Goal: Task Accomplishment & Management: Use online tool/utility

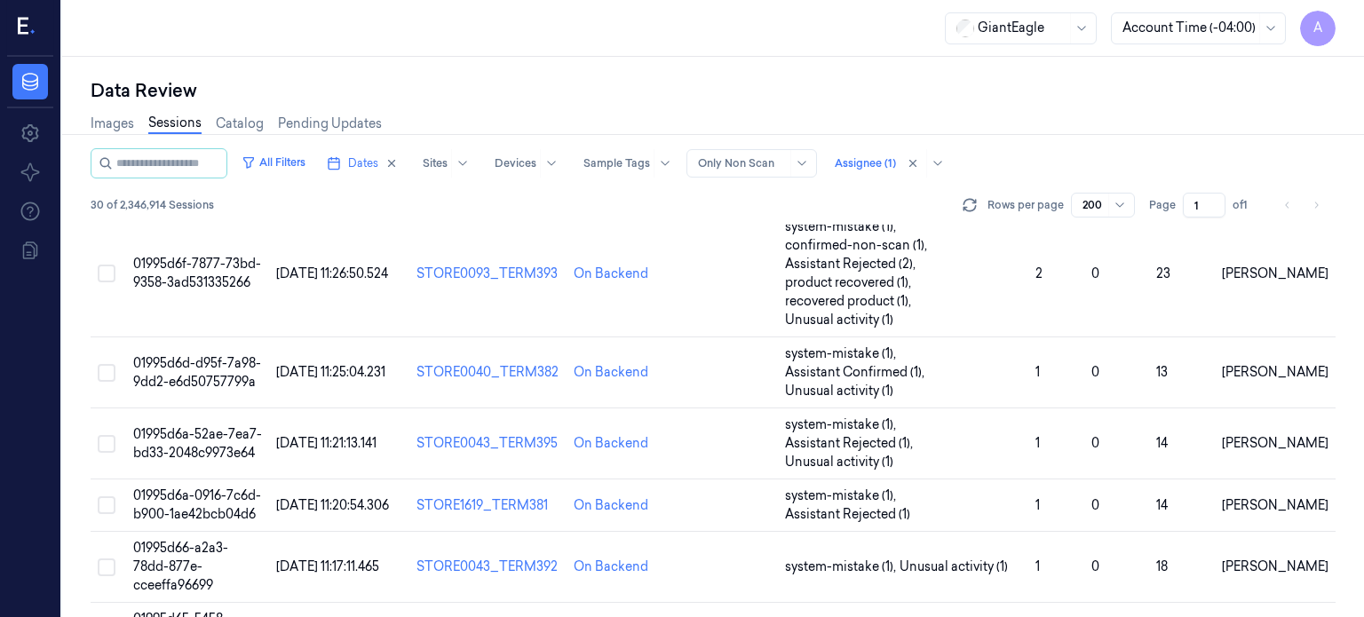
scroll to position [1467, 0]
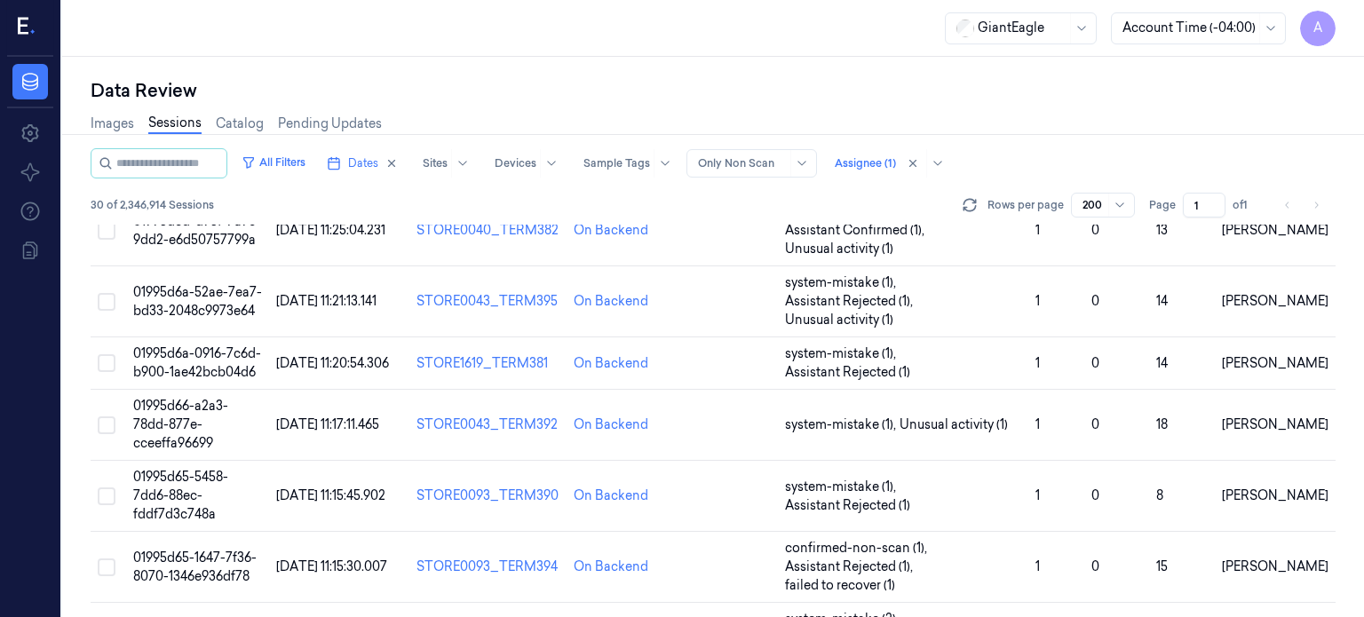
click at [722, 36] on div "GiantEagle Account Time (-04:00) A" at bounding box center [712, 28] width 1301 height 57
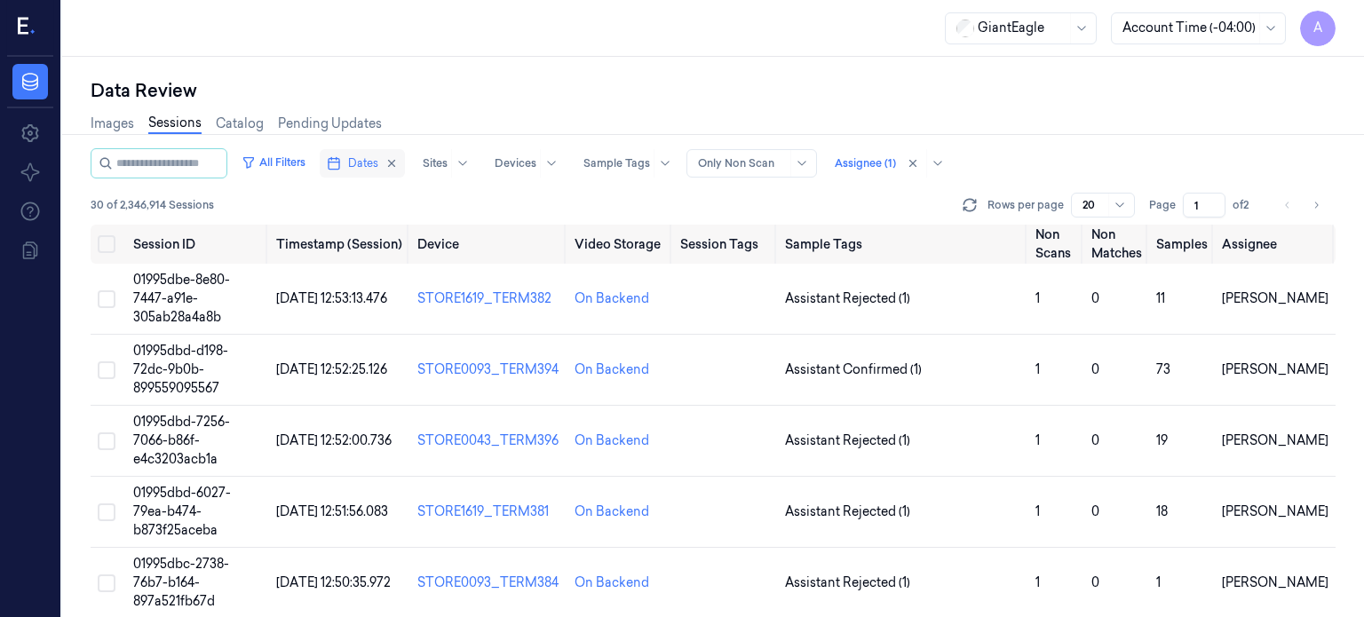
click at [378, 168] on span "Dates" at bounding box center [363, 163] width 30 height 16
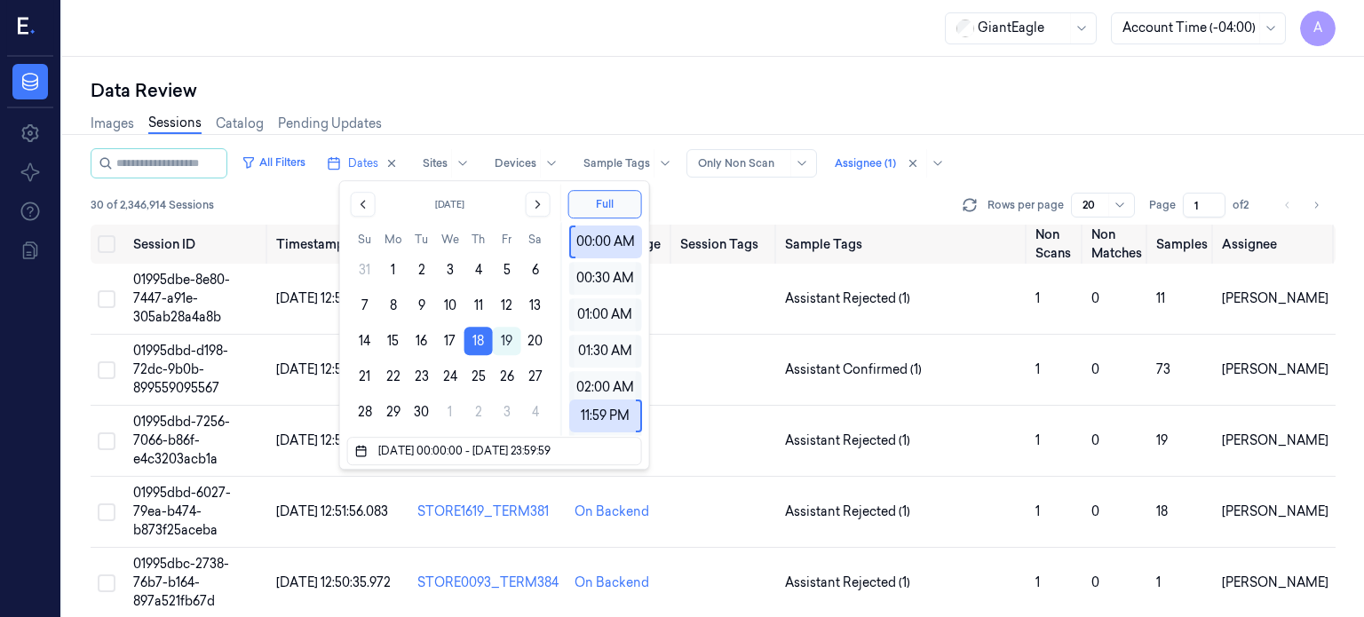
click at [483, 108] on div "Images Sessions Catalog Pending Updates" at bounding box center [713, 125] width 1245 height 45
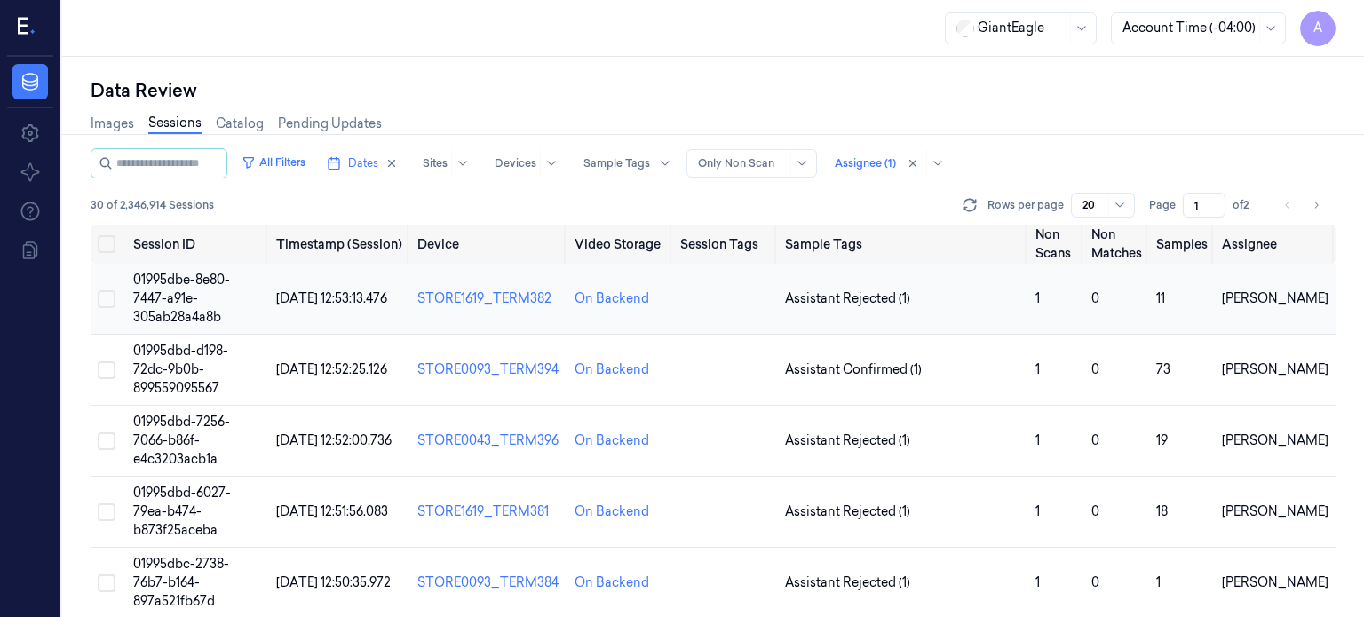
click at [163, 297] on span "01995dbe-8e80-7447-a91e-305ab28a4a8b" at bounding box center [181, 298] width 97 height 53
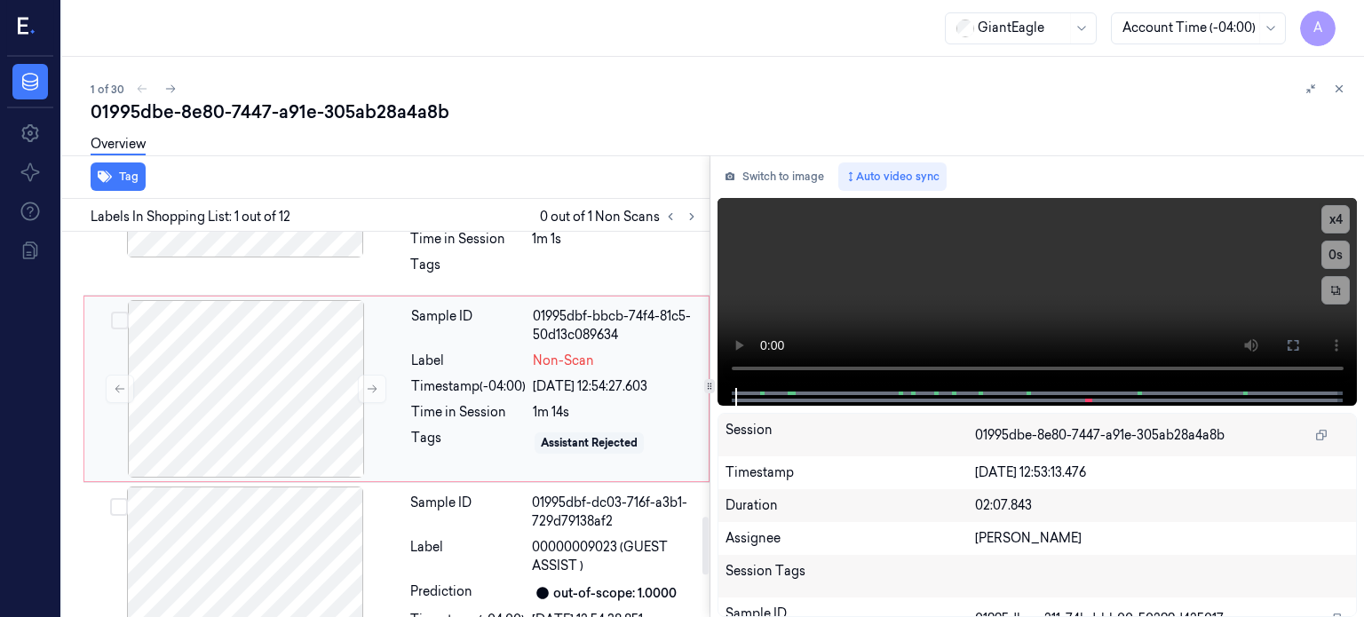
click at [489, 395] on div "Sample ID 01995dbf-bbcb-74f4-81c5-50d13c089634 Label Non-Scan Timestamp (-04:00…" at bounding box center [554, 389] width 301 height 178
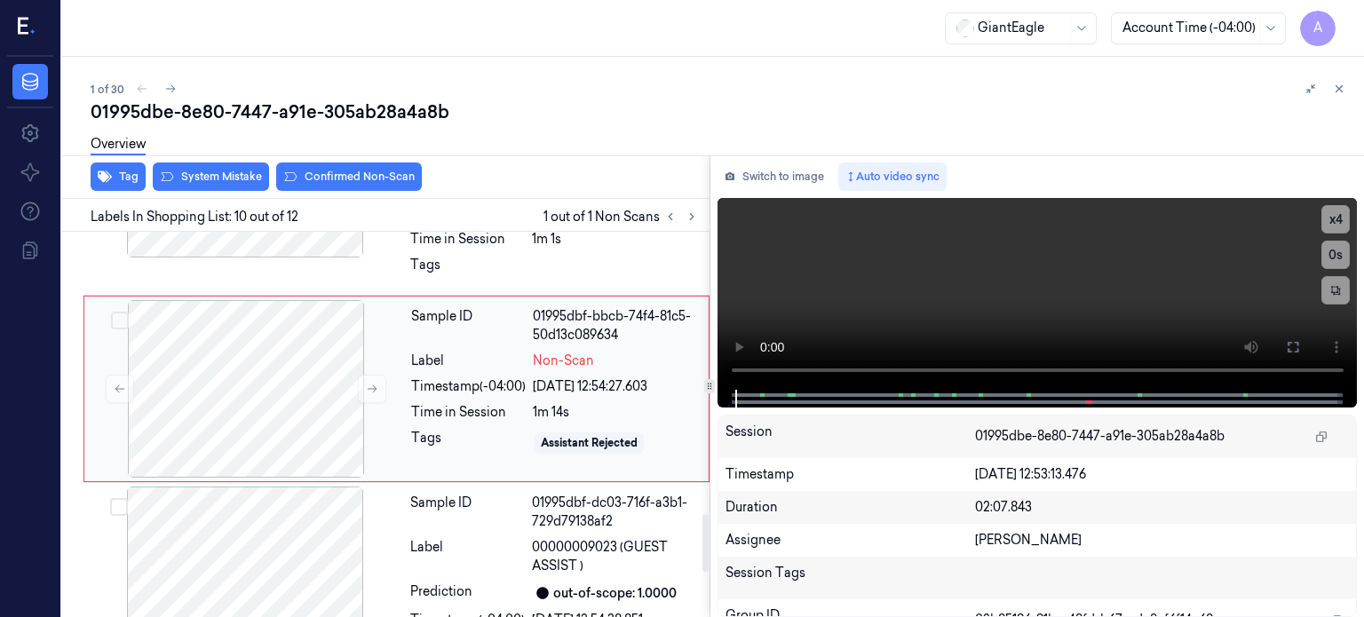
scroll to position [1878, 0]
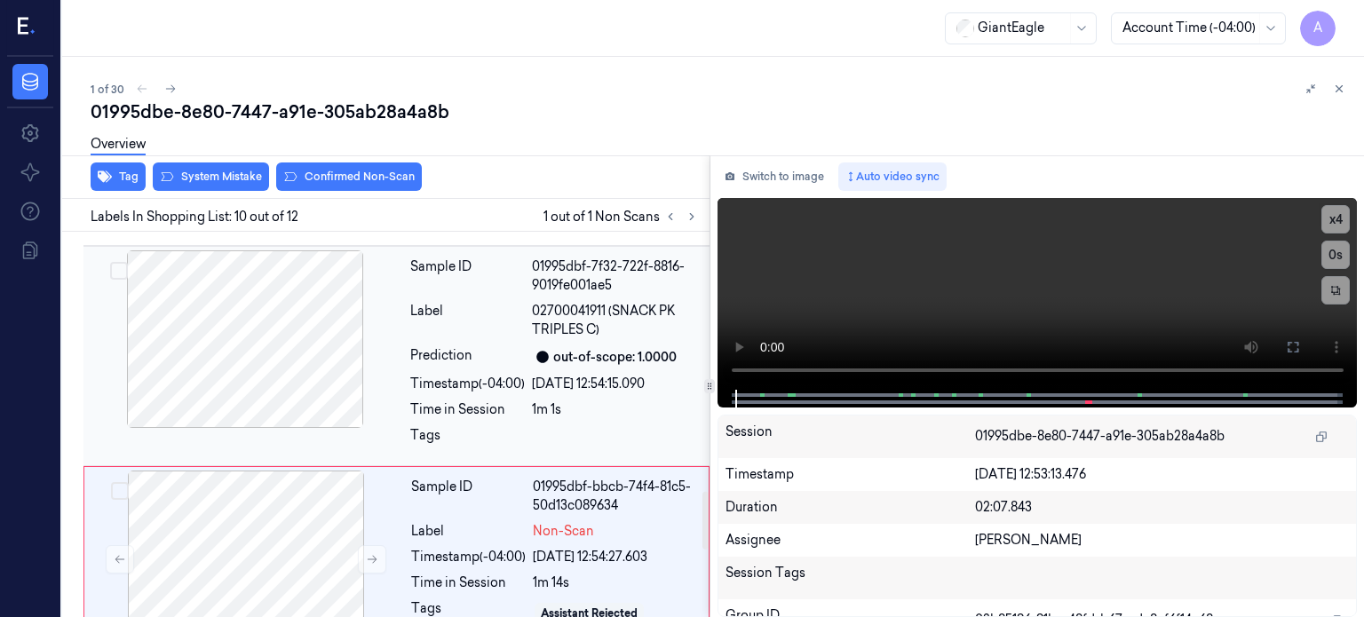
click at [254, 351] on div at bounding box center [245, 339] width 316 height 178
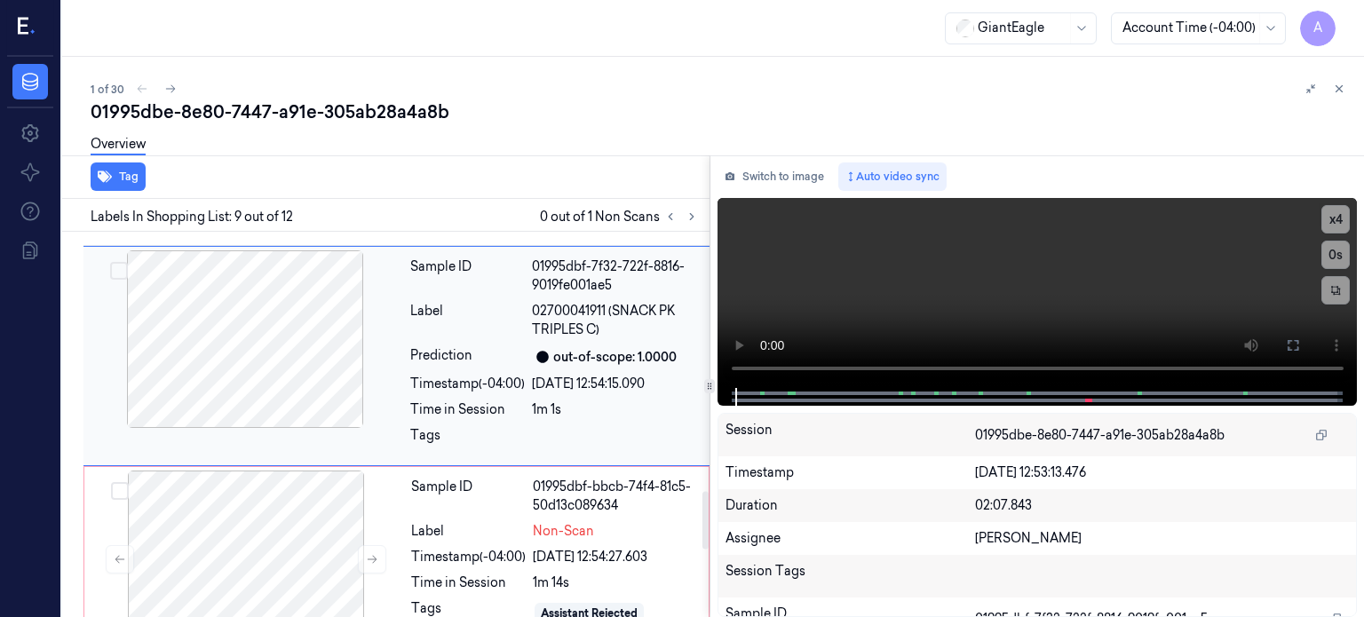
scroll to position [1674, 0]
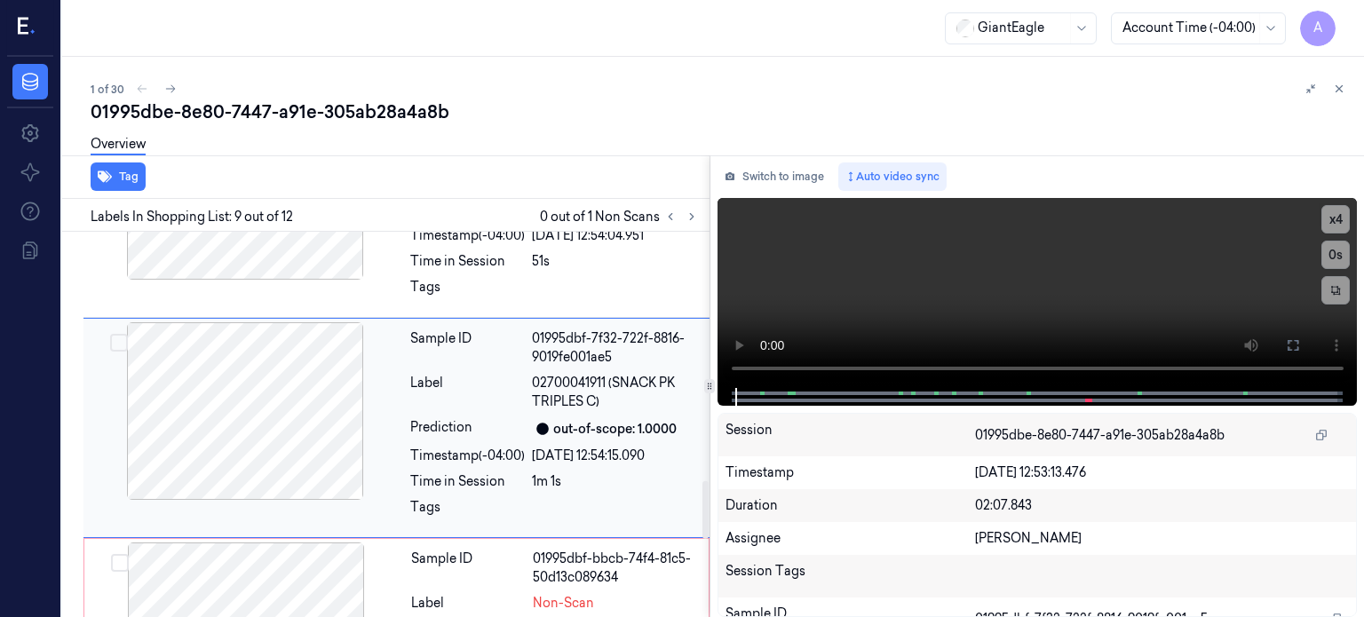
click at [255, 416] on div at bounding box center [245, 411] width 316 height 178
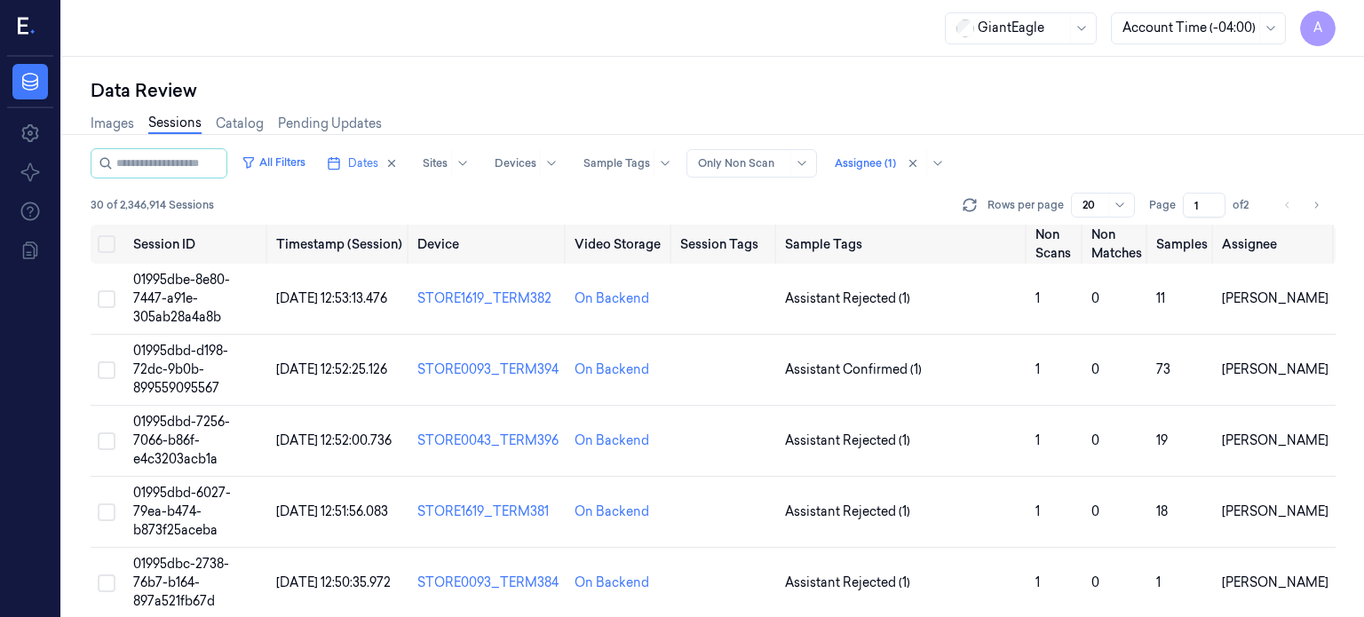
click at [1214, 216] on input "1" at bounding box center [1203, 205] width 43 height 25
click at [1215, 198] on input "2" at bounding box center [1203, 205] width 43 height 25
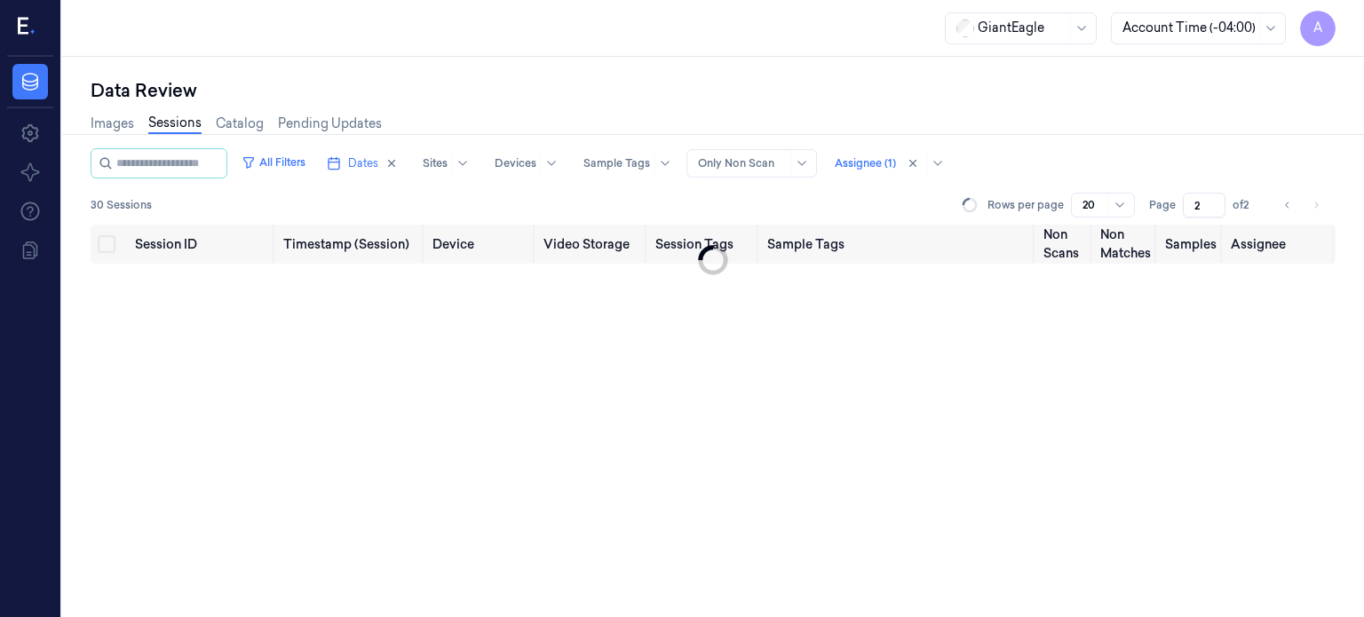
click at [1215, 198] on input "2" at bounding box center [1203, 205] width 43 height 25
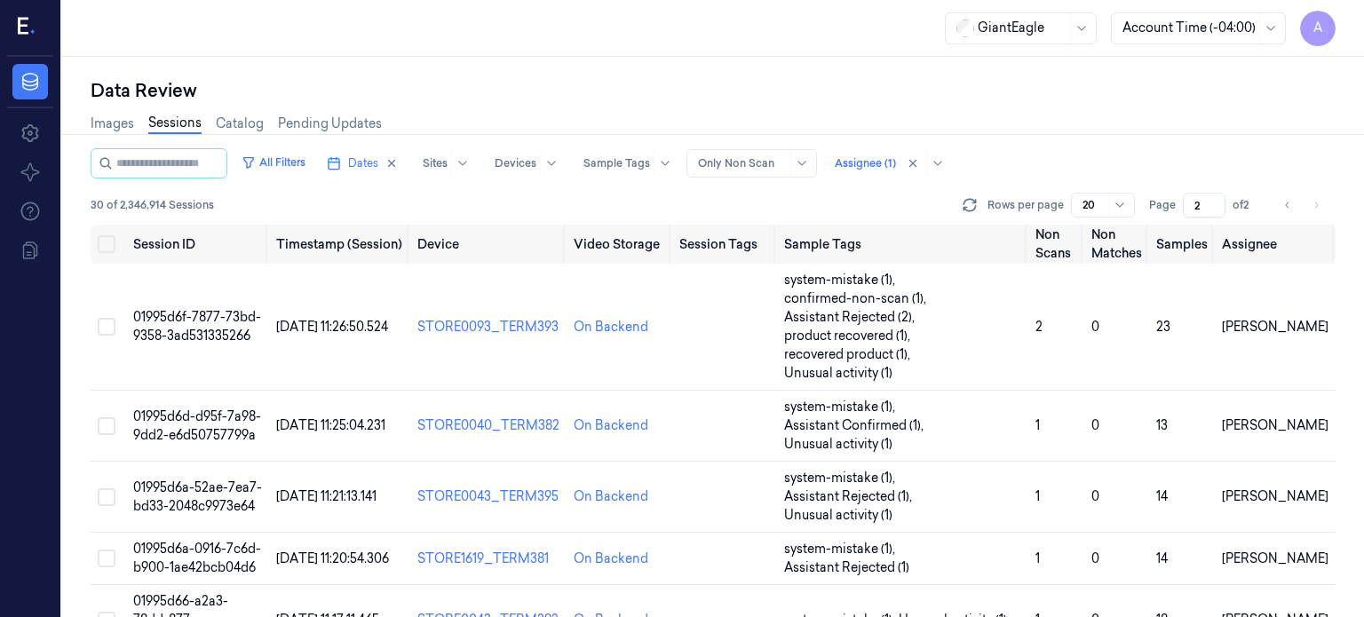
click at [1214, 202] on input "2" at bounding box center [1203, 205] width 43 height 25
type input "1"
click at [1210, 210] on input "1" at bounding box center [1203, 205] width 43 height 25
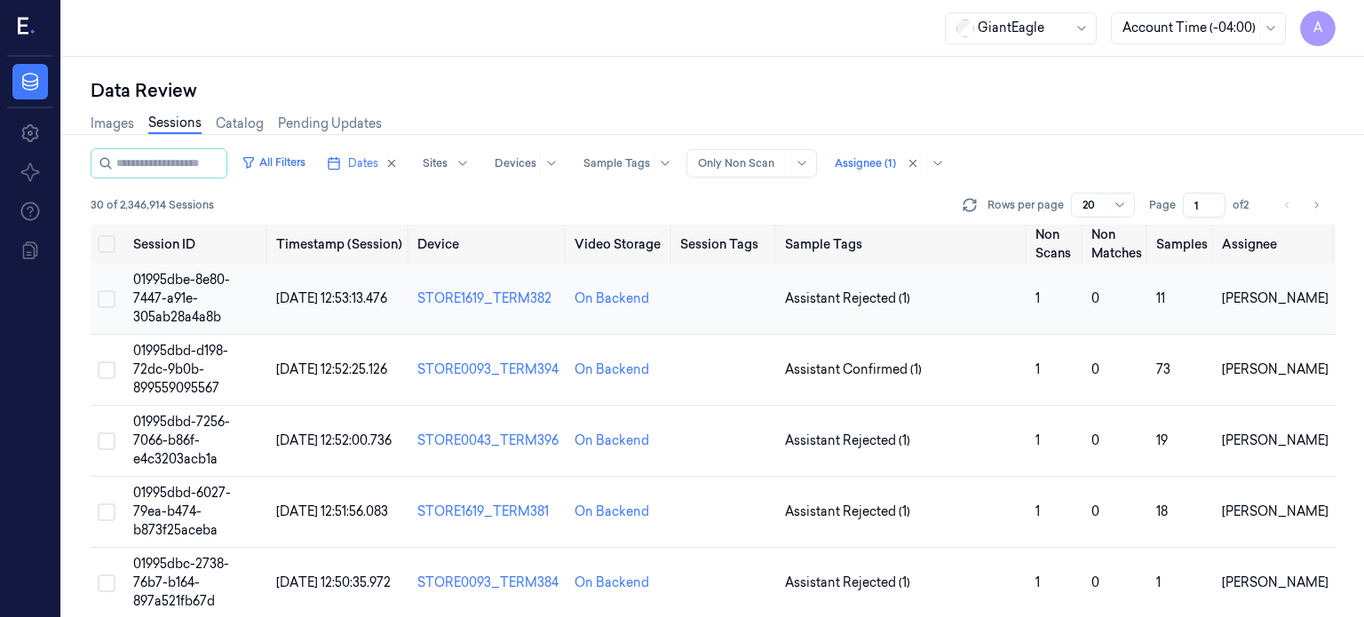
click at [174, 290] on span "01995dbe-8e80-7447-a91e-305ab28a4a8b" at bounding box center [181, 298] width 97 height 53
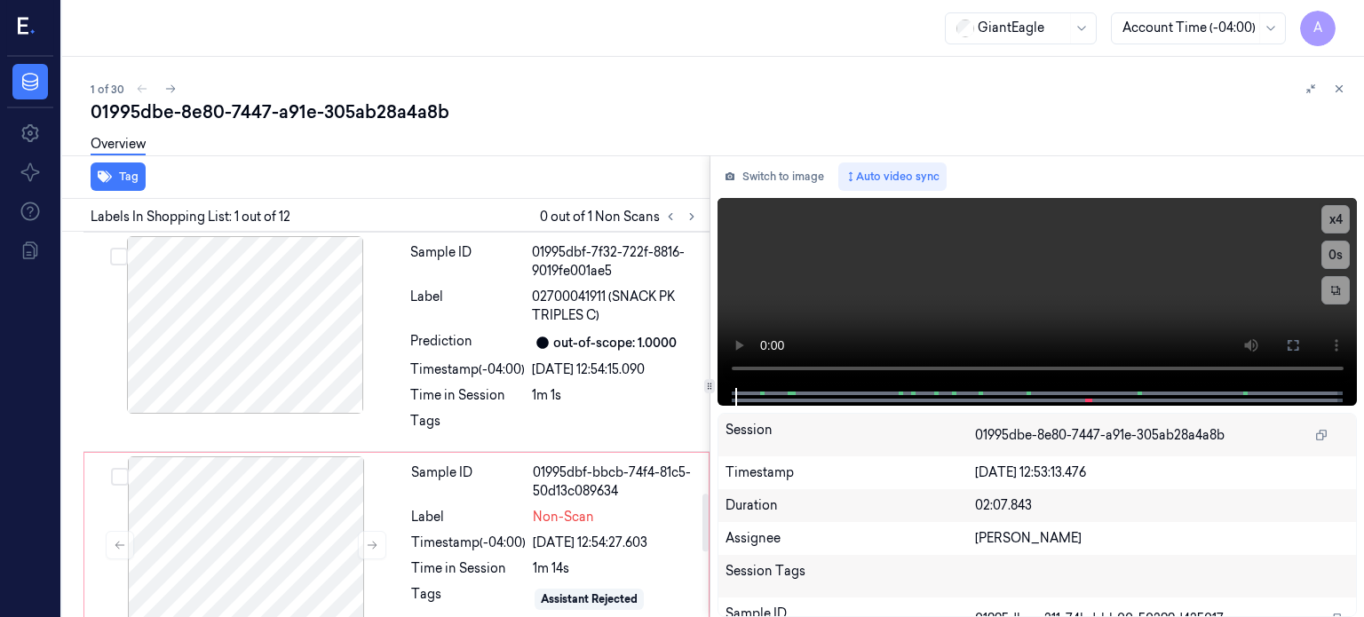
scroll to position [1889, 0]
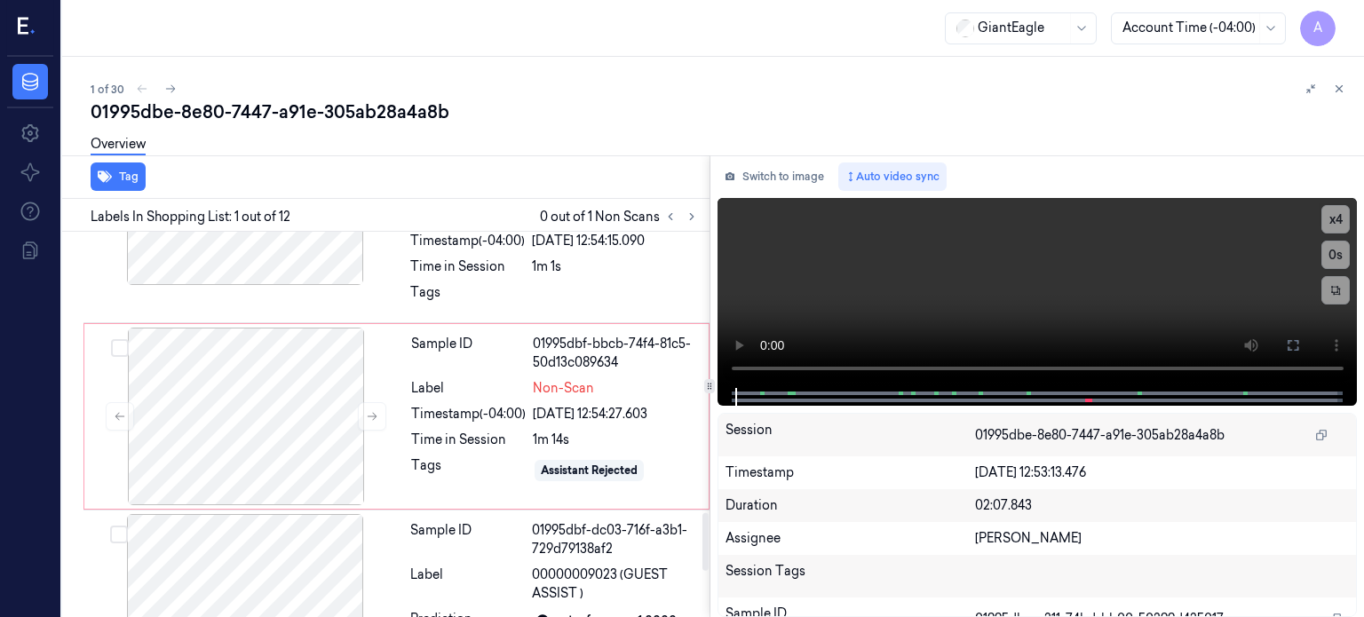
click at [525, 419] on div "Sample ID 01995dbf-bbcb-74f4-81c5-50d13c089634 Label Non-Scan Timestamp (-04:00…" at bounding box center [554, 417] width 301 height 178
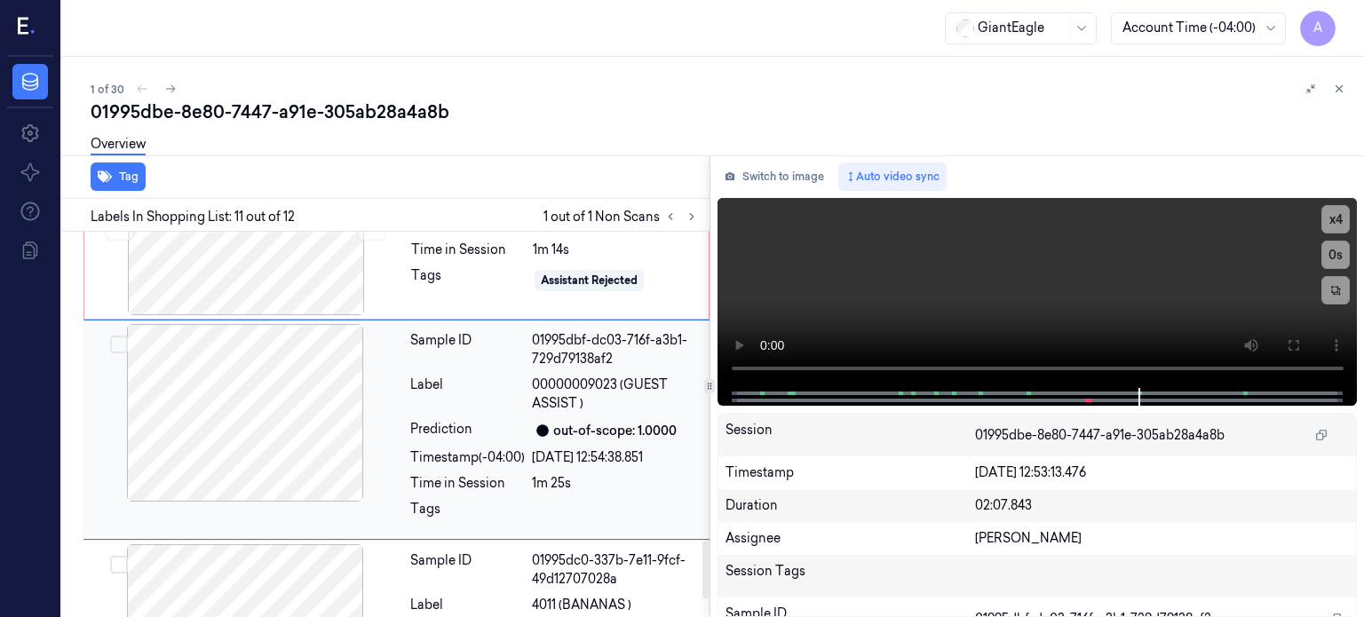
scroll to position [2080, 0]
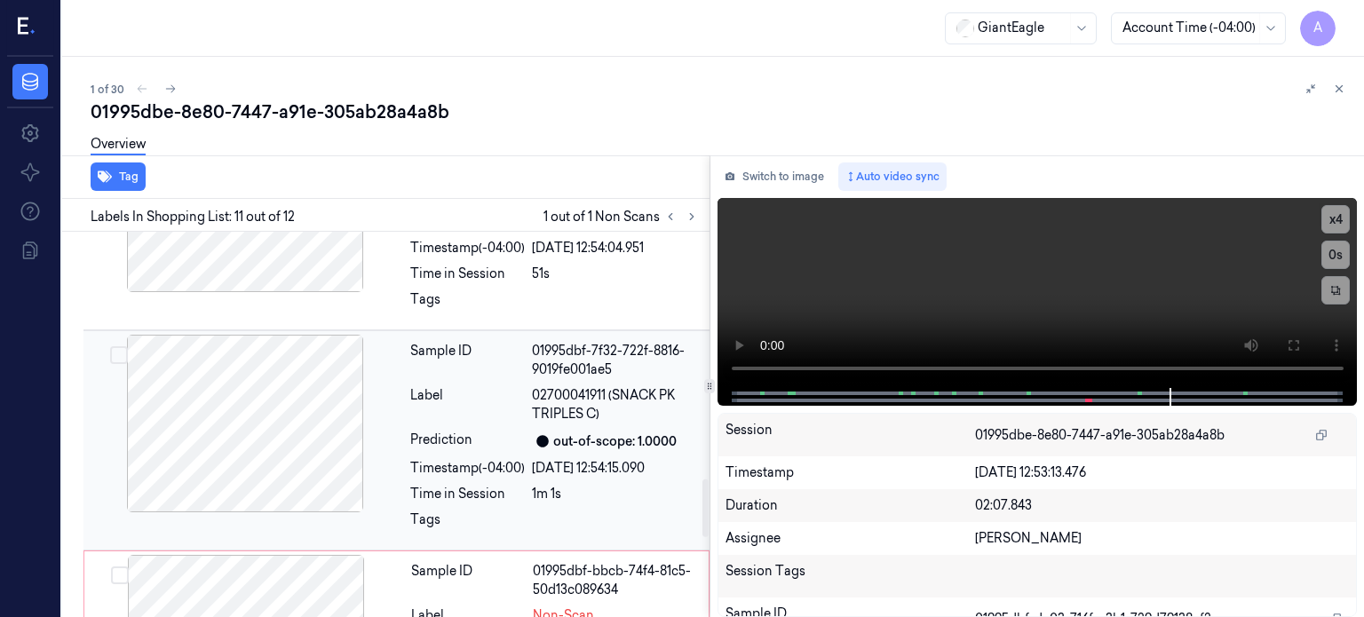
click at [289, 399] on div at bounding box center [245, 424] width 316 height 178
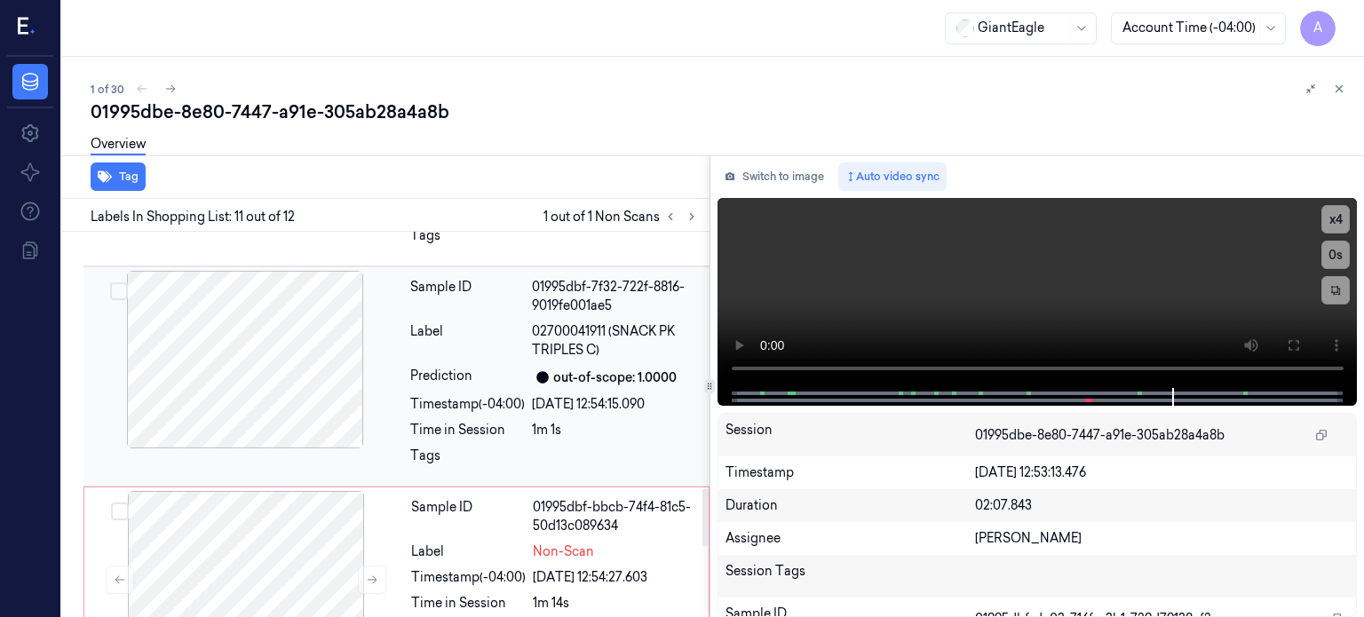
click at [501, 368] on div "Prediction" at bounding box center [467, 377] width 115 height 21
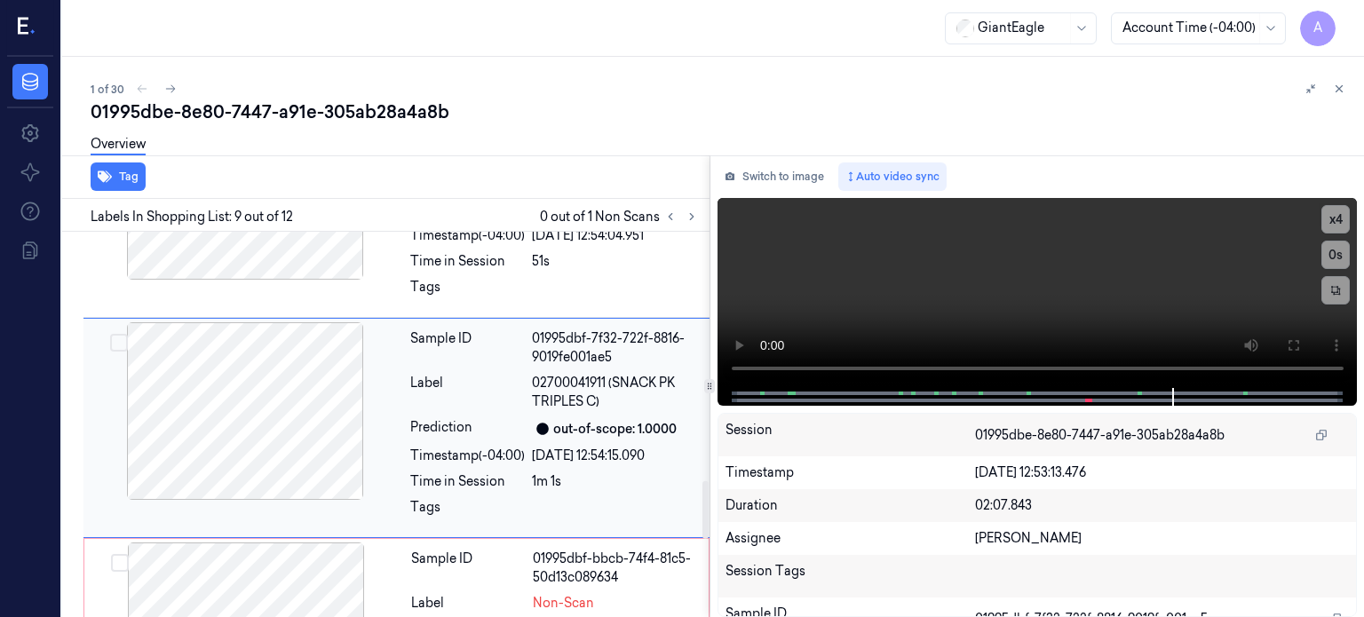
click at [270, 409] on div at bounding box center [245, 411] width 316 height 178
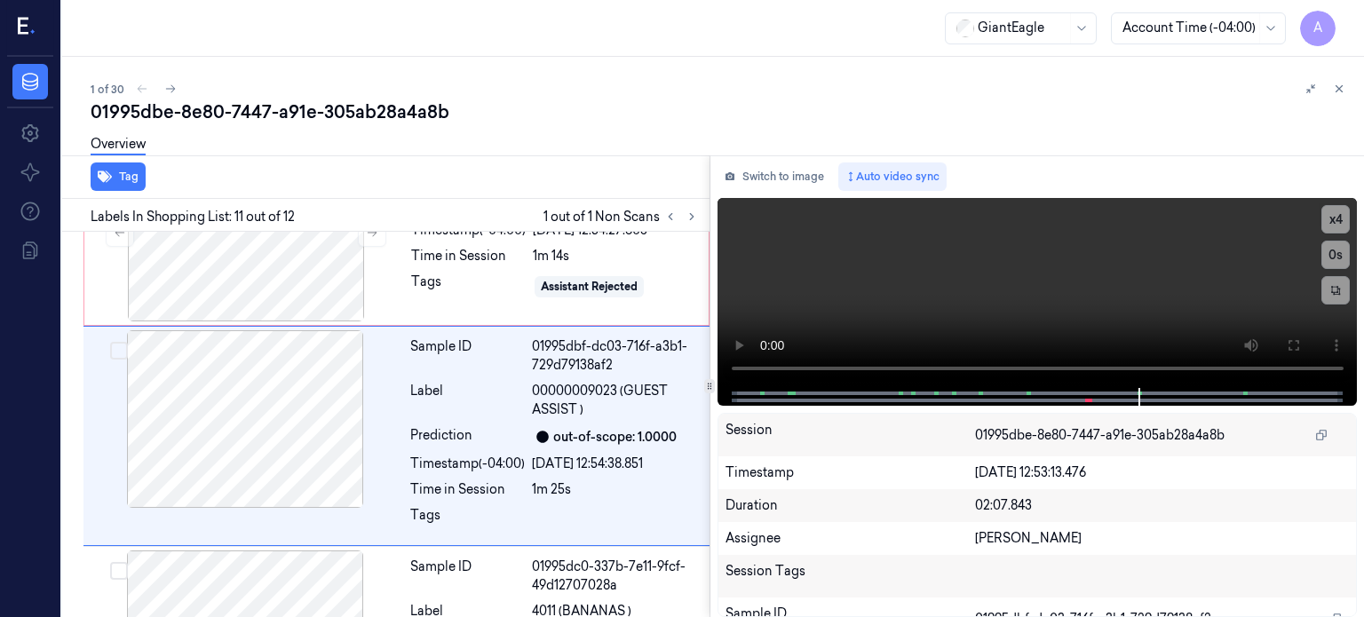
scroll to position [2080, 0]
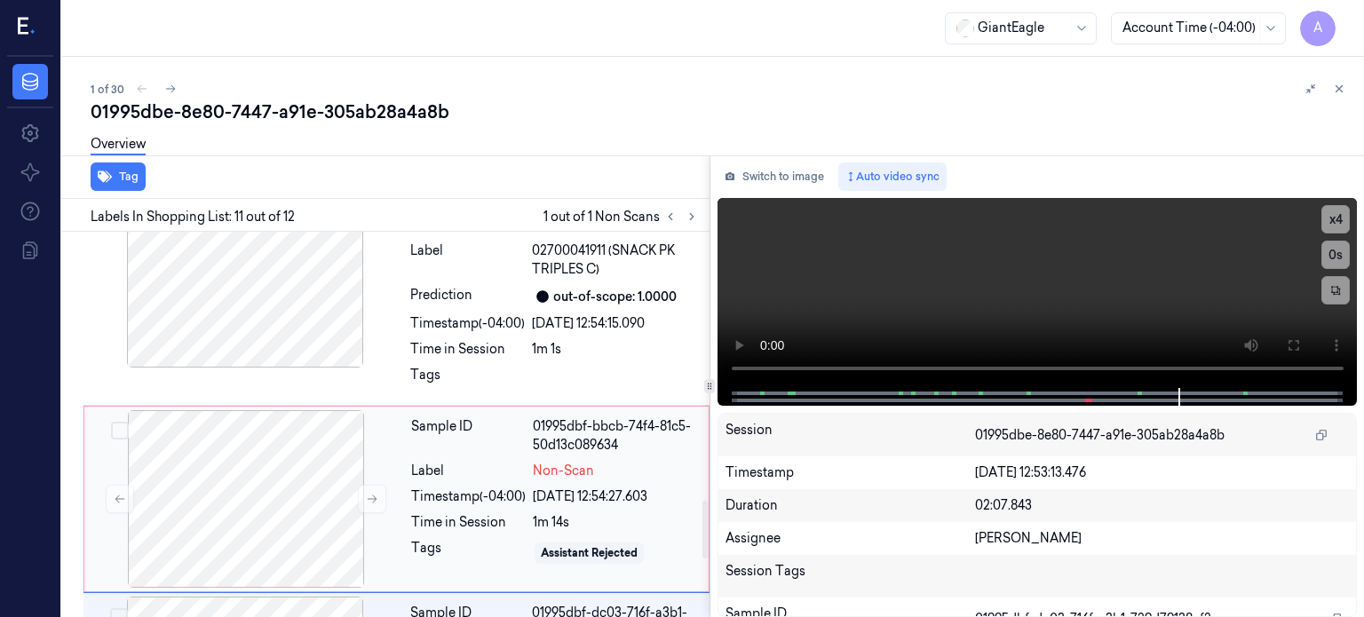
click at [490, 456] on div "Sample ID 01995dbf-bbcb-74f4-81c5-50d13c089634 Label Non-Scan Timestamp (-04:00…" at bounding box center [554, 499] width 301 height 178
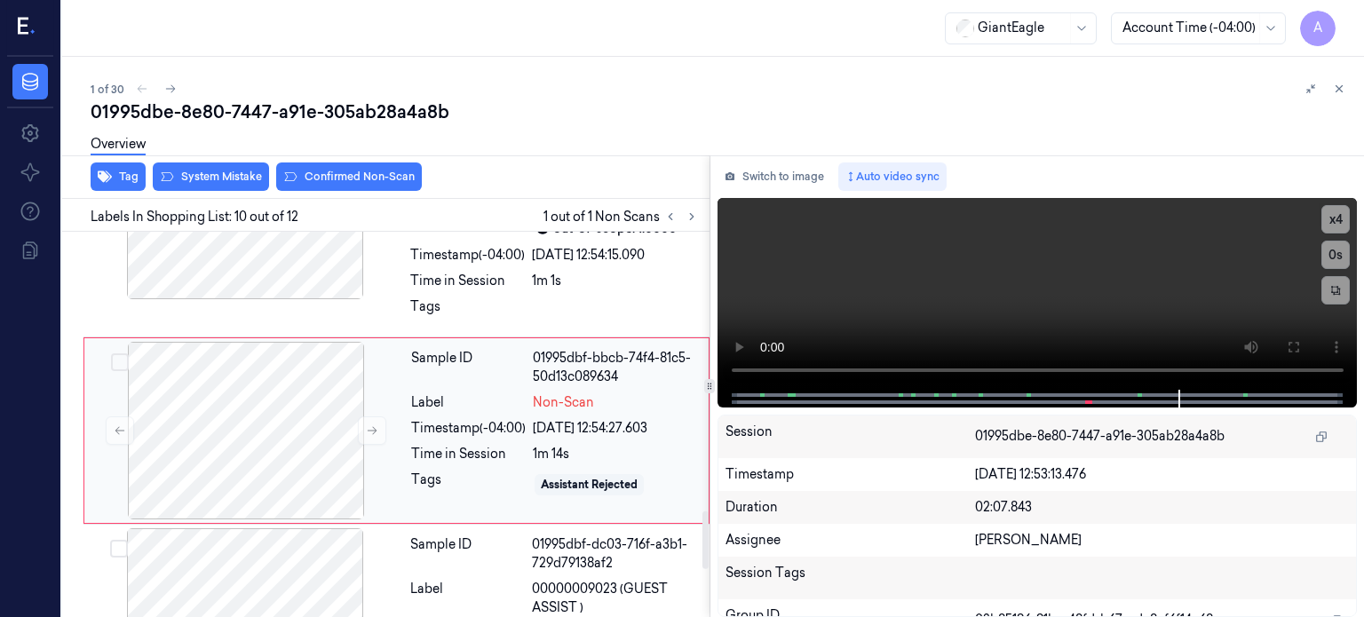
scroll to position [1878, 0]
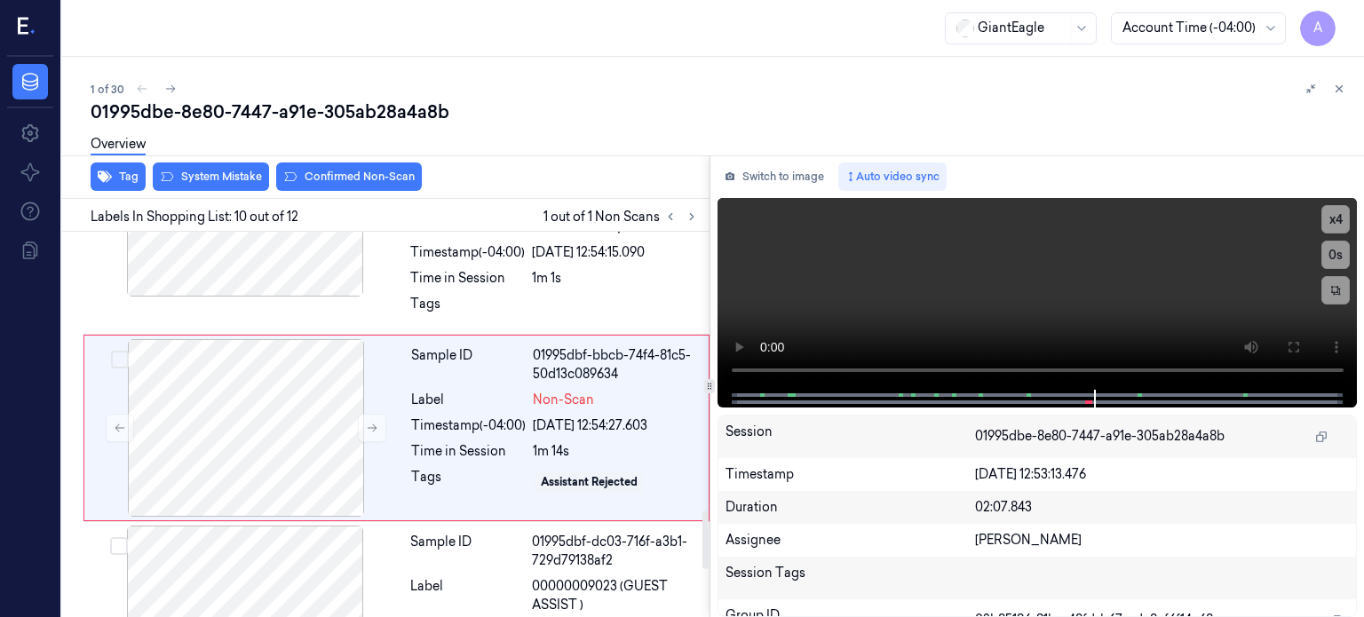
click at [230, 162] on div "Overview" at bounding box center [720, 146] width 1259 height 45
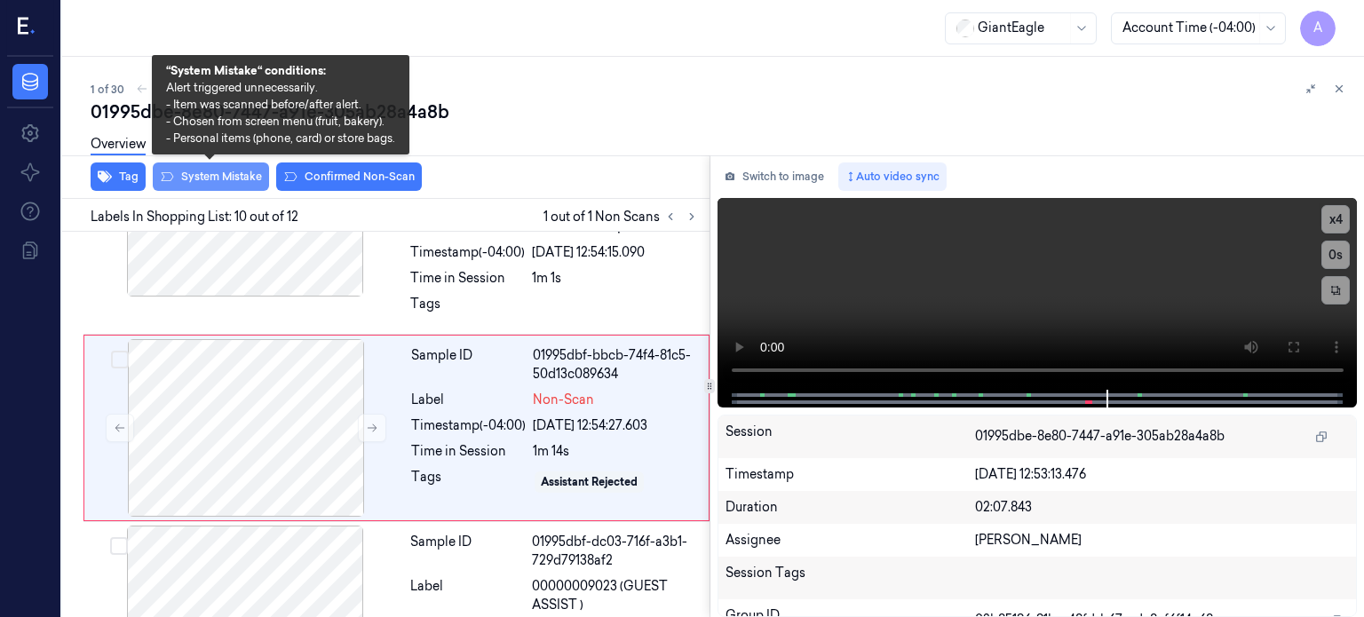
click at [227, 173] on button "System Mistake" at bounding box center [211, 176] width 116 height 28
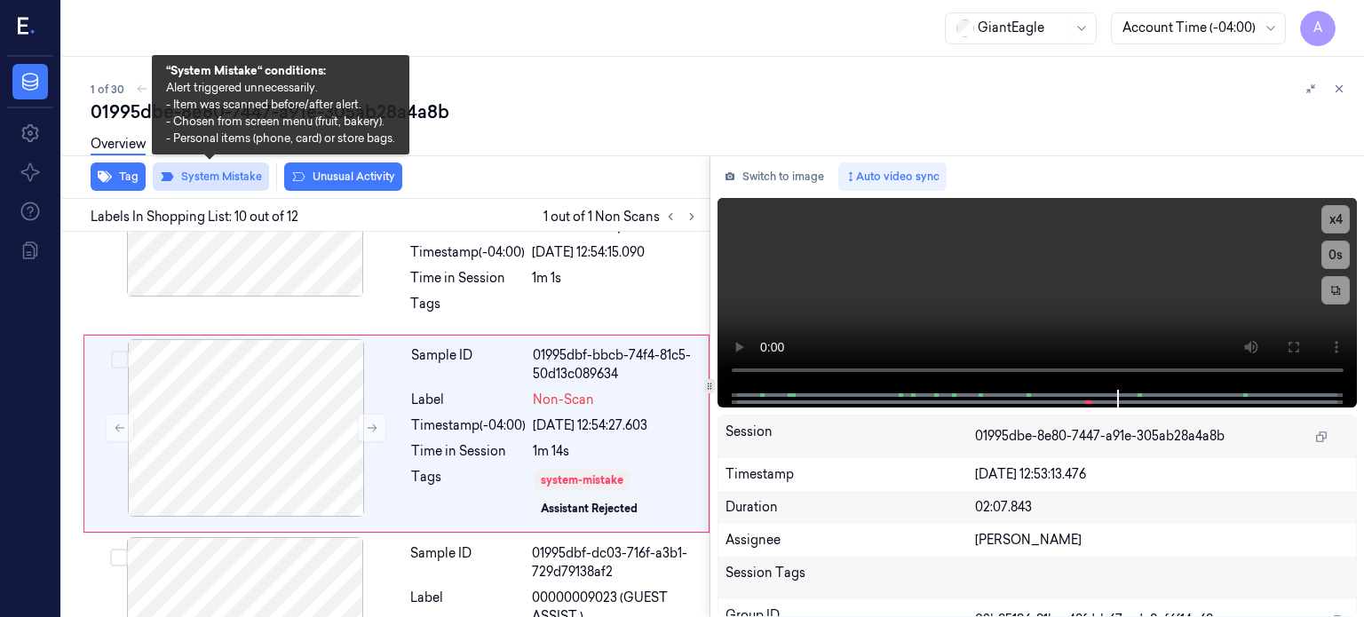
scroll to position [1882, 0]
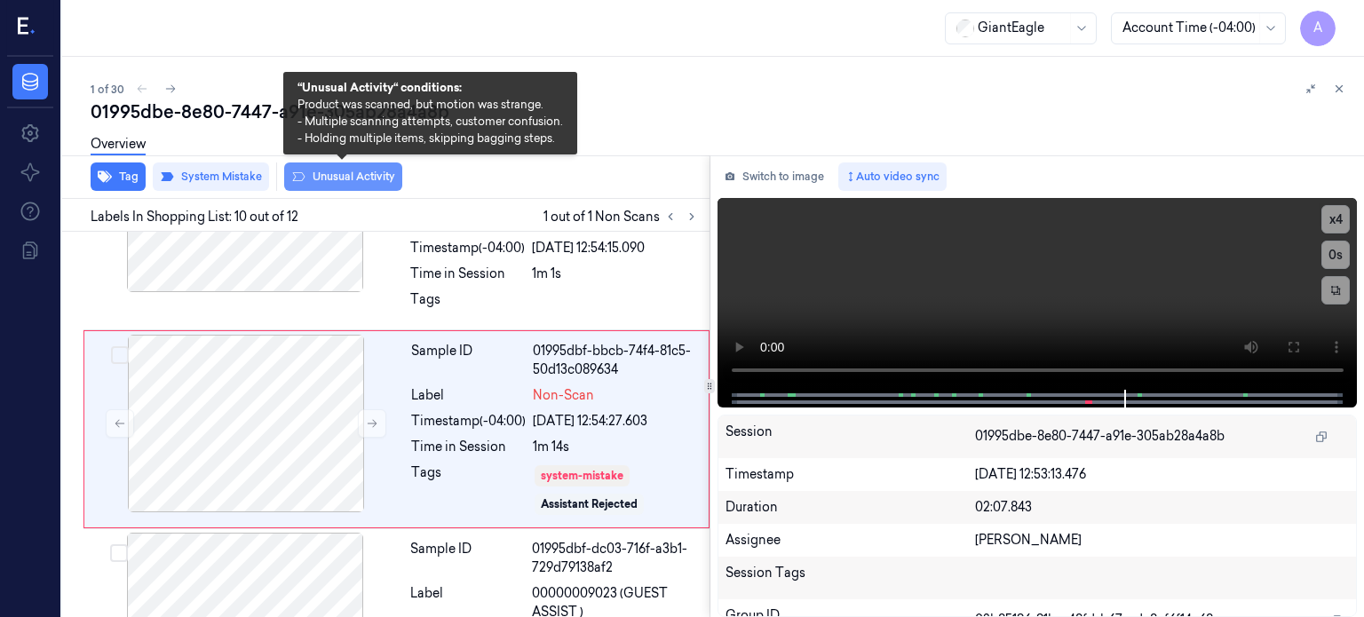
click at [348, 171] on button "Unusual Activity" at bounding box center [343, 176] width 118 height 28
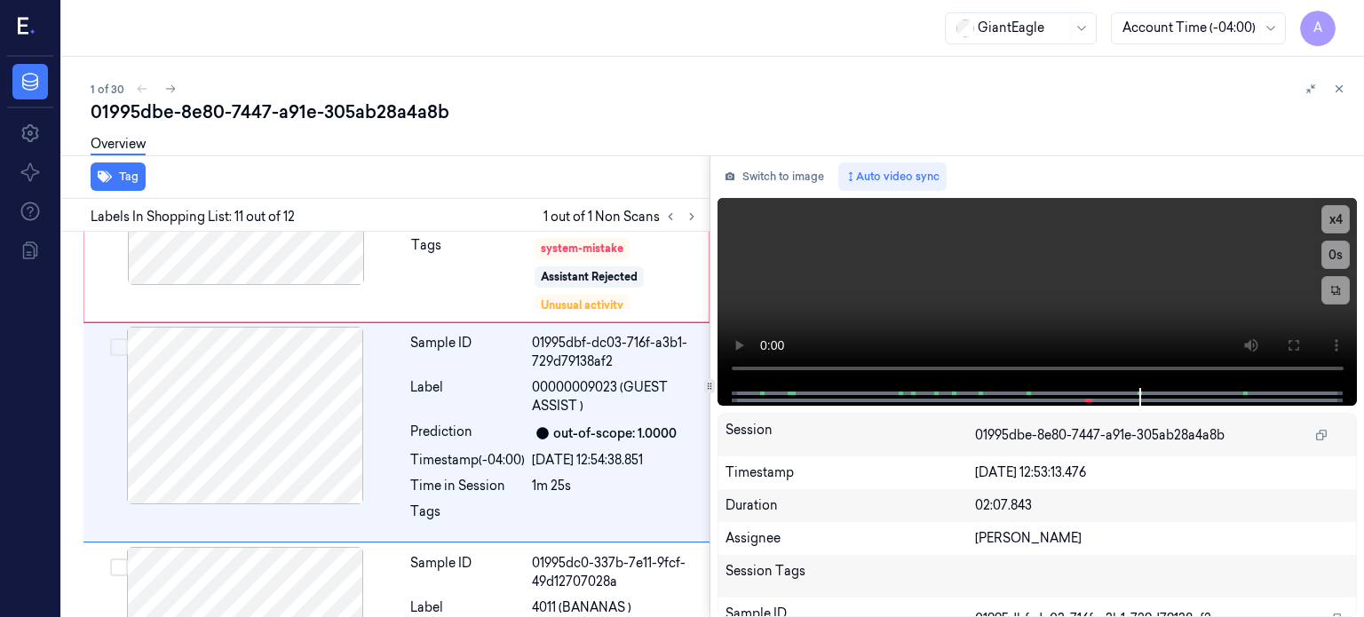
scroll to position [2113, 0]
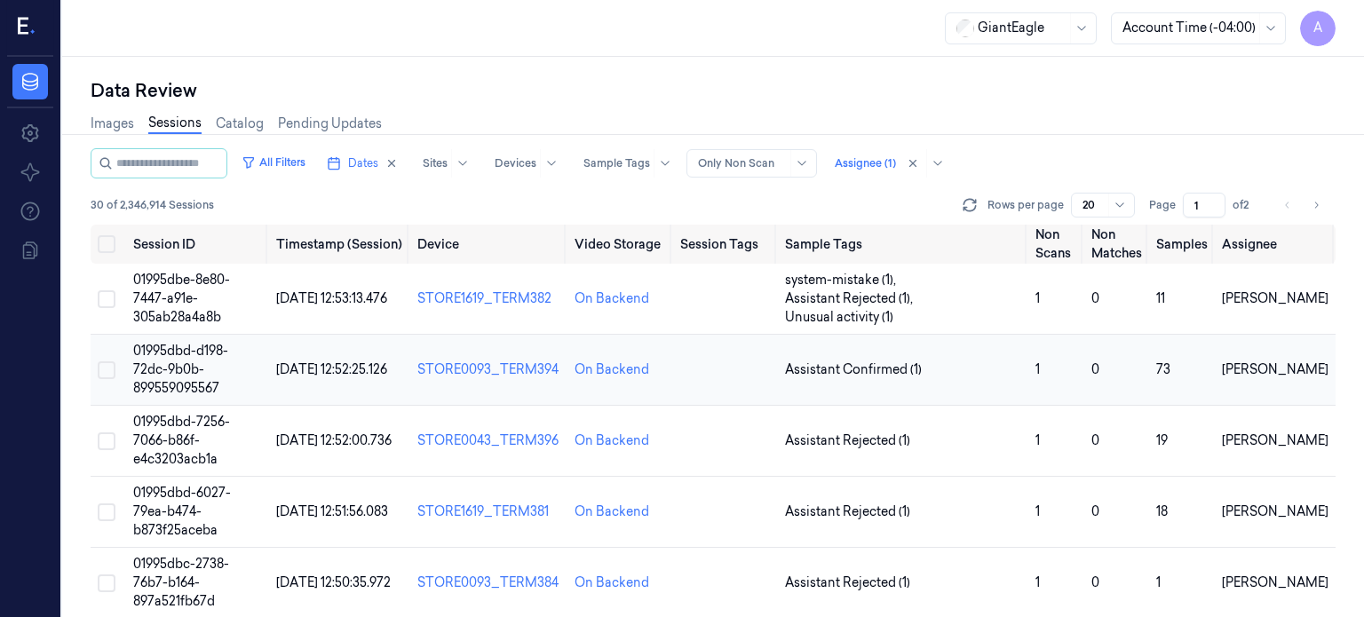
click at [195, 369] on span "01995dbd-d198-72dc-9b0b-899559095567" at bounding box center [180, 369] width 95 height 53
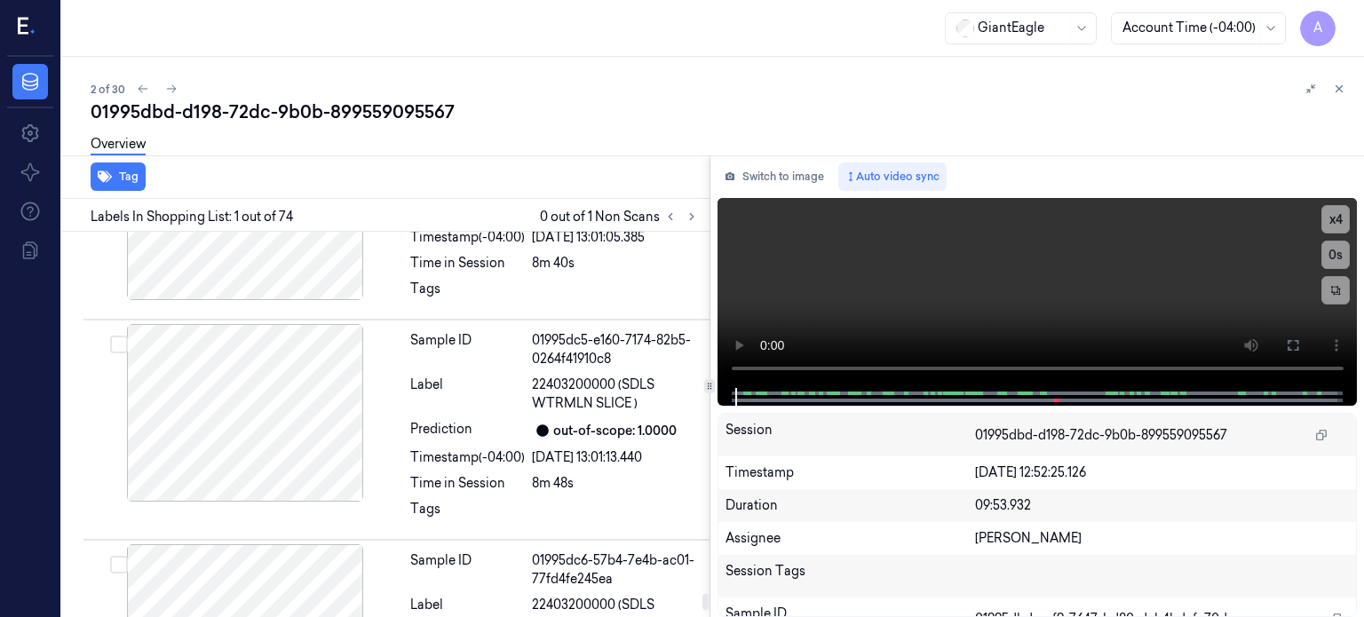
scroll to position [15546, 0]
click at [692, 216] on icon at bounding box center [692, 217] width 4 height 6
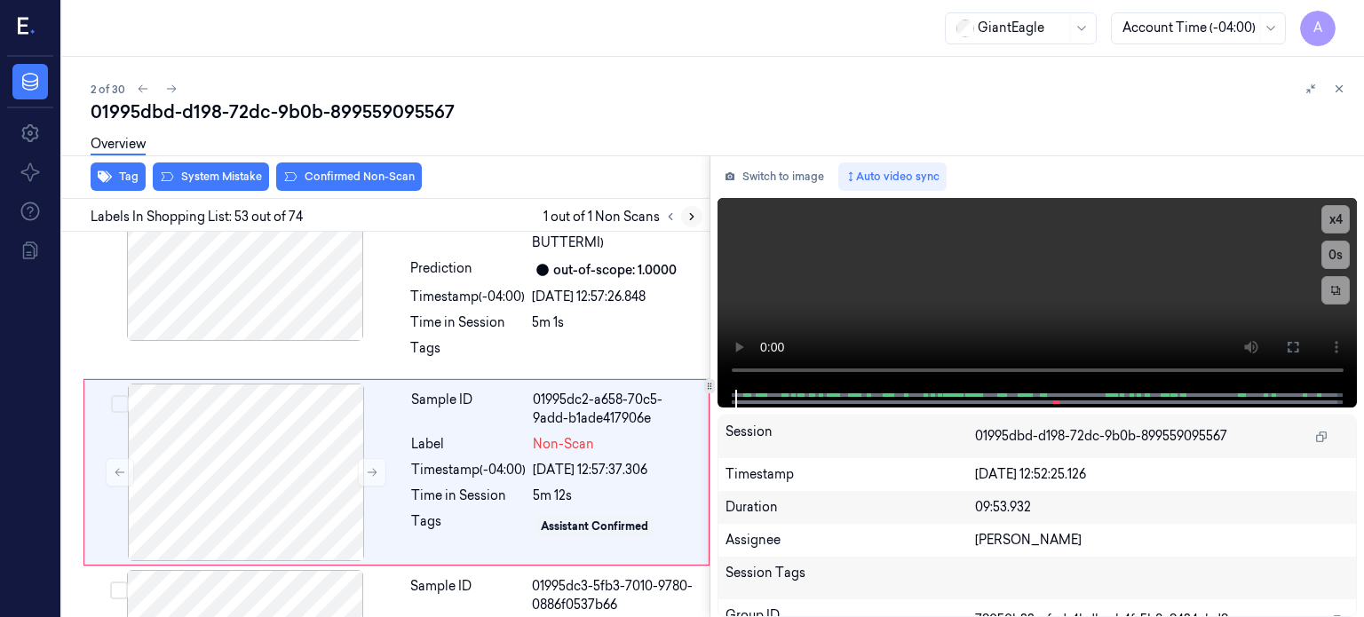
scroll to position [11347, 0]
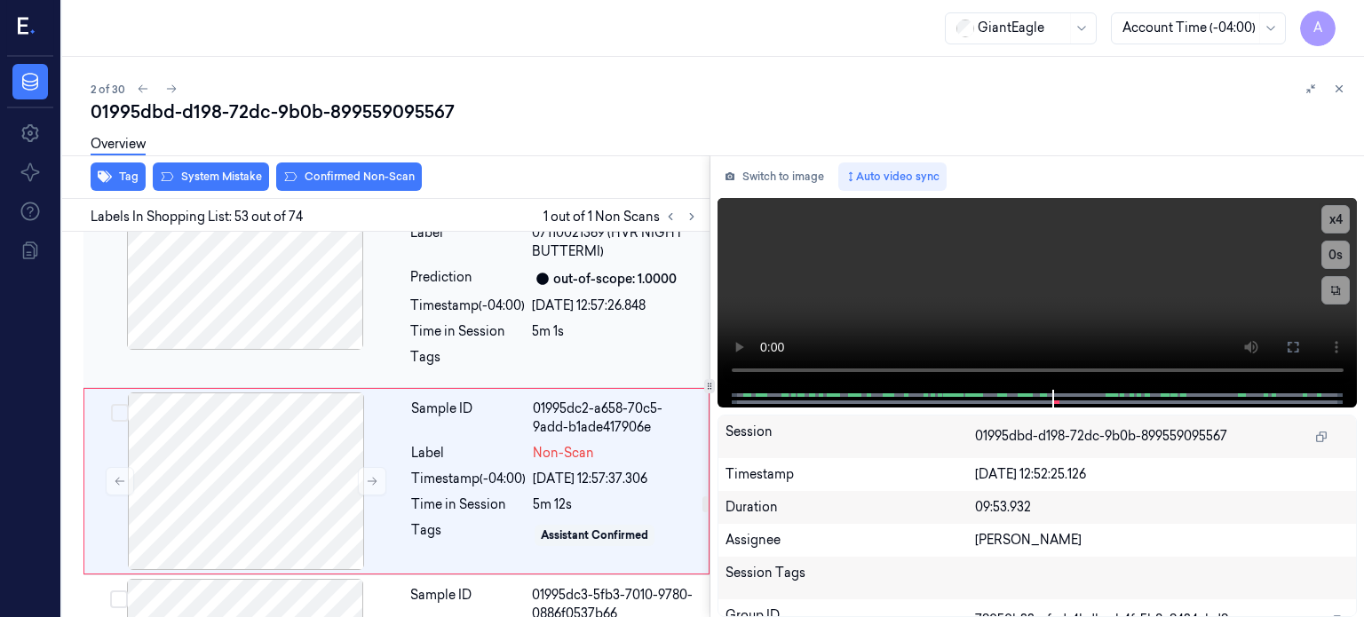
click at [289, 244] on div at bounding box center [245, 261] width 316 height 178
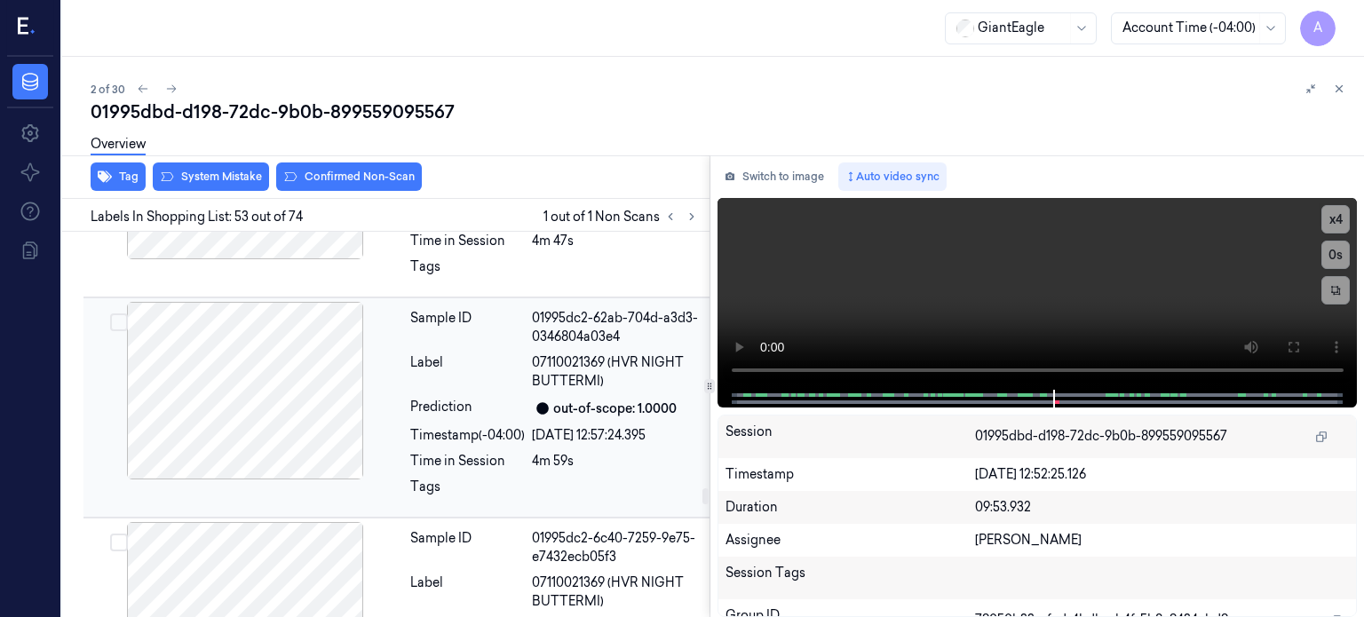
click at [249, 326] on div at bounding box center [245, 391] width 316 height 178
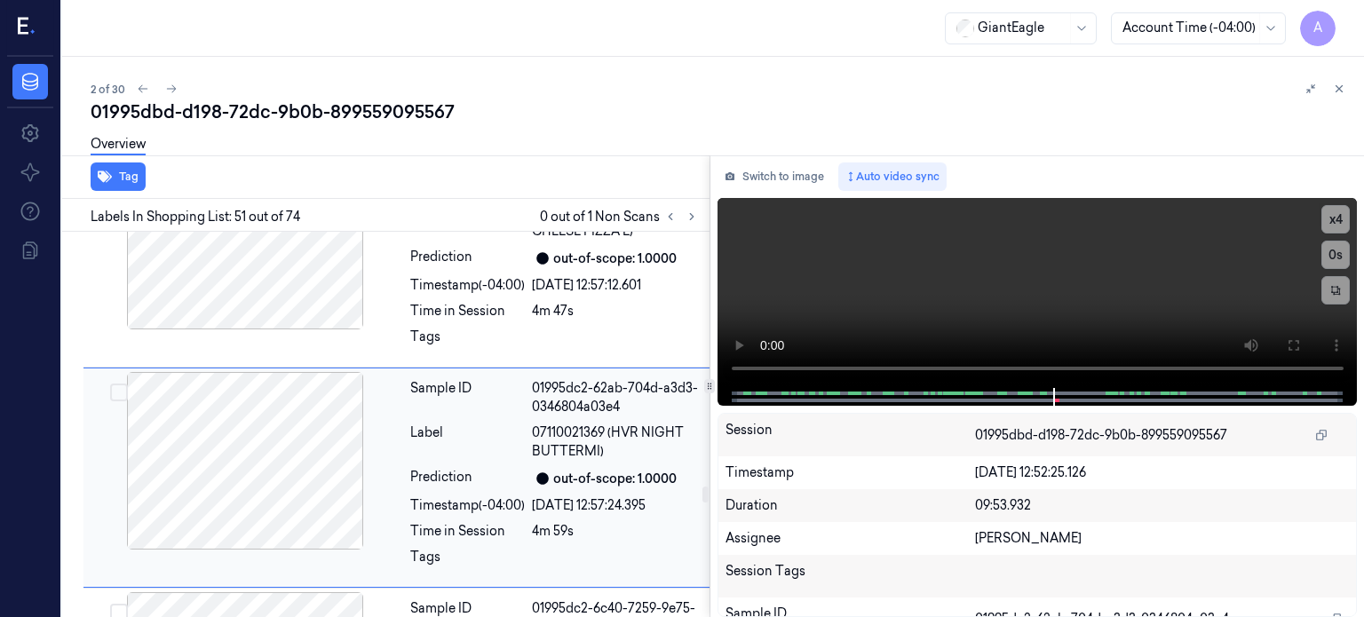
scroll to position [10924, 0]
click at [233, 407] on div at bounding box center [245, 464] width 316 height 178
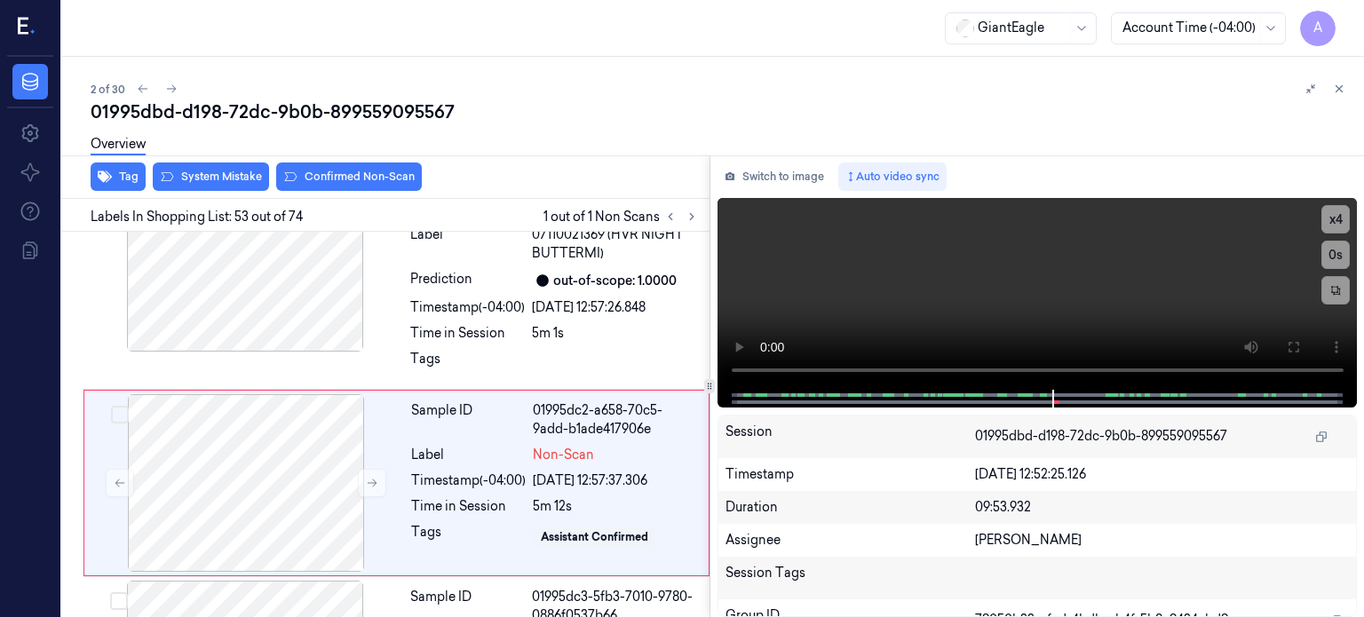
scroll to position [11347, 0]
click at [328, 430] on div at bounding box center [246, 481] width 316 height 178
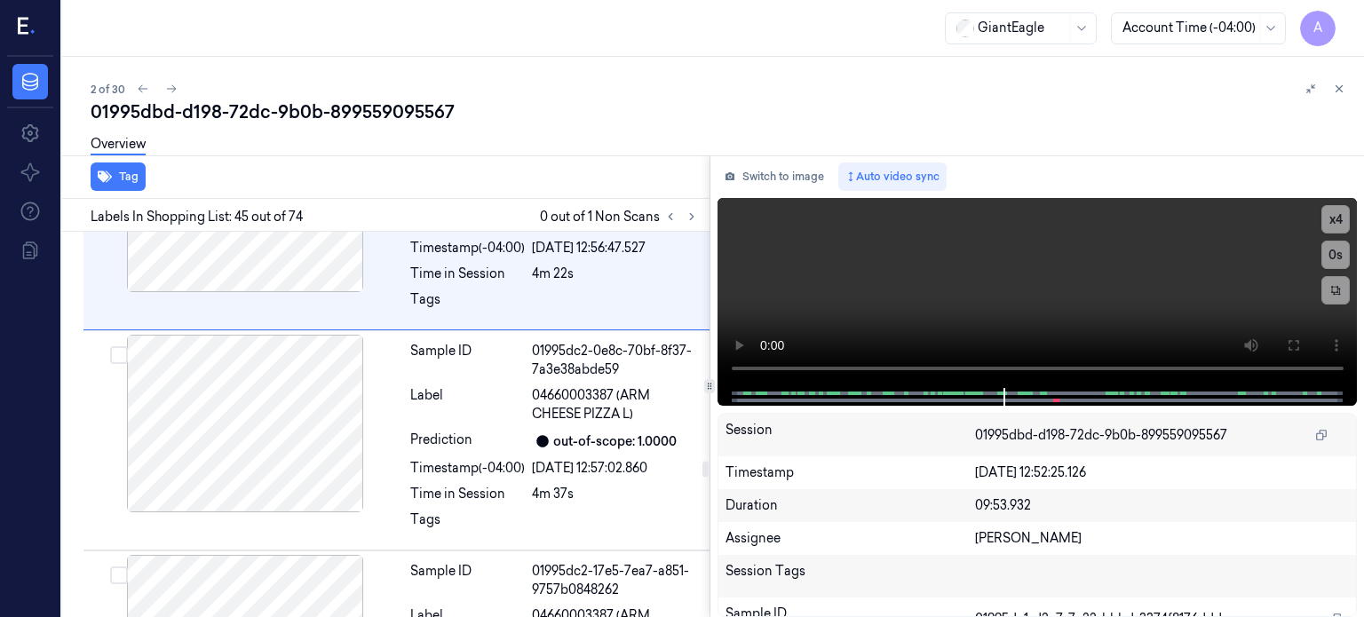
scroll to position [9832, 0]
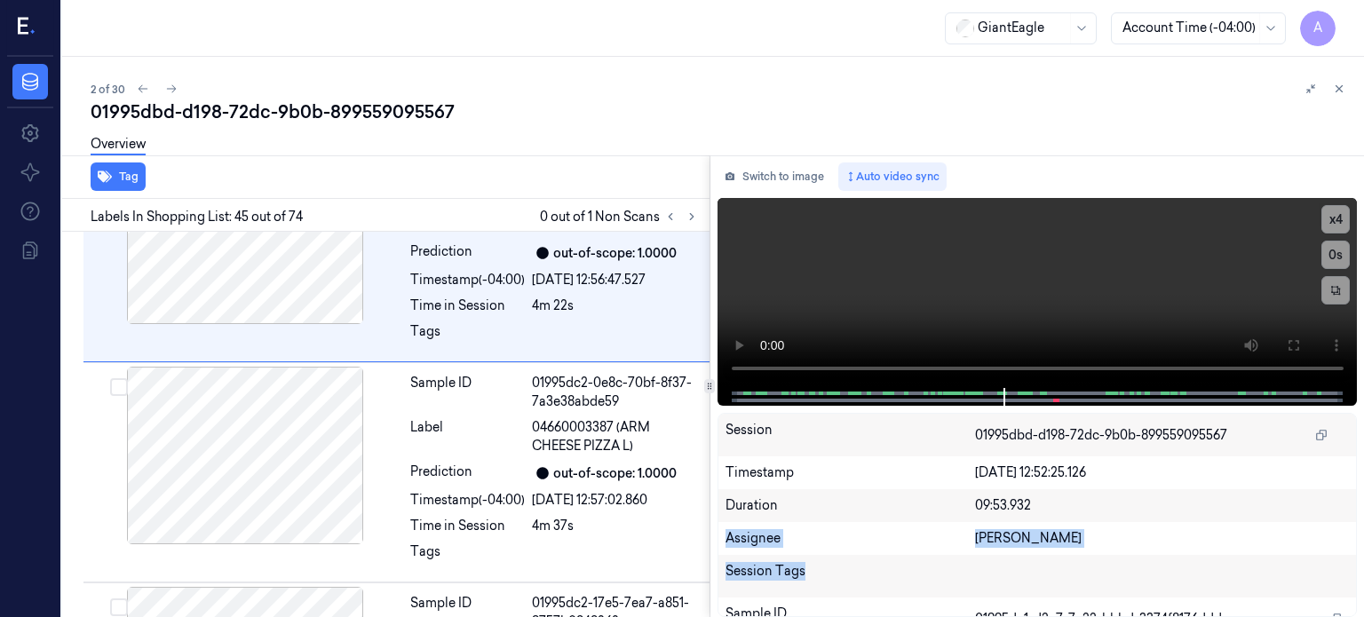
drag, startPoint x: 1219, startPoint y: 547, endPoint x: 1214, endPoint y: 576, distance: 29.6
click at [1214, 576] on div "Session 01995dbd-d198-72dc-9b0b-899559095567 Timestamp 18/09/2025 12:52:25.126 …" at bounding box center [1037, 515] width 640 height 204
click at [1143, 531] on div "[PERSON_NAME]" at bounding box center [1162, 538] width 375 height 19
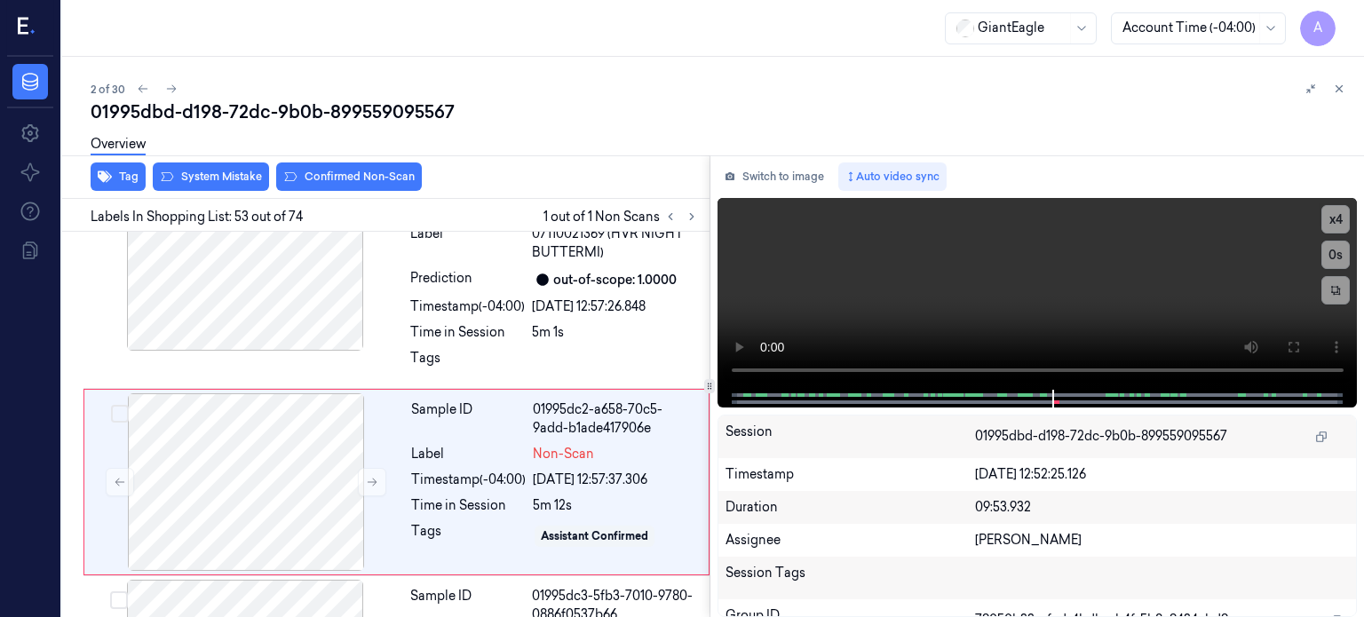
scroll to position [11347, 0]
click at [1009, 404] on div at bounding box center [1036, 399] width 603 height 18
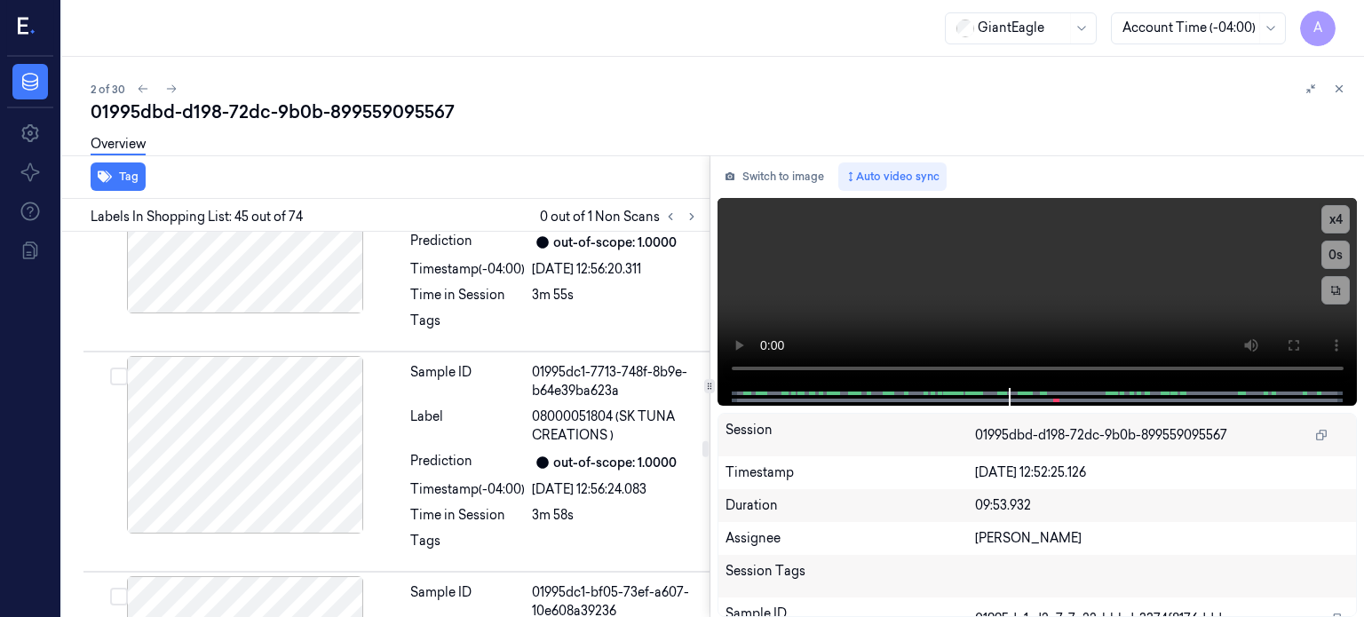
scroll to position [8958, 0]
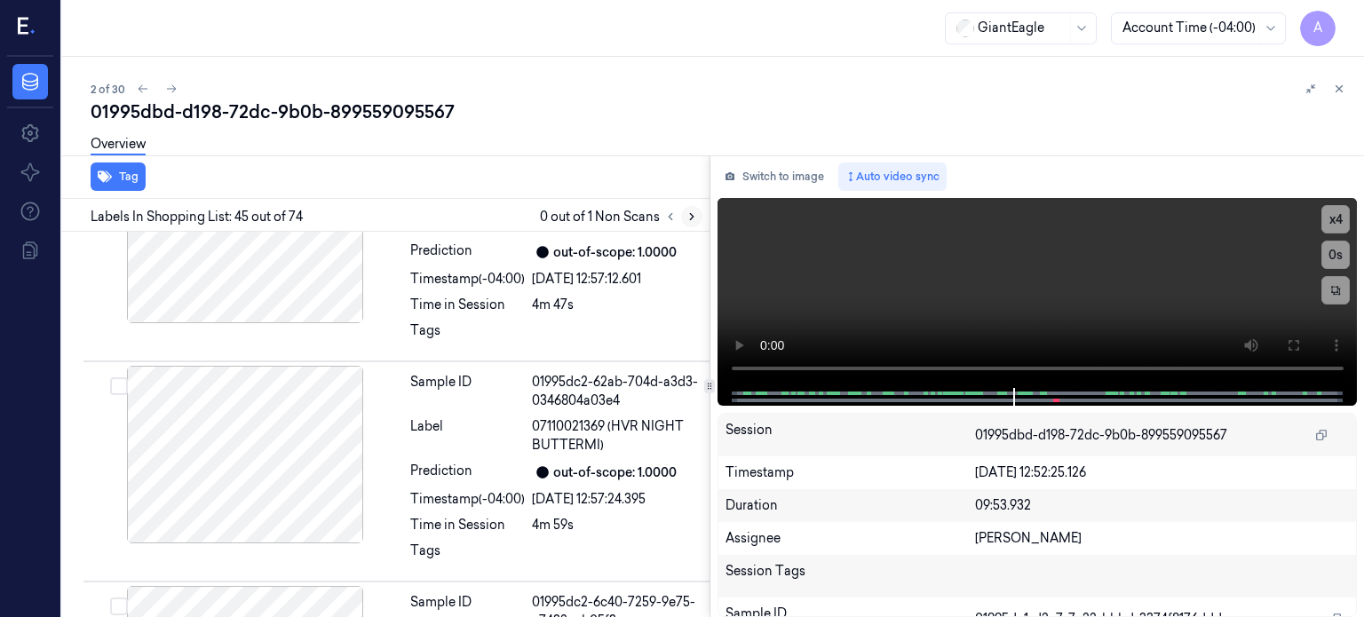
click at [692, 214] on icon at bounding box center [691, 216] width 12 height 12
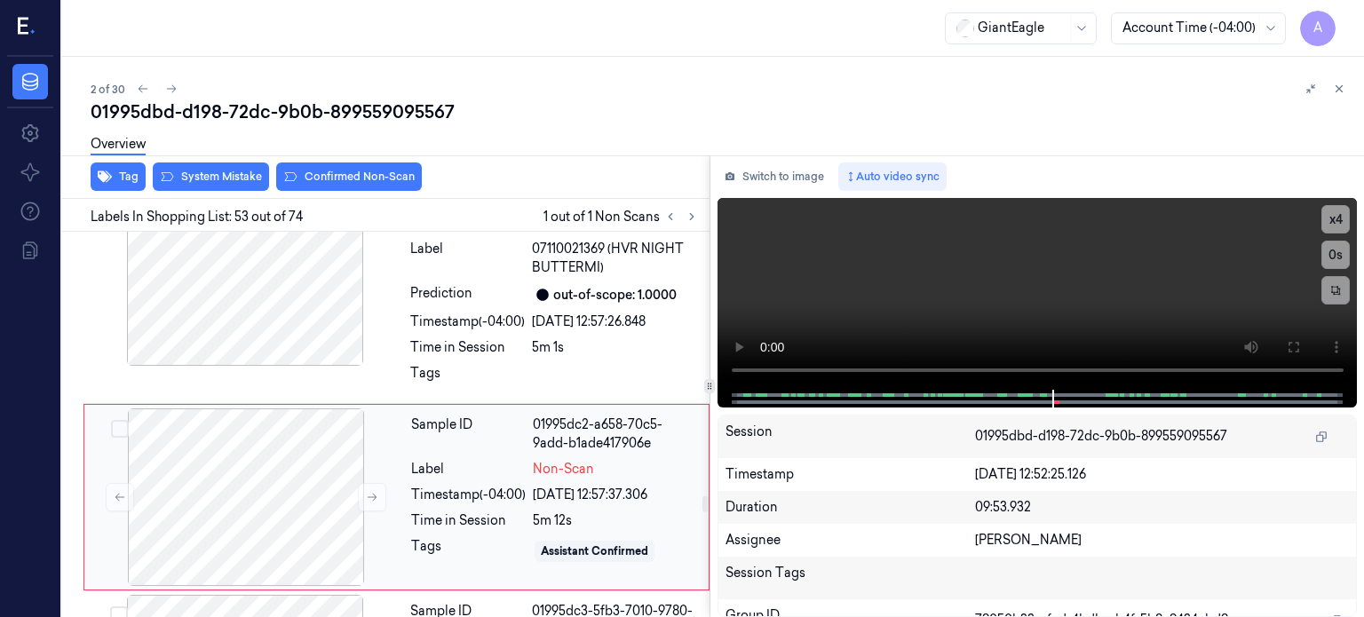
scroll to position [11347, 0]
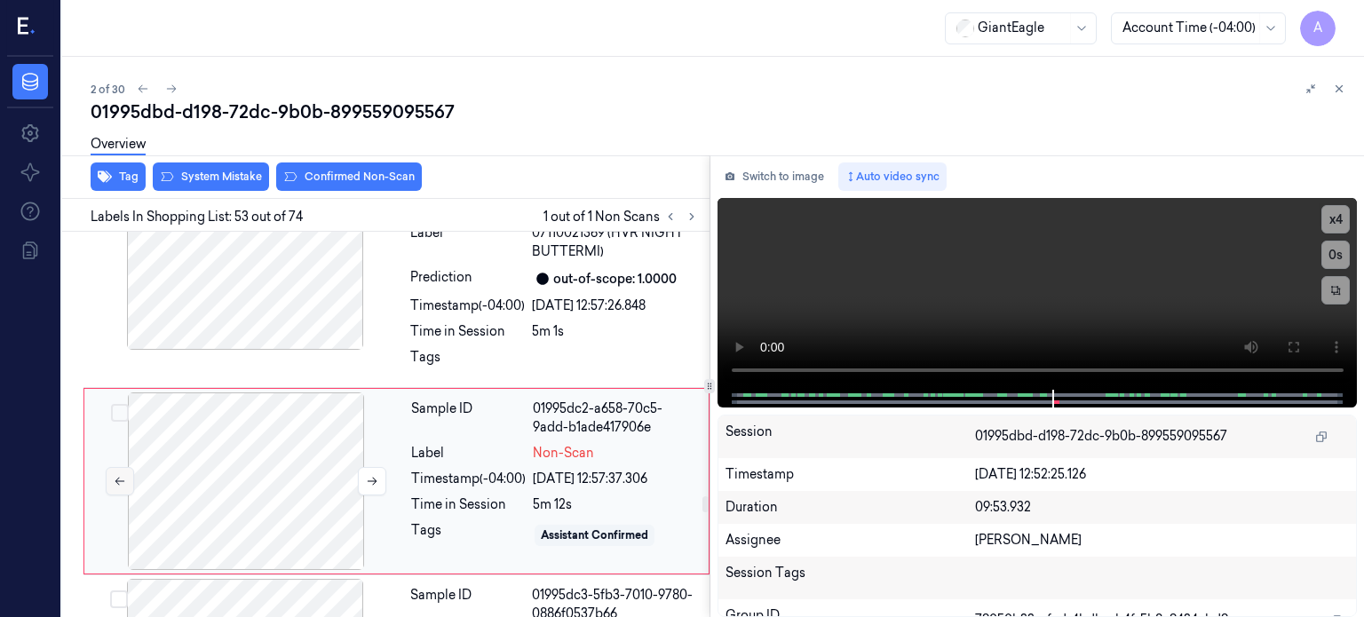
click at [124, 475] on icon at bounding box center [120, 481] width 12 height 12
click at [118, 475] on icon at bounding box center [120, 481] width 12 height 12
click at [119, 475] on icon at bounding box center [120, 481] width 12 height 12
click at [117, 475] on icon at bounding box center [120, 481] width 12 height 12
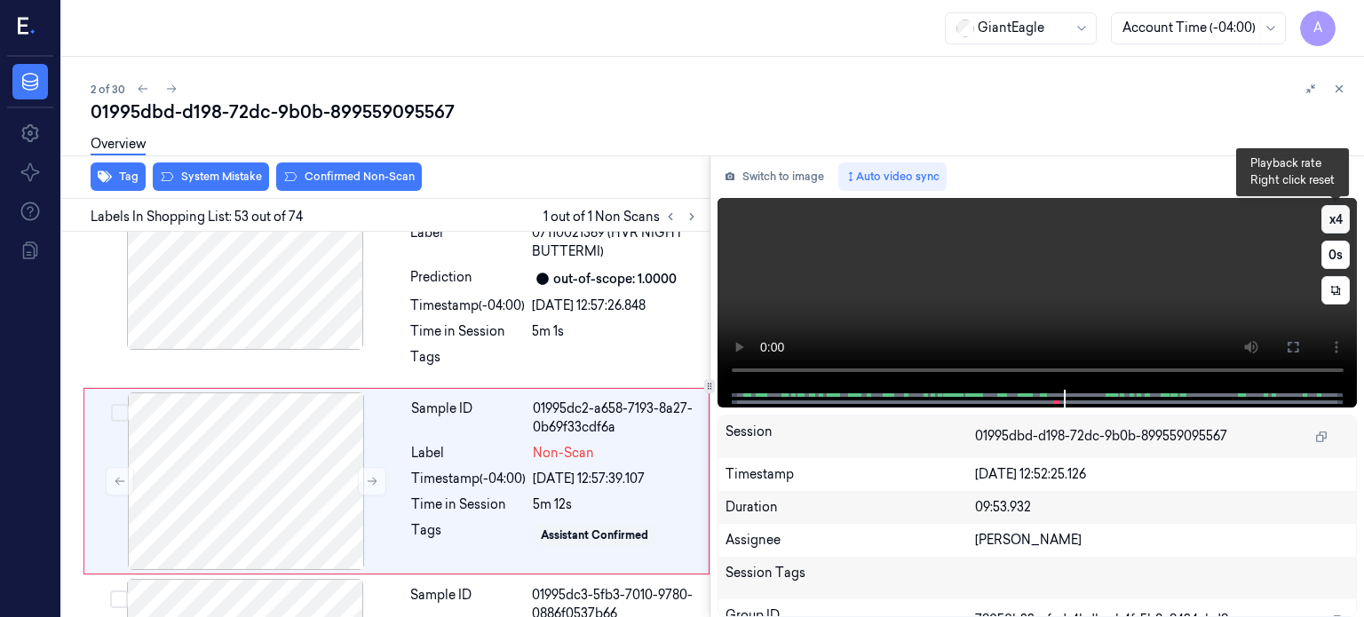
click at [1335, 225] on button "x 4" at bounding box center [1335, 219] width 28 height 28
click at [1339, 222] on button "x 1" at bounding box center [1335, 219] width 28 height 28
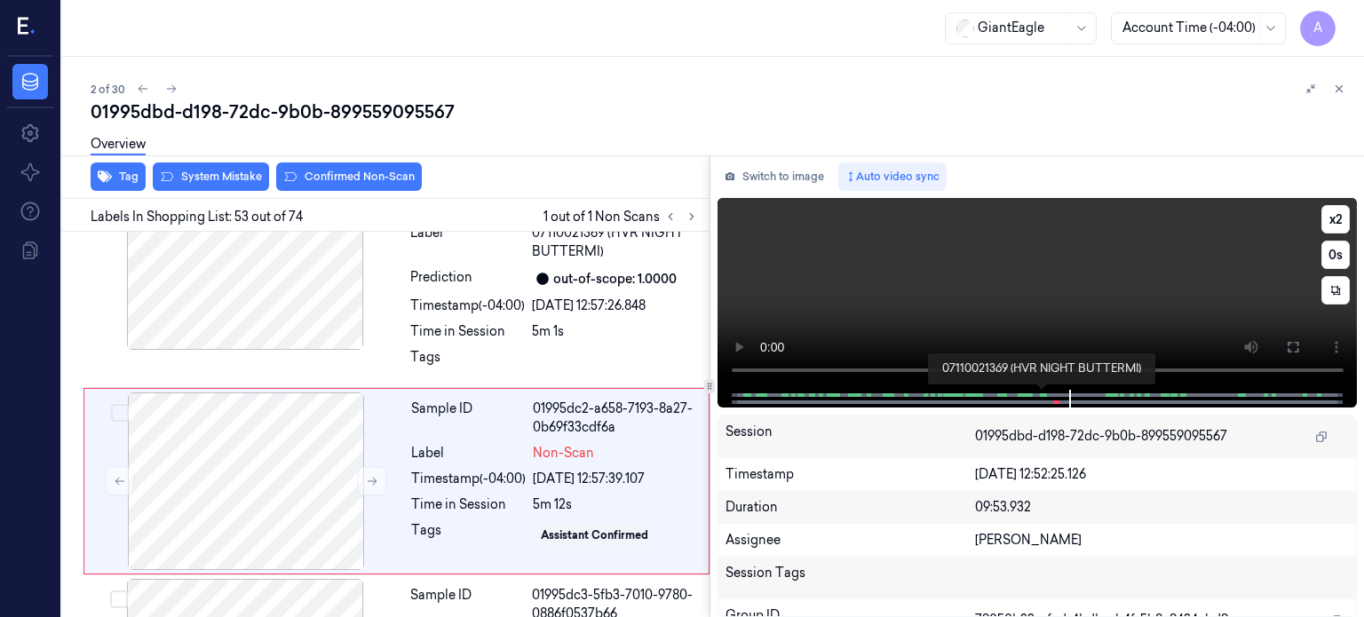
click at [1040, 394] on span at bounding box center [1041, 395] width 3 height 9
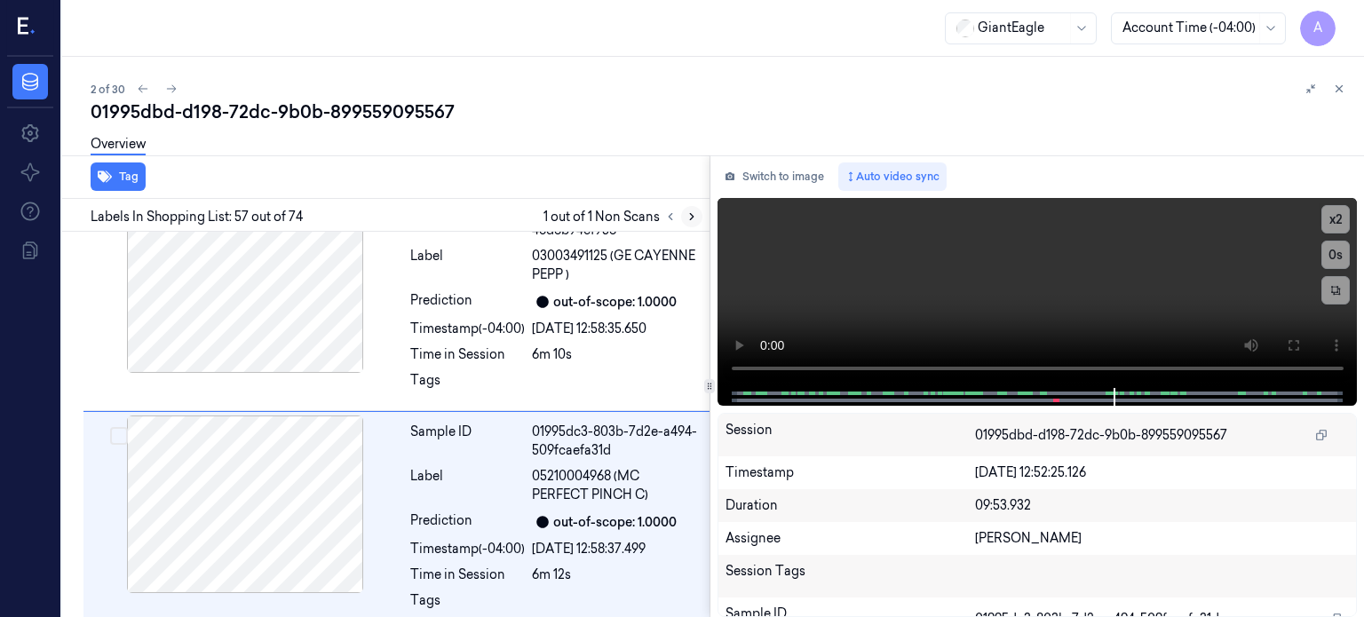
scroll to position [12210, 0]
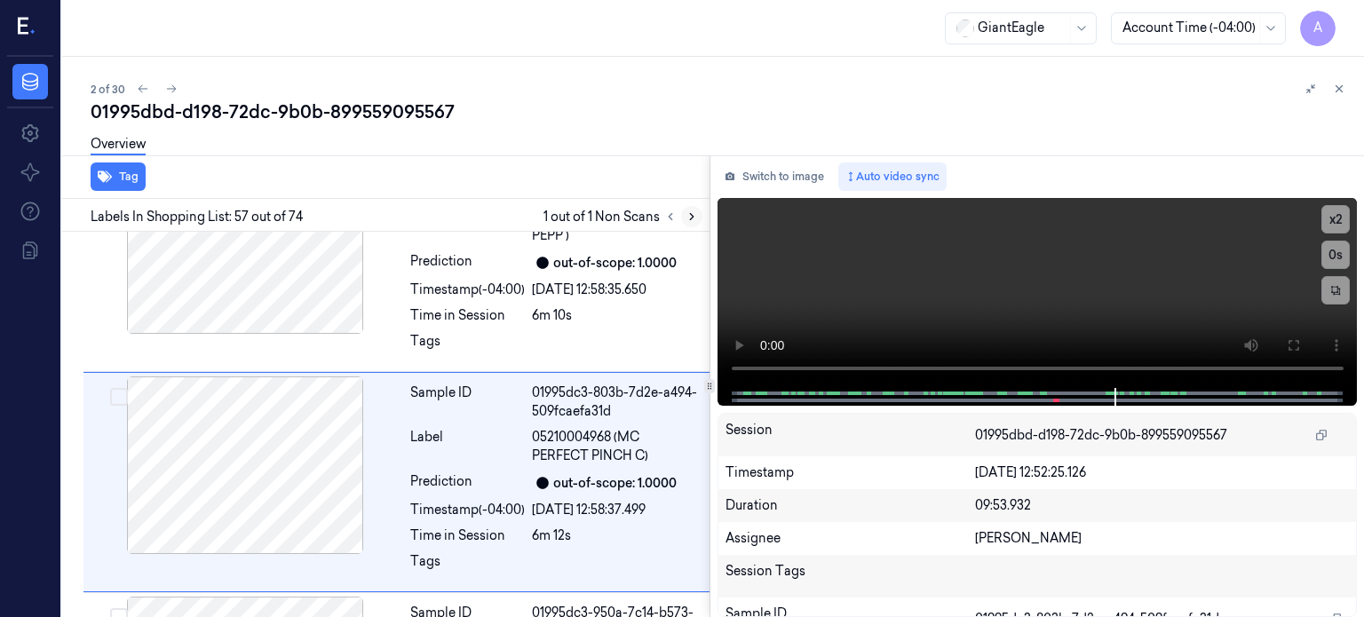
click at [692, 213] on icon at bounding box center [691, 216] width 12 height 12
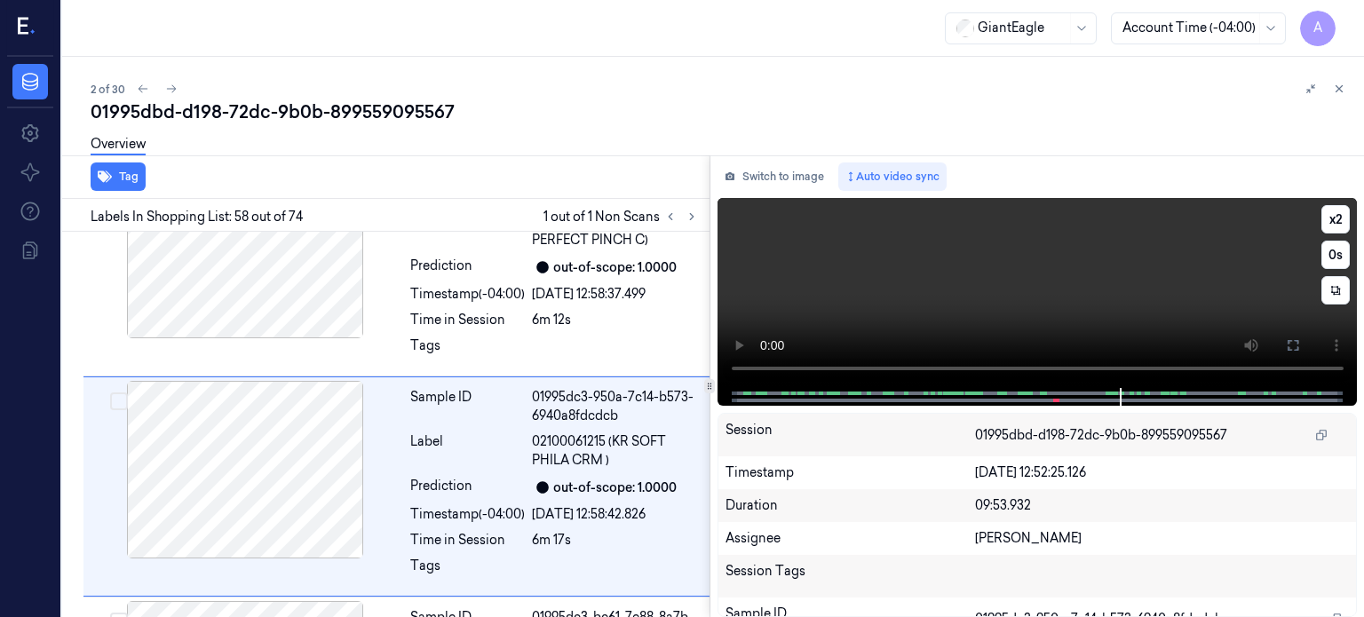
scroll to position [12429, 0]
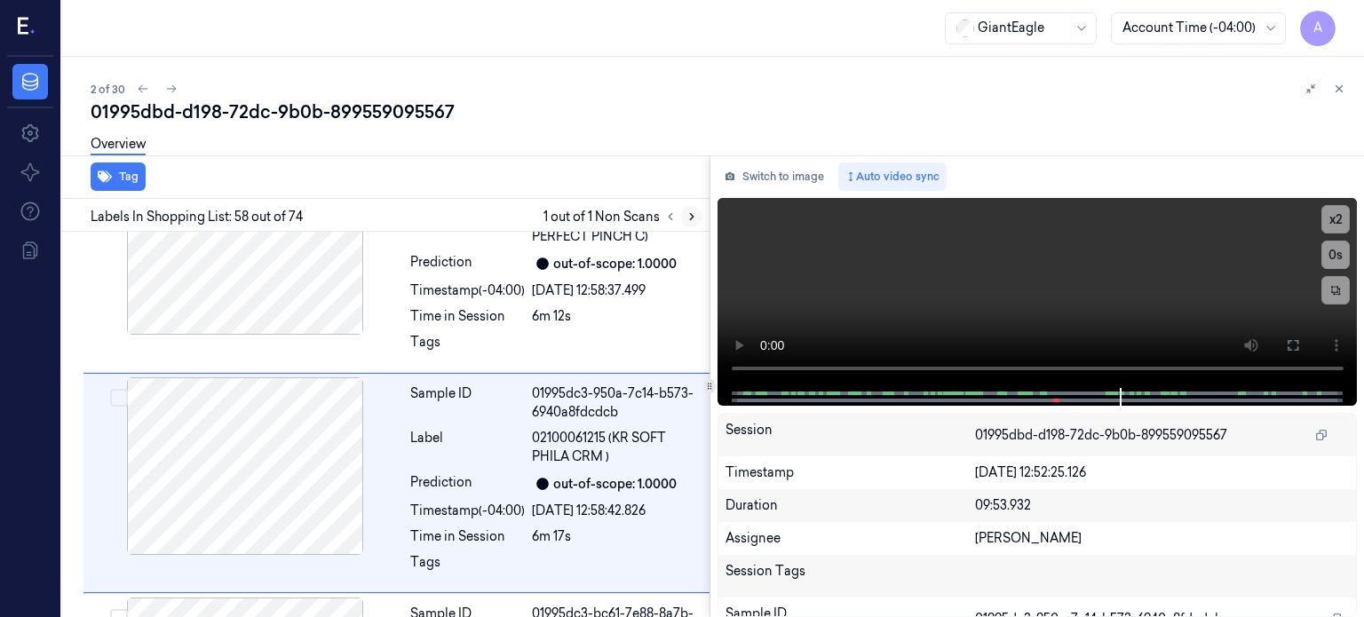
click at [689, 216] on icon at bounding box center [691, 216] width 12 height 12
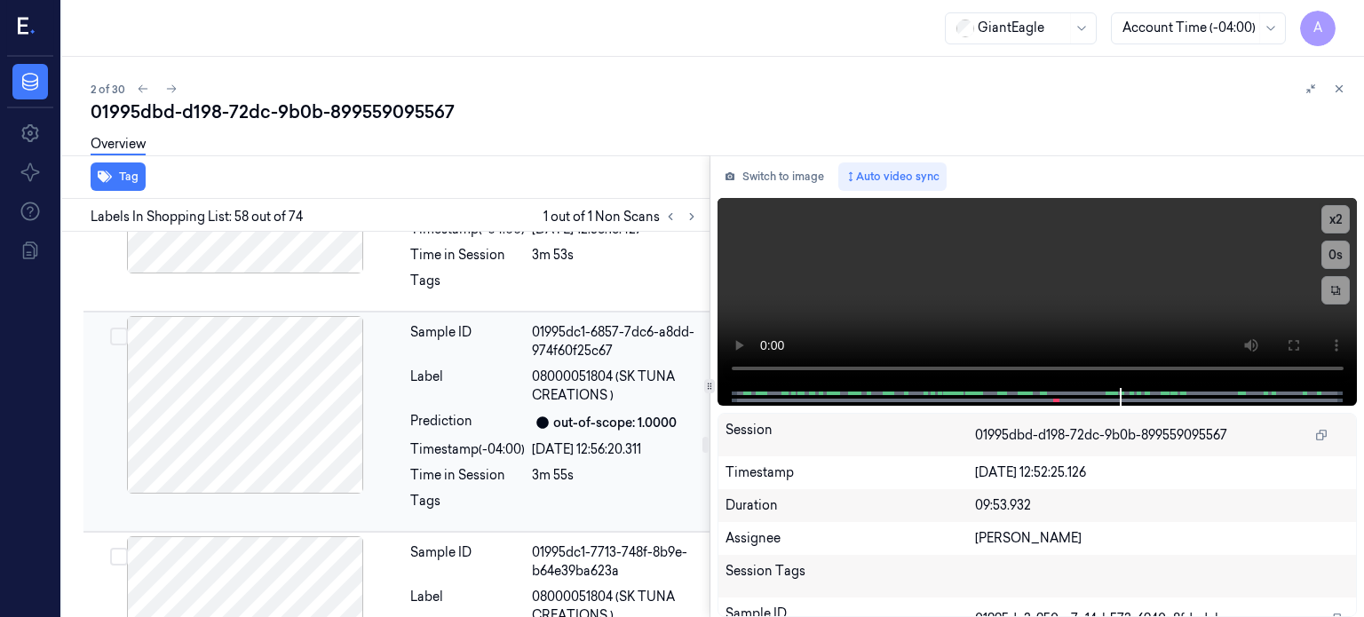
scroll to position [8780, 0]
click at [673, 217] on icon at bounding box center [670, 216] width 12 height 12
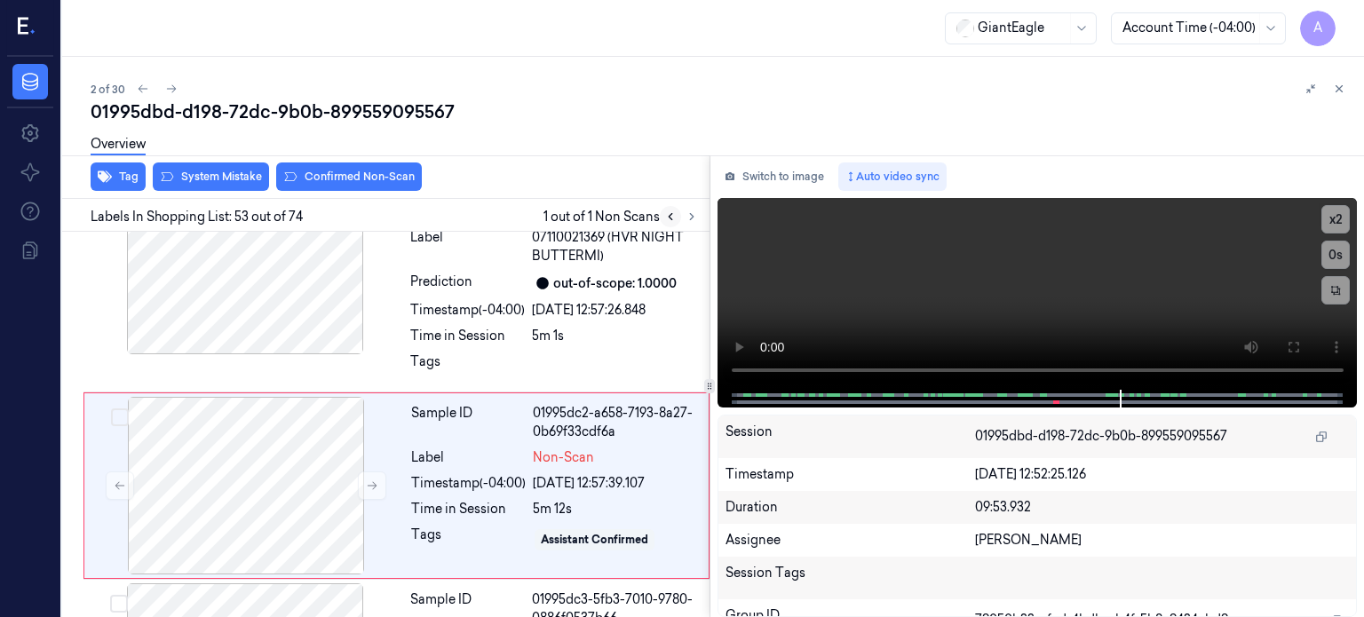
scroll to position [11347, 0]
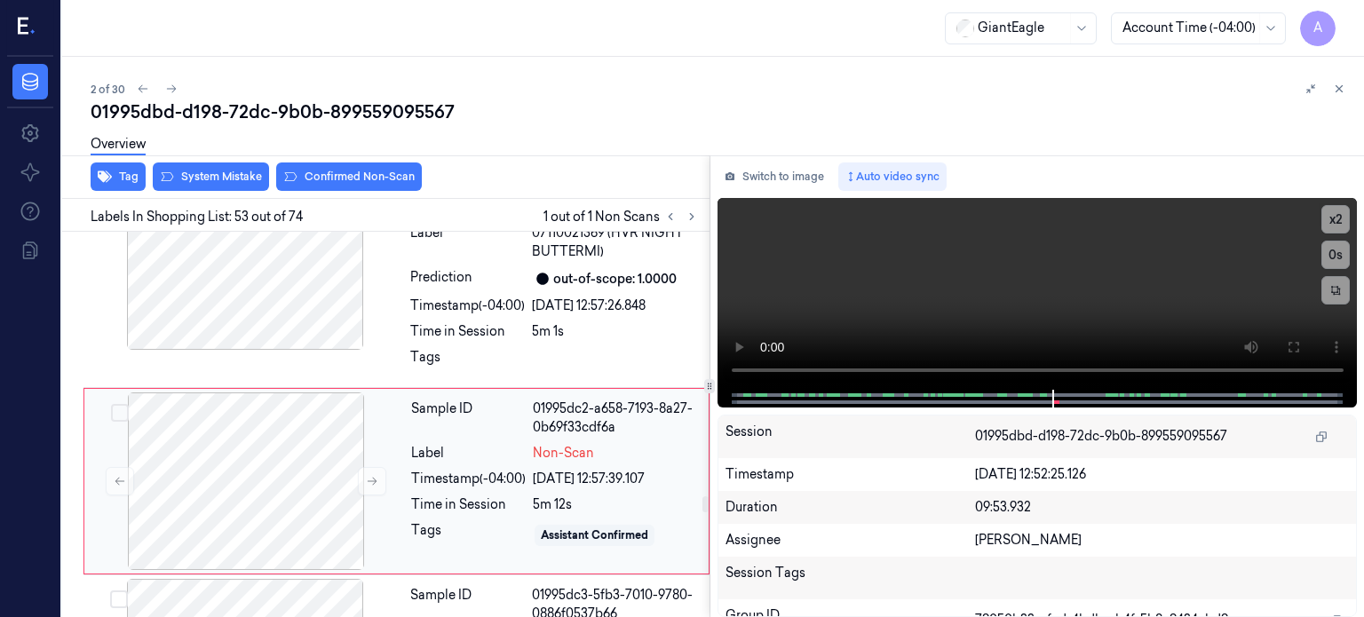
click at [539, 495] on div "5m 12s" at bounding box center [615, 504] width 165 height 19
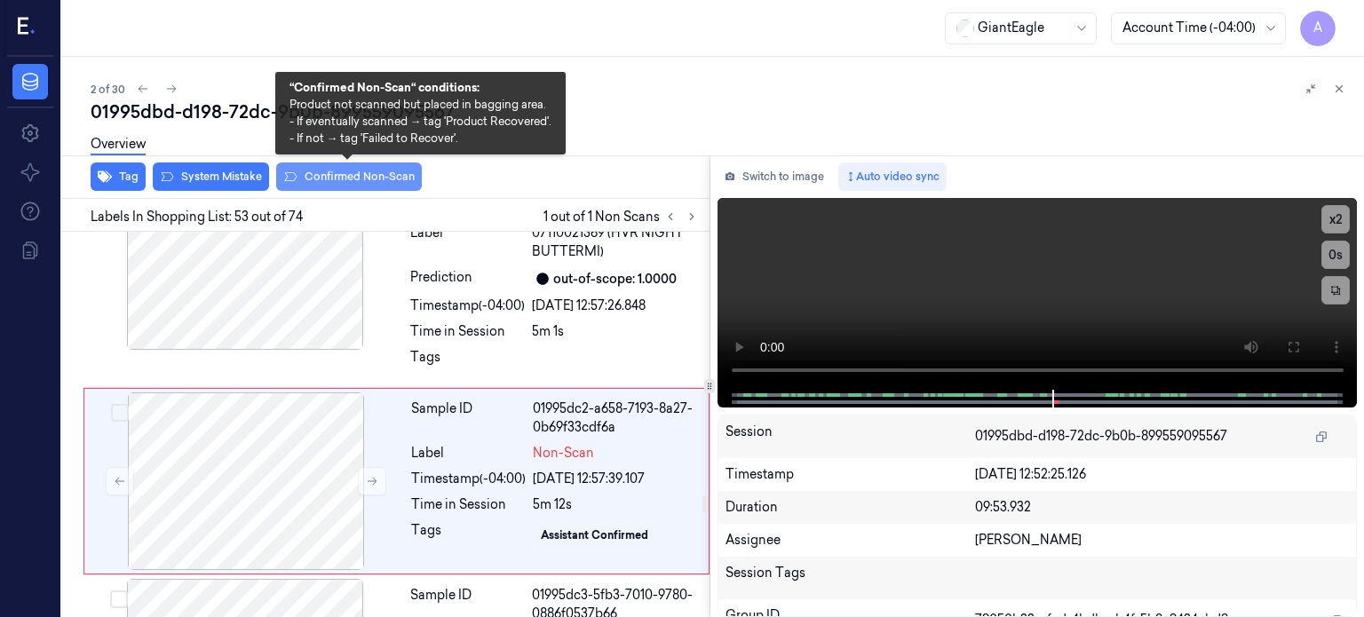
click at [363, 182] on button "Confirmed Non-Scan" at bounding box center [349, 176] width 146 height 28
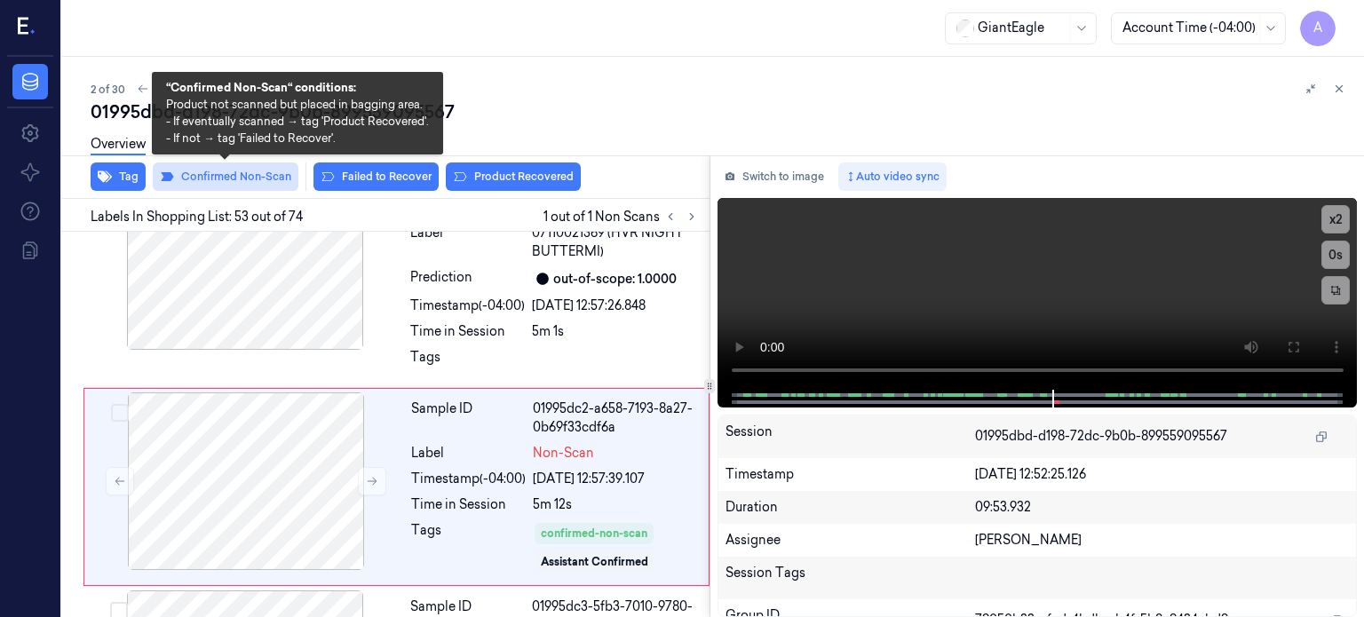
scroll to position [11352, 0]
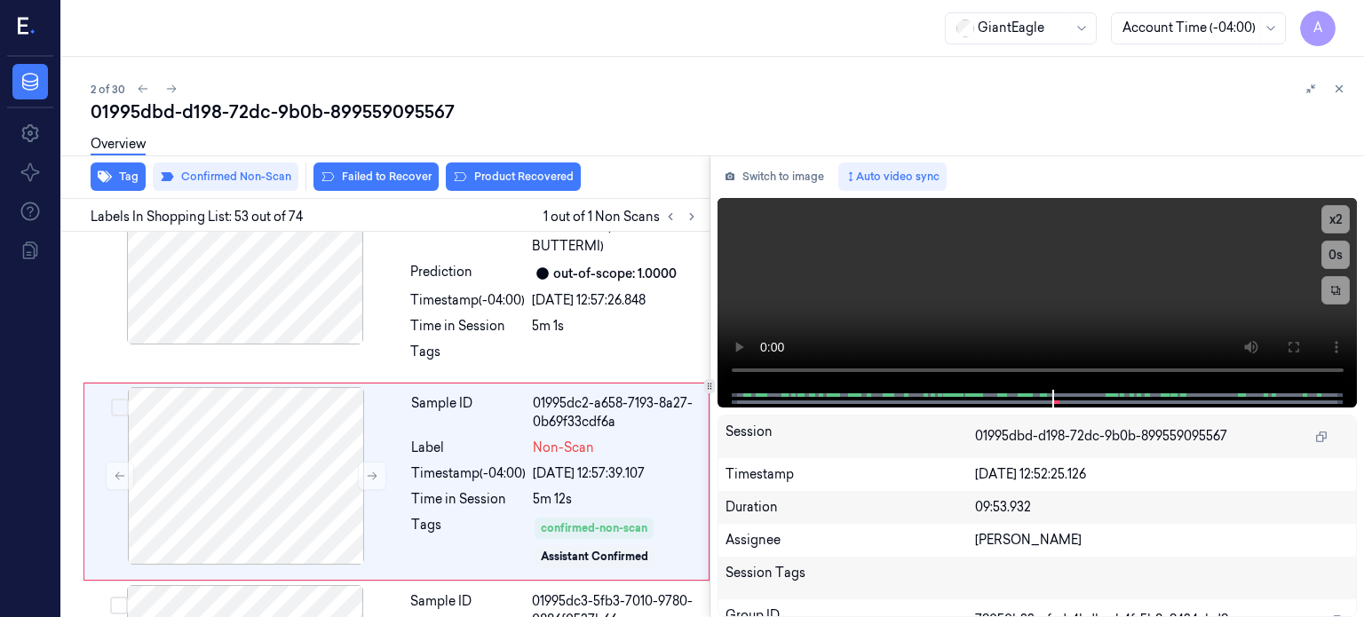
click at [373, 169] on div "Overview" at bounding box center [720, 146] width 1259 height 45
click at [368, 171] on button "Failed to Recover" at bounding box center [375, 176] width 125 height 28
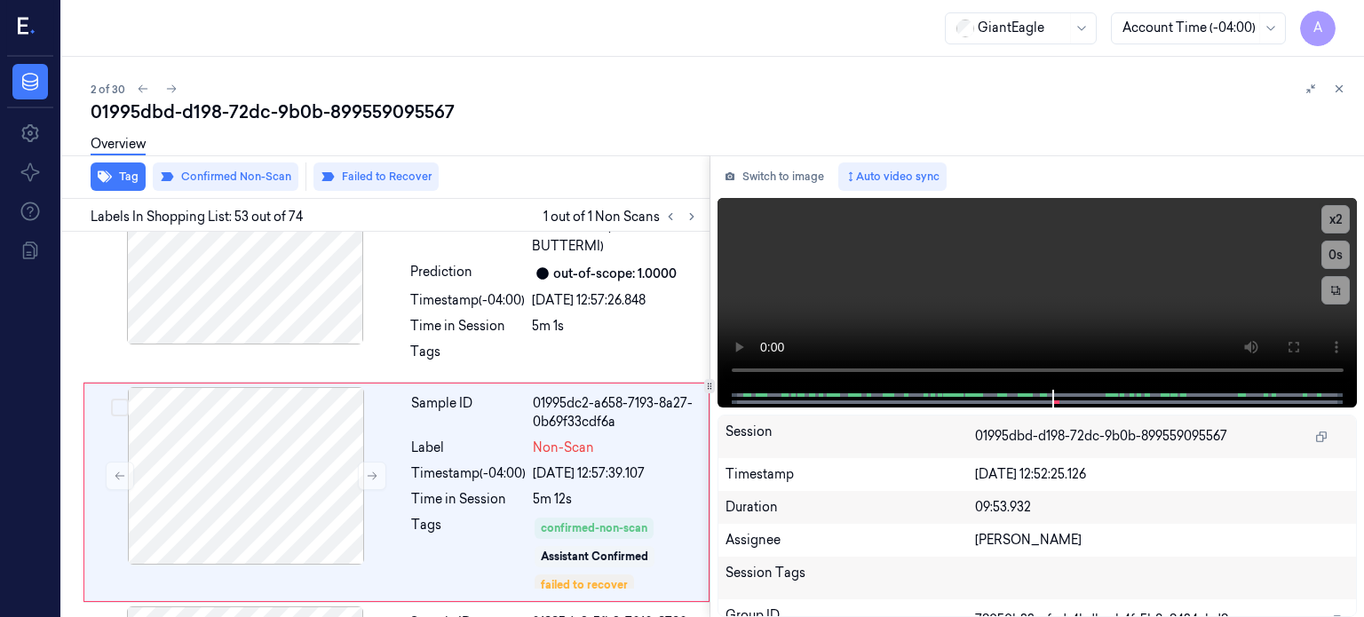
scroll to position [11364, 0]
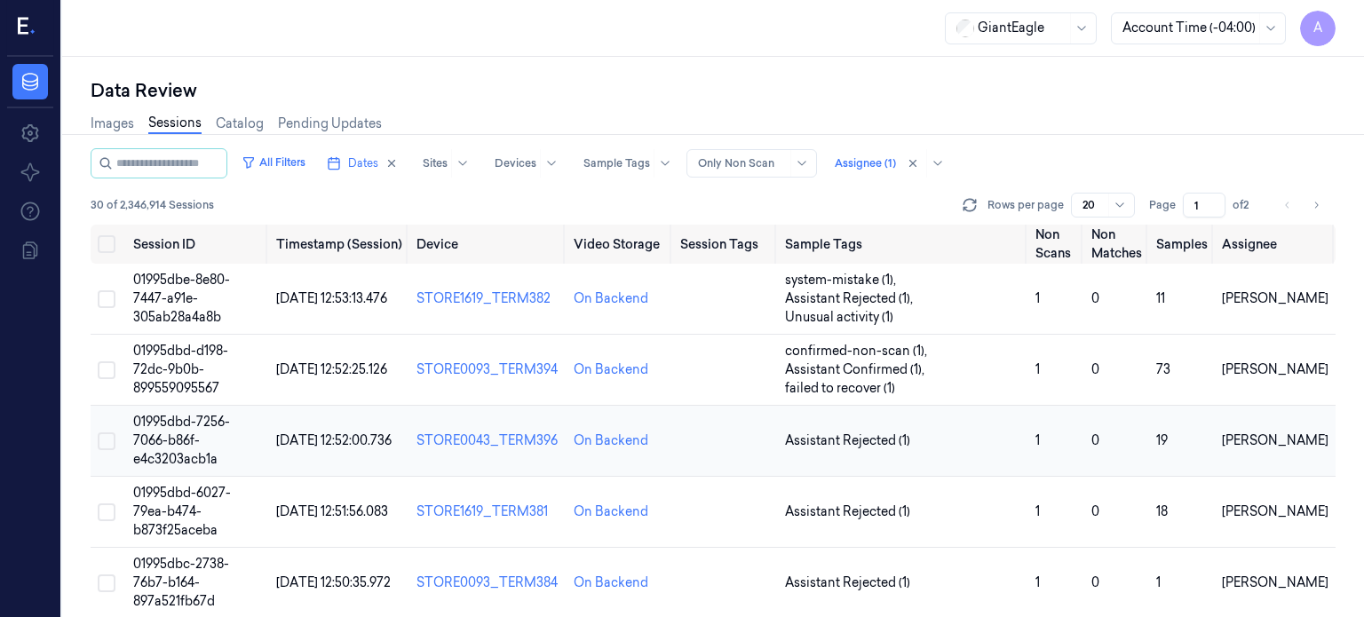
click at [192, 436] on span "01995dbd-7256-7066-b86f-e4c3203acb1a" at bounding box center [181, 440] width 97 height 53
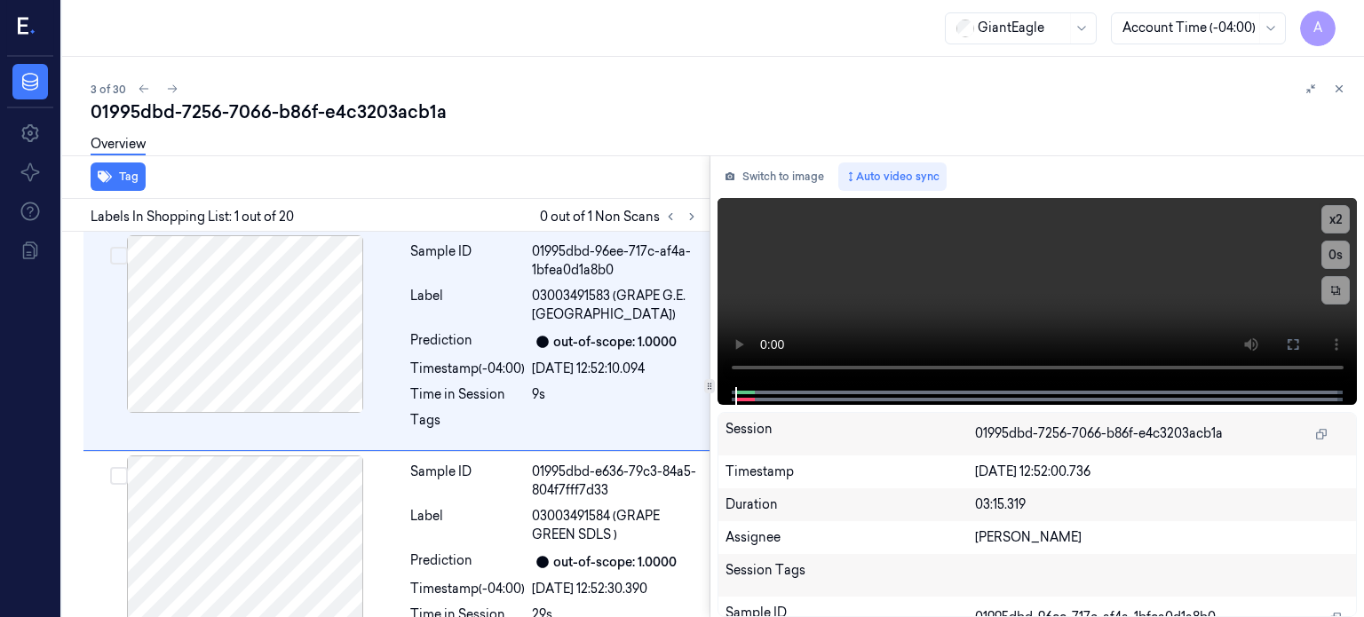
drag, startPoint x: 246, startPoint y: 10, endPoint x: 320, endPoint y: 66, distance: 92.5
click at [320, 66] on div "3 of 30 01995dbd-7256-7066-b86f-e4c3203acb1a Overview Tag Labels In Shopping Li…" at bounding box center [712, 337] width 1301 height 560
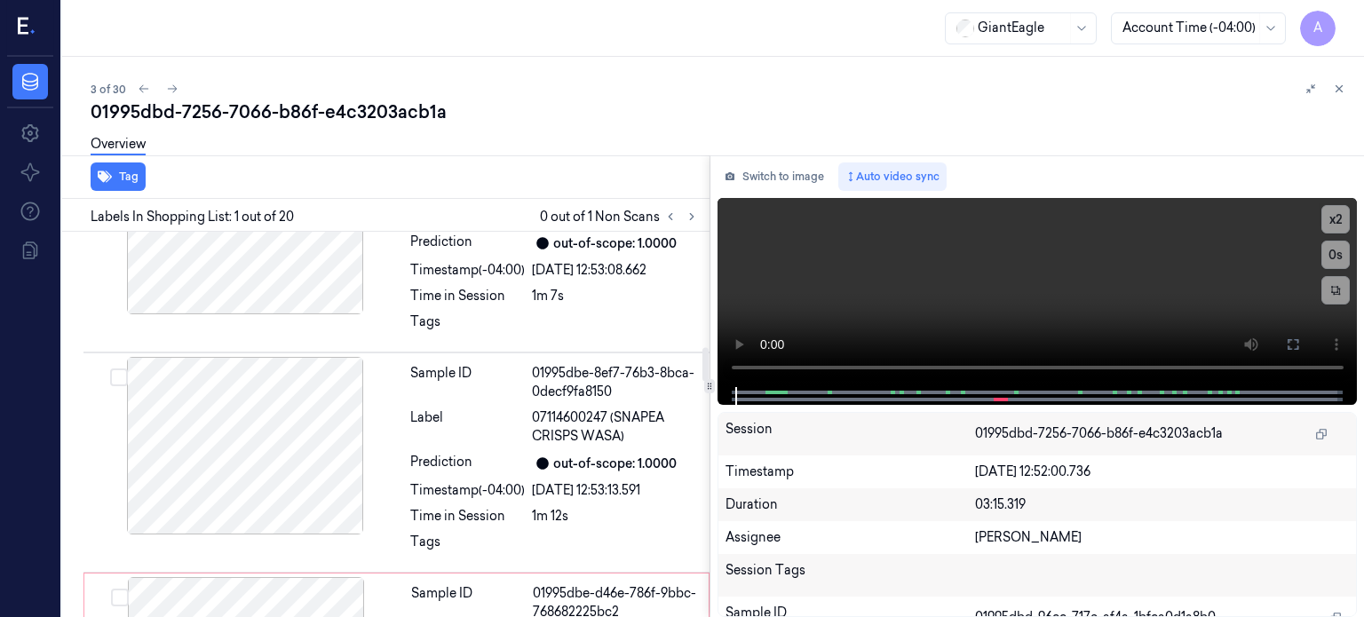
scroll to position [1412, 0]
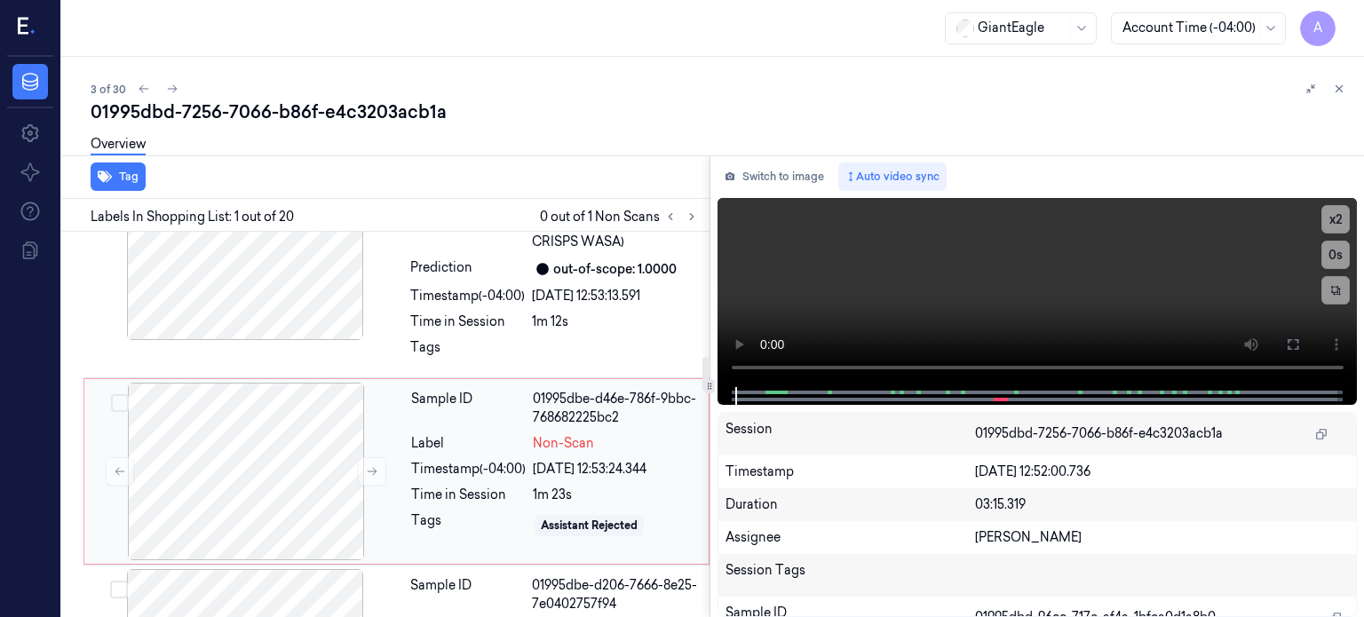
click at [546, 460] on div "18/09/2025 12:53:24.344" at bounding box center [615, 469] width 165 height 19
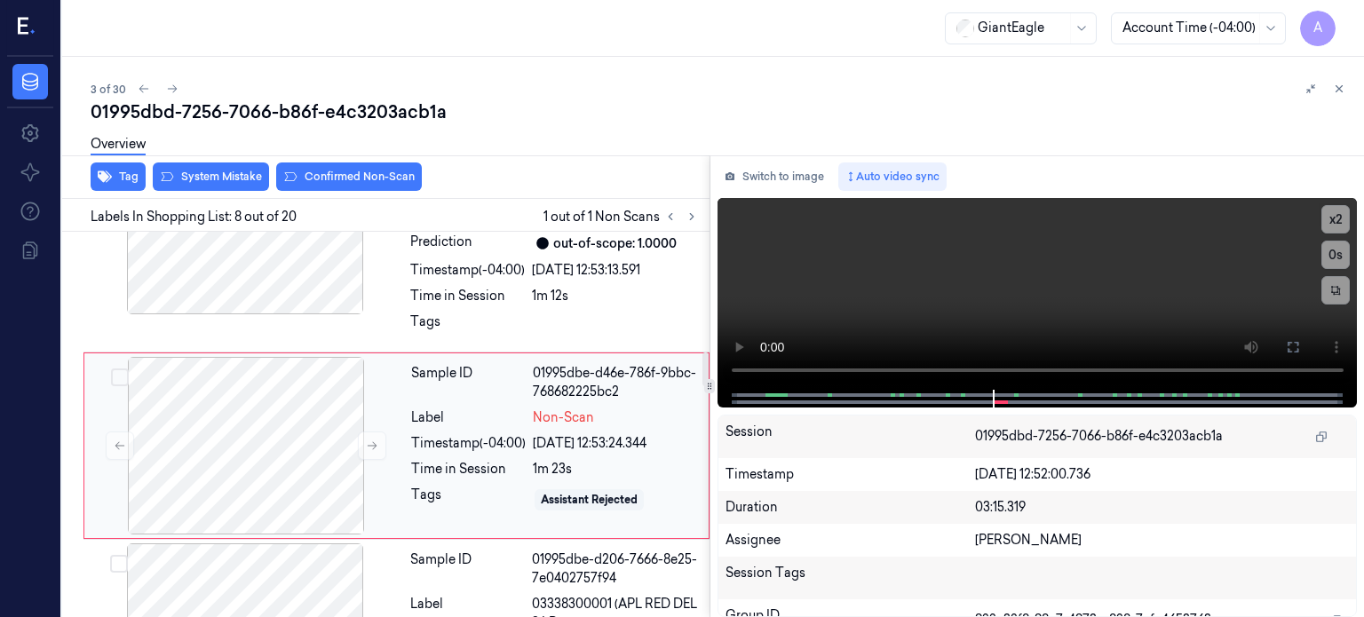
scroll to position [1289, 0]
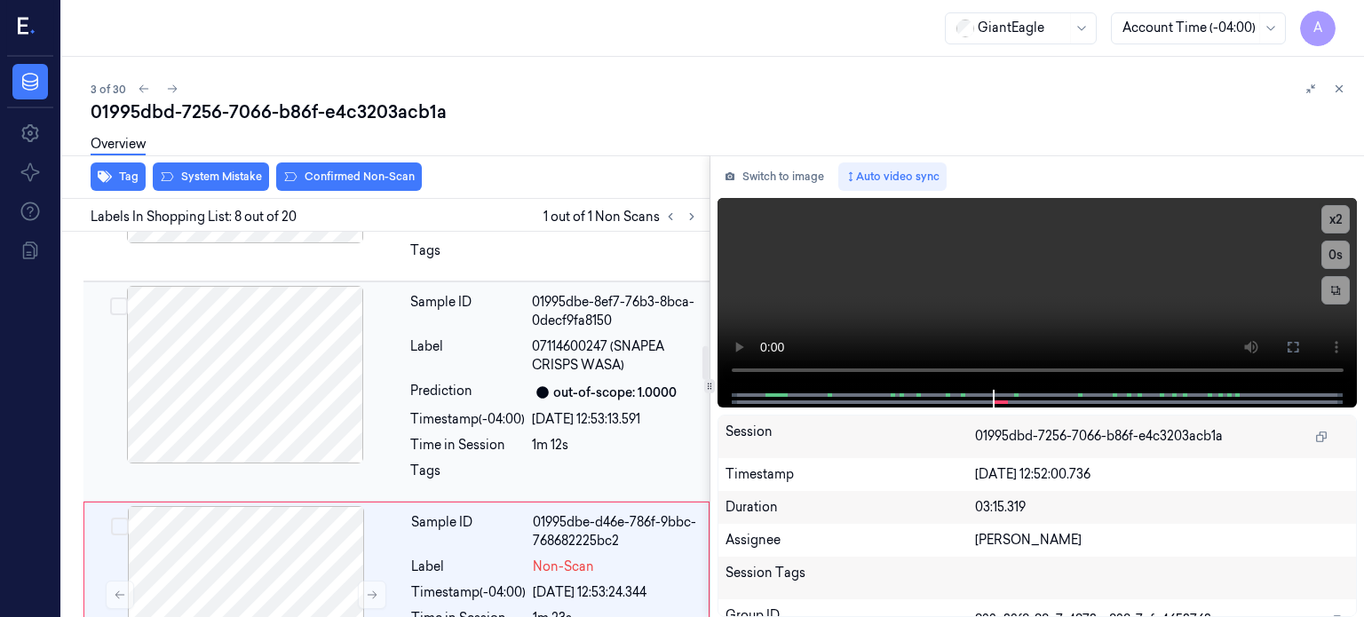
click at [258, 360] on div at bounding box center [245, 375] width 316 height 178
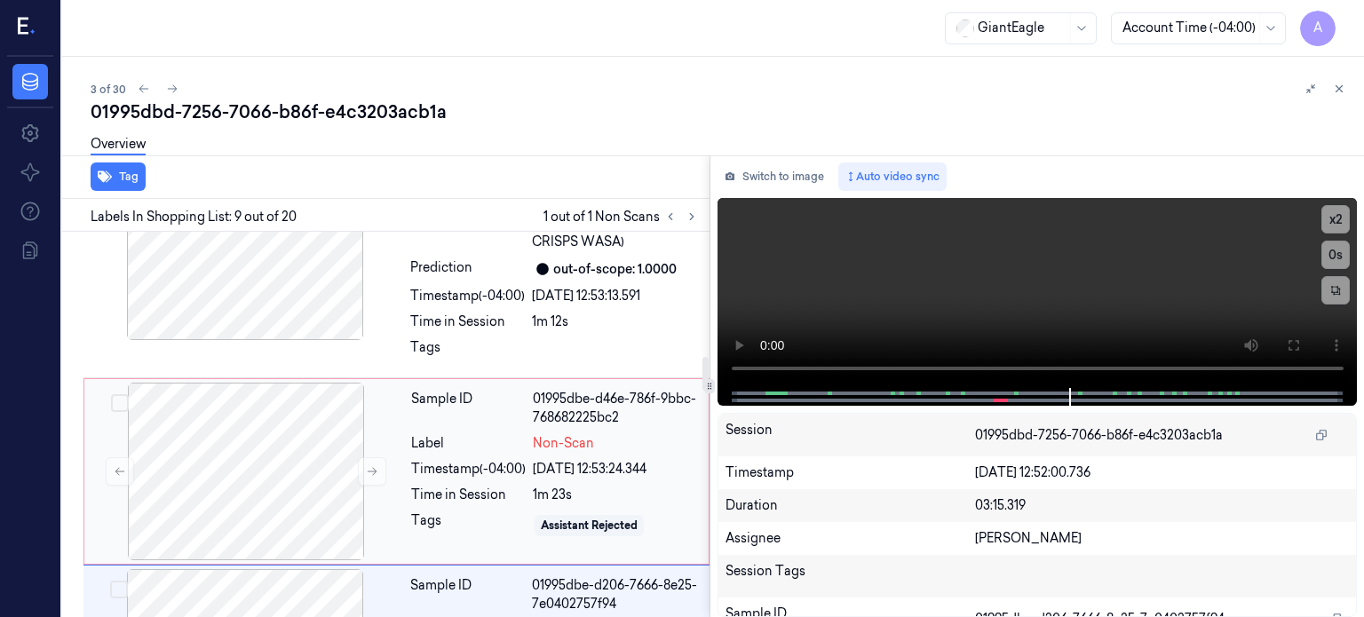
scroll to position [1413, 0]
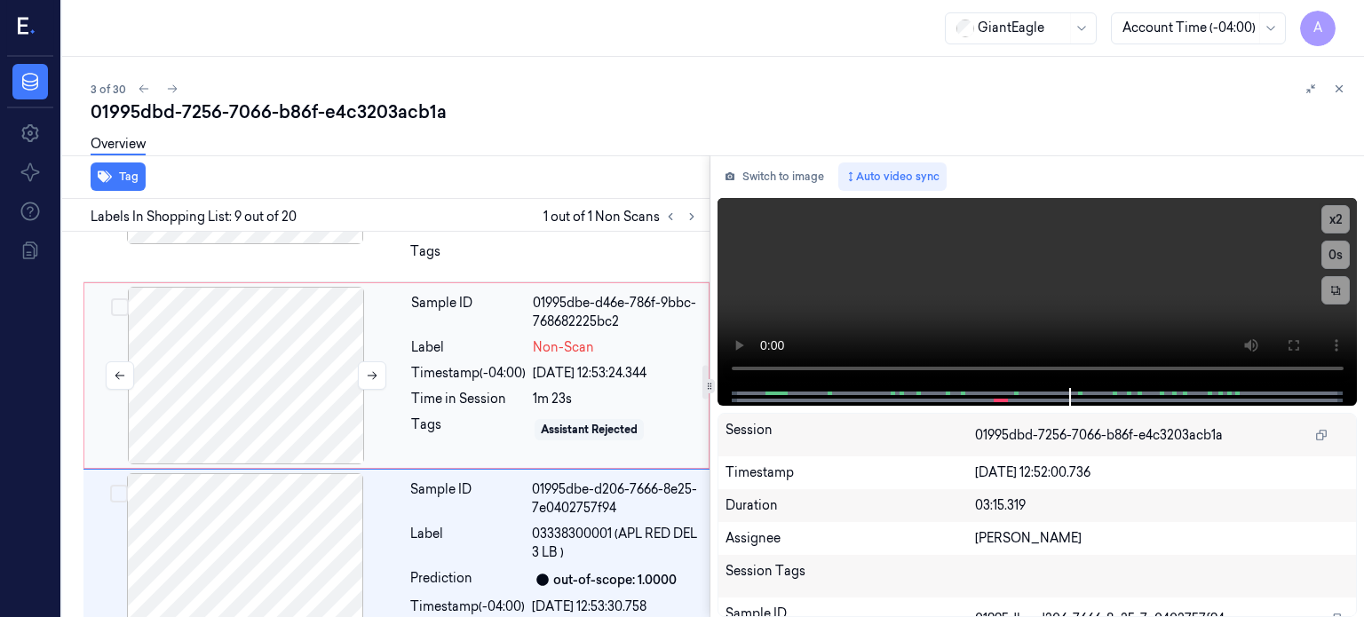
click at [314, 368] on div at bounding box center [246, 376] width 316 height 178
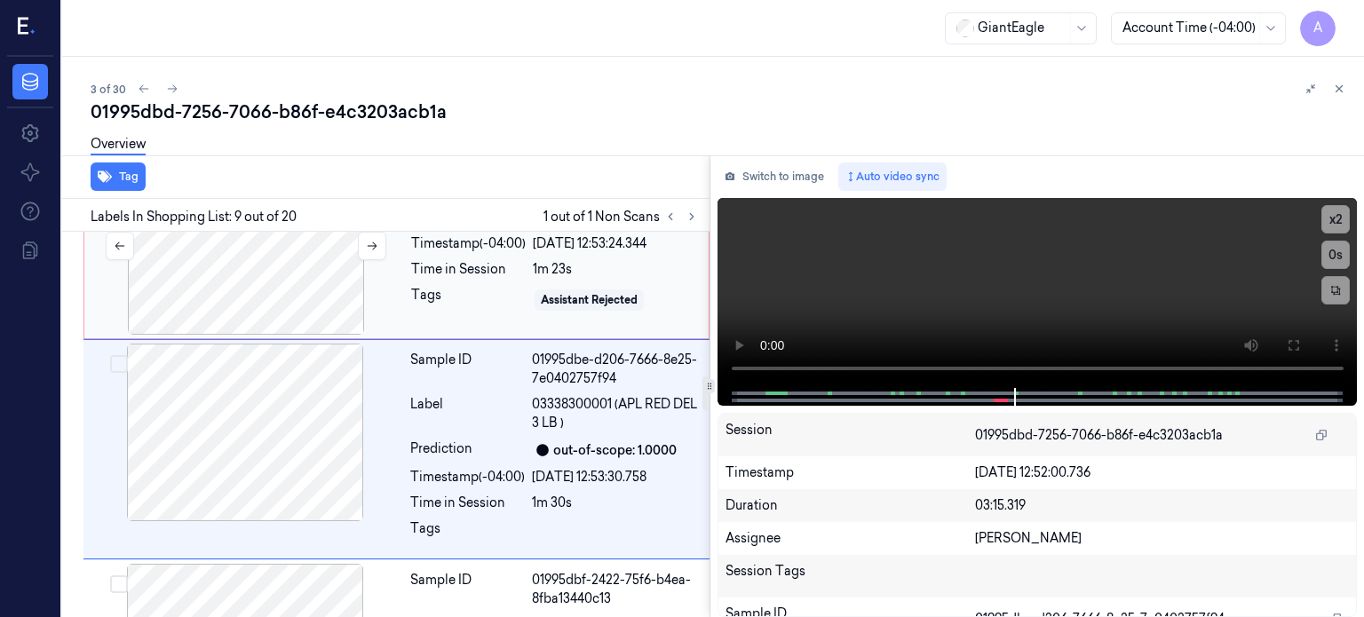
scroll to position [1641, 0]
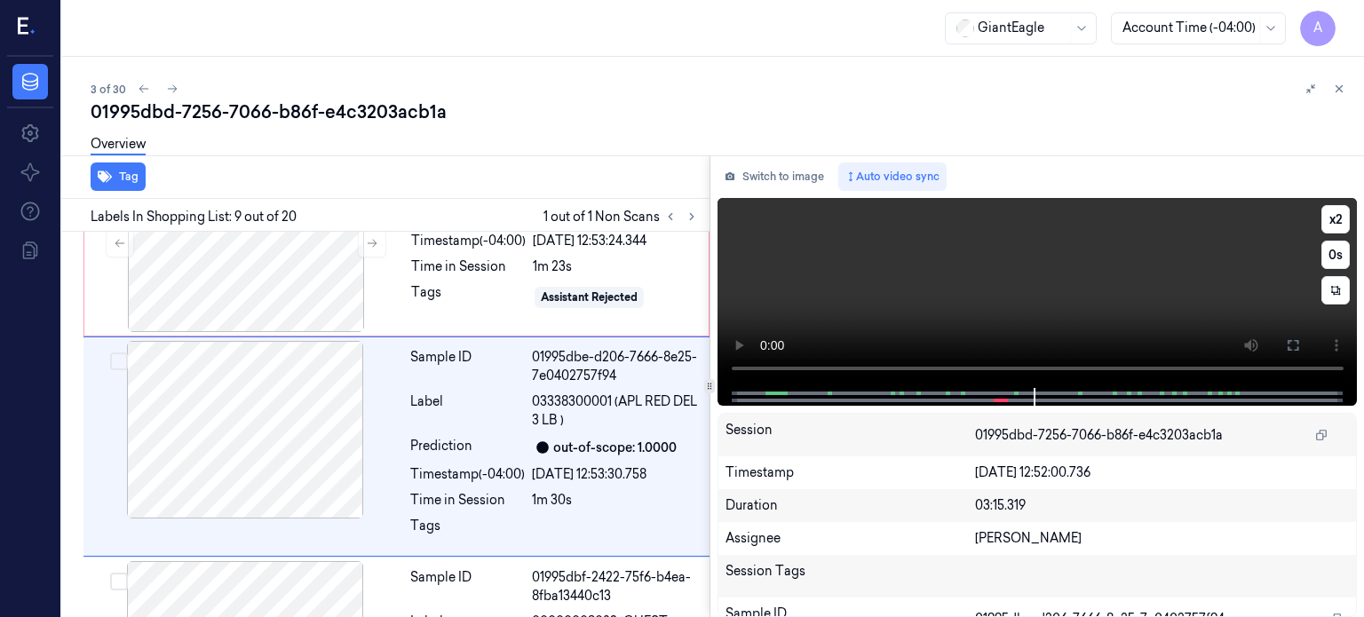
click at [983, 402] on div at bounding box center [1036, 397] width 603 height 18
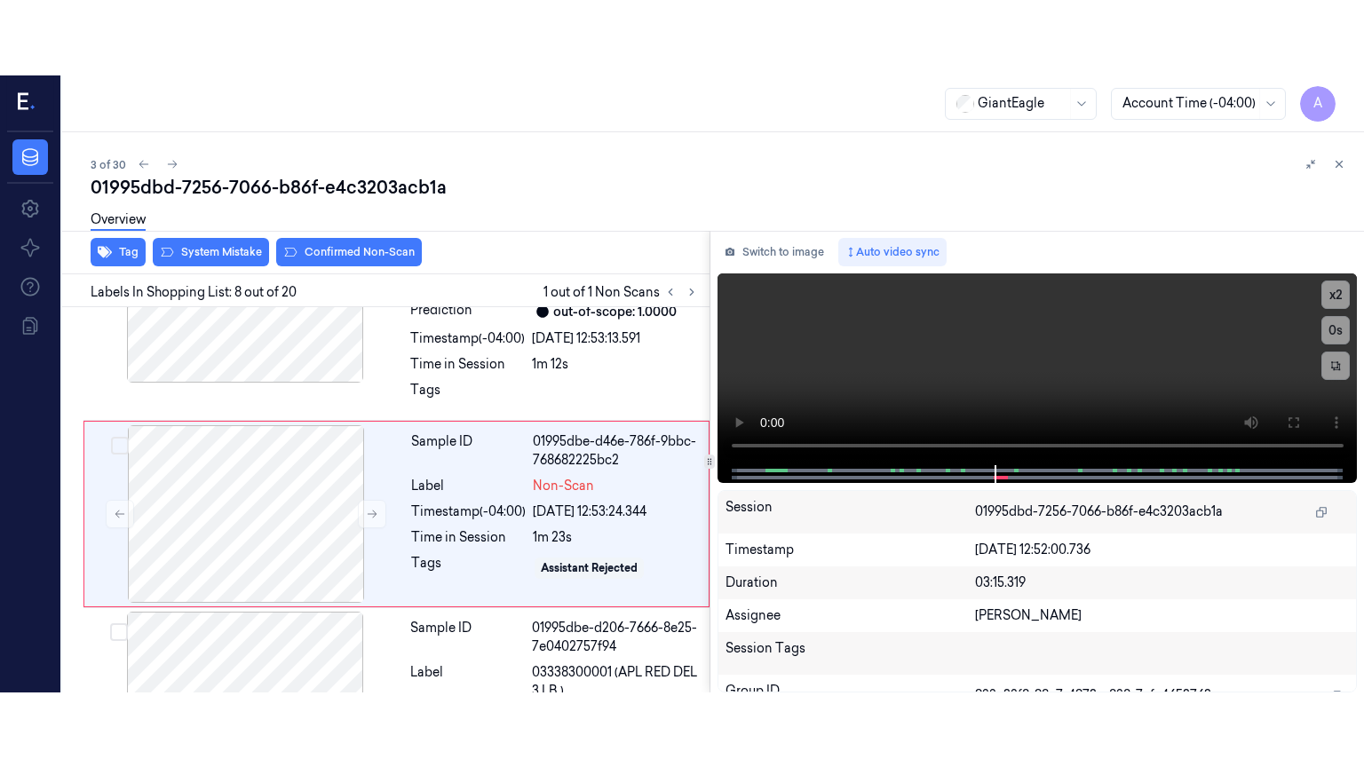
scroll to position [1438, 0]
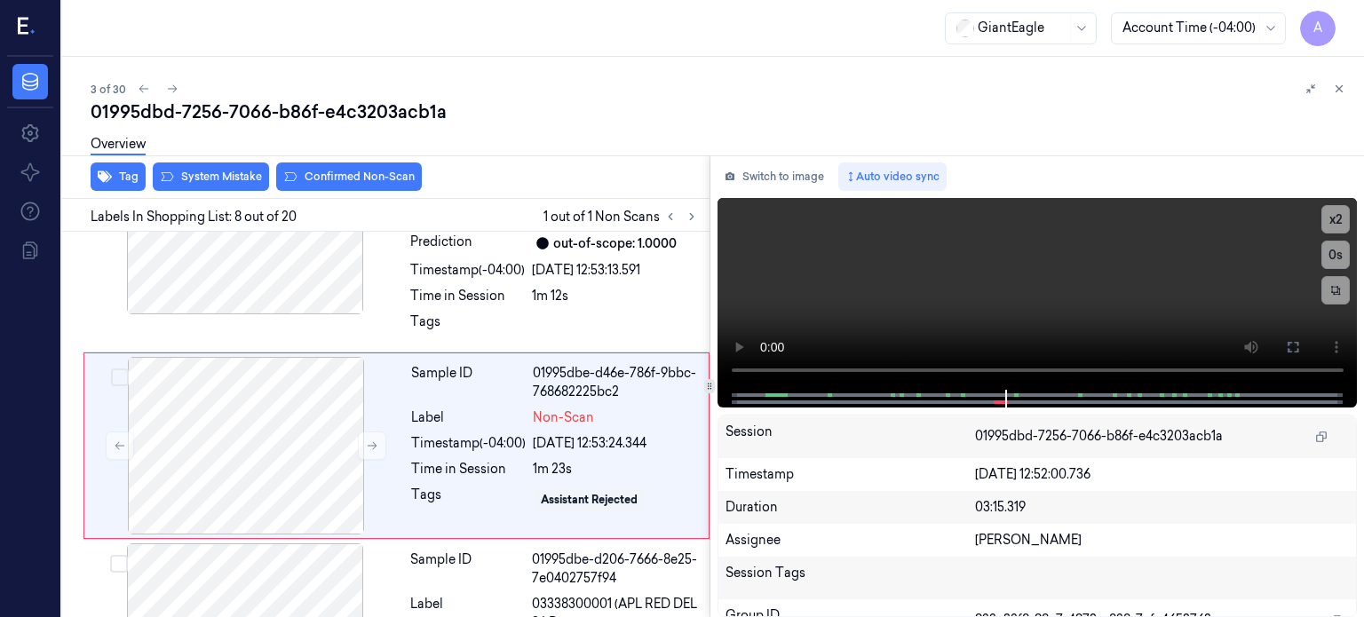
drag, startPoint x: 888, startPoint y: 513, endPoint x: 890, endPoint y: 503, distance: 10.1
click at [888, 510] on div "Duration" at bounding box center [849, 507] width 249 height 19
click at [1300, 350] on button at bounding box center [1292, 347] width 28 height 28
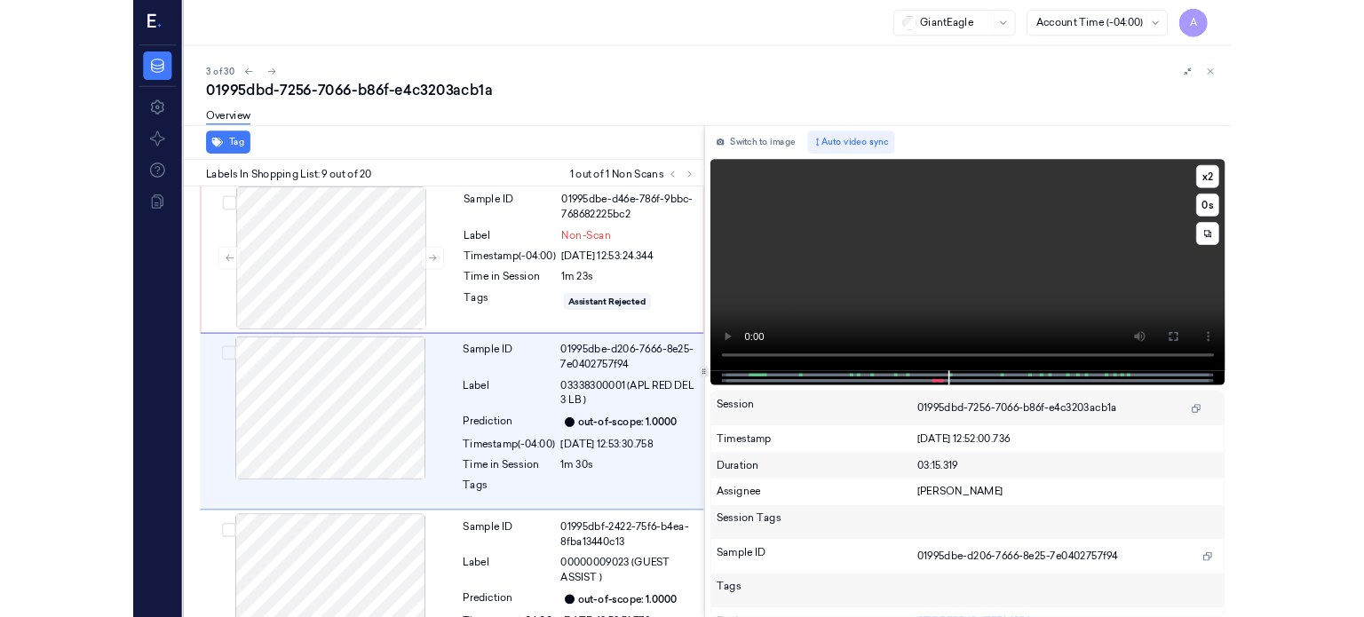
scroll to position [1566, 0]
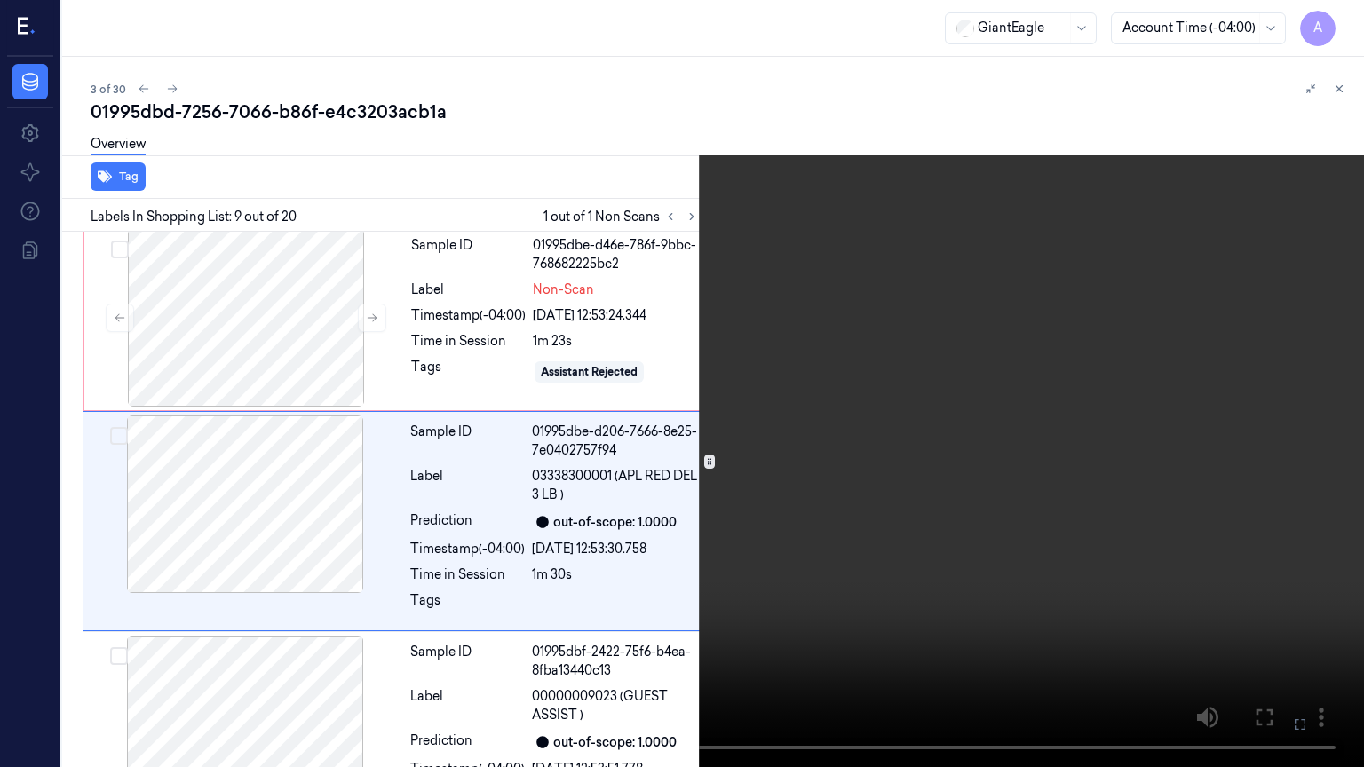
click at [0, 0] on icon at bounding box center [0, 0] width 0 height 0
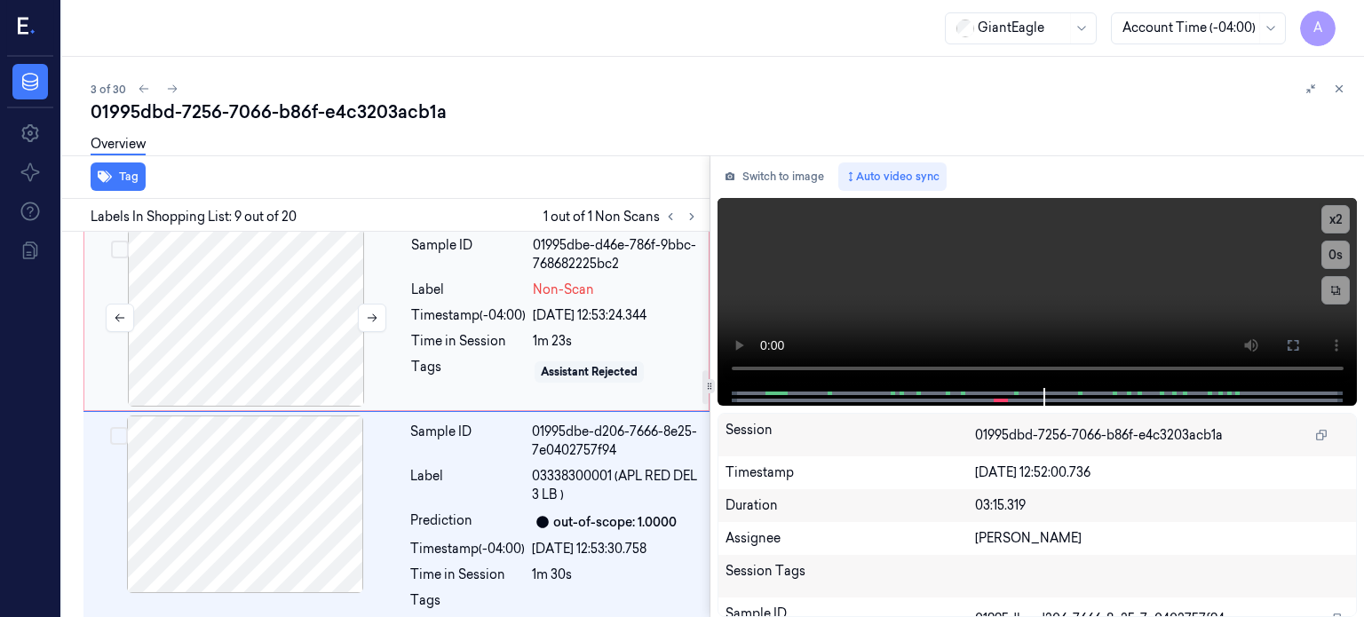
click at [307, 297] on div at bounding box center [246, 318] width 316 height 178
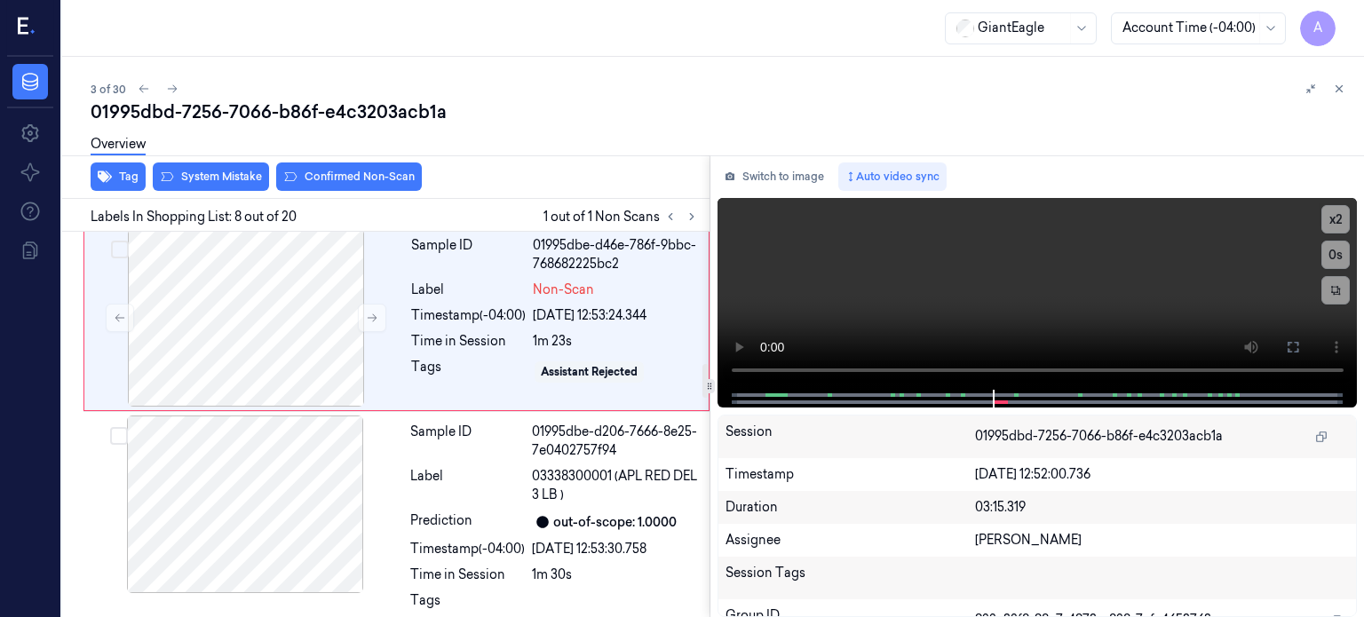
scroll to position [1438, 0]
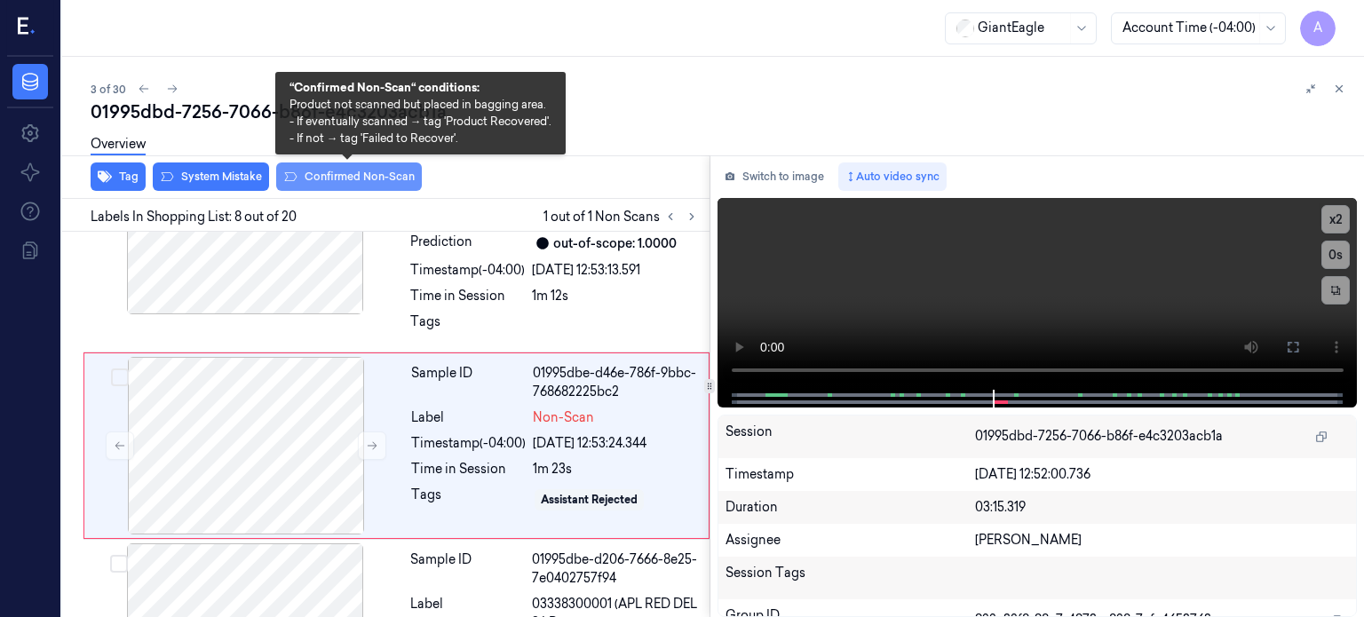
click at [337, 177] on button "Confirmed Non-Scan" at bounding box center [349, 176] width 146 height 28
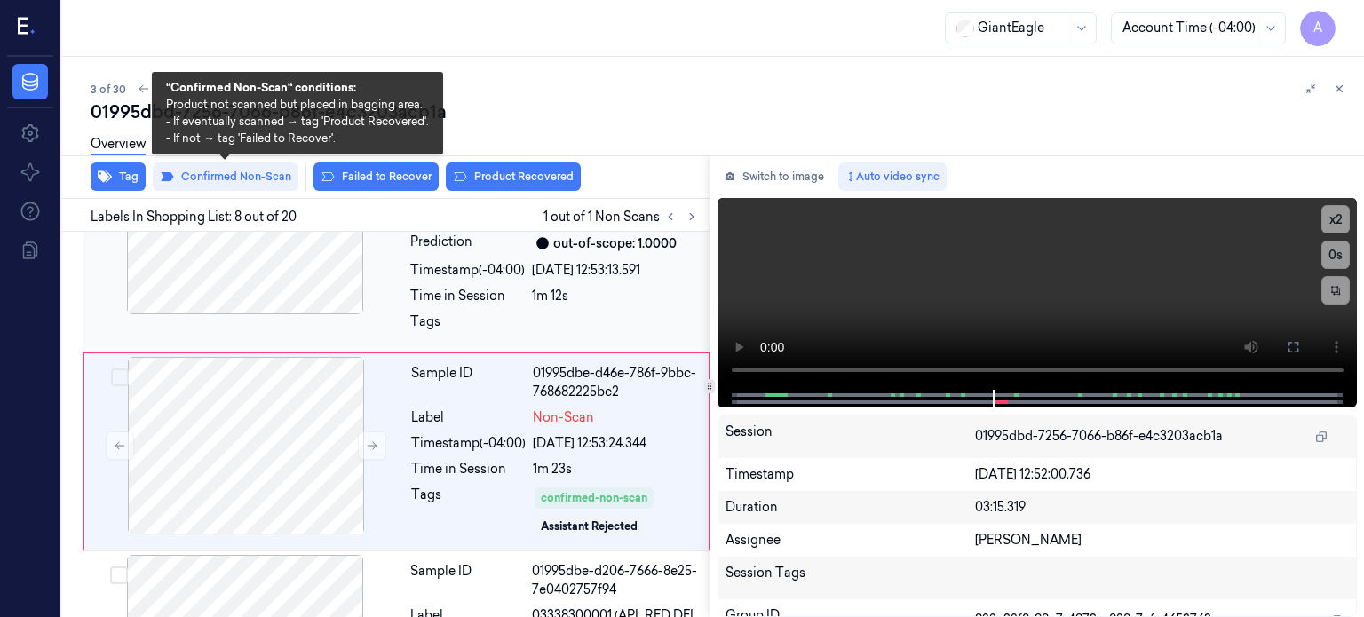
scroll to position [1443, 0]
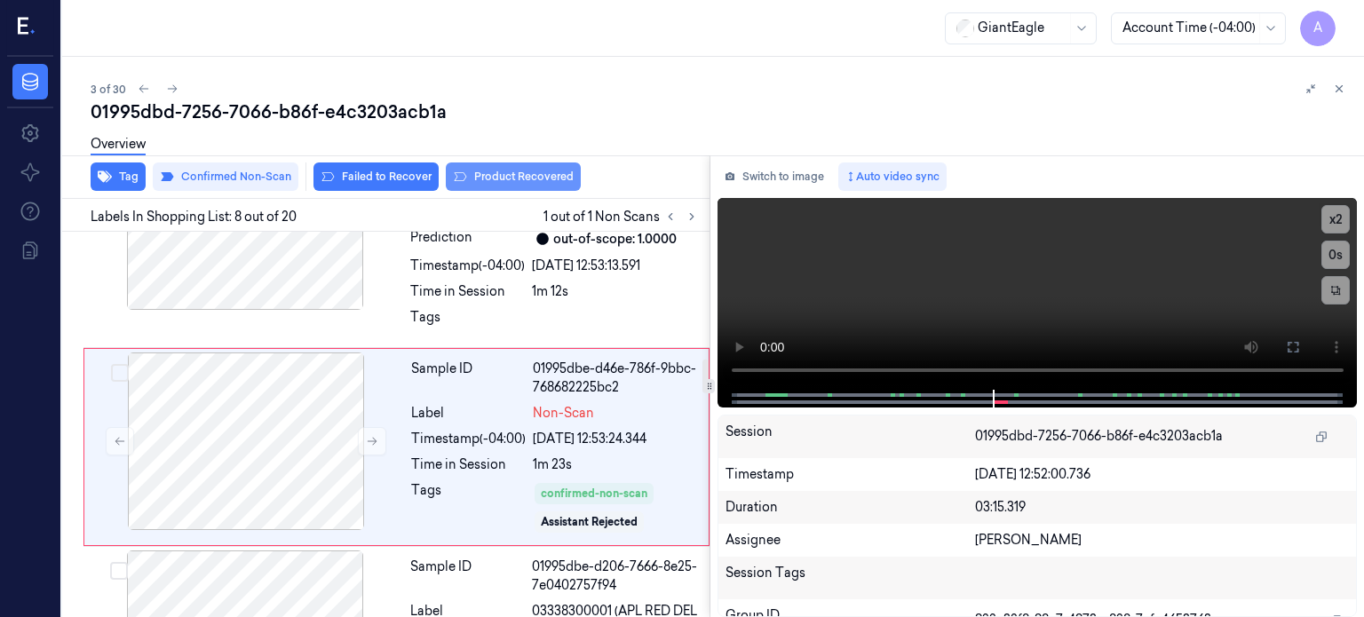
click at [502, 170] on button "Product Recovered" at bounding box center [513, 176] width 135 height 28
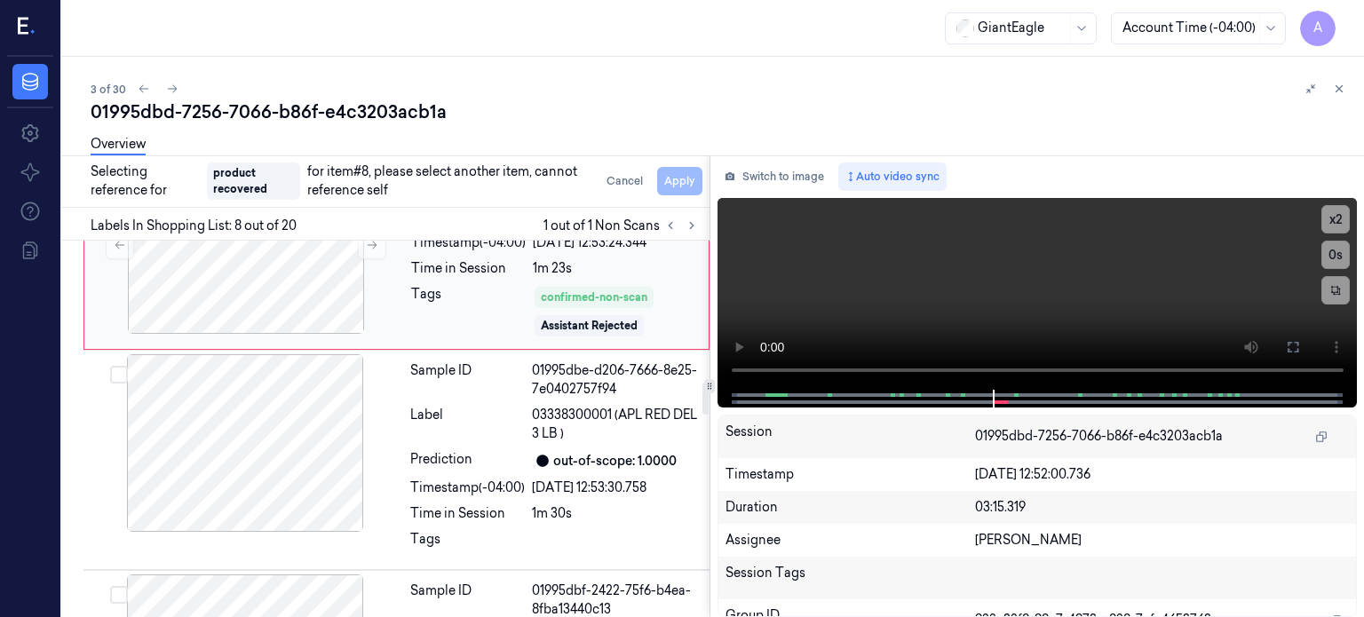
scroll to position [1646, 0]
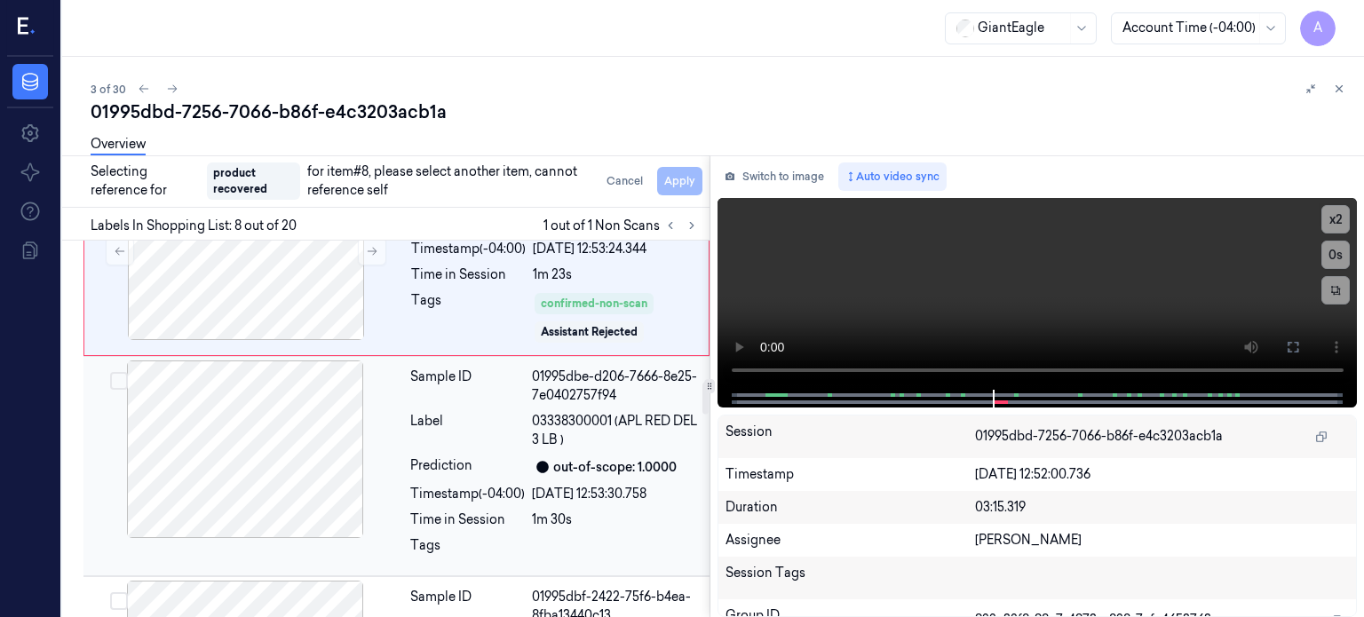
click at [597, 507] on div "Sample ID 01995dbe-d206-7666-8e25-7e0402757f94 Label 03338300001 (APL RED DEL 3…" at bounding box center [554, 465] width 303 height 211
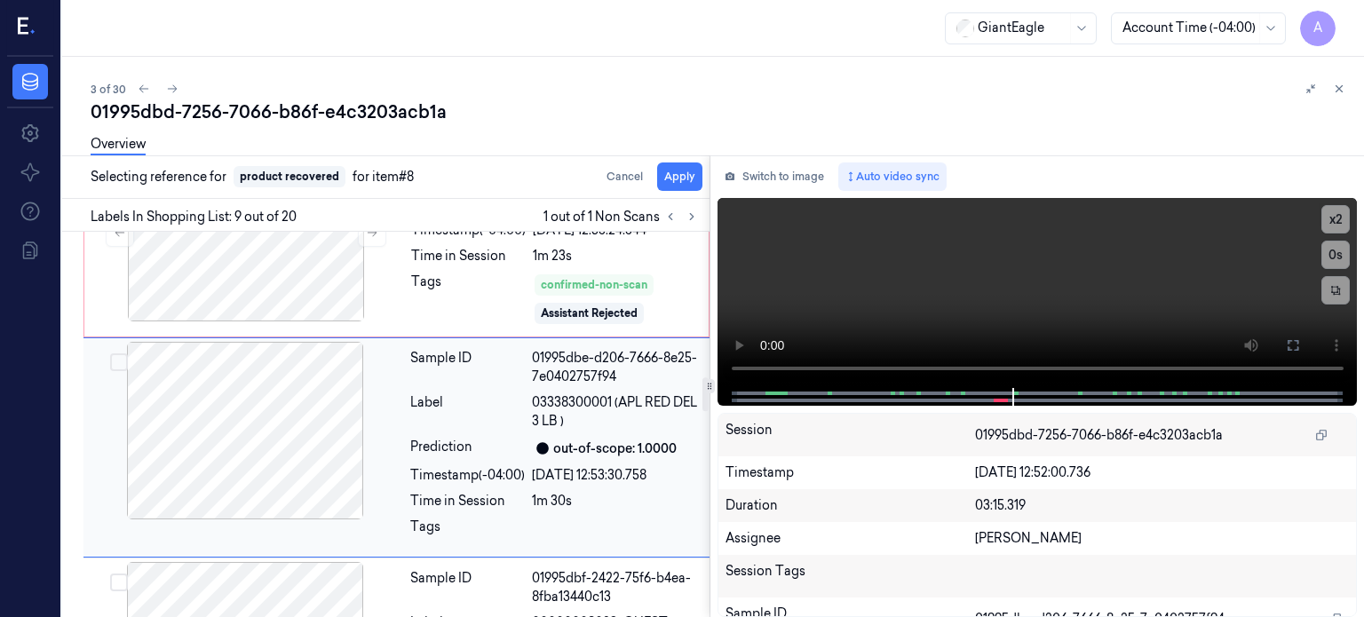
click at [122, 353] on button "Select row" at bounding box center [119, 362] width 18 height 18
click at [682, 176] on button "Apply" at bounding box center [679, 176] width 45 height 28
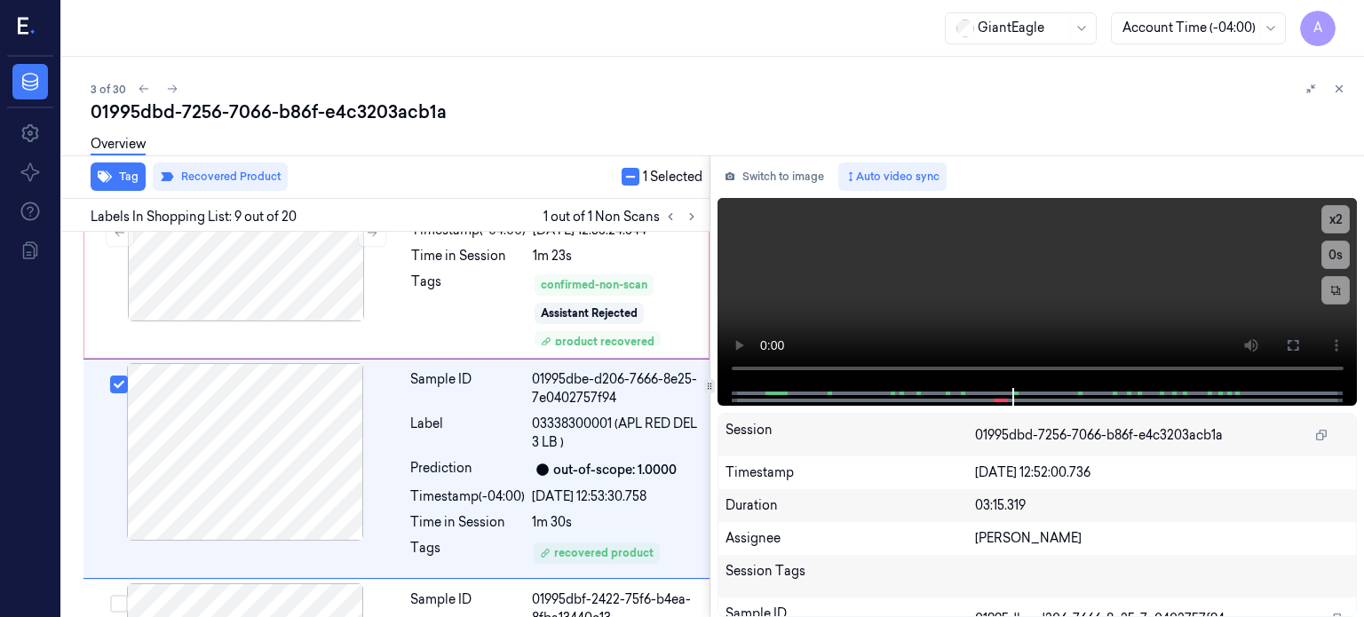
scroll to position [1673, 0]
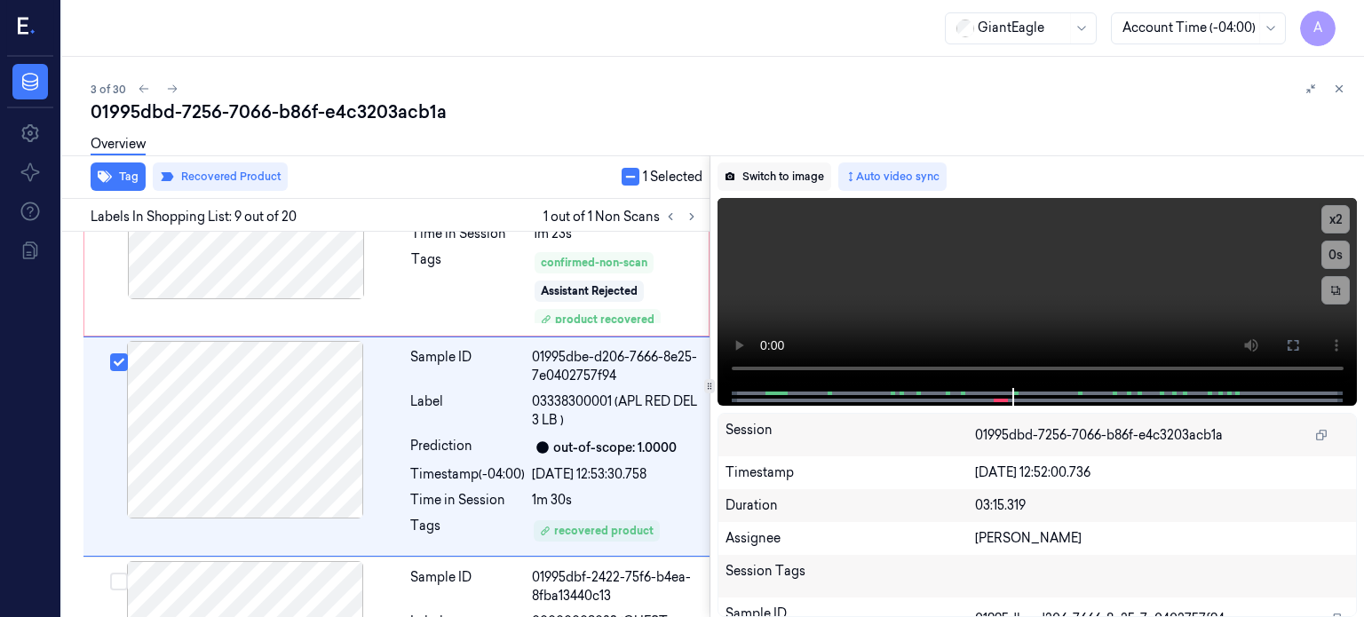
click at [797, 169] on button "Switch to image" at bounding box center [774, 176] width 114 height 28
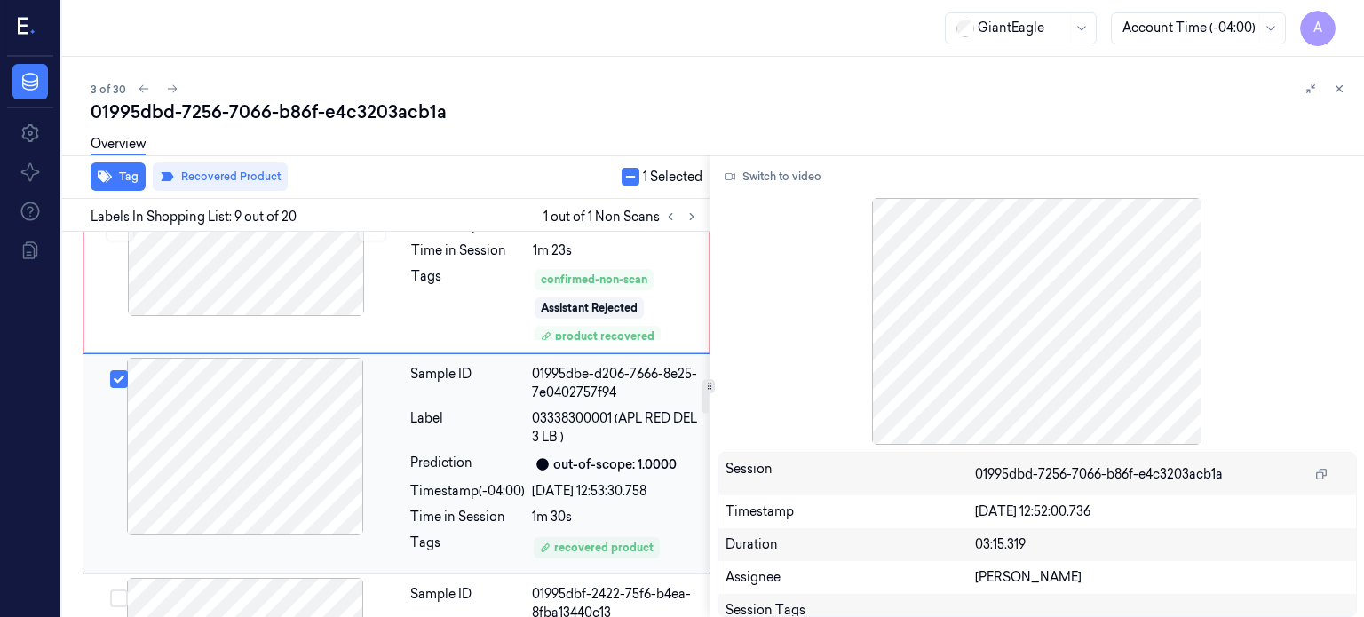
scroll to position [1684, 0]
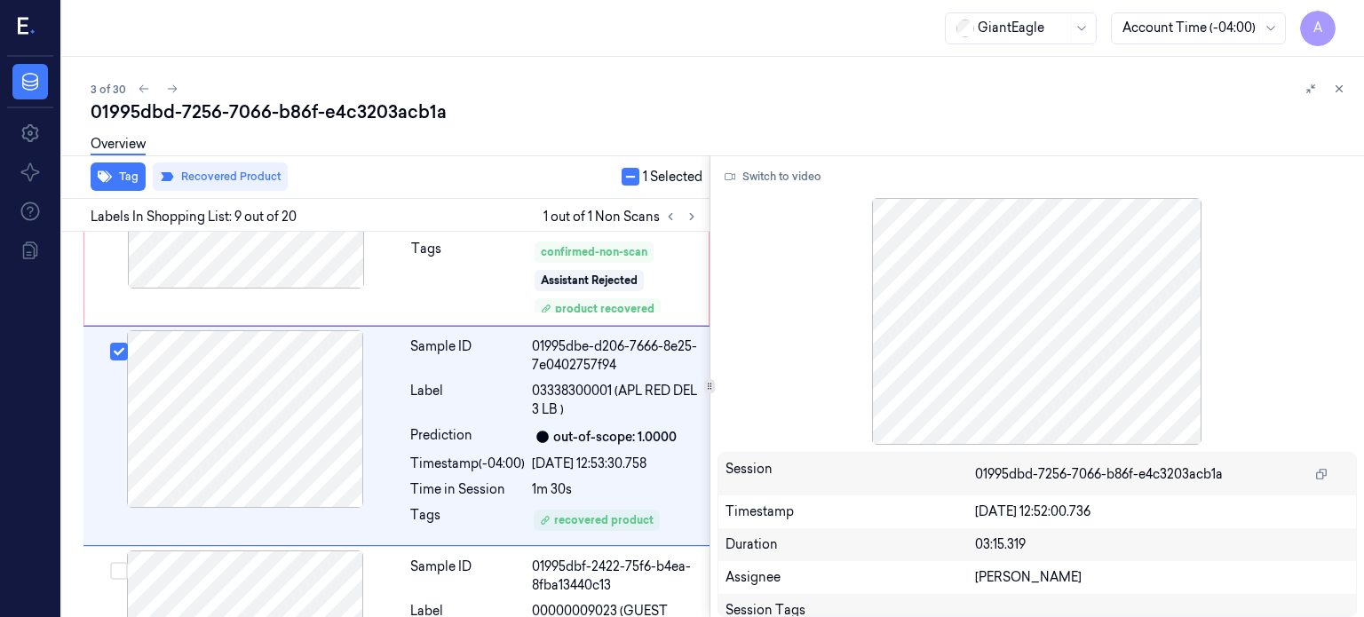
click at [1023, 345] on div at bounding box center [1037, 321] width 640 height 247
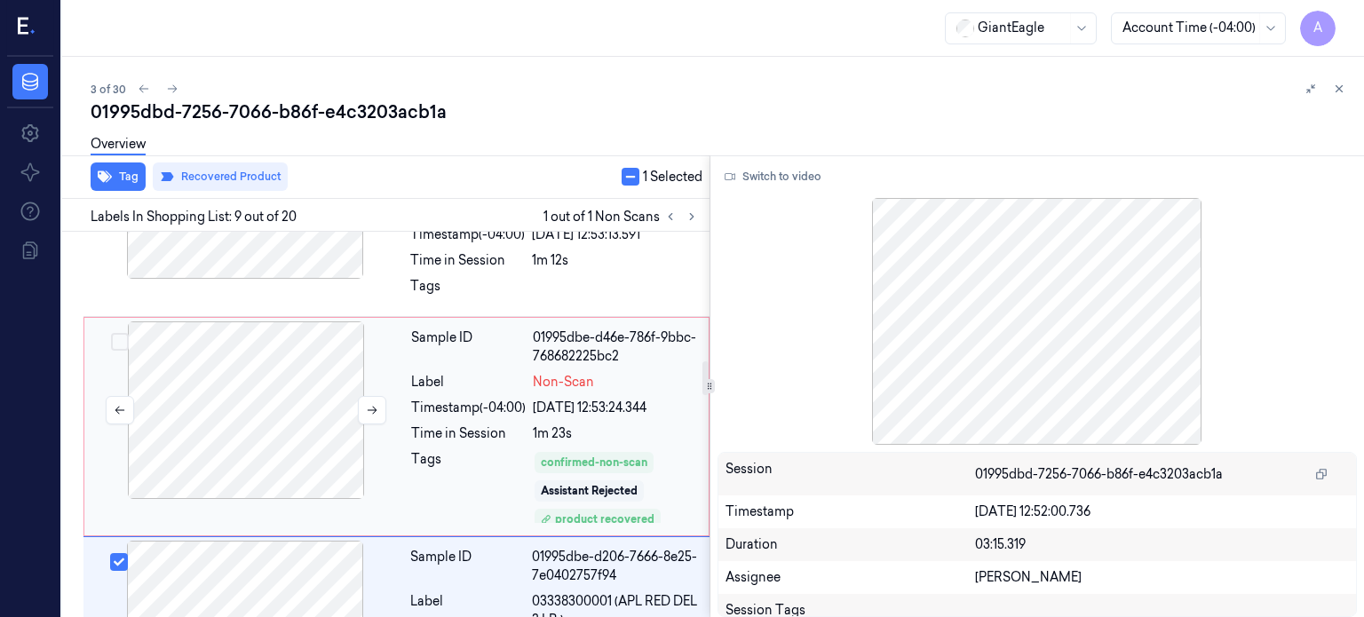
click at [313, 404] on div at bounding box center [246, 410] width 316 height 178
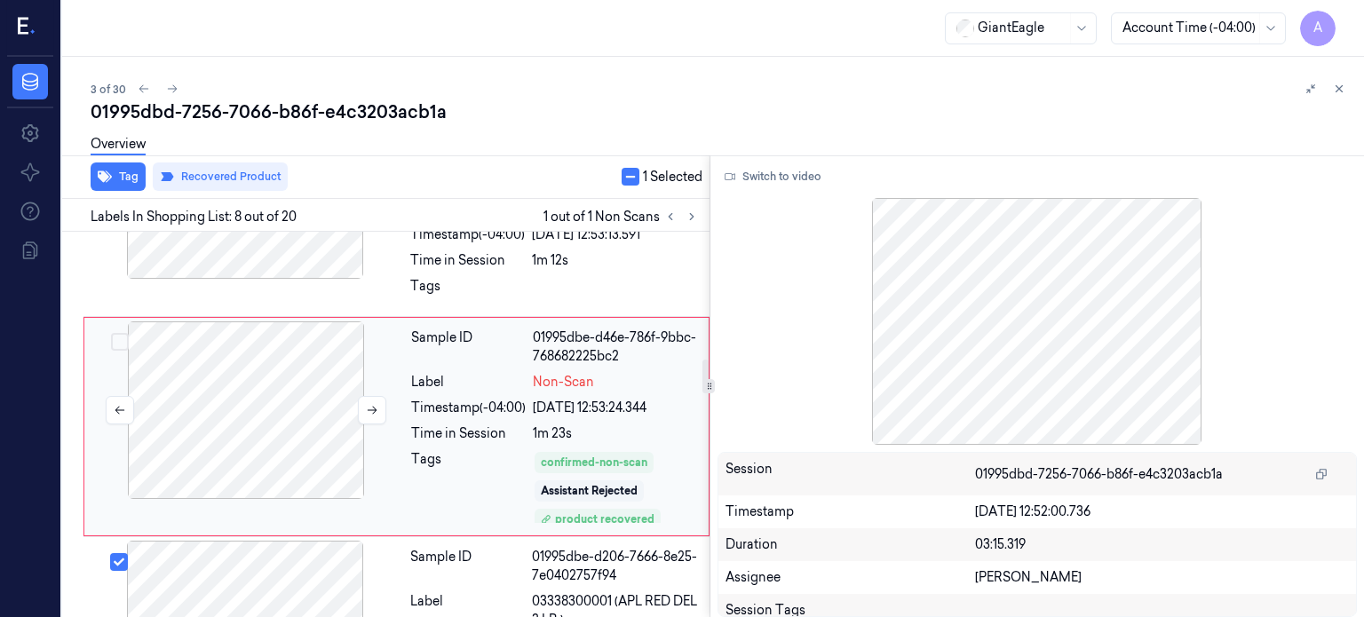
scroll to position [1454, 0]
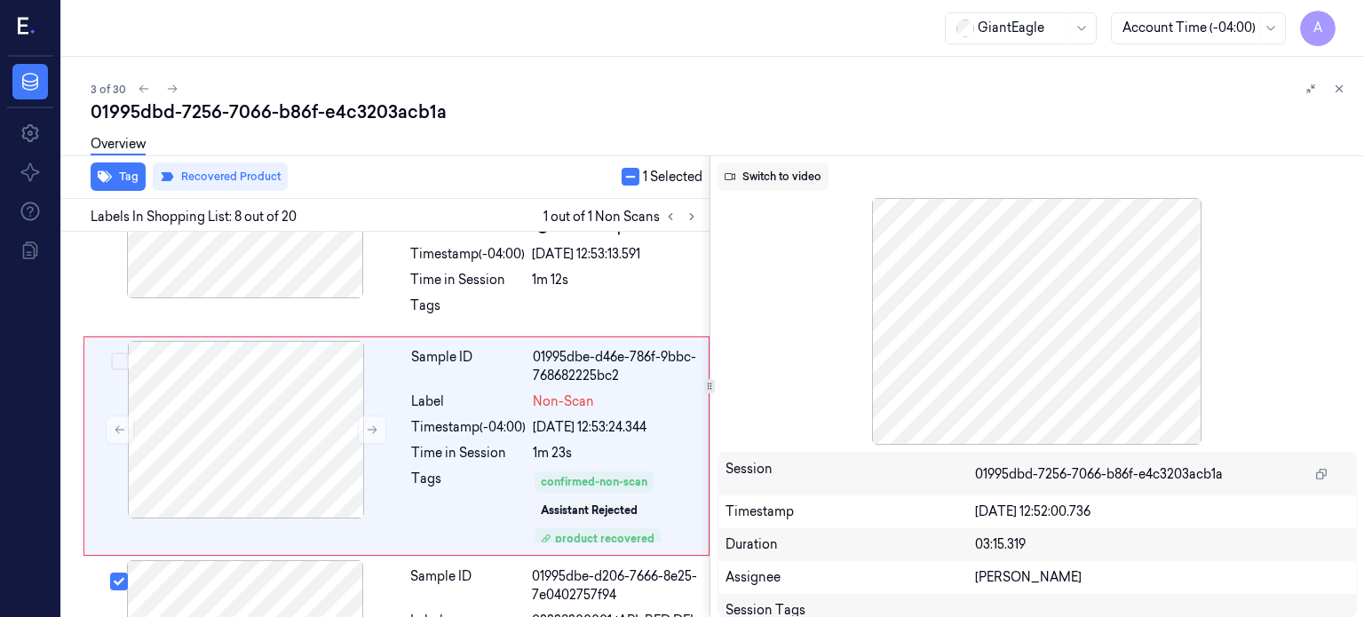
click at [756, 174] on button "Switch to video" at bounding box center [772, 176] width 111 height 28
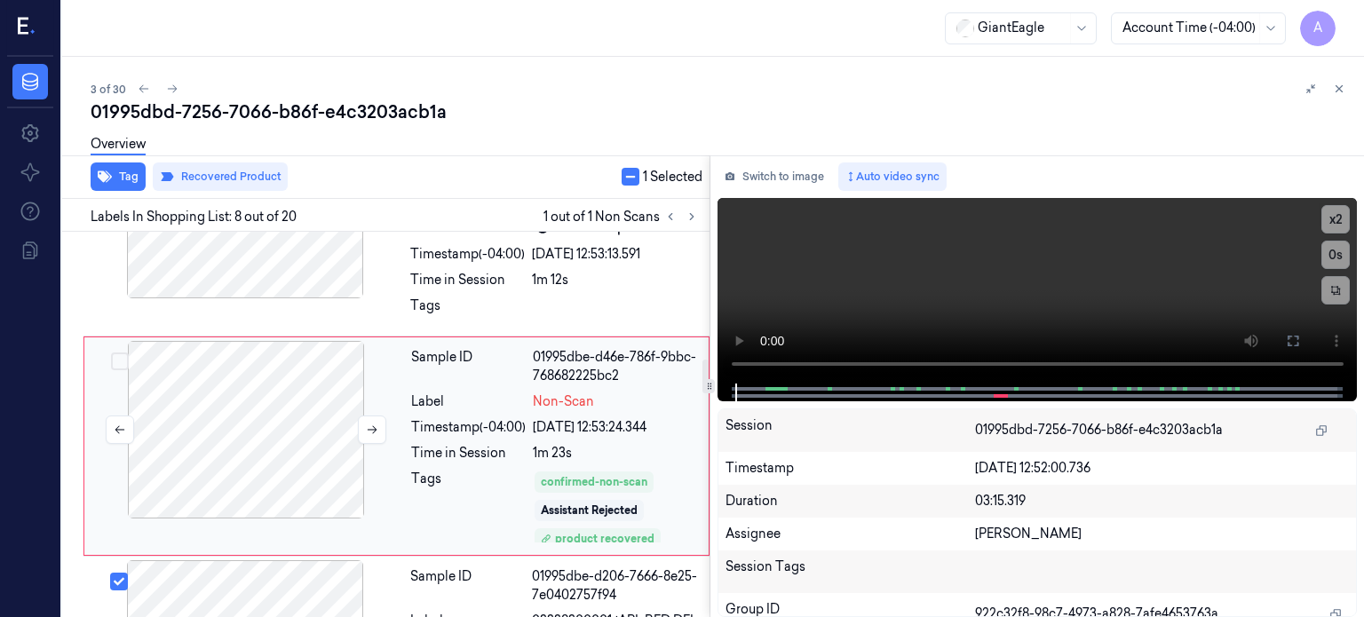
click at [281, 416] on div at bounding box center [246, 430] width 316 height 178
click at [790, 177] on button "Switch to image" at bounding box center [774, 176] width 114 height 28
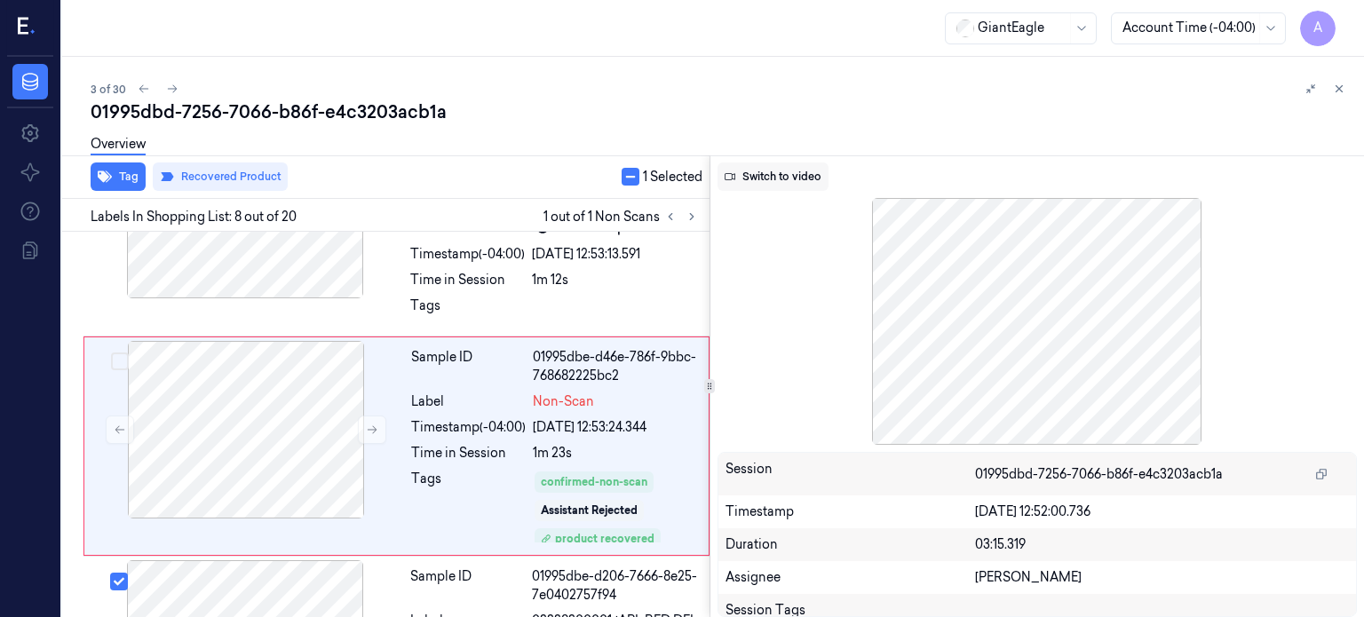
click at [793, 170] on button "Switch to video" at bounding box center [772, 176] width 111 height 28
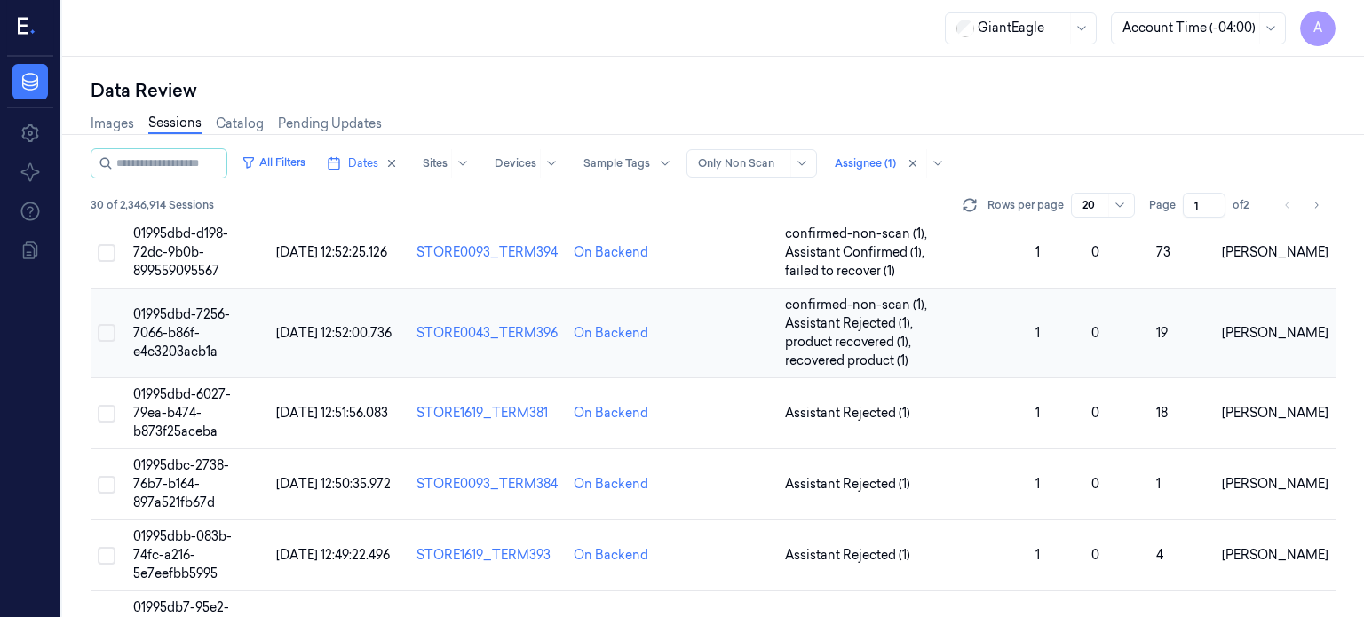
scroll to position [114, 0]
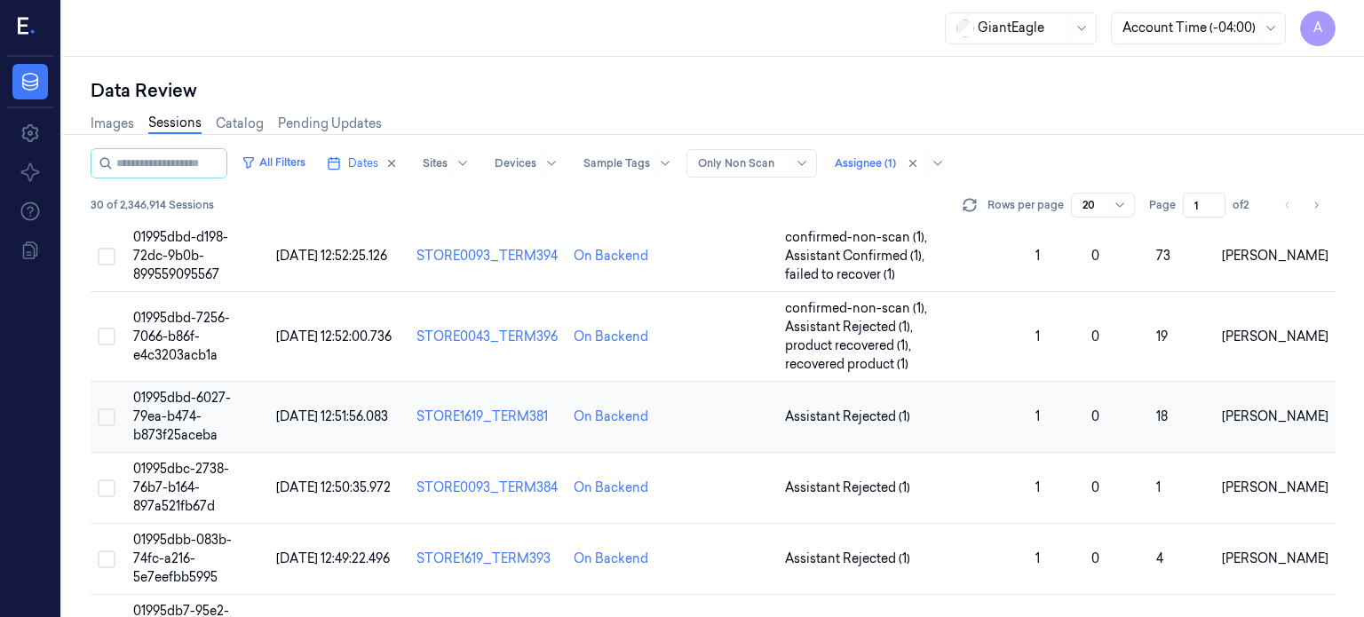
click at [176, 404] on span "01995dbd-6027-79ea-b474-b873f25aceba" at bounding box center [182, 416] width 98 height 53
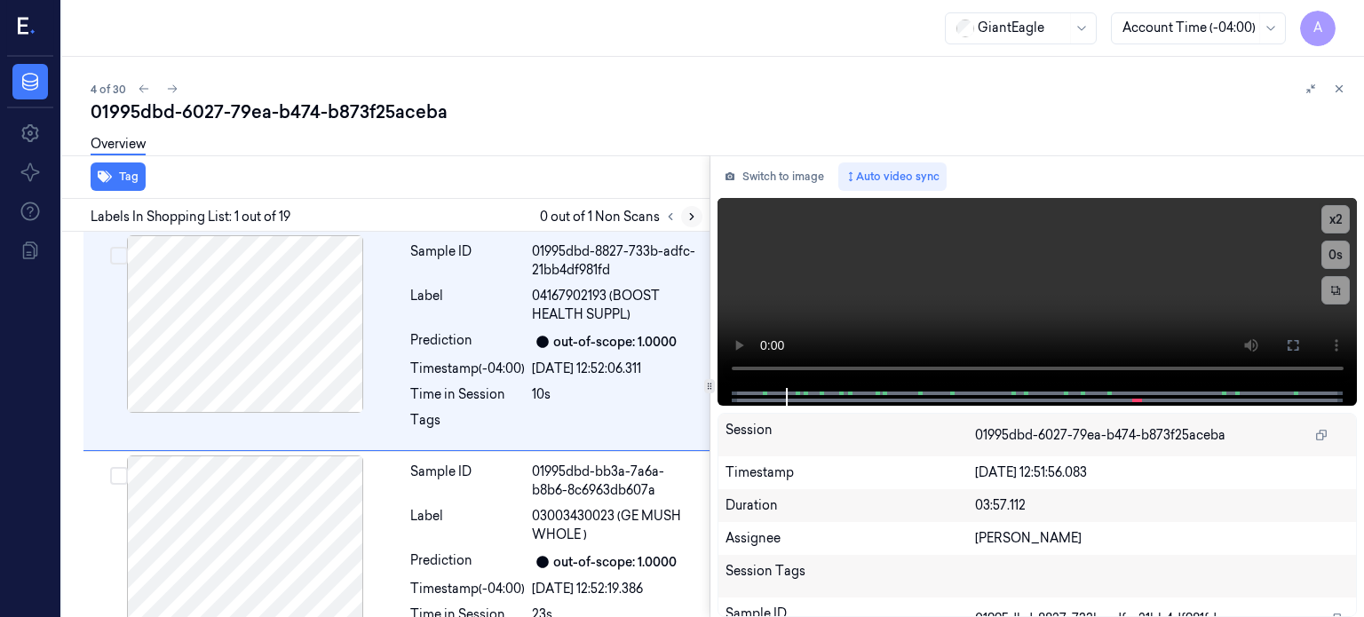
click at [692, 217] on icon at bounding box center [691, 216] width 12 height 12
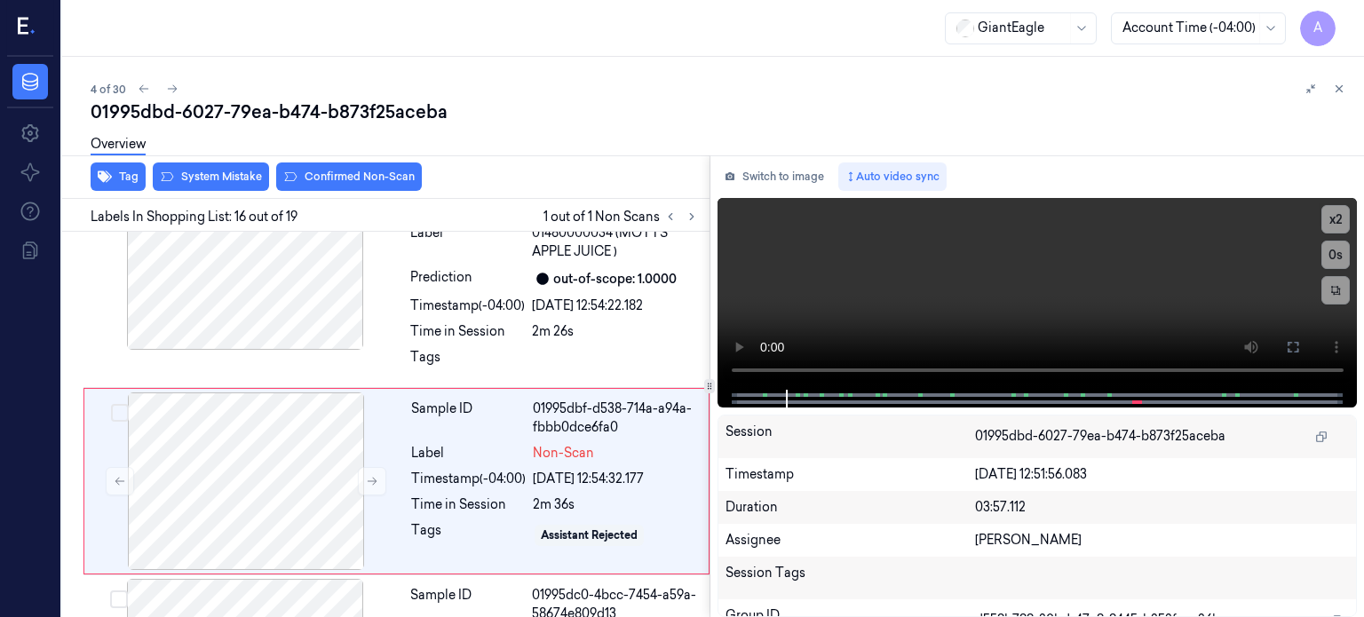
scroll to position [3177, 0]
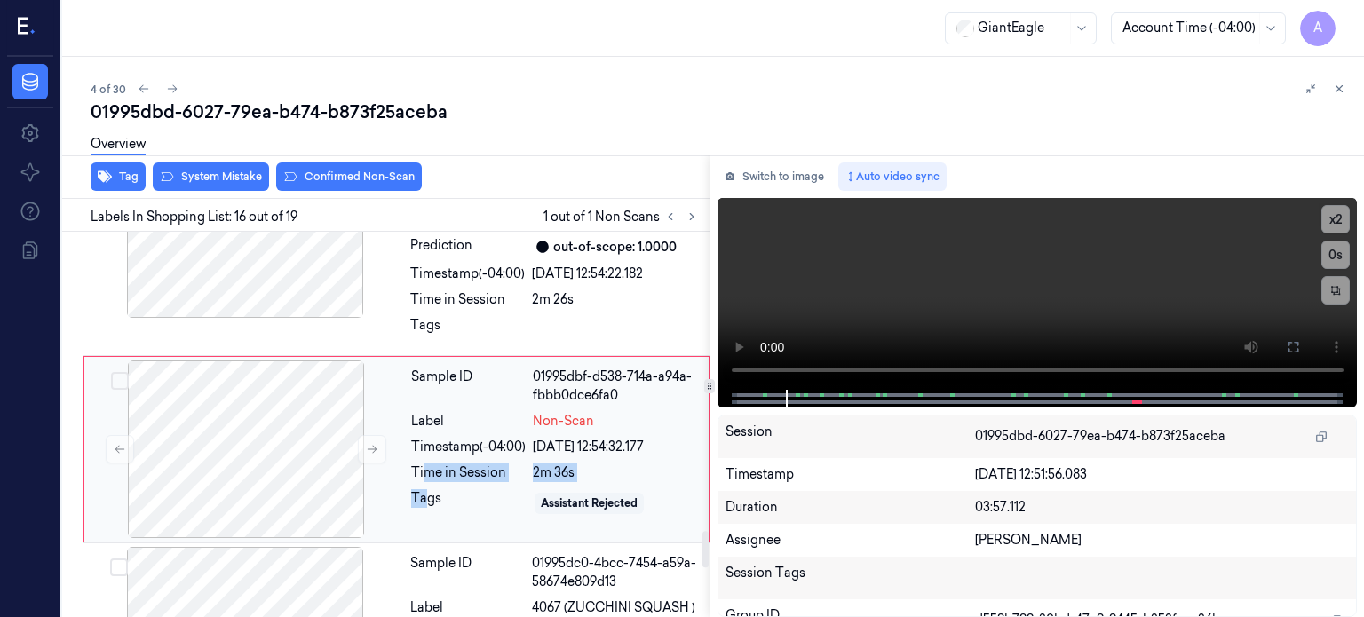
click at [423, 461] on div "Sample ID 01995dbf-d538-714a-a94a-fbbb0dce6fa0 Label Non-Scan Timestamp (-04:00…" at bounding box center [554, 449] width 301 height 178
click at [771, 177] on button "Switch to image" at bounding box center [774, 176] width 114 height 28
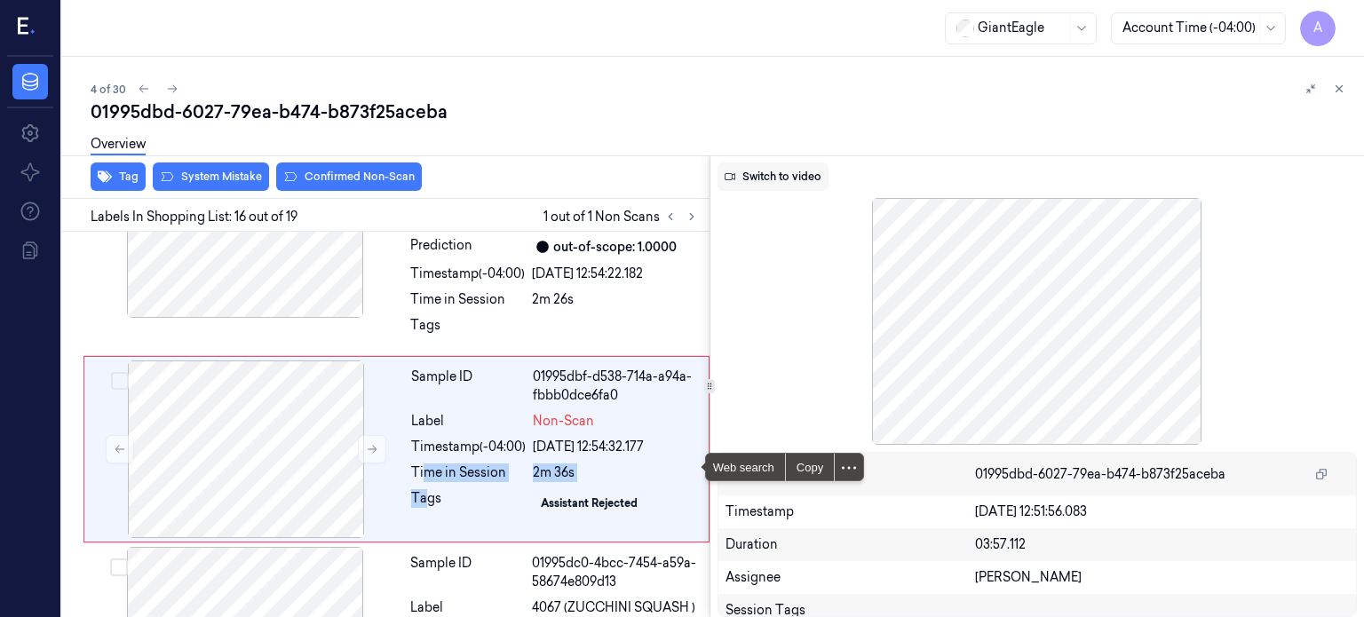
click at [785, 172] on button "Switch to video" at bounding box center [772, 176] width 111 height 28
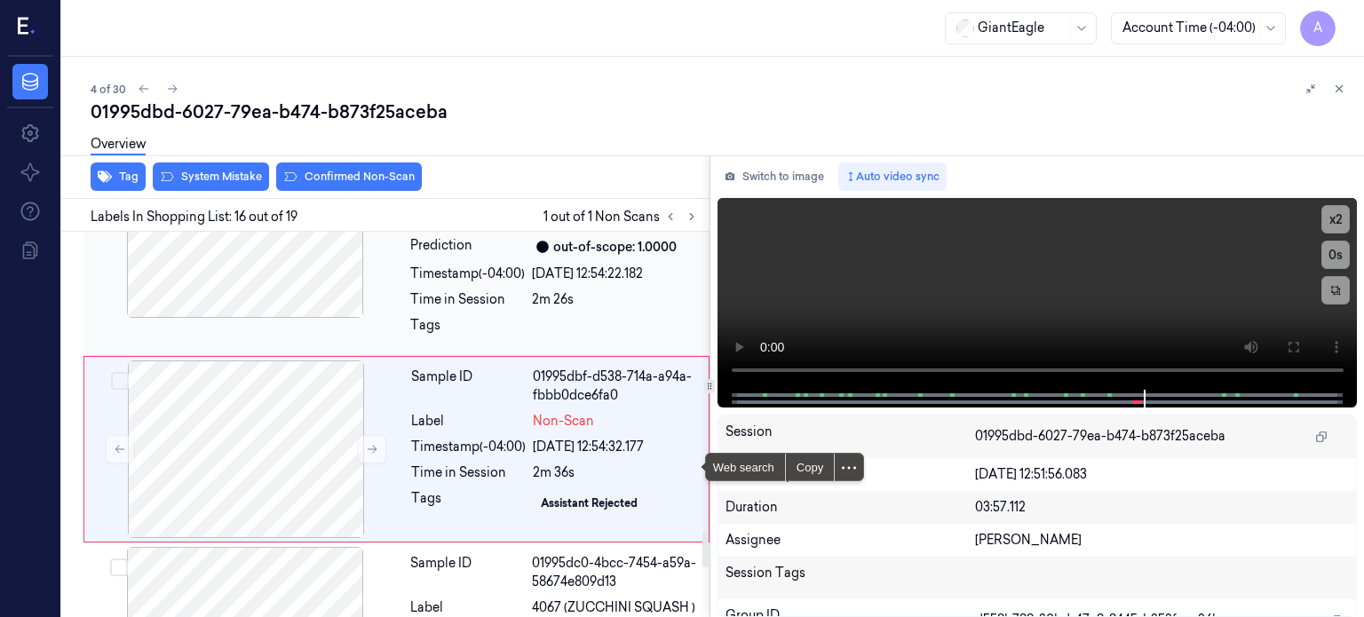
click at [242, 258] on div at bounding box center [245, 229] width 316 height 178
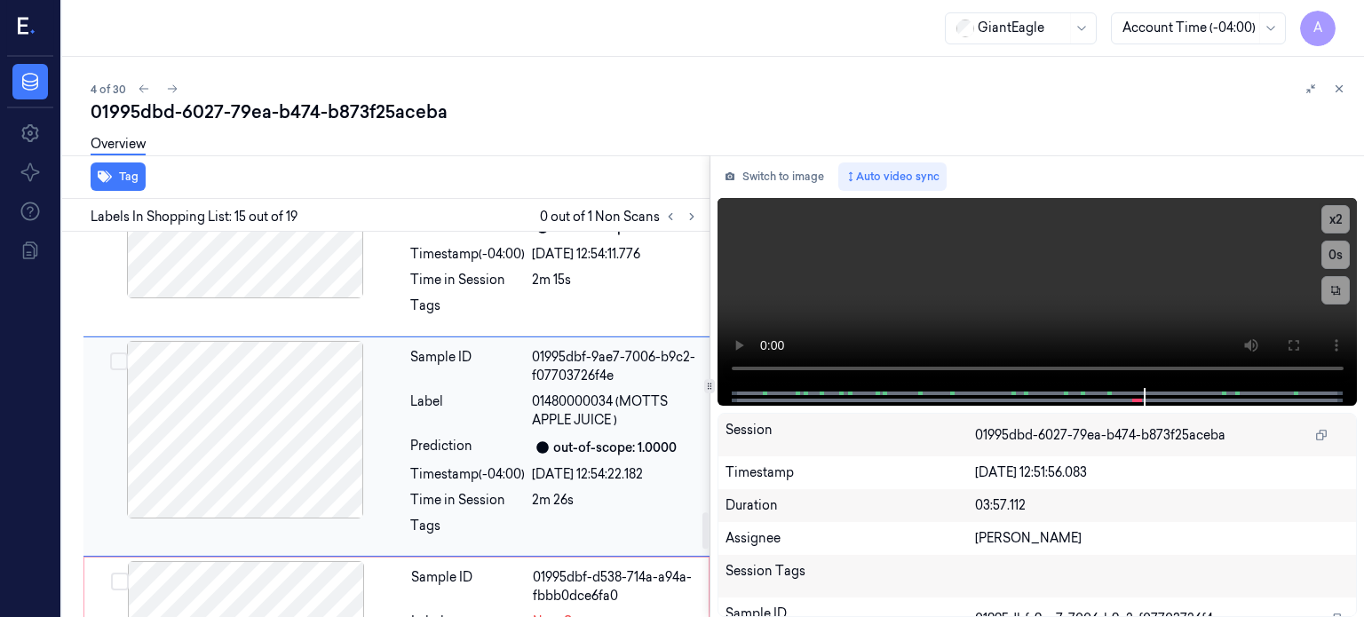
scroll to position [2975, 0]
click at [234, 408] on div at bounding box center [245, 432] width 316 height 178
click at [291, 386] on div at bounding box center [245, 432] width 316 height 178
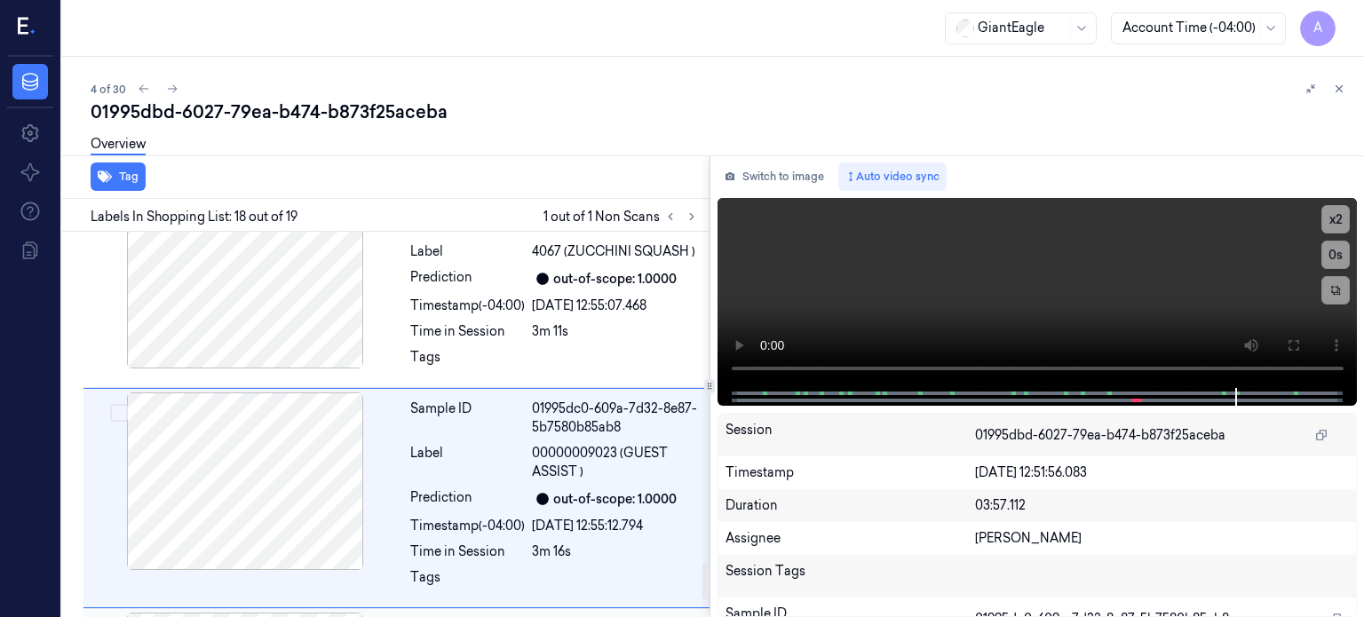
scroll to position [3581, 0]
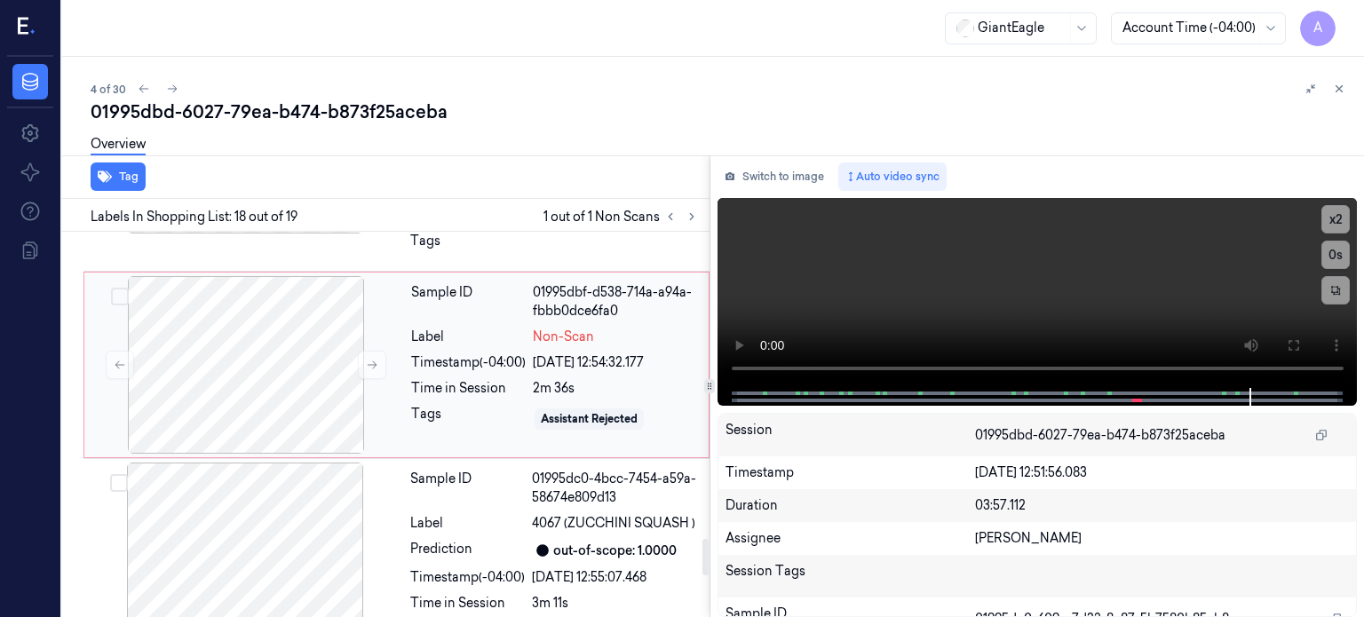
click at [508, 379] on div "Time in Session" at bounding box center [468, 388] width 115 height 19
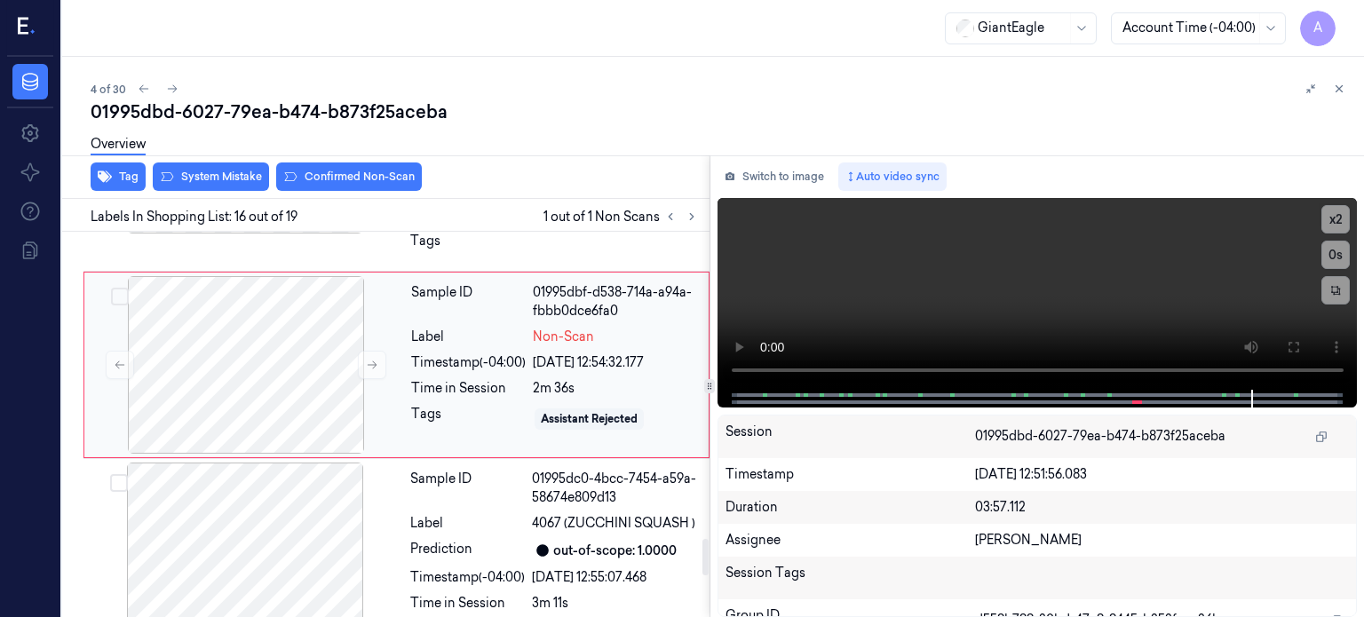
scroll to position [3177, 0]
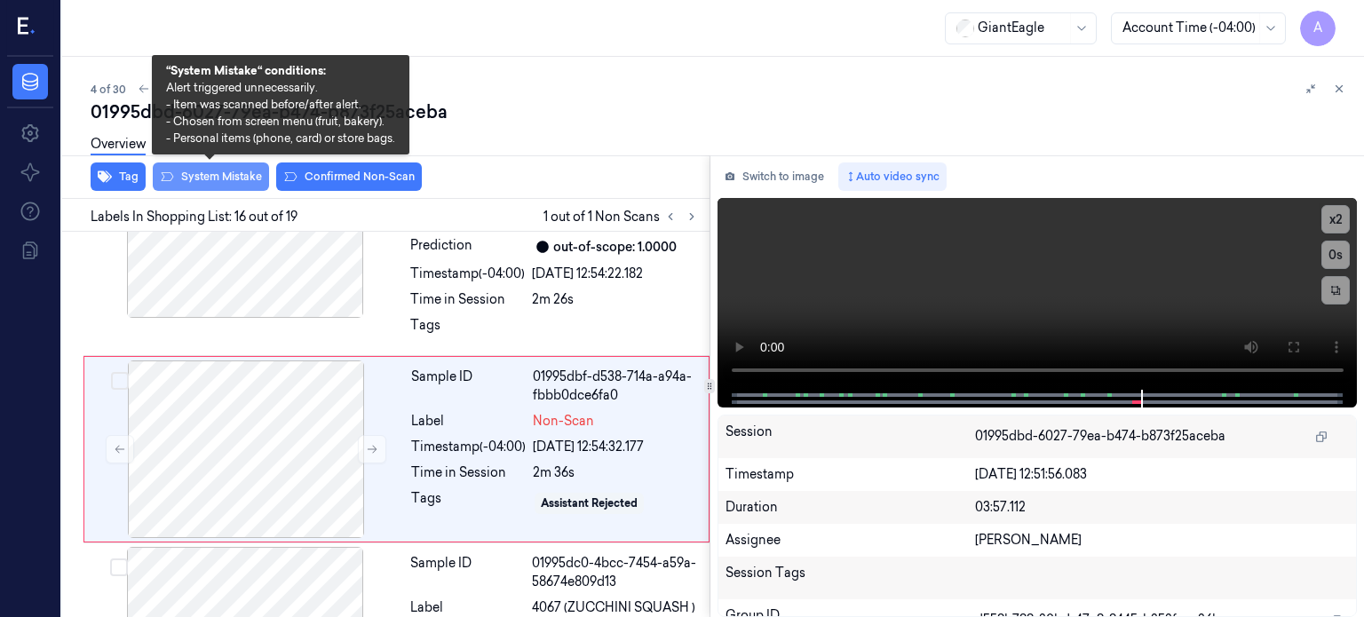
click at [214, 177] on button "System Mistake" at bounding box center [211, 176] width 116 height 28
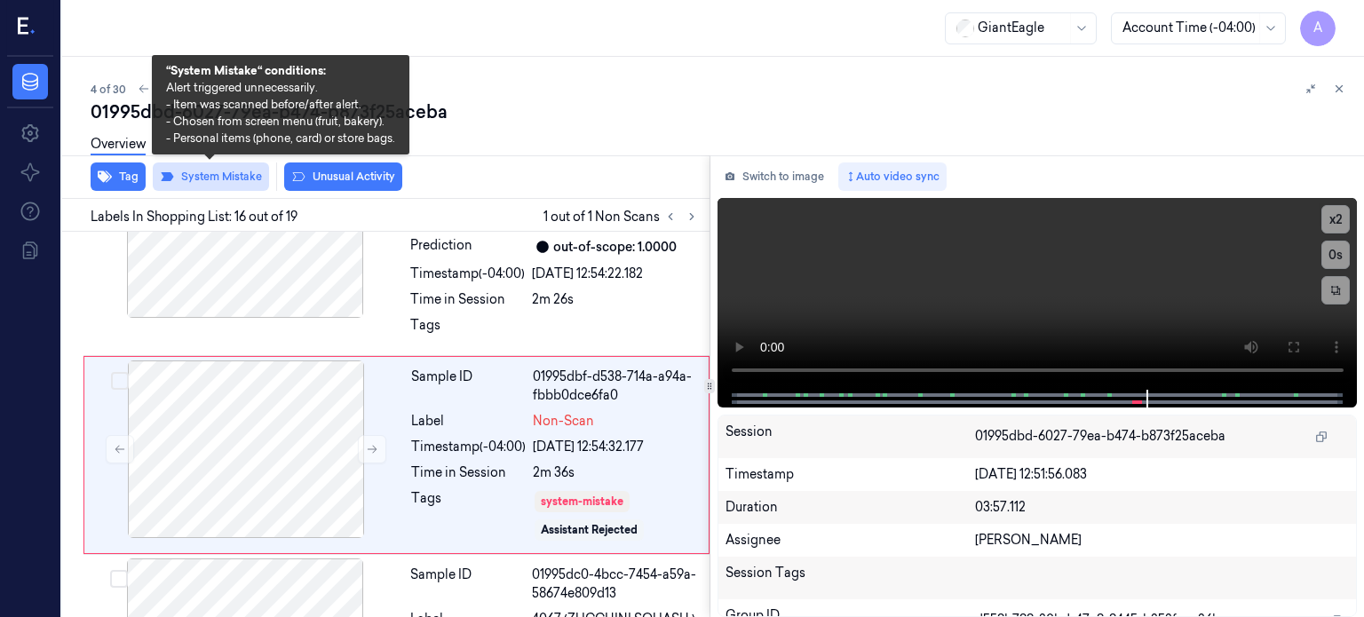
scroll to position [3183, 0]
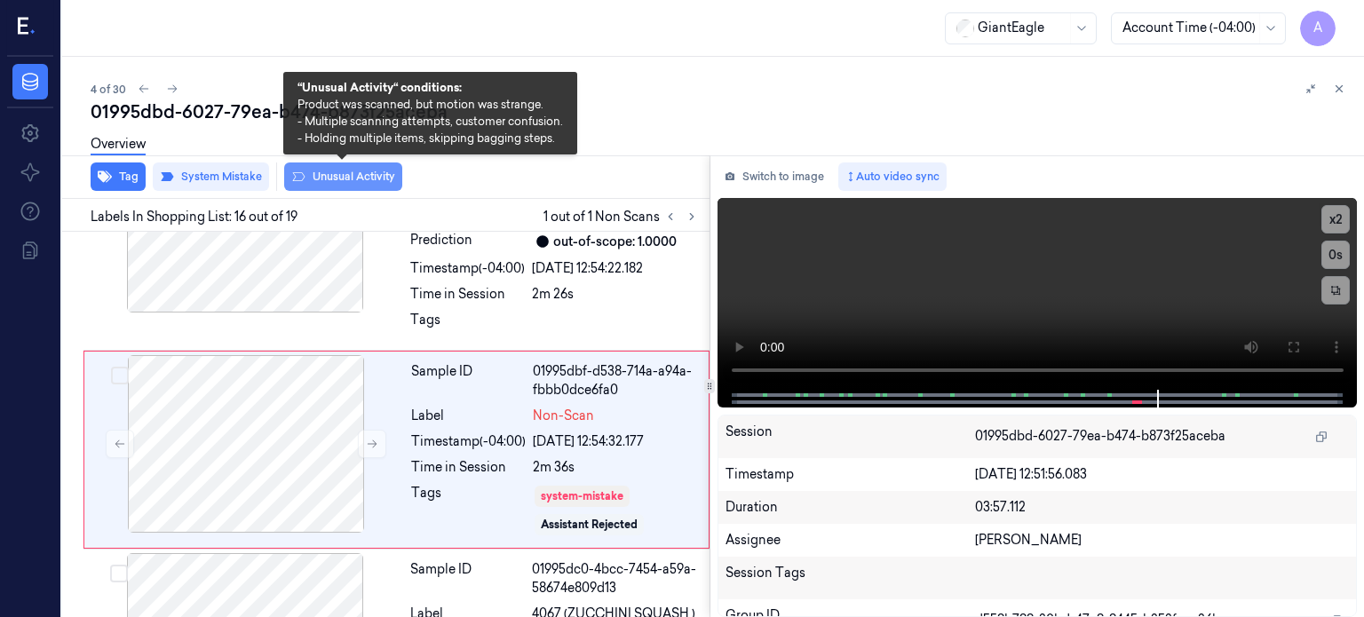
click at [338, 173] on button "Unusual Activity" at bounding box center [343, 176] width 118 height 28
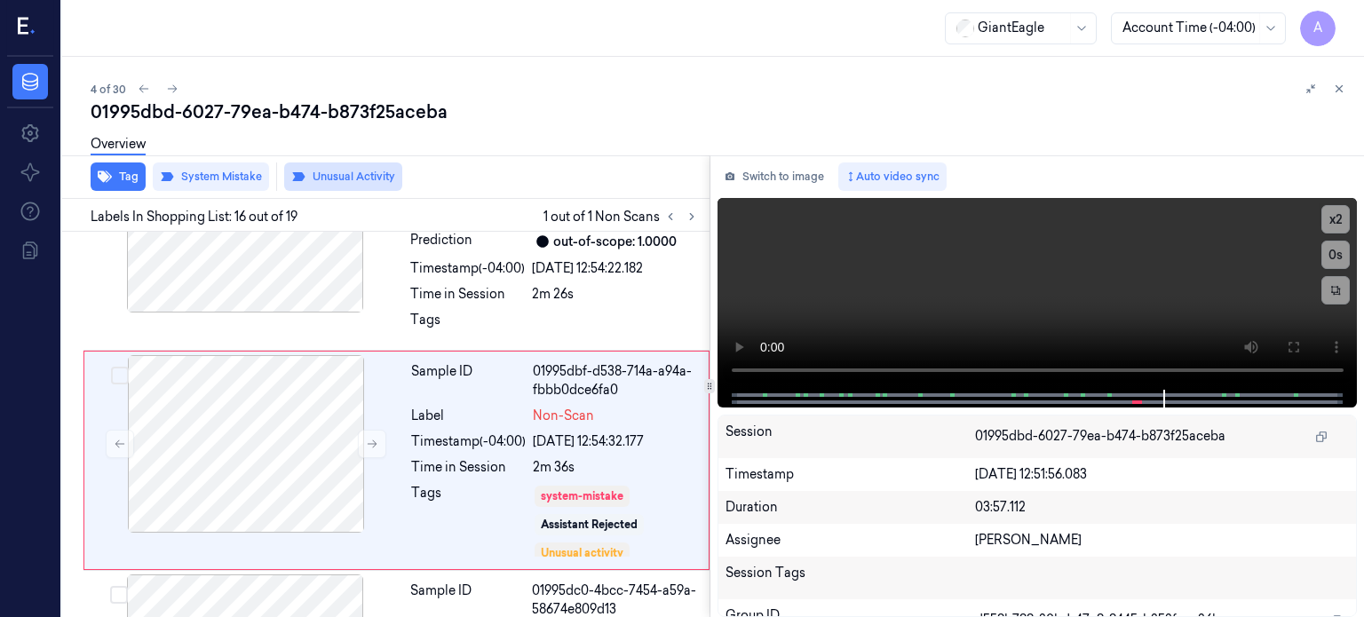
scroll to position [3194, 0]
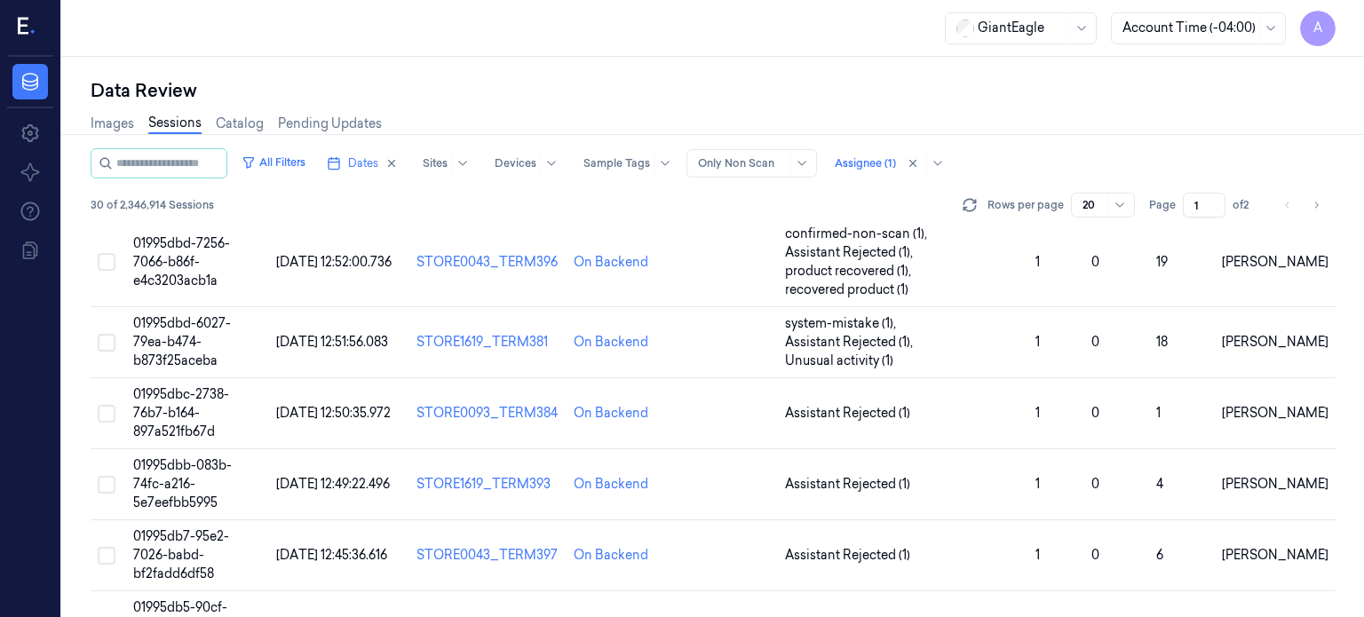
scroll to position [192, 0]
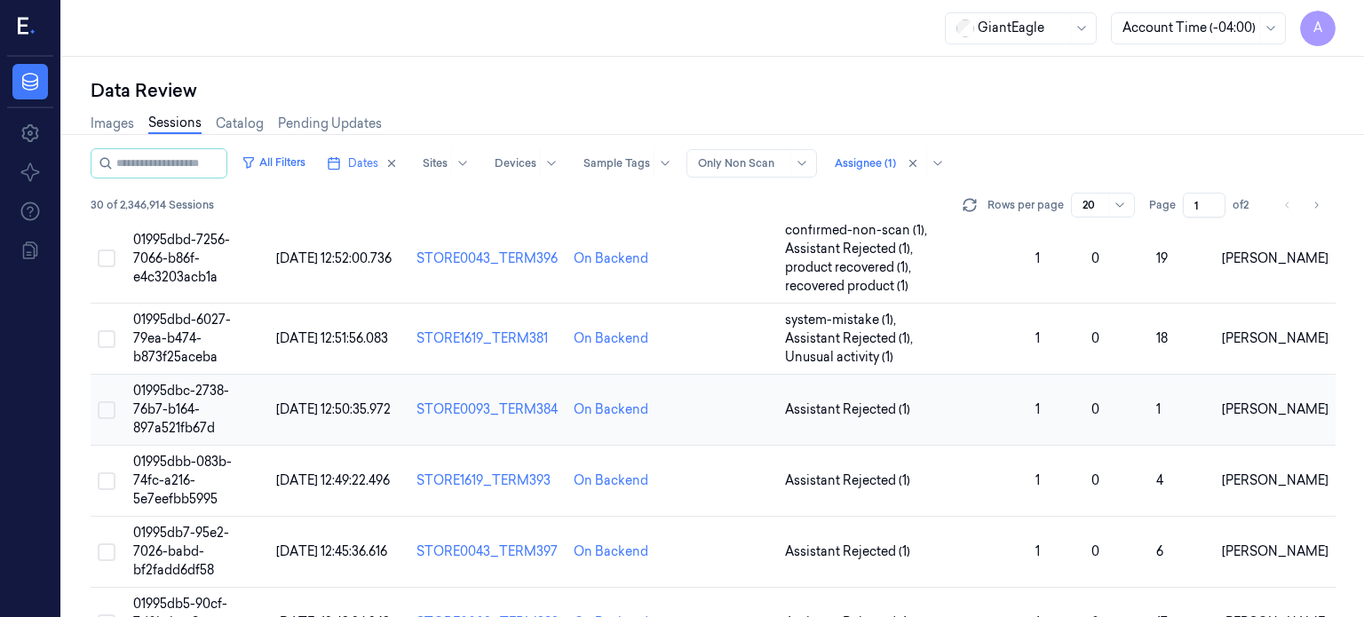
click at [205, 397] on span "01995dbc-2738-76b7-b164-897a521fb67d" at bounding box center [181, 409] width 96 height 53
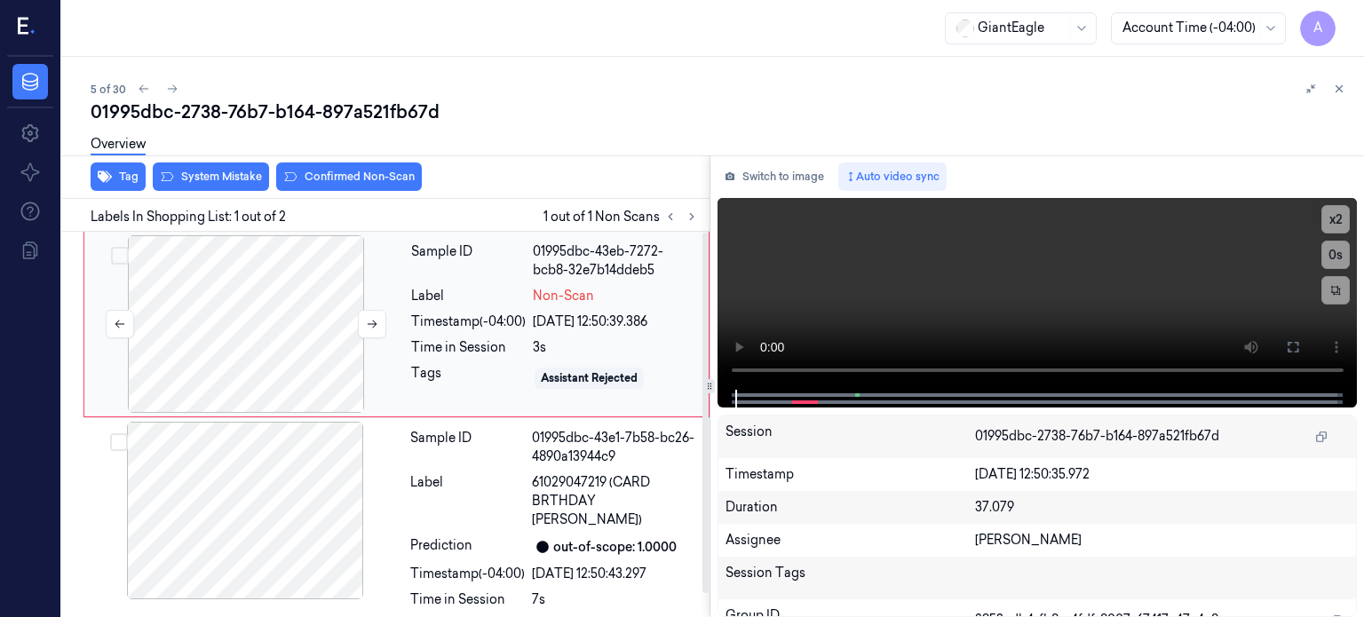
click at [273, 304] on div at bounding box center [246, 324] width 316 height 178
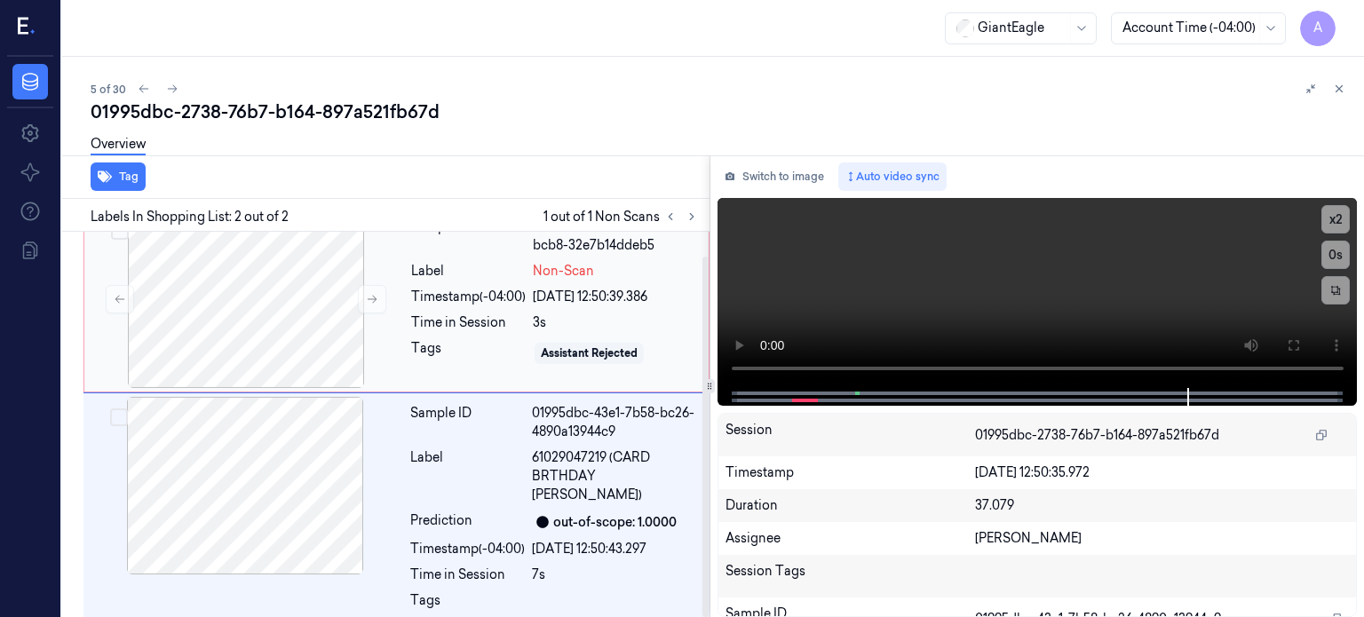
click at [486, 340] on div "Tags" at bounding box center [468, 353] width 115 height 28
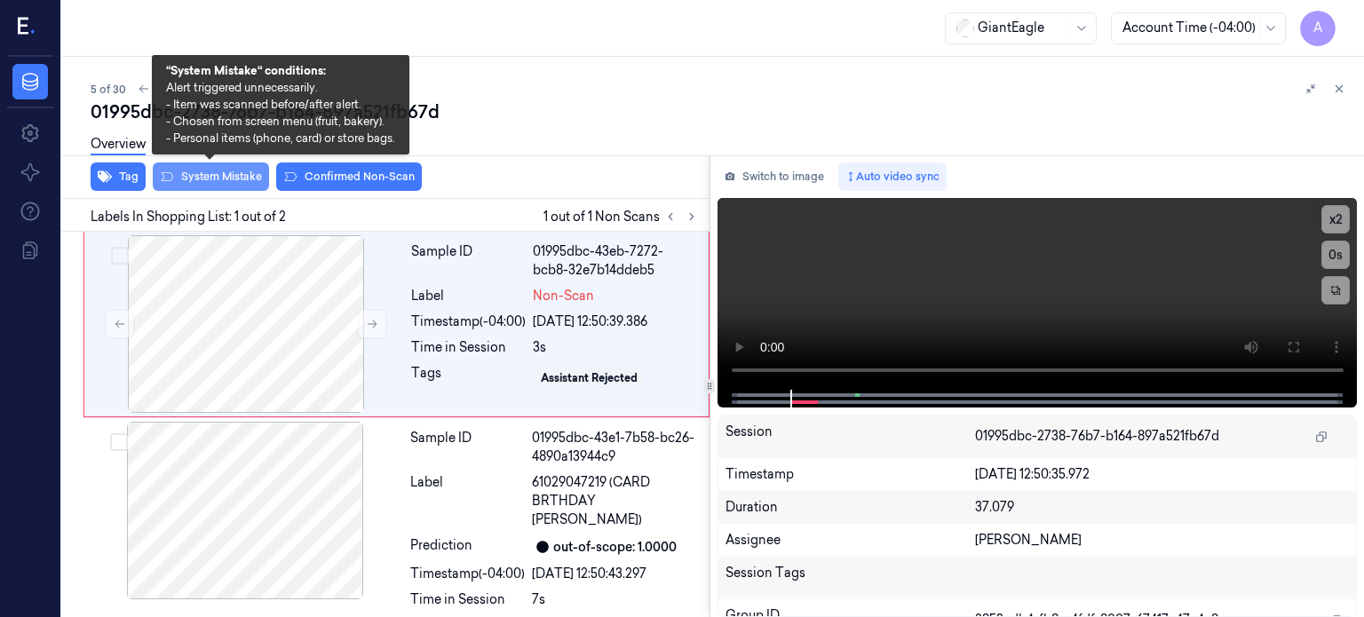
click at [241, 174] on button "System Mistake" at bounding box center [211, 176] width 116 height 28
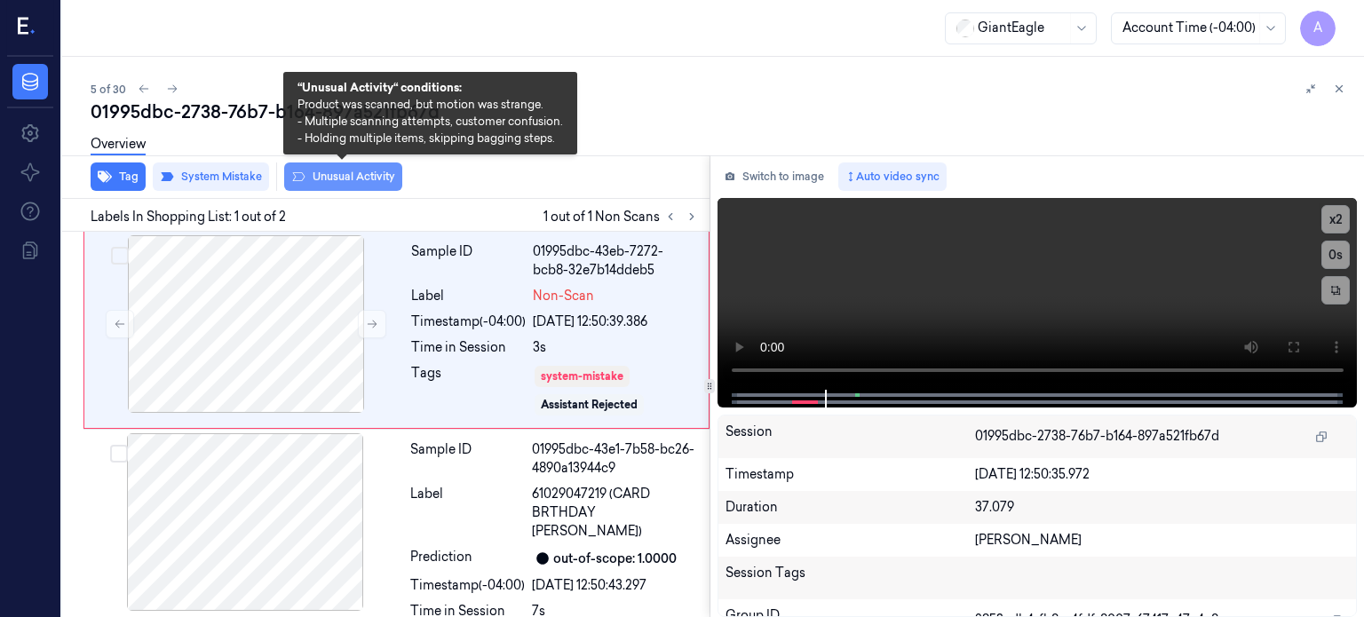
click at [357, 174] on button "Unusual Activity" at bounding box center [343, 176] width 118 height 28
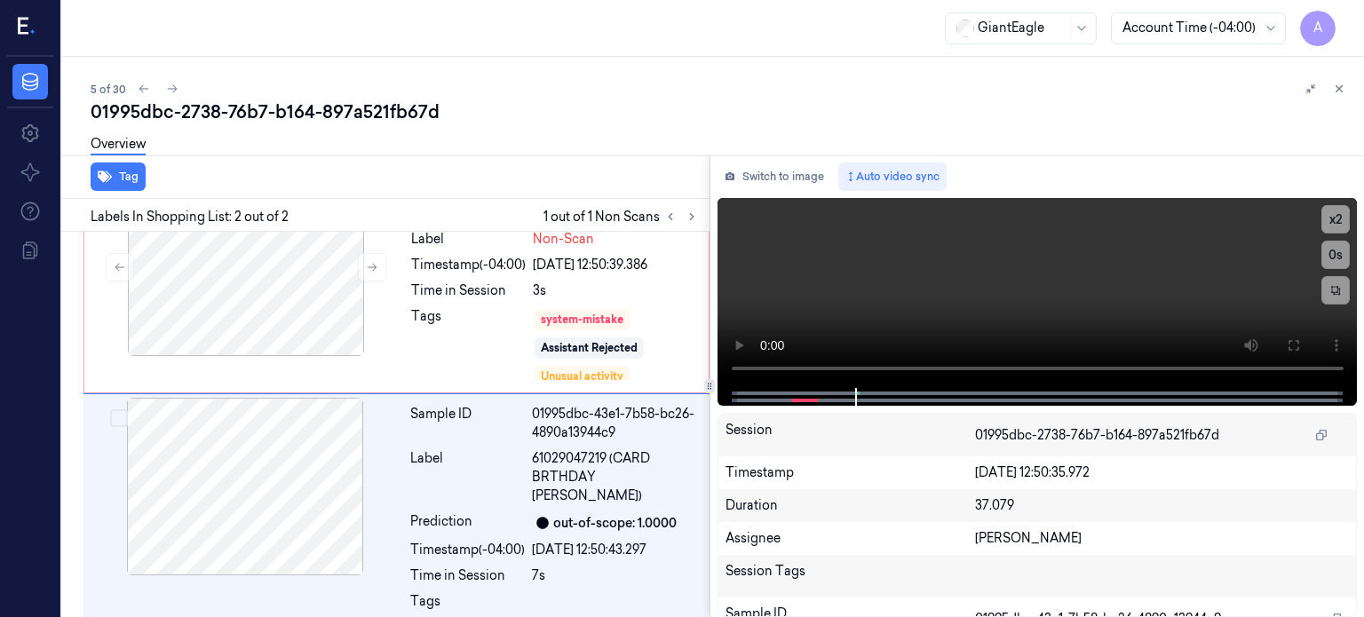
scroll to position [58, 0]
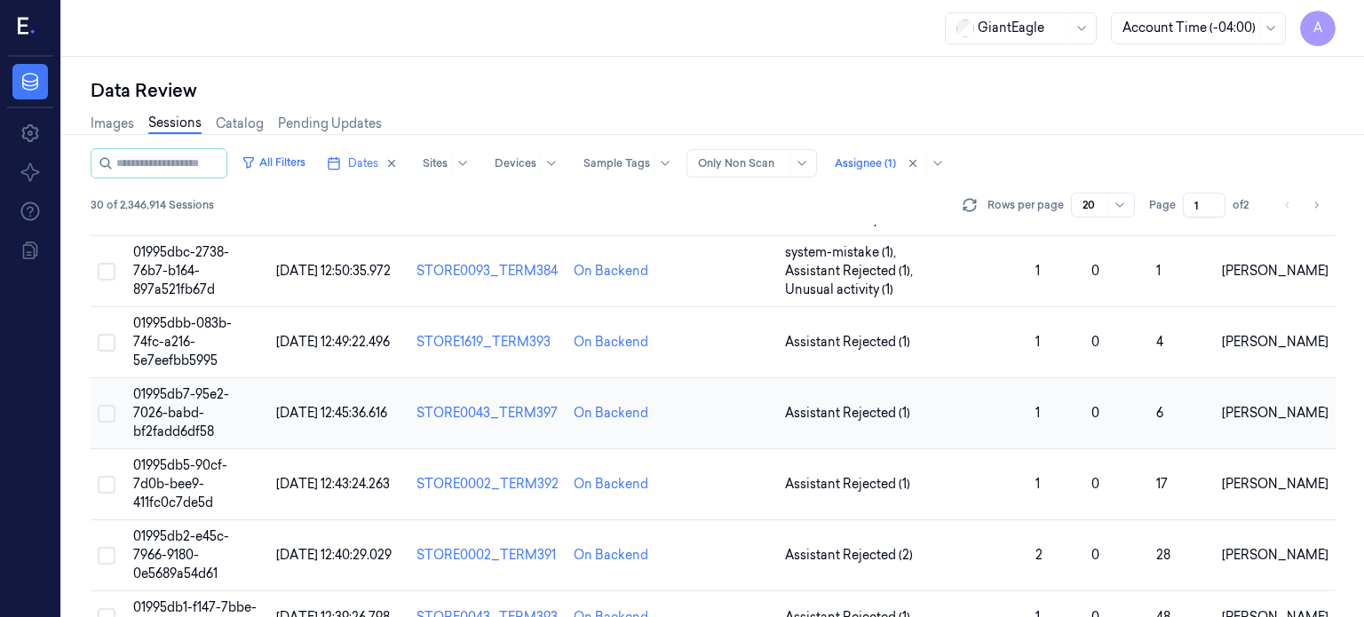
scroll to position [327, 0]
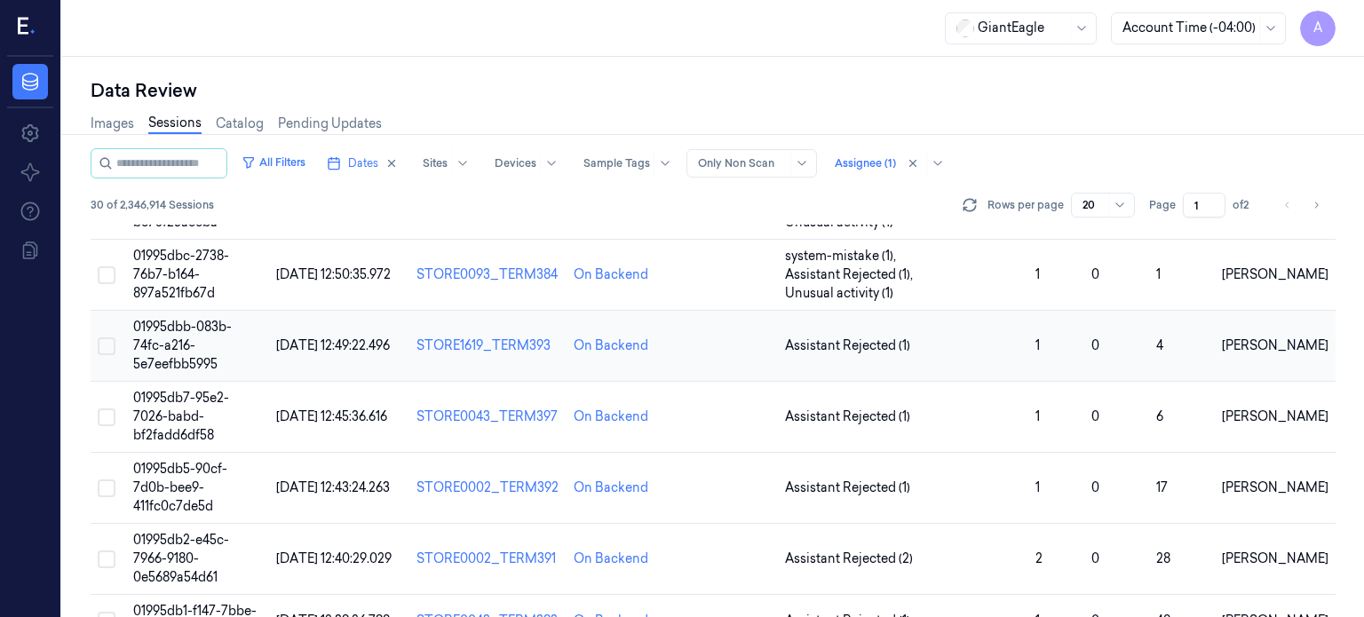
click at [210, 319] on span "01995dbb-083b-74fc-a216-5e7eefbb5995" at bounding box center [182, 345] width 99 height 53
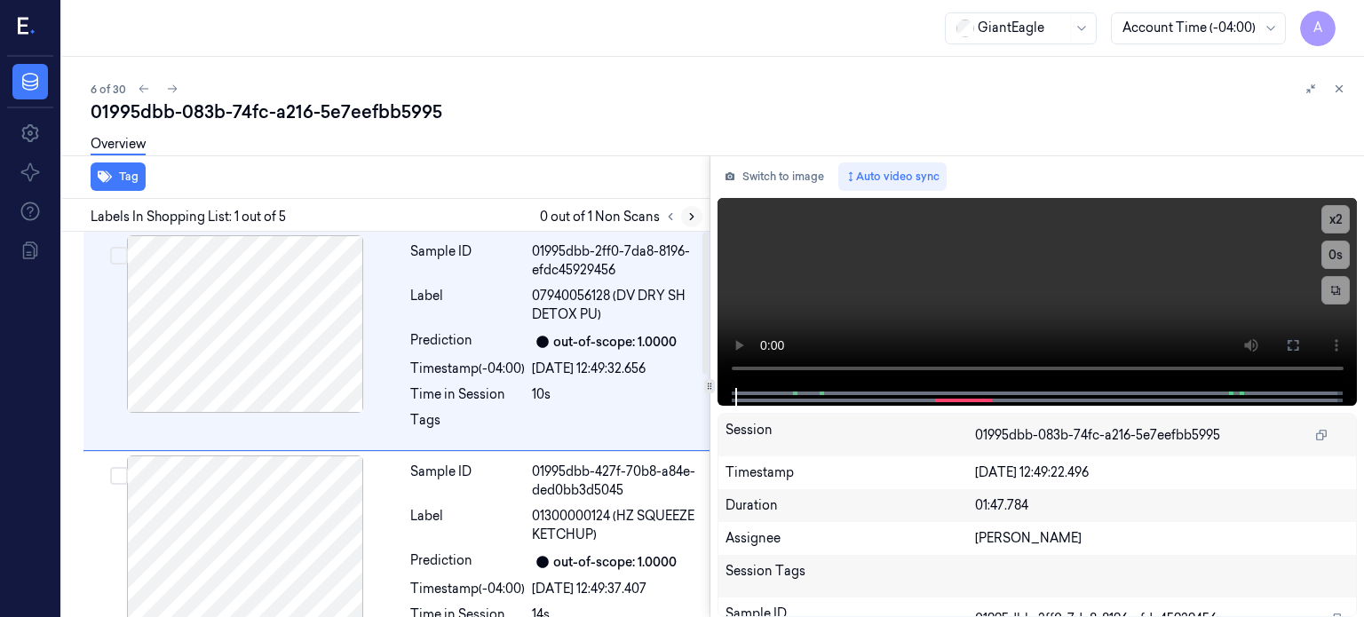
click at [689, 216] on icon at bounding box center [691, 216] width 12 height 12
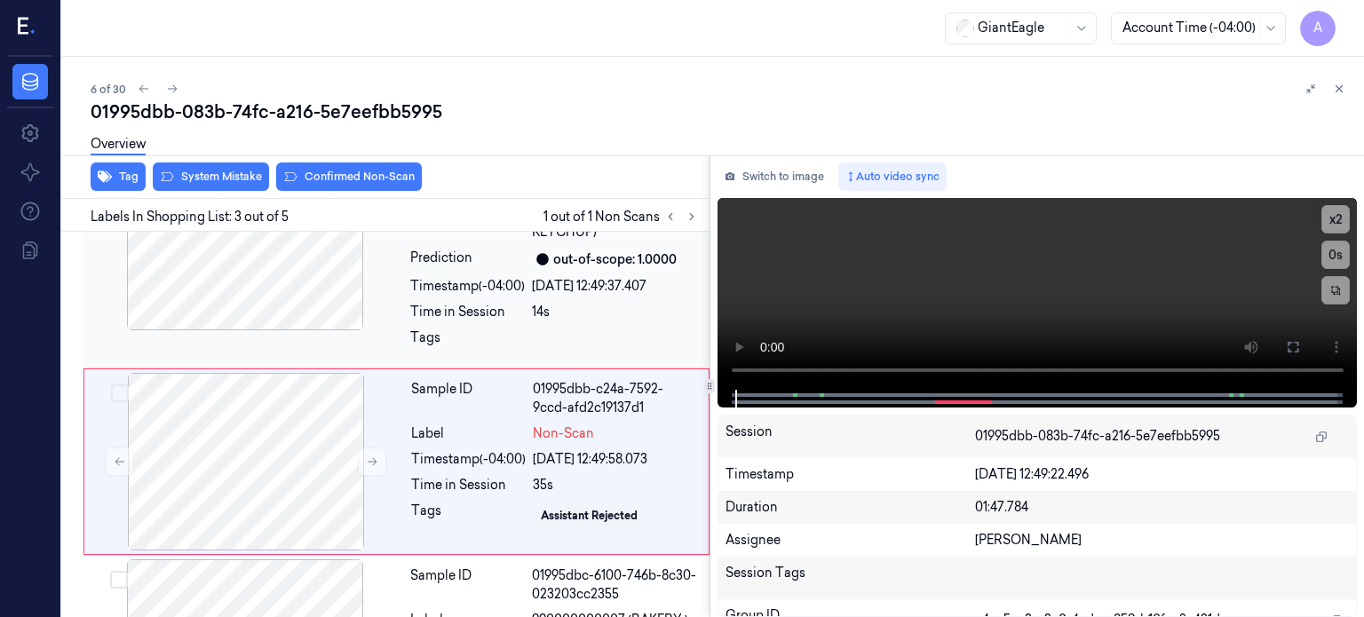
scroll to position [338, 0]
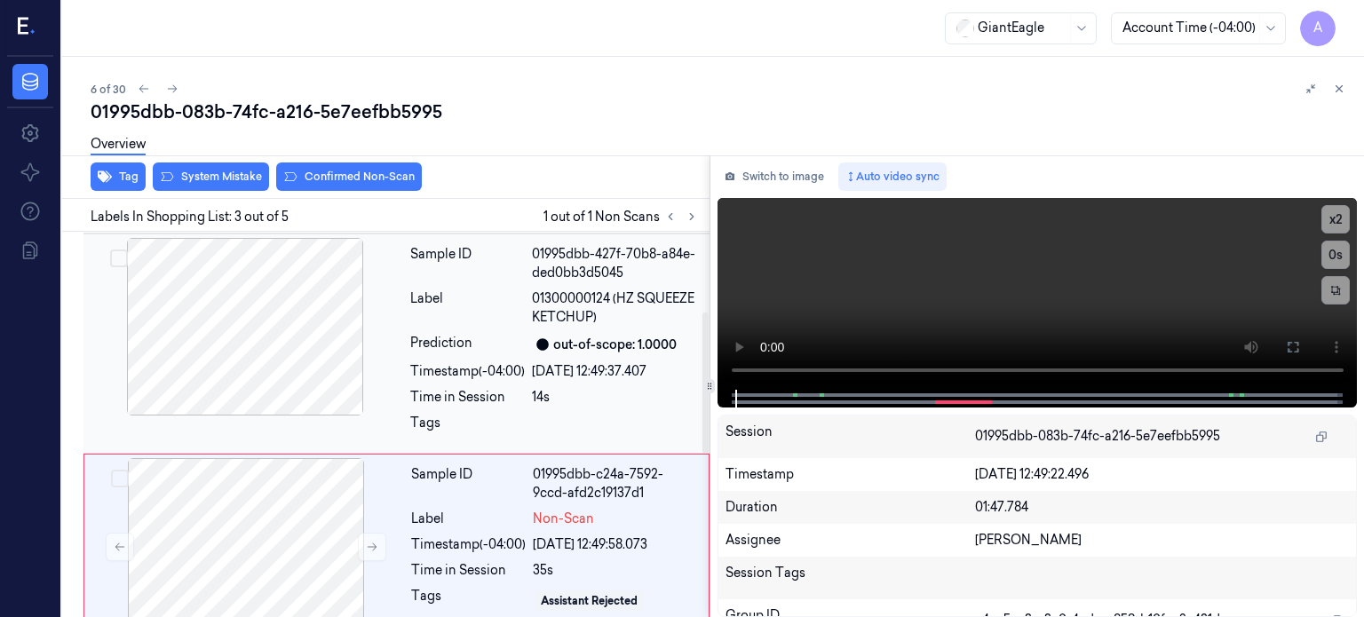
click at [246, 360] on div at bounding box center [245, 327] width 316 height 178
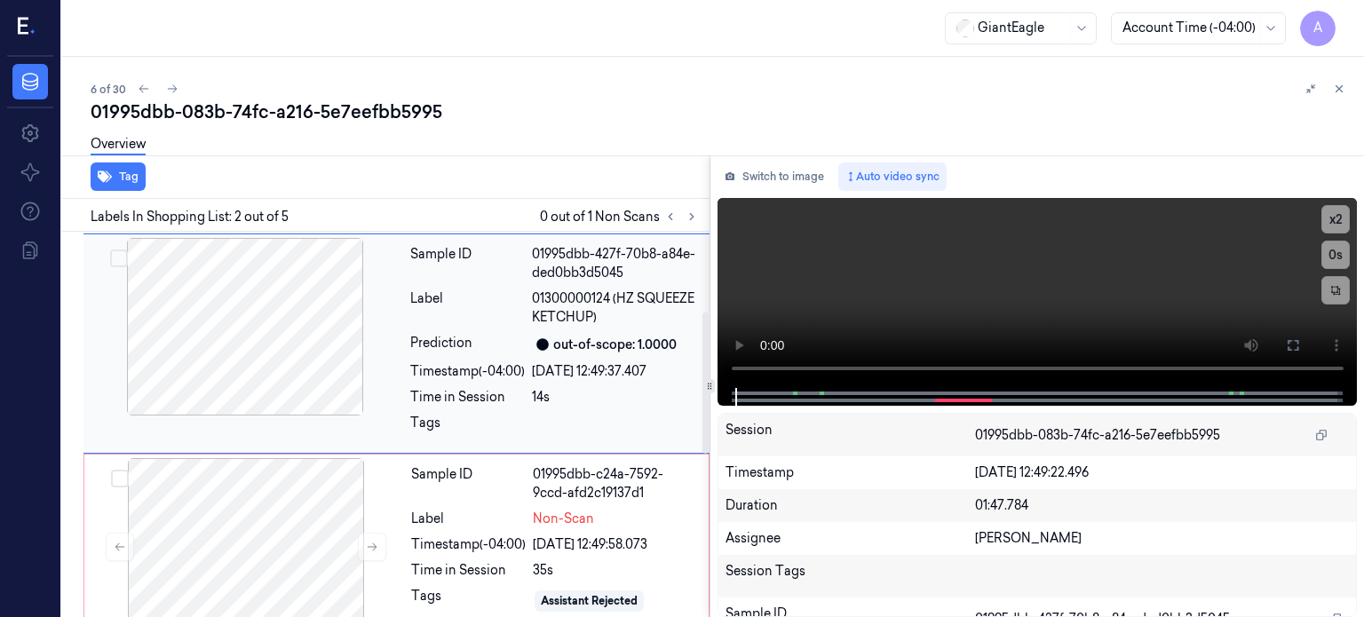
scroll to position [135, 0]
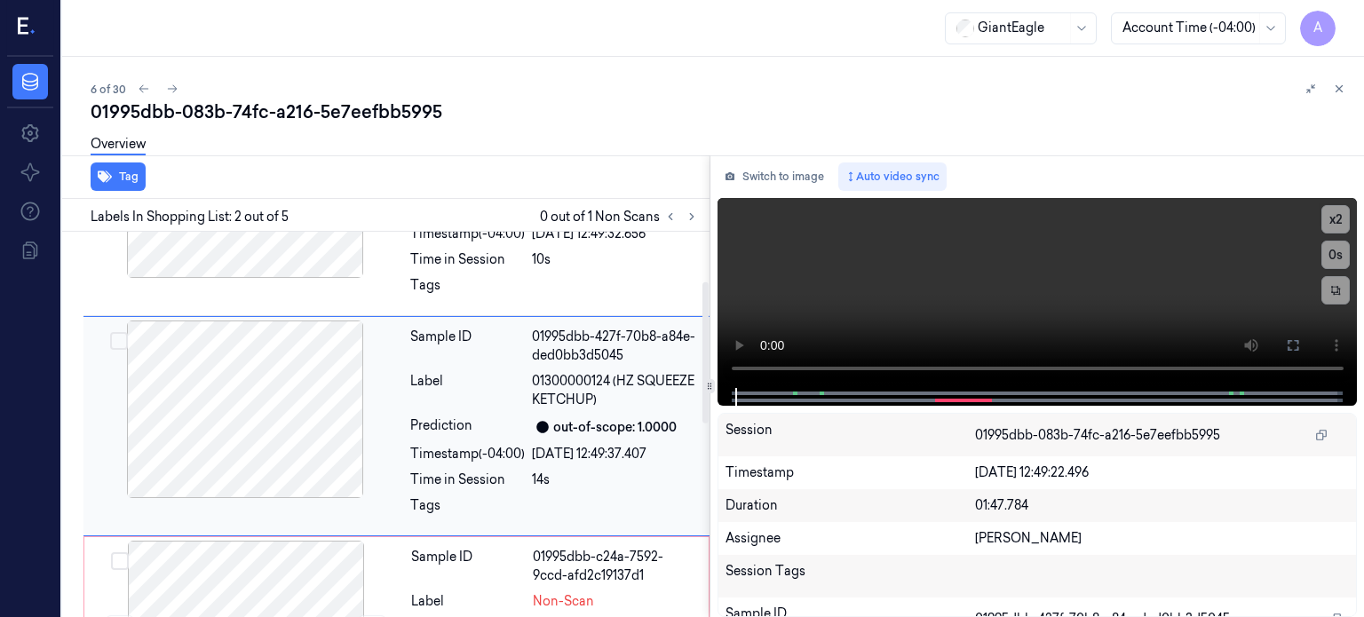
click at [243, 443] on div at bounding box center [245, 409] width 316 height 178
click at [892, 481] on div "Timestamp" at bounding box center [849, 472] width 249 height 19
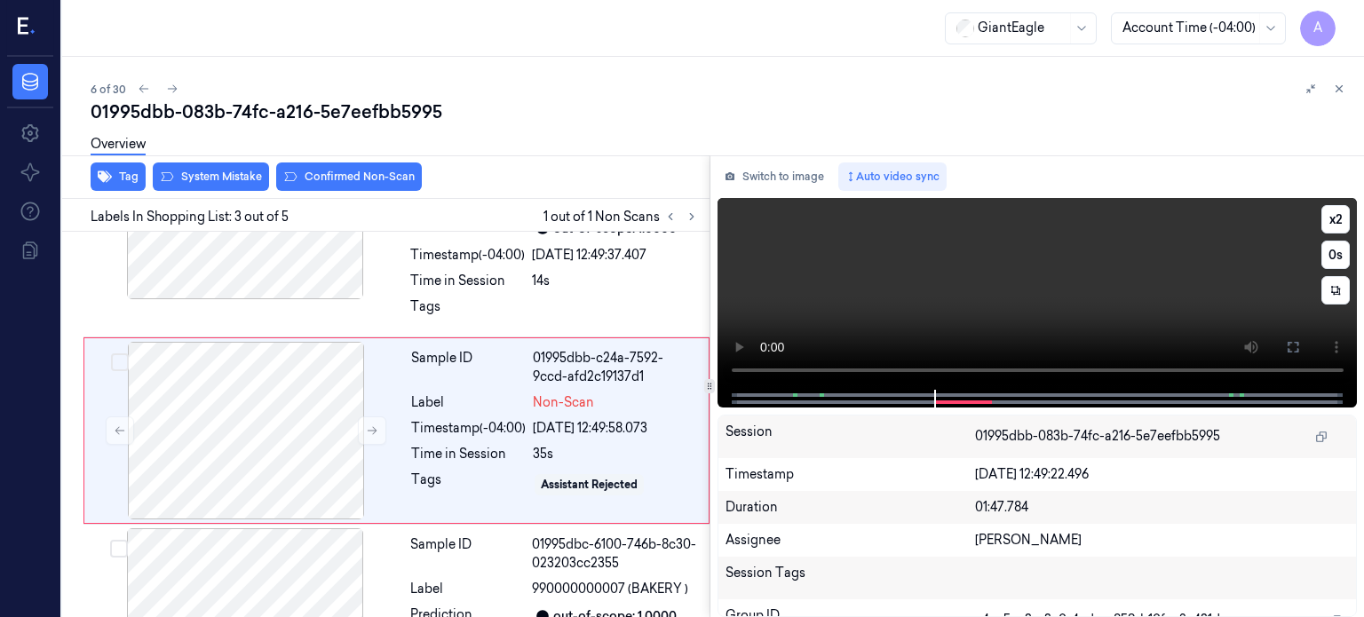
scroll to position [338, 0]
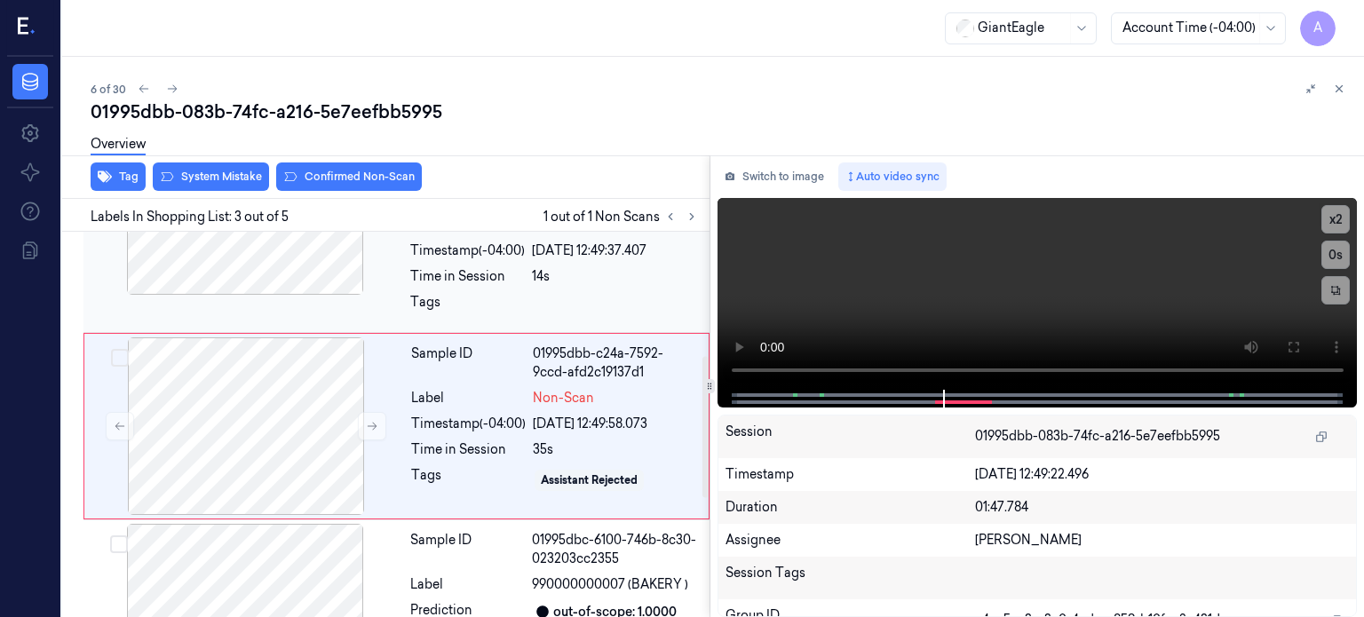
click at [328, 253] on div at bounding box center [245, 206] width 316 height 178
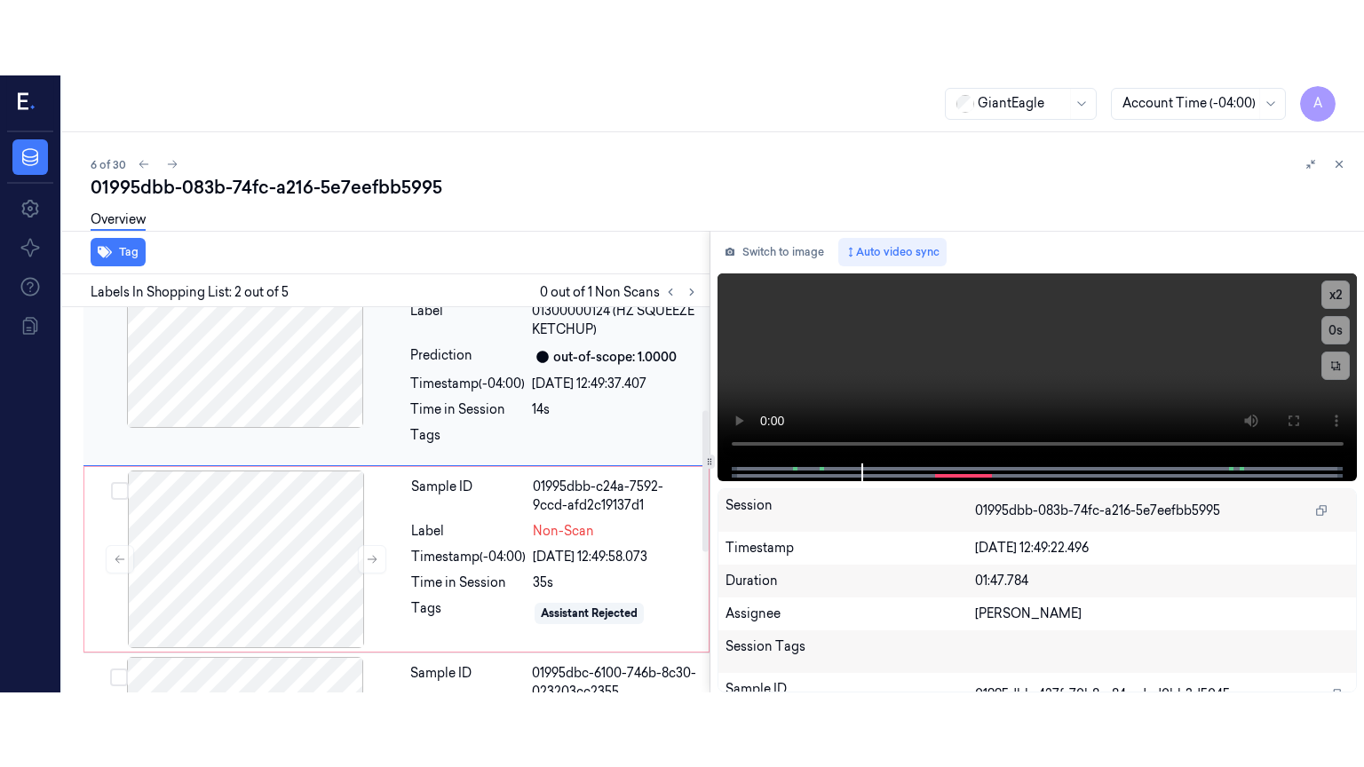
scroll to position [281, 0]
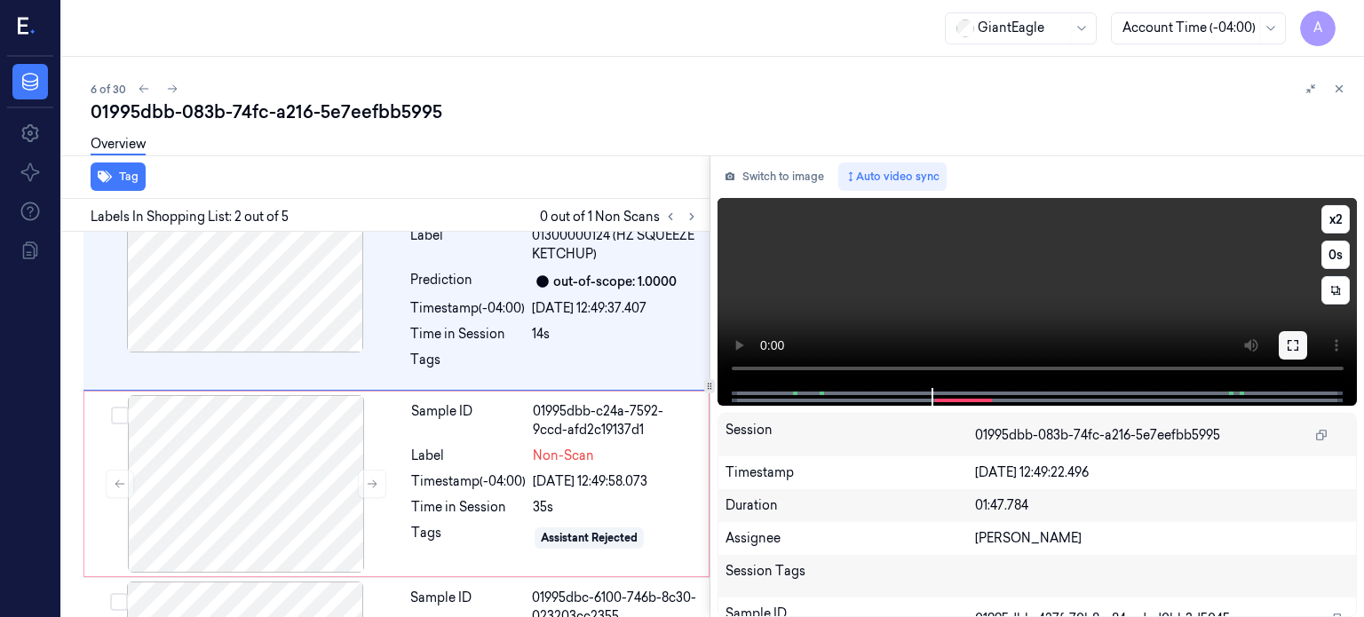
click at [1289, 344] on icon at bounding box center [1292, 345] width 14 height 14
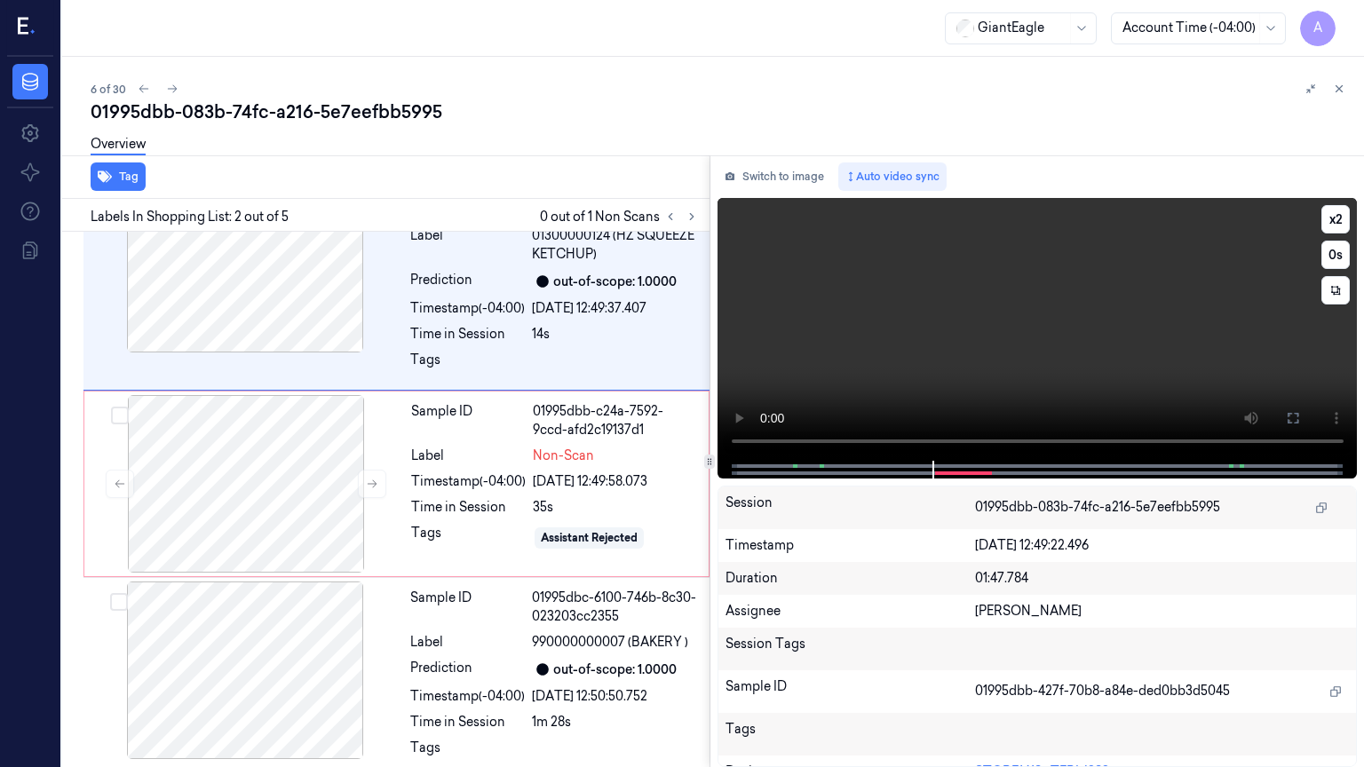
scroll to position [264, 0]
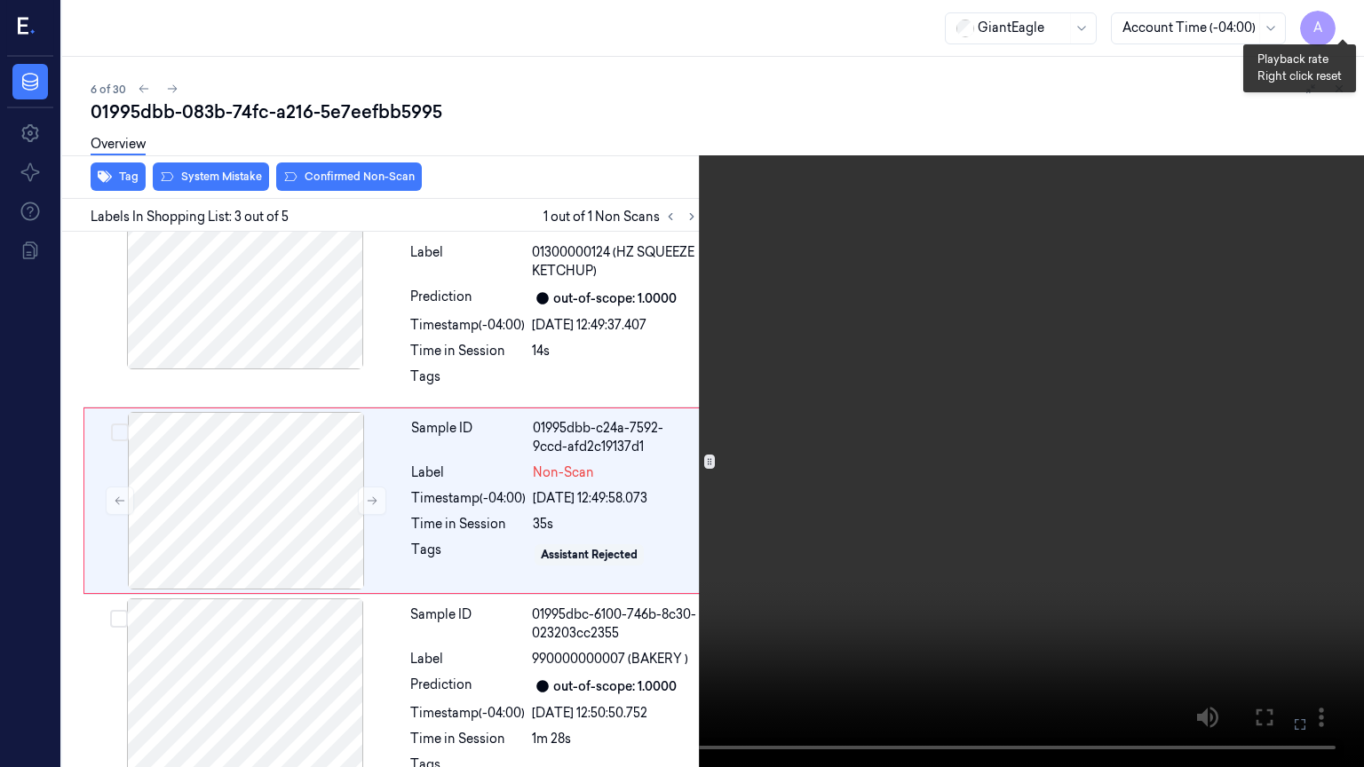
click at [1335, 14] on button "x 2" at bounding box center [1342, 21] width 28 height 28
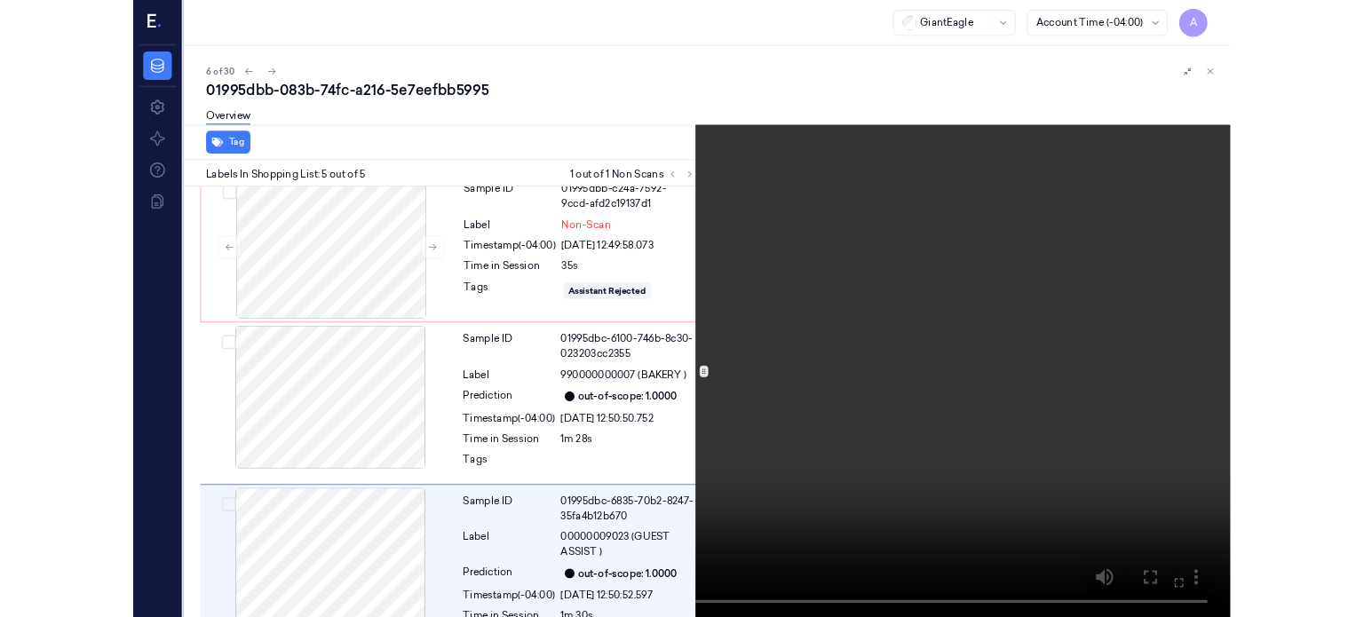
scroll to position [516, 0]
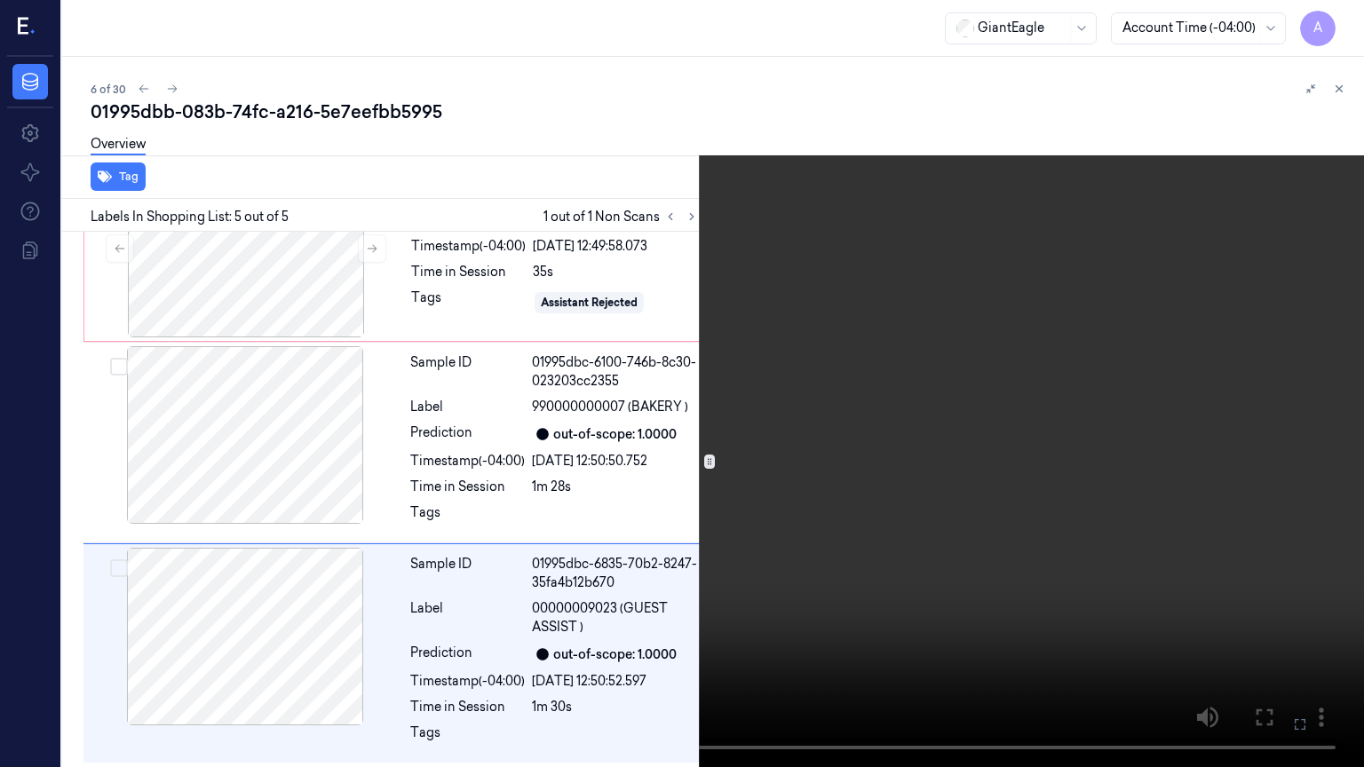
click at [0, 0] on icon at bounding box center [0, 0] width 0 height 0
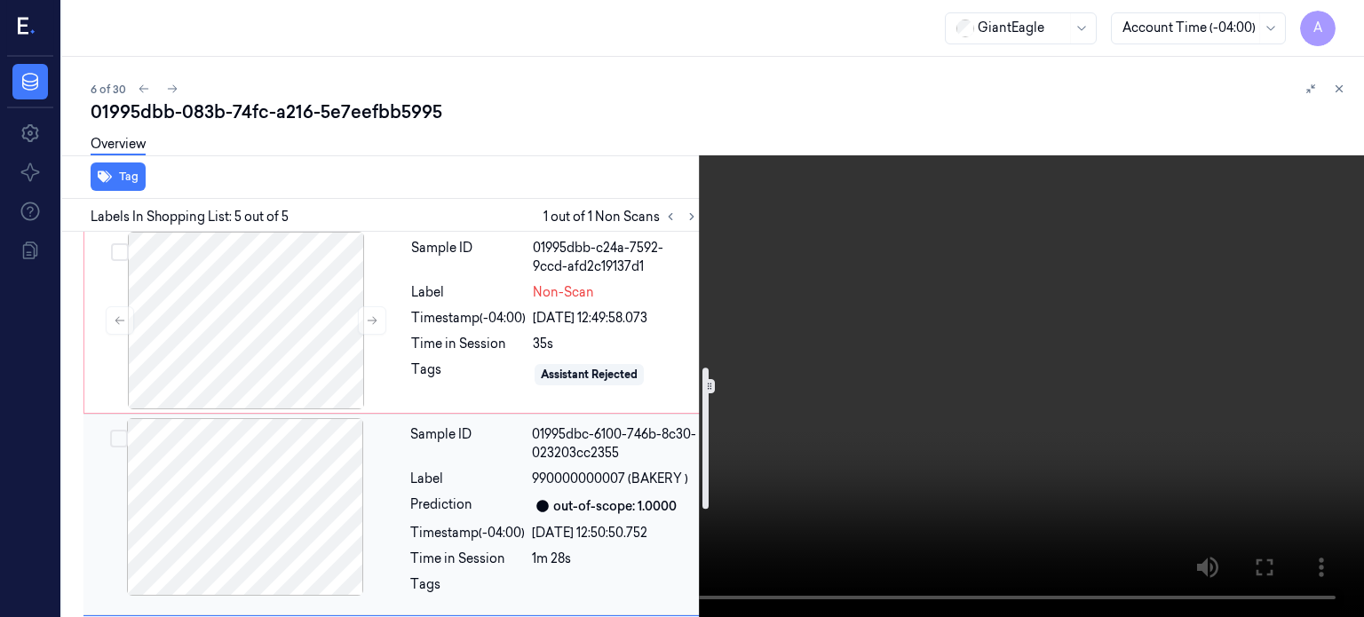
scroll to position [369, 0]
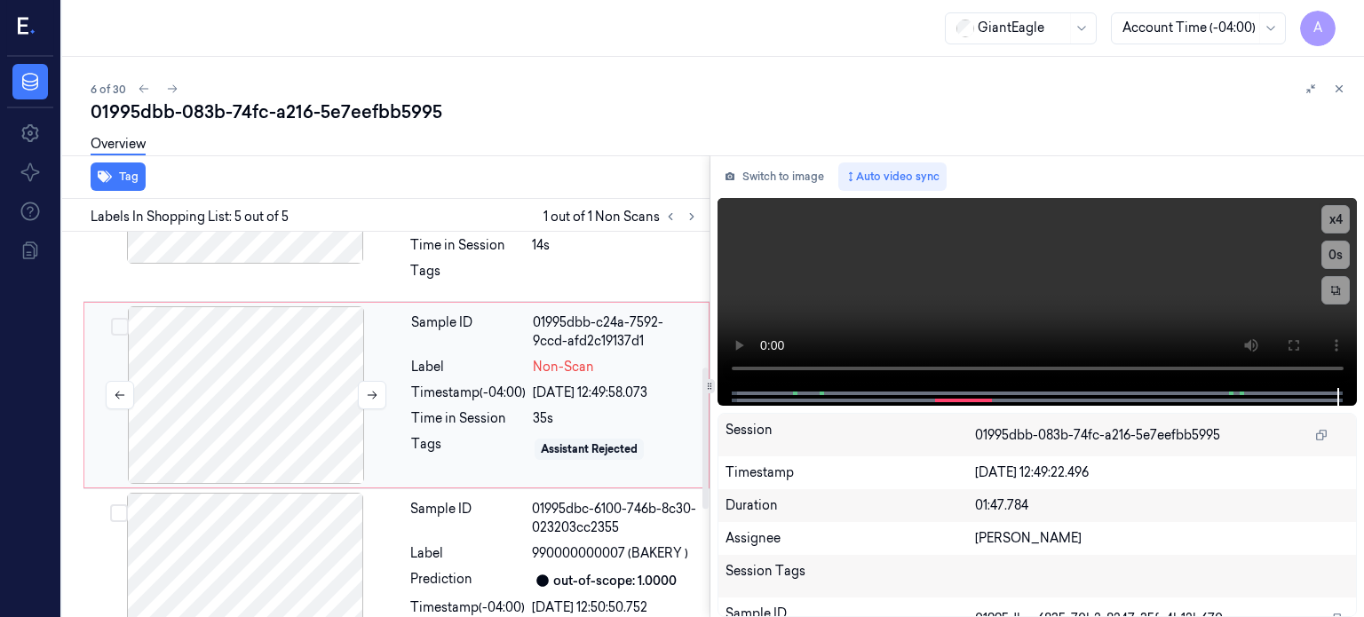
click at [252, 399] on div at bounding box center [246, 395] width 316 height 178
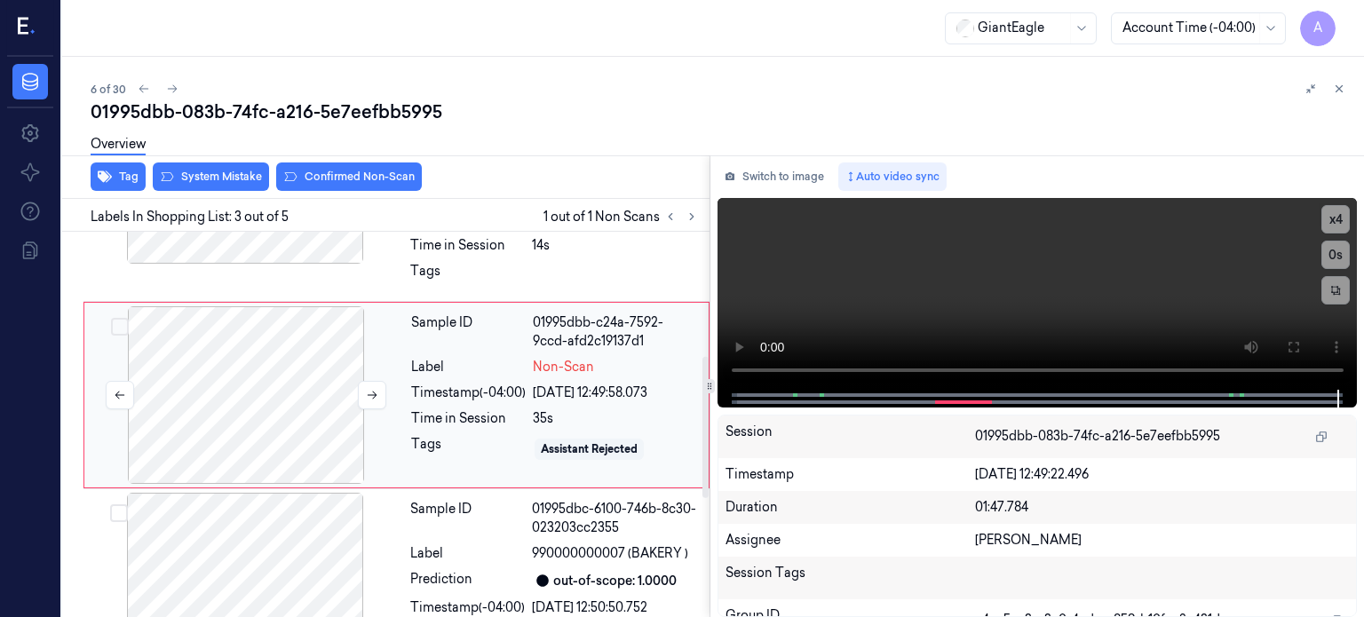
scroll to position [338, 0]
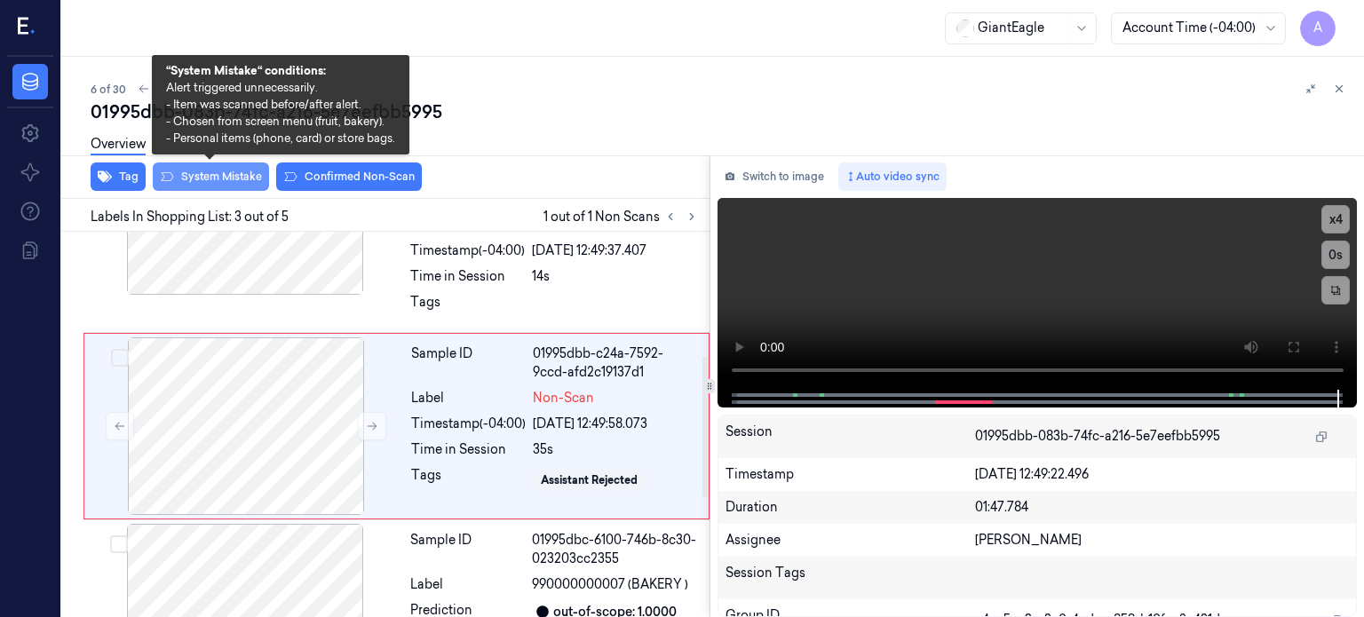
click at [215, 177] on button "System Mistake" at bounding box center [211, 176] width 116 height 28
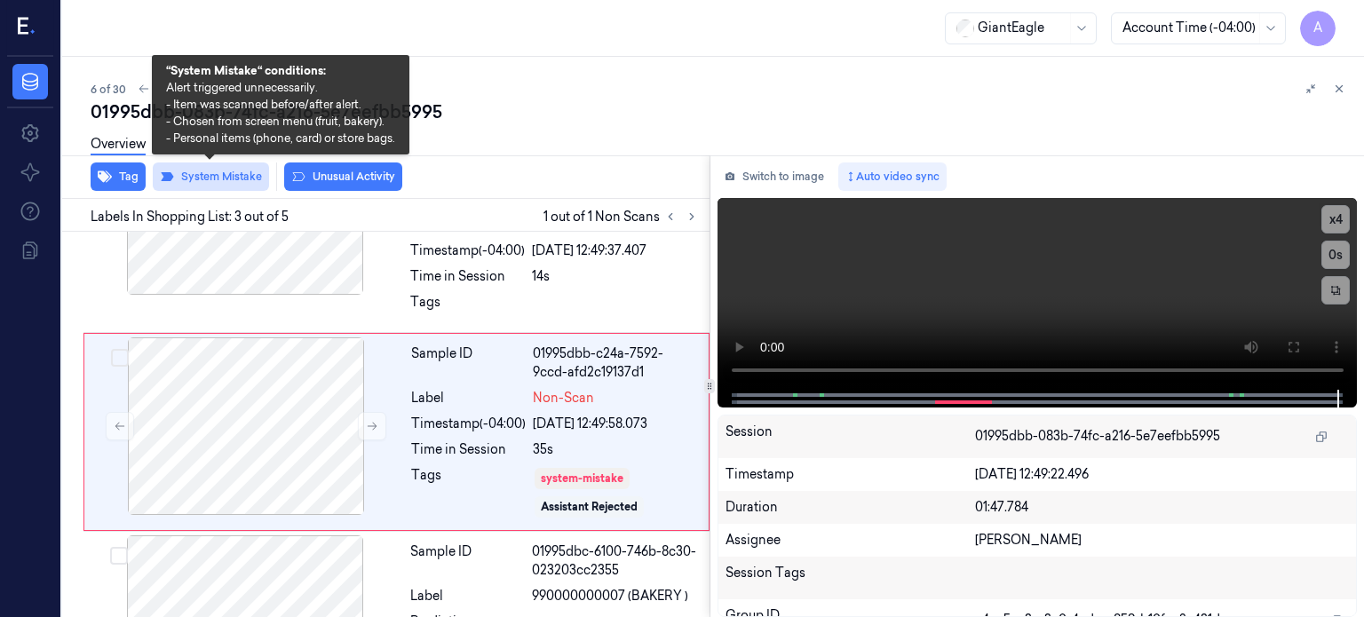
scroll to position [344, 0]
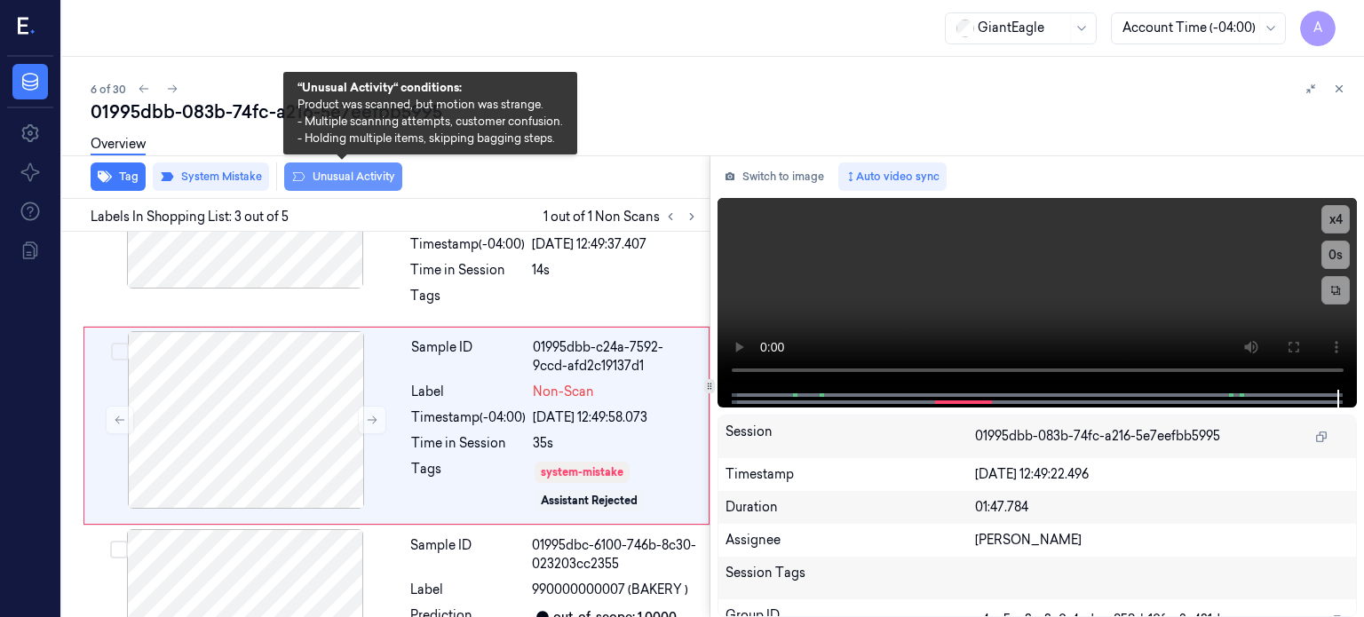
click at [347, 184] on button "Unusual Activity" at bounding box center [343, 176] width 118 height 28
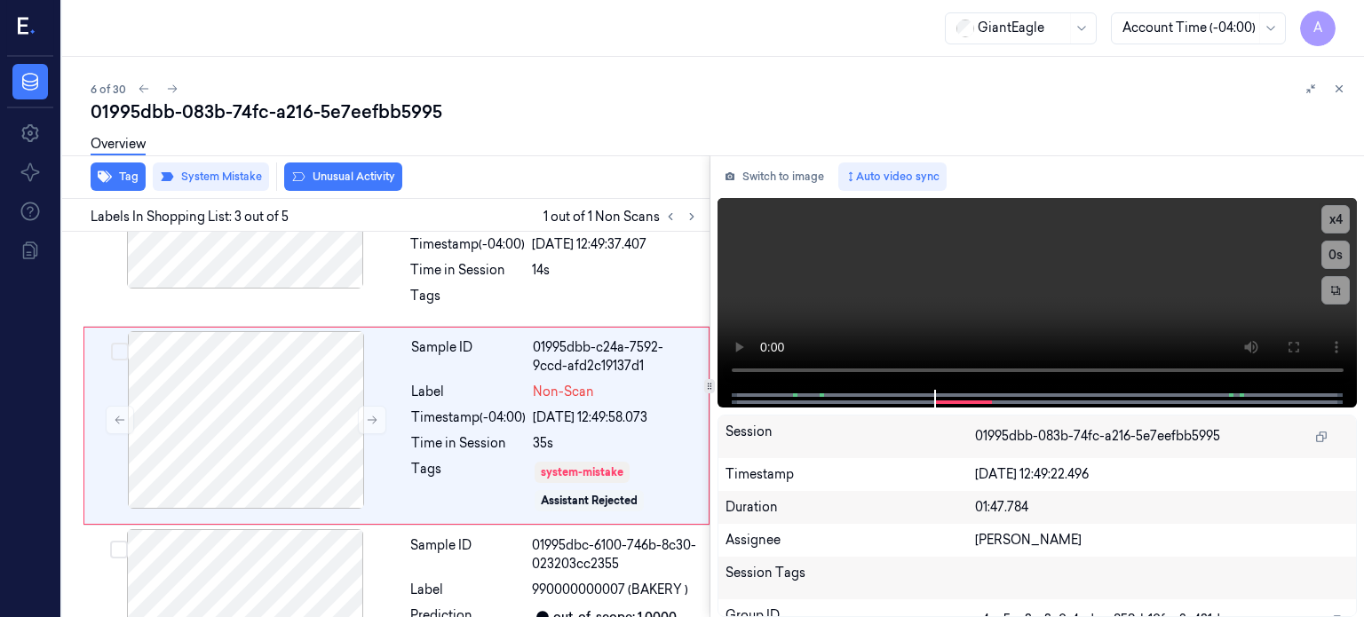
scroll to position [355, 0]
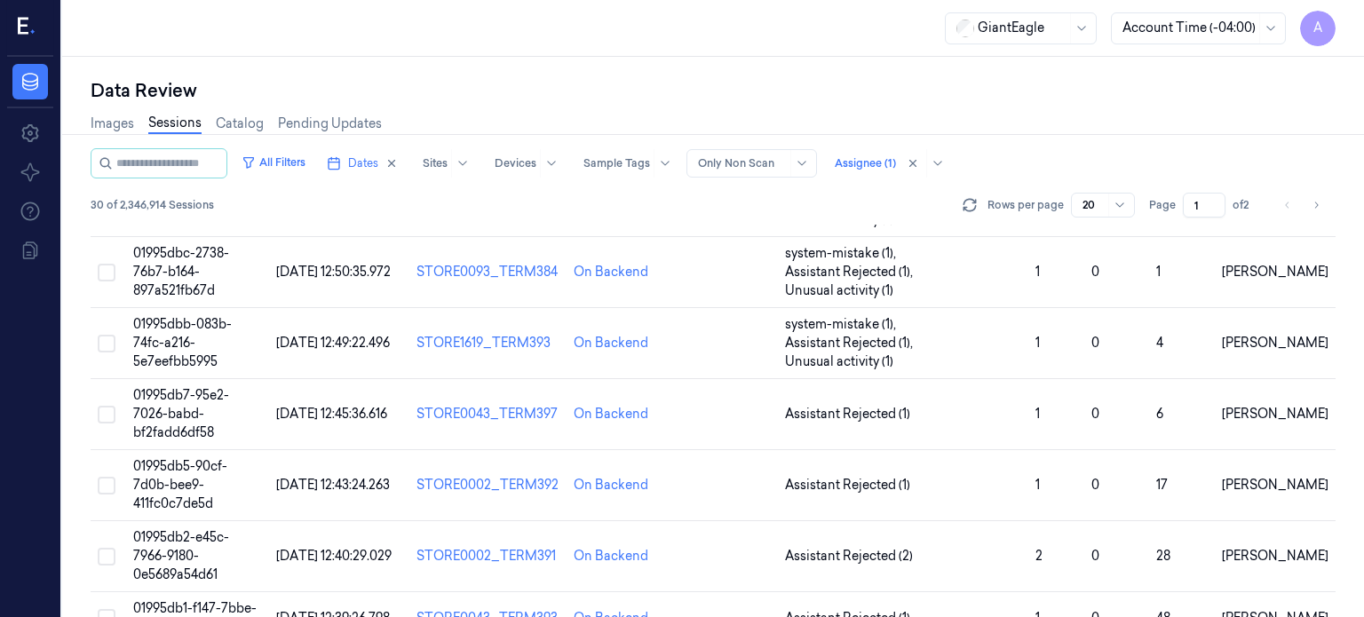
scroll to position [327, 0]
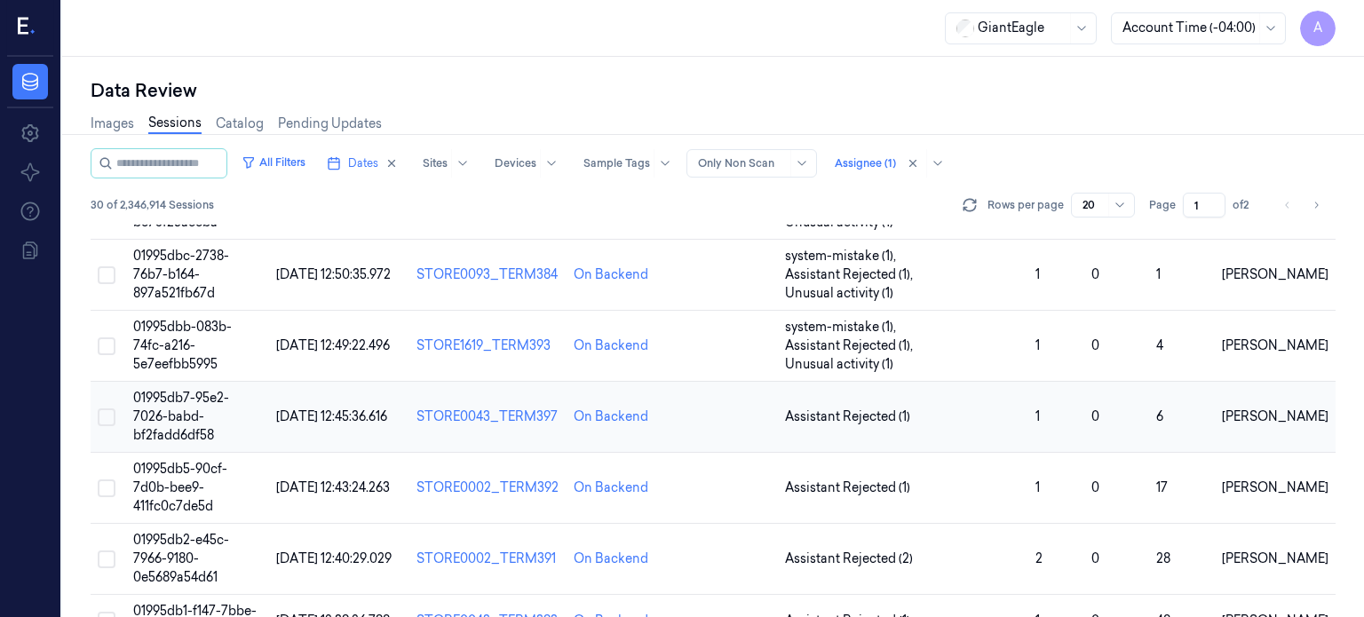
click at [179, 390] on span "01995db7-95e2-7026-babd-bf2fadd6df58" at bounding box center [181, 416] width 96 height 53
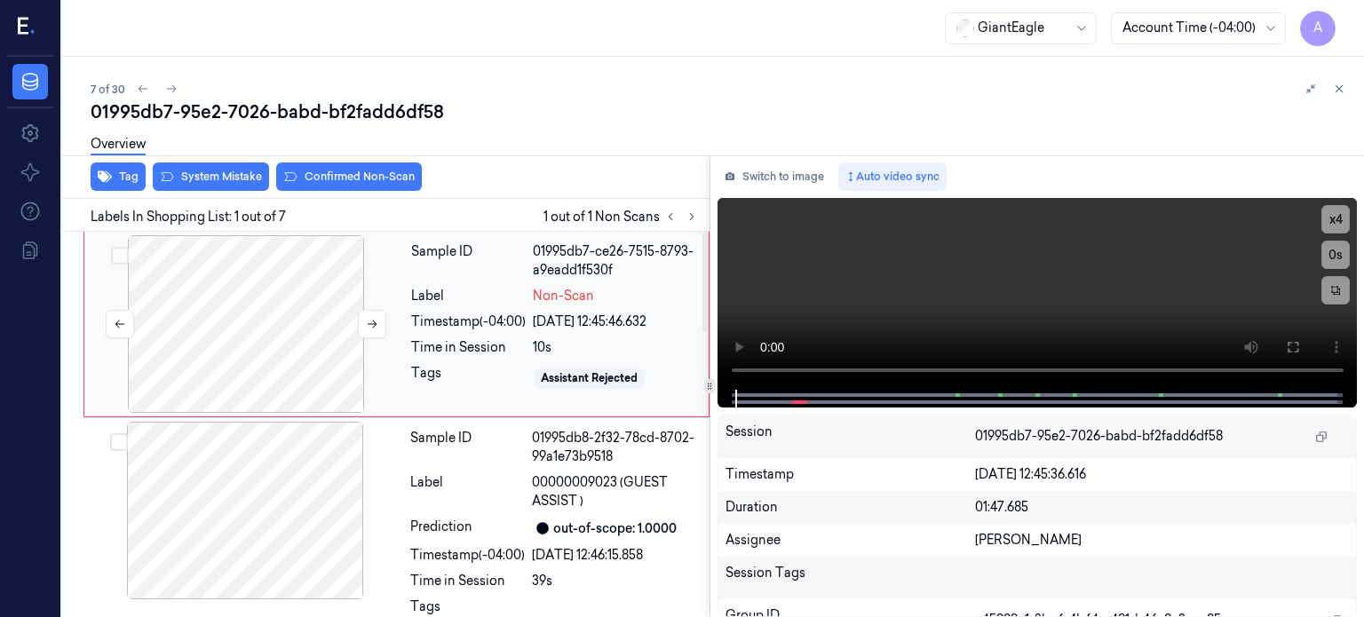
click at [307, 324] on div at bounding box center [246, 324] width 316 height 178
click at [505, 331] on div "Sample ID 01995db7-ce26-7515-8793-a9eadd1f530f Label Non-Scan Timestamp (-04:00…" at bounding box center [554, 324] width 301 height 178
click at [491, 343] on div "Time in Session" at bounding box center [468, 347] width 115 height 19
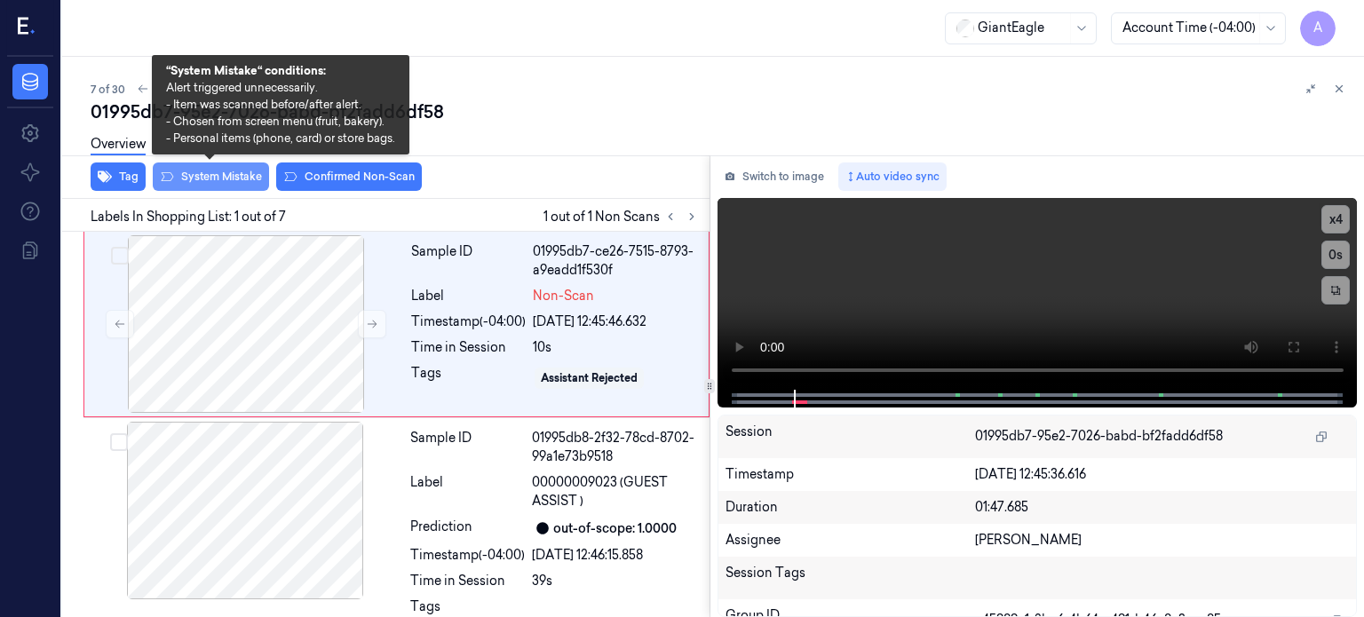
click at [222, 173] on button "System Mistake" at bounding box center [211, 176] width 116 height 28
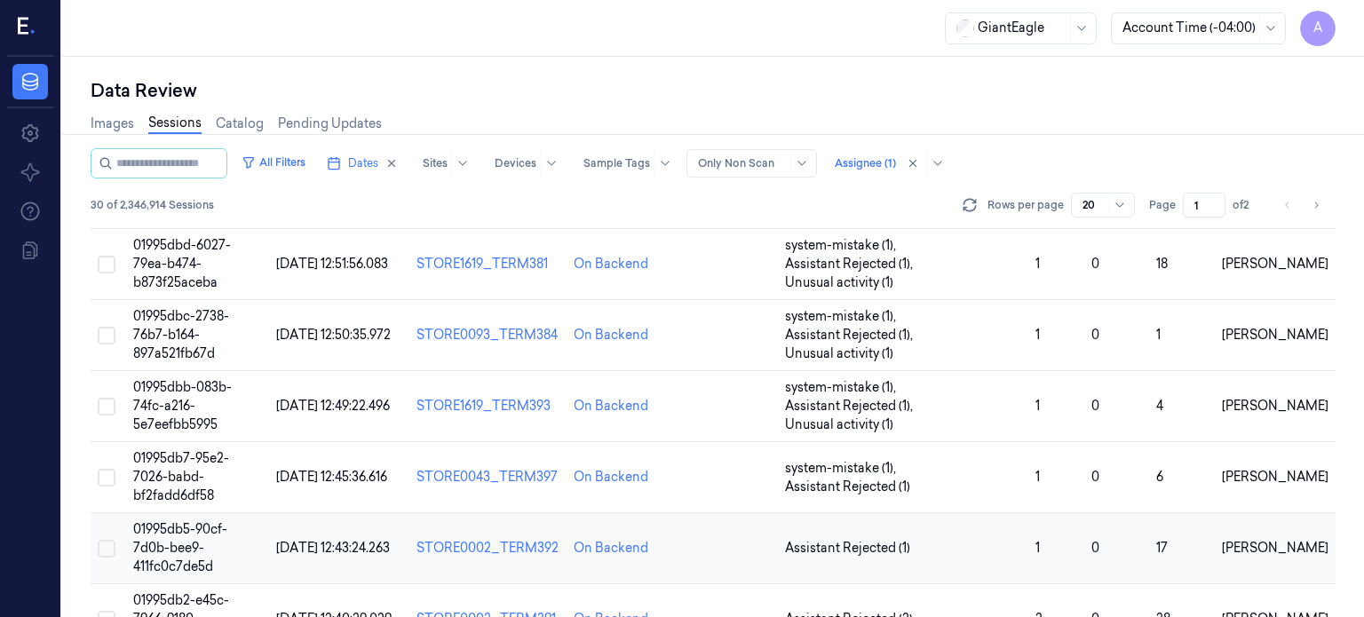
scroll to position [296, 0]
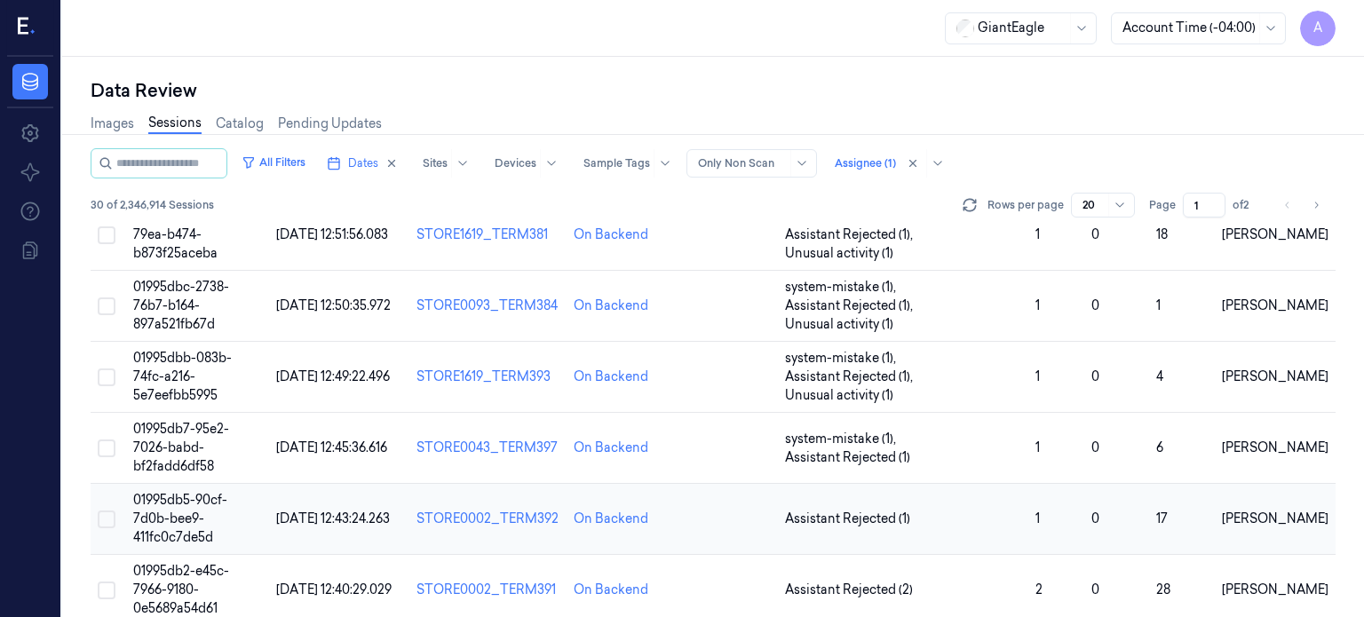
click at [180, 492] on span "01995db5-90cf-7d0b-bee9-411fc0c7de5d" at bounding box center [180, 518] width 94 height 53
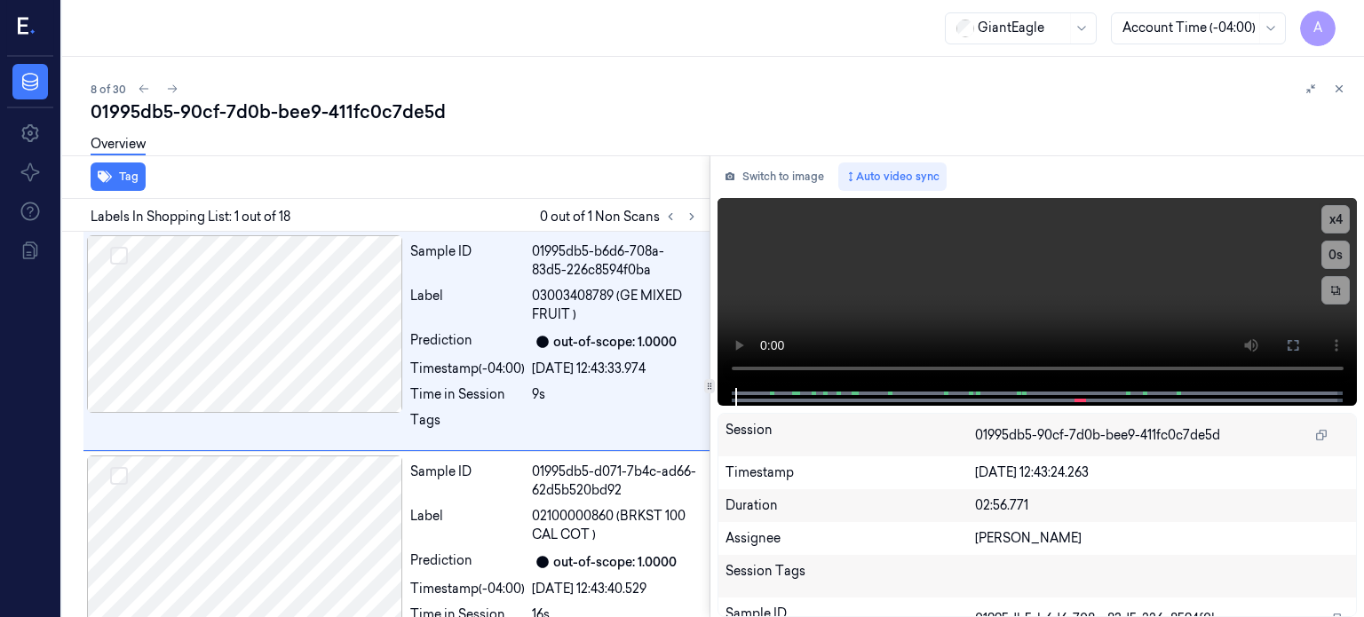
drag, startPoint x: 288, startPoint y: 0, endPoint x: 345, endPoint y: 48, distance: 75.0
click at [345, 48] on div "GiantEagle Account Time (-04:00) A" at bounding box center [712, 28] width 1301 height 57
click at [692, 219] on icon at bounding box center [691, 216] width 12 height 12
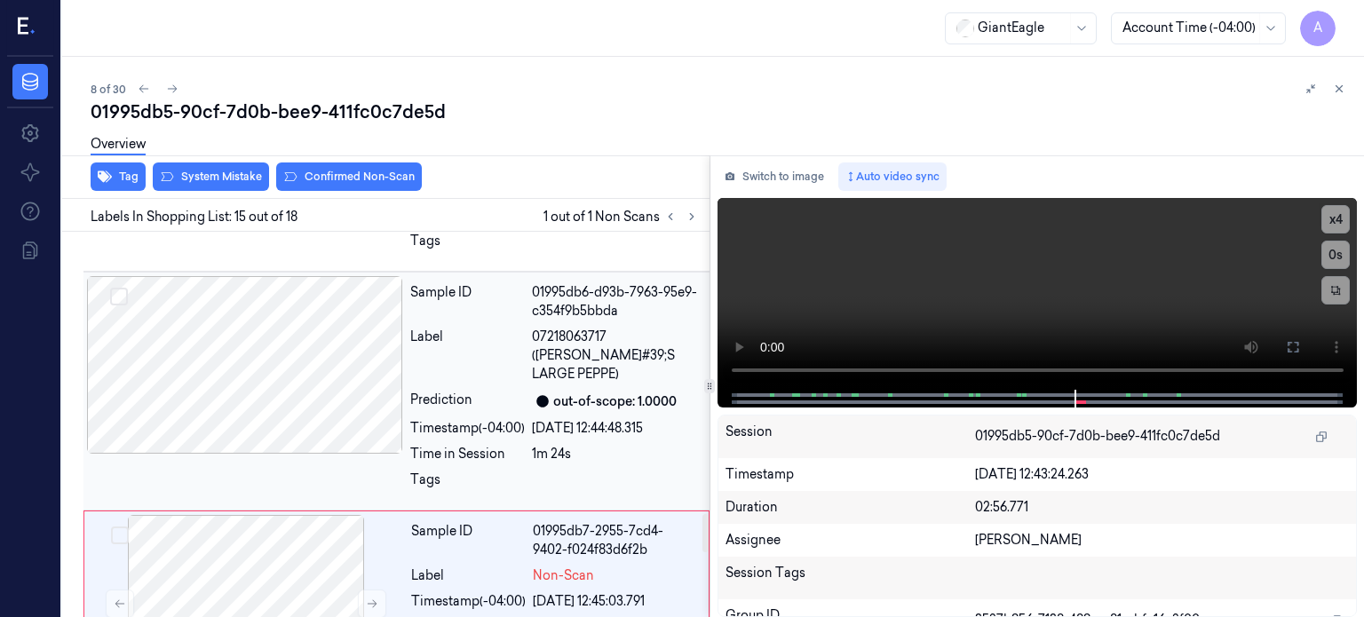
scroll to position [2876, 0]
click at [289, 315] on div at bounding box center [245, 366] width 316 height 178
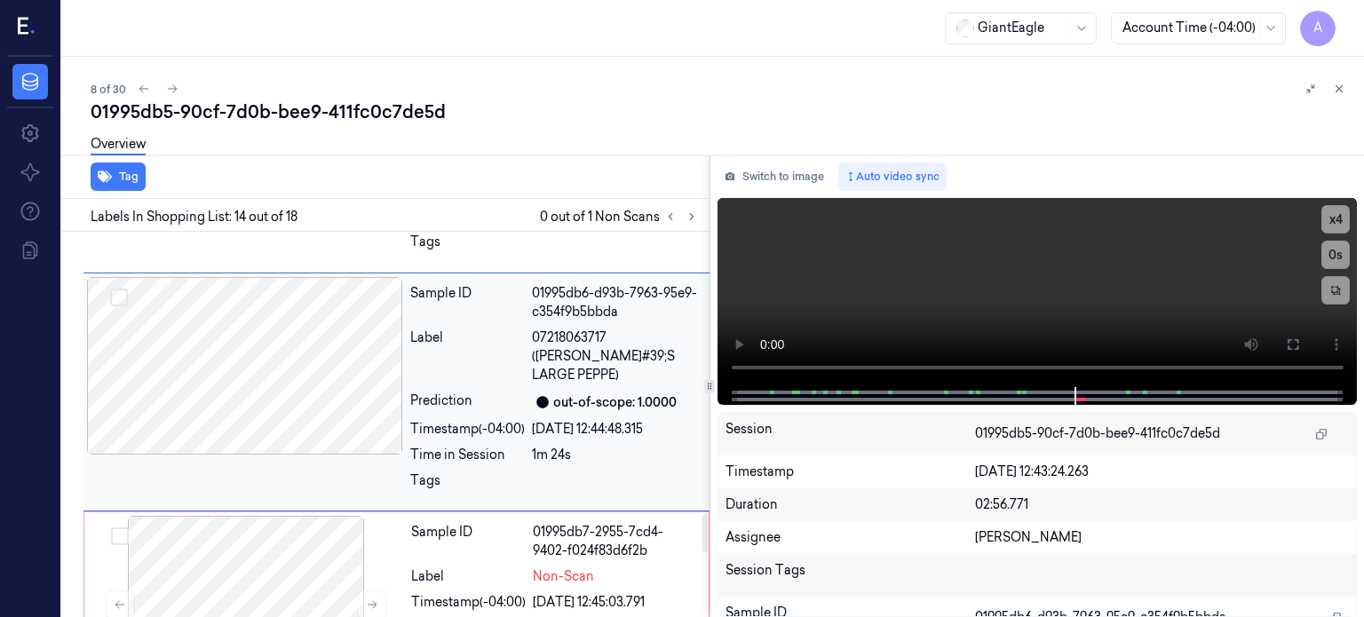
scroll to position [2773, 0]
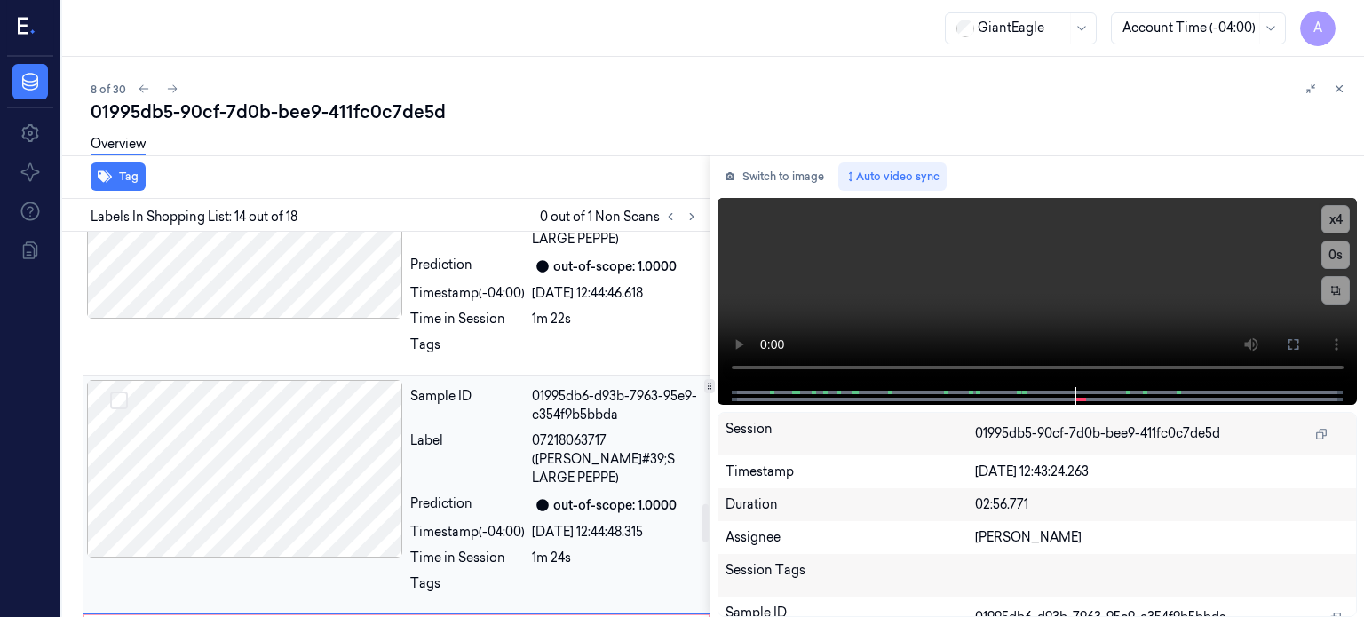
click at [221, 417] on div at bounding box center [245, 469] width 316 height 178
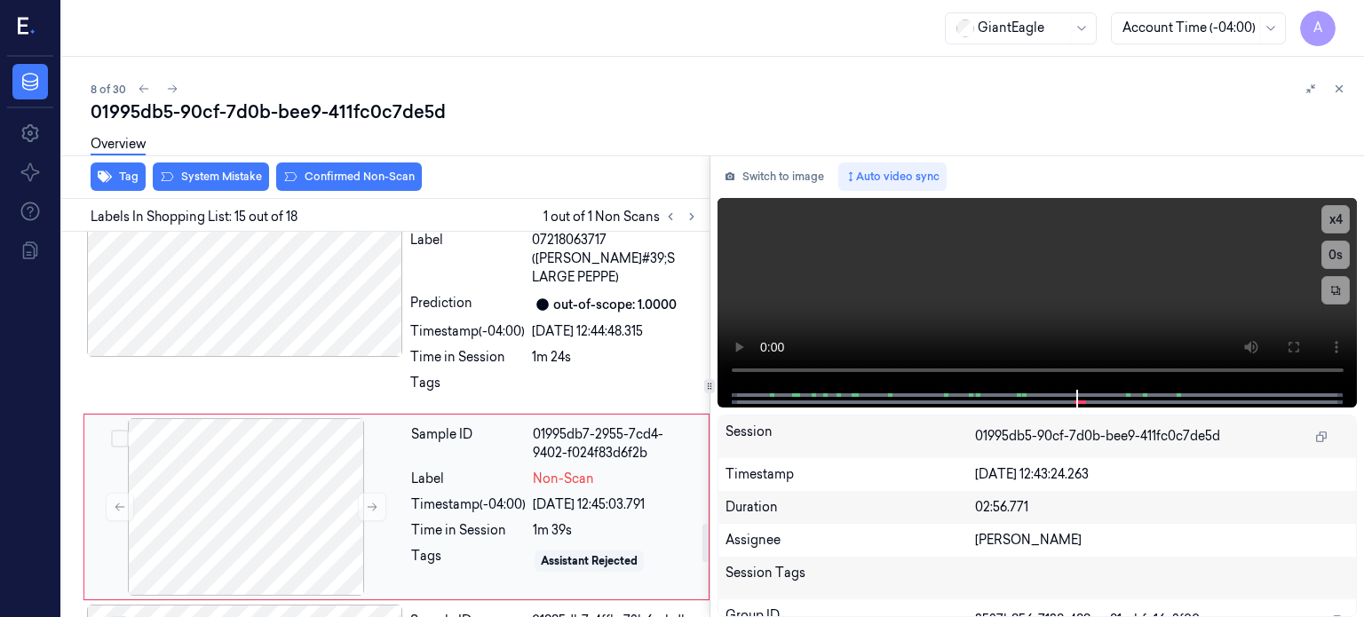
scroll to position [2976, 0]
click at [475, 494] on div "Timestamp (-04:00)" at bounding box center [468, 503] width 115 height 19
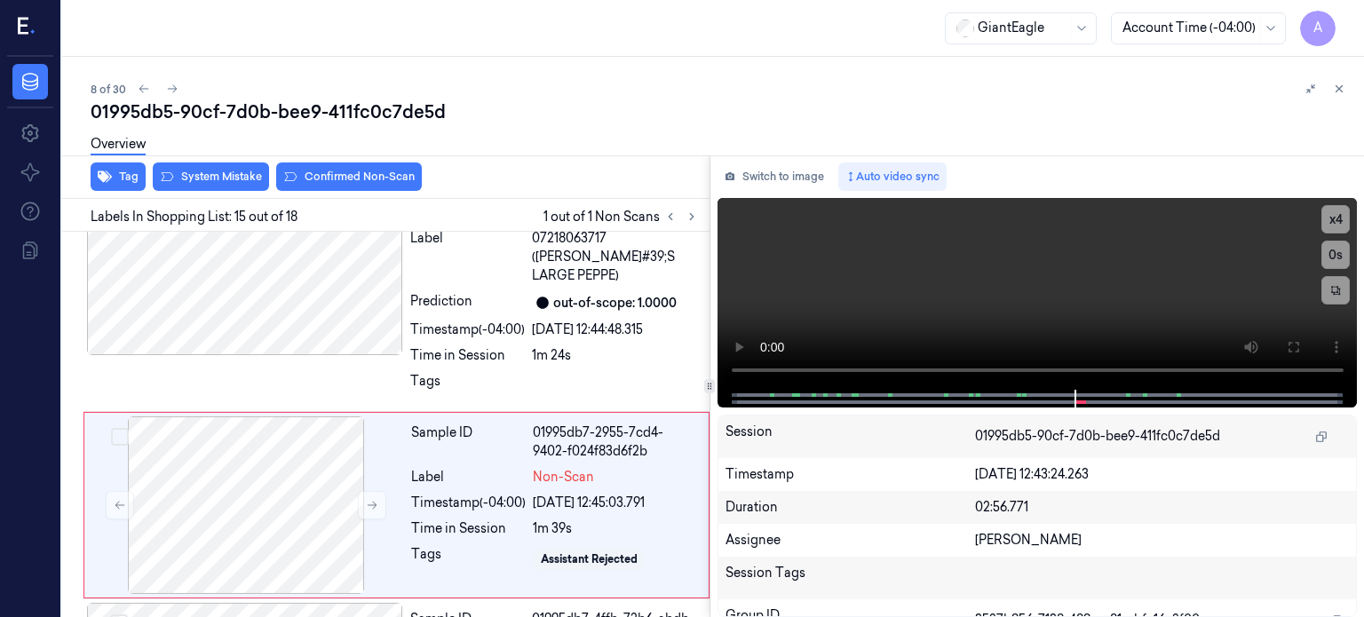
click at [208, 168] on div "Overview" at bounding box center [720, 146] width 1259 height 45
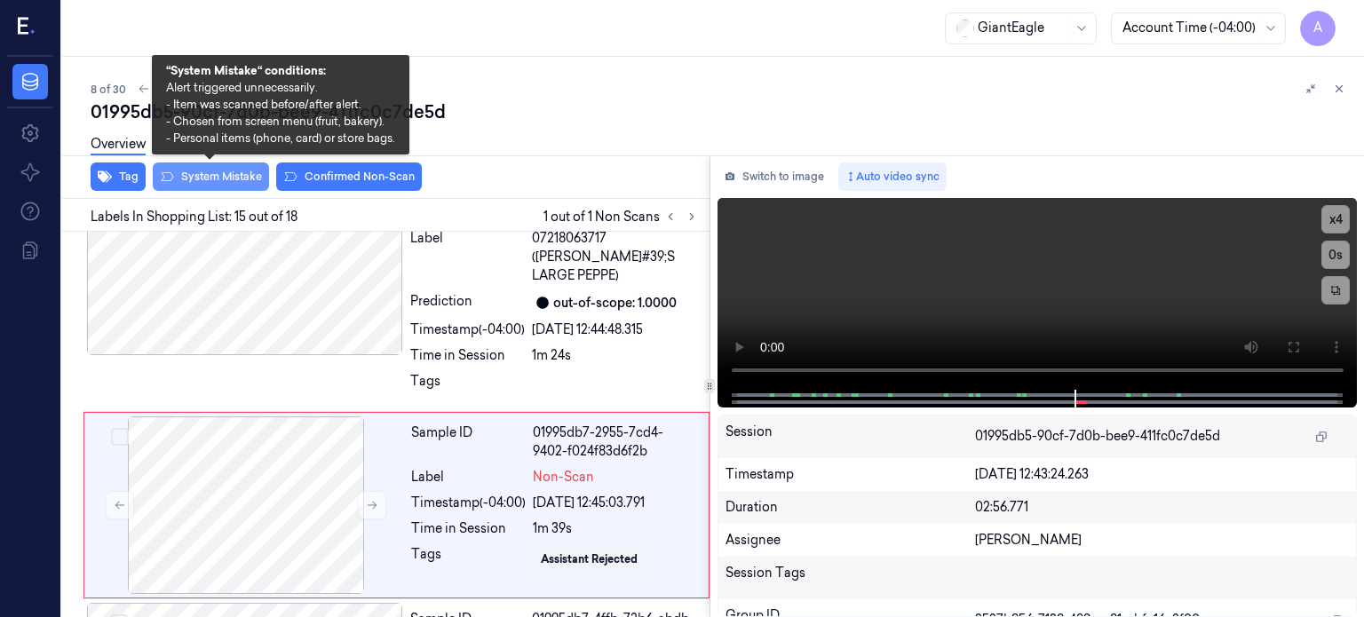
click at [223, 175] on button "System Mistake" at bounding box center [211, 176] width 116 height 28
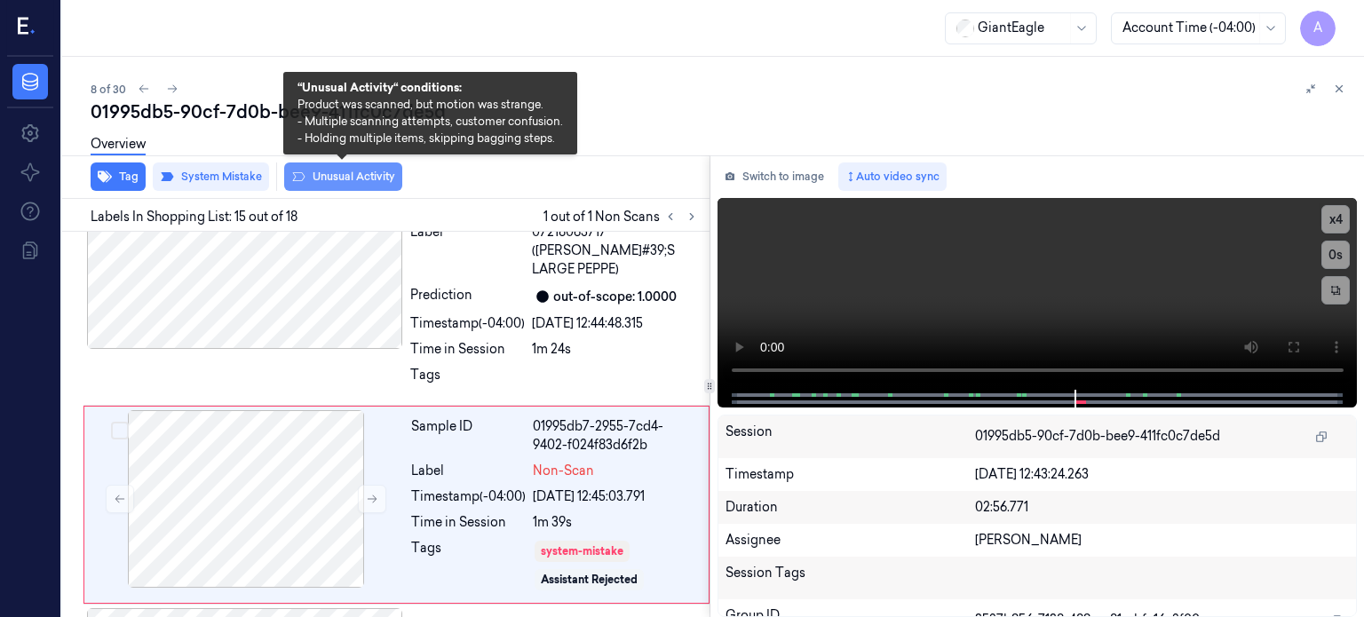
click at [345, 177] on button "Unusual Activity" at bounding box center [343, 176] width 118 height 28
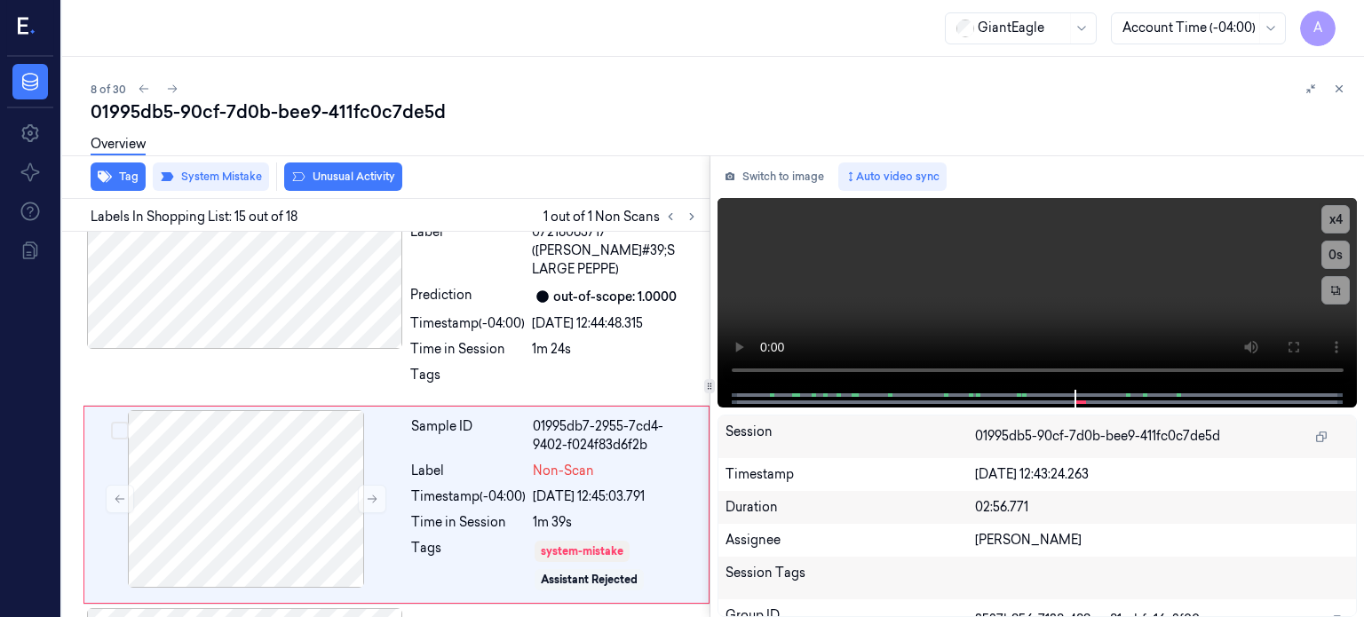
scroll to position [2993, 0]
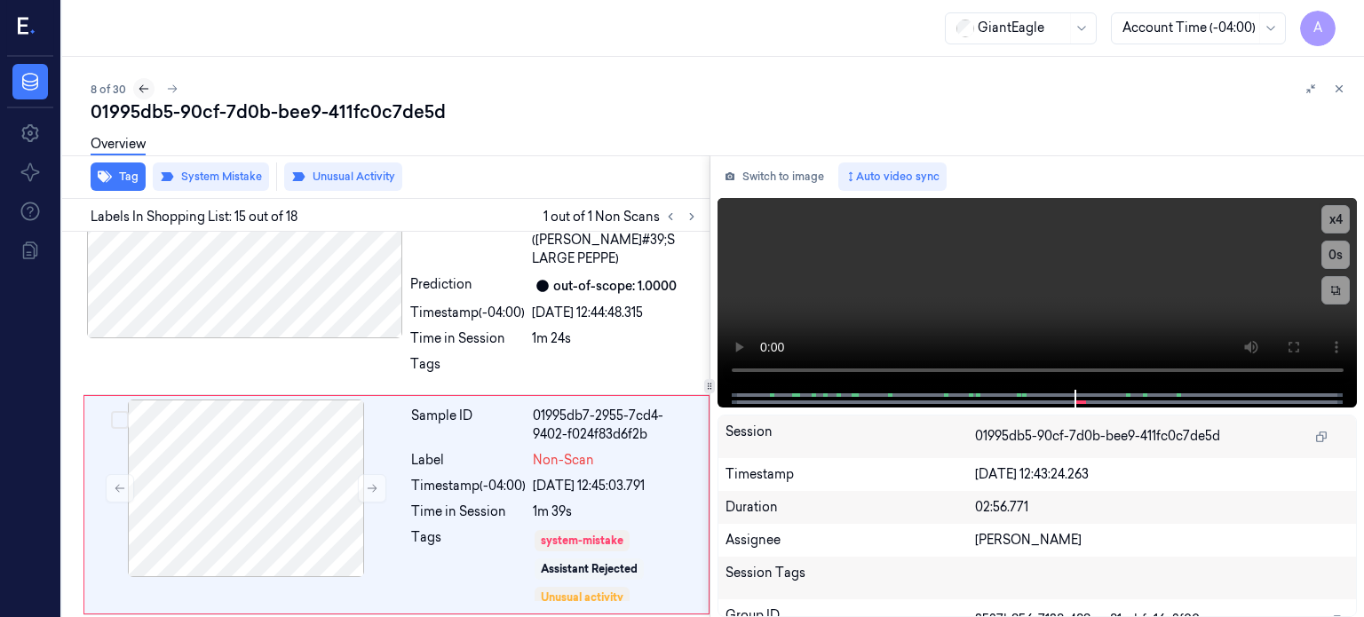
click at [144, 85] on icon at bounding box center [144, 89] width 12 height 12
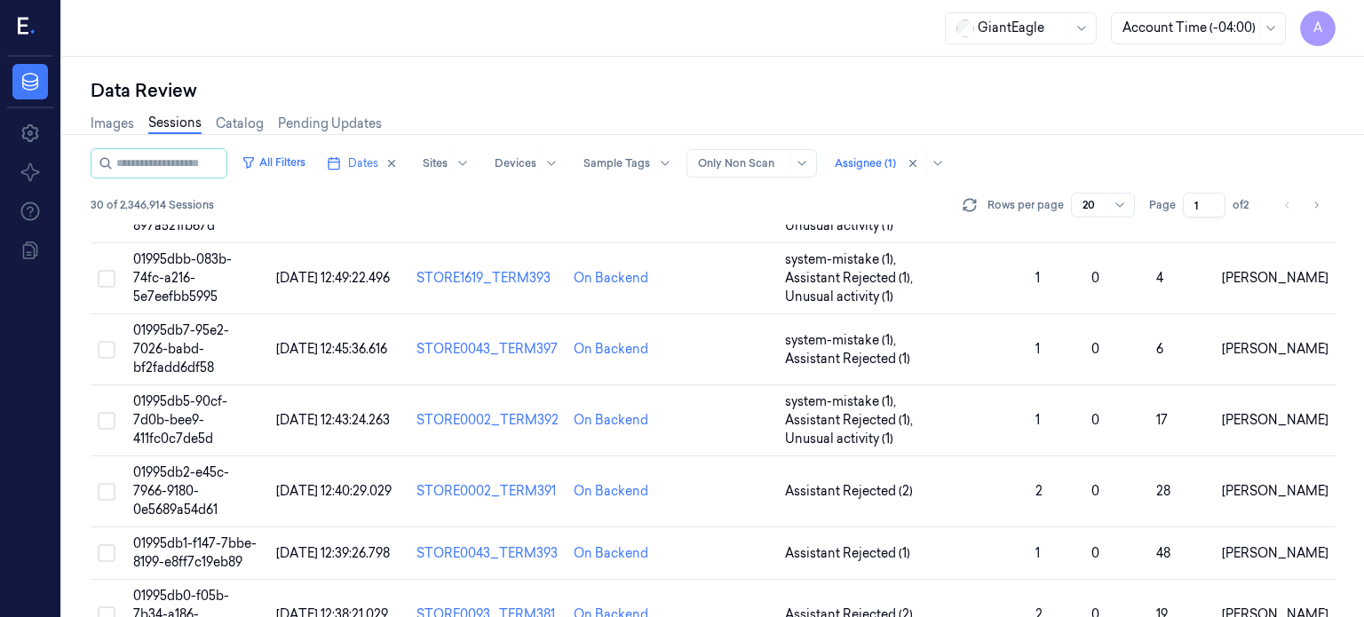
scroll to position [394, 0]
click at [202, 464] on span "01995db2-e45c-7966-9180-0e5689a54d61" at bounding box center [181, 490] width 96 height 53
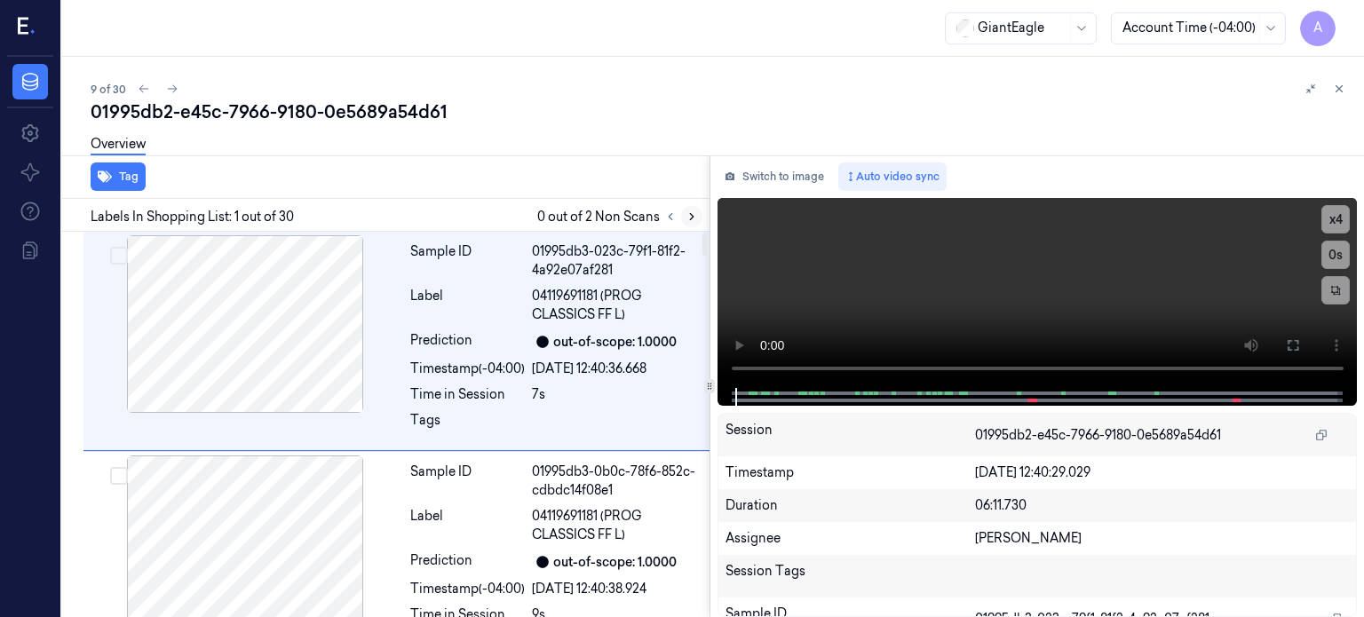
click at [693, 217] on icon at bounding box center [691, 216] width 12 height 12
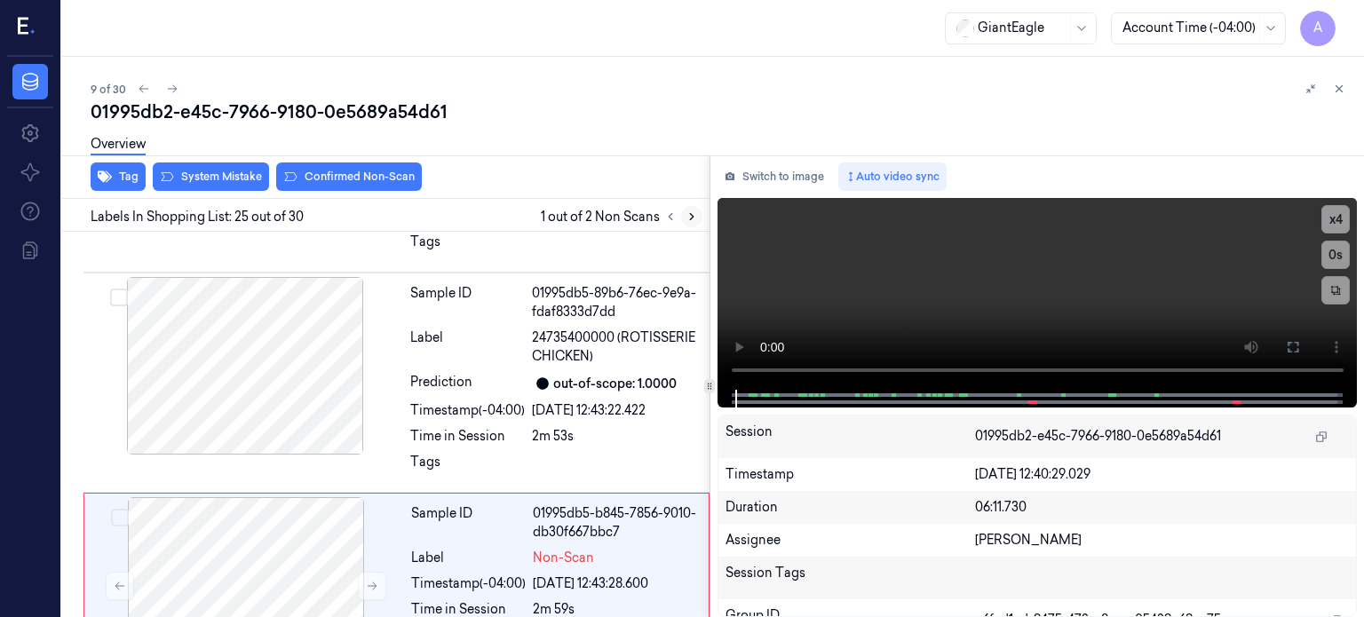
scroll to position [5174, 0]
drag, startPoint x: 426, startPoint y: 415, endPoint x: 415, endPoint y: 416, distance: 10.8
click at [427, 572] on div "Timestamp (-04:00)" at bounding box center [468, 581] width 115 height 19
click at [114, 577] on icon at bounding box center [120, 583] width 12 height 12
click at [372, 577] on icon at bounding box center [372, 583] width 12 height 12
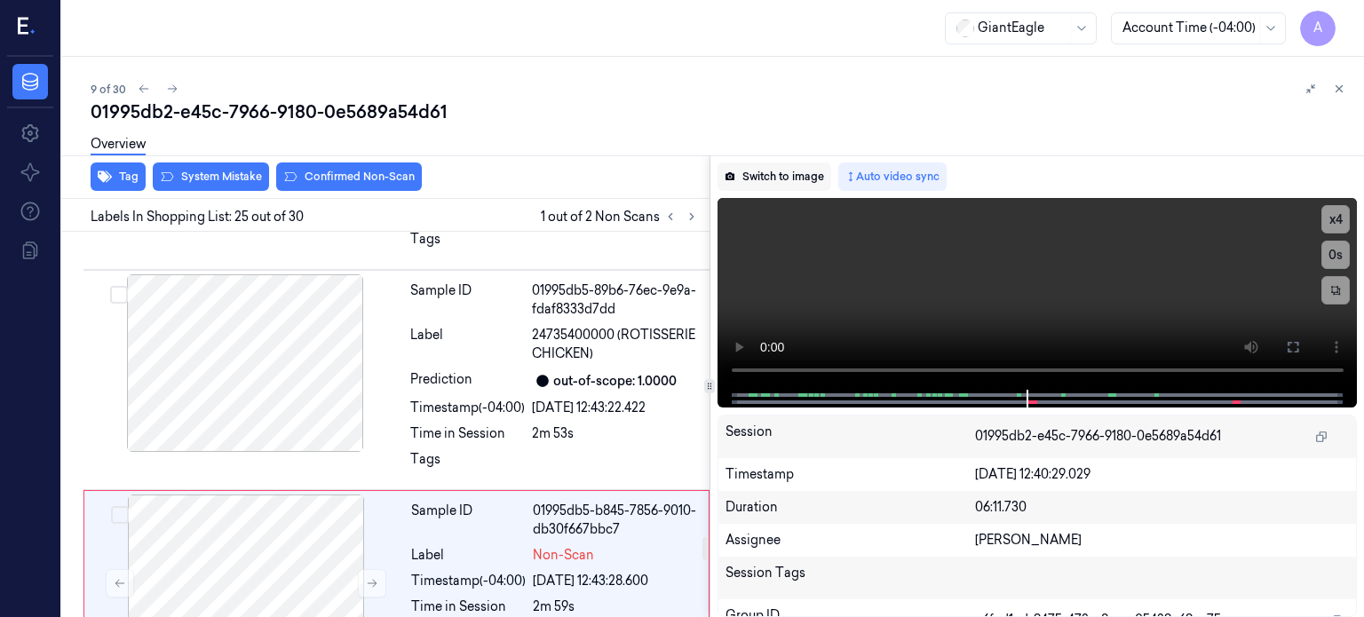
click at [796, 176] on button "Switch to image" at bounding box center [774, 176] width 114 height 28
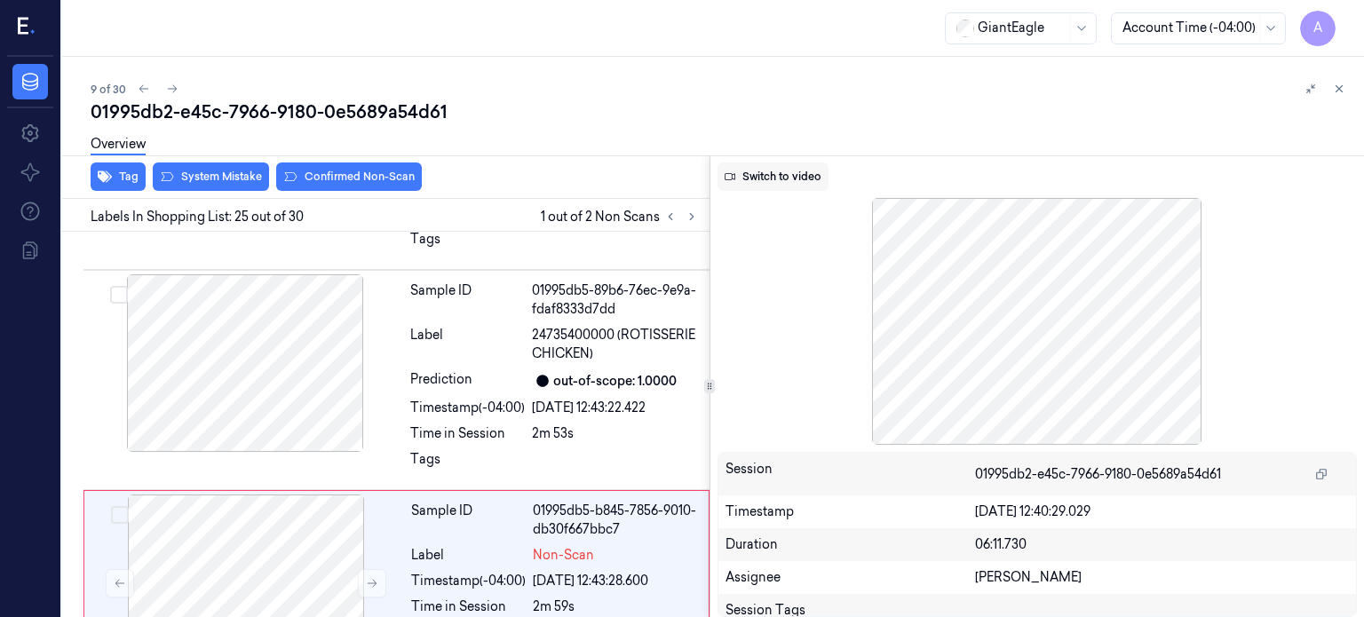
click at [795, 180] on button "Switch to video" at bounding box center [772, 176] width 111 height 28
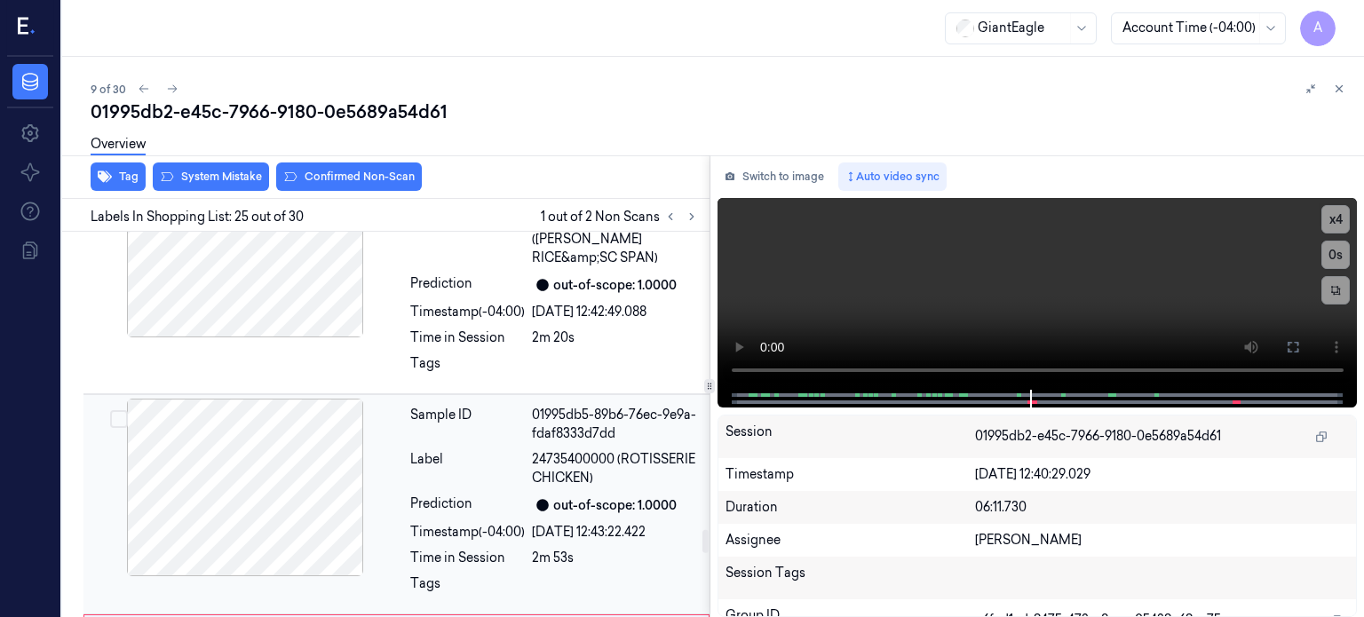
click at [232, 399] on div at bounding box center [245, 488] width 316 height 178
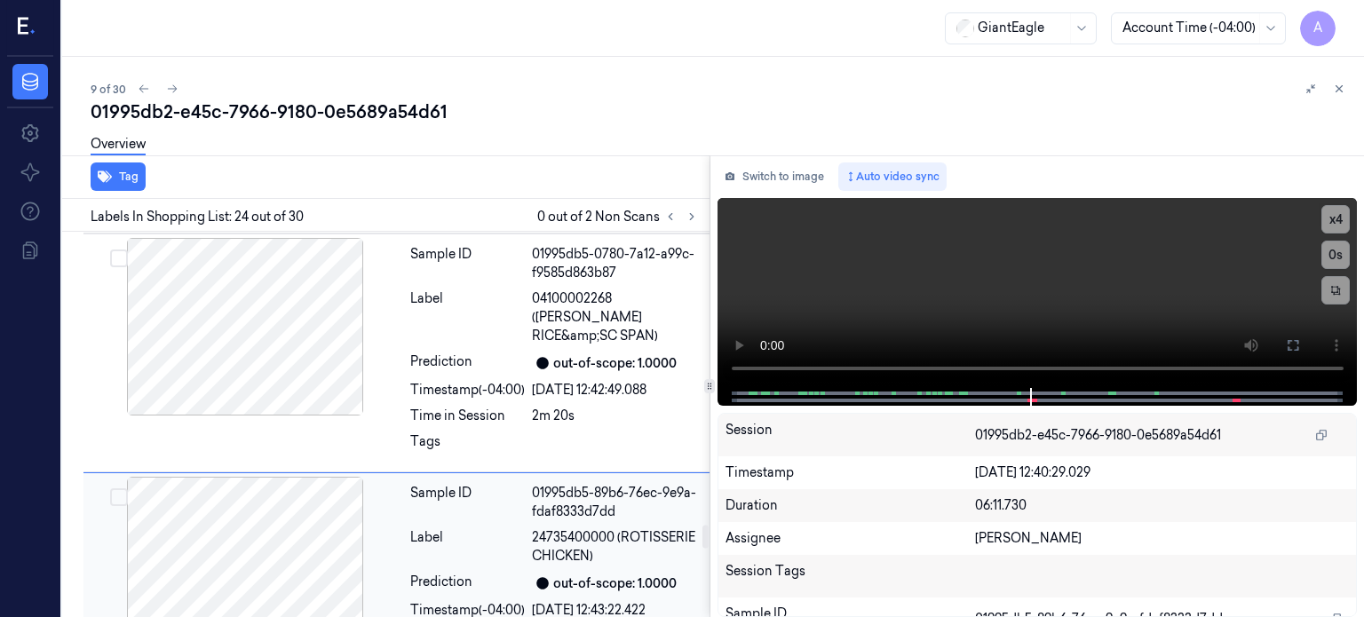
scroll to position [4971, 0]
click at [320, 477] on div at bounding box center [245, 566] width 316 height 178
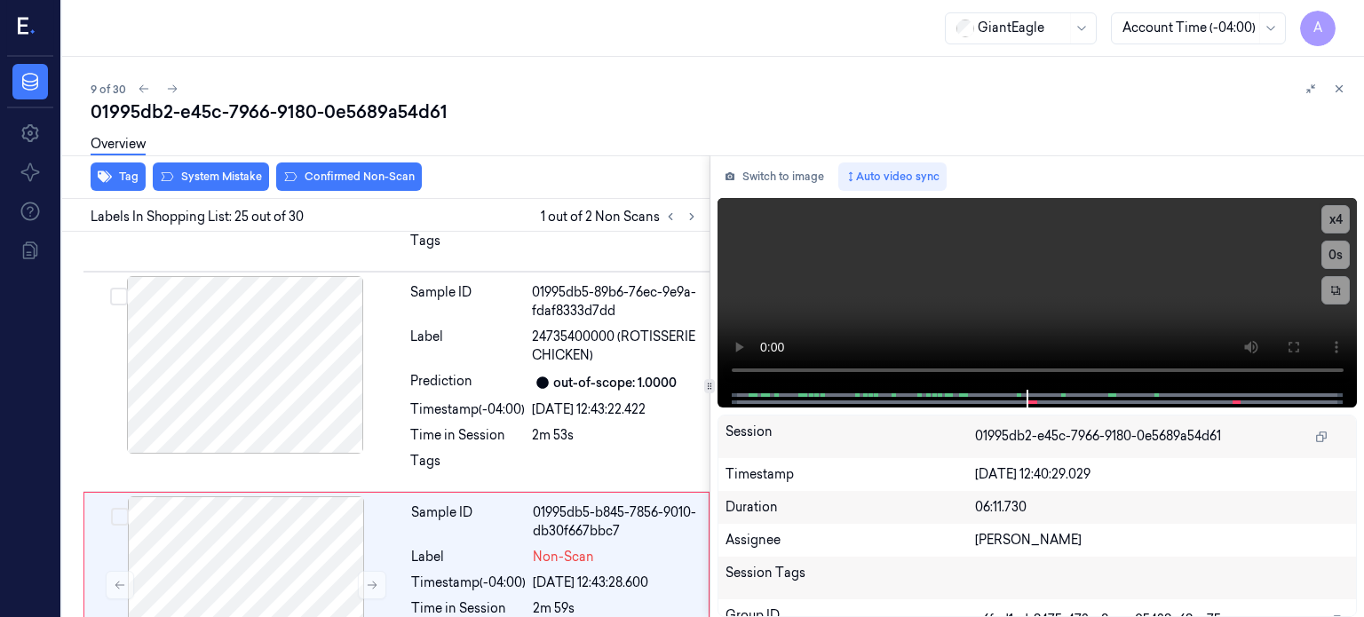
scroll to position [5174, 0]
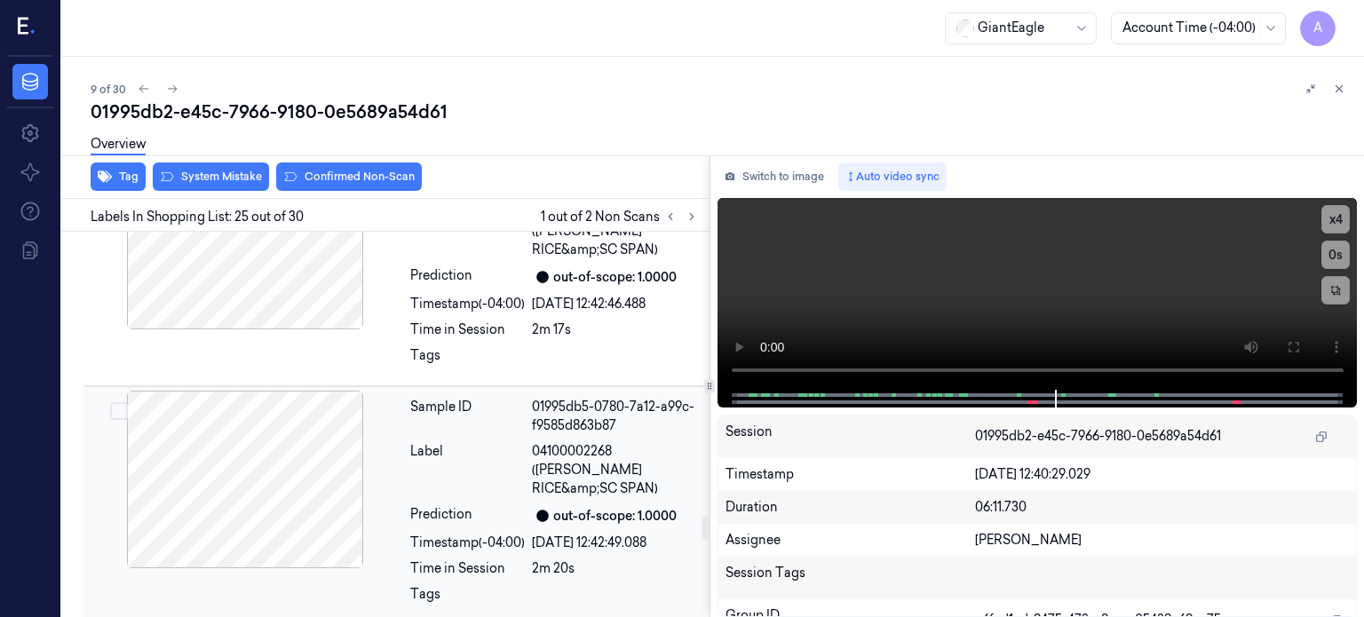
click at [236, 391] on div at bounding box center [245, 480] width 316 height 178
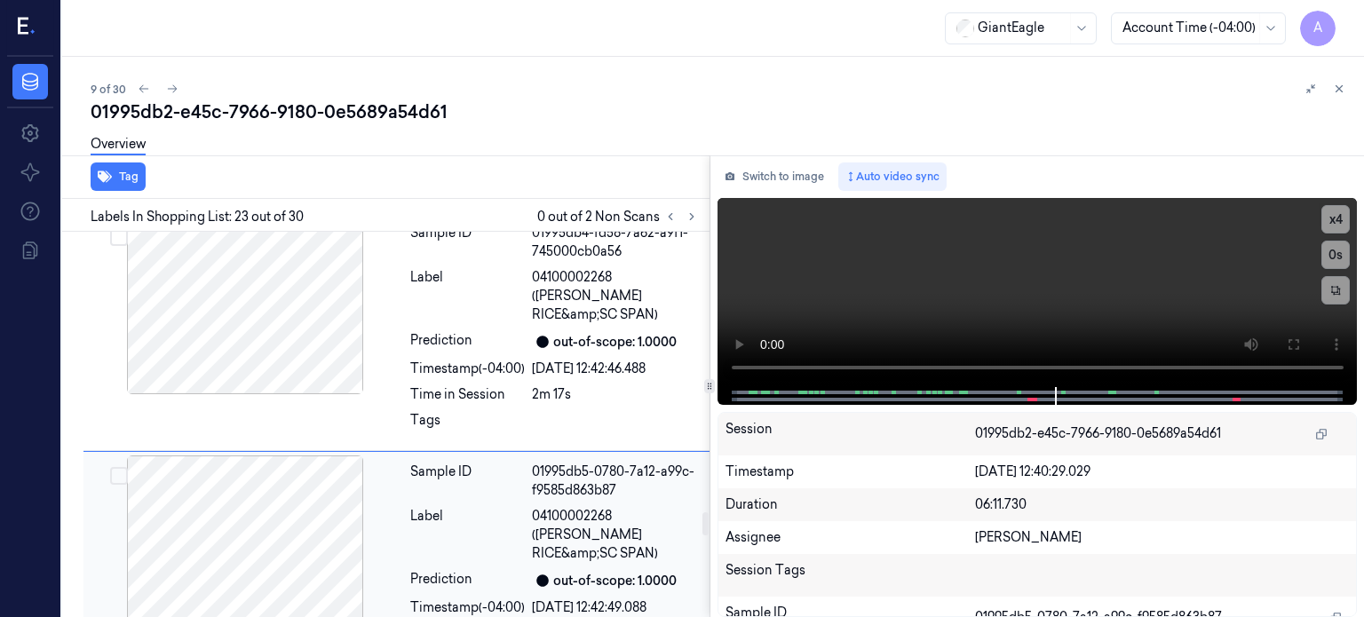
scroll to position [4751, 0]
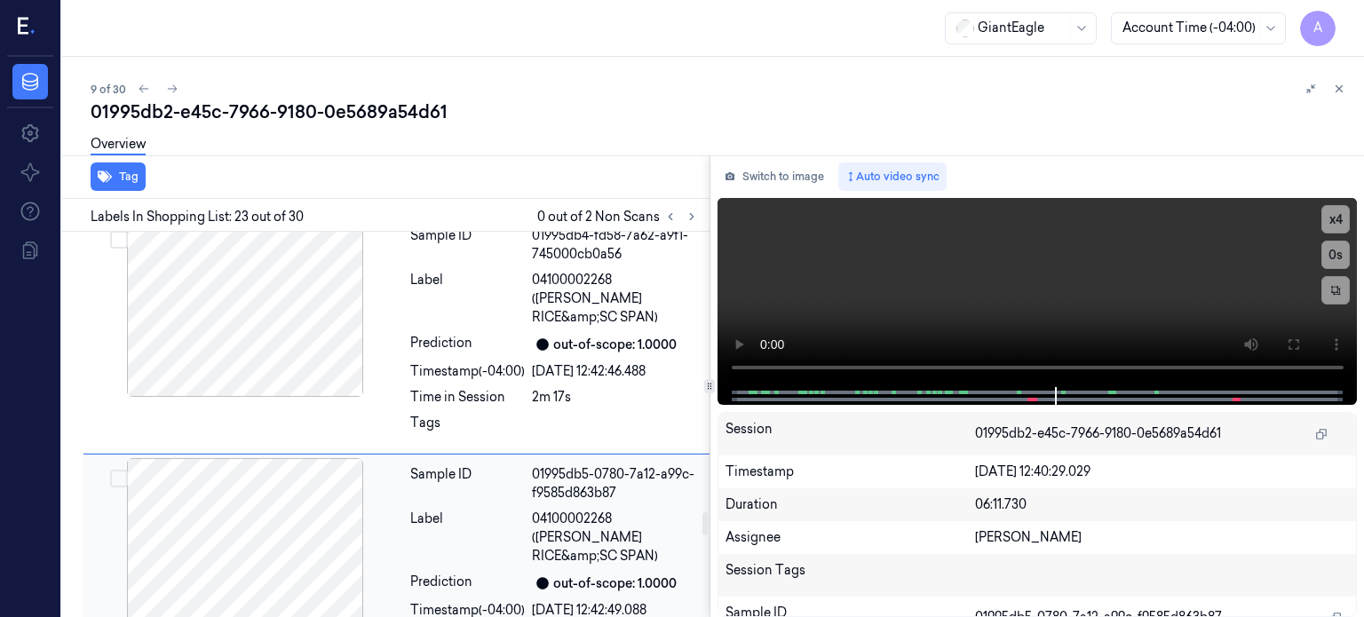
click at [257, 458] on div at bounding box center [245, 547] width 316 height 178
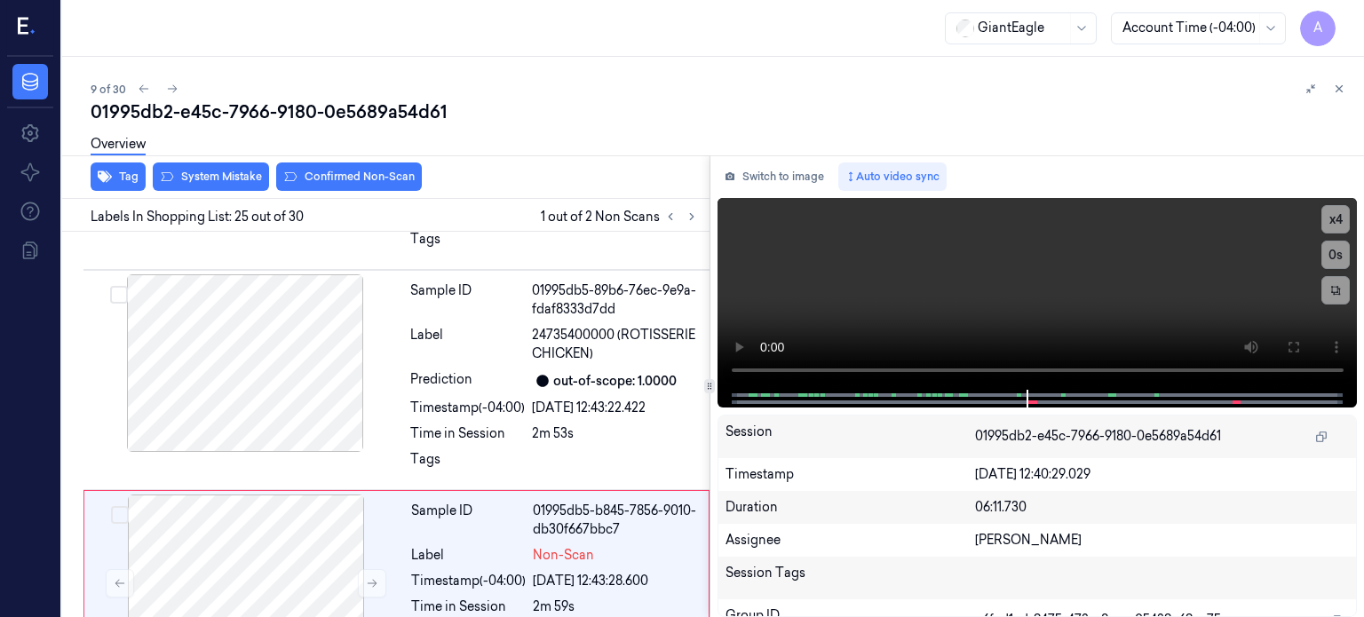
scroll to position [5174, 0]
click at [508, 494] on div "Sample ID 01995db5-b845-7856-9010-db30f667bbc7 Label Non-Scan Timestamp (-04:00…" at bounding box center [554, 583] width 301 height 178
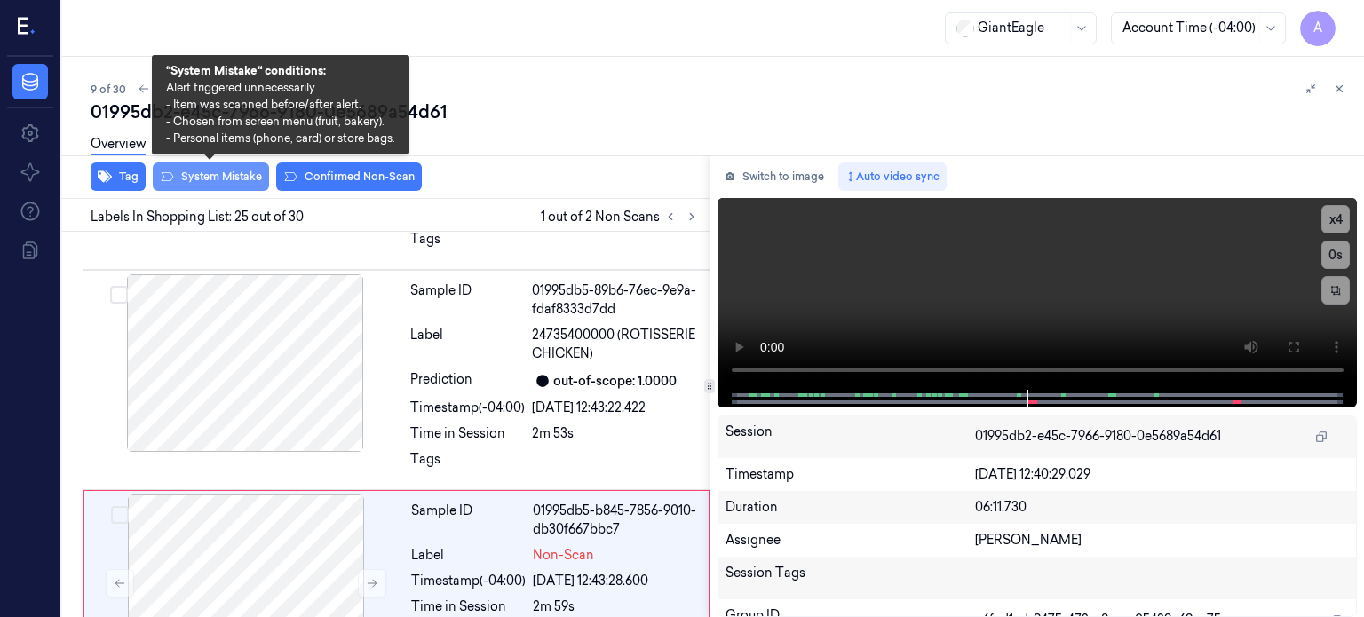
click at [202, 174] on button "System Mistake" at bounding box center [211, 176] width 116 height 28
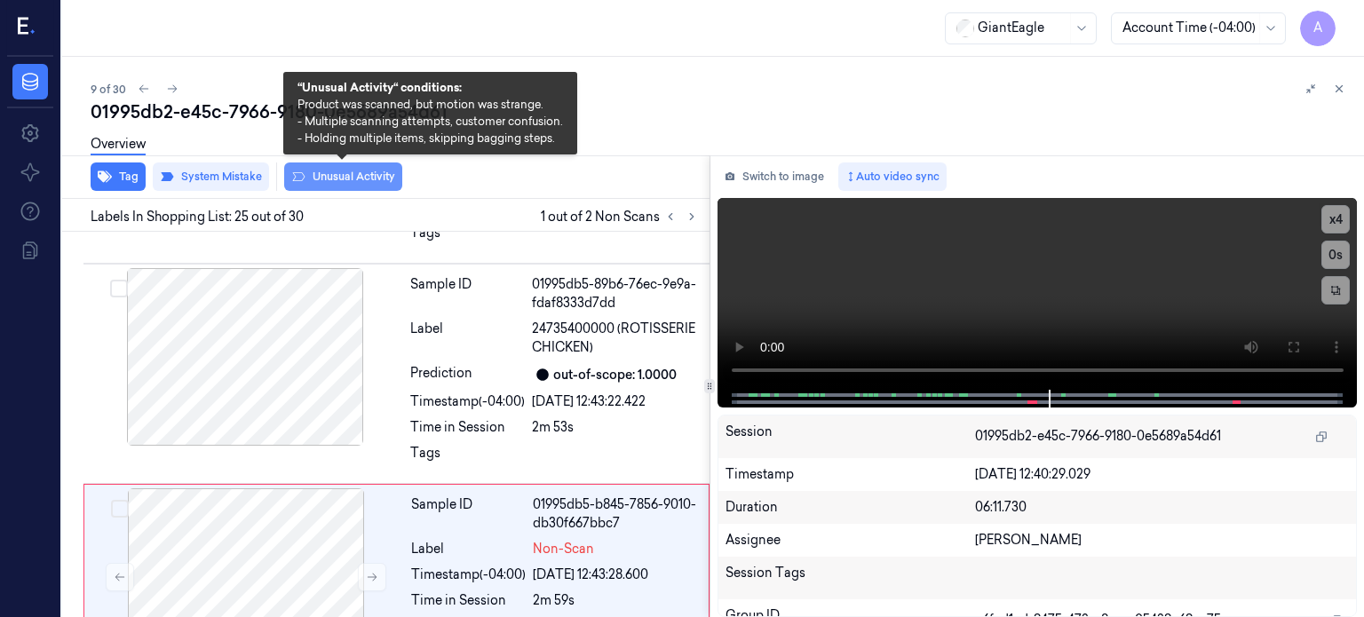
click at [334, 170] on button "Unusual Activity" at bounding box center [343, 176] width 118 height 28
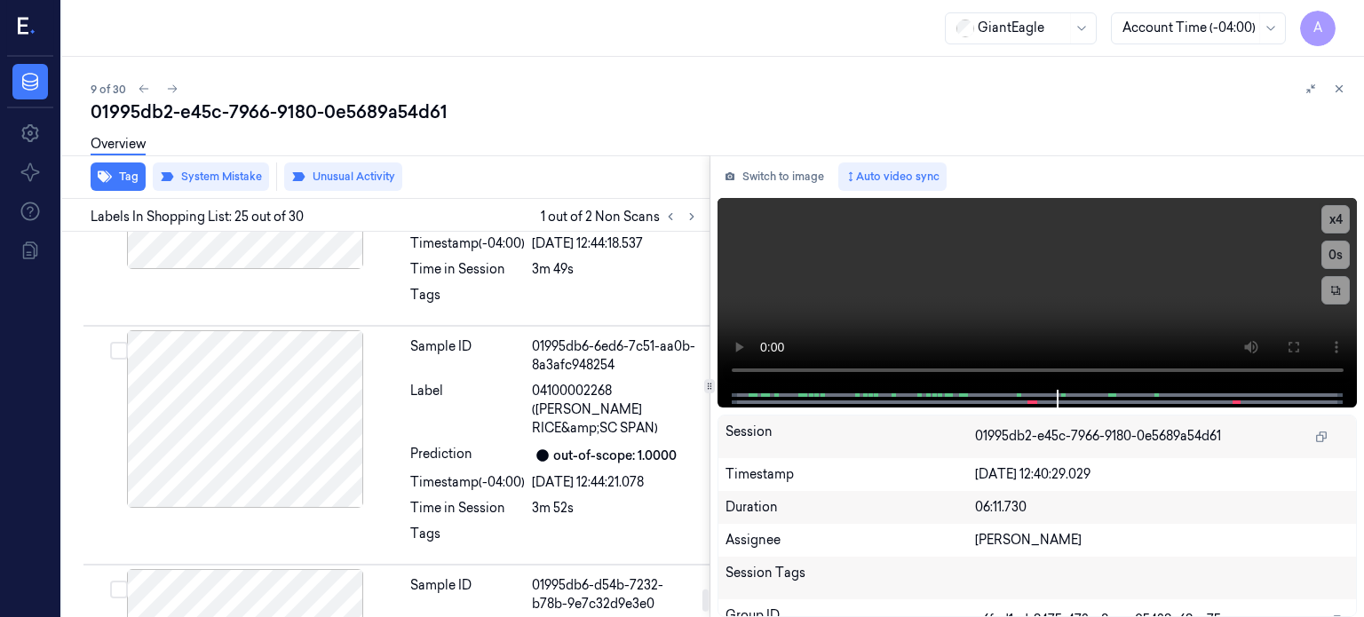
scroll to position [6179, 0]
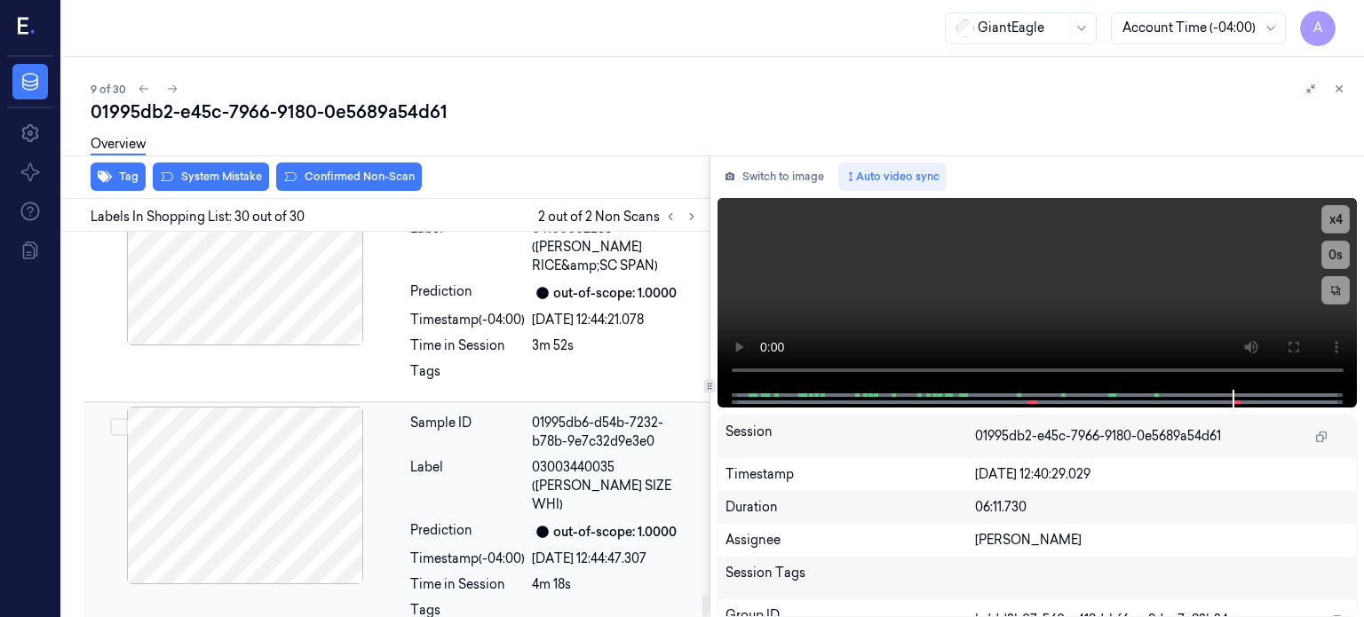
click at [621, 458] on span "03003440035 (G.E. KING SIZE WHI)" at bounding box center [615, 486] width 167 height 56
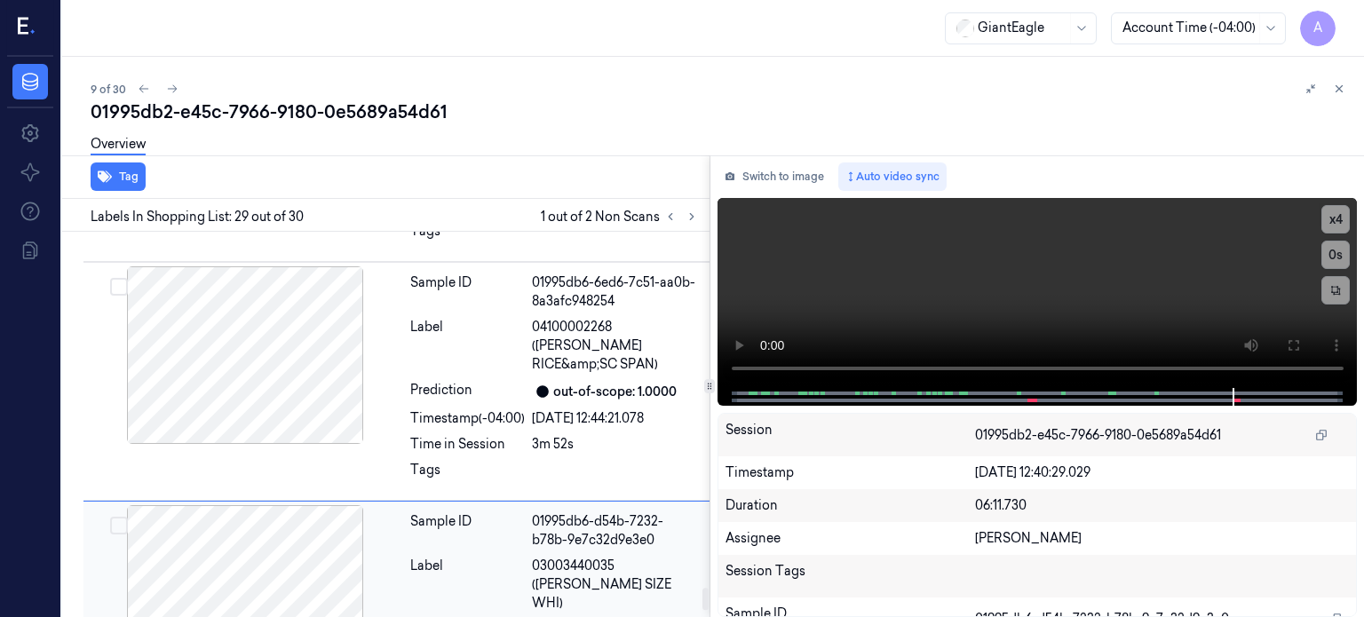
scroll to position [6069, 0]
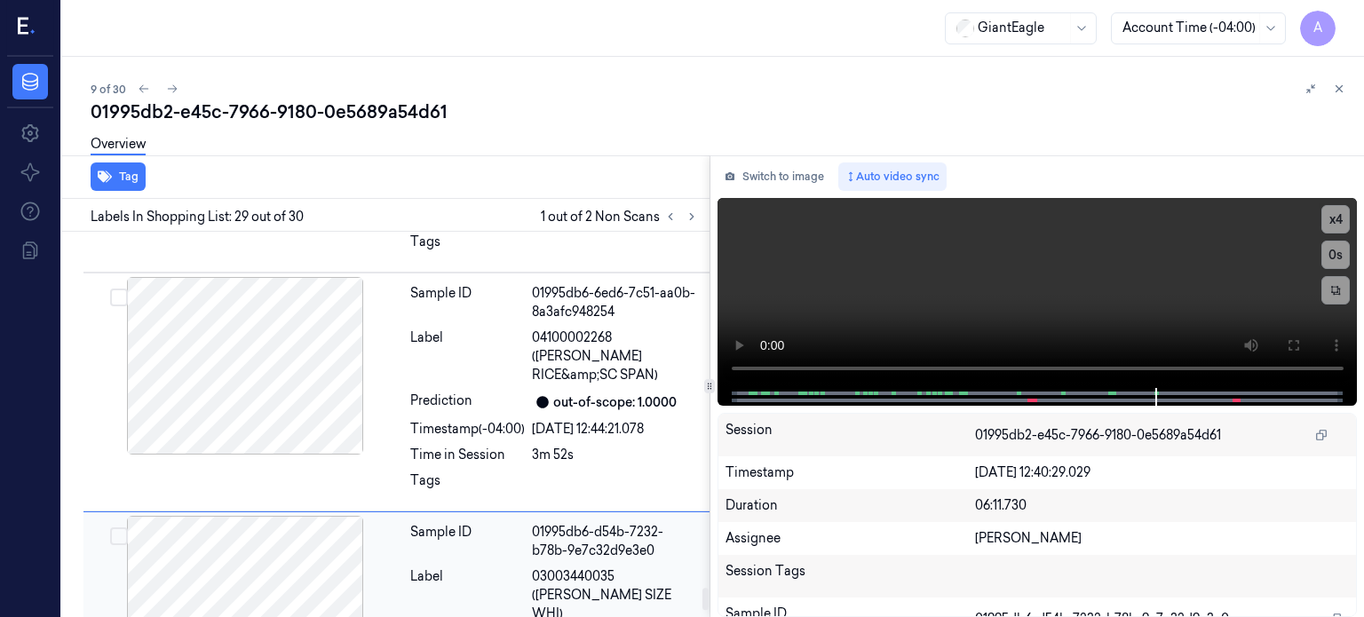
click at [565, 567] on span "03003440035 (G.E. KING SIZE WHI)" at bounding box center [615, 595] width 167 height 56
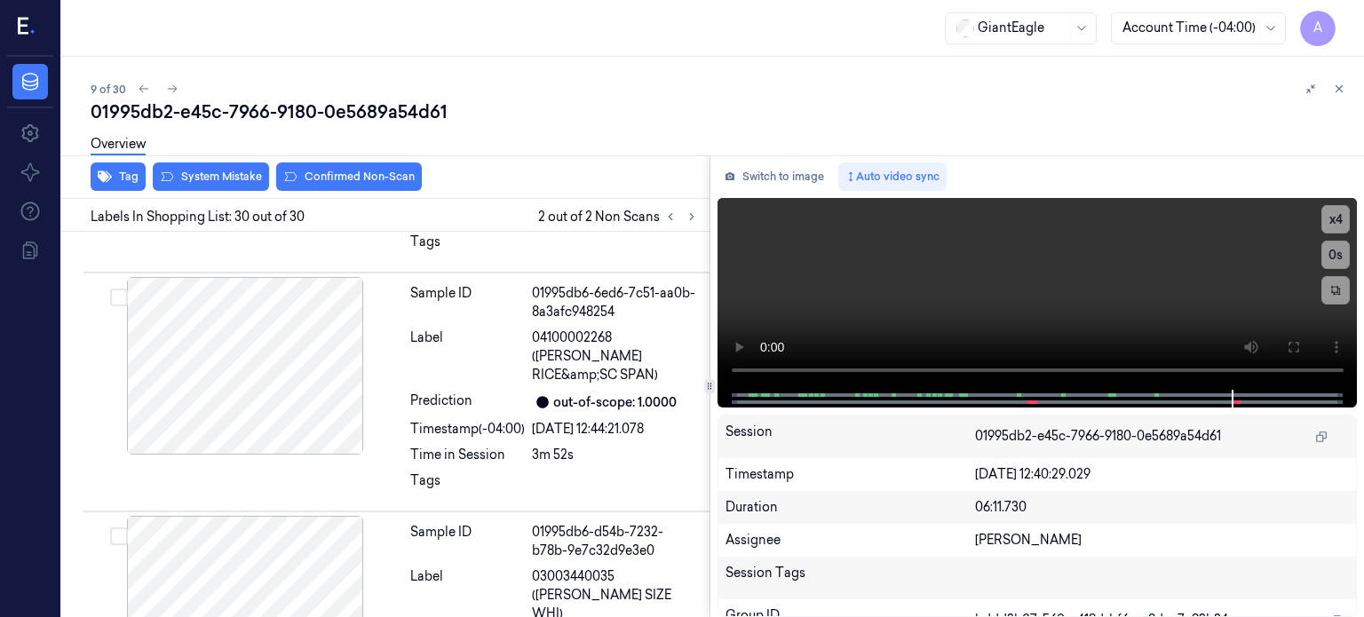
scroll to position [6179, 0]
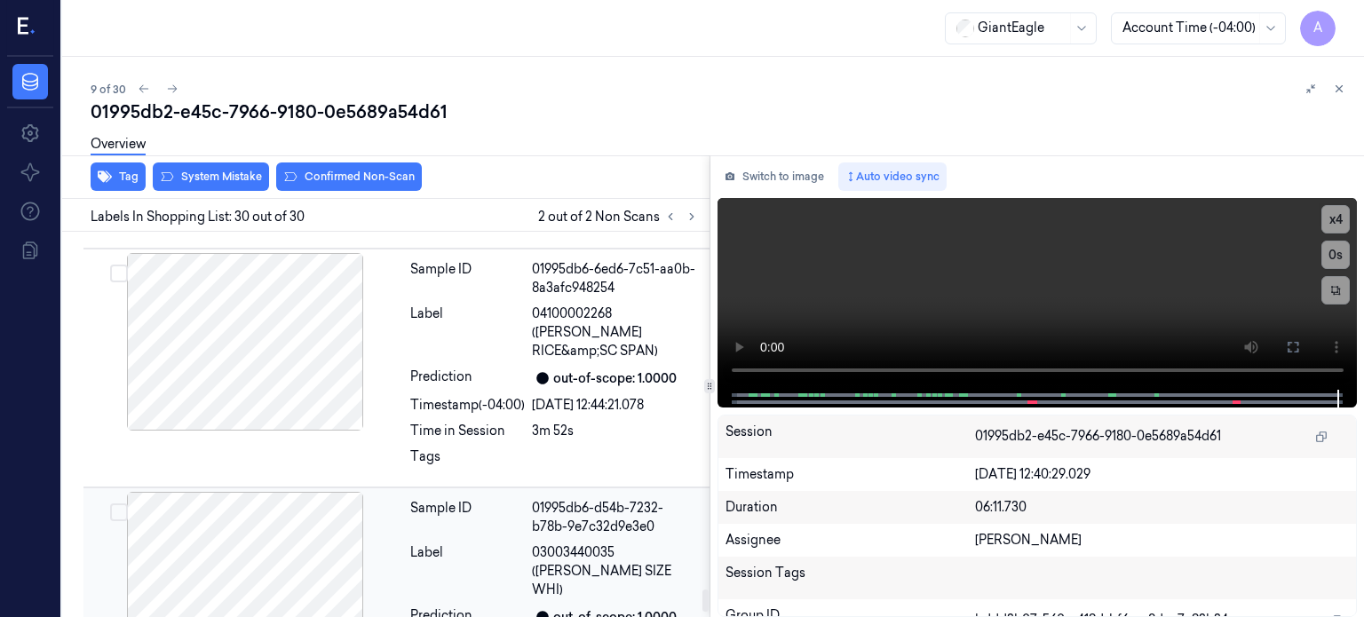
scroll to position [6093, 0]
click at [270, 492] on div at bounding box center [245, 581] width 316 height 178
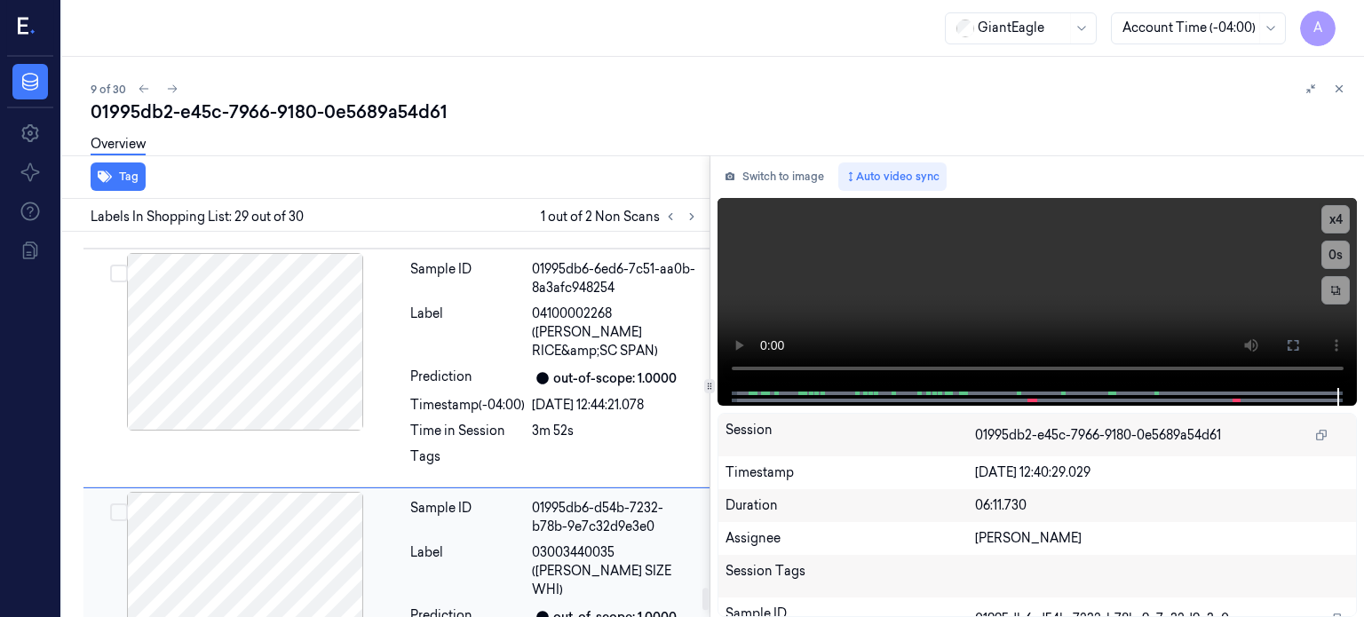
scroll to position [6069, 0]
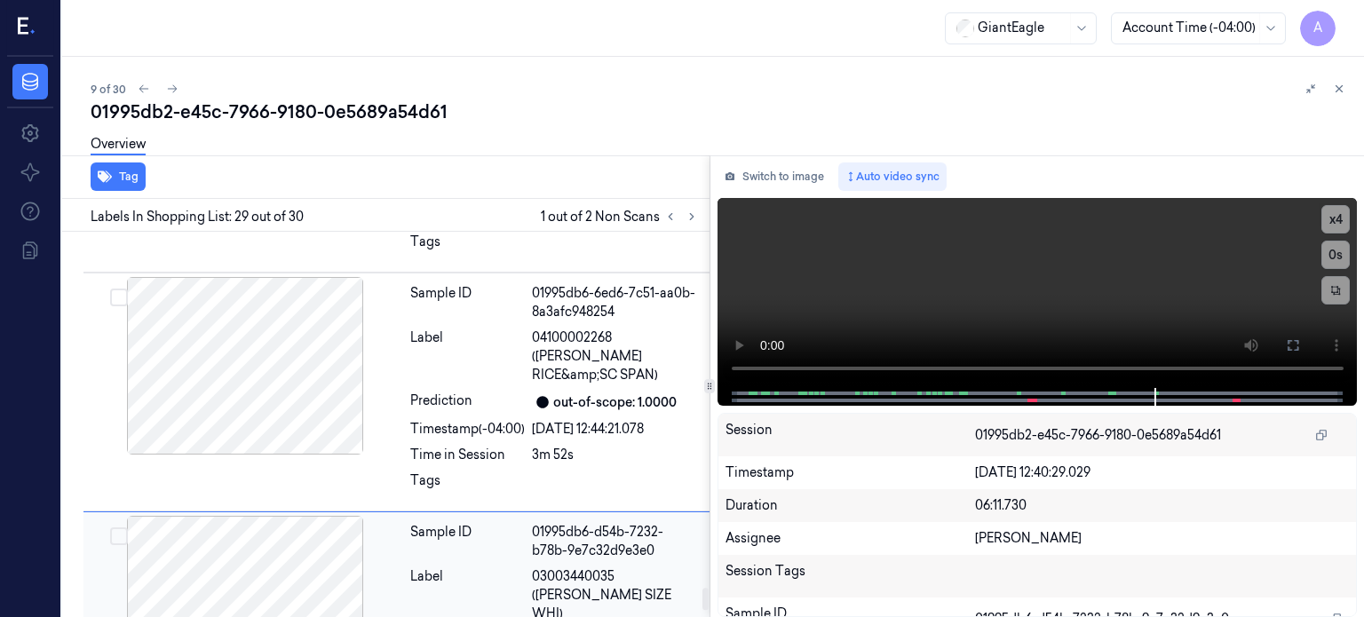
click at [187, 516] on div at bounding box center [245, 605] width 316 height 178
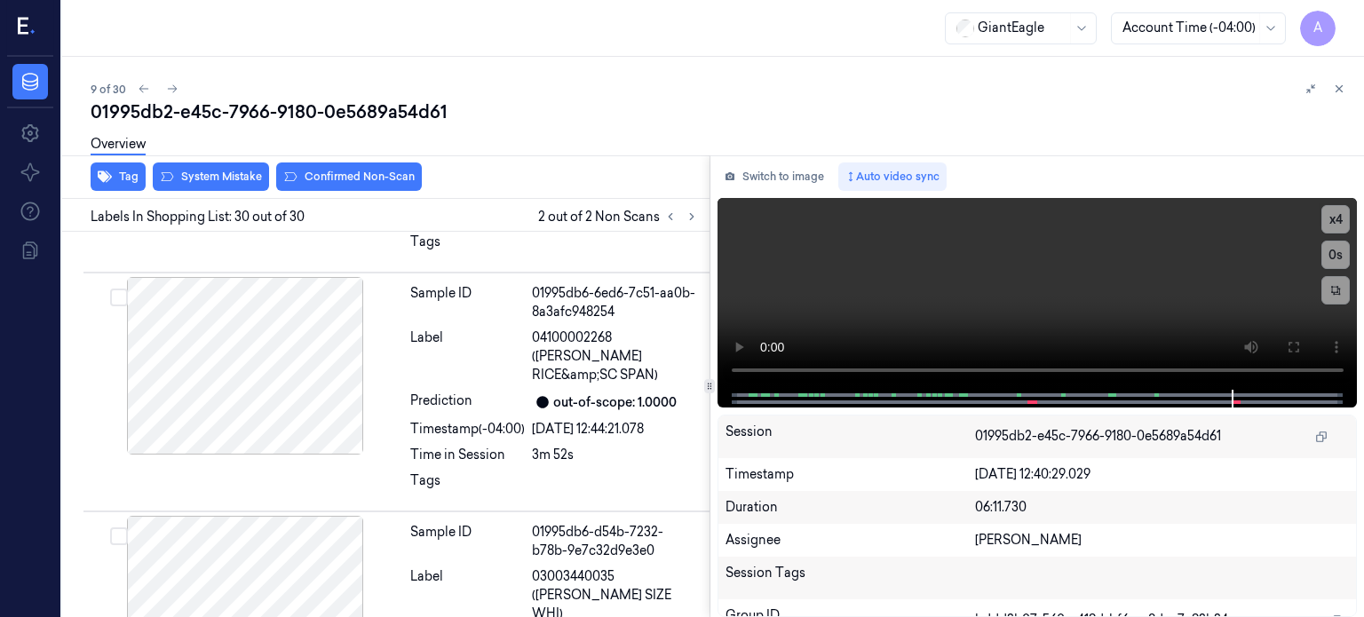
scroll to position [6179, 0]
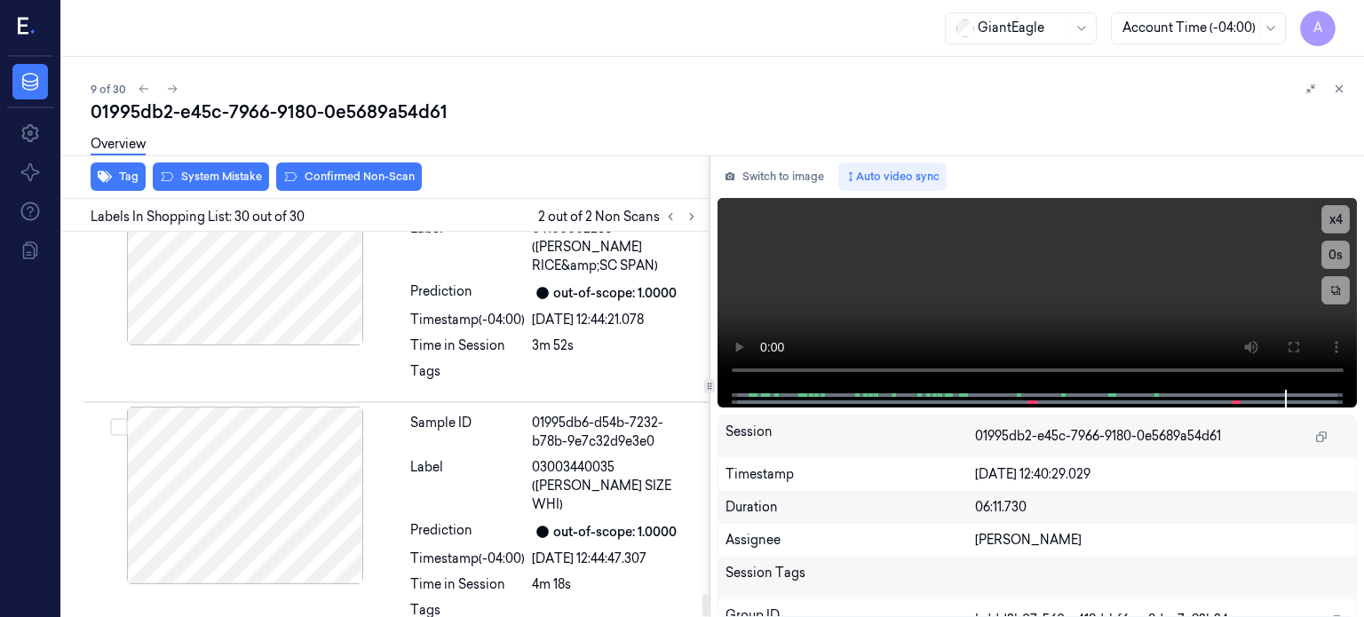
click at [782, 179] on button "Switch to image" at bounding box center [774, 176] width 114 height 28
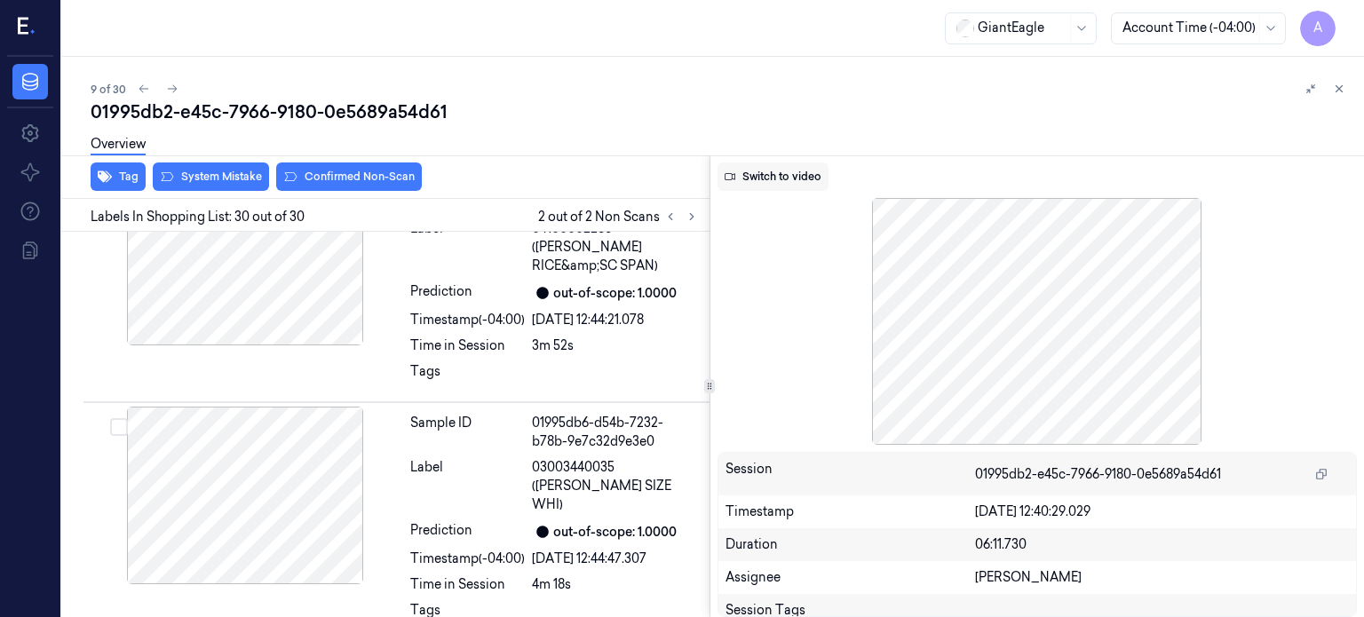
click at [777, 177] on button "Switch to video" at bounding box center [772, 176] width 111 height 28
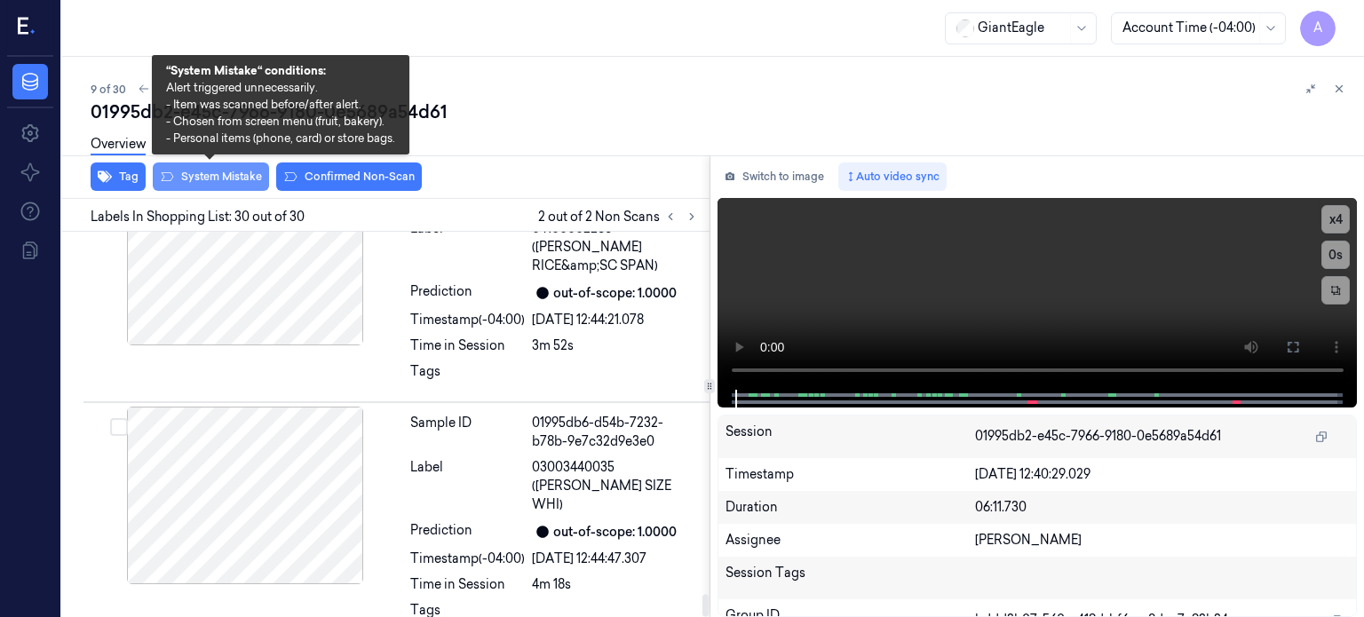
click at [217, 172] on button "System Mistake" at bounding box center [211, 176] width 116 height 28
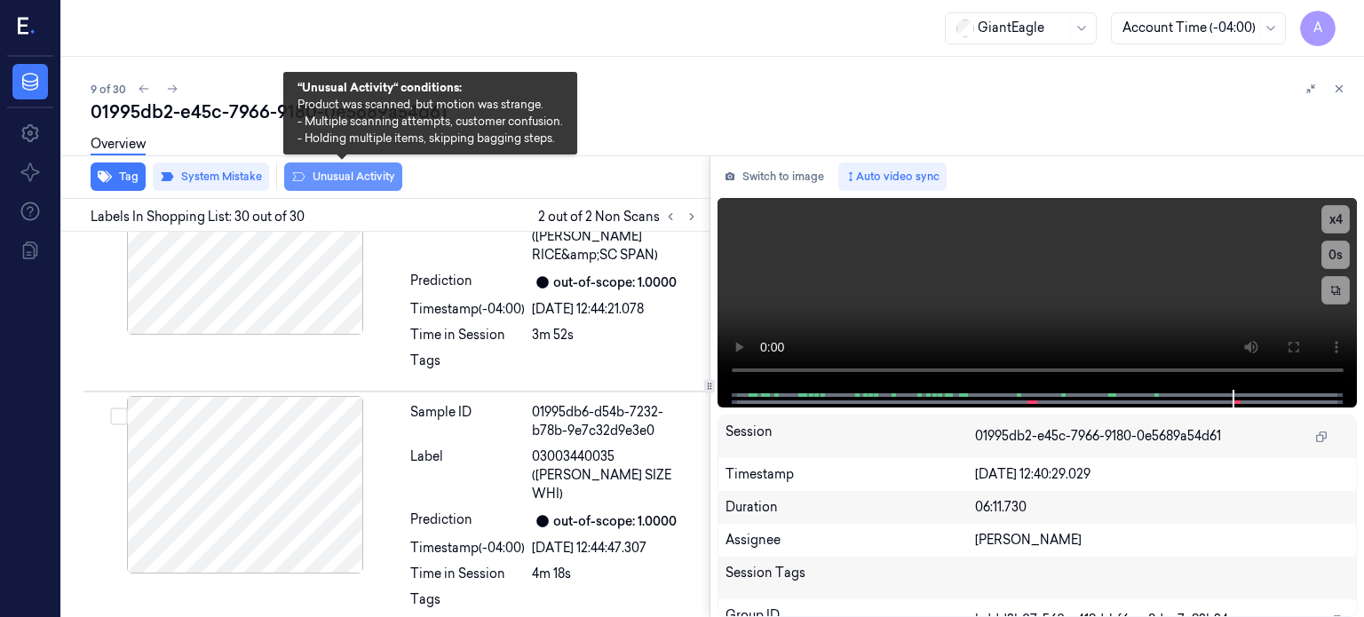
click at [353, 178] on button "Unusual Activity" at bounding box center [343, 176] width 118 height 28
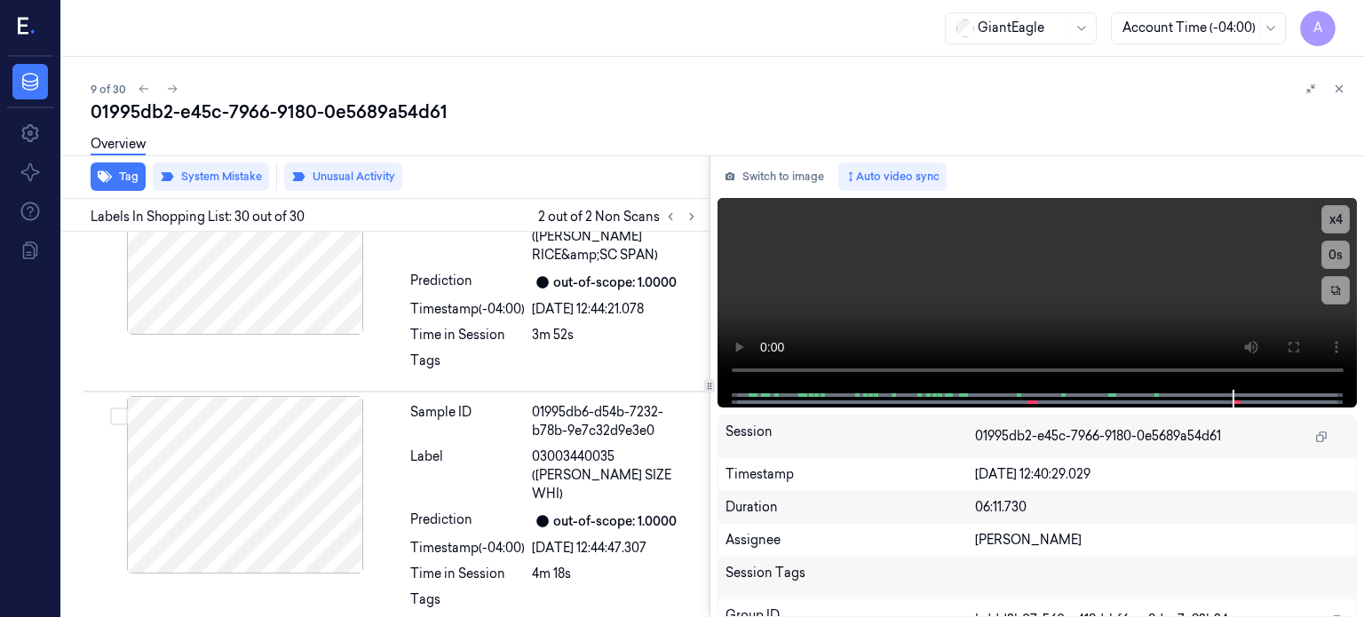
scroll to position [6211, 0]
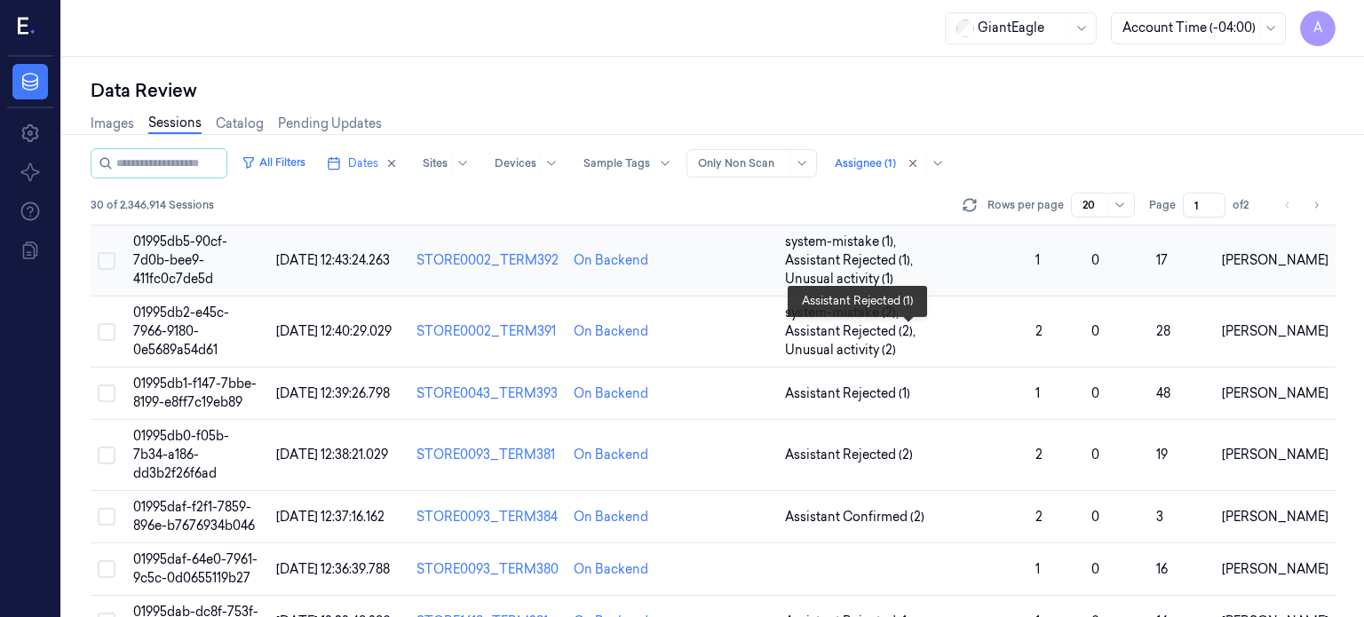
scroll to position [561, 0]
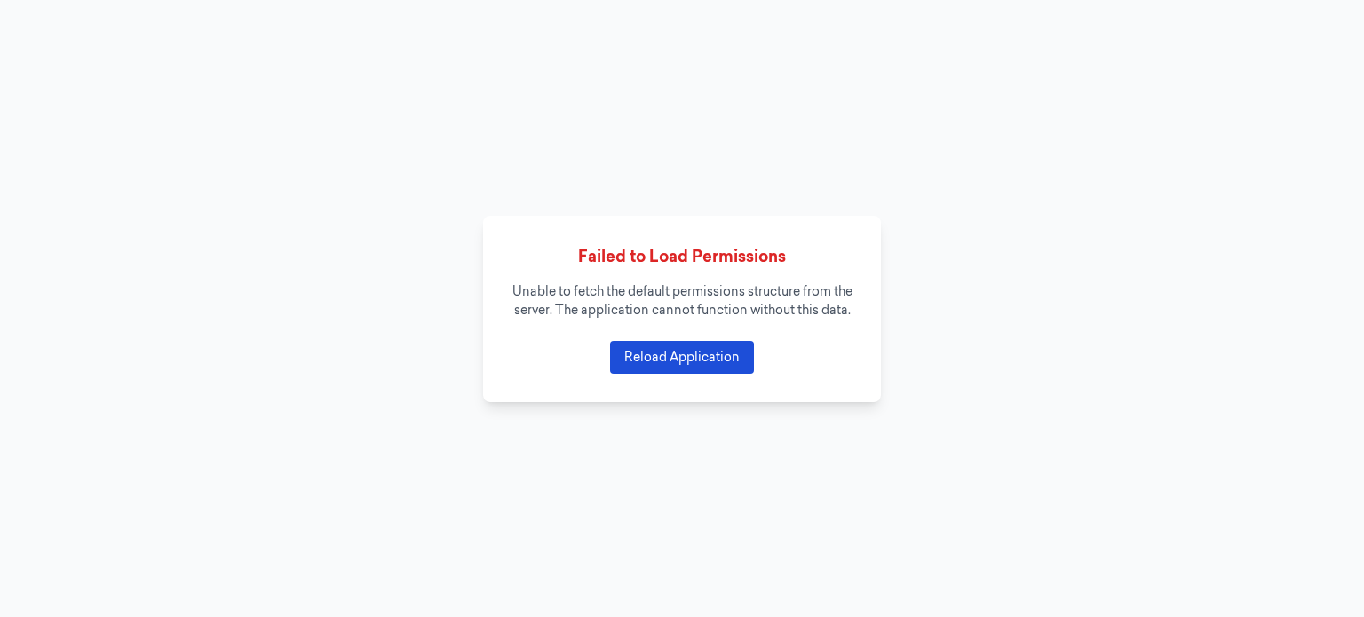
click at [670, 370] on button "Reload Application" at bounding box center [682, 357] width 144 height 33
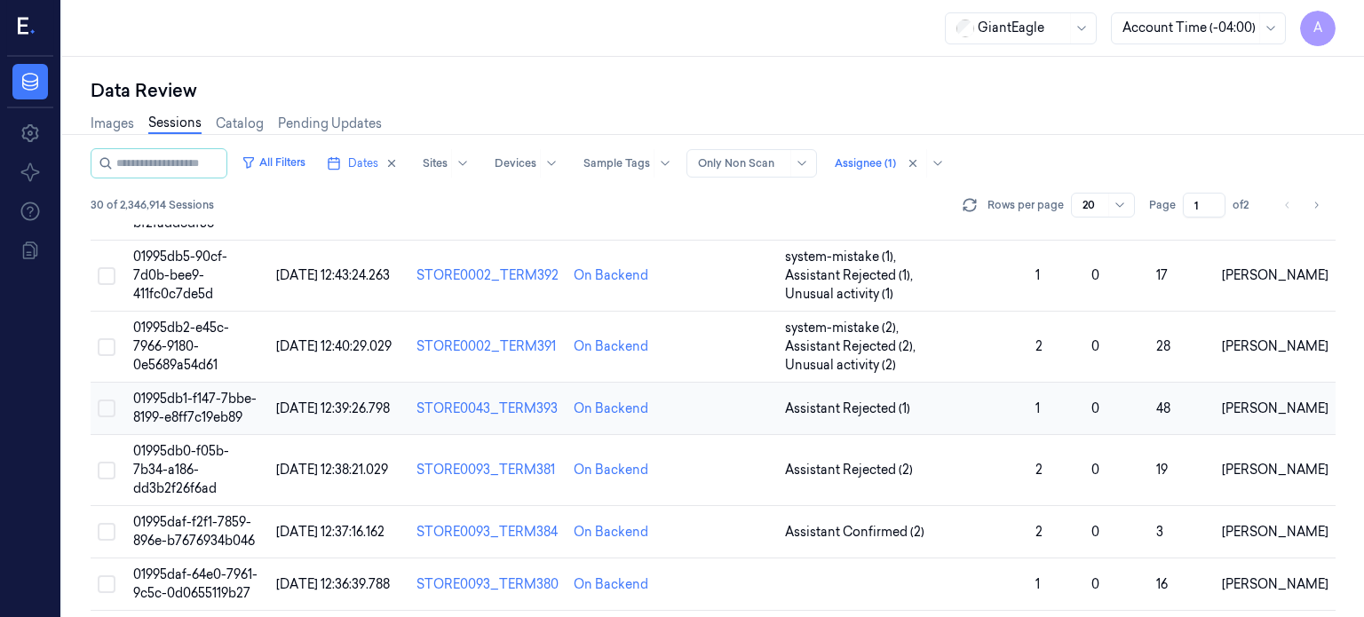
scroll to position [550, 0]
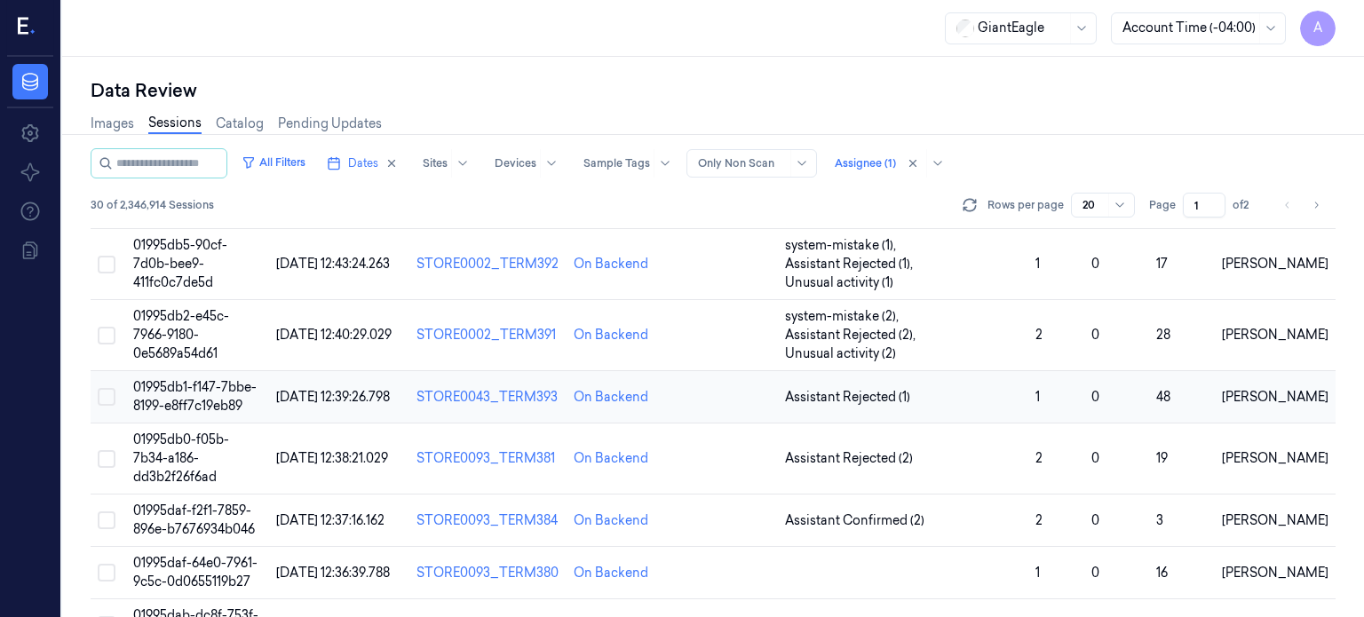
click at [184, 371] on td "01995db1-f147-7bbe-8199-e8ff7c19eb89" at bounding box center [197, 397] width 143 height 52
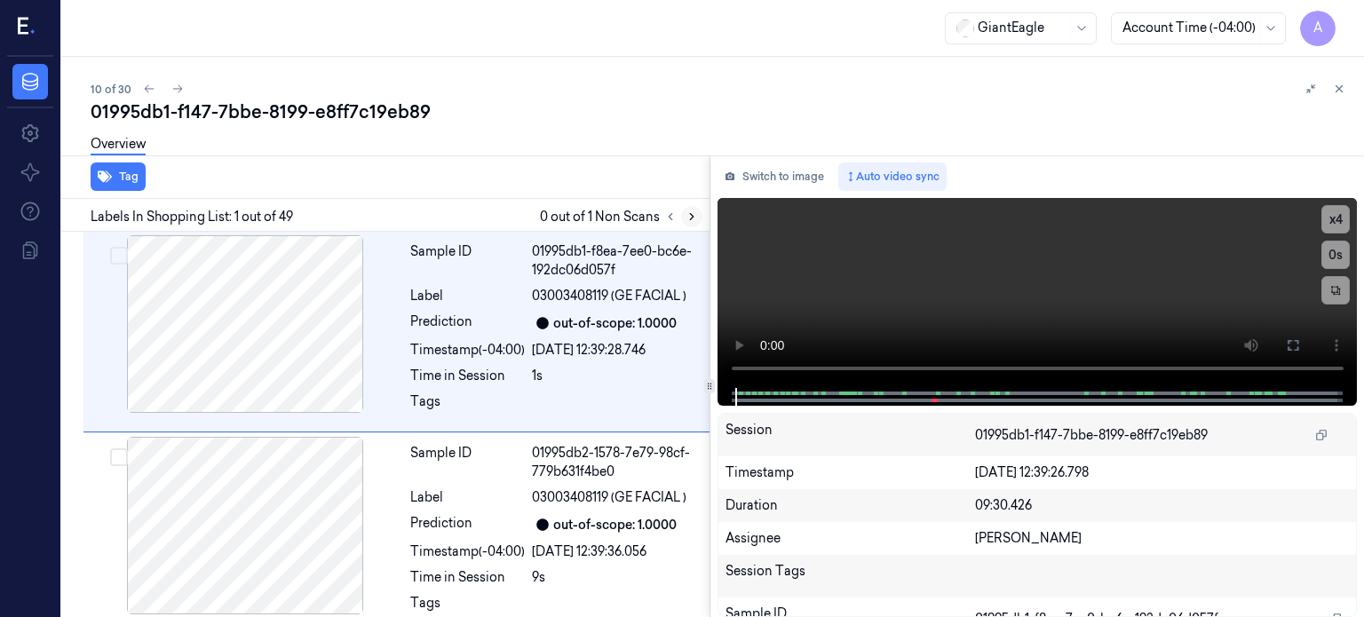
click at [689, 217] on icon at bounding box center [691, 216] width 12 height 12
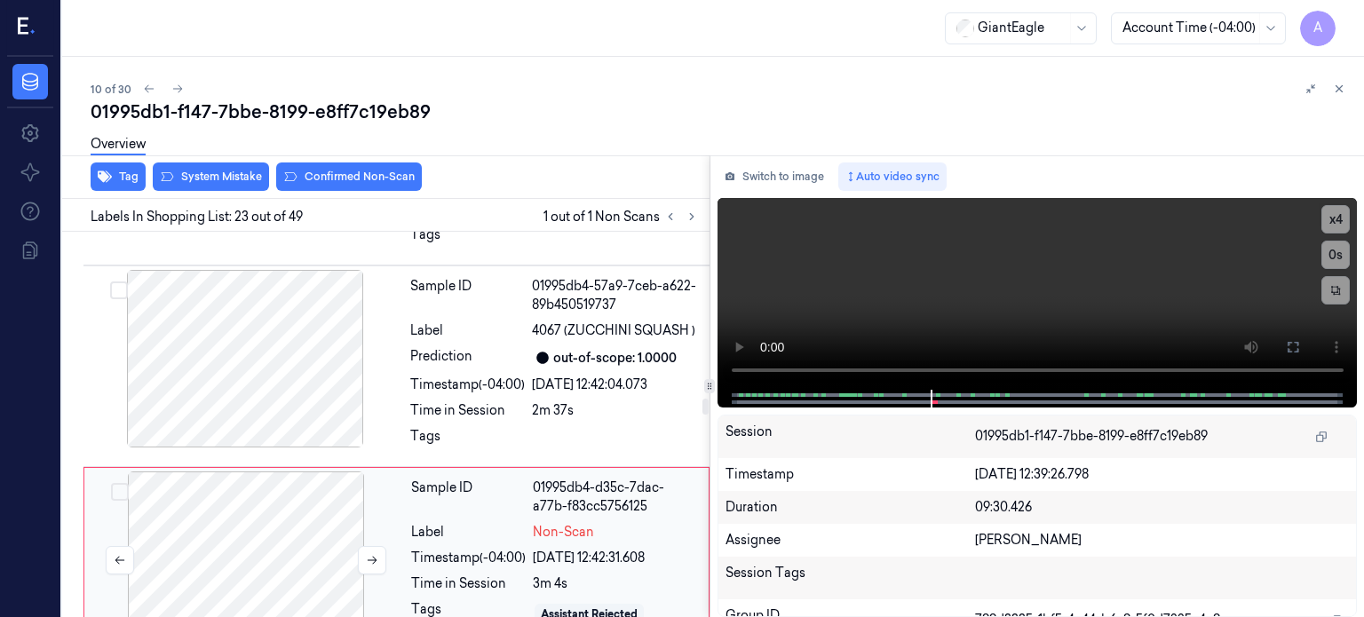
scroll to position [4606, 0]
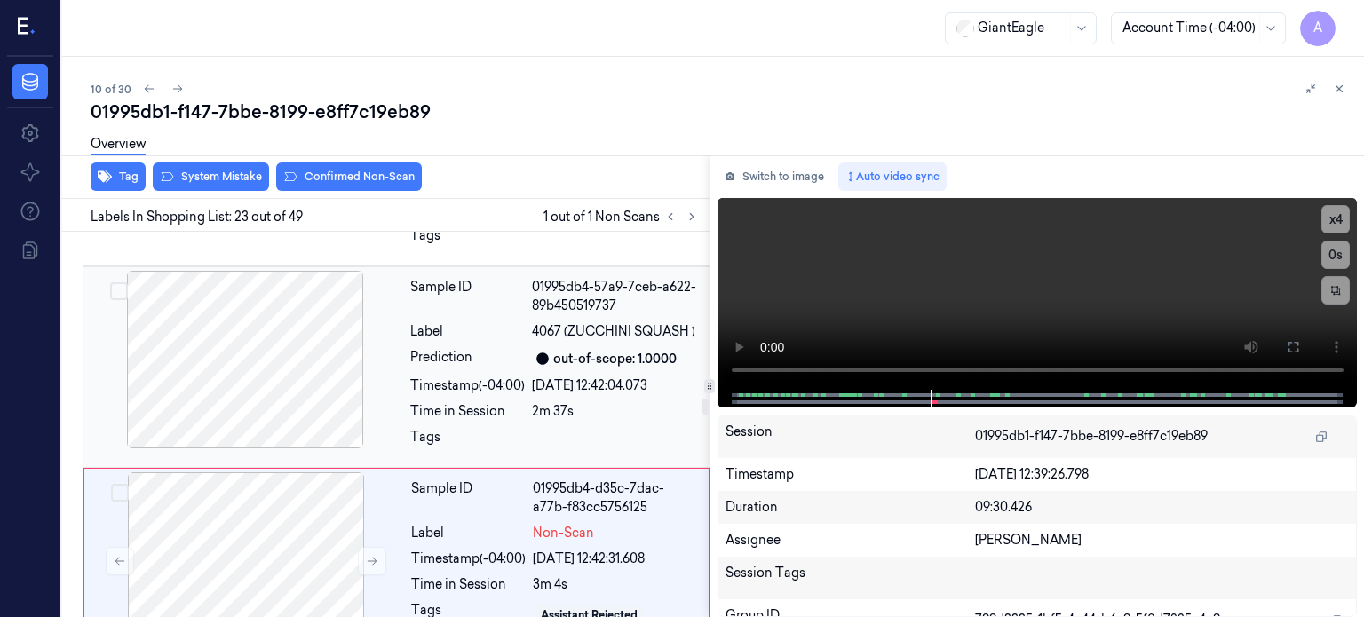
click at [285, 291] on div at bounding box center [245, 360] width 316 height 178
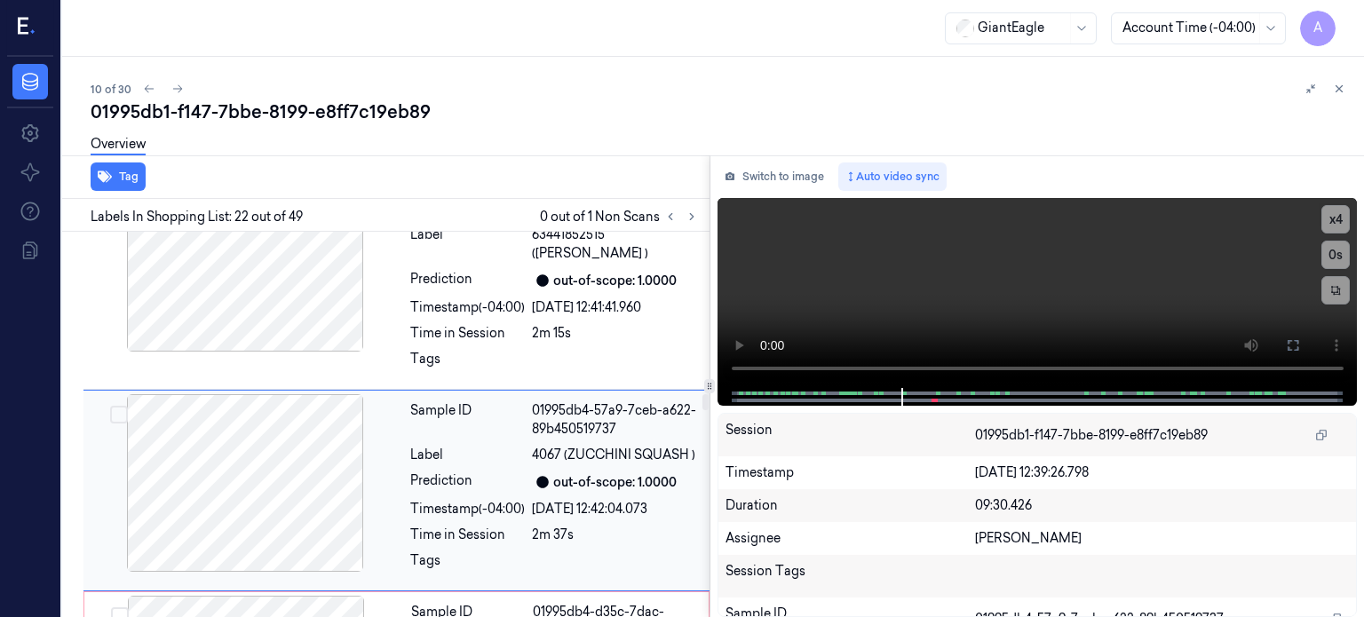
scroll to position [4482, 0]
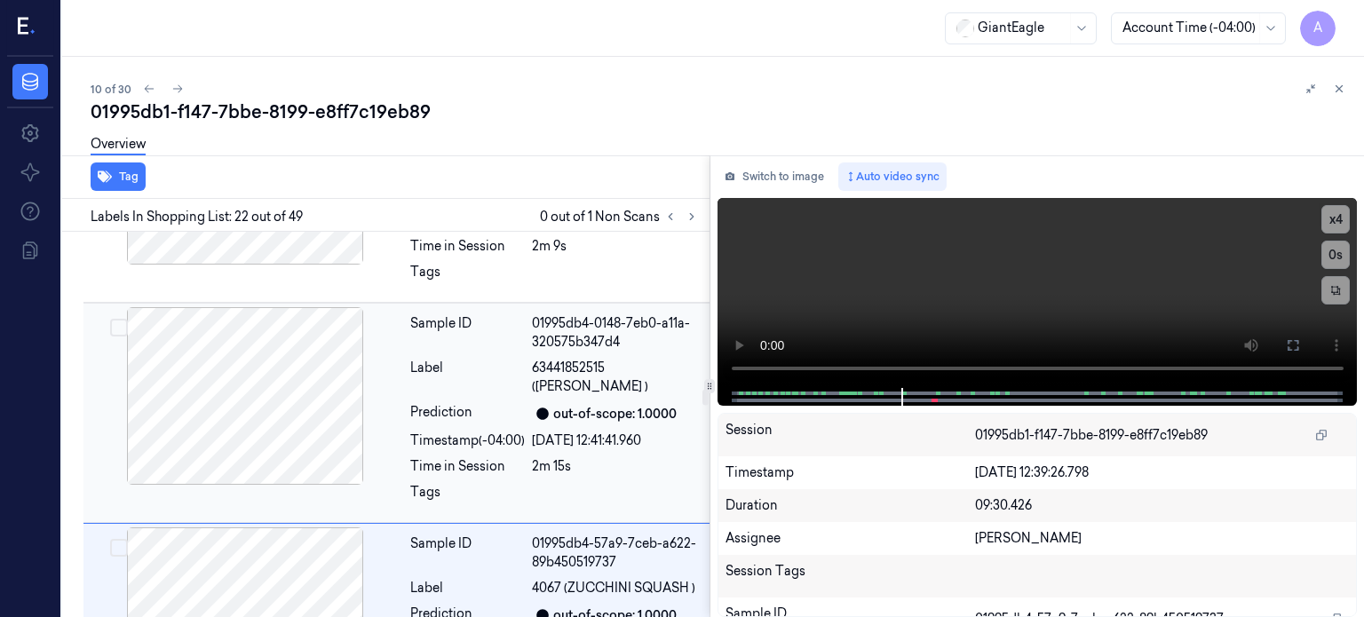
click at [249, 328] on div at bounding box center [245, 396] width 316 height 178
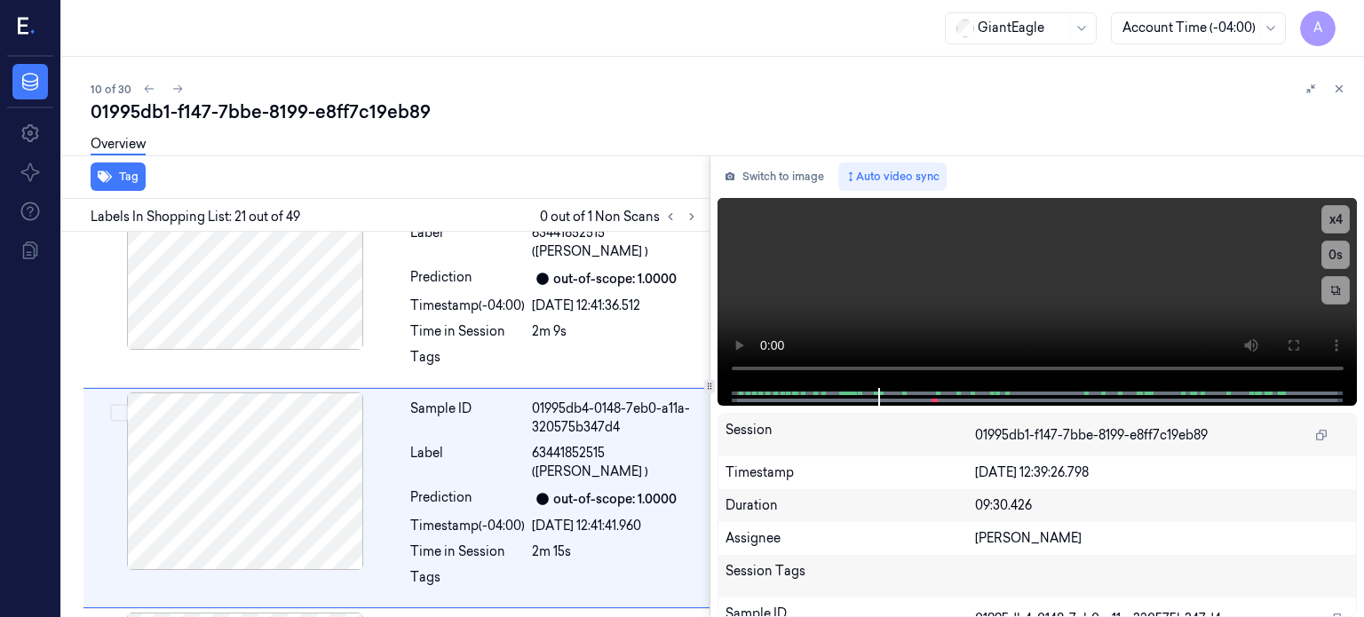
scroll to position [4274, 0]
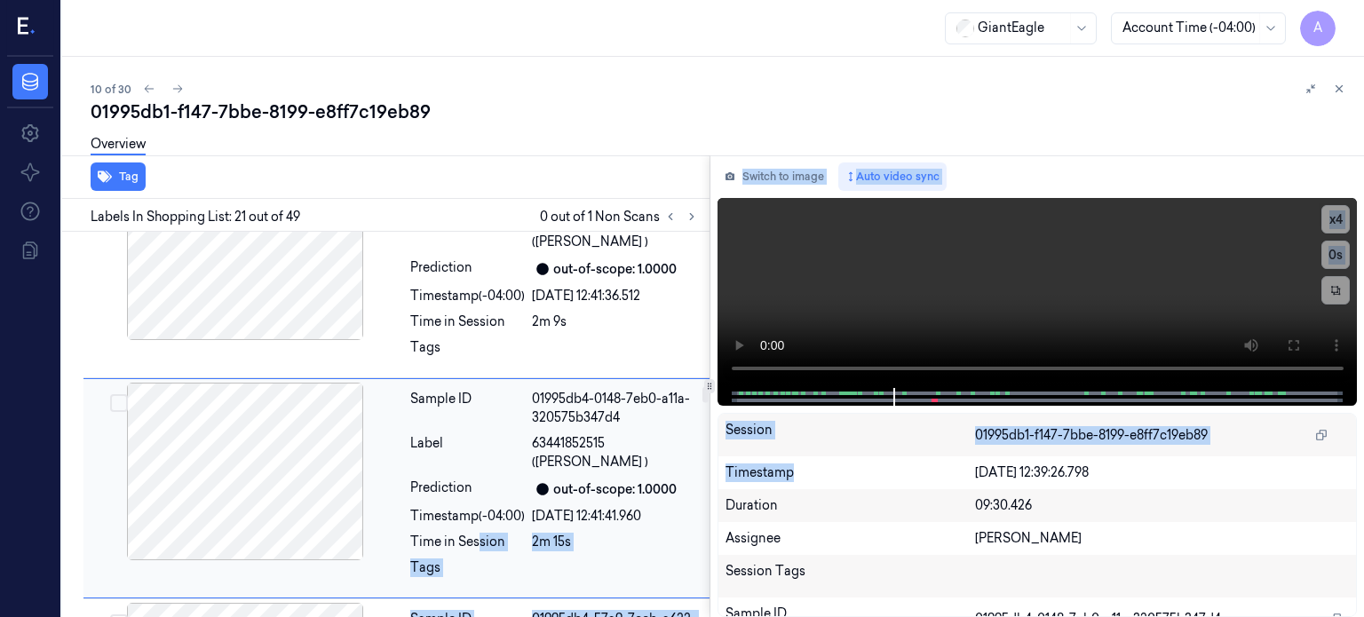
drag, startPoint x: 962, startPoint y: 473, endPoint x: 478, endPoint y: 470, distance: 484.7
click at [478, 470] on div "Tag Labels In Shopping List: 21 out of 49 0 out of 1 Non Scans Sample ID 01995d…" at bounding box center [709, 386] width 1309 height 462
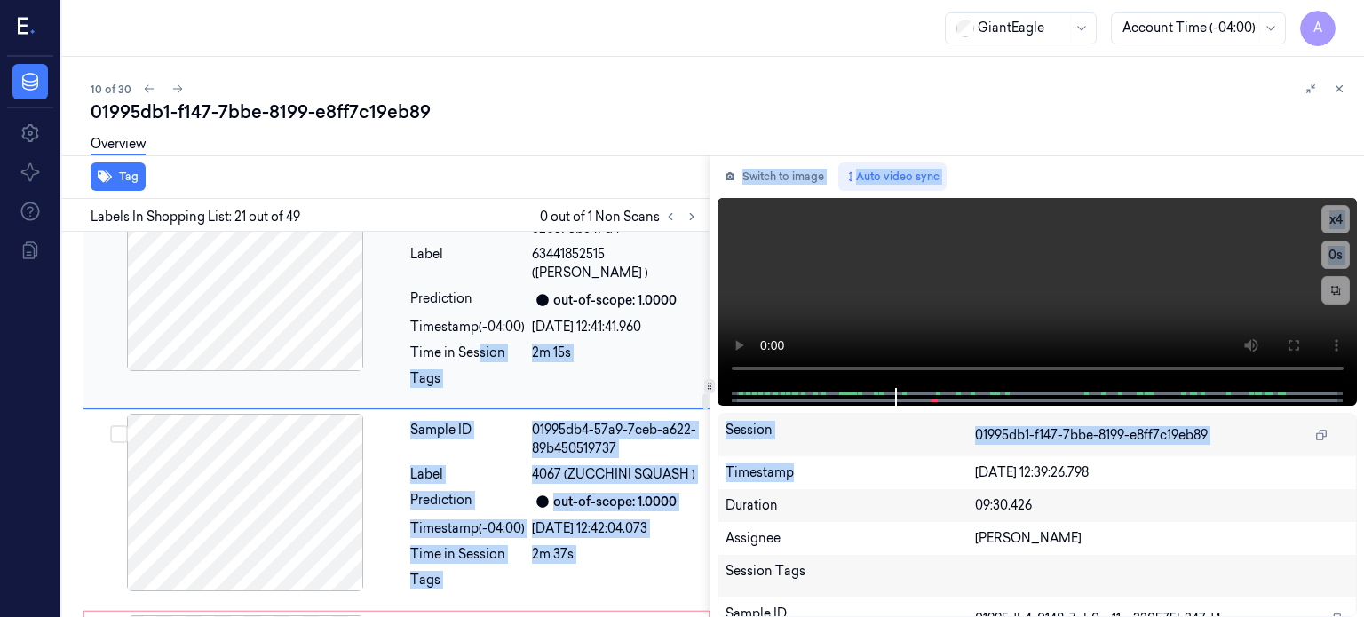
scroll to position [4463, 0]
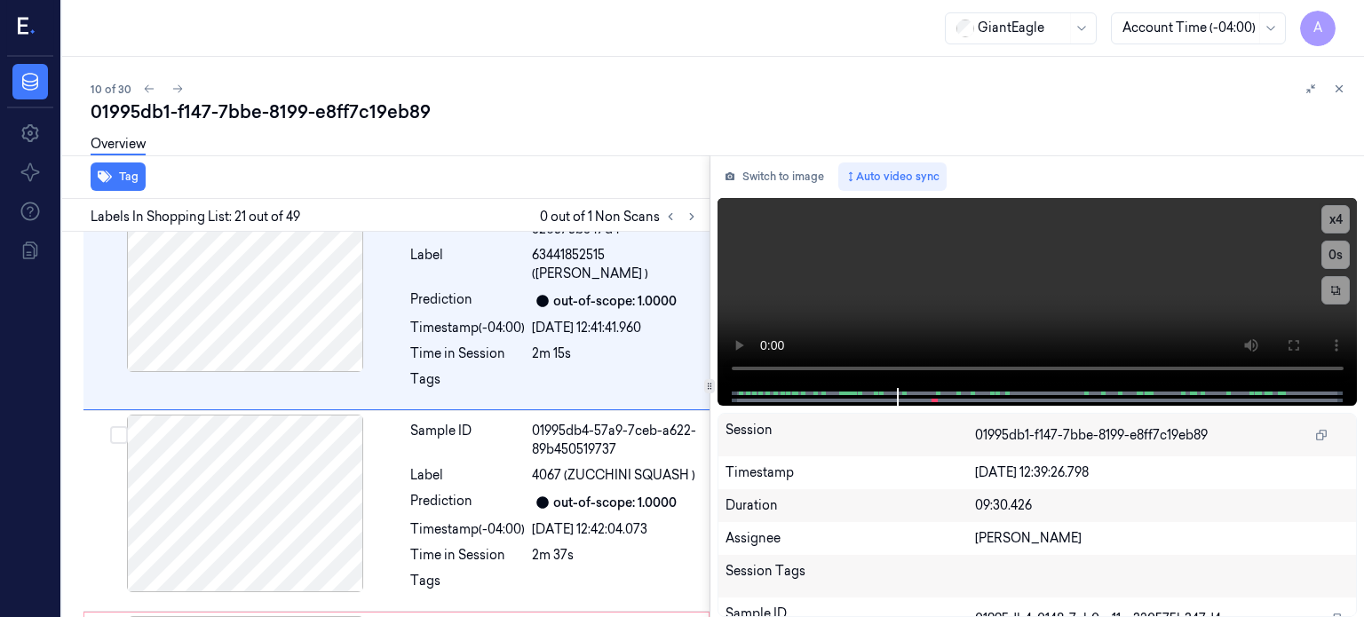
click at [871, 504] on div "Duration" at bounding box center [849, 505] width 249 height 19
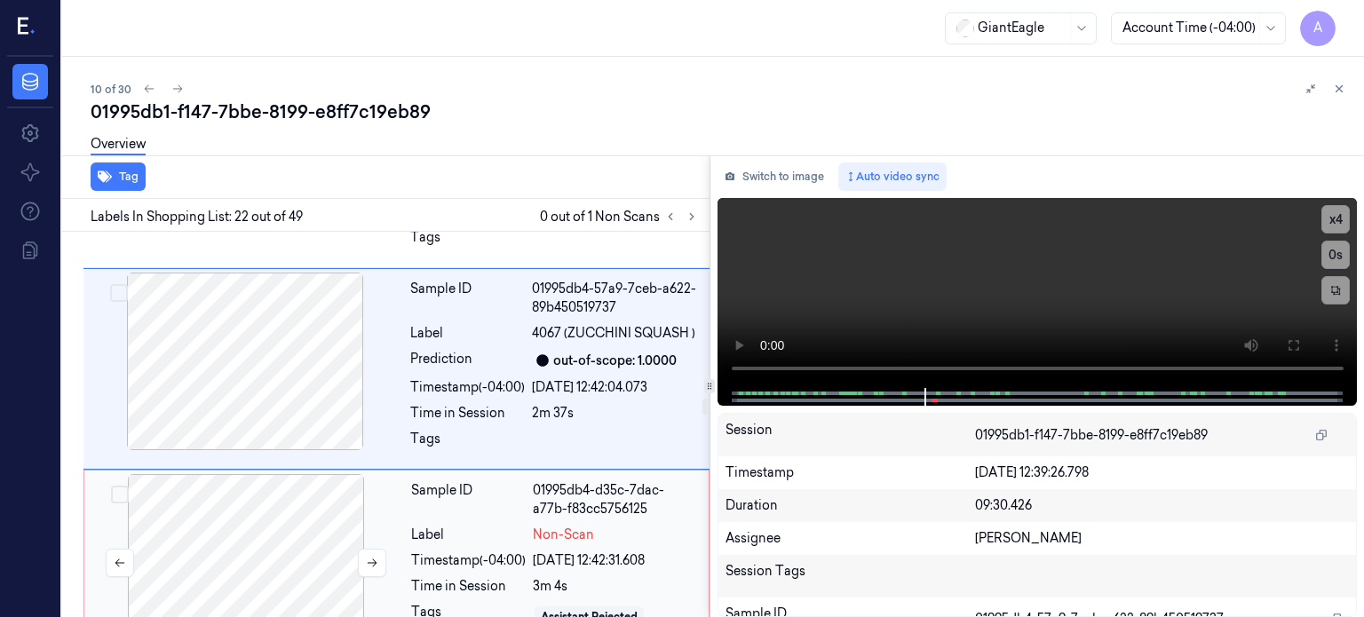
scroll to position [4597, 0]
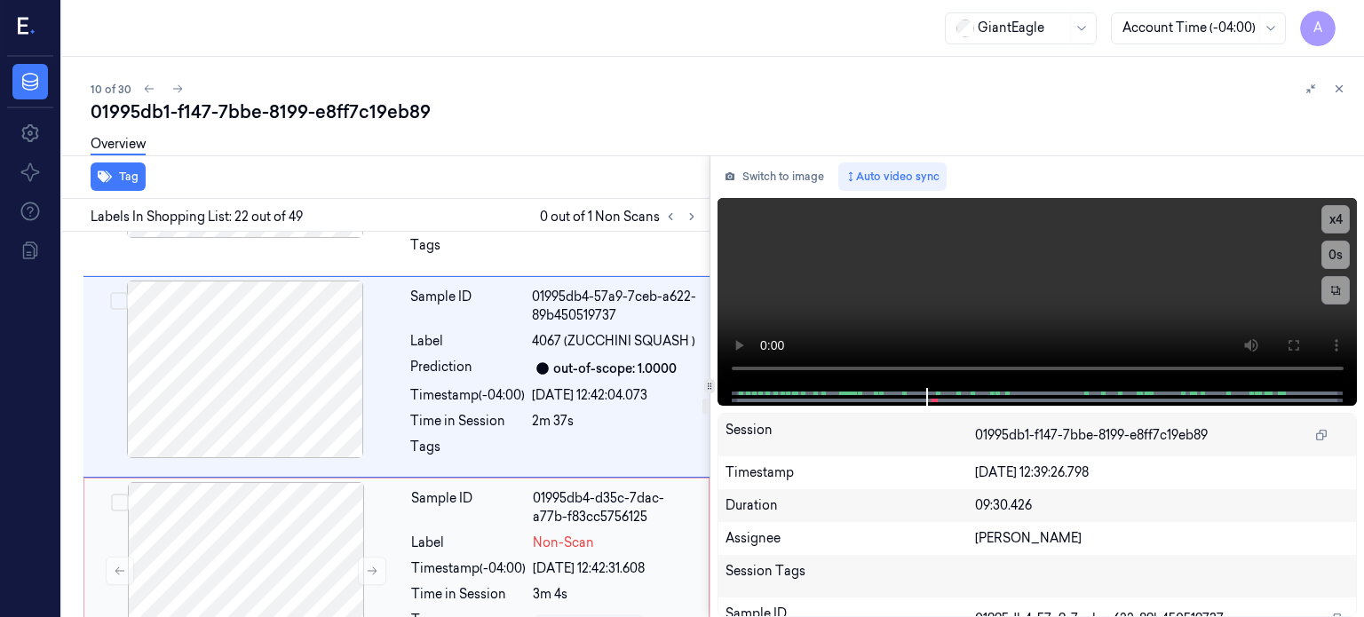
click at [481, 516] on div "Sample ID 01995db4-d35c-7dac-a77b-f83cc5756125 Label Non-Scan Timestamp (-04:00…" at bounding box center [554, 571] width 301 height 178
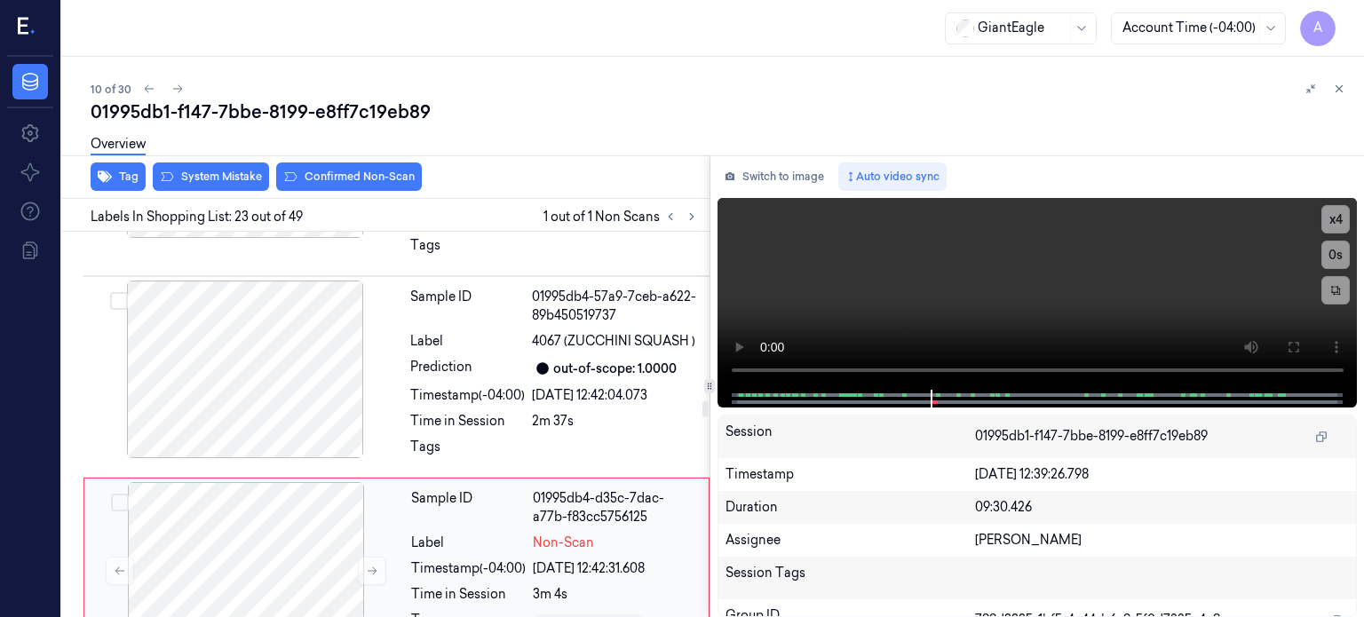
scroll to position [4678, 0]
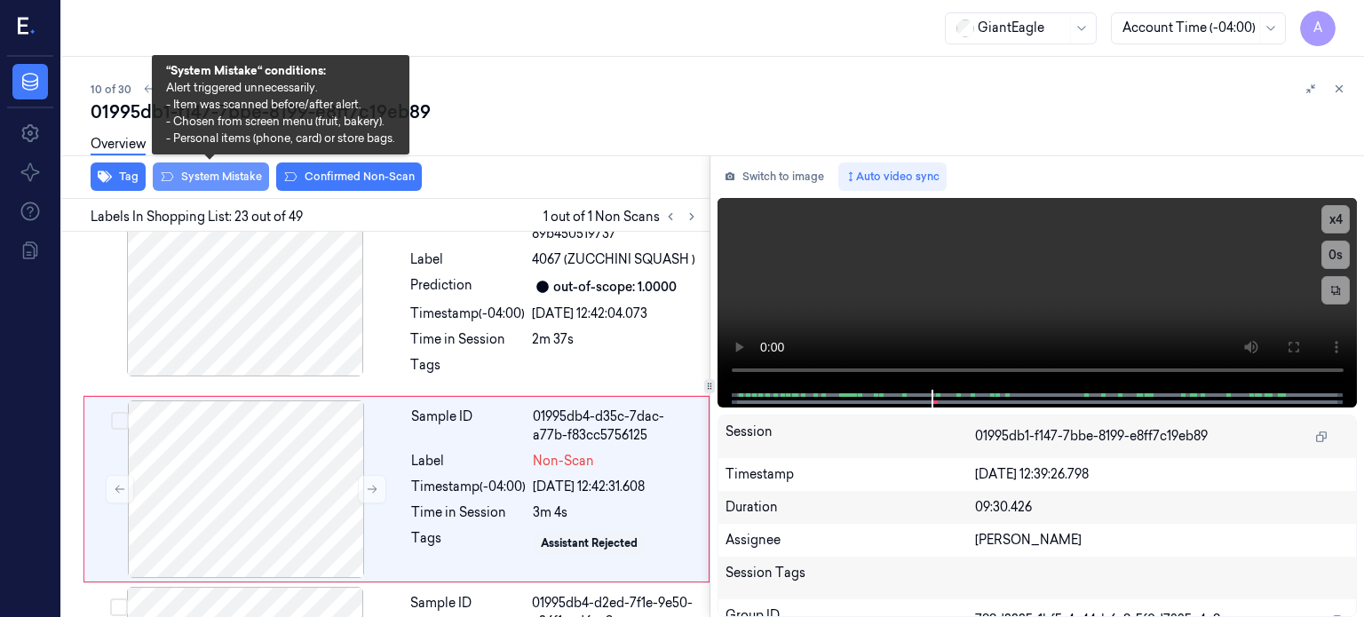
click at [194, 177] on button "System Mistake" at bounding box center [211, 176] width 116 height 28
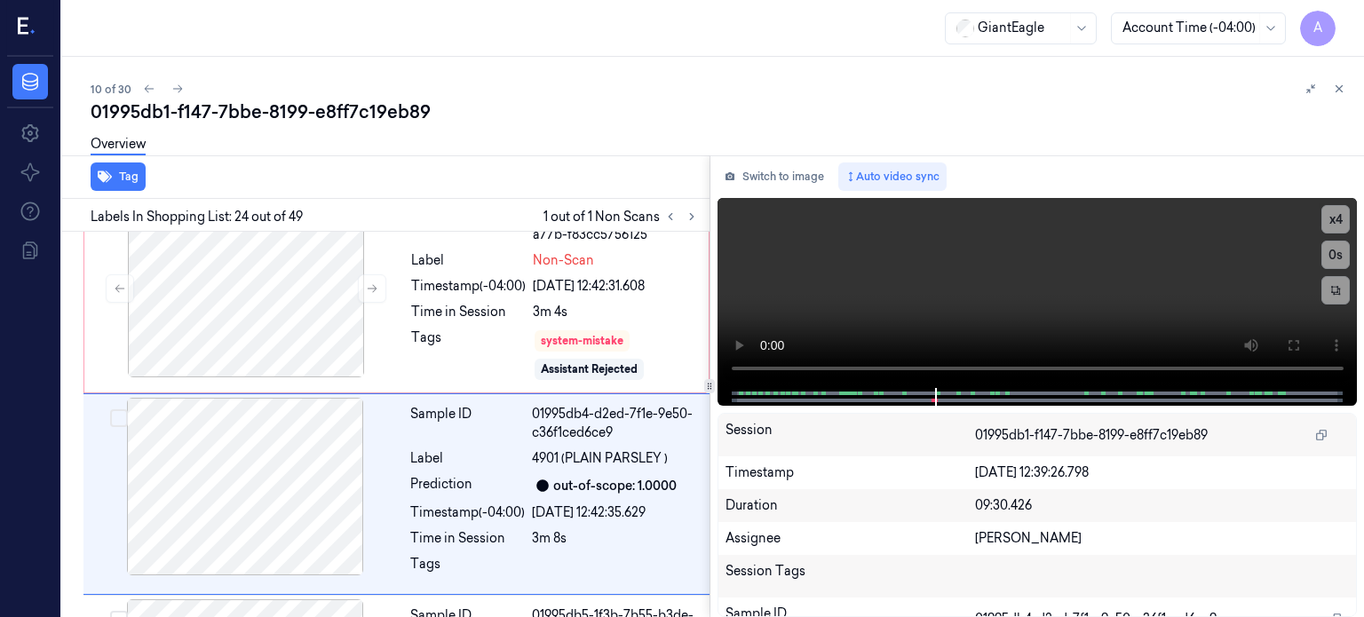
scroll to position [4883, 0]
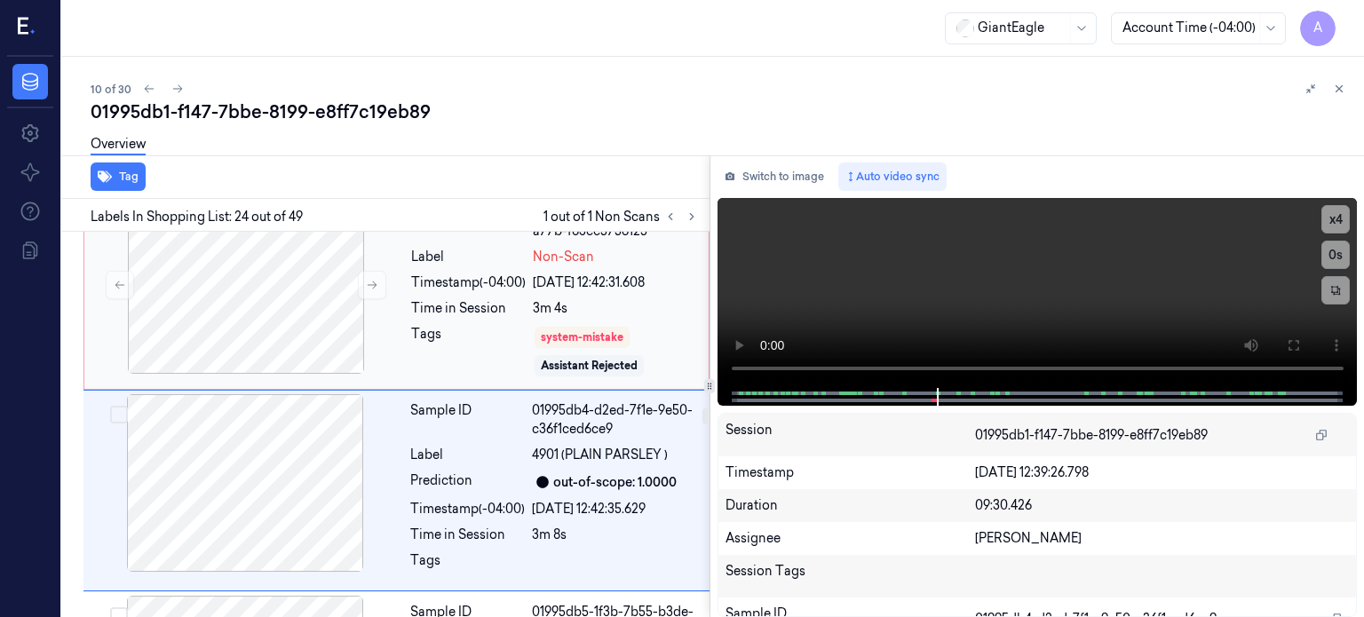
click at [483, 325] on div "Tags" at bounding box center [468, 351] width 115 height 53
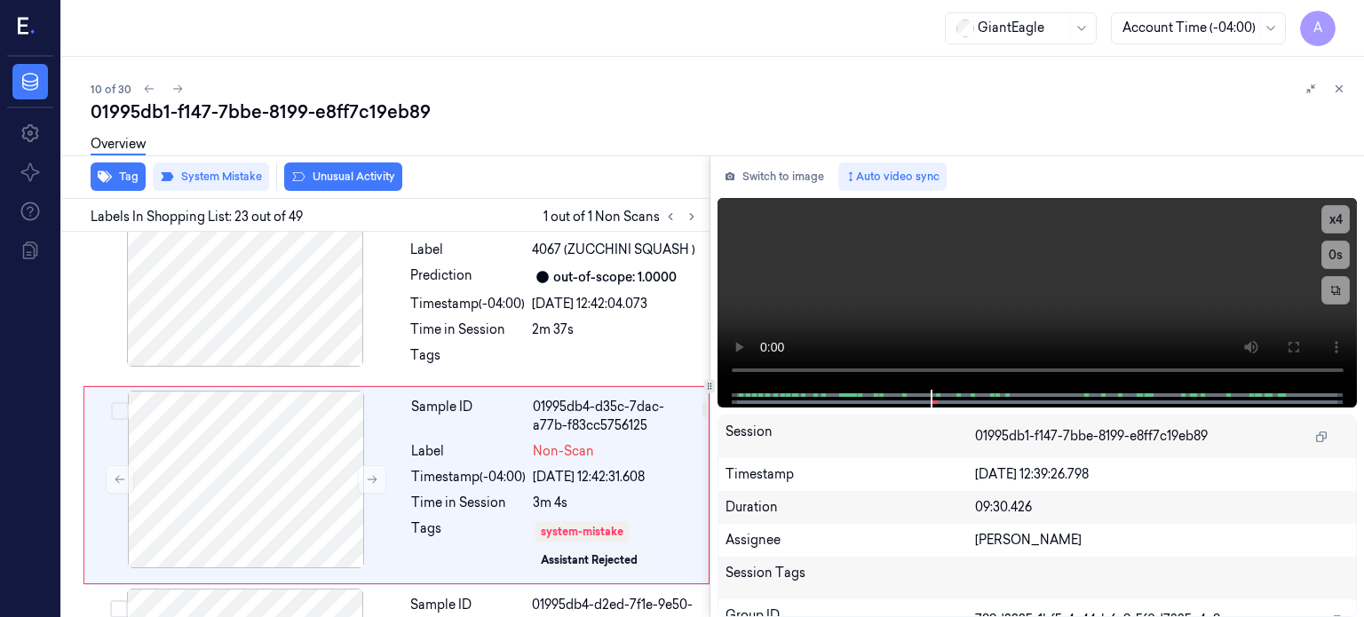
scroll to position [4684, 0]
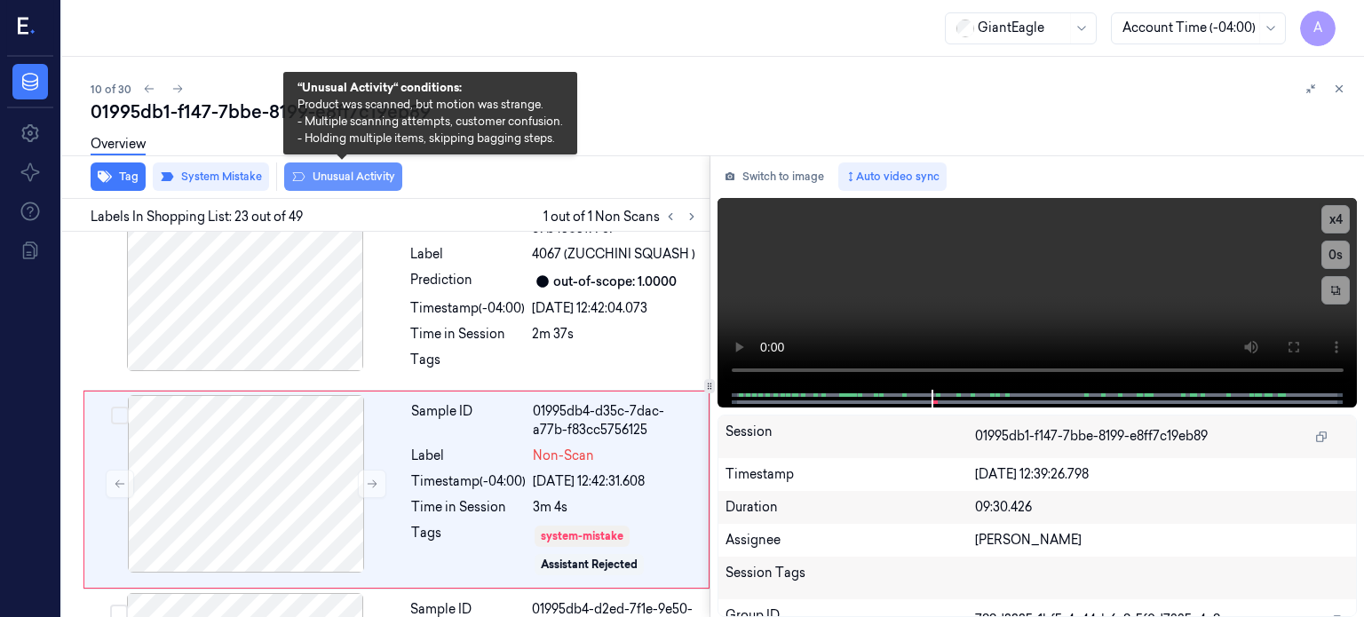
click at [337, 179] on button "Unusual Activity" at bounding box center [343, 176] width 118 height 28
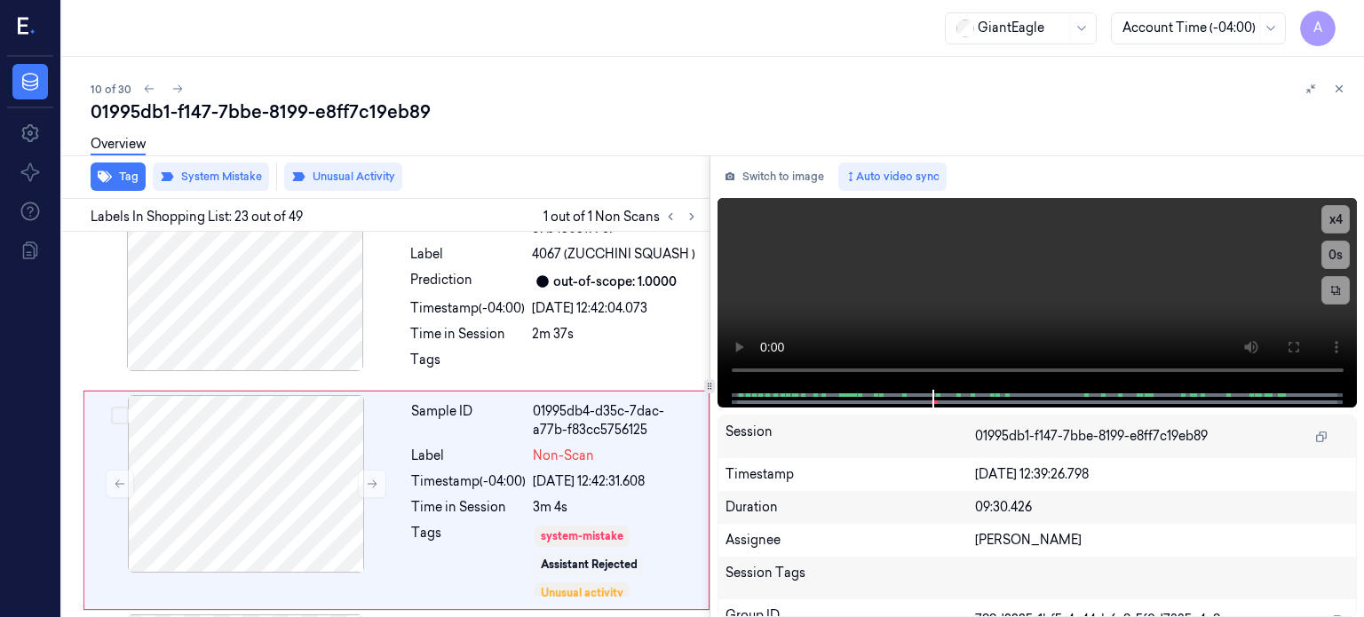
scroll to position [4695, 0]
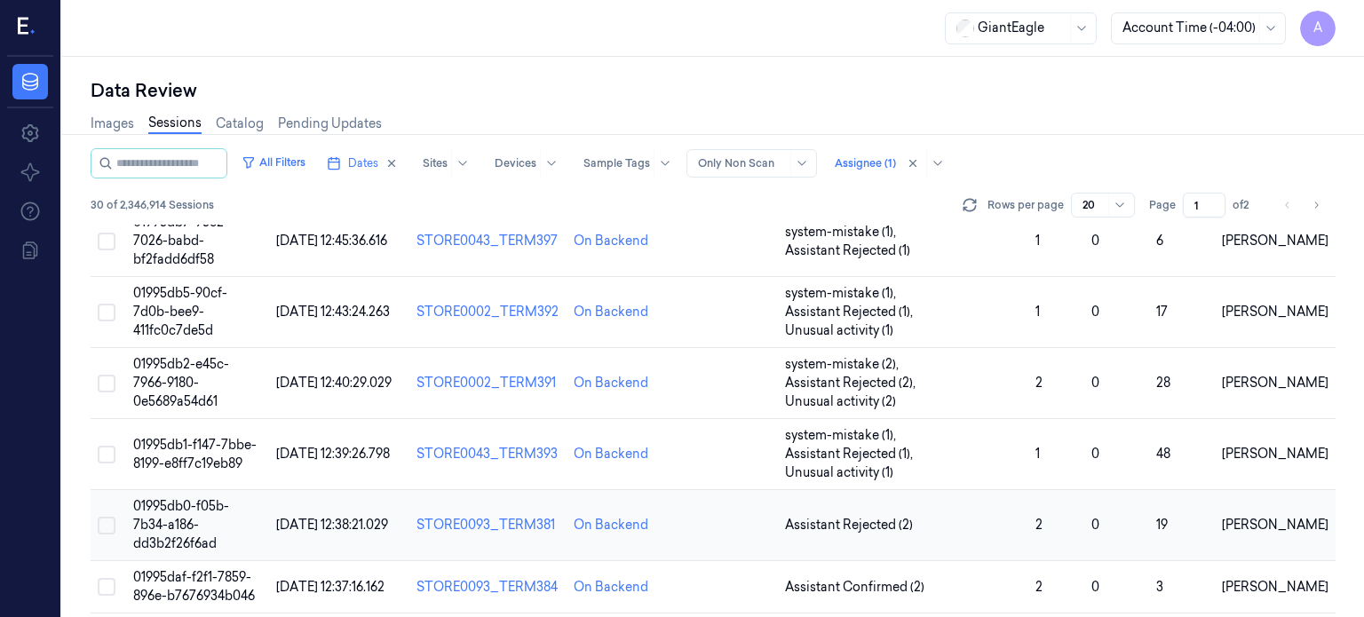
scroll to position [625, 0]
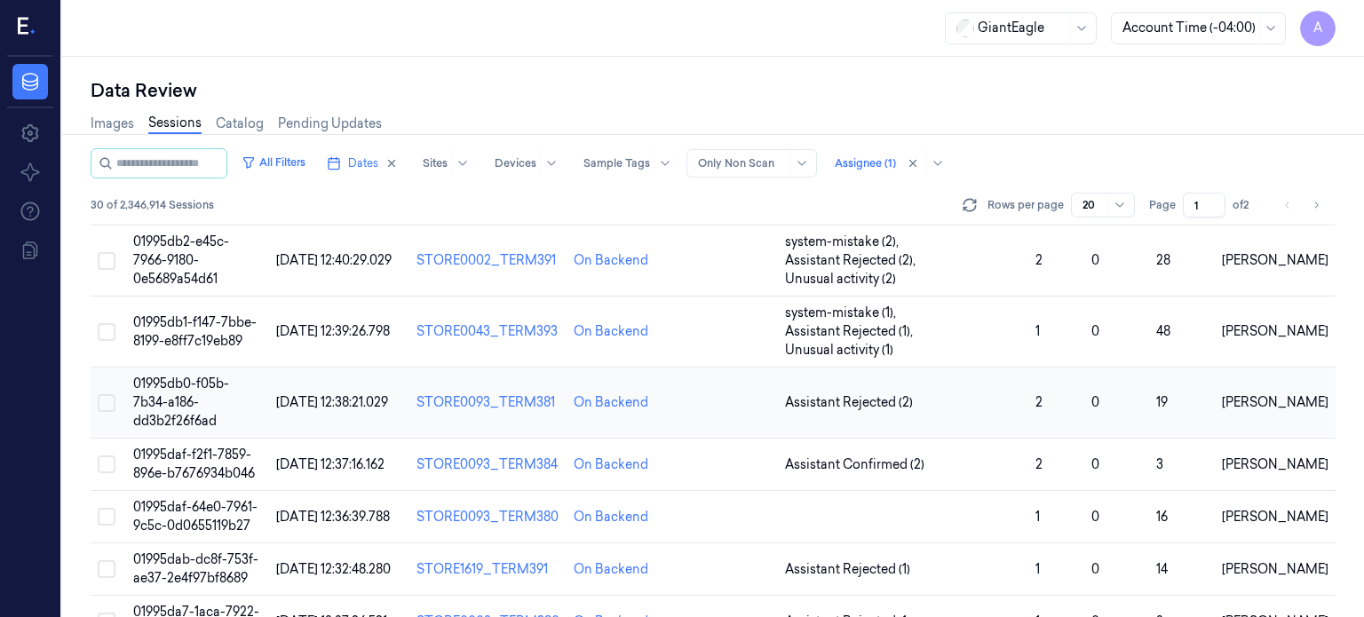
click at [182, 376] on span "01995db0-f05b-7b34-a186-dd3b2f26f6ad" at bounding box center [181, 402] width 96 height 53
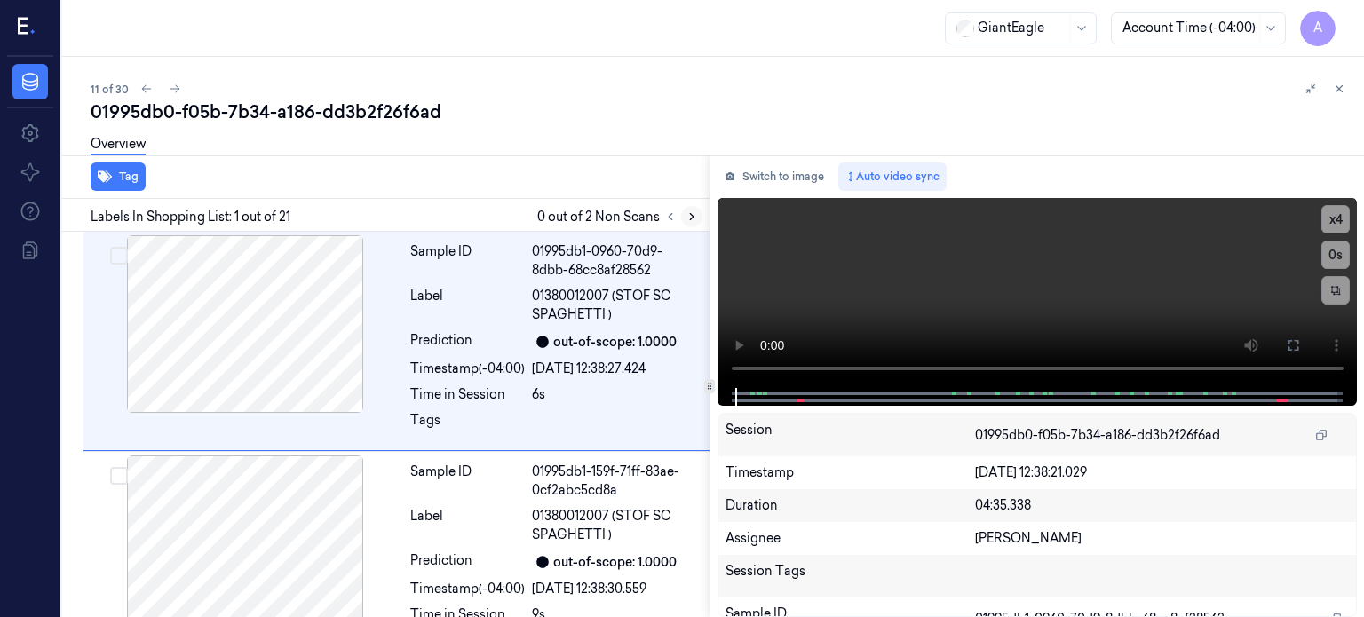
click at [692, 223] on button at bounding box center [691, 216] width 21 height 21
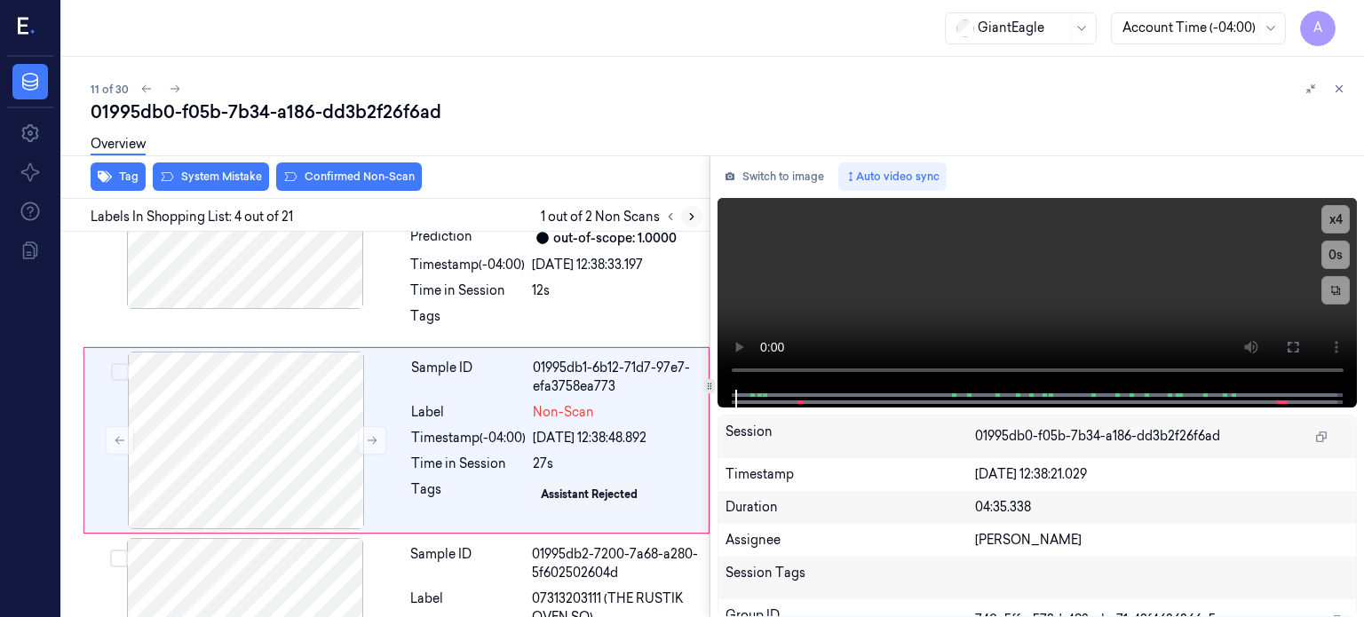
scroll to position [558, 0]
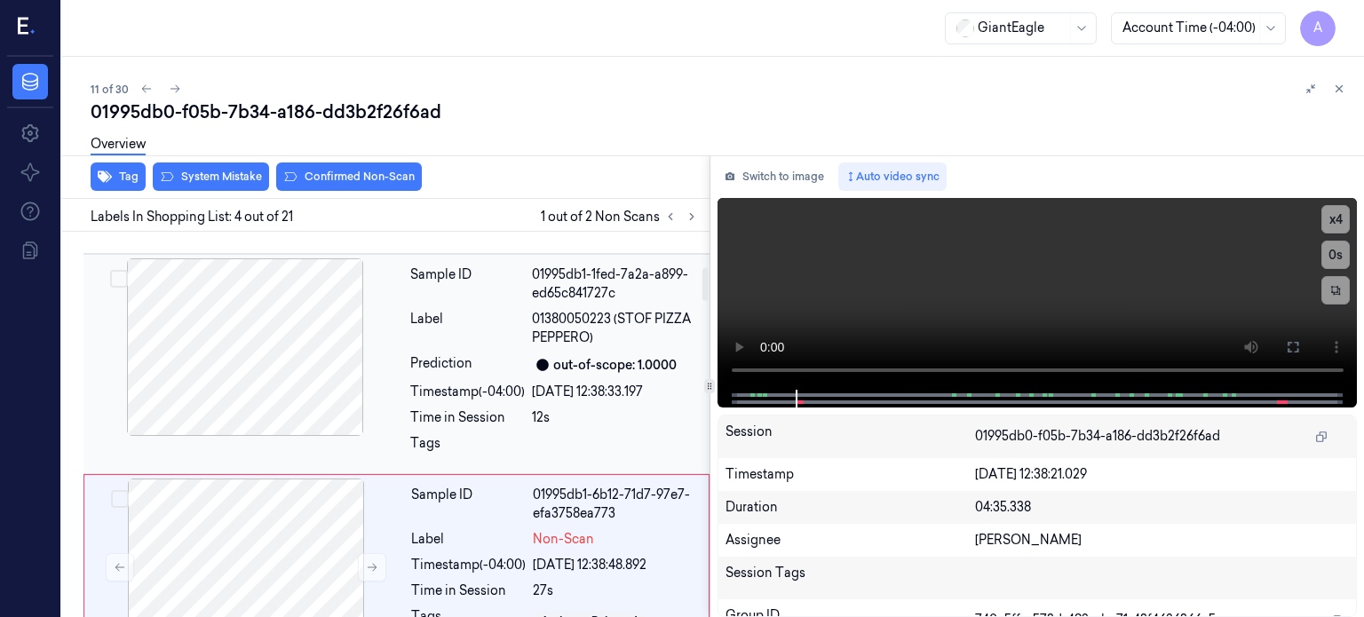
click at [265, 358] on div at bounding box center [245, 347] width 316 height 178
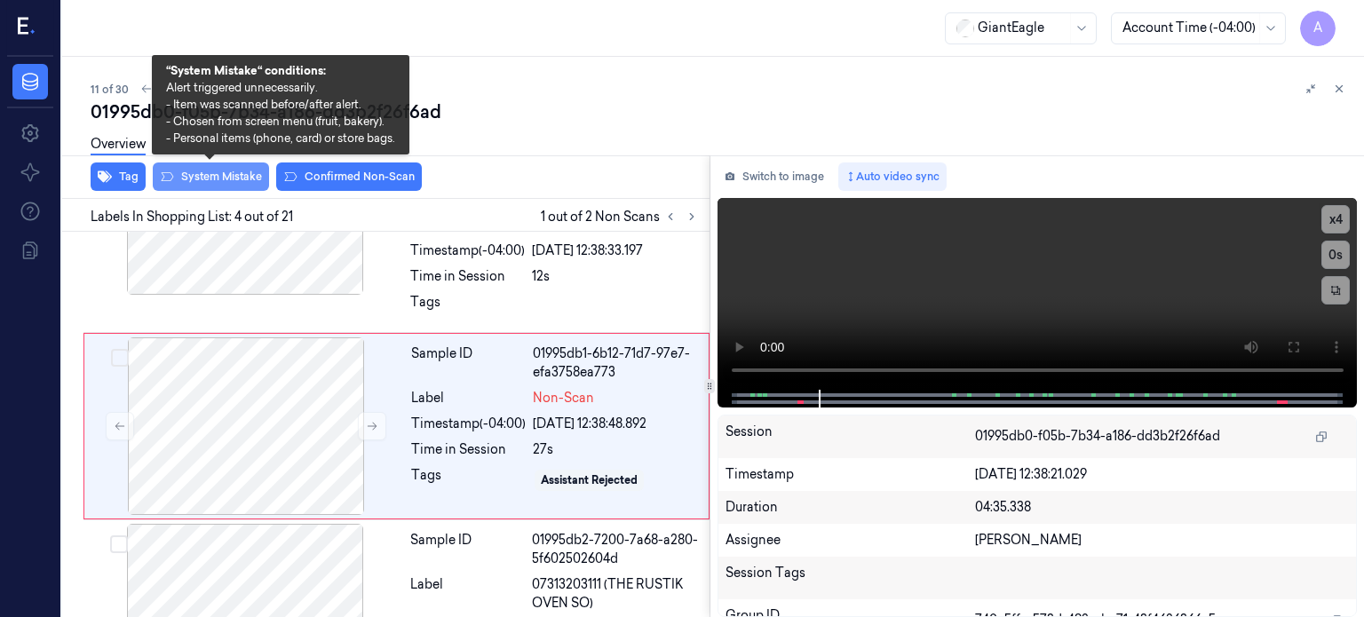
click at [227, 180] on button "System Mistake" at bounding box center [211, 176] width 116 height 28
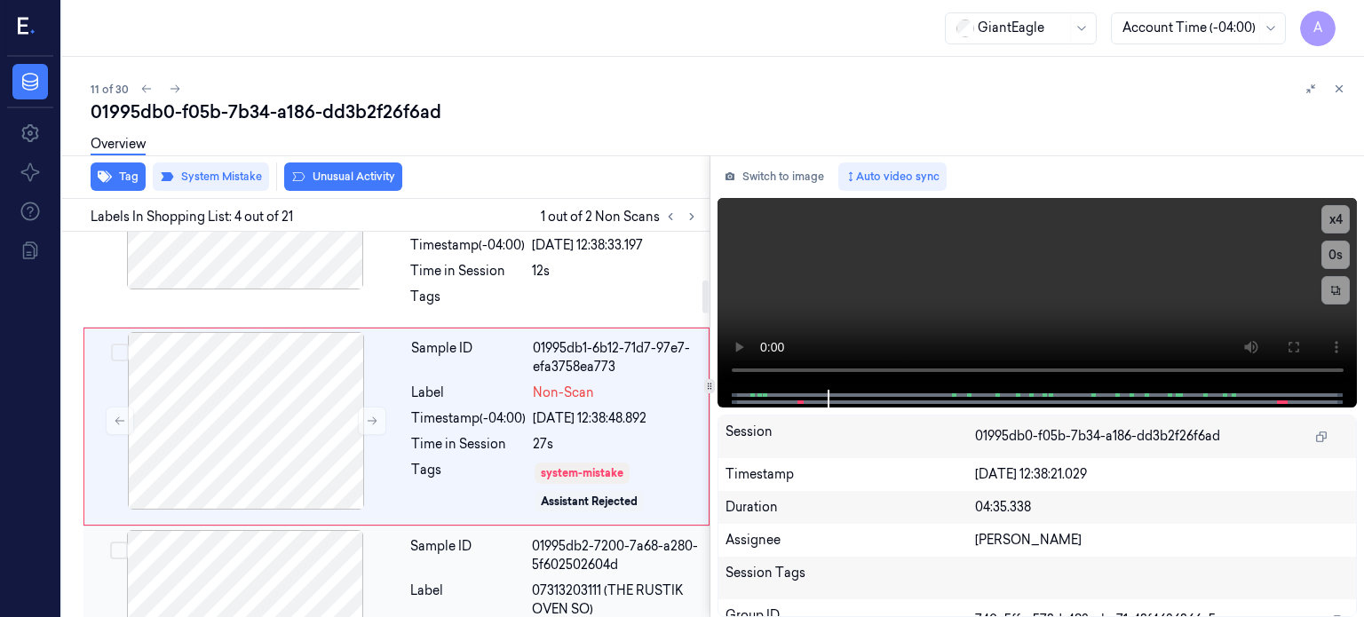
scroll to position [652, 0]
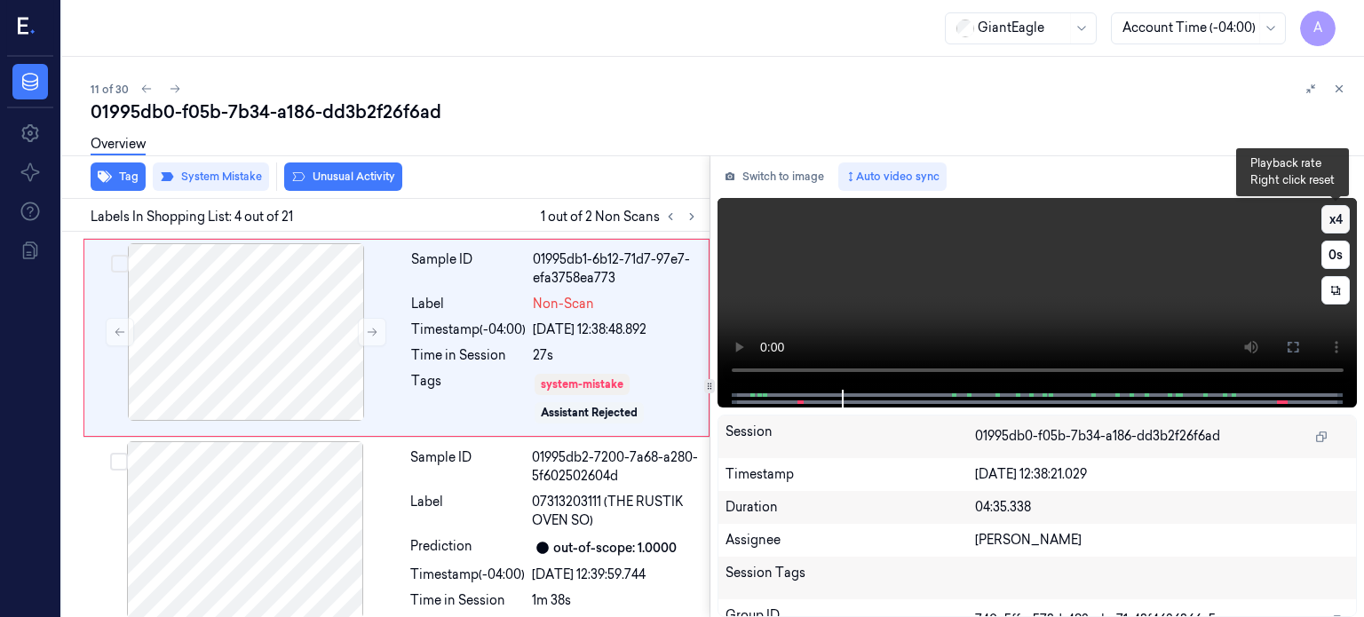
click at [1346, 219] on button "x 4" at bounding box center [1335, 219] width 28 height 28
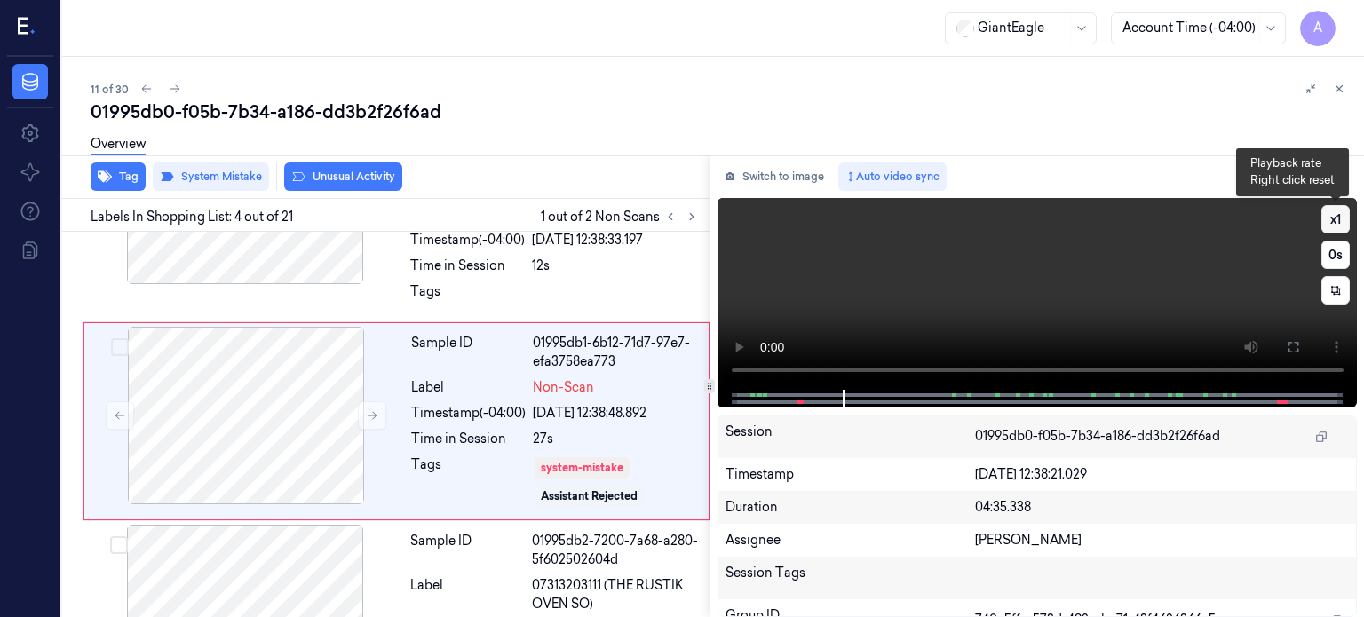
scroll to position [564, 0]
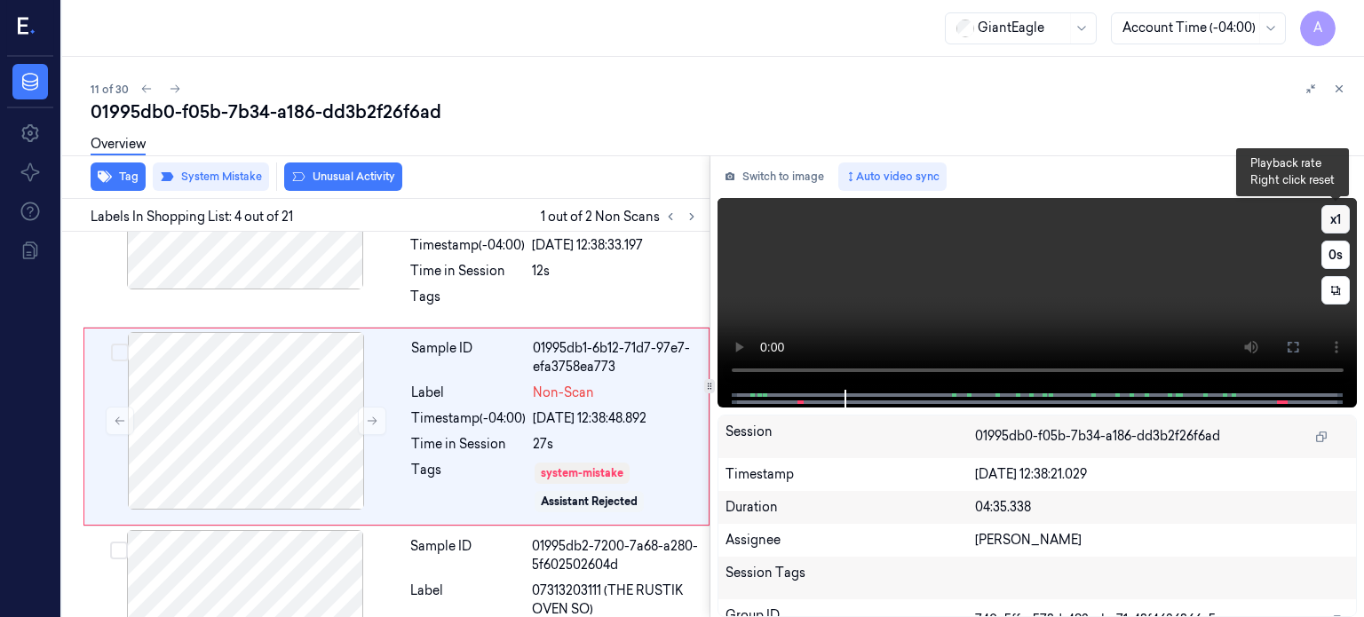
click at [1342, 218] on button "x 1" at bounding box center [1335, 219] width 28 height 28
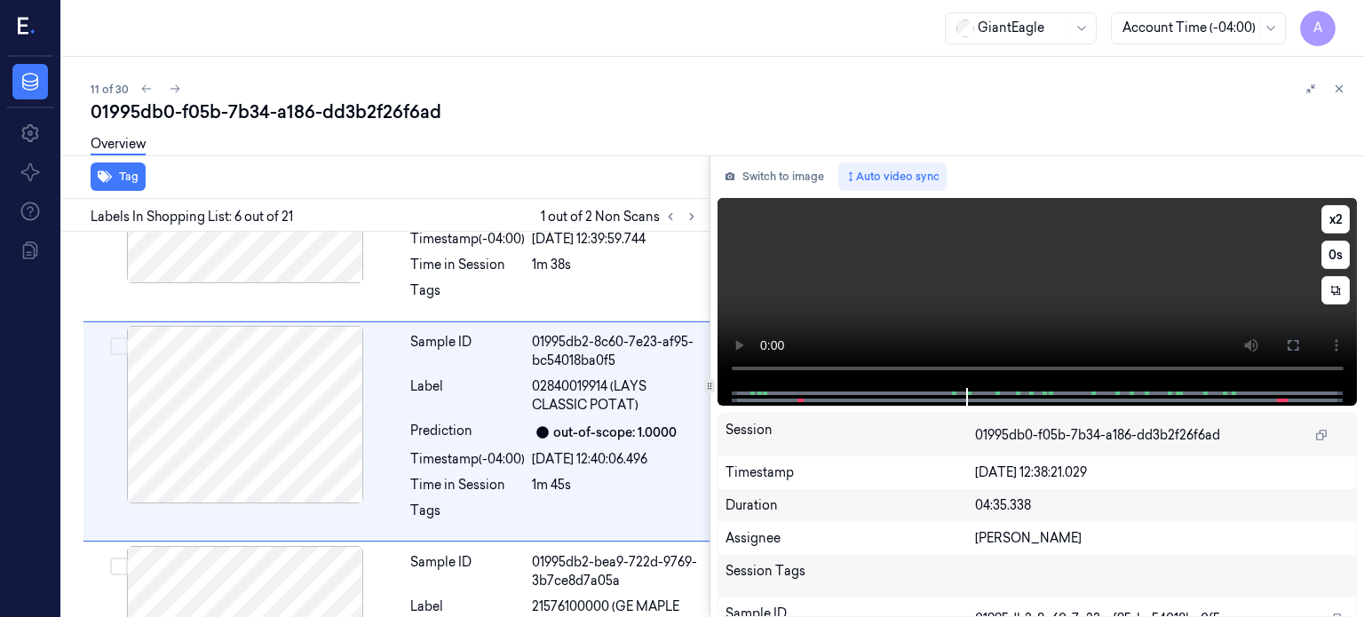
scroll to position [992, 0]
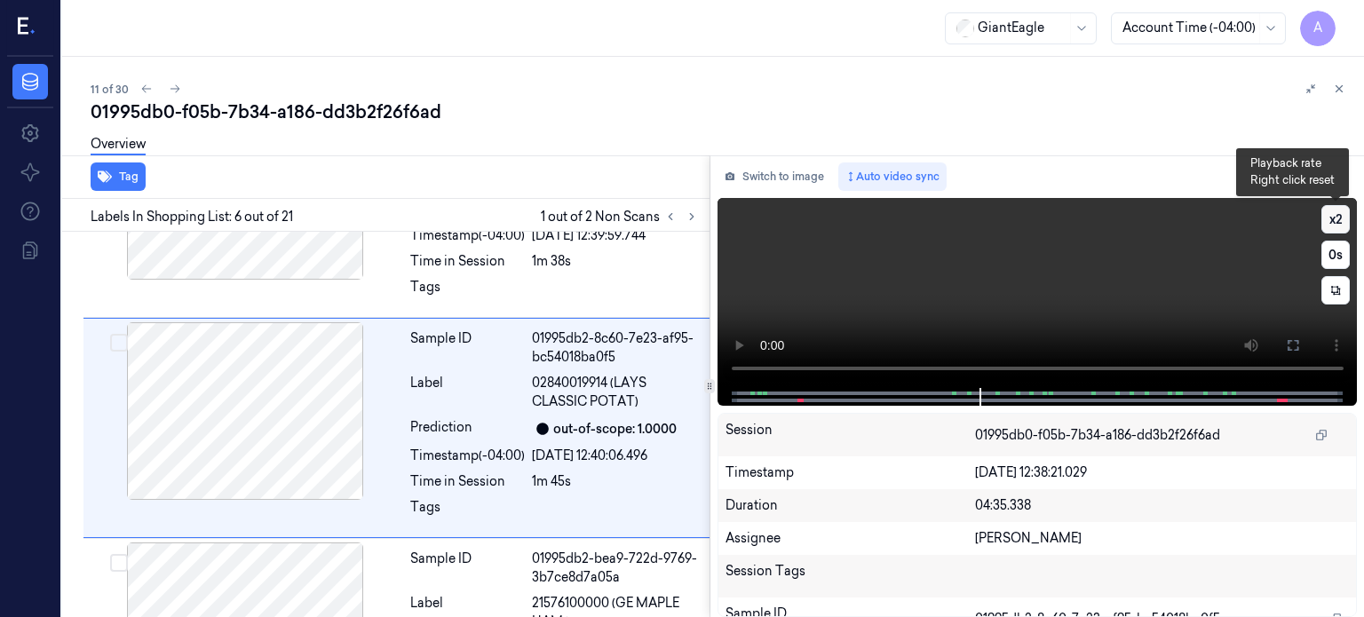
click at [1333, 219] on button "x 2" at bounding box center [1335, 219] width 28 height 28
click at [1333, 219] on button "x 4" at bounding box center [1335, 219] width 28 height 28
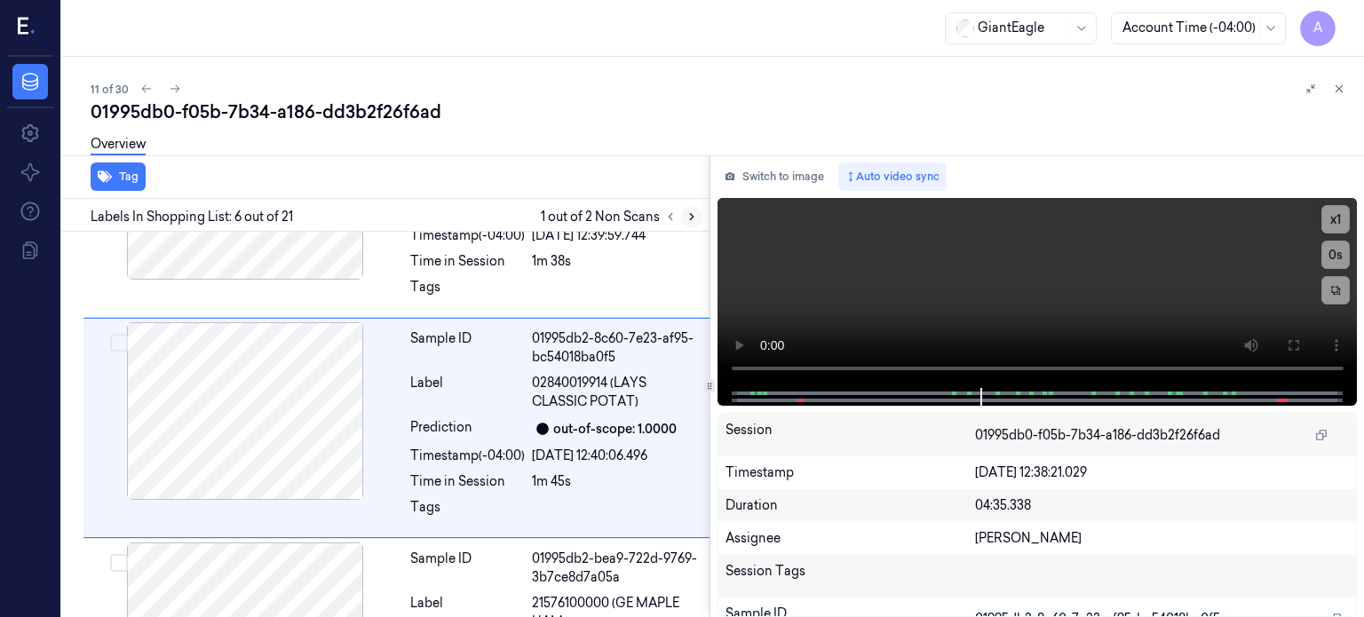
click at [694, 216] on icon at bounding box center [691, 216] width 12 height 12
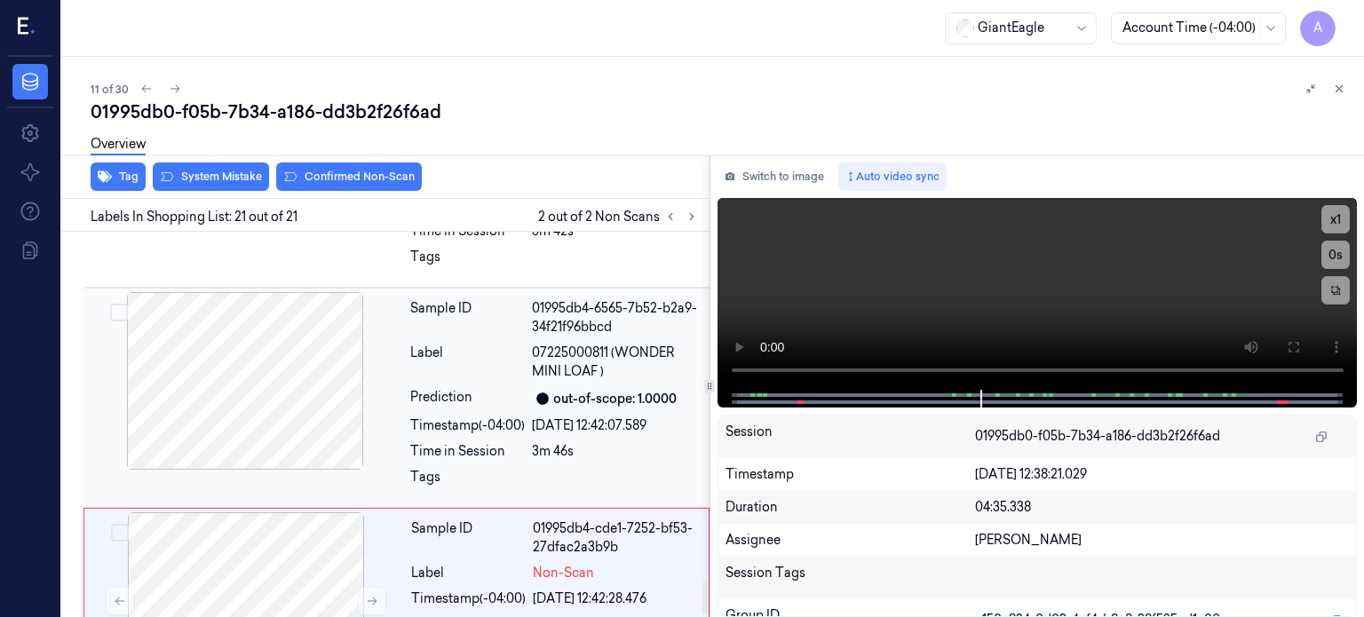
scroll to position [4160, 0]
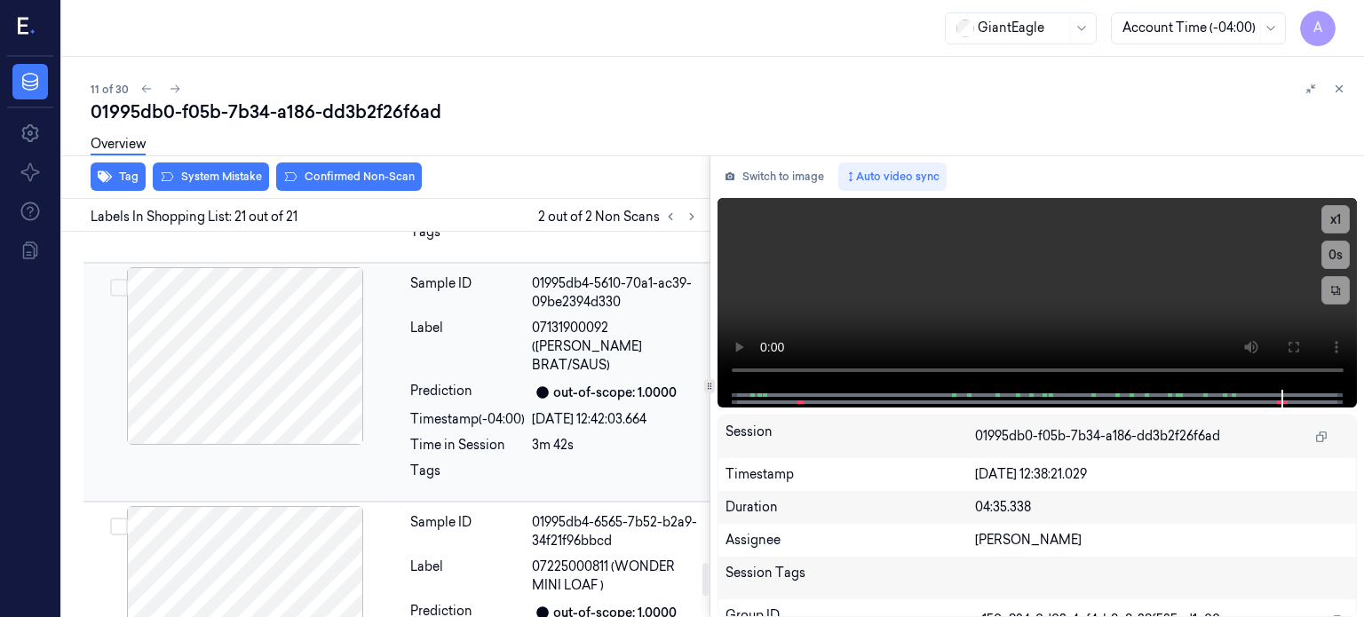
click at [480, 333] on div "Sample ID 01995db4-5610-70a1-ac39-09be2394d330 Label 07131900092 (SCHWEBEL BRAT…" at bounding box center [554, 382] width 303 height 230
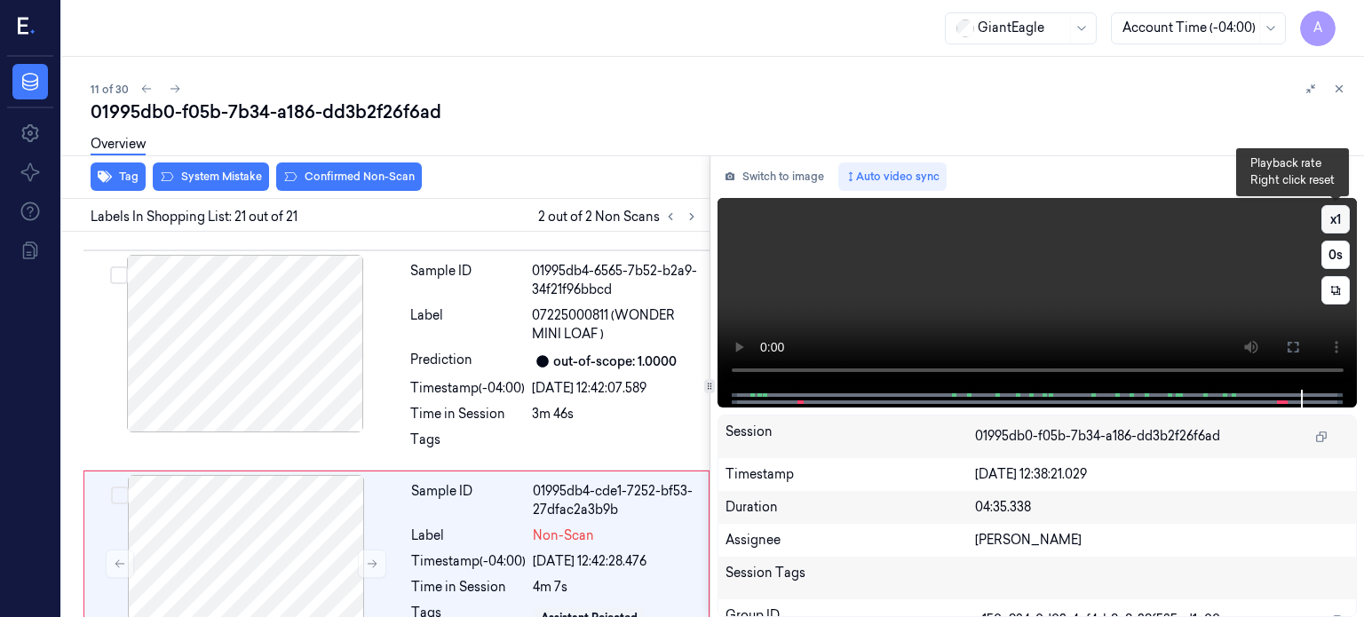
click at [1328, 219] on button "x 1" at bounding box center [1335, 219] width 28 height 28
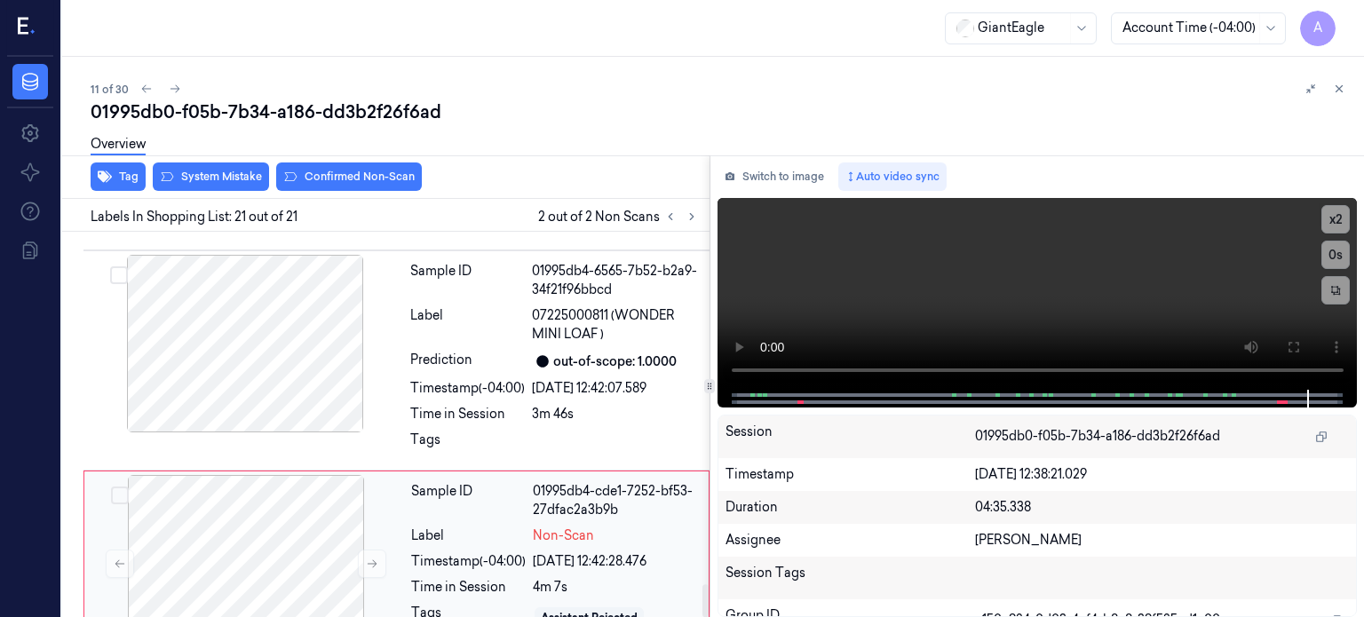
click at [480, 527] on div "Sample ID 01995db4-cde1-7252-bf53-27dfac2a3b9b Label Non-Scan Timestamp (-04:00…" at bounding box center [554, 564] width 301 height 178
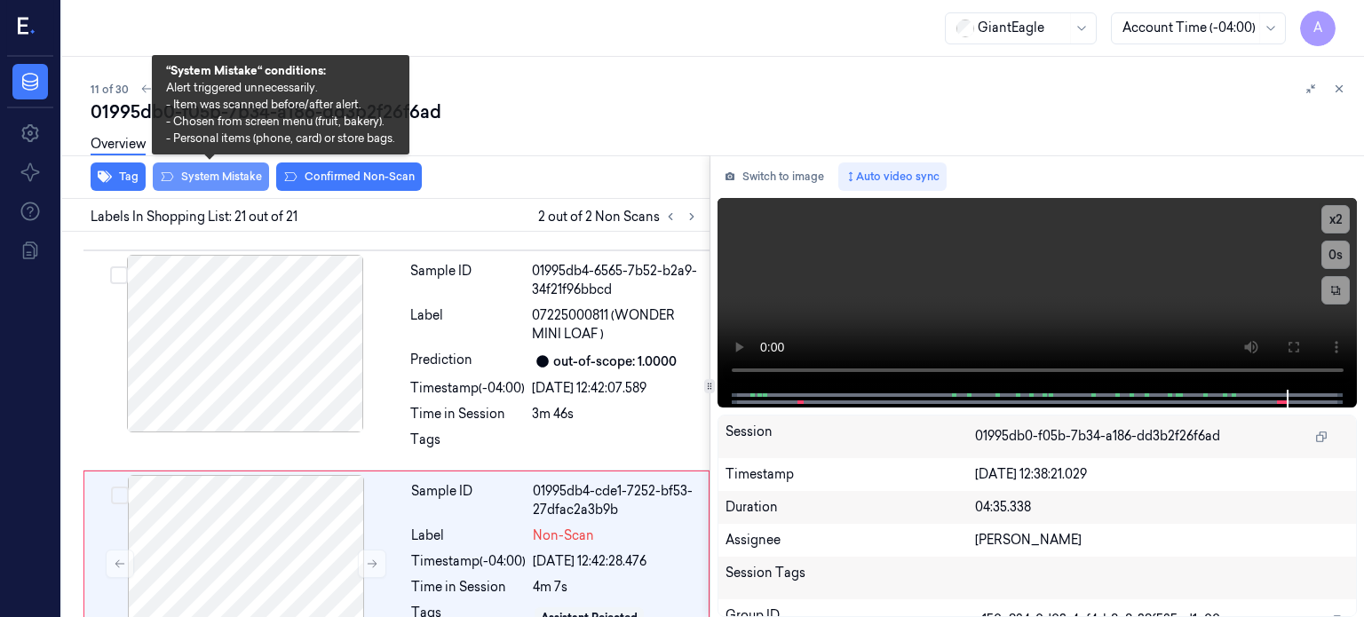
click at [213, 171] on button "System Mistake" at bounding box center [211, 176] width 116 height 28
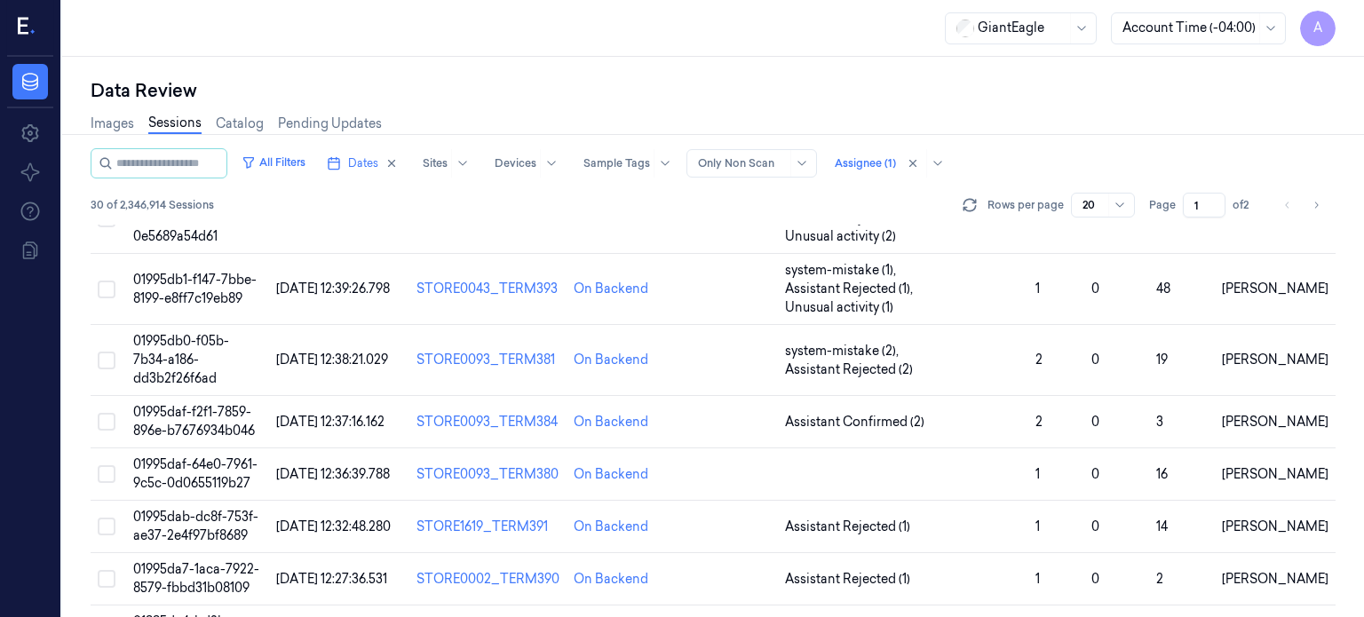
scroll to position [673, 0]
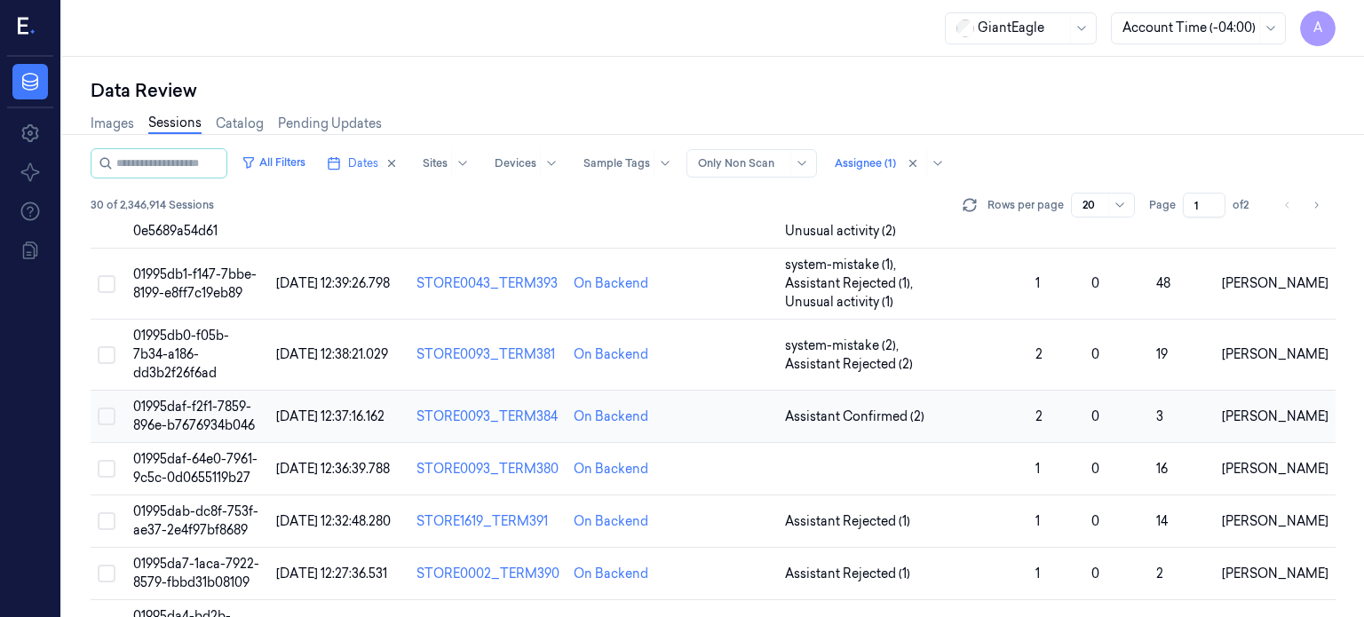
click at [214, 399] on span "01995daf-f2f1-7859-896e-b7676934b046" at bounding box center [194, 416] width 122 height 35
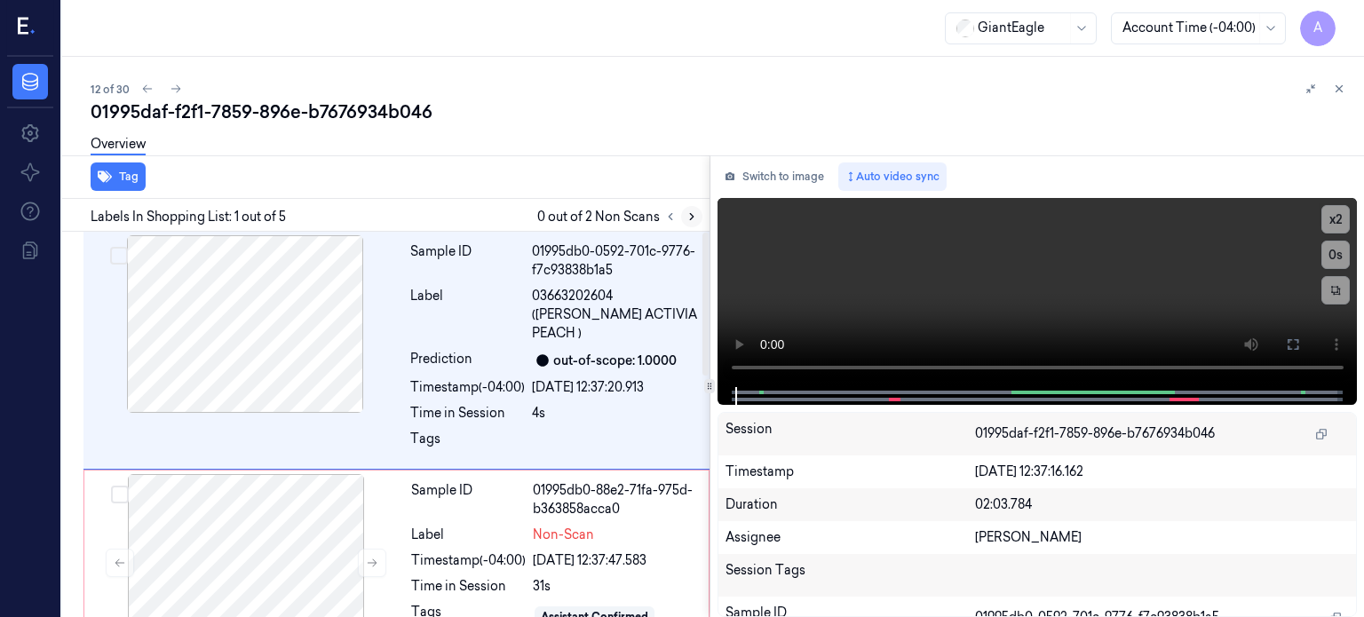
click at [691, 219] on icon at bounding box center [691, 216] width 12 height 12
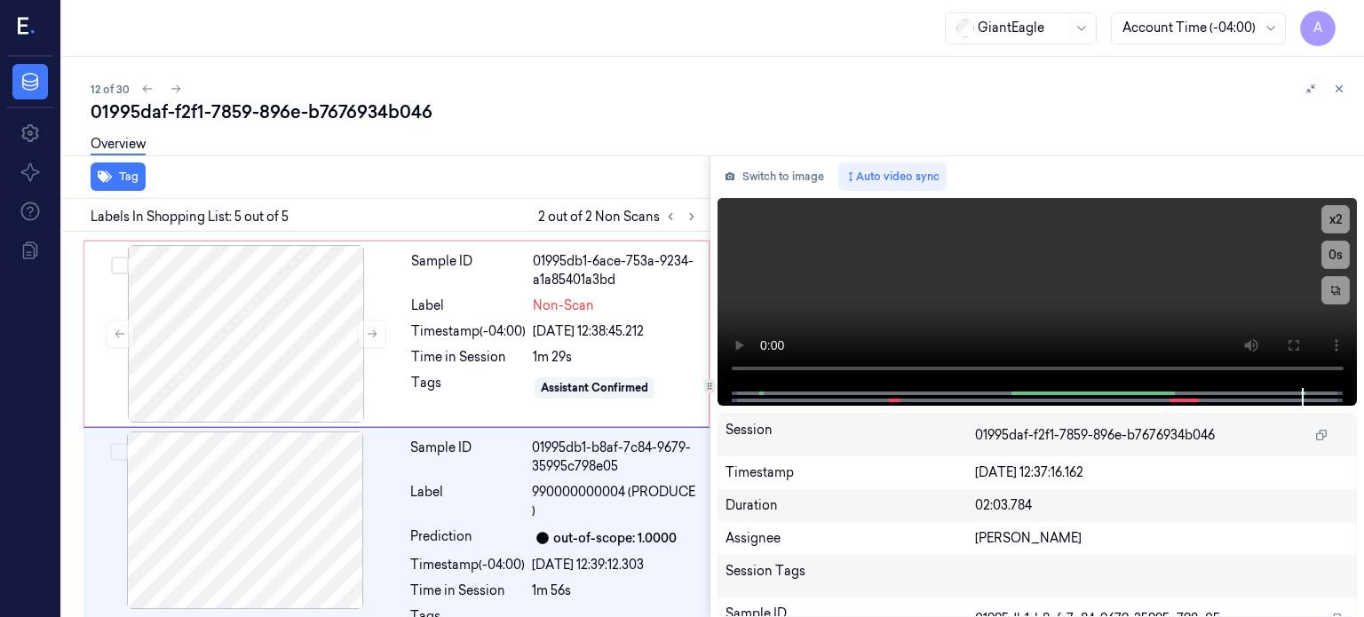
scroll to position [651, 0]
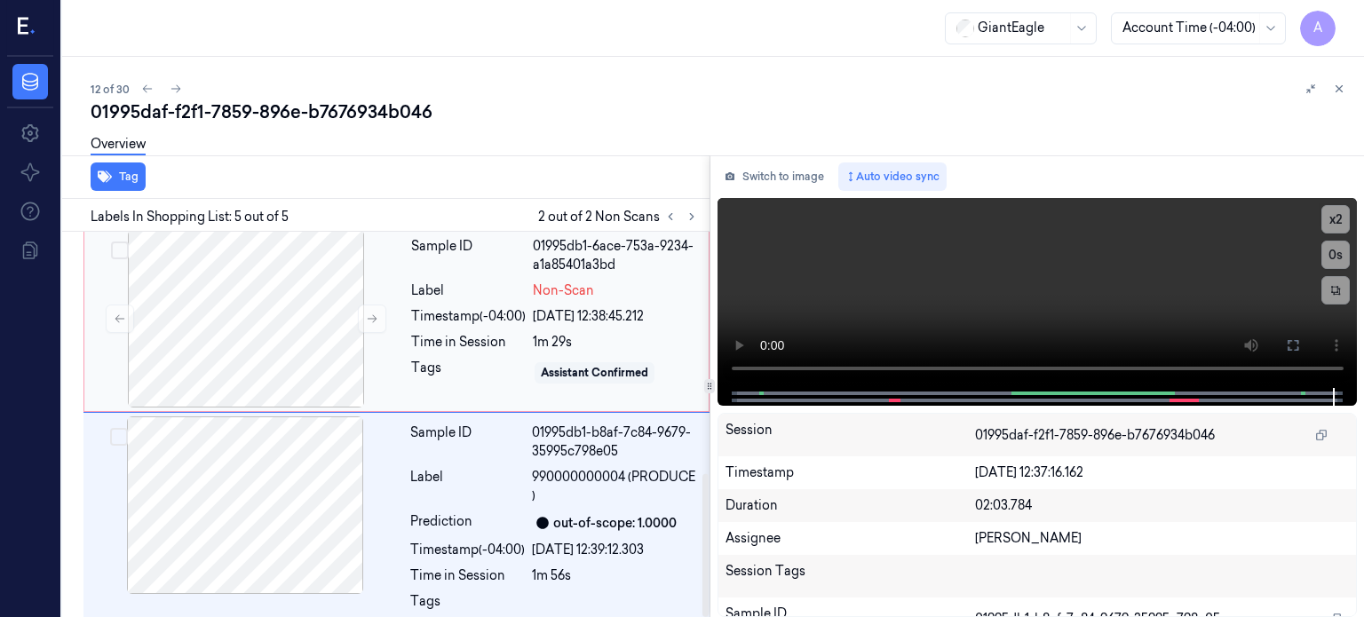
click at [457, 280] on div "Sample ID 01995db1-6ace-753a-9234-a1a85401a3bd Label Non-Scan Timestamp (-04:00…" at bounding box center [554, 319] width 301 height 178
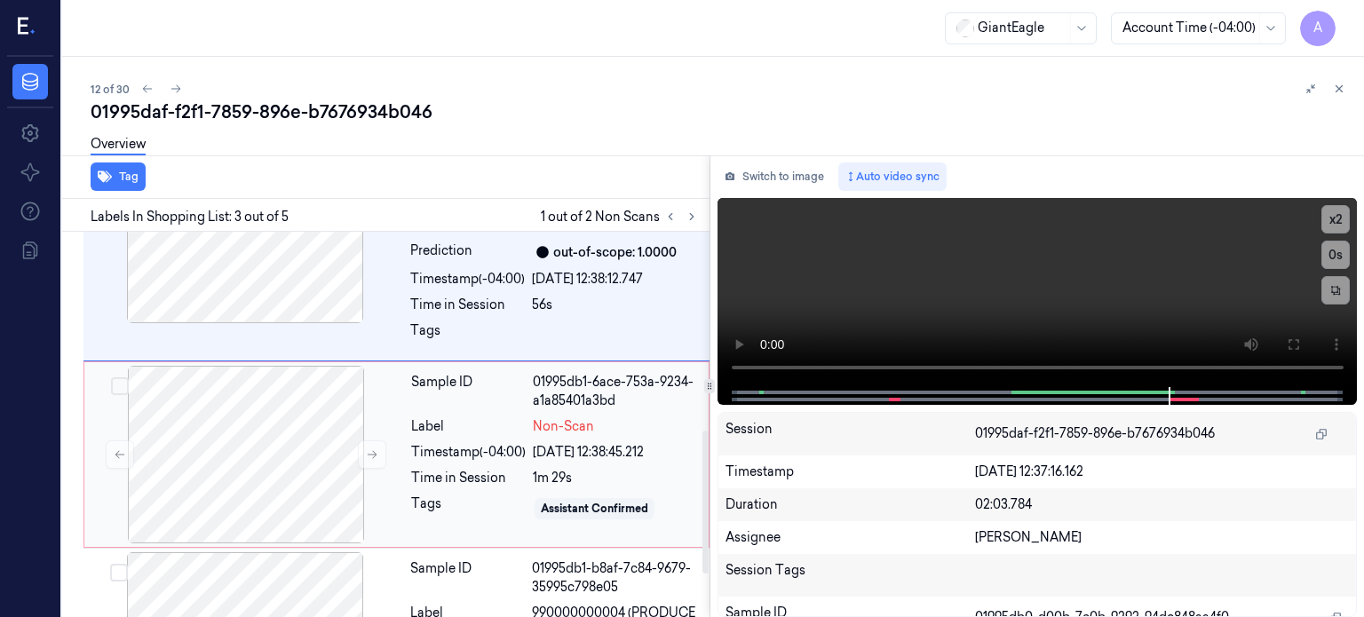
scroll to position [534, 0]
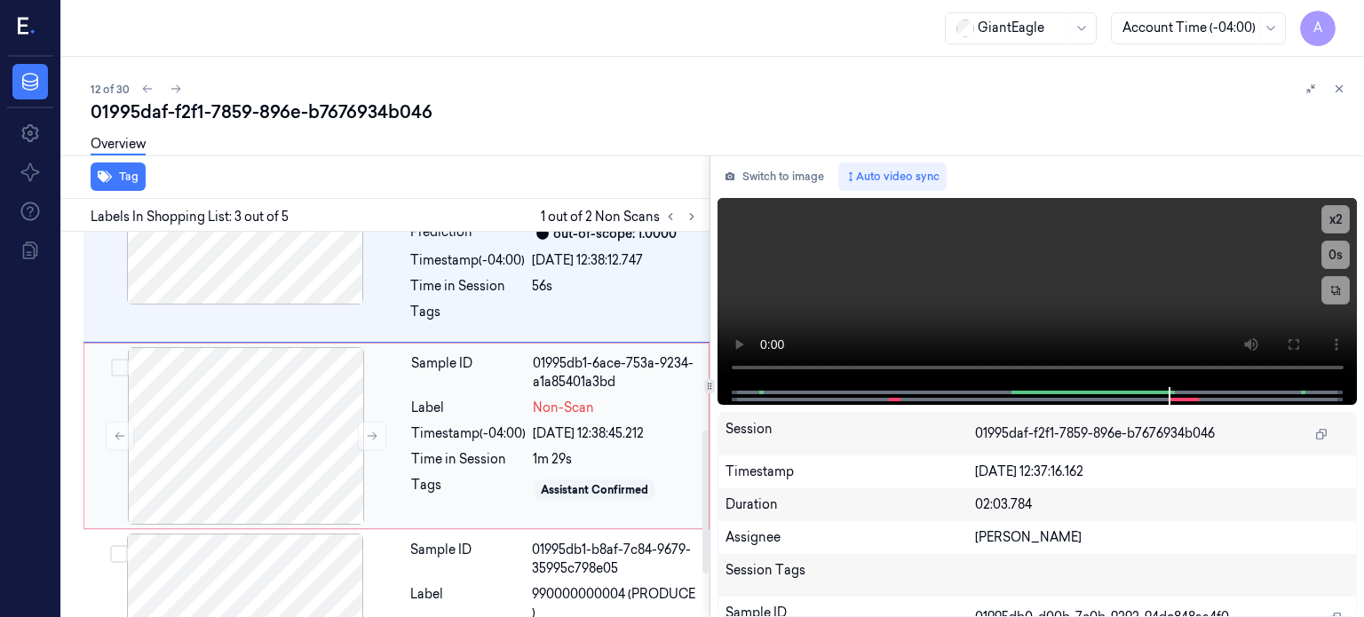
click at [504, 422] on div "Sample ID 01995db1-6ace-753a-9234-a1a85401a3bd Label Non-Scan Timestamp (-04:00…" at bounding box center [554, 436] width 301 height 178
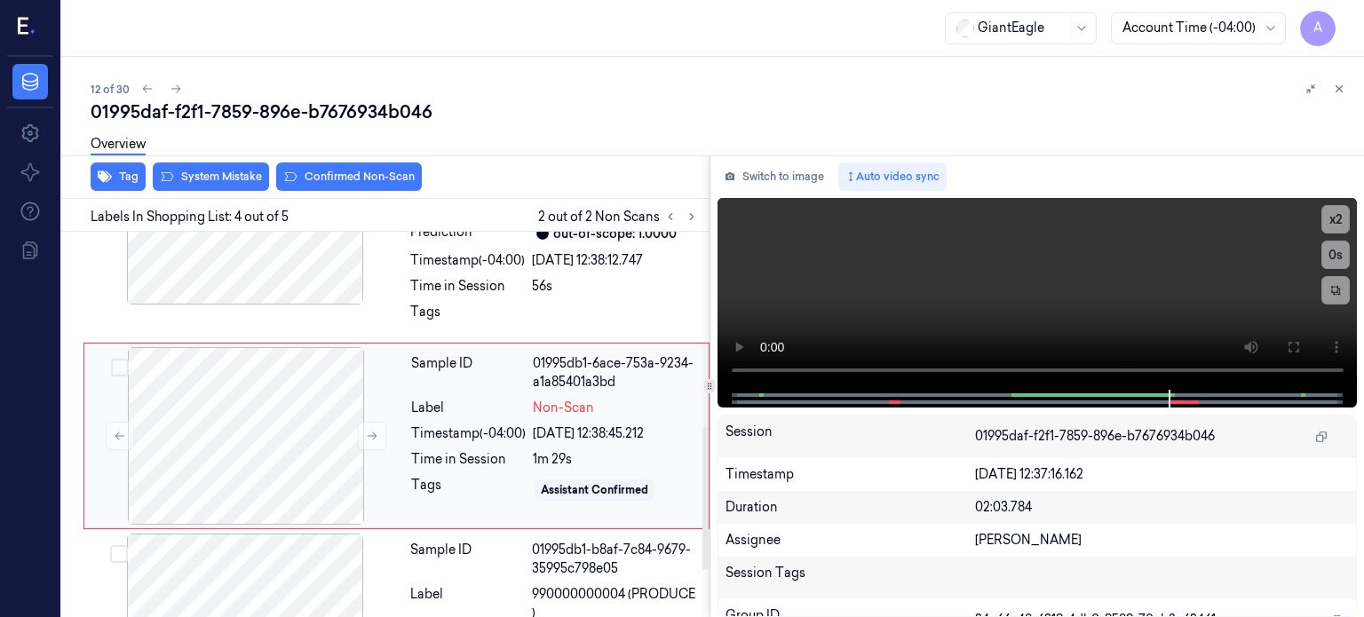
scroll to position [525, 0]
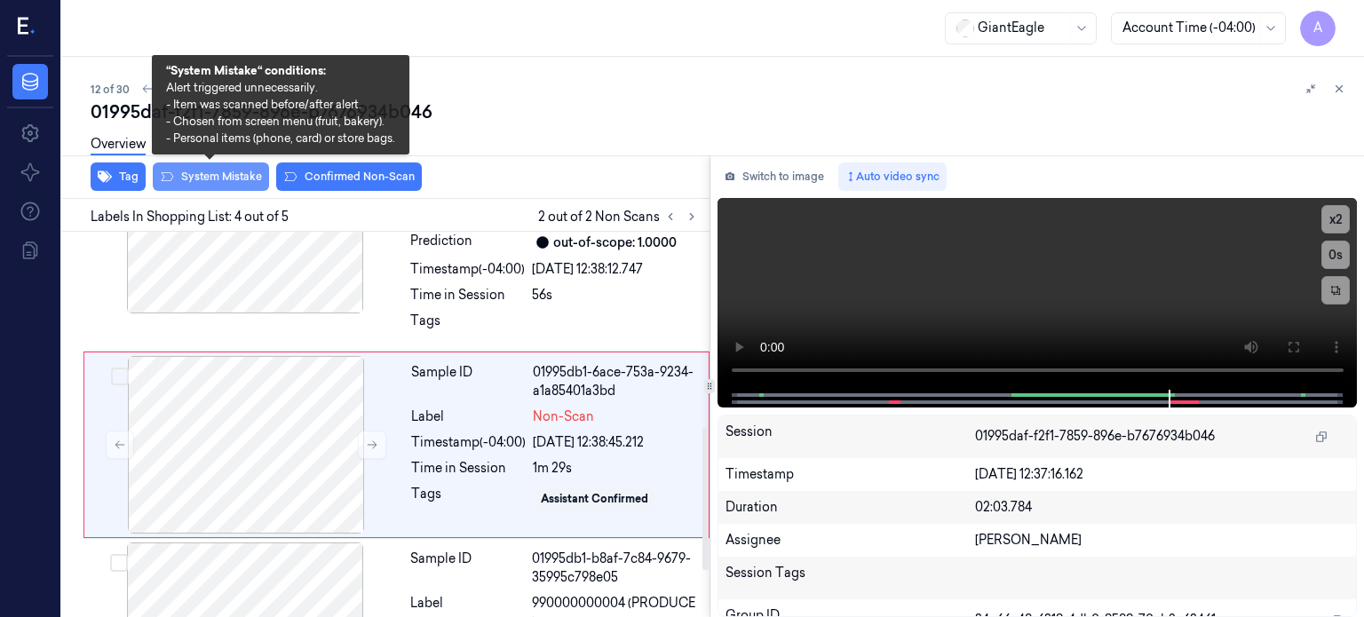
click at [223, 179] on button "System Mistake" at bounding box center [211, 176] width 116 height 28
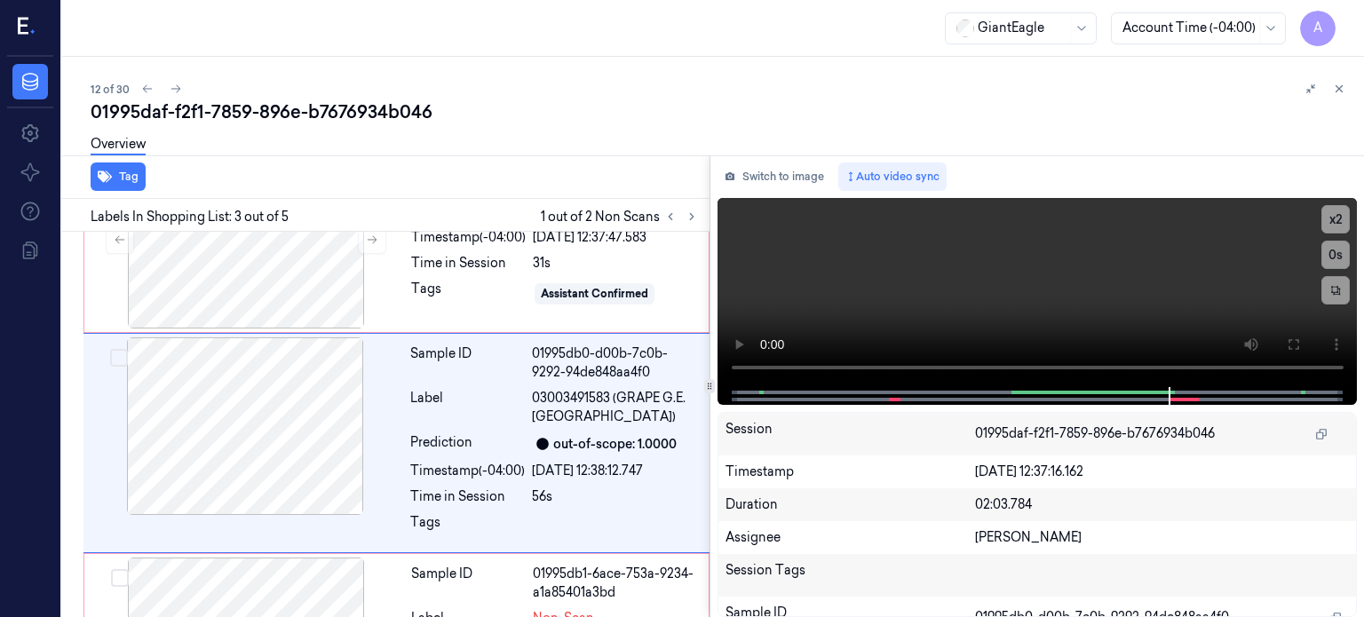
scroll to position [321, 0]
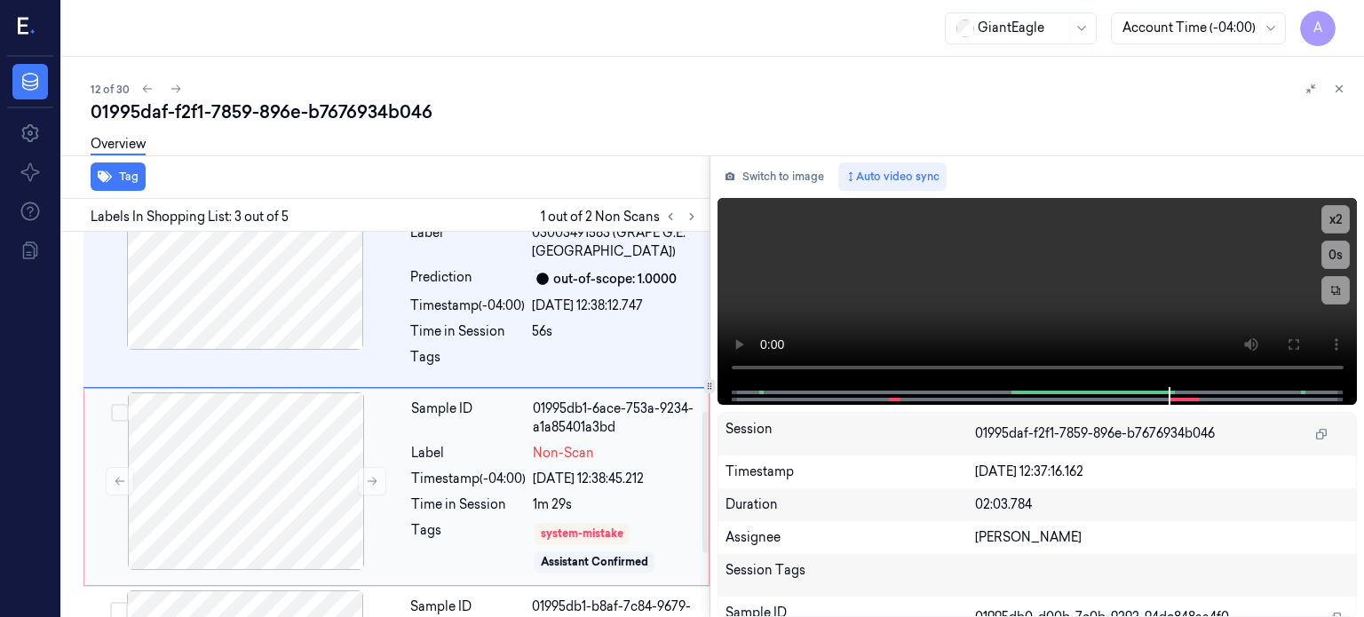
click at [507, 495] on div "Time in Session" at bounding box center [468, 504] width 115 height 19
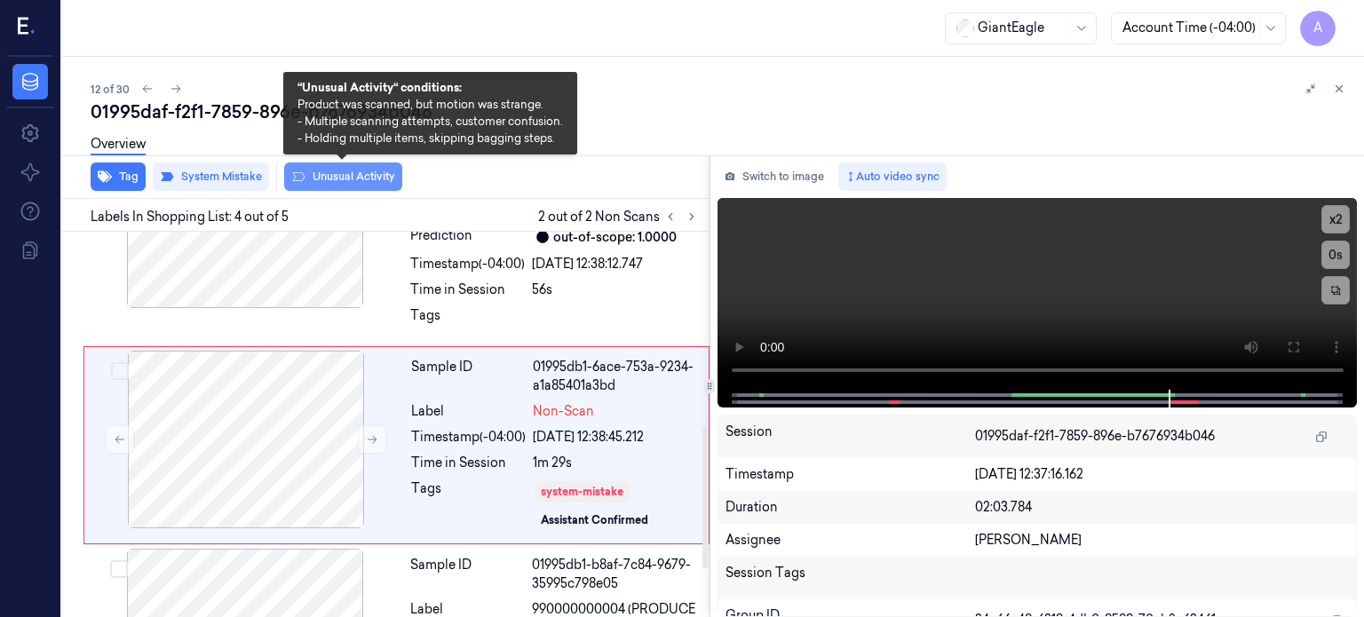
click at [348, 176] on button "Unusual Activity" at bounding box center [343, 176] width 118 height 28
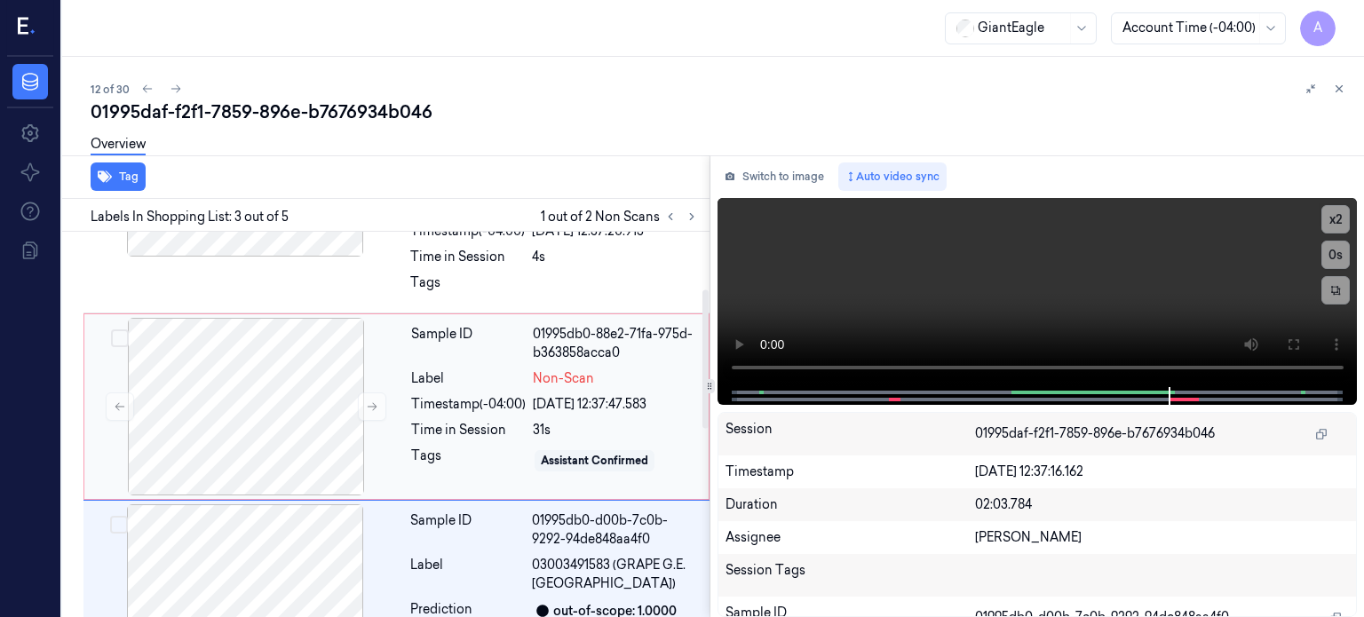
scroll to position [159, 0]
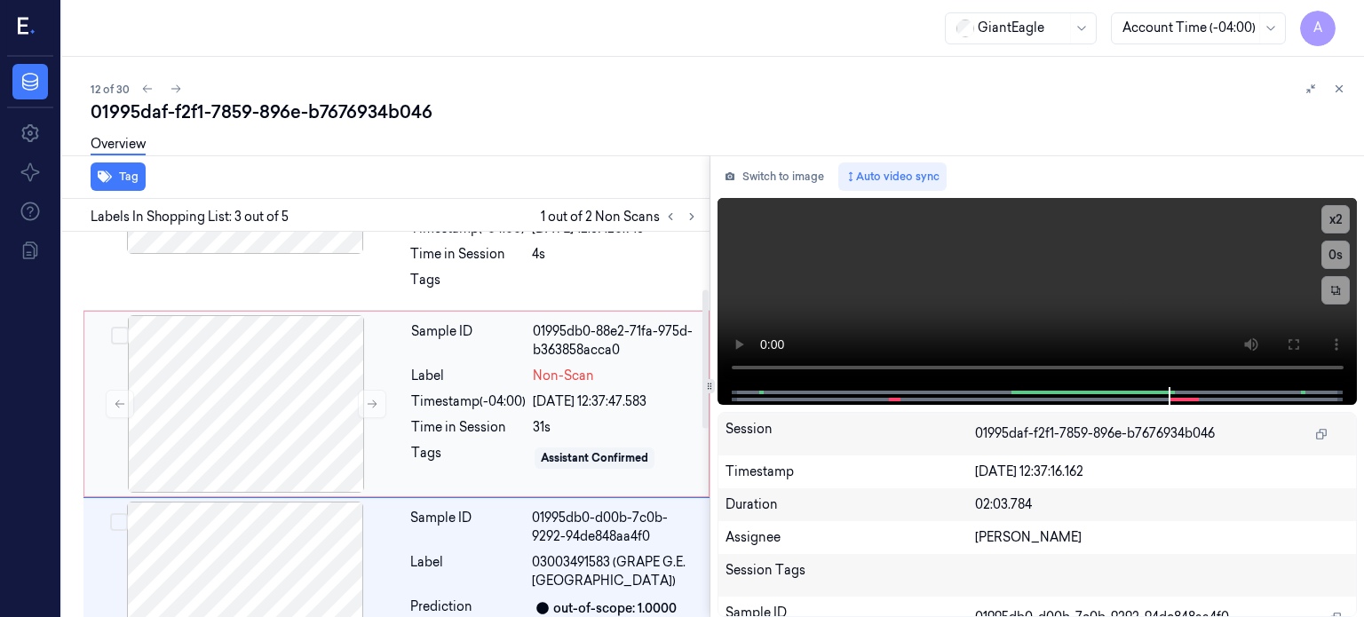
click at [511, 392] on div "Timestamp (-04:00)" at bounding box center [468, 401] width 115 height 19
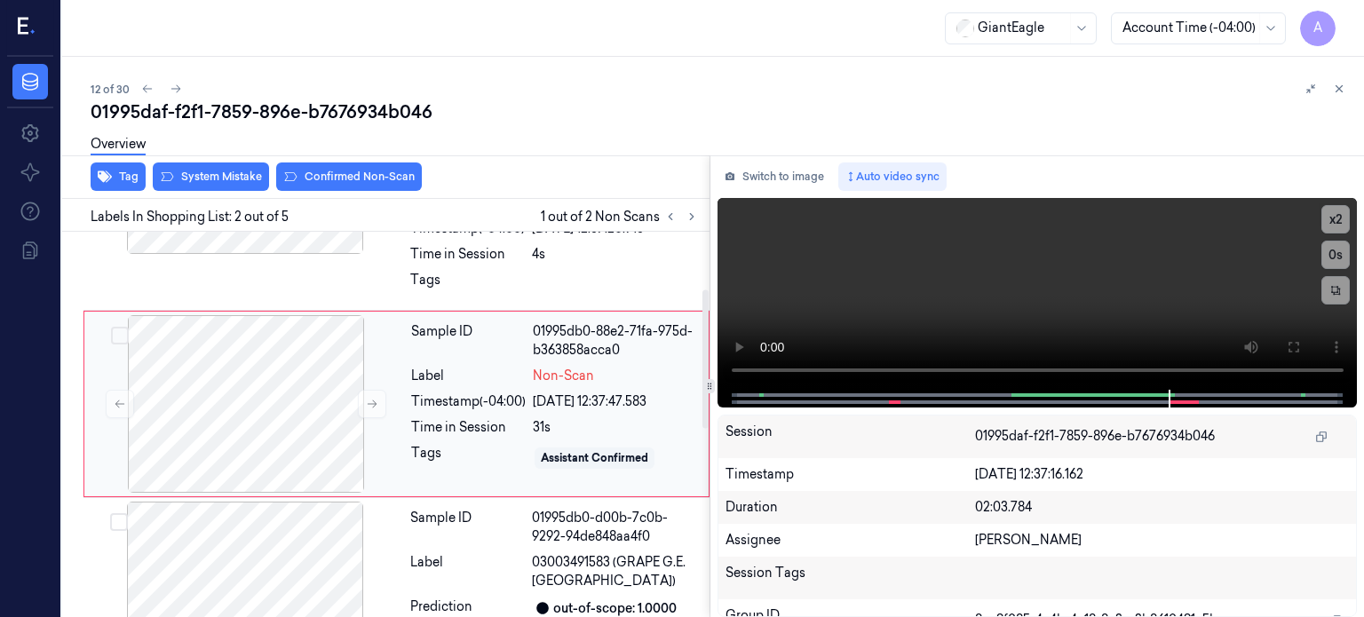
scroll to position [119, 0]
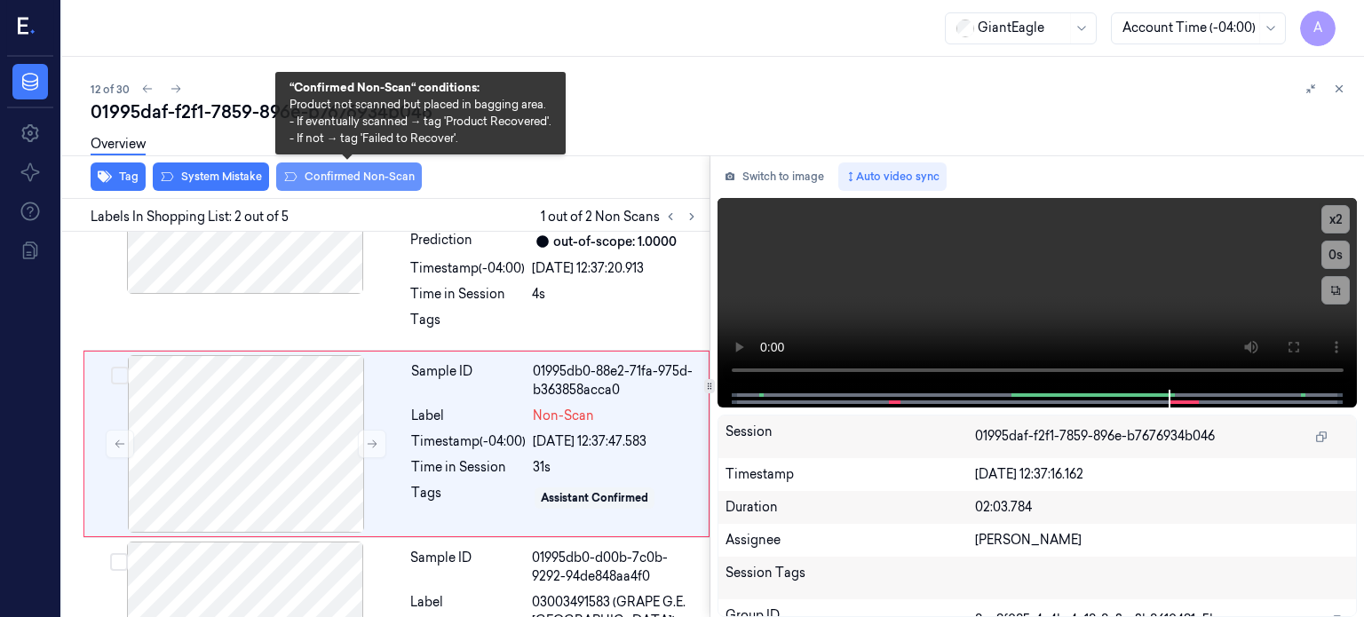
click at [345, 177] on button "Confirmed Non-Scan" at bounding box center [349, 176] width 146 height 28
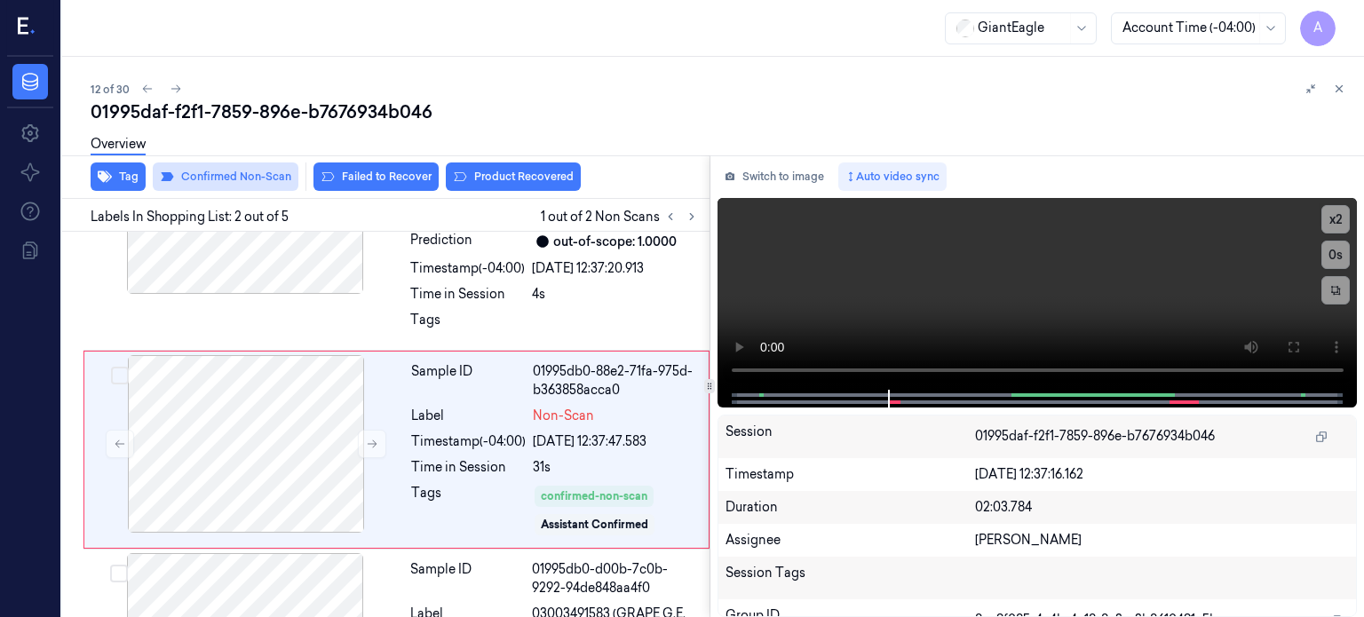
scroll to position [124, 0]
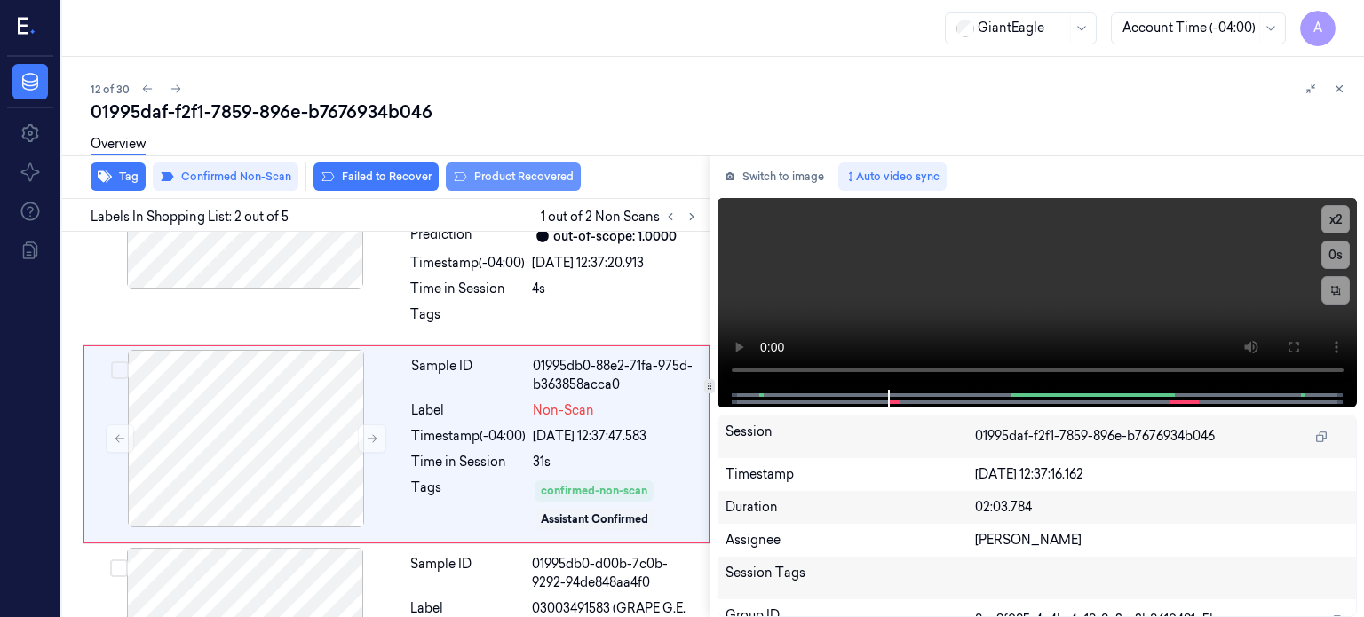
click at [516, 173] on button "Product Recovered" at bounding box center [513, 176] width 135 height 28
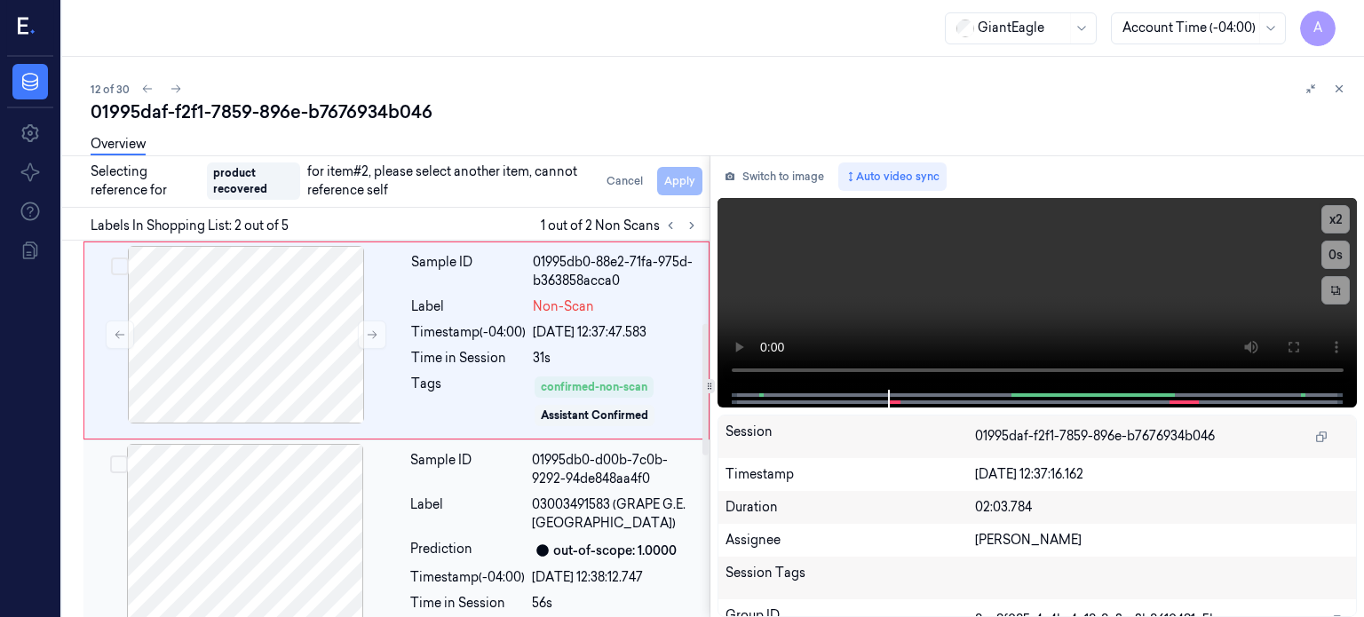
scroll to position [238, 0]
click at [620, 539] on div "out-of-scope: 1.0000" at bounding box center [615, 549] width 167 height 21
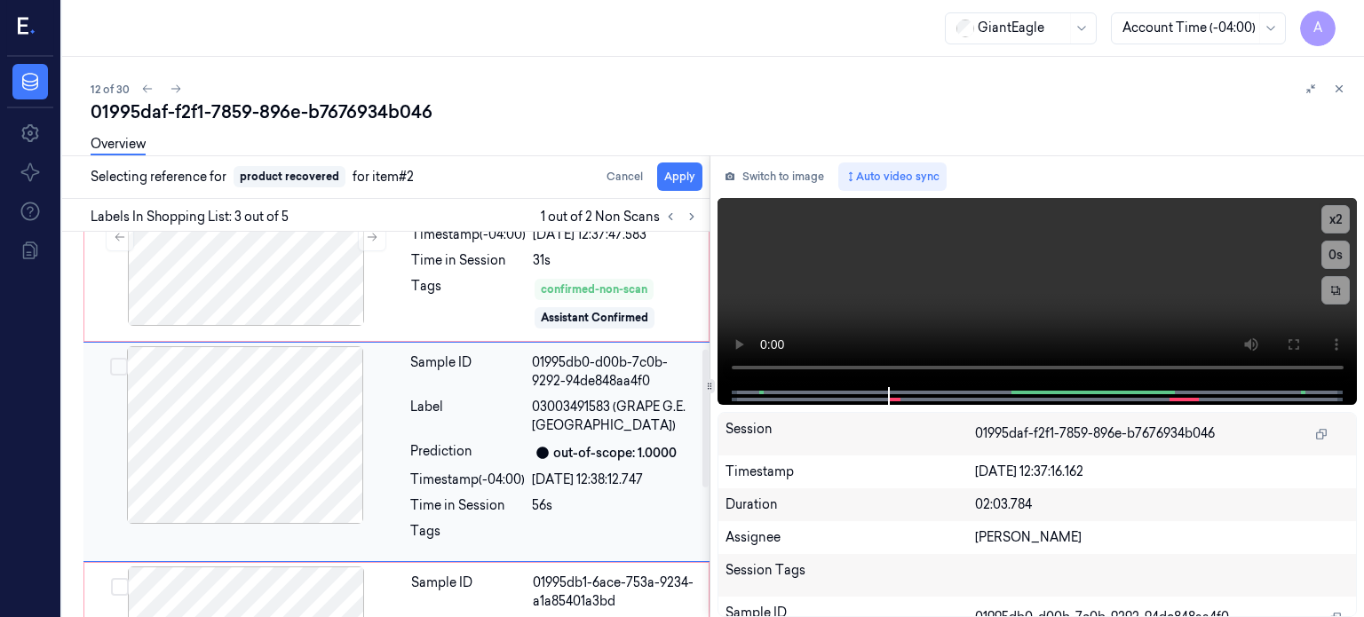
scroll to position [333, 0]
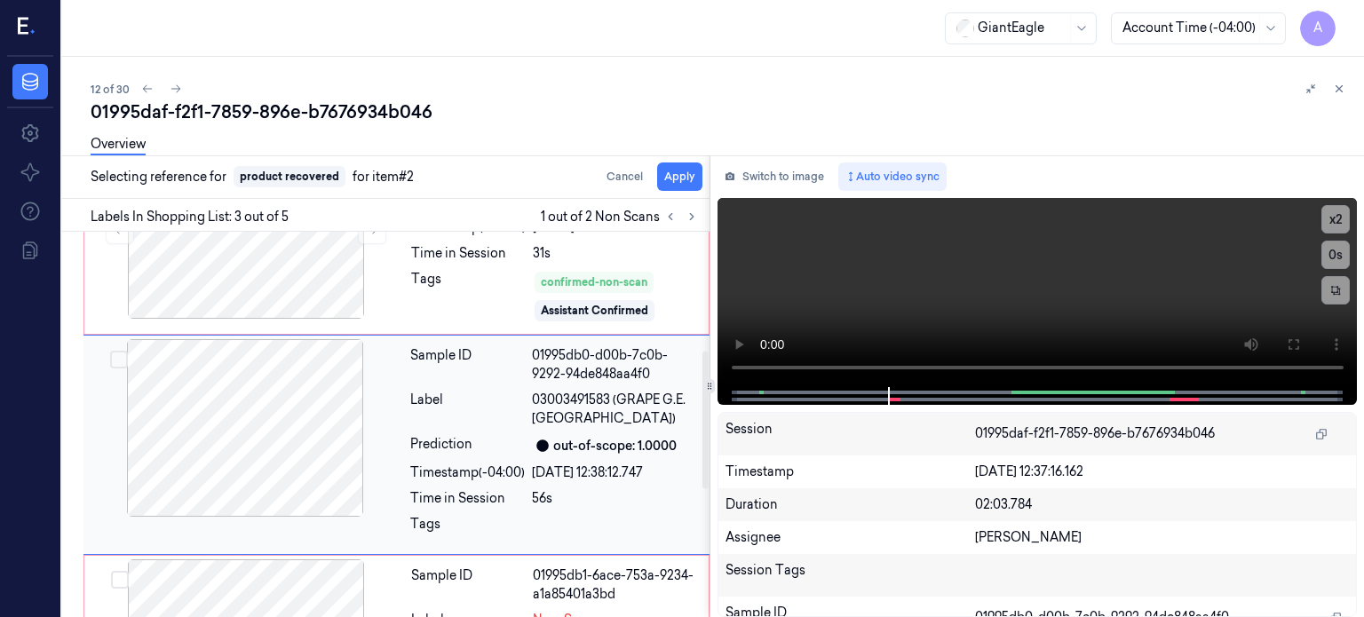
click at [116, 351] on button "Select row" at bounding box center [119, 360] width 18 height 18
click at [685, 177] on button "Apply" at bounding box center [679, 176] width 45 height 28
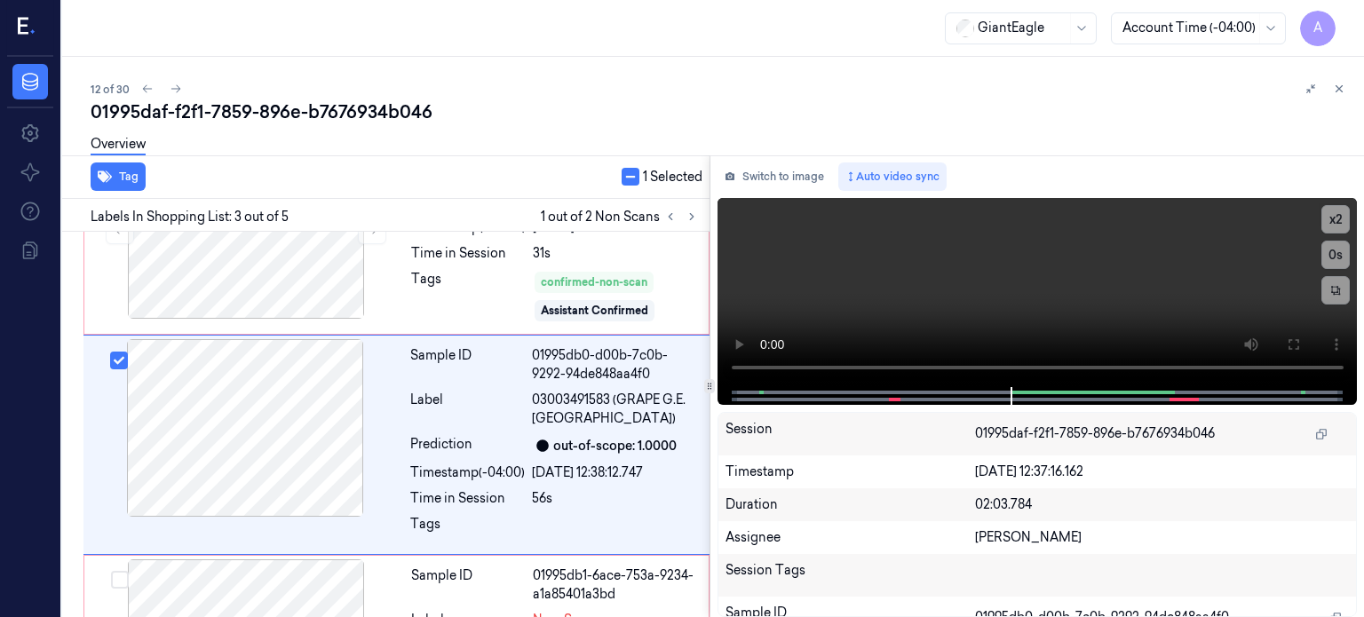
scroll to position [355, 0]
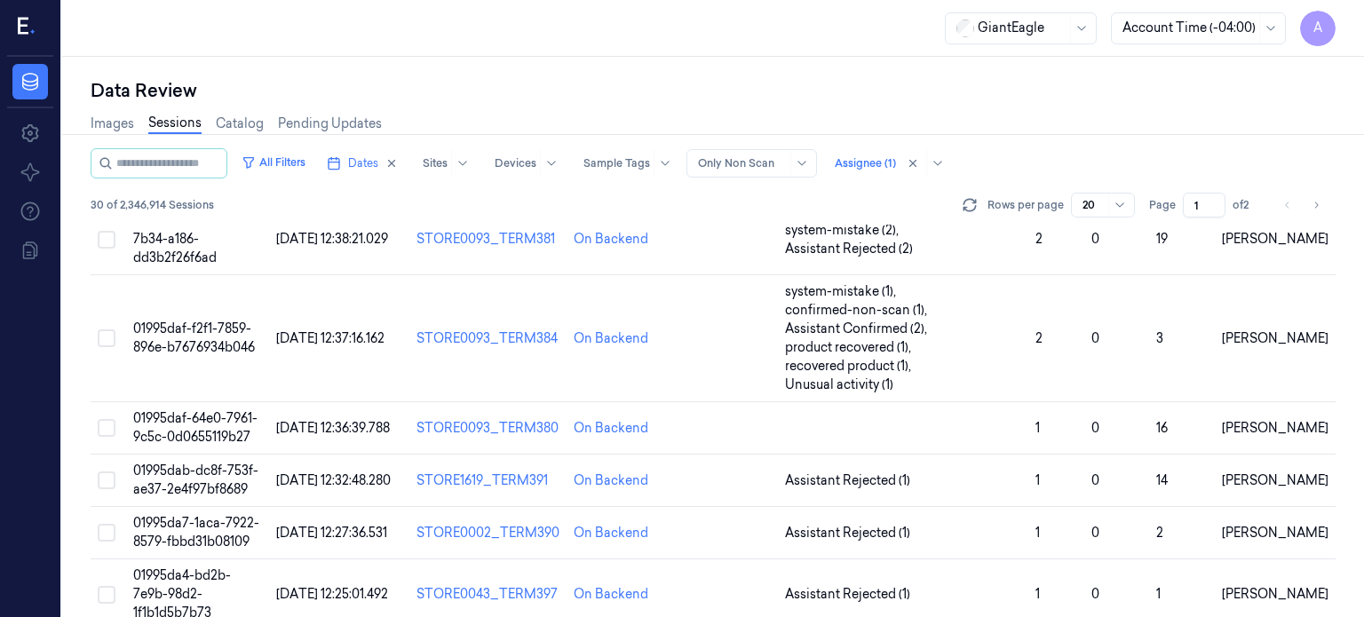
scroll to position [783, 0]
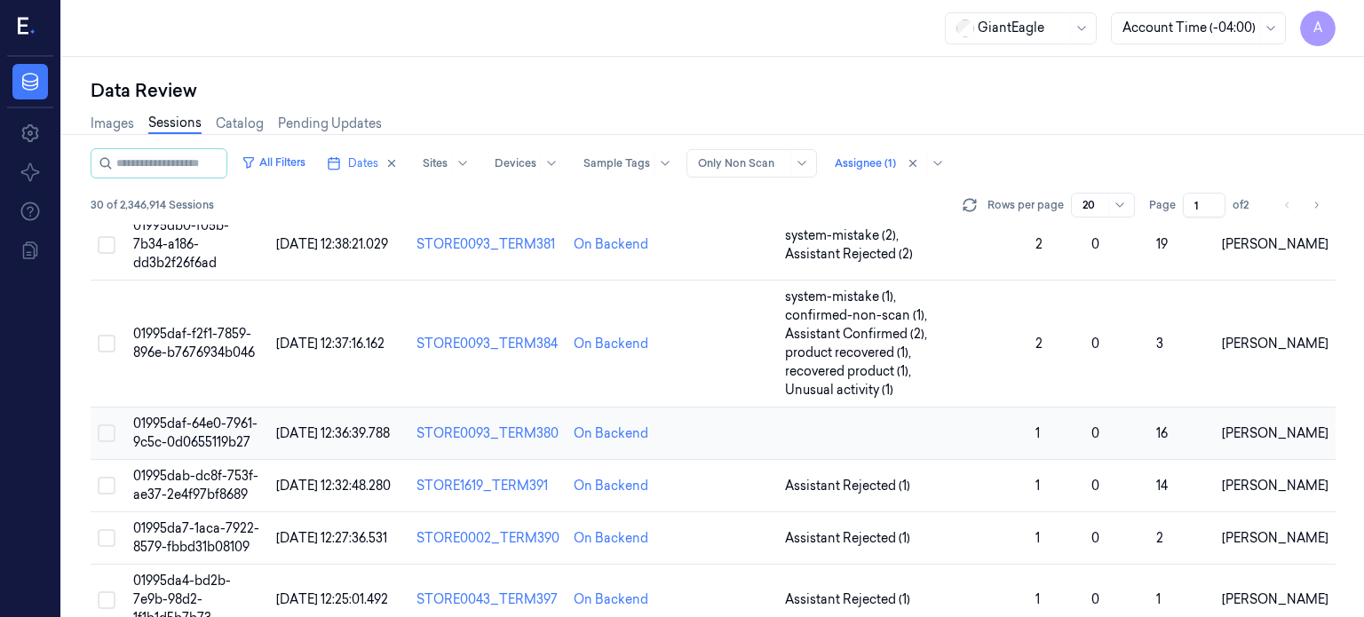
click at [195, 415] on span "01995daf-64e0-7961-9c5c-0d0655119b27" at bounding box center [195, 432] width 124 height 35
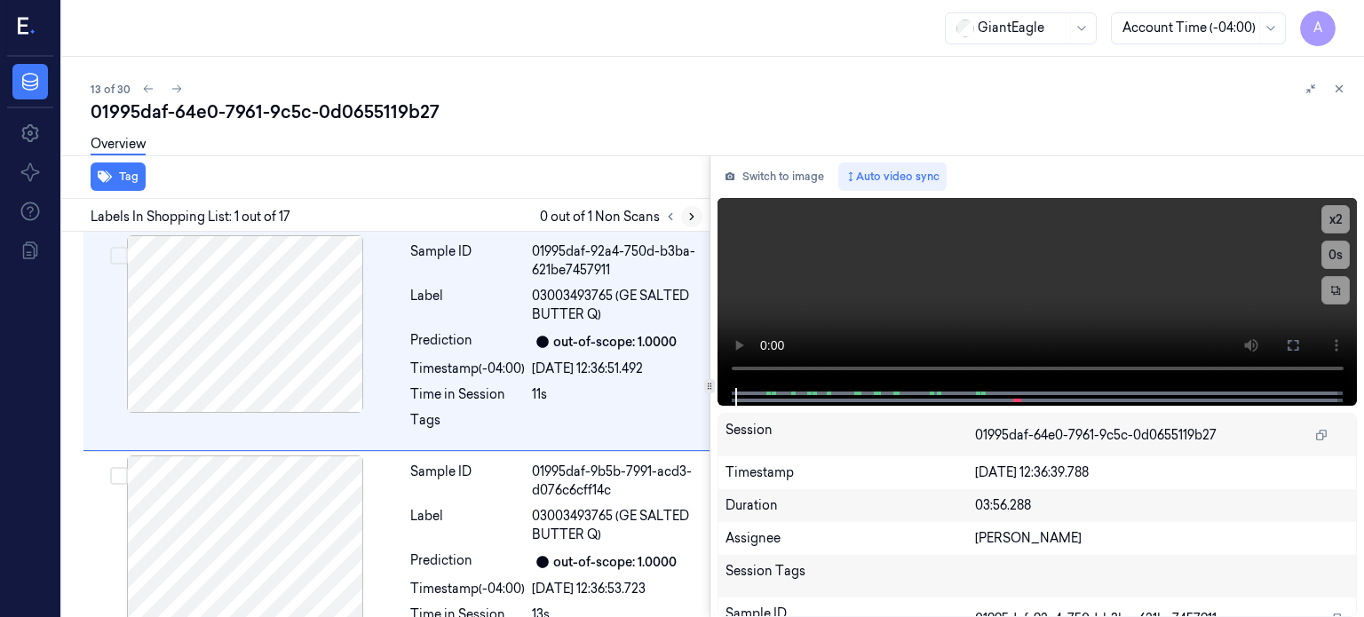
click at [688, 219] on icon at bounding box center [691, 216] width 12 height 12
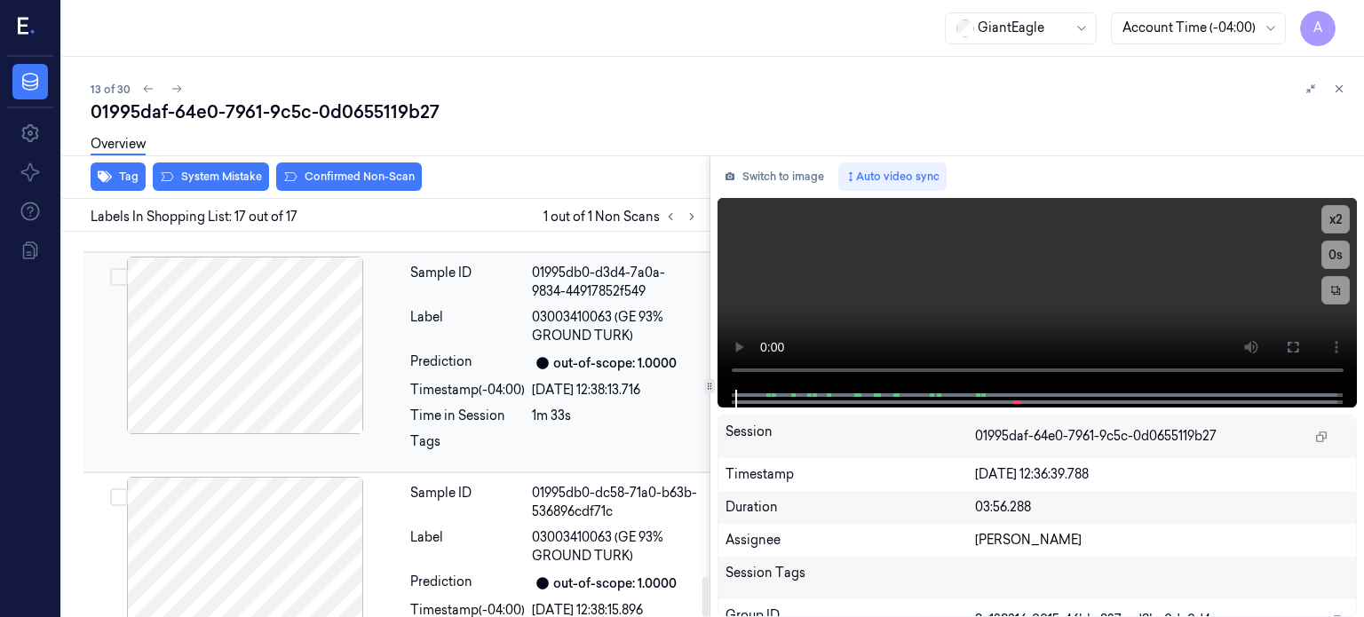
scroll to position [3322, 0]
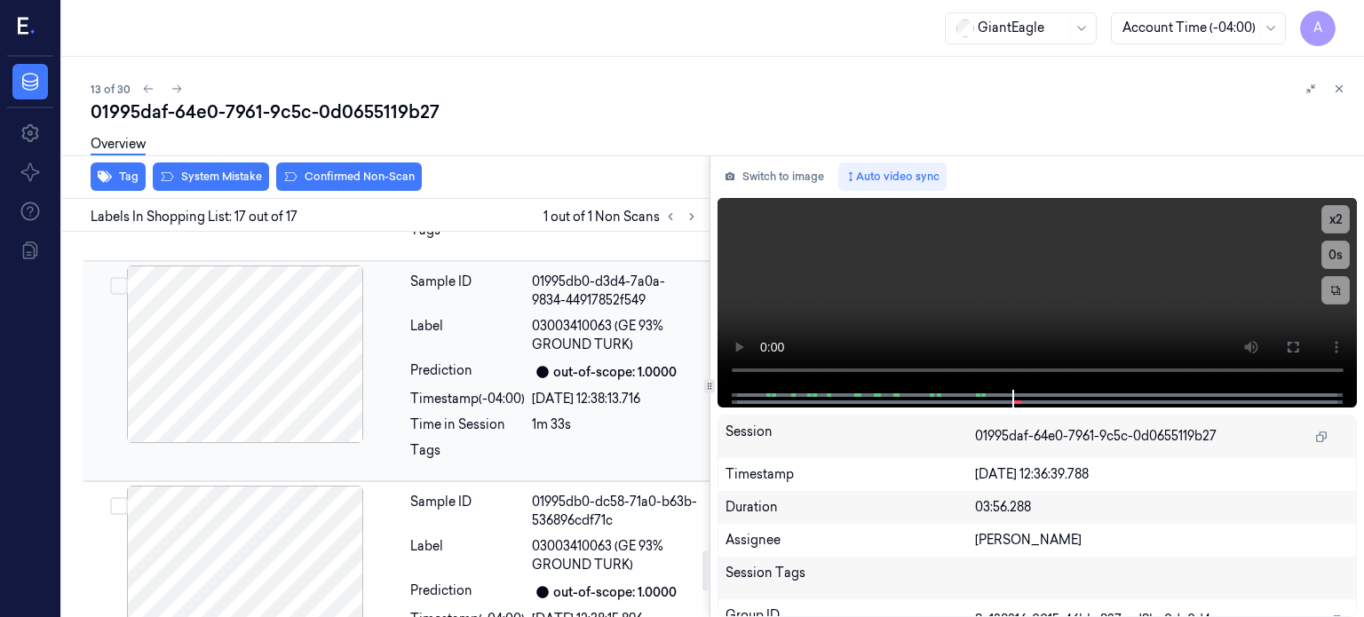
click at [526, 317] on div "Label 03003410063 (GE 93% GROUND TURK)" at bounding box center [554, 335] width 289 height 37
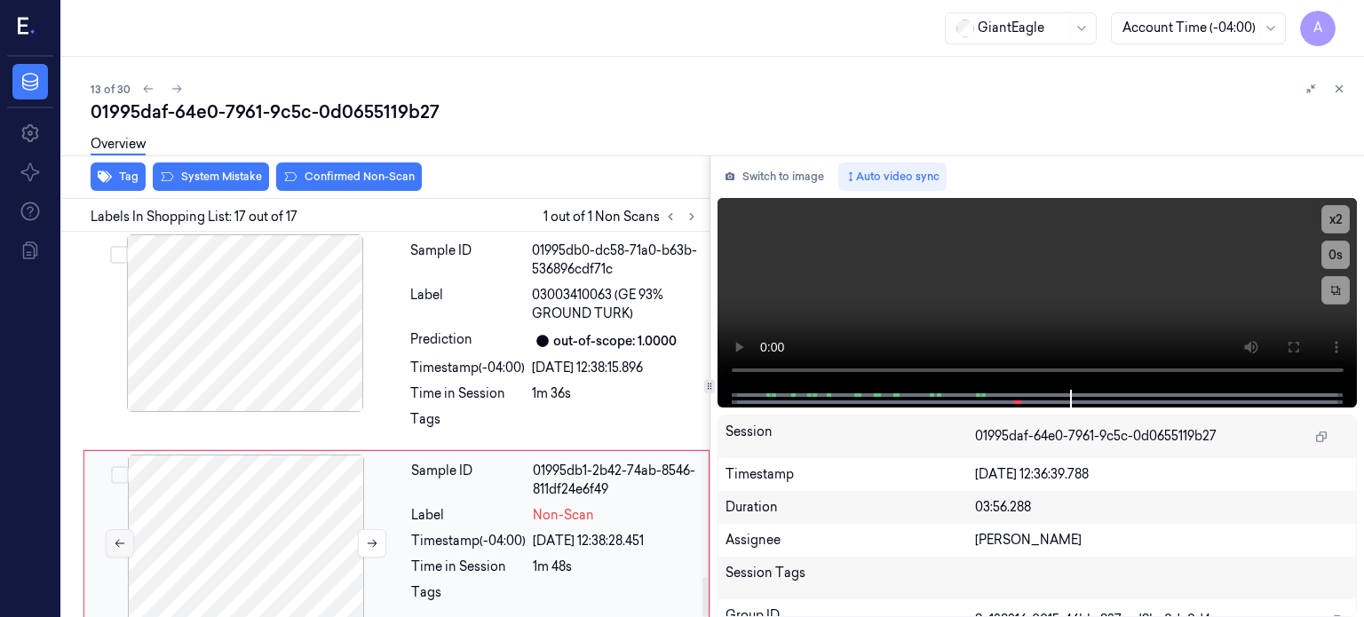
click at [107, 529] on button at bounding box center [120, 543] width 28 height 28
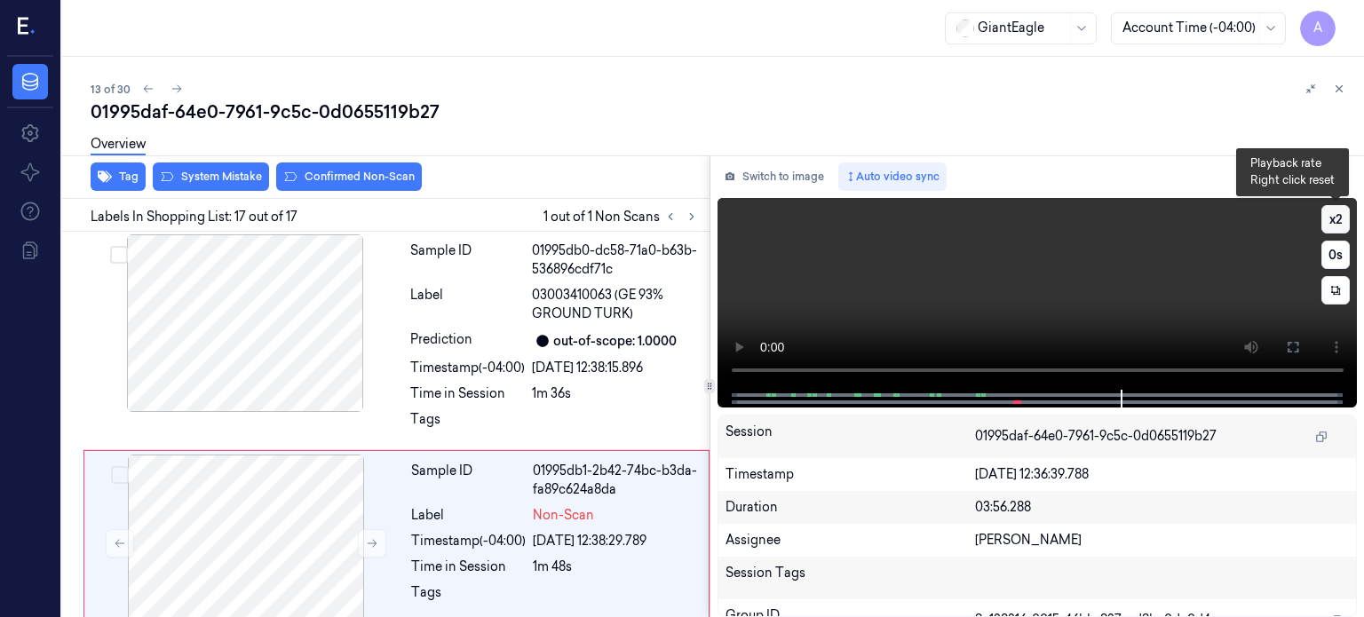
click at [1339, 211] on button "x 2" at bounding box center [1335, 219] width 28 height 28
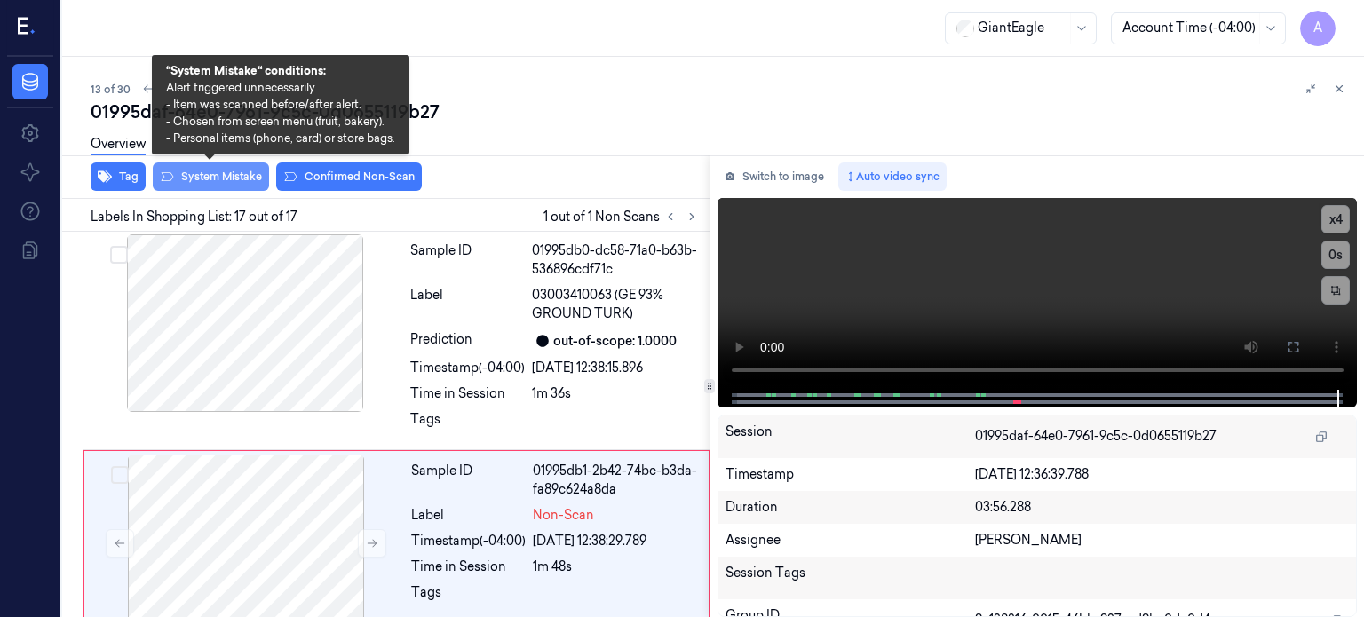
click at [236, 178] on button "System Mistake" at bounding box center [211, 176] width 116 height 28
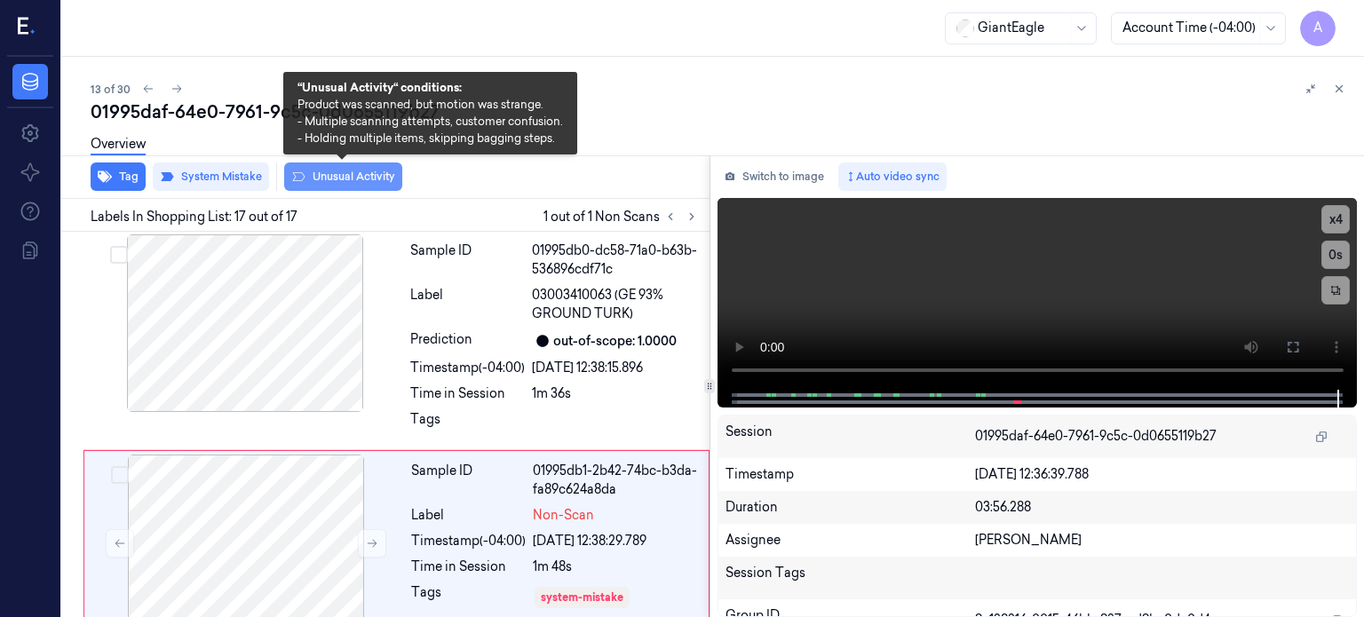
click at [352, 171] on button "Unusual Activity" at bounding box center [343, 176] width 118 height 28
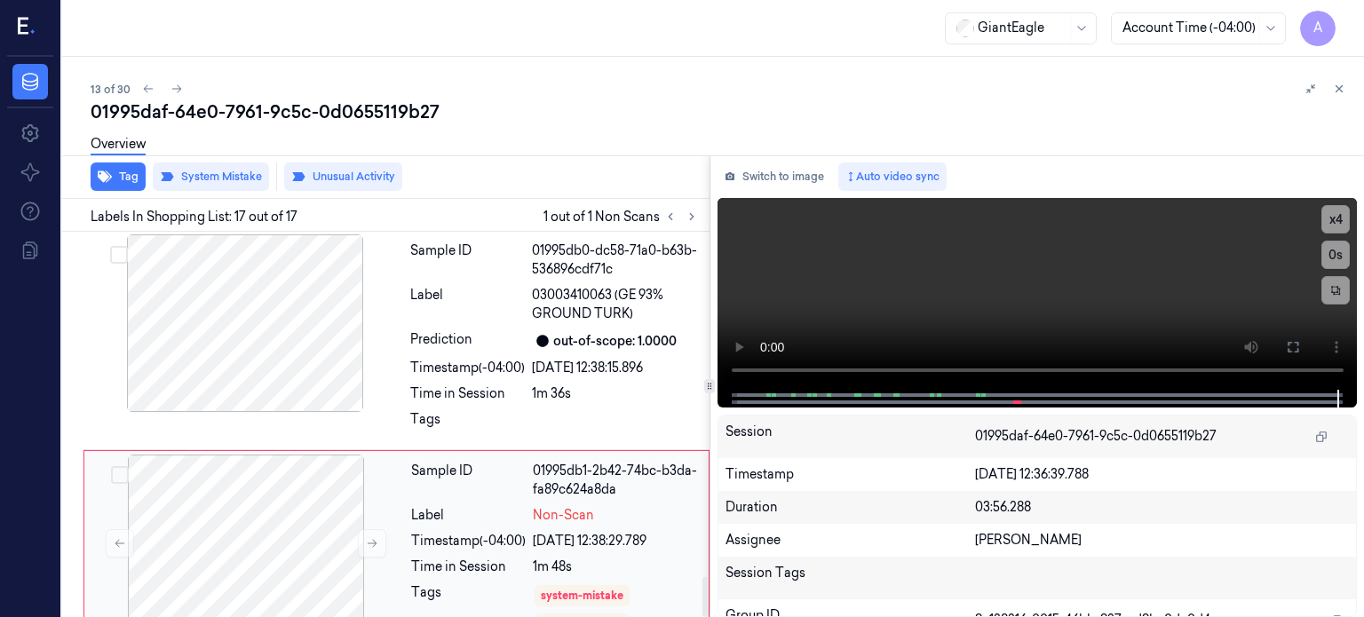
scroll to position [3333, 0]
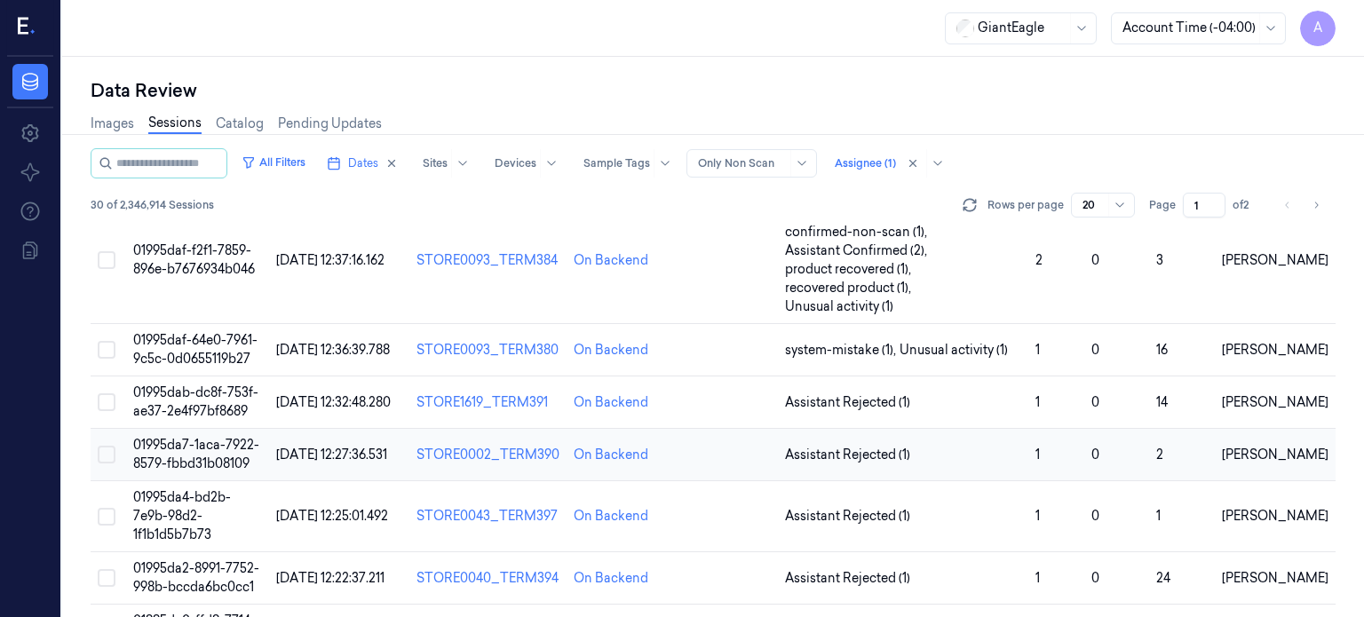
scroll to position [850, 0]
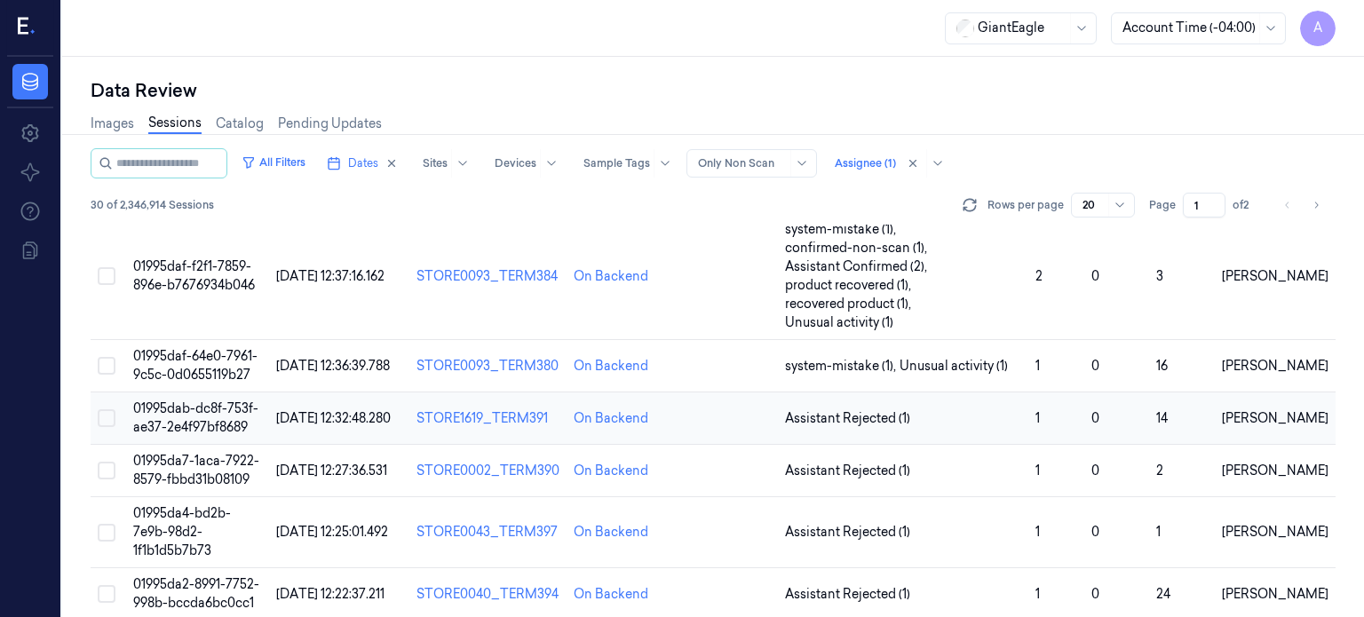
click at [167, 400] on span "01995dab-dc8f-753f-ae37-2e4f97bf8689" at bounding box center [195, 417] width 125 height 35
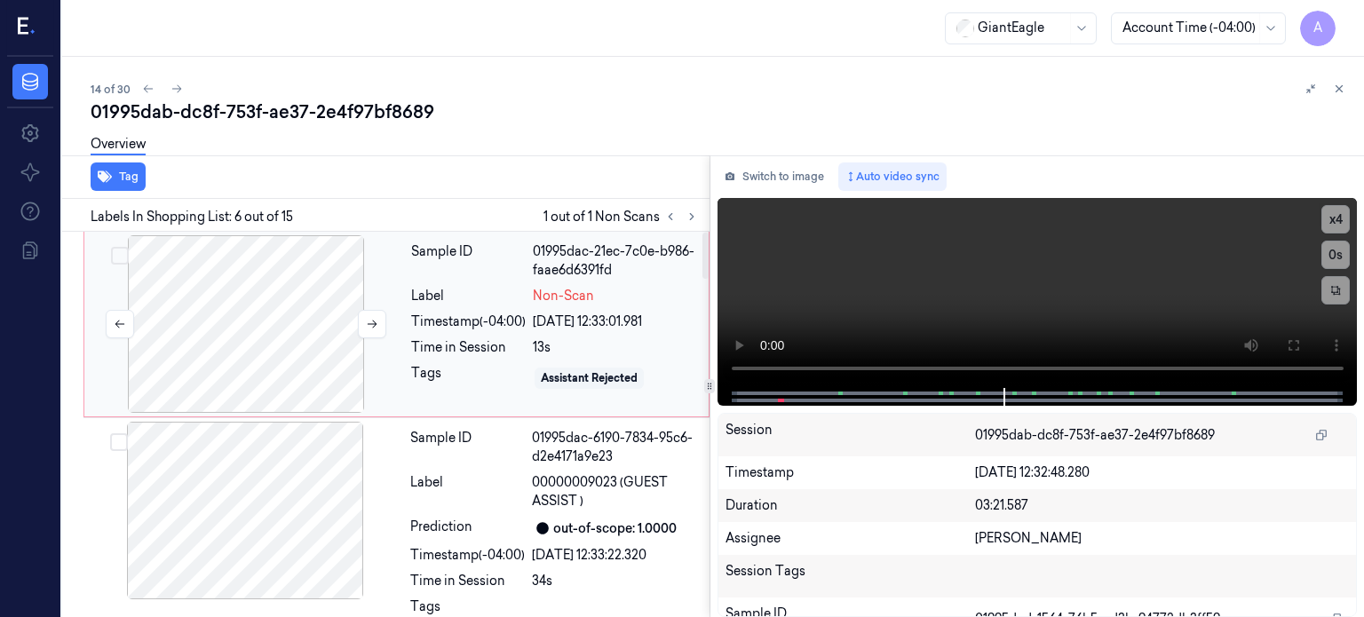
click at [311, 306] on div at bounding box center [246, 324] width 316 height 178
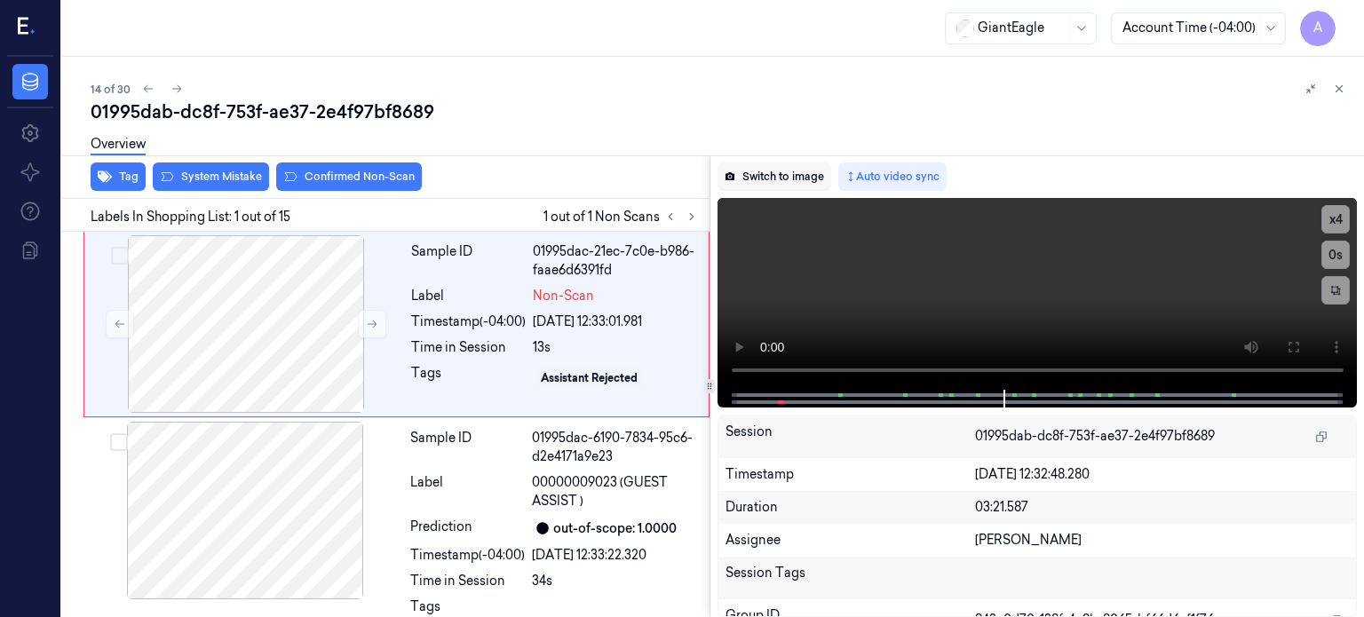
click at [797, 177] on button "Switch to image" at bounding box center [774, 176] width 114 height 28
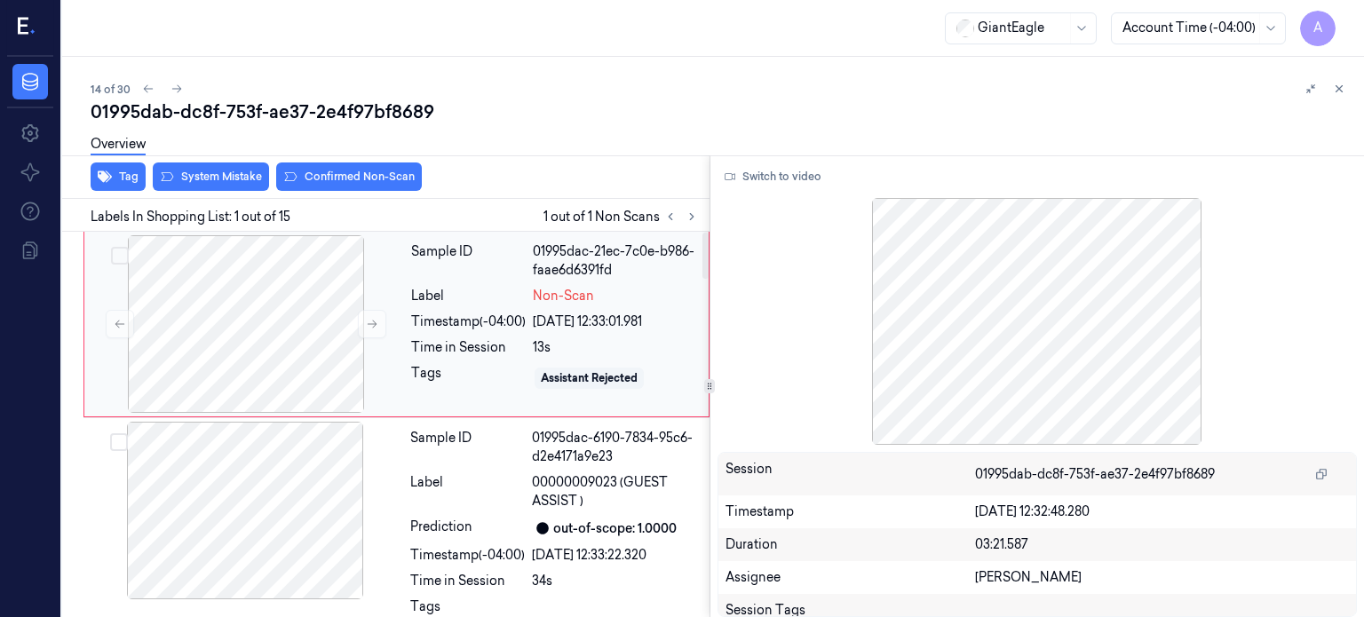
click at [450, 313] on div "Timestamp (-04:00)" at bounding box center [468, 321] width 115 height 19
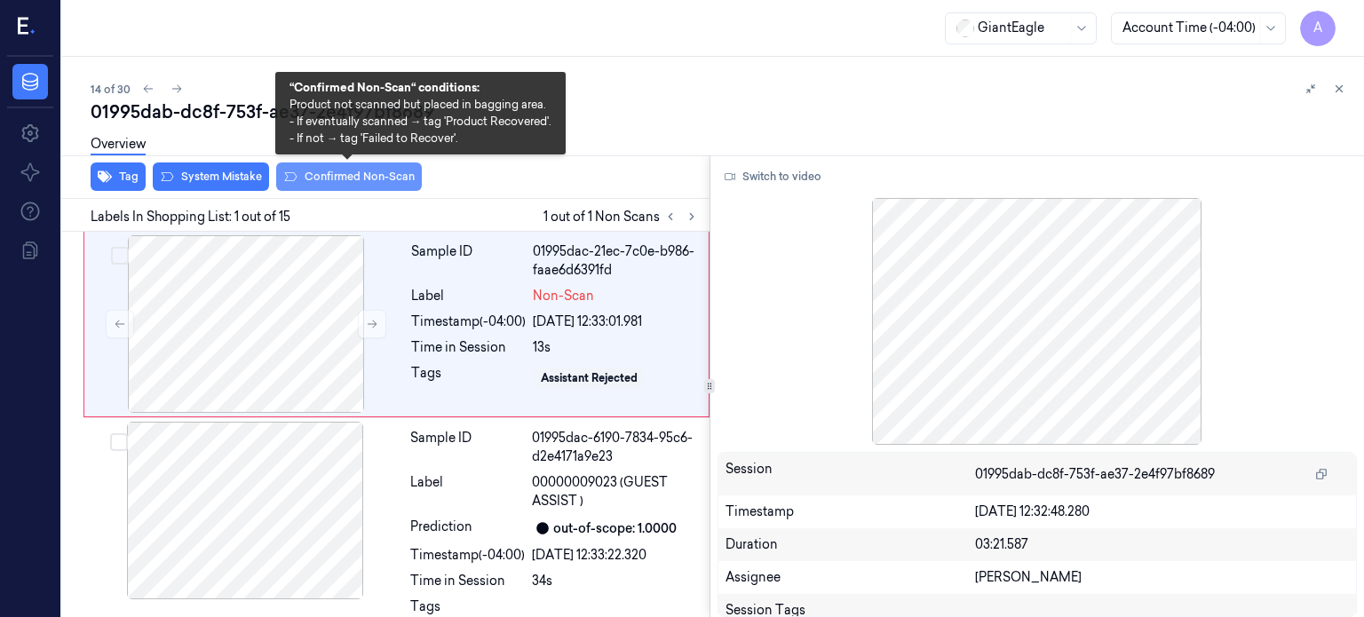
click at [359, 177] on button "Confirmed Non-Scan" at bounding box center [349, 176] width 146 height 28
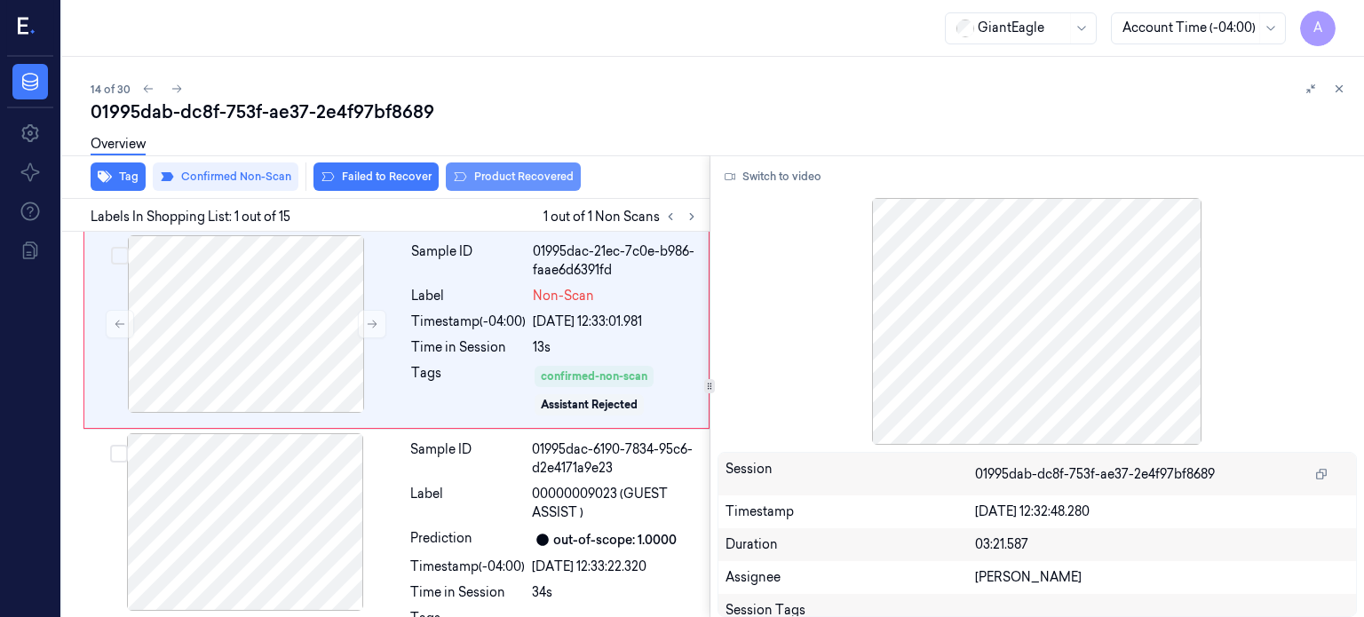
click at [520, 176] on button "Product Recovered" at bounding box center [513, 176] width 135 height 28
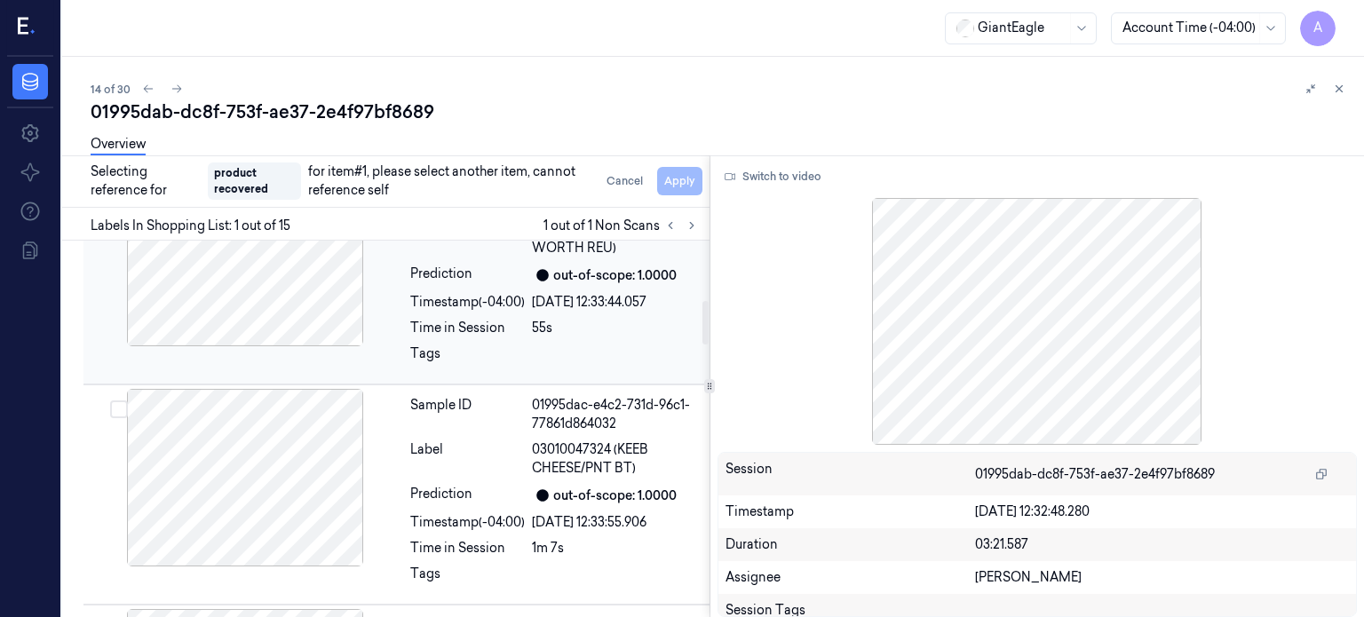
scroll to position [515, 0]
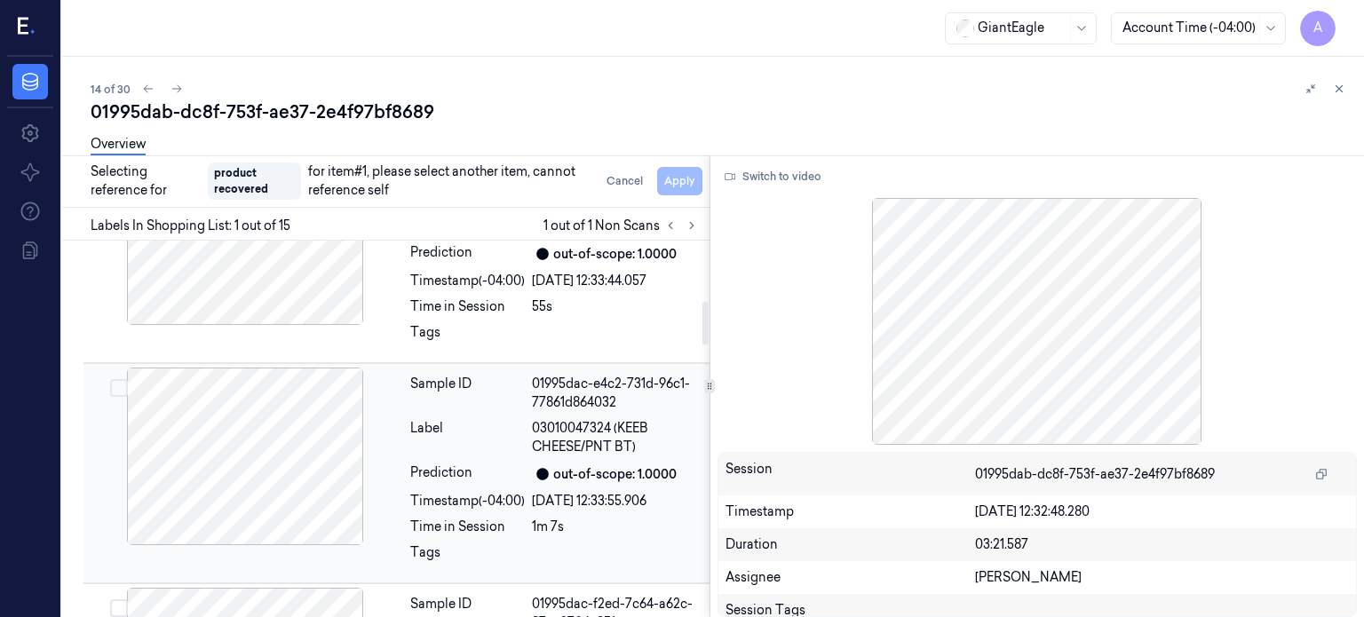
click at [602, 481] on div "out-of-scope: 1.0000" at bounding box center [615, 473] width 167 height 21
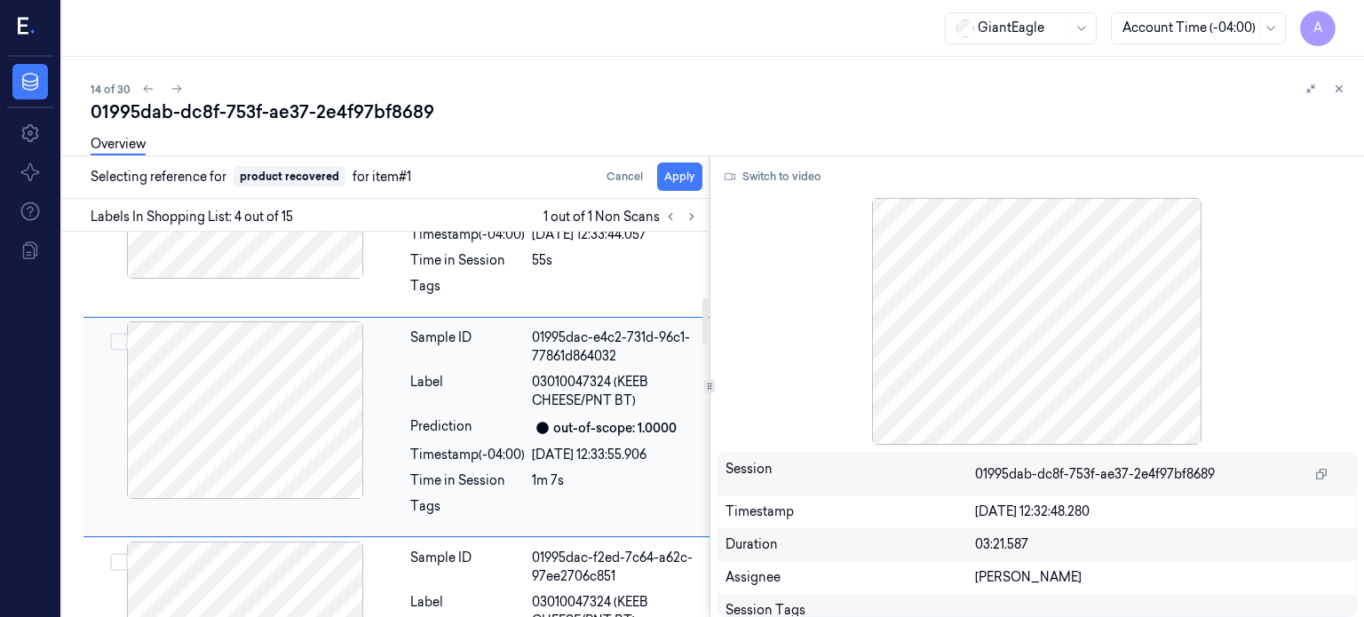
click at [118, 344] on button "Select row" at bounding box center [119, 342] width 18 height 18
click at [681, 178] on button "Apply" at bounding box center [679, 176] width 45 height 28
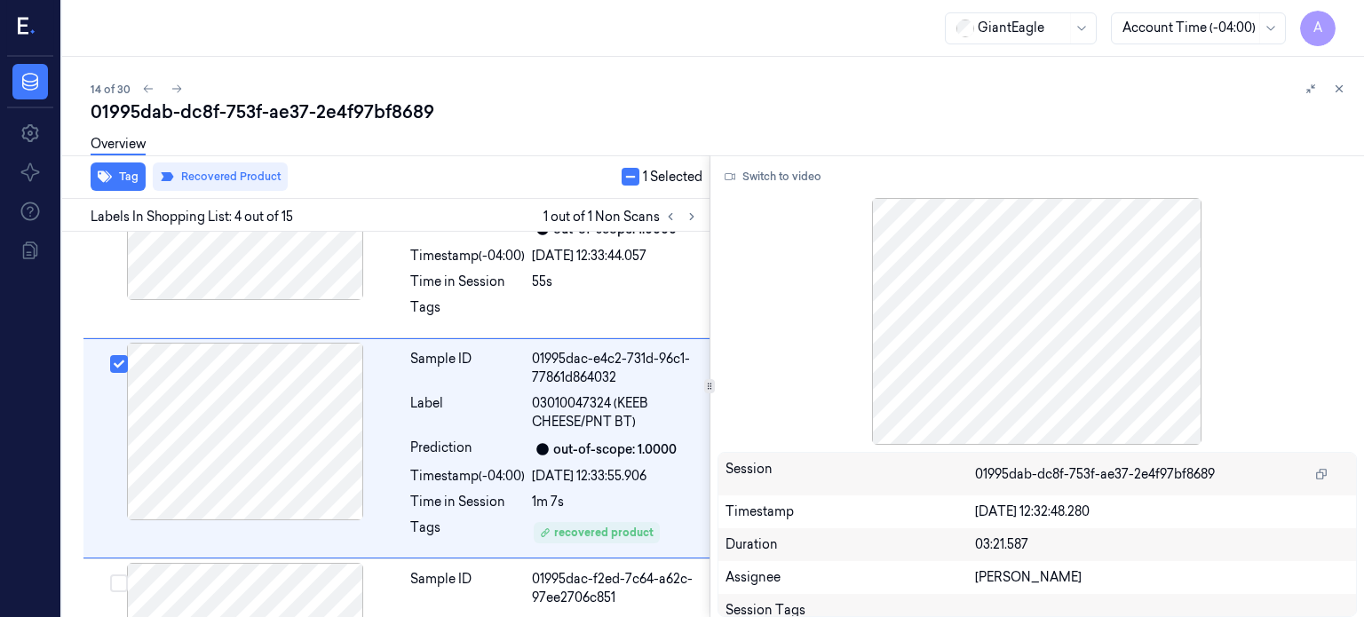
scroll to position [574, 0]
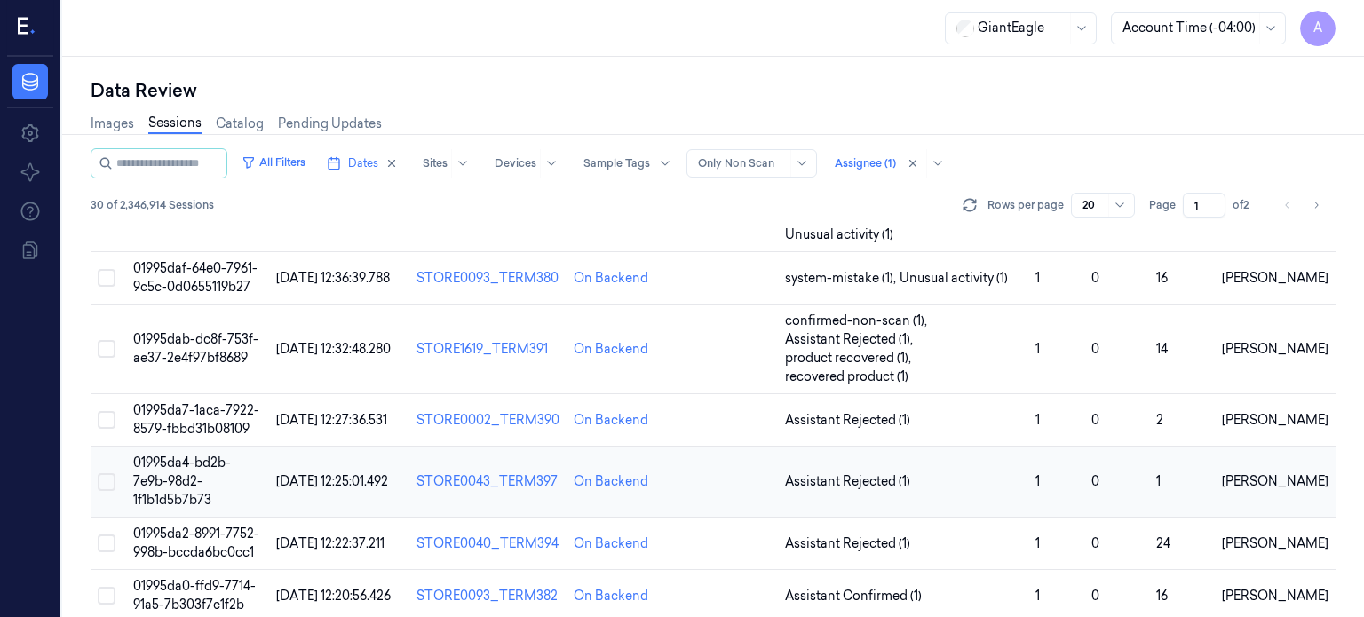
scroll to position [936, 0]
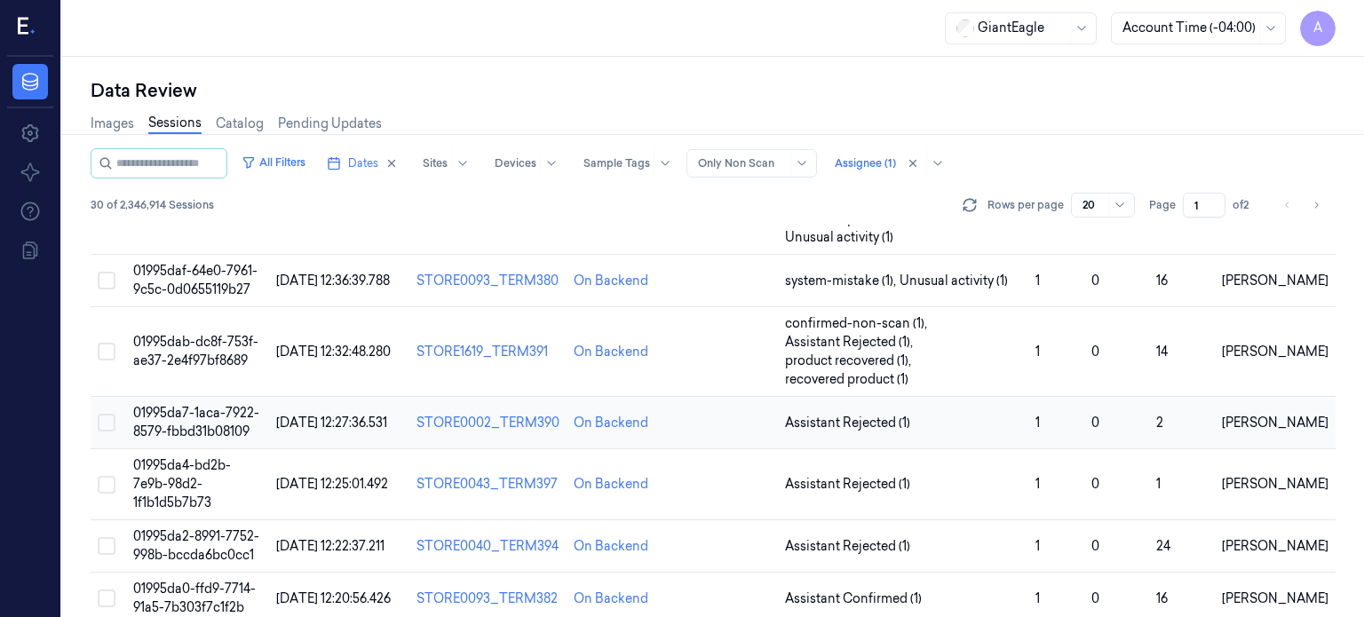
click at [163, 405] on span "01995da7-1aca-7922-8579-fbbd31b08109" at bounding box center [196, 422] width 126 height 35
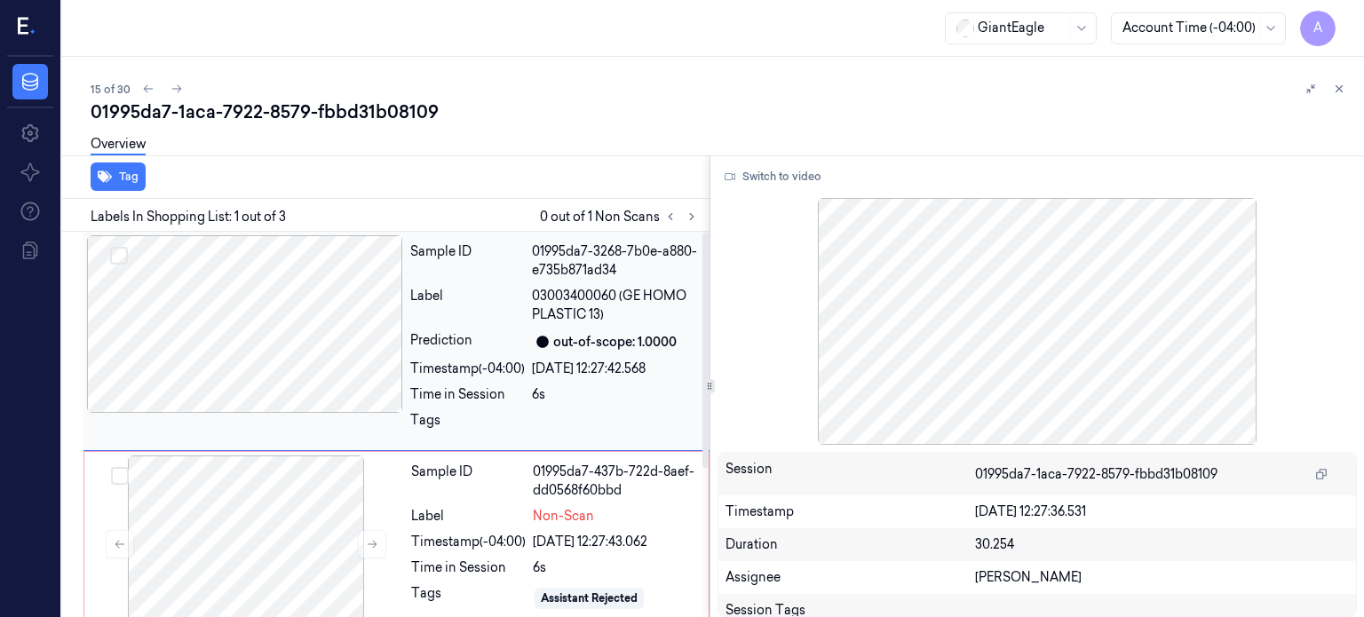
click at [234, 377] on div at bounding box center [245, 324] width 316 height 178
click at [250, 534] on div at bounding box center [246, 544] width 316 height 178
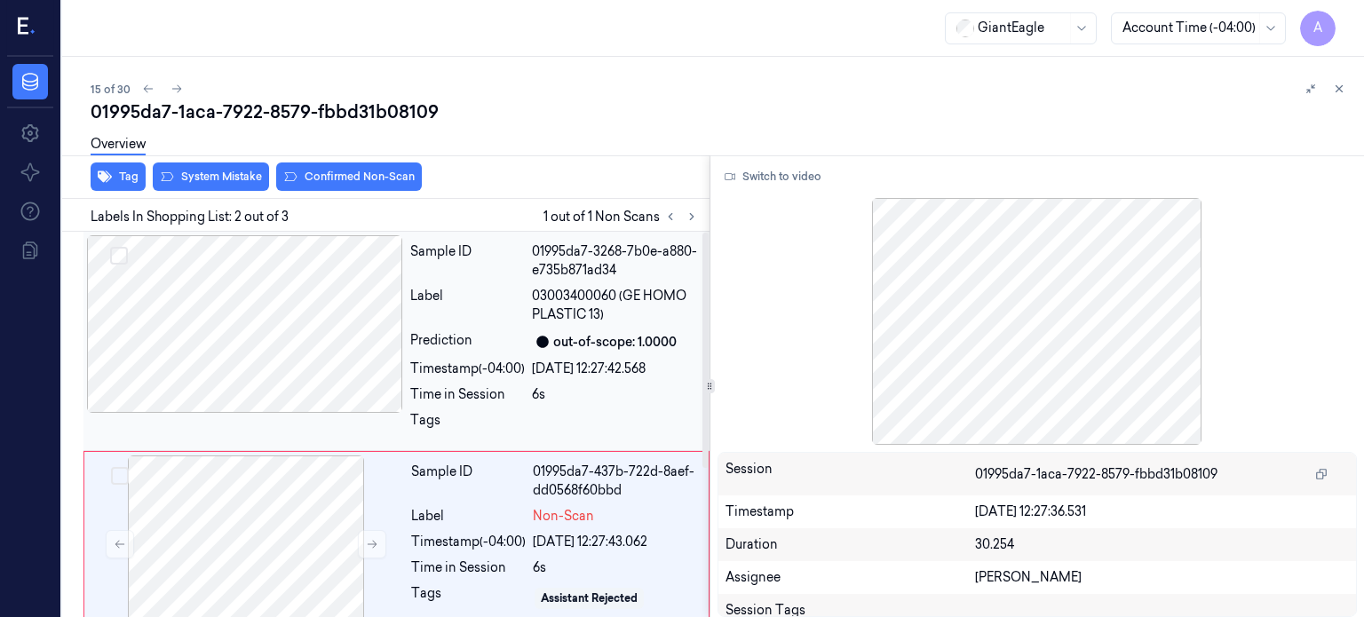
click at [276, 346] on div at bounding box center [245, 324] width 316 height 178
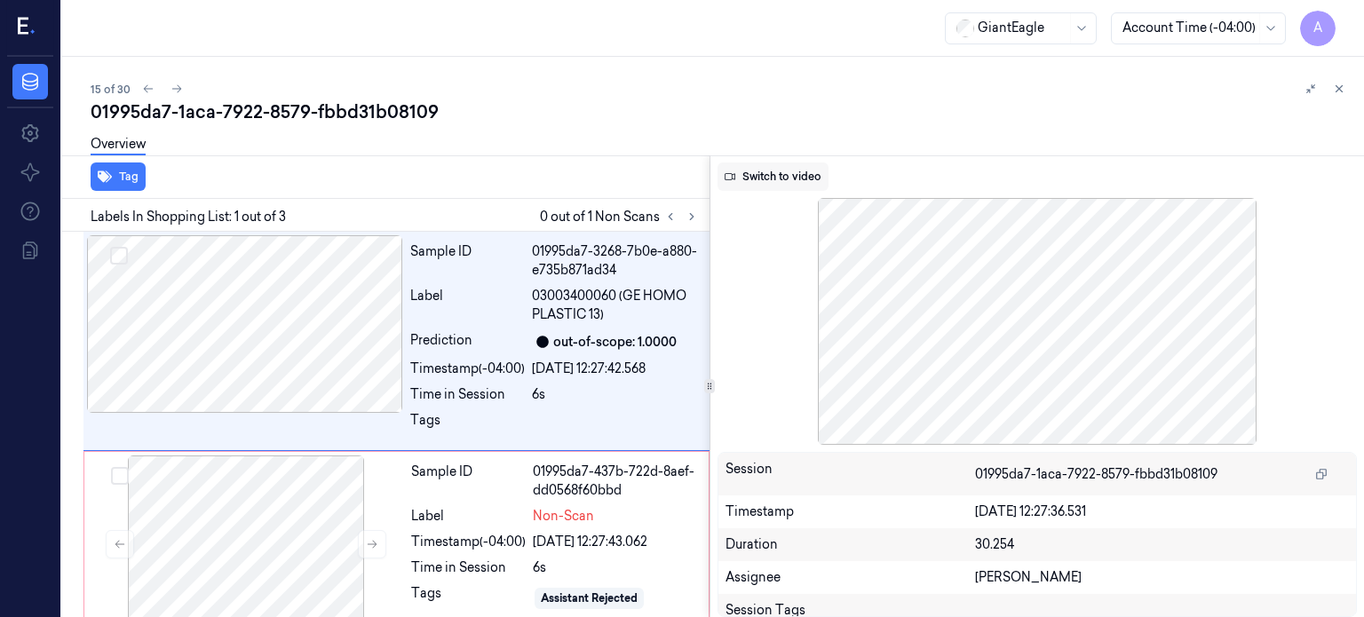
click at [786, 184] on button "Switch to video" at bounding box center [772, 176] width 111 height 28
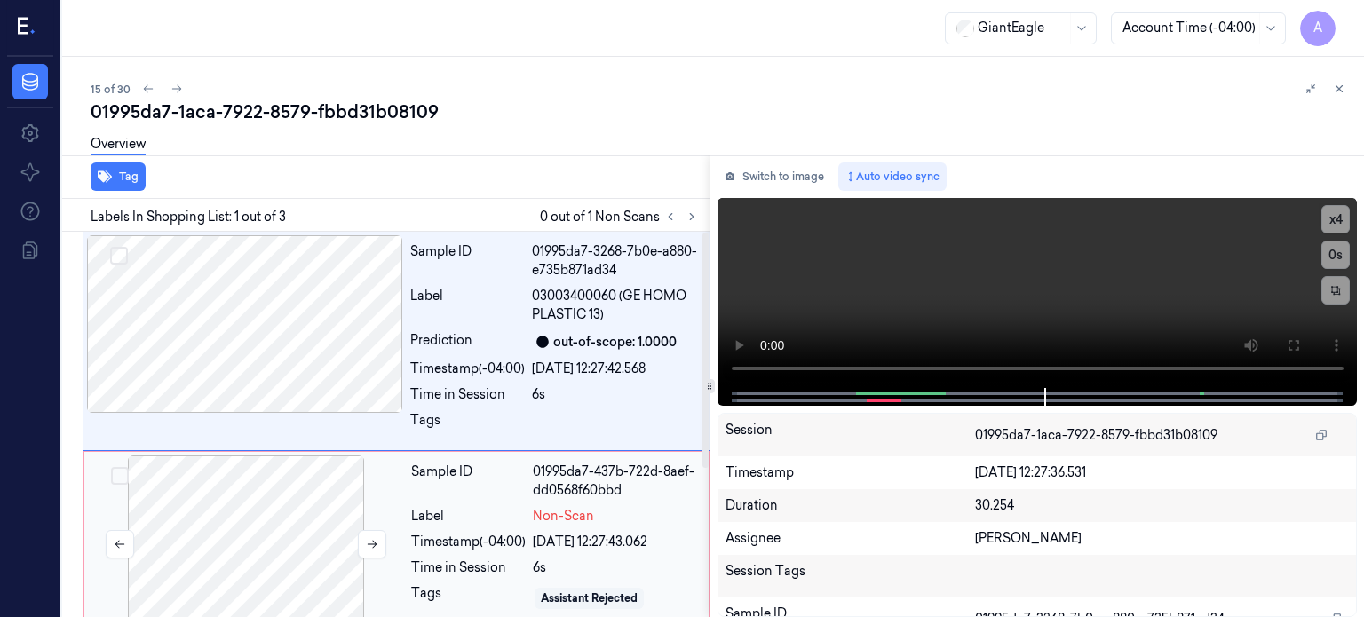
click at [249, 574] on div at bounding box center [246, 544] width 316 height 178
click at [270, 476] on div at bounding box center [246, 544] width 316 height 178
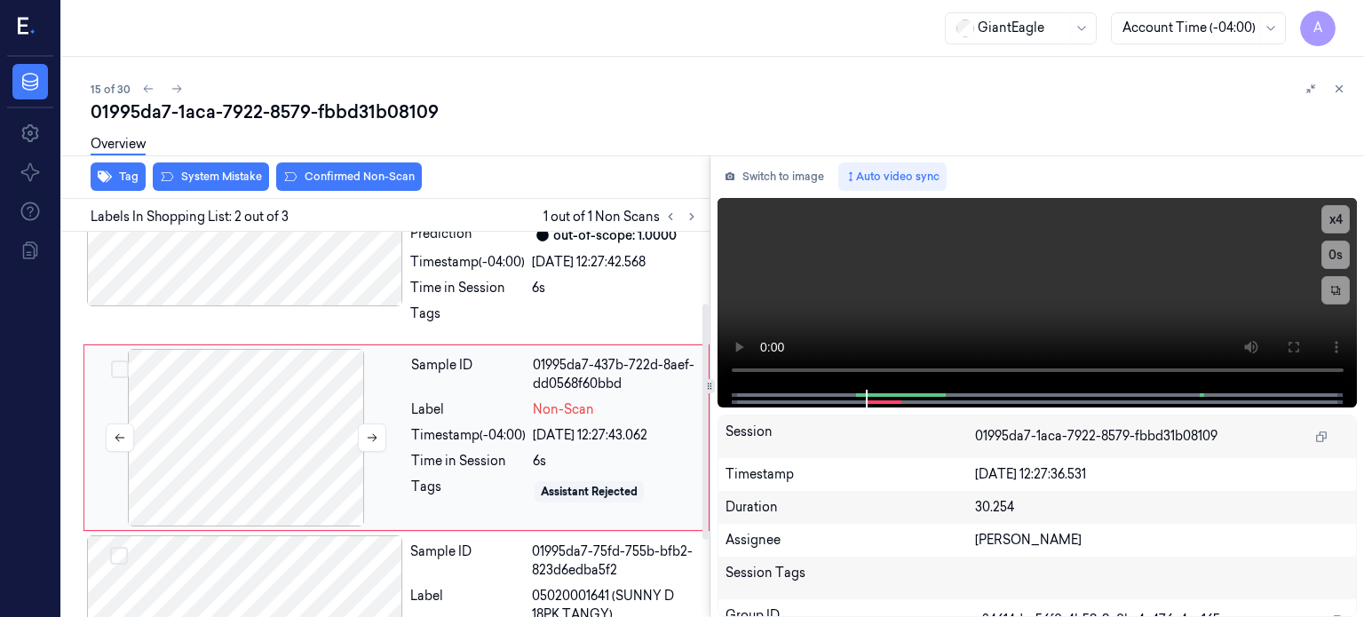
scroll to position [119, 0]
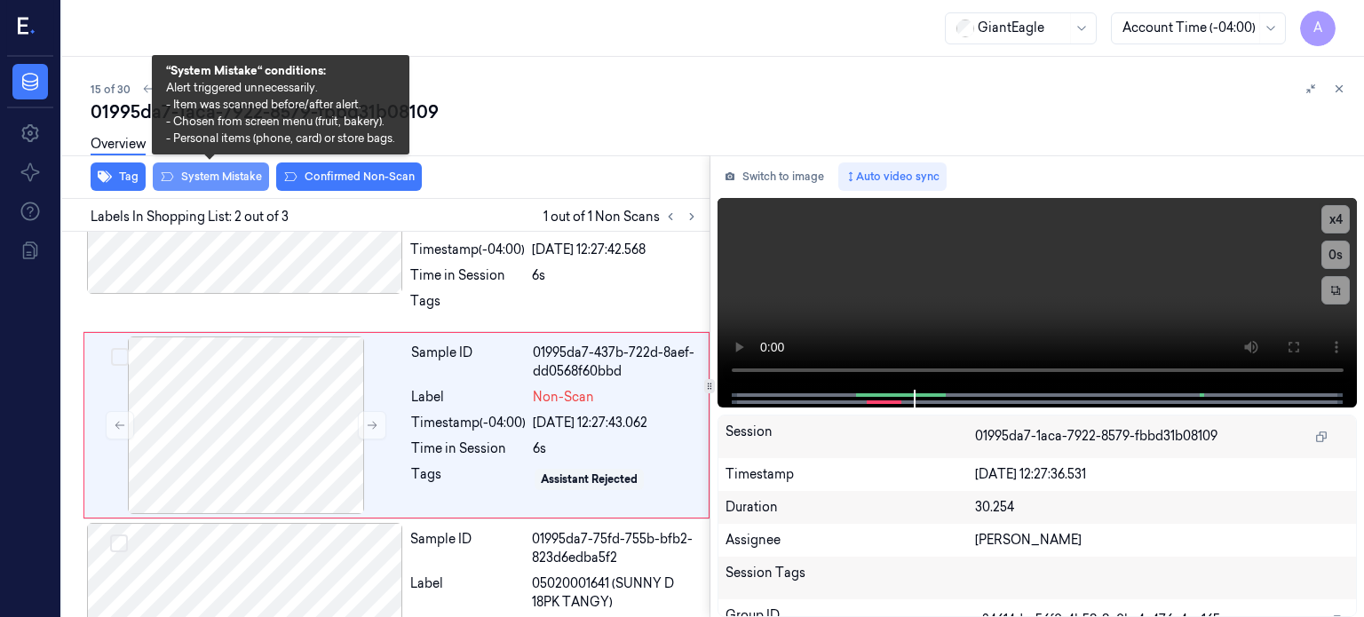
click at [204, 178] on button "System Mistake" at bounding box center [211, 176] width 116 height 28
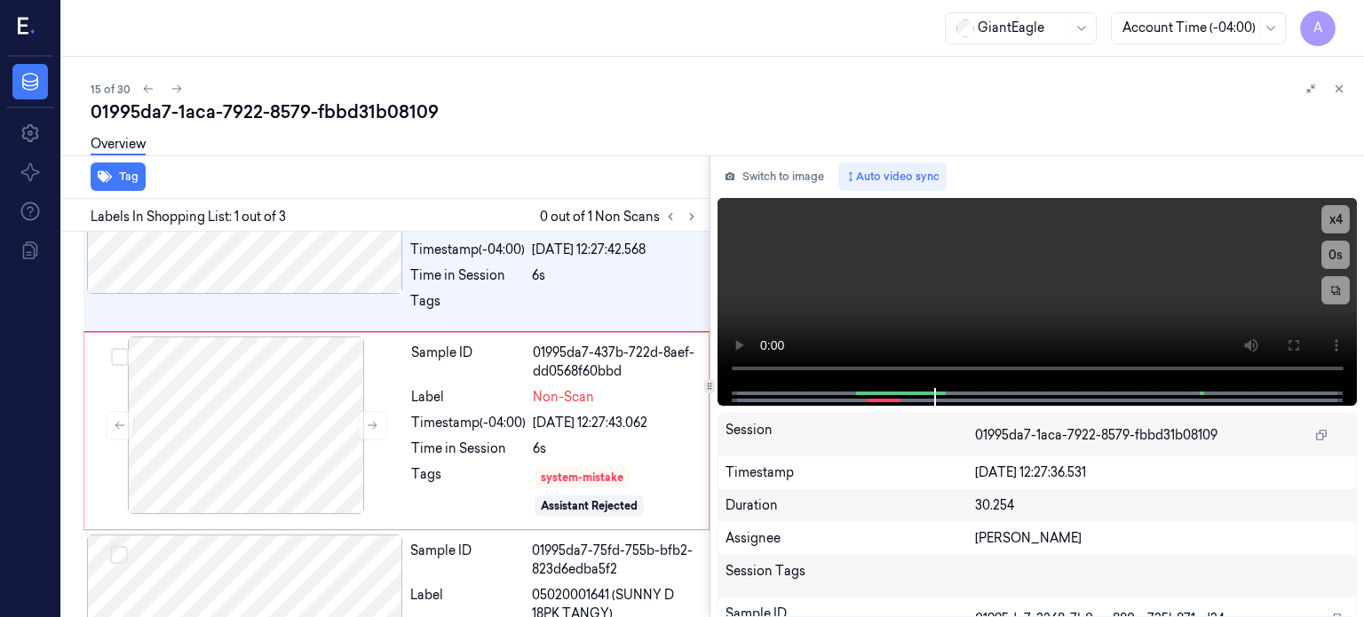
scroll to position [0, 0]
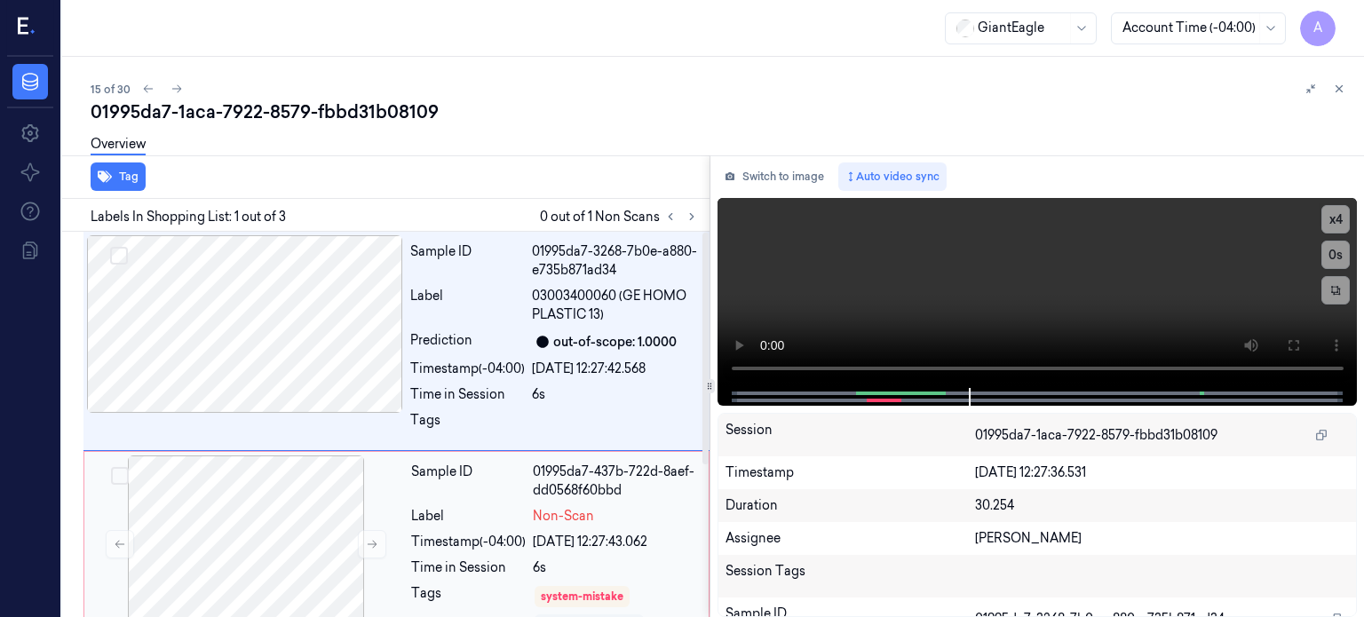
click at [492, 539] on div "Timestamp (-04:00)" at bounding box center [468, 542] width 115 height 19
click at [480, 533] on div "Timestamp (-04:00)" at bounding box center [468, 542] width 115 height 19
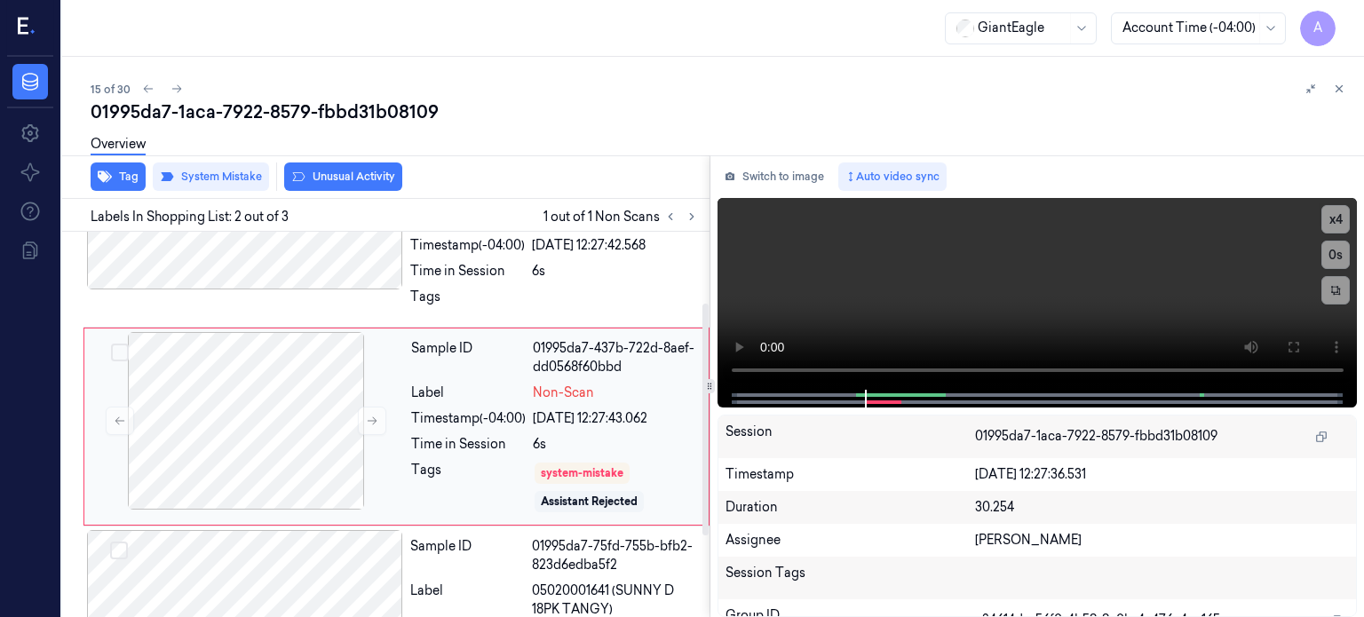
scroll to position [124, 0]
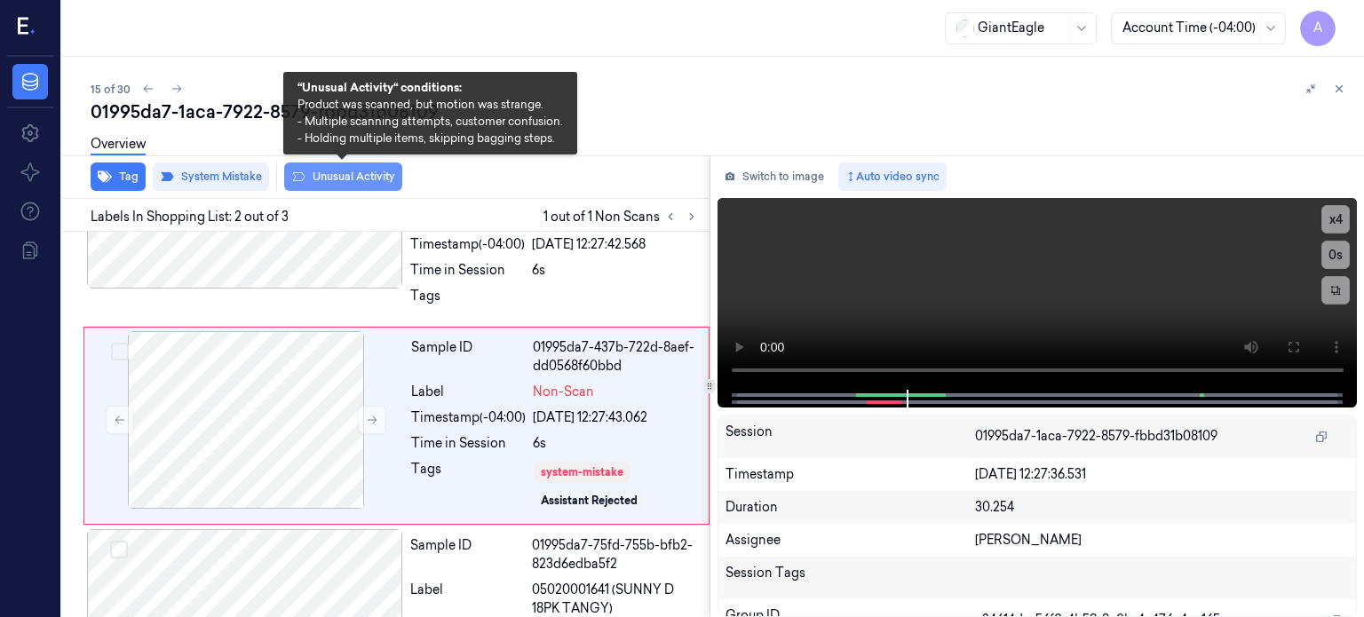
click at [348, 184] on button "Unusual Activity" at bounding box center [343, 176] width 118 height 28
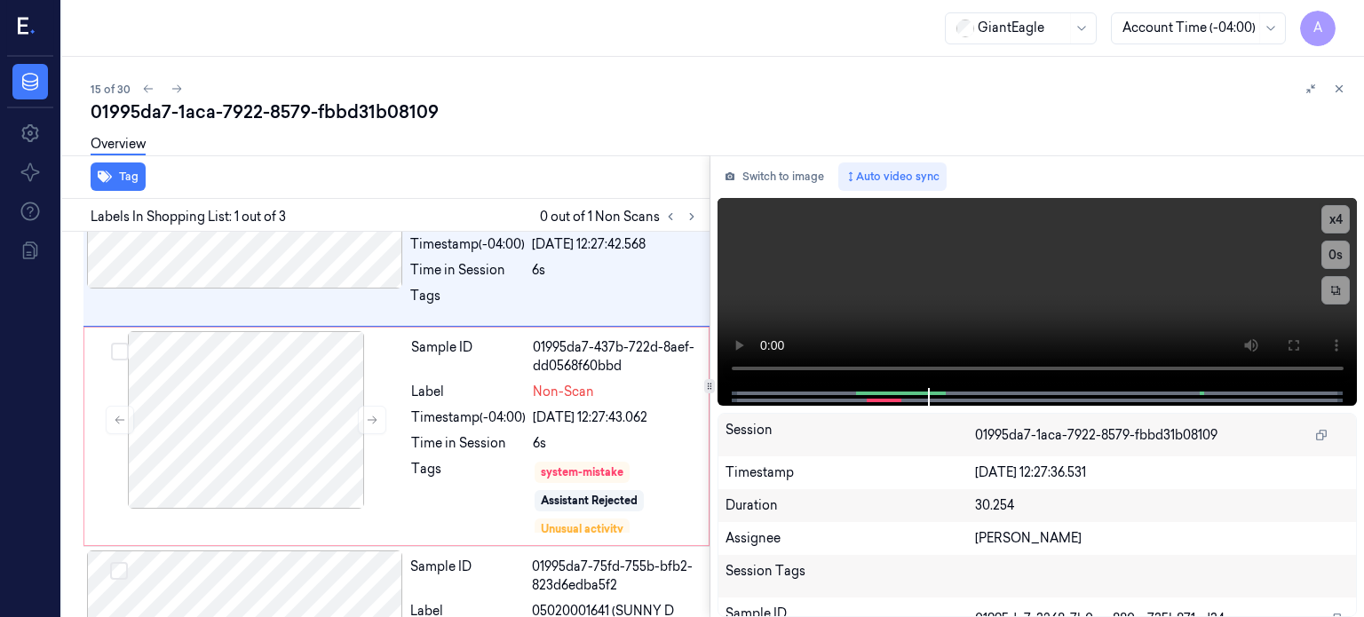
scroll to position [0, 0]
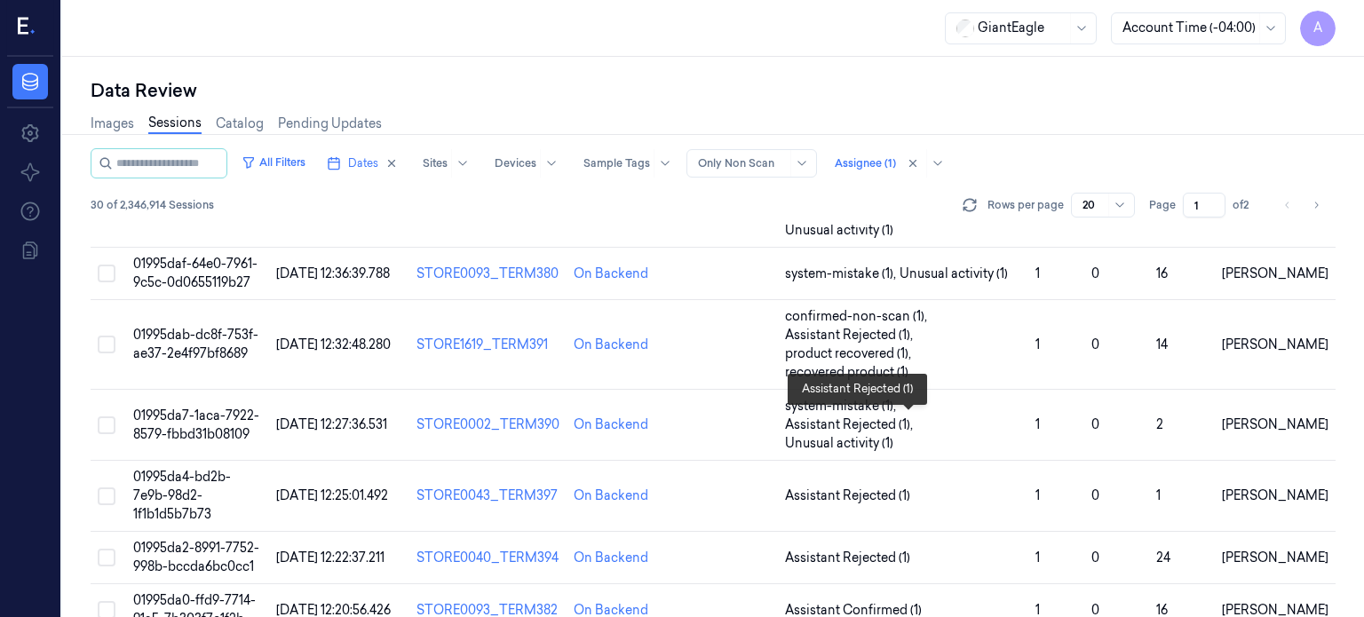
scroll to position [964, 0]
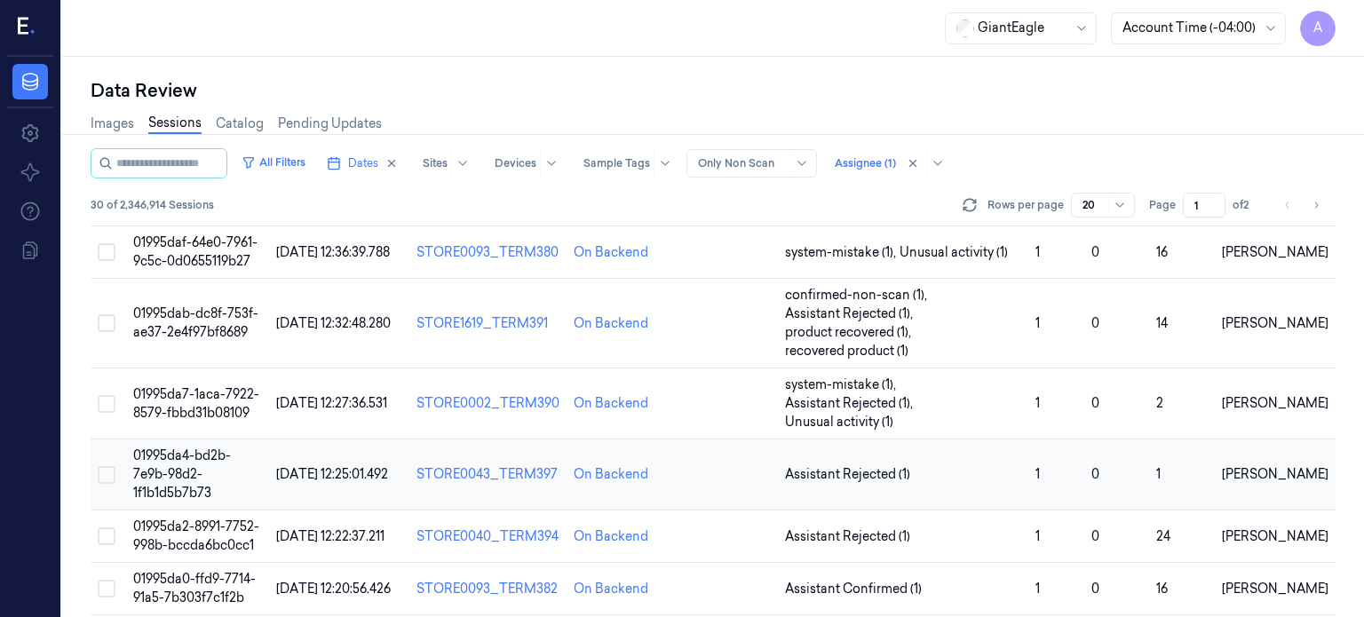
click at [178, 447] on span "01995da4-bd2b-7e9b-98d2-1f1b1d5b7b73" at bounding box center [182, 473] width 98 height 53
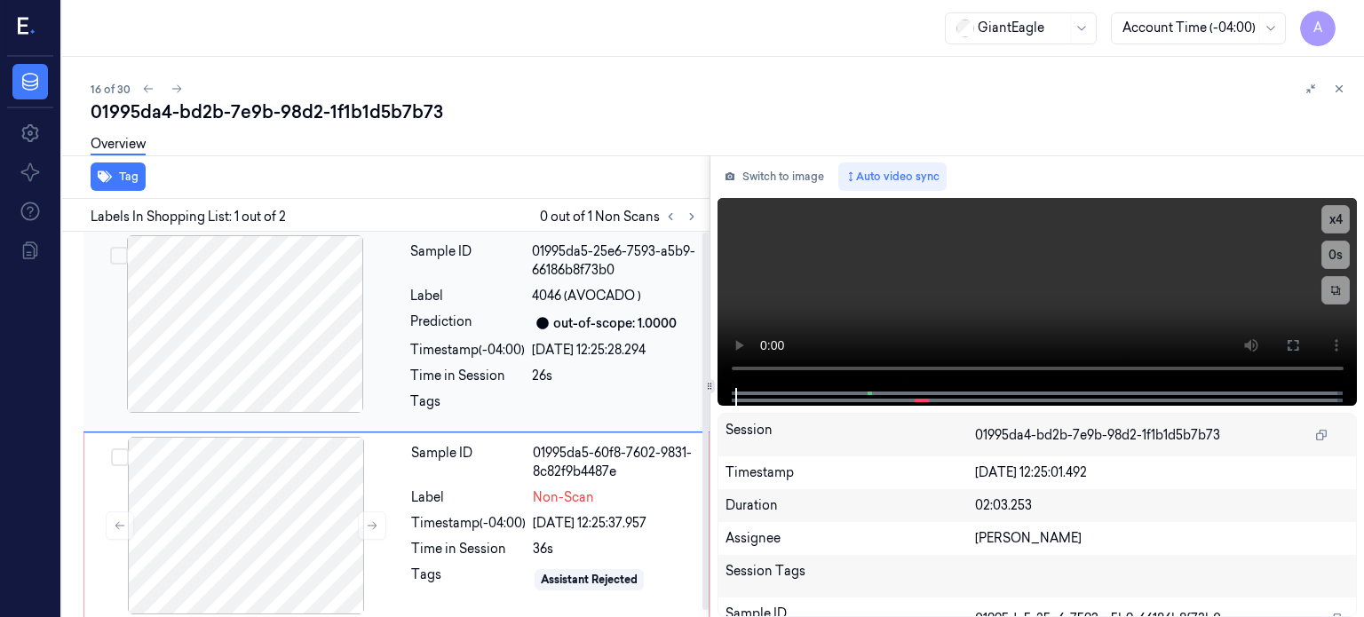
click at [241, 354] on div at bounding box center [245, 324] width 316 height 178
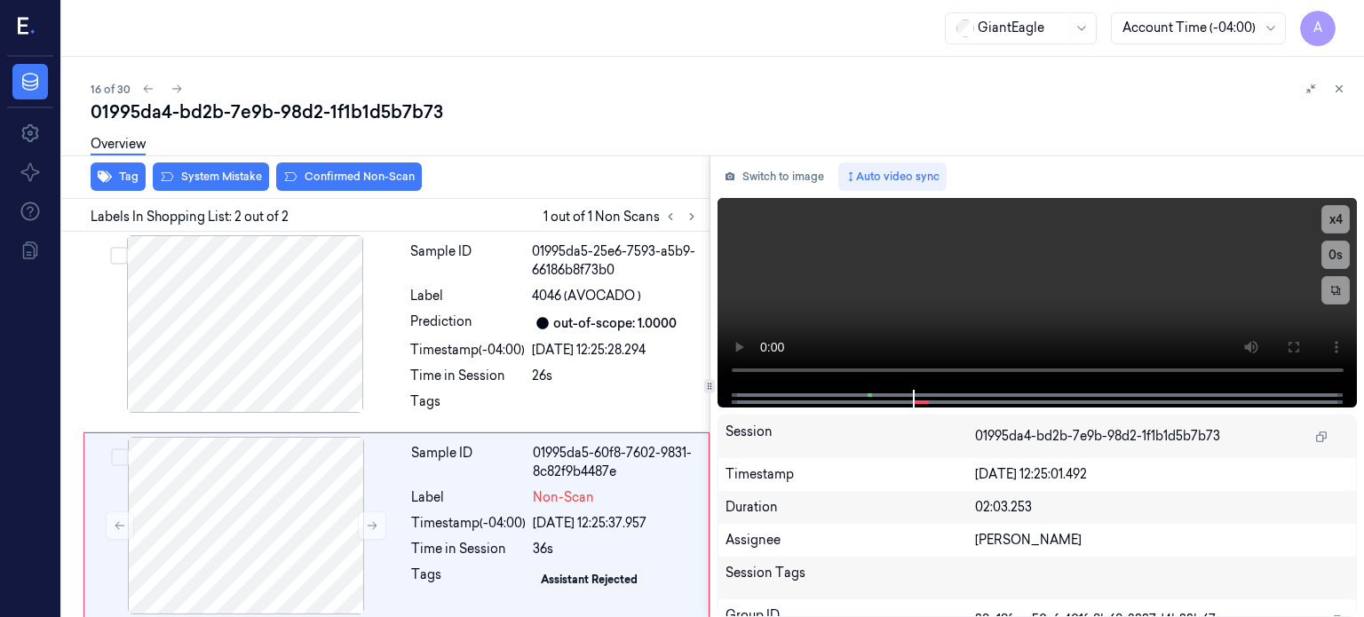
scroll to position [6, 0]
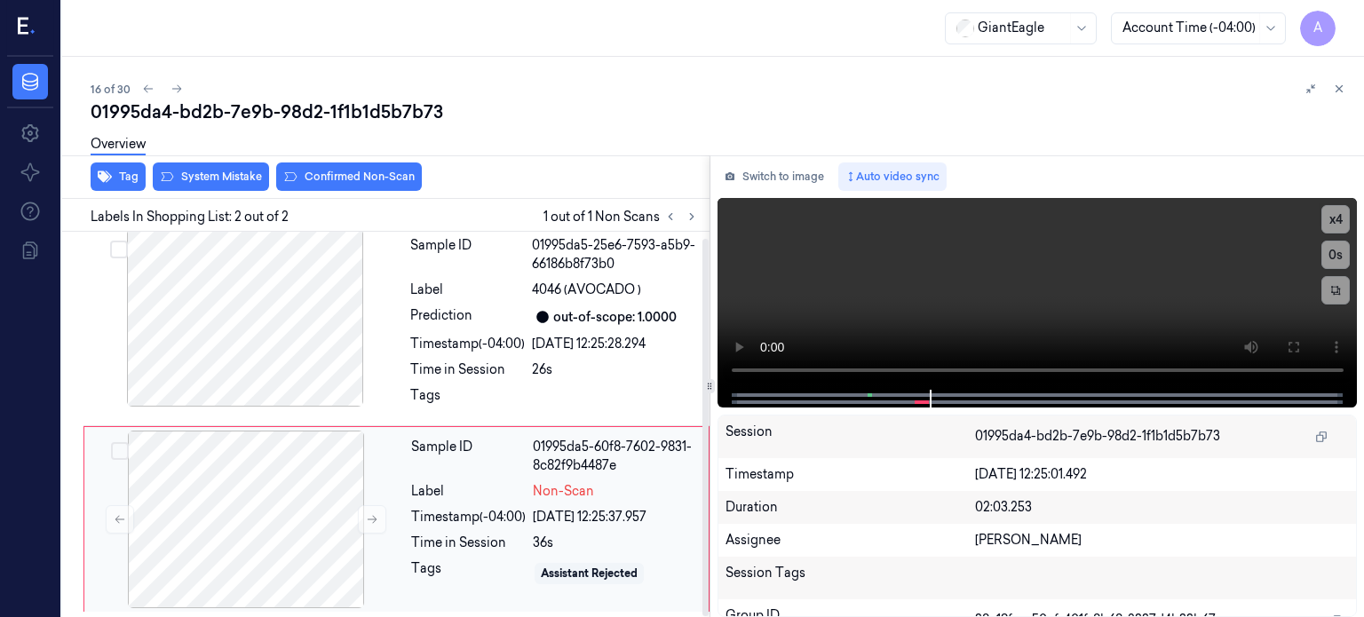
click at [439, 555] on div "Sample ID 01995da5-60f8-7602-9831-8c82f9b4487e Label Non-Scan Timestamp (-04:00…" at bounding box center [554, 520] width 301 height 178
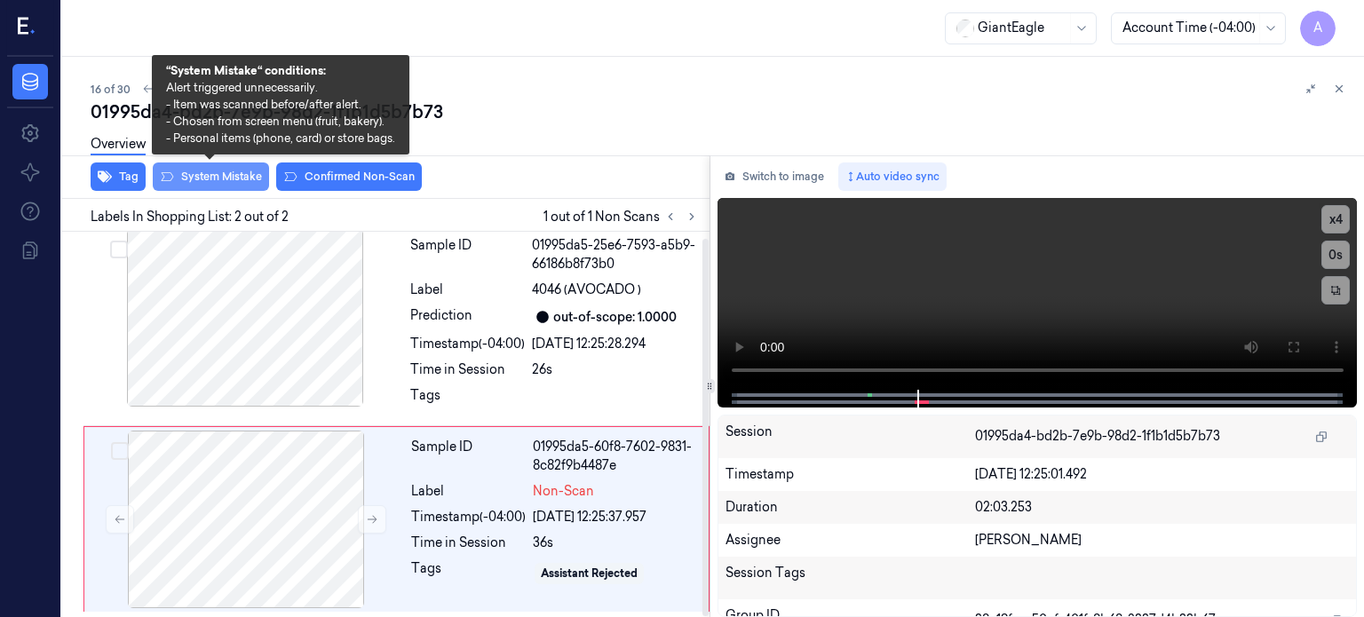
click at [230, 173] on button "System Mistake" at bounding box center [211, 176] width 116 height 28
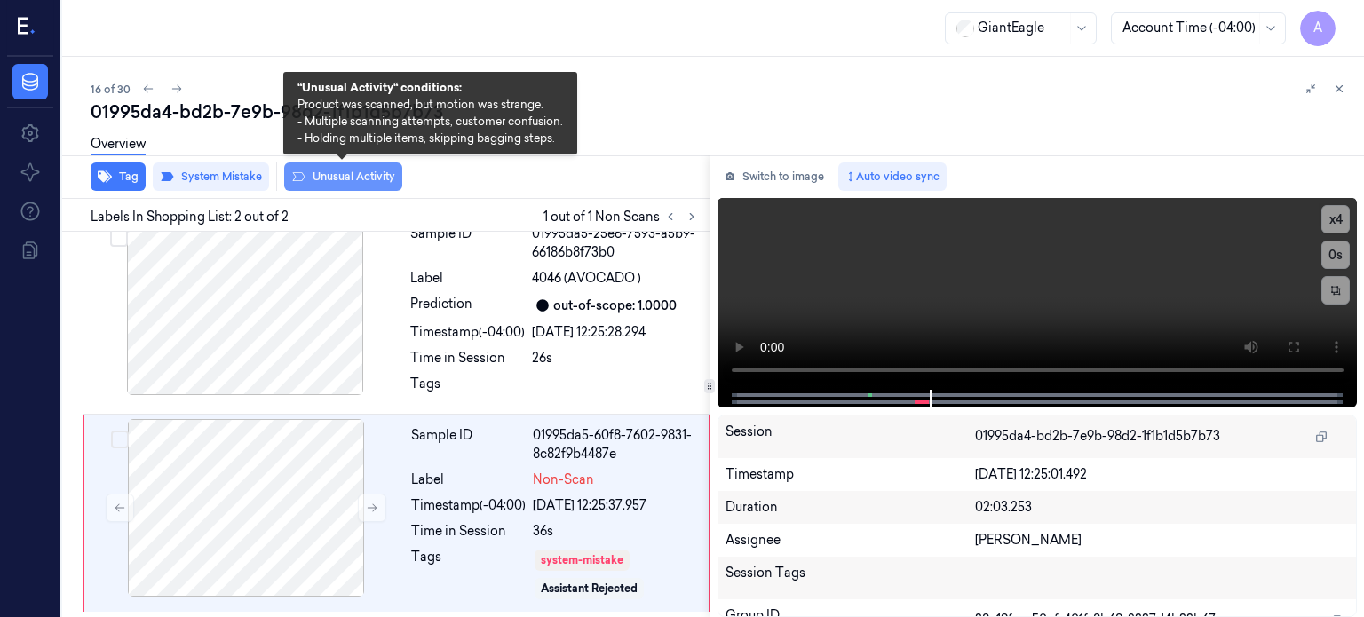
click at [362, 170] on button "Unusual Activity" at bounding box center [343, 176] width 118 height 28
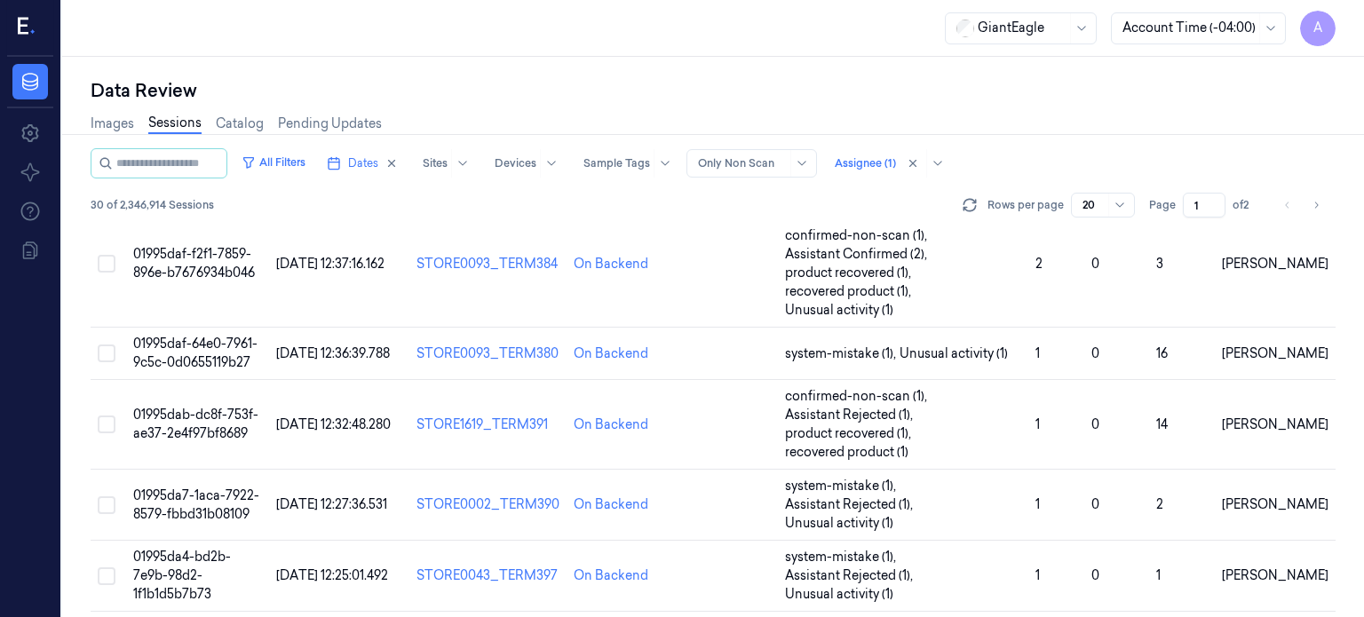
scroll to position [964, 0]
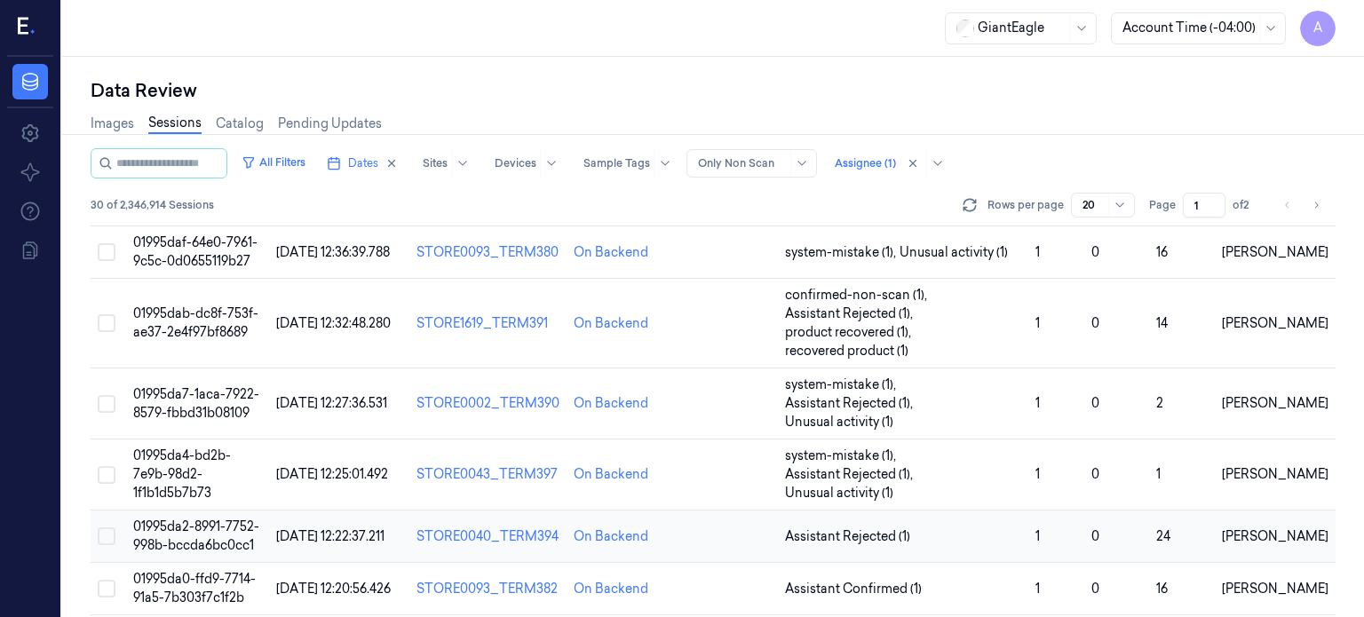
click at [216, 518] on span "01995da2-8991-7752-998b-bccda6bc0cc1" at bounding box center [196, 535] width 126 height 35
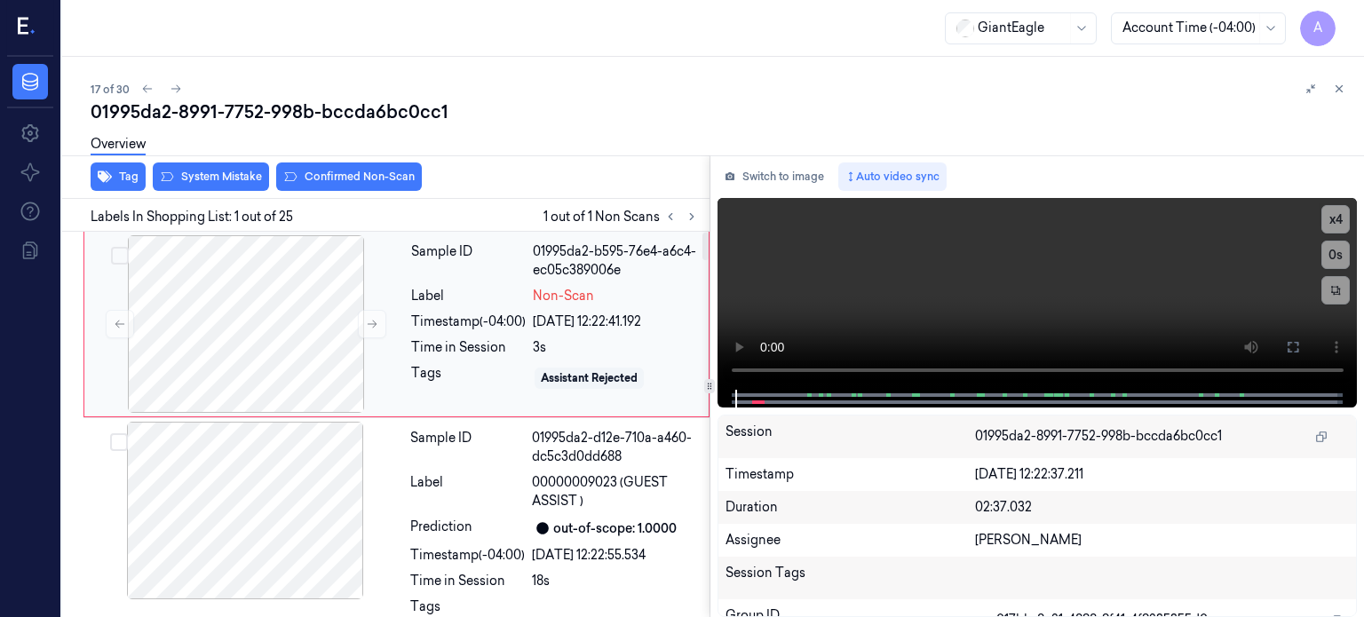
click at [499, 338] on div "Time in Session" at bounding box center [468, 347] width 115 height 19
click at [304, 325] on div at bounding box center [246, 324] width 316 height 178
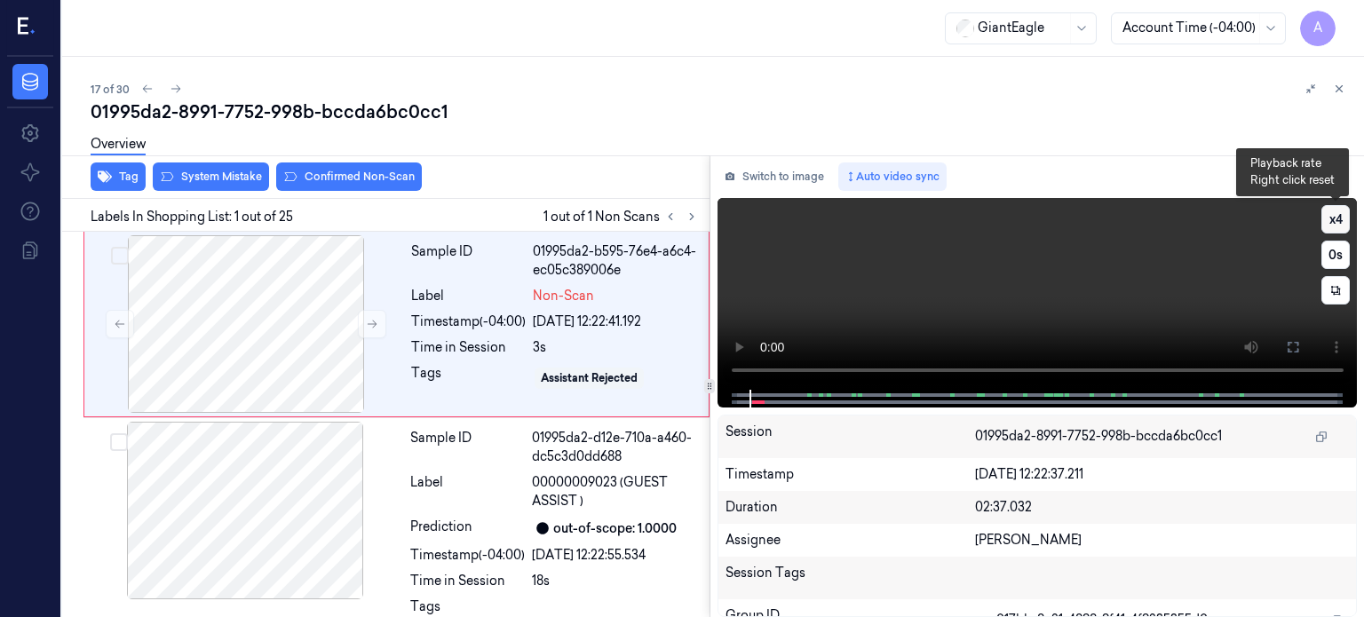
click at [1338, 218] on button "x 4" at bounding box center [1335, 219] width 28 height 28
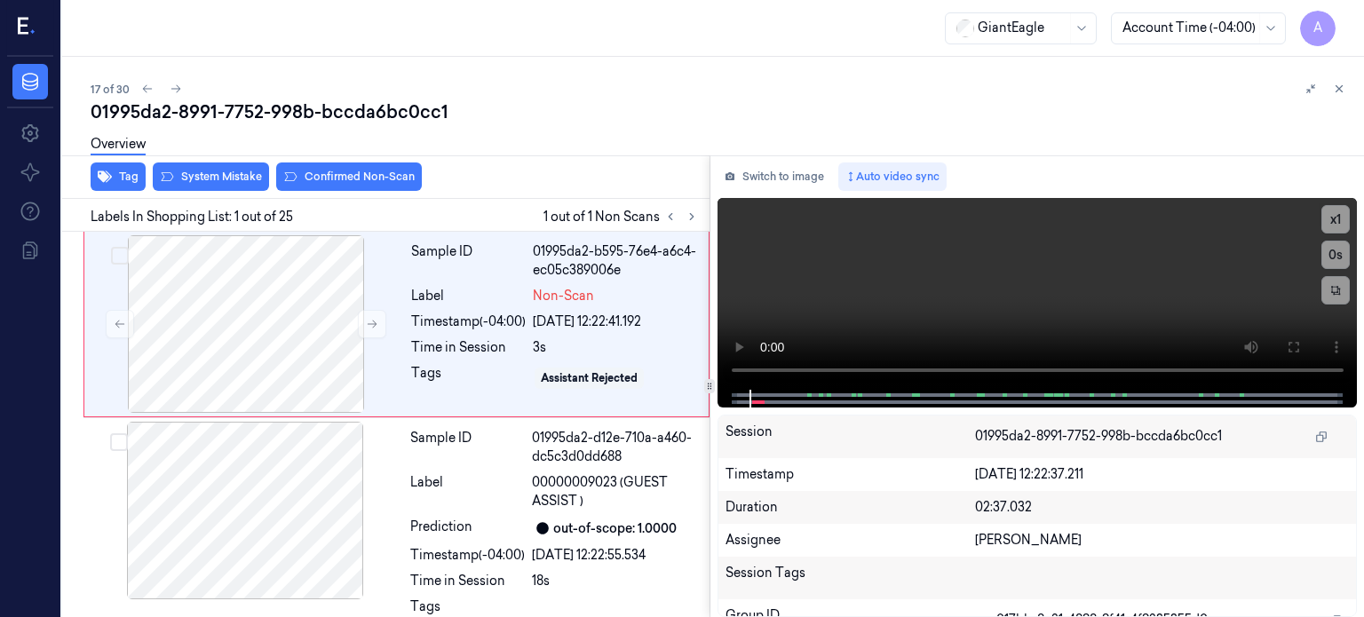
click at [879, 521] on div "Duration 02:37.032" at bounding box center [1037, 507] width 638 height 33
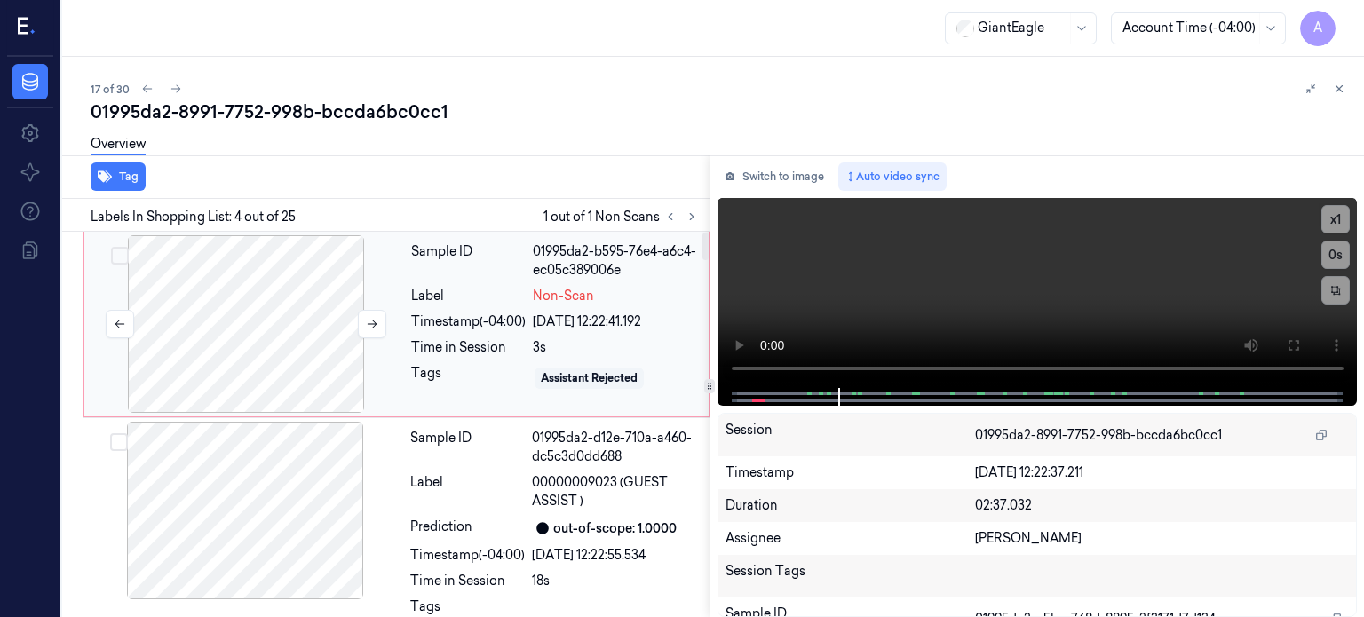
click at [274, 336] on div at bounding box center [246, 324] width 316 height 178
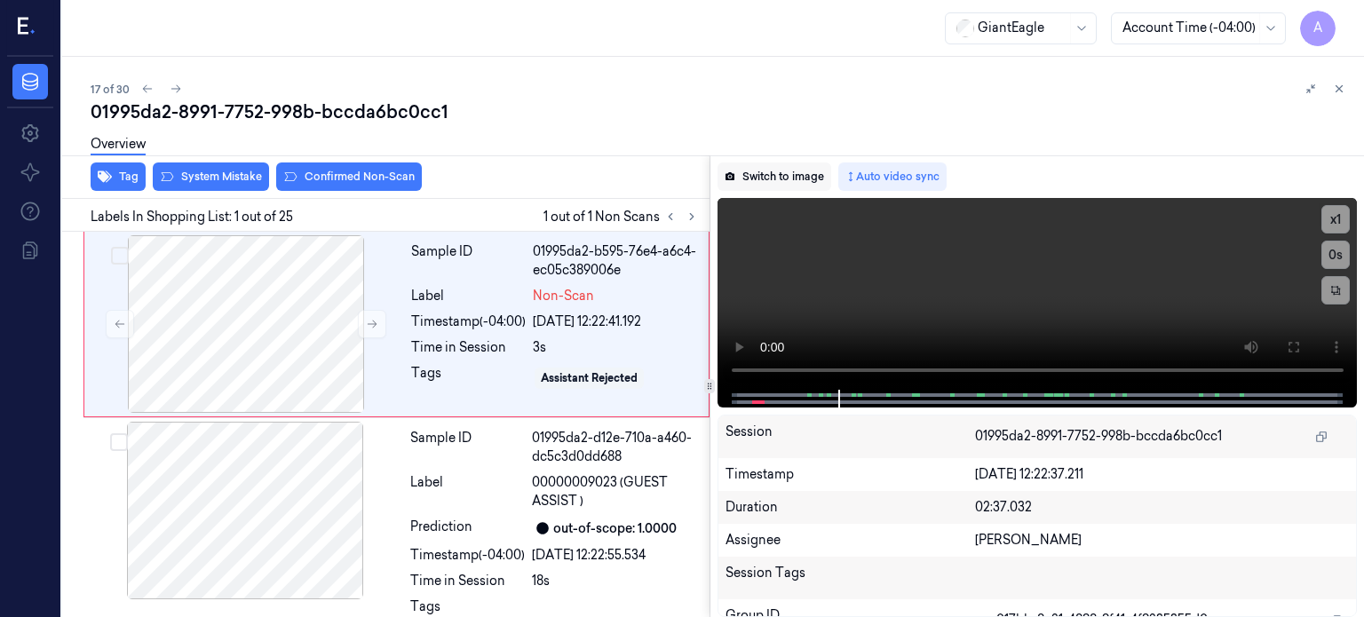
click at [799, 170] on button "Switch to image" at bounding box center [774, 176] width 114 height 28
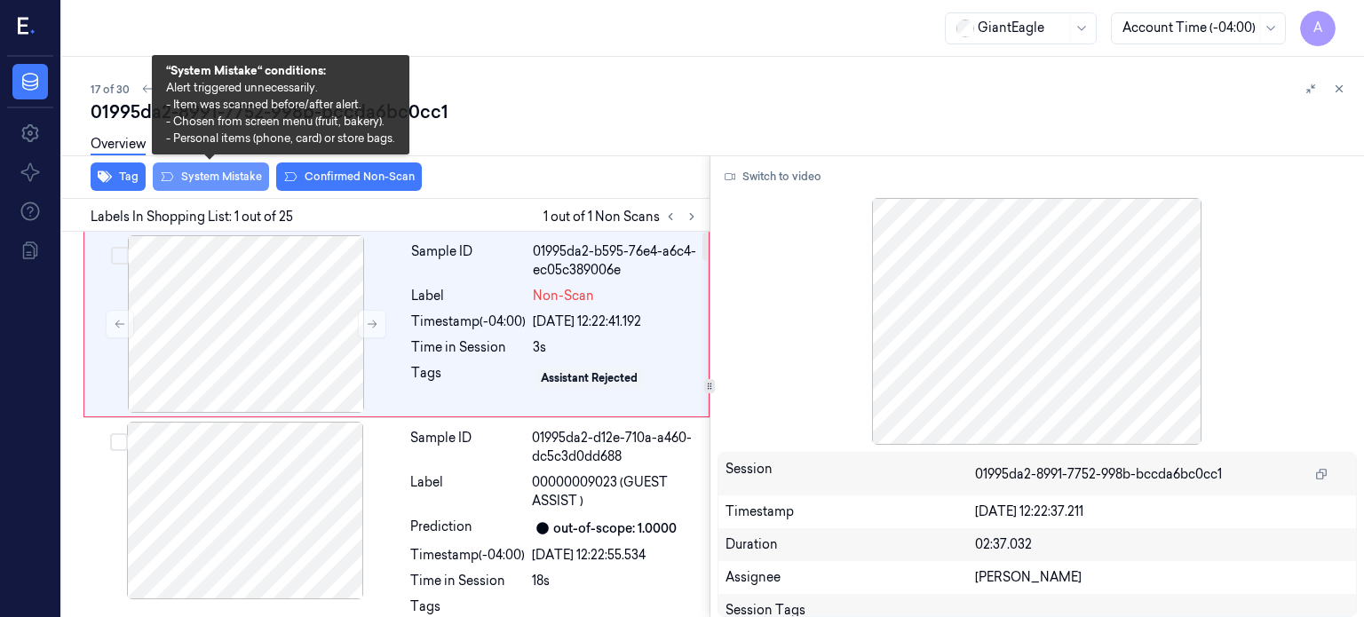
click at [215, 180] on button "System Mistake" at bounding box center [211, 176] width 116 height 28
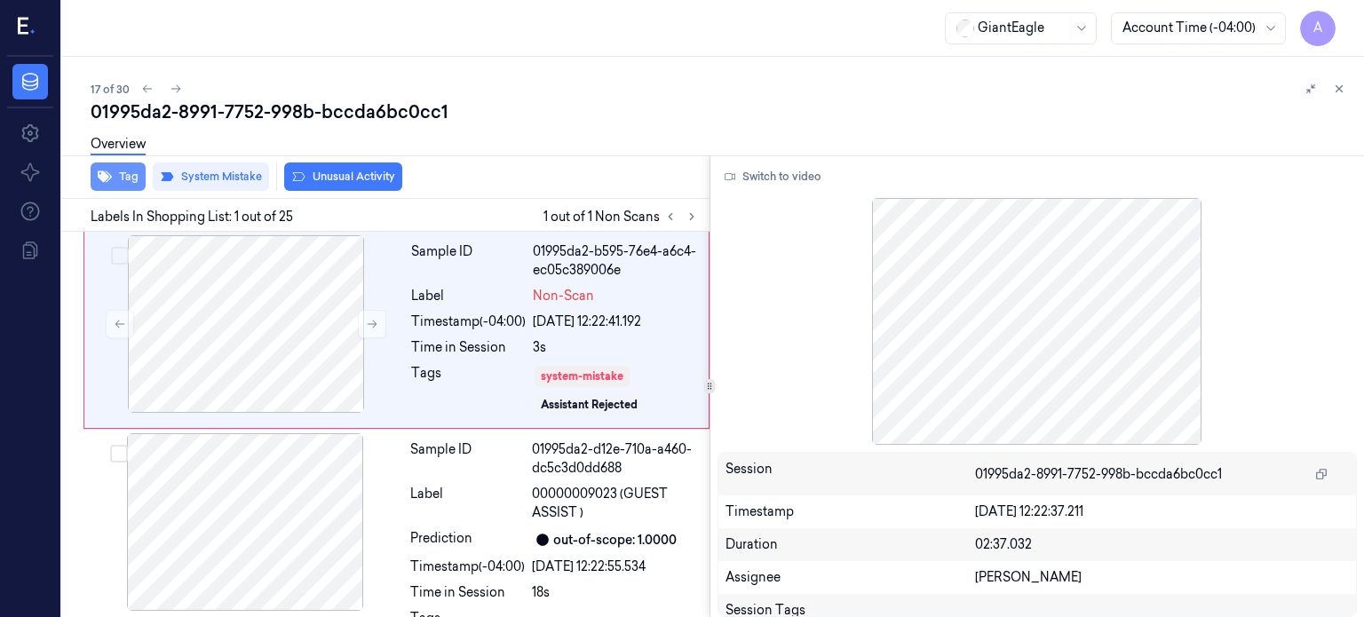
click at [125, 174] on button "Tag" at bounding box center [118, 176] width 55 height 28
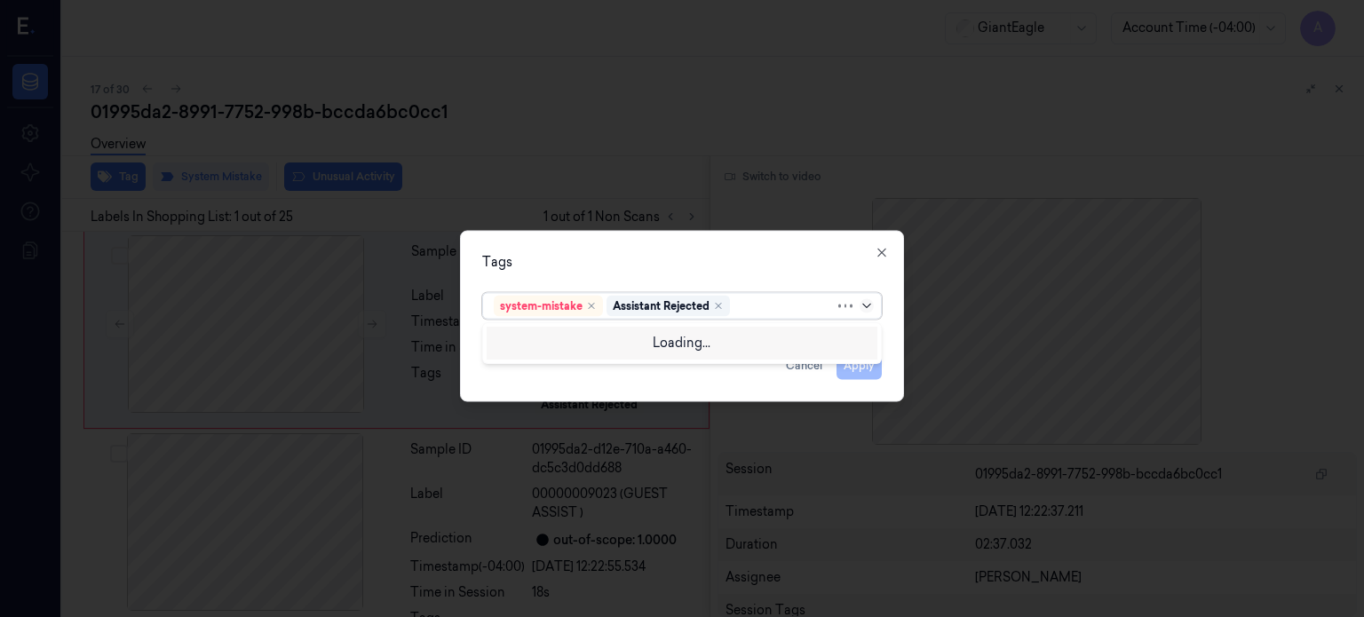
click at [868, 305] on icon at bounding box center [866, 305] width 8 height 4
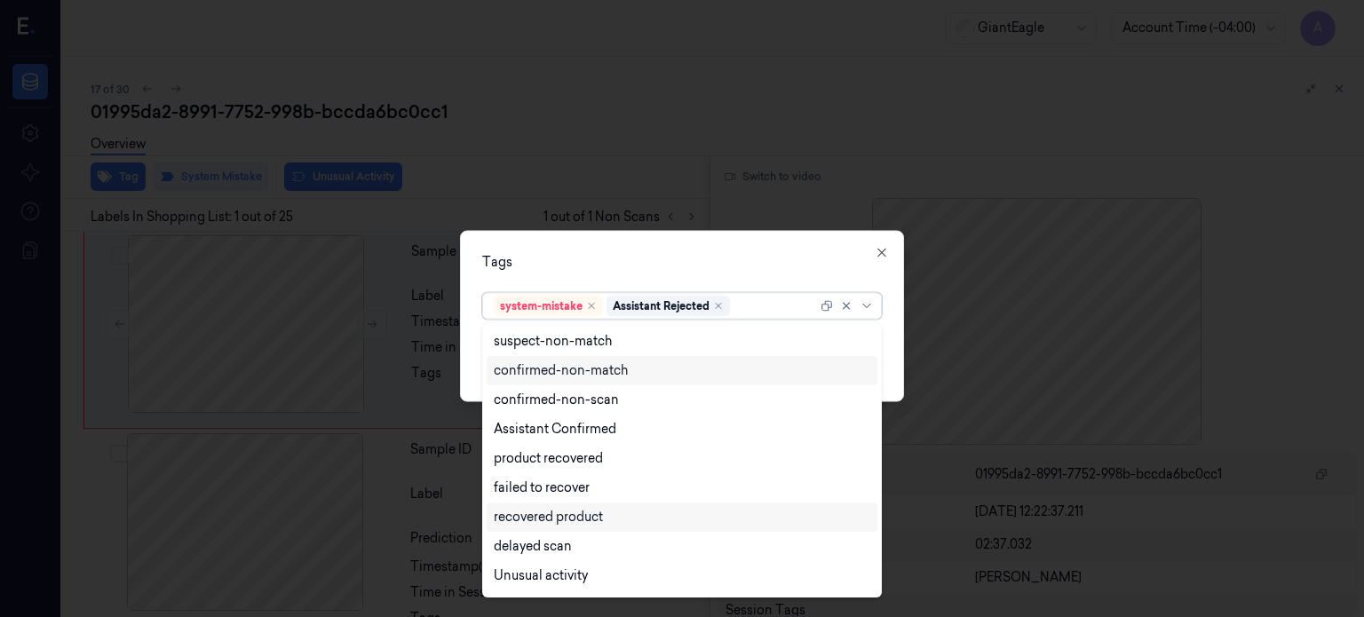
scroll to position [144, 0]
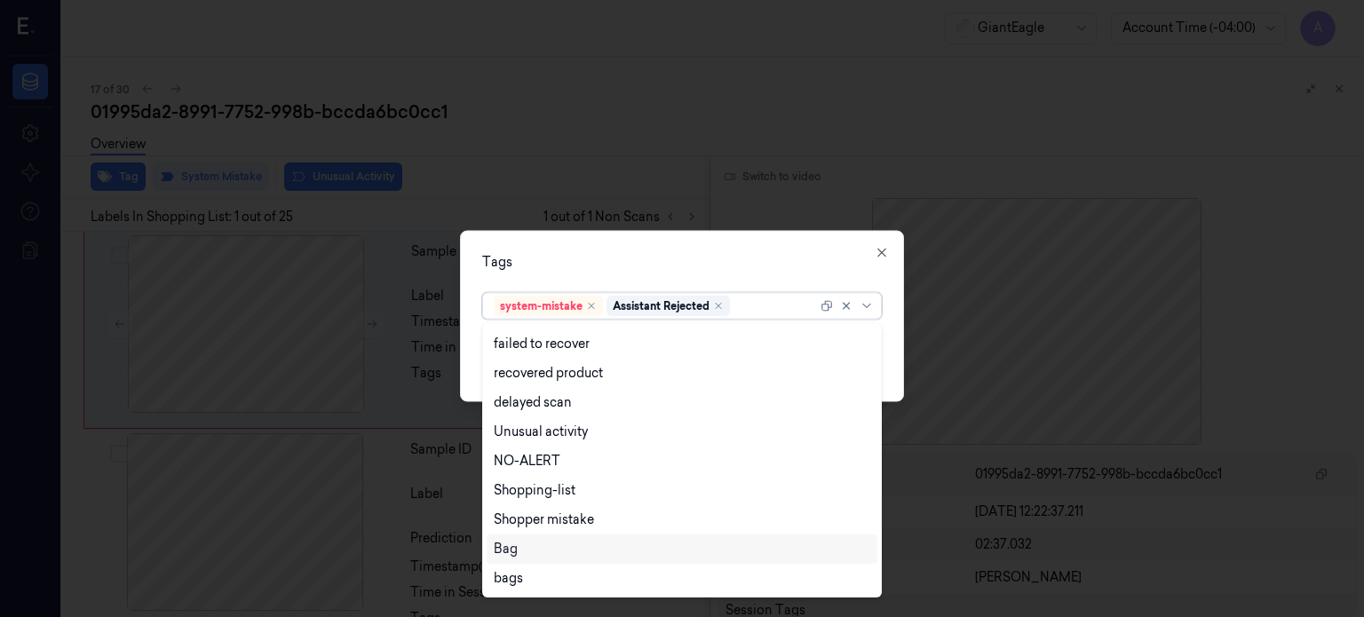
click at [512, 550] on div "Bag" at bounding box center [506, 549] width 24 height 19
click at [852, 280] on div "Tags option Bag, selected. 13 results available. Use Up and Down to choose opti…" at bounding box center [682, 315] width 444 height 171
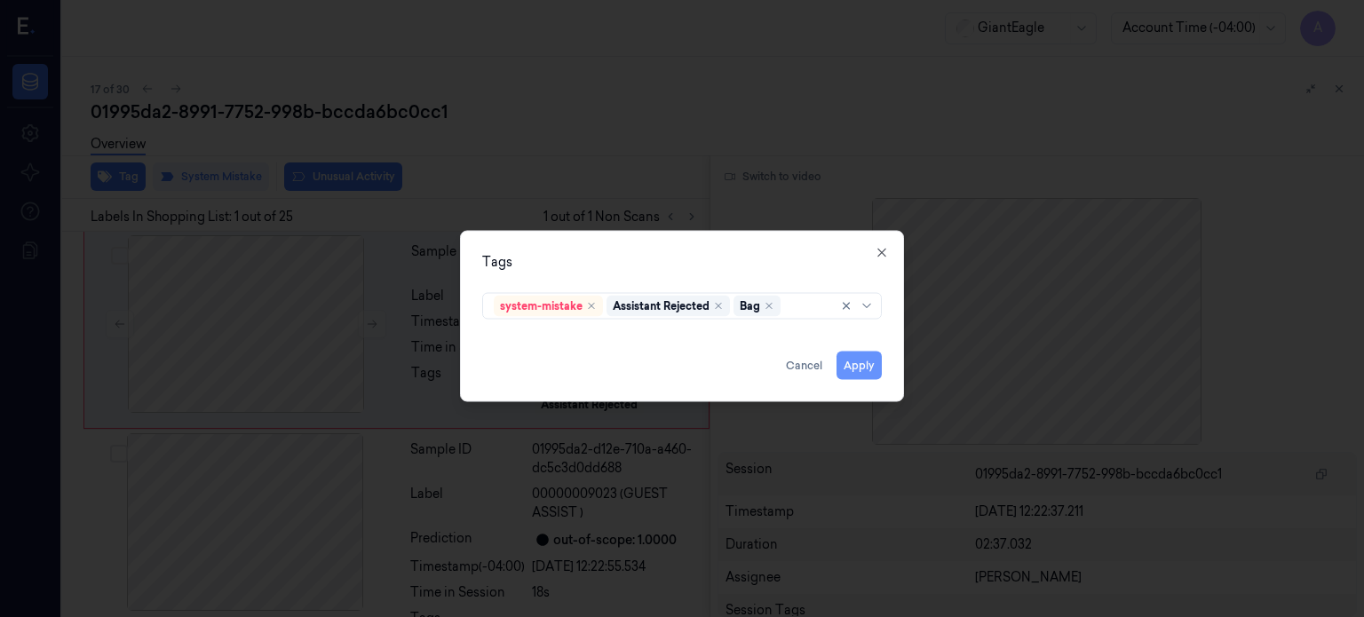
click at [866, 366] on button "Apply" at bounding box center [858, 365] width 45 height 28
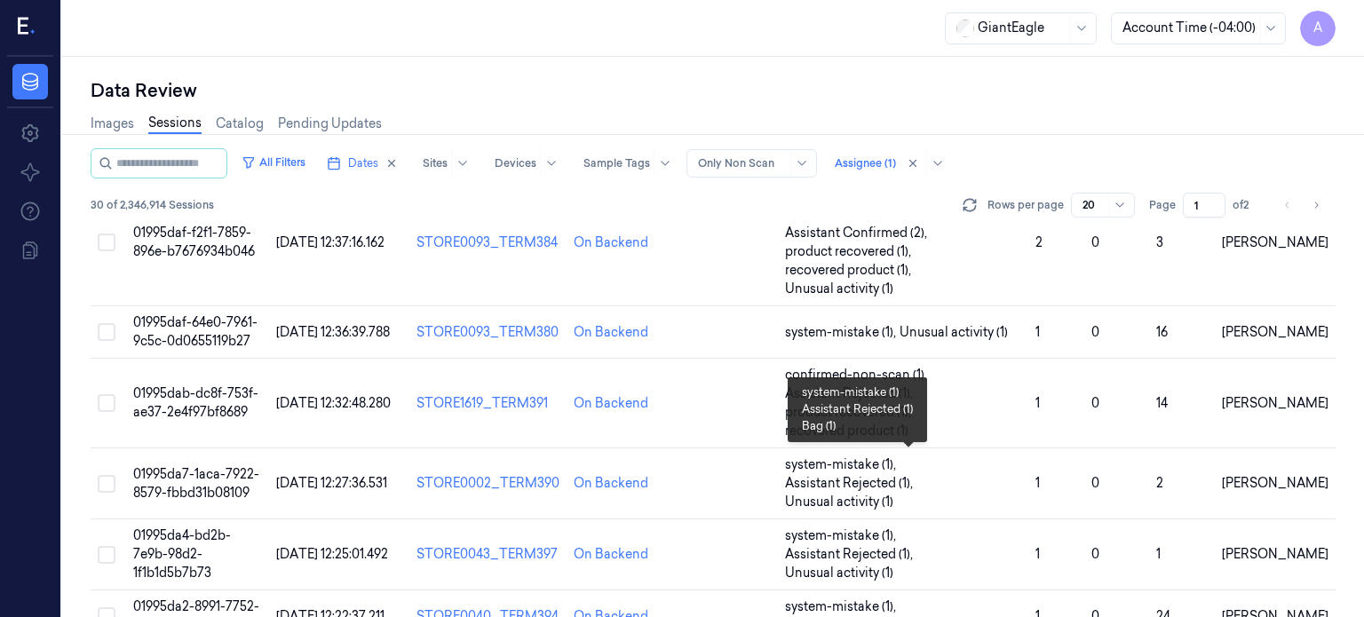
scroll to position [964, 0]
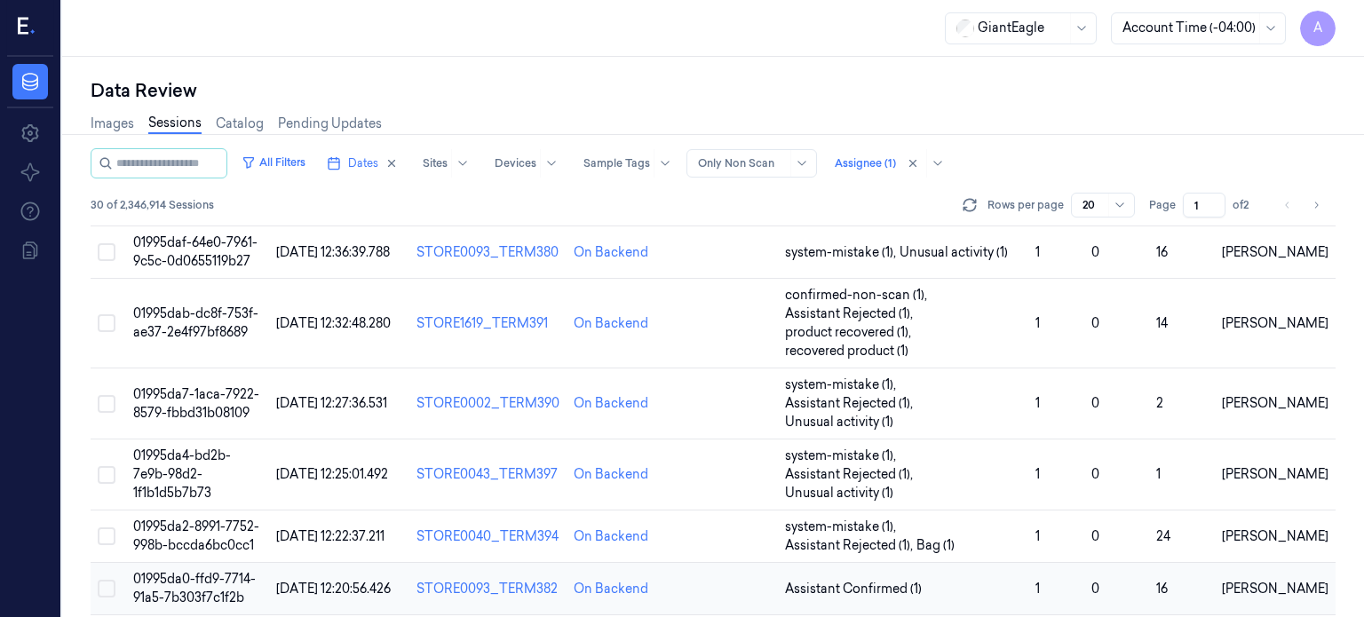
click at [188, 571] on span "01995da0-ffd9-7714-91a5-7b303f7c1f2b" at bounding box center [194, 588] width 123 height 35
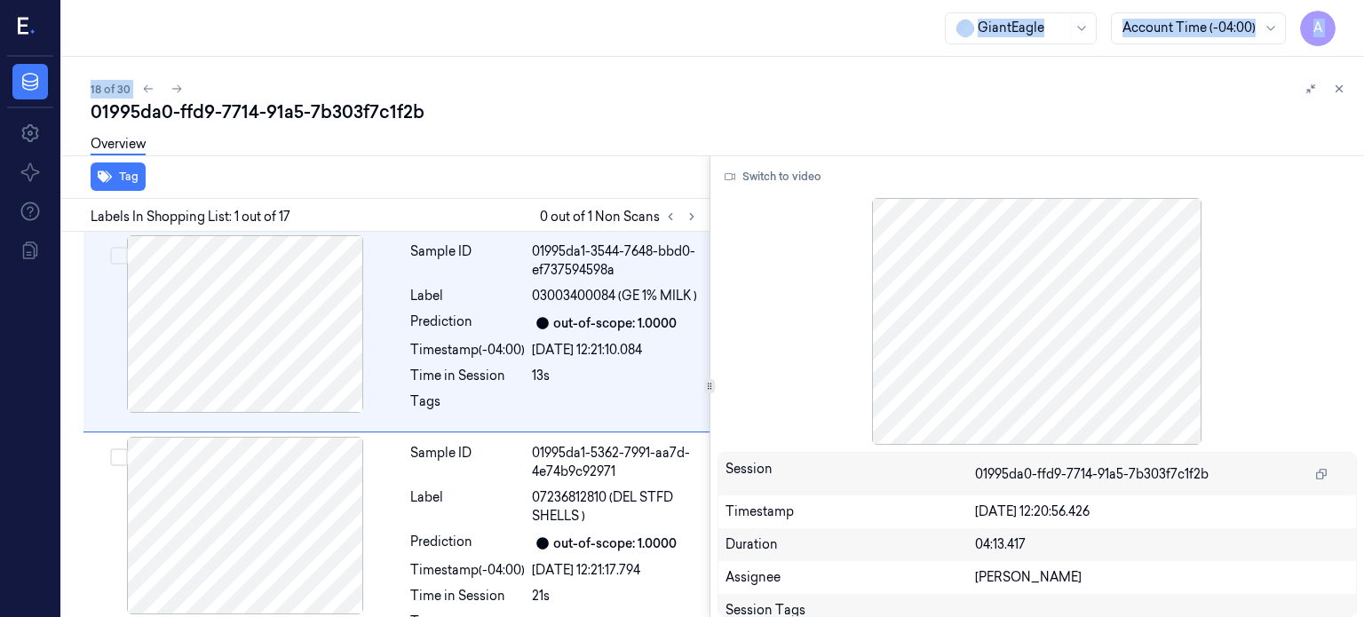
drag, startPoint x: 328, startPoint y: 1, endPoint x: 323, endPoint y: 56, distance: 55.2
click at [323, 56] on div "GiantEagle Account Time (-04:00) A 18 of 30 01995da0-ffd9-7714-91a5-7b303f7c1f2…" at bounding box center [712, 308] width 1301 height 617
click at [691, 216] on icon at bounding box center [691, 216] width 12 height 12
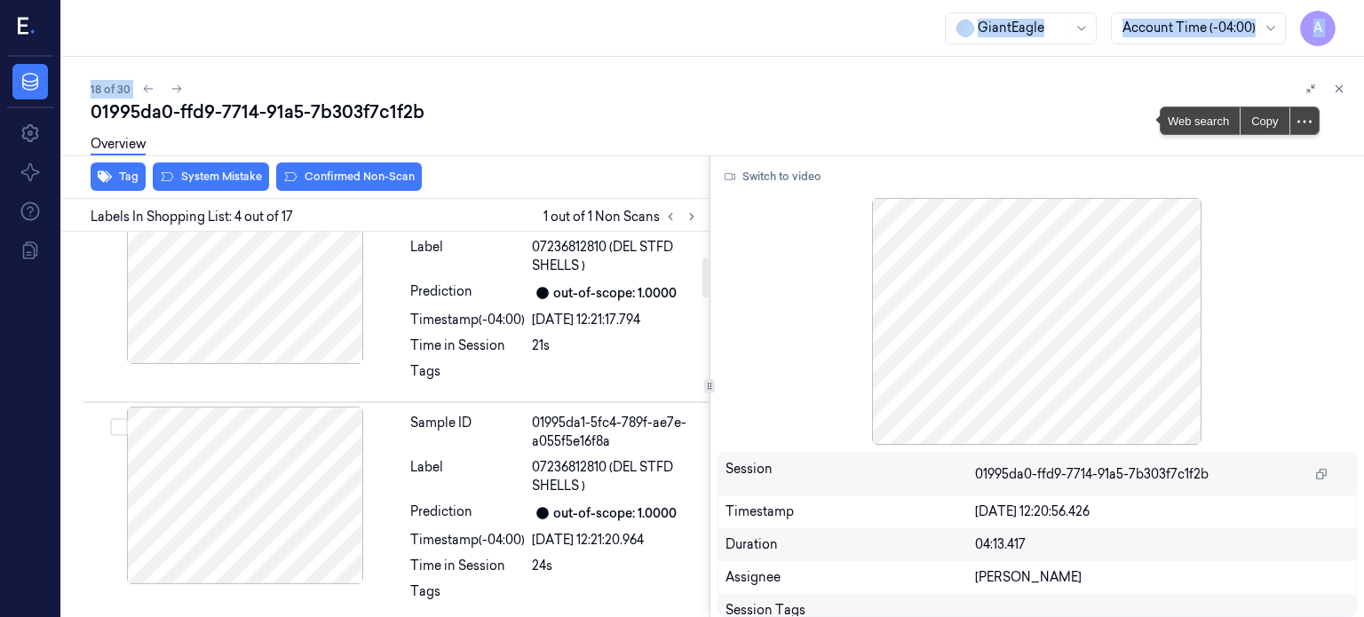
scroll to position [240, 0]
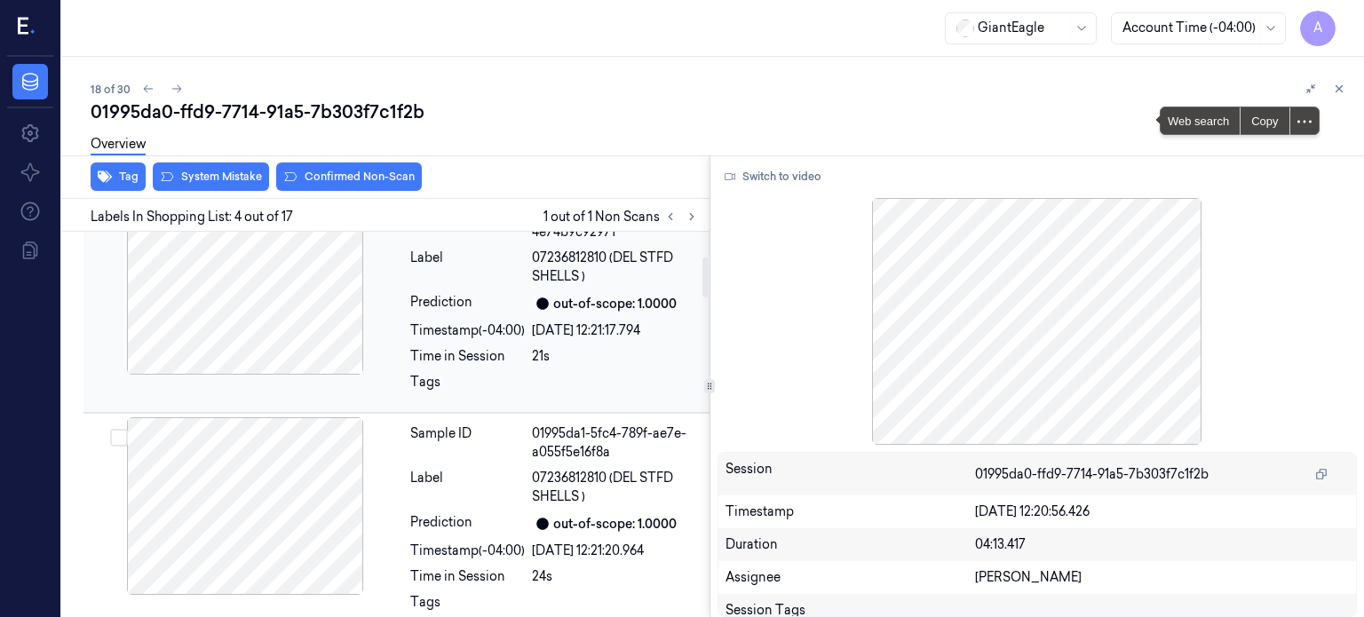
click at [456, 312] on div "Prediction" at bounding box center [467, 303] width 115 height 21
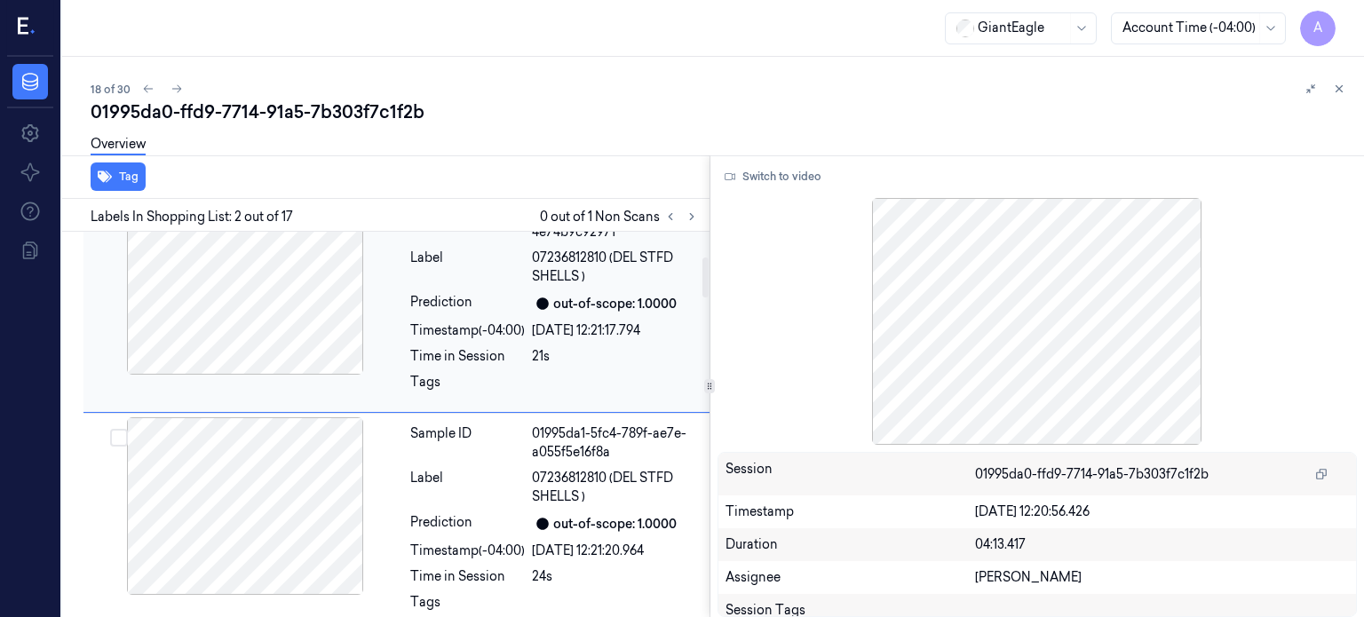
scroll to position [135, 0]
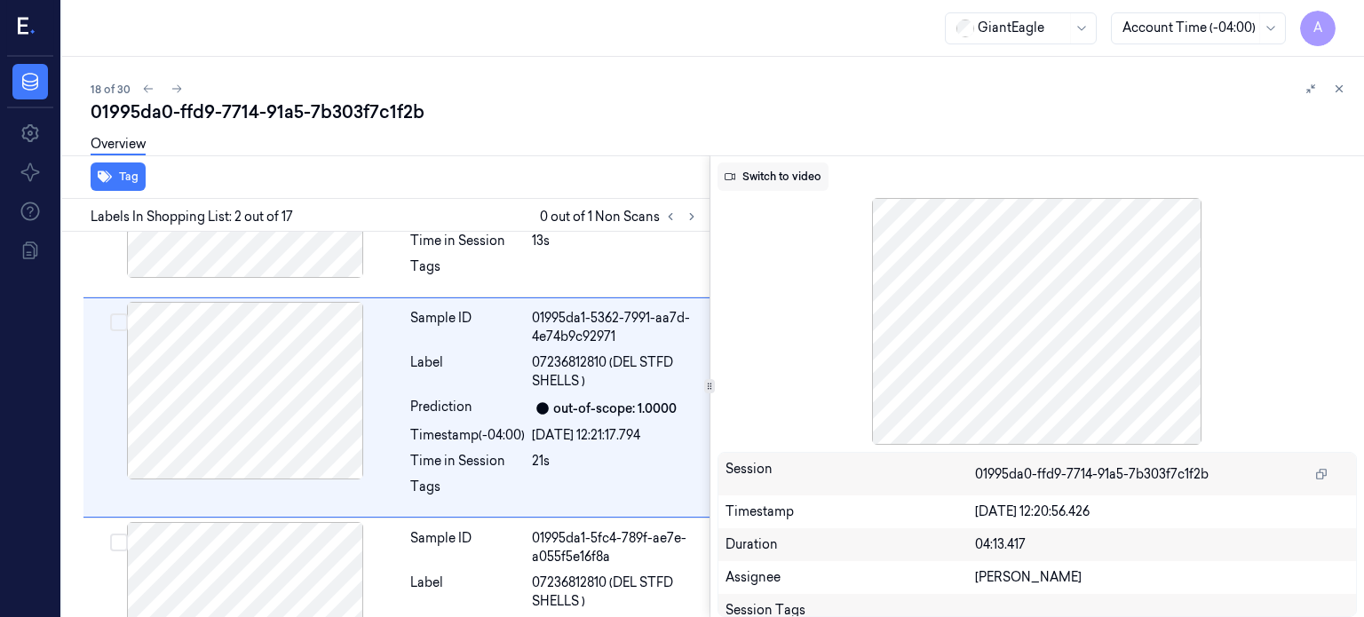
click at [794, 174] on button "Switch to video" at bounding box center [772, 176] width 111 height 28
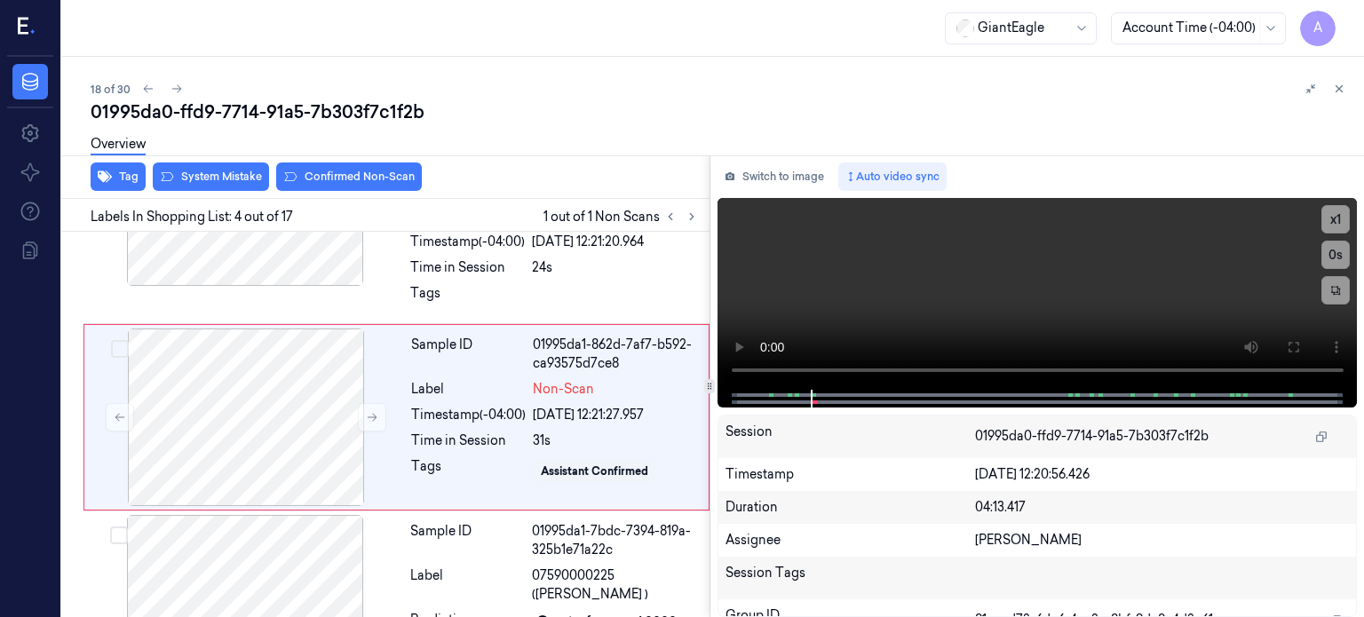
scroll to position [558, 0]
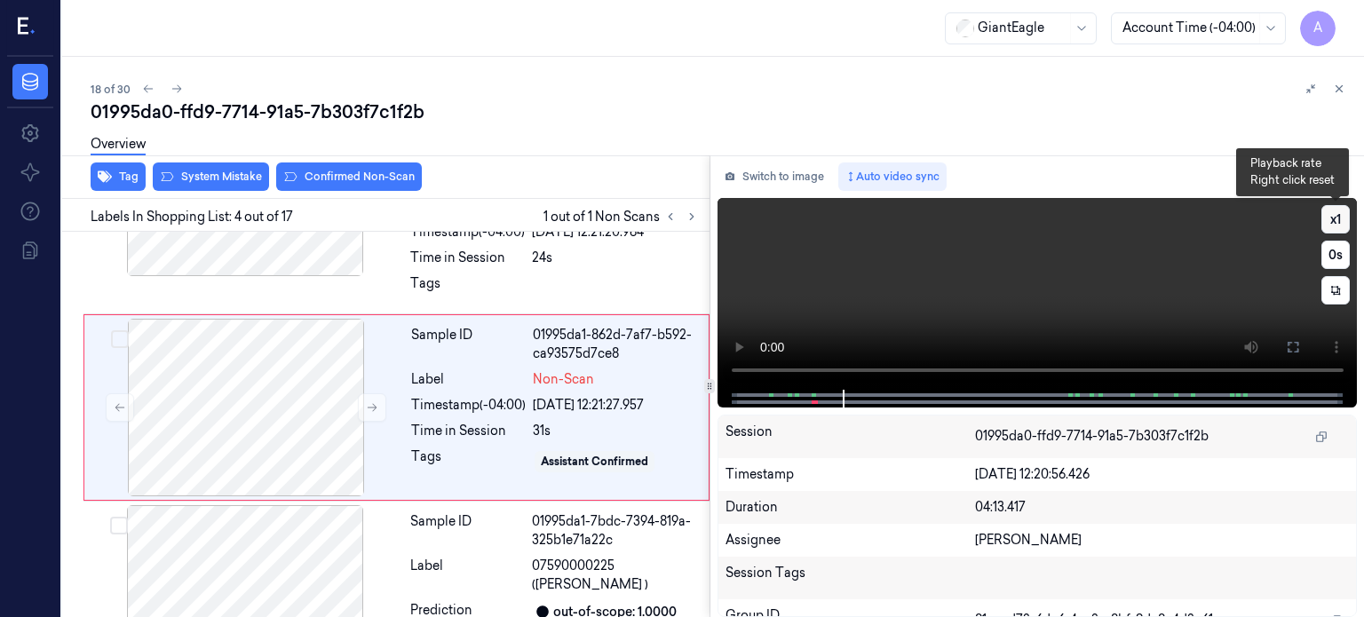
click at [1341, 226] on button "x 1" at bounding box center [1335, 219] width 28 height 28
click at [1349, 215] on video at bounding box center [1037, 294] width 640 height 192
click at [1339, 212] on button "x 2" at bounding box center [1335, 219] width 28 height 28
click at [1335, 222] on button "x 4" at bounding box center [1335, 219] width 28 height 28
click at [1336, 219] on button "x 1" at bounding box center [1335, 219] width 28 height 28
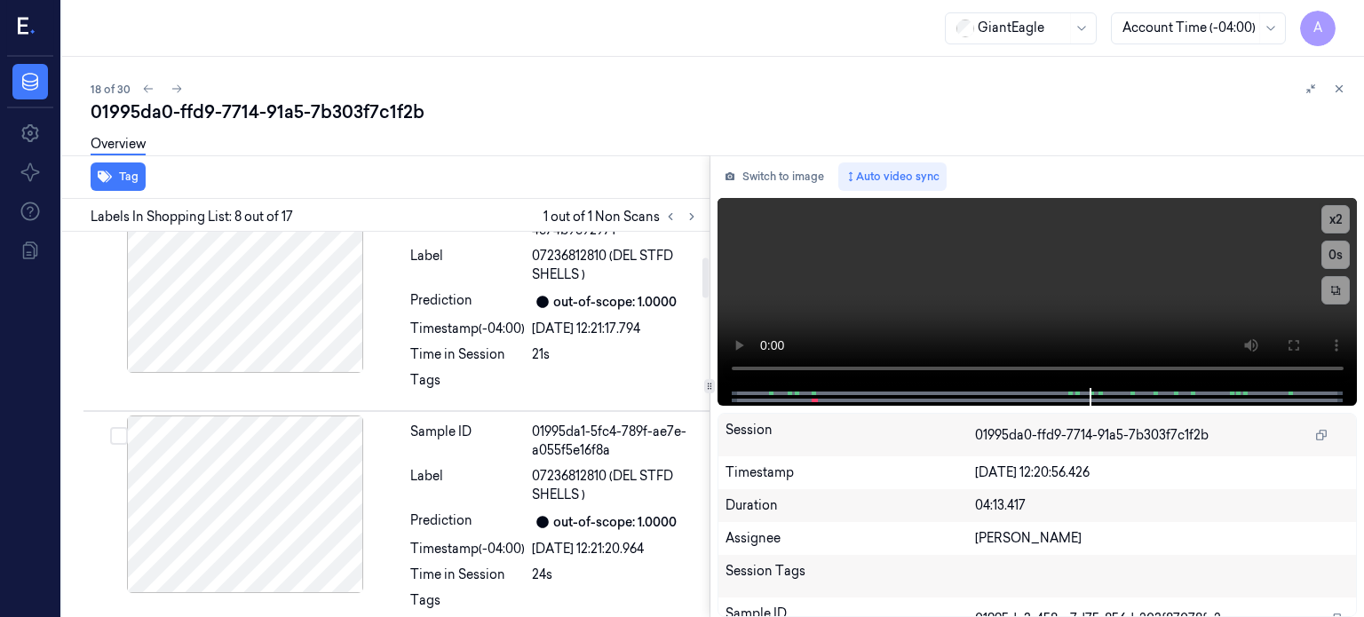
scroll to position [245, 0]
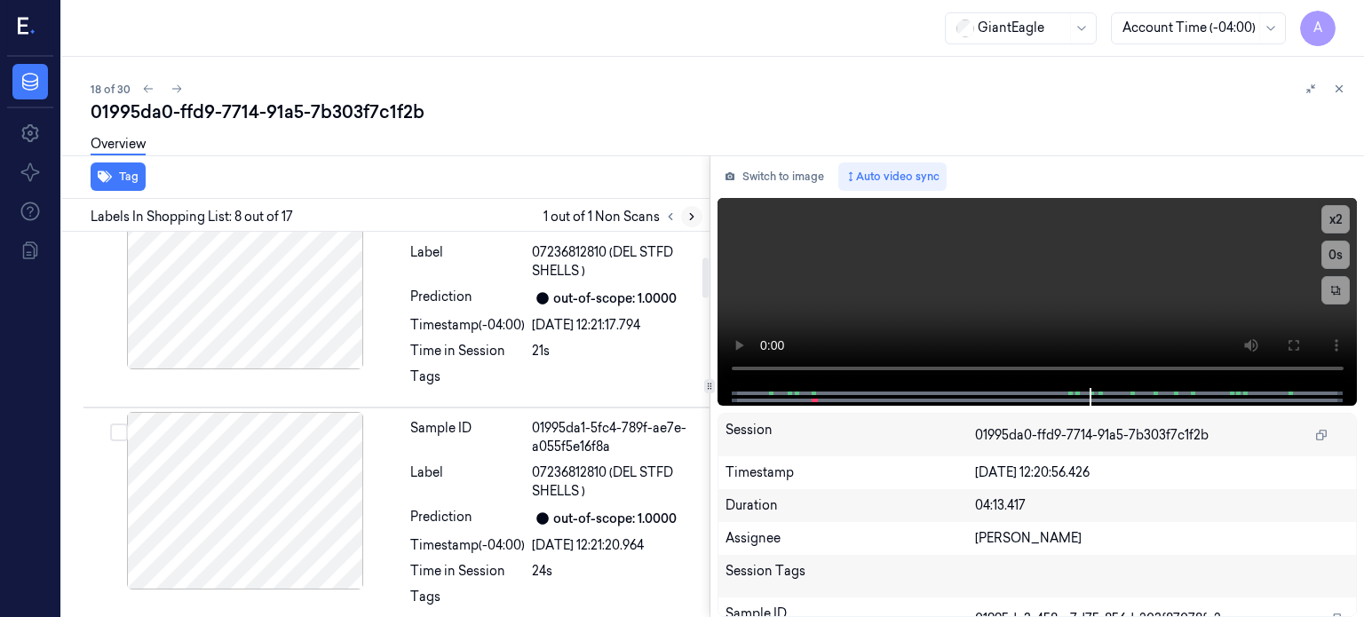
click at [692, 217] on icon at bounding box center [691, 216] width 12 height 12
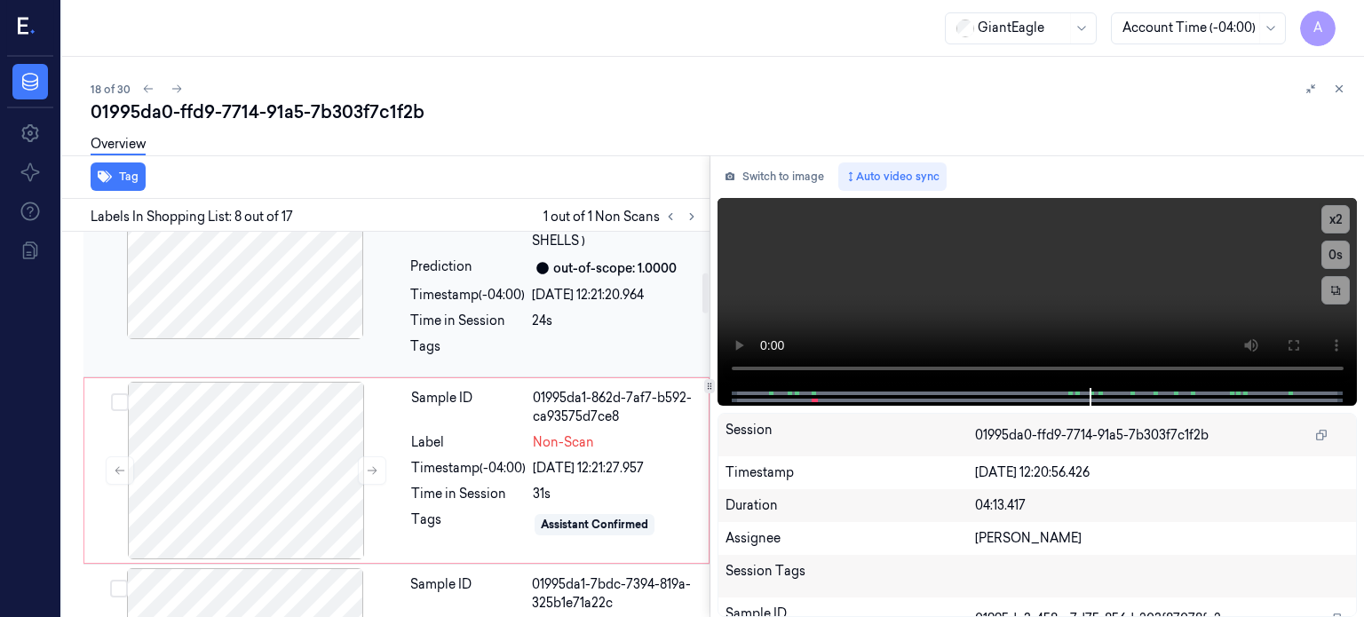
scroll to position [542, 0]
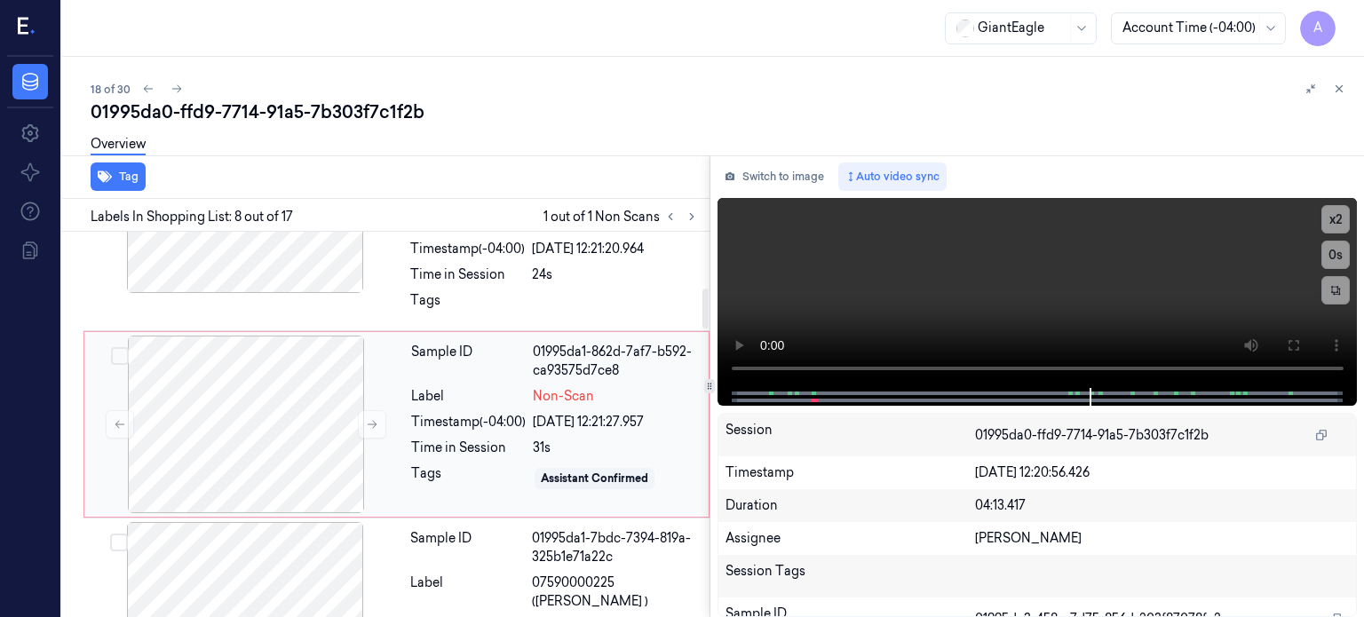
click at [512, 483] on div "Tags" at bounding box center [468, 478] width 115 height 28
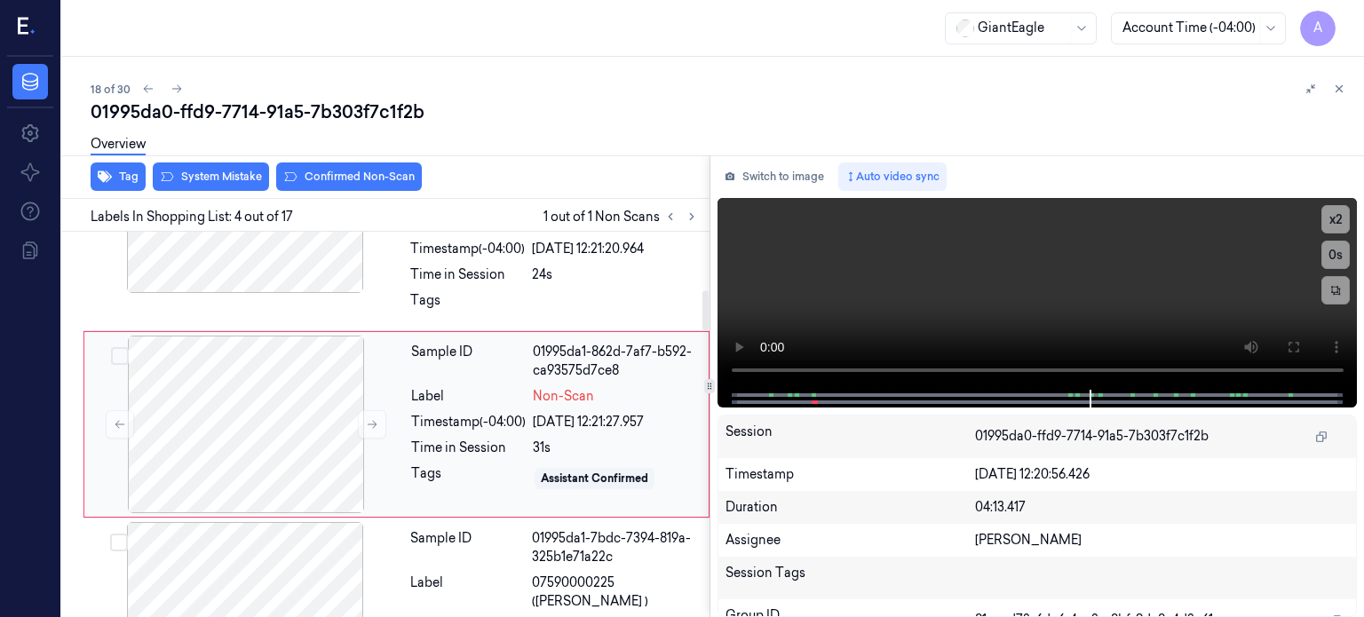
scroll to position [558, 0]
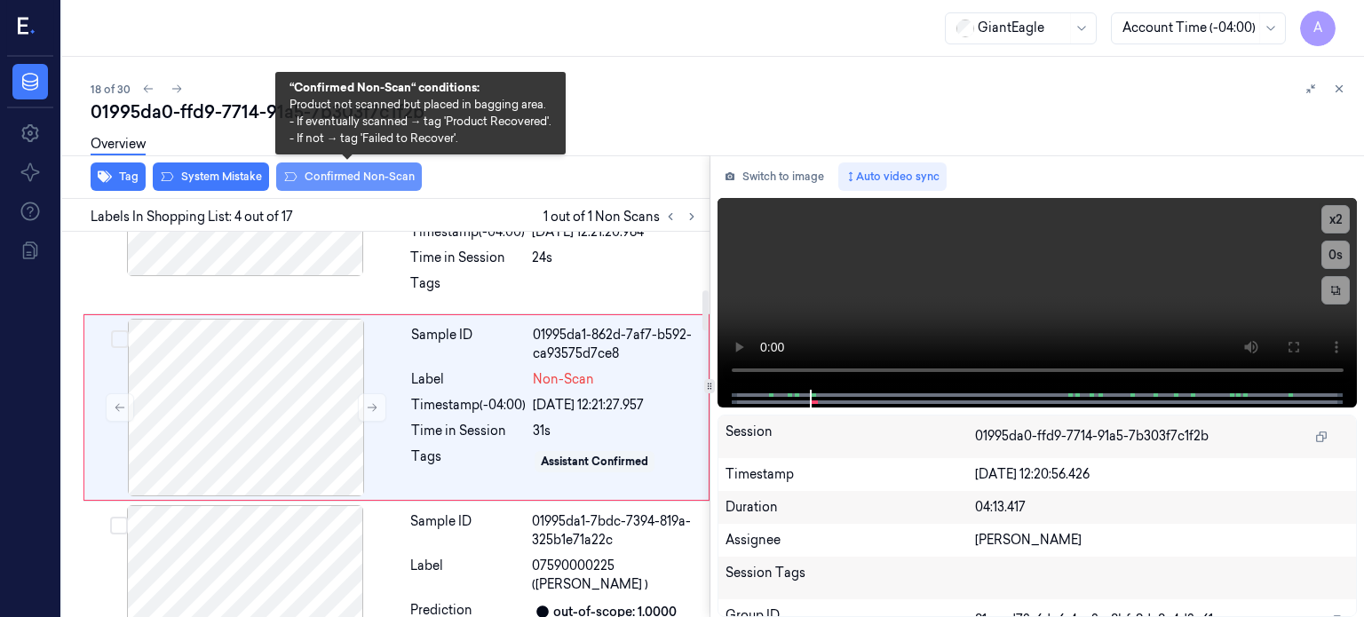
click at [353, 170] on button "Confirmed Non-Scan" at bounding box center [349, 176] width 146 height 28
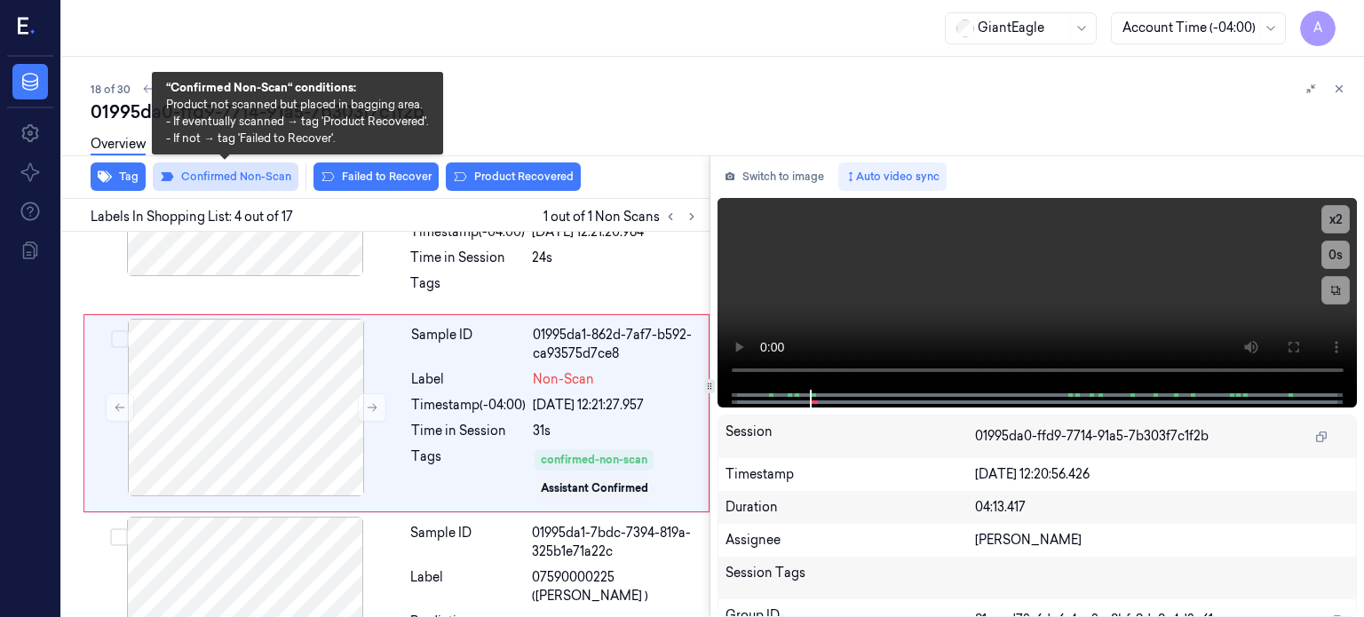
scroll to position [564, 0]
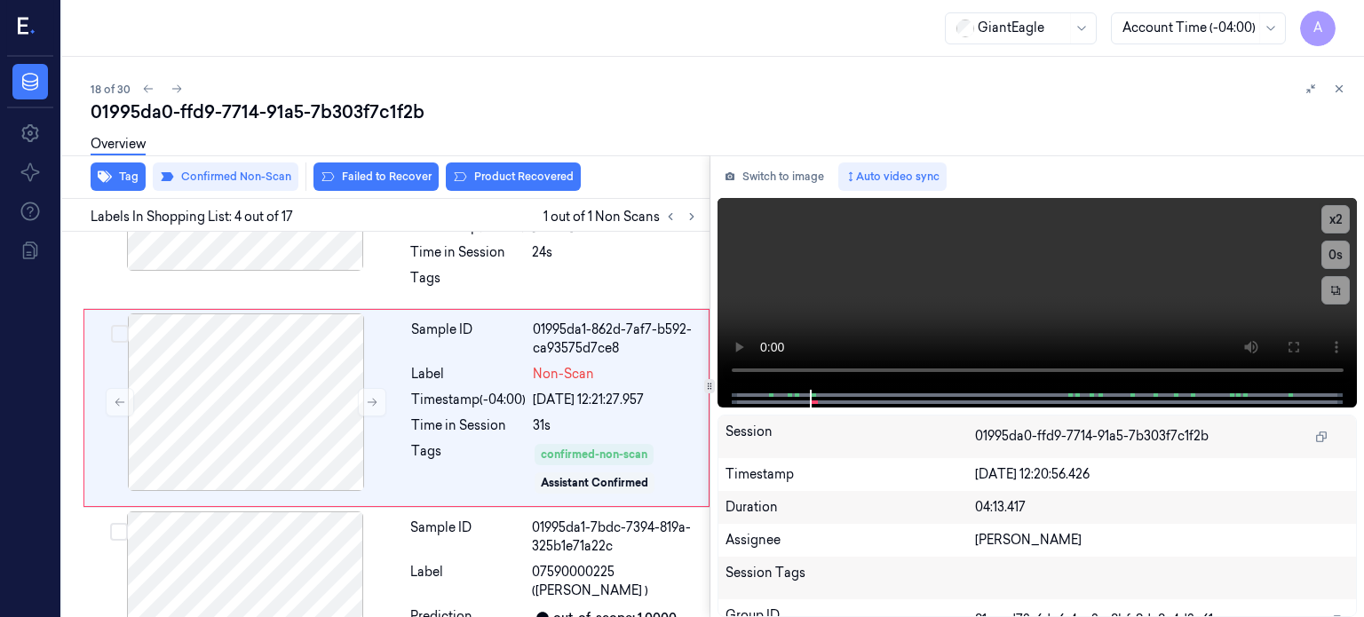
click at [362, 169] on div "Overview" at bounding box center [720, 146] width 1259 height 45
click at [368, 177] on button "Failed to Recover" at bounding box center [375, 176] width 125 height 28
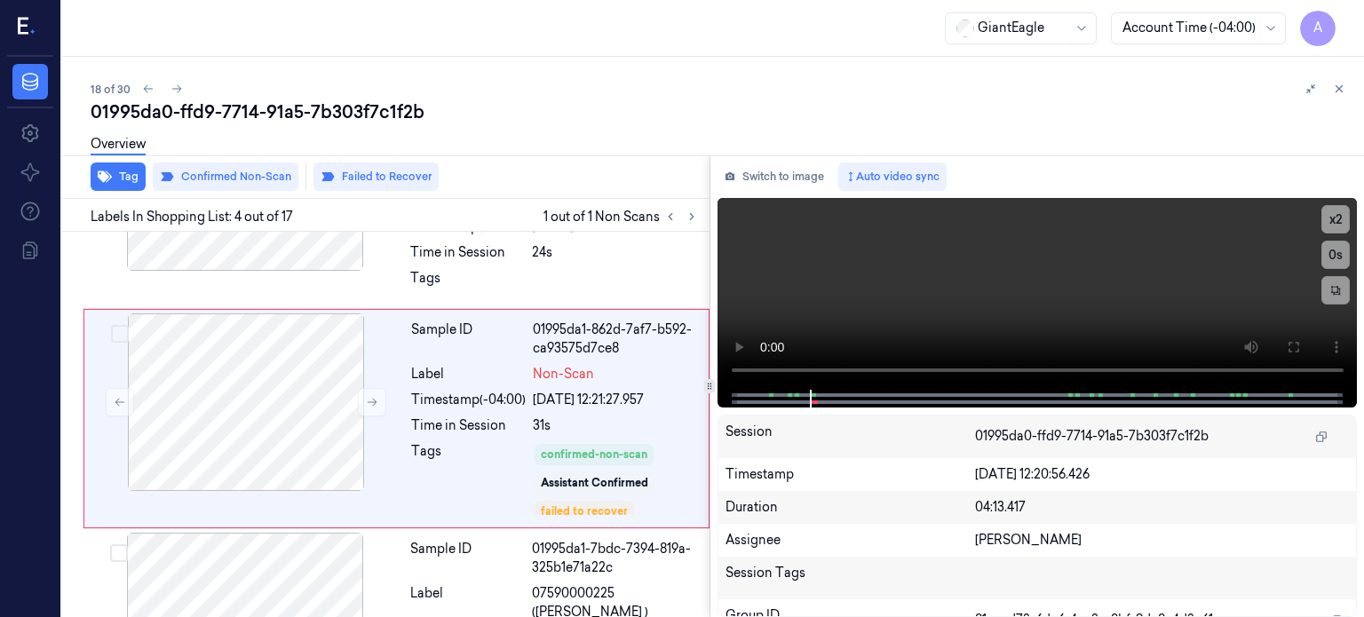
scroll to position [575, 0]
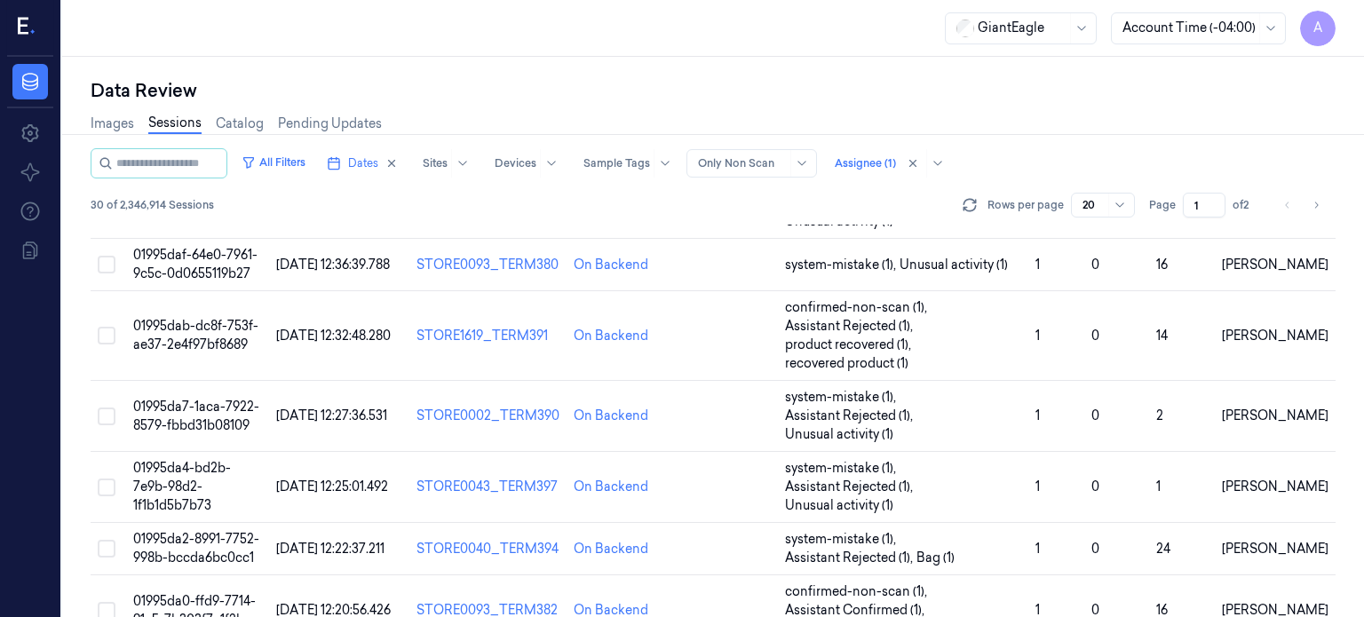
scroll to position [983, 0]
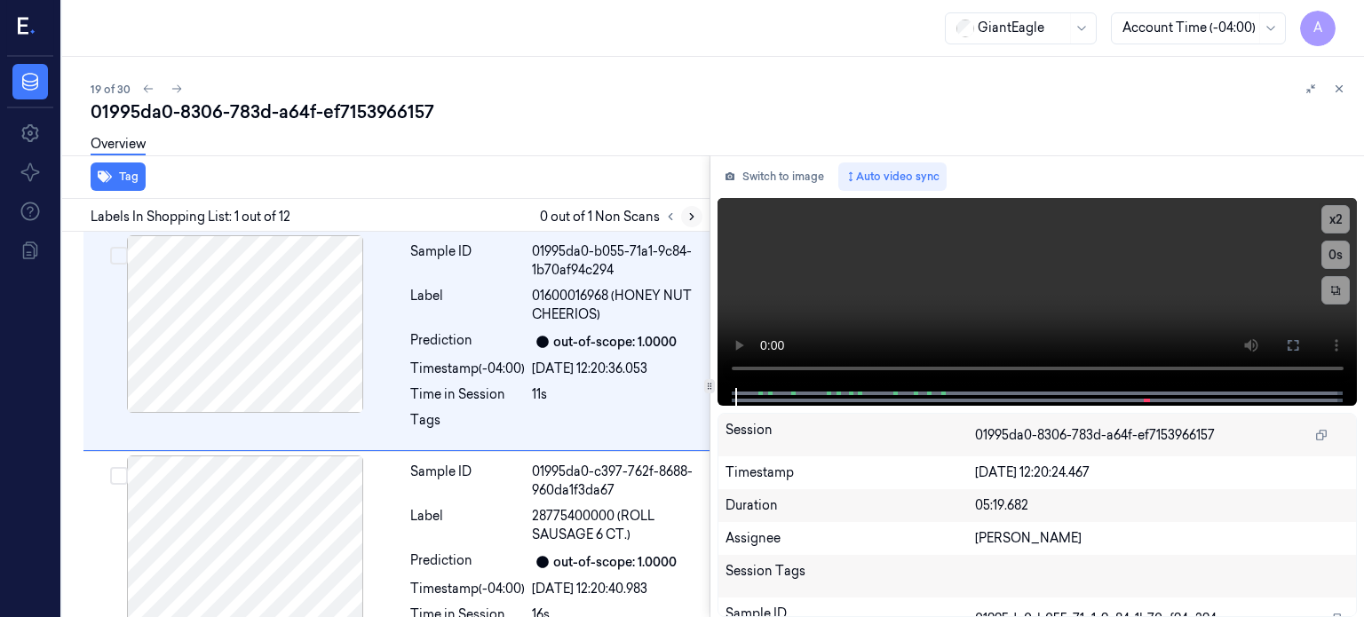
click at [695, 217] on icon at bounding box center [691, 216] width 12 height 12
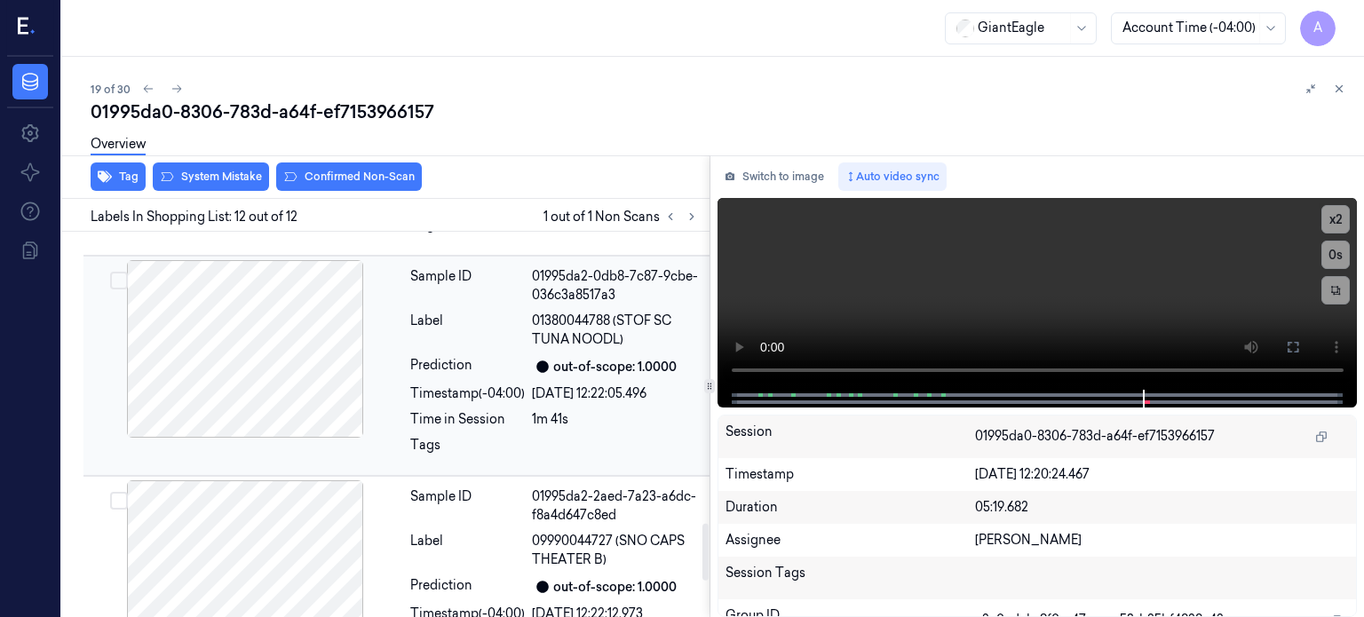
scroll to position [1974, 0]
click at [304, 301] on div at bounding box center [245, 350] width 316 height 178
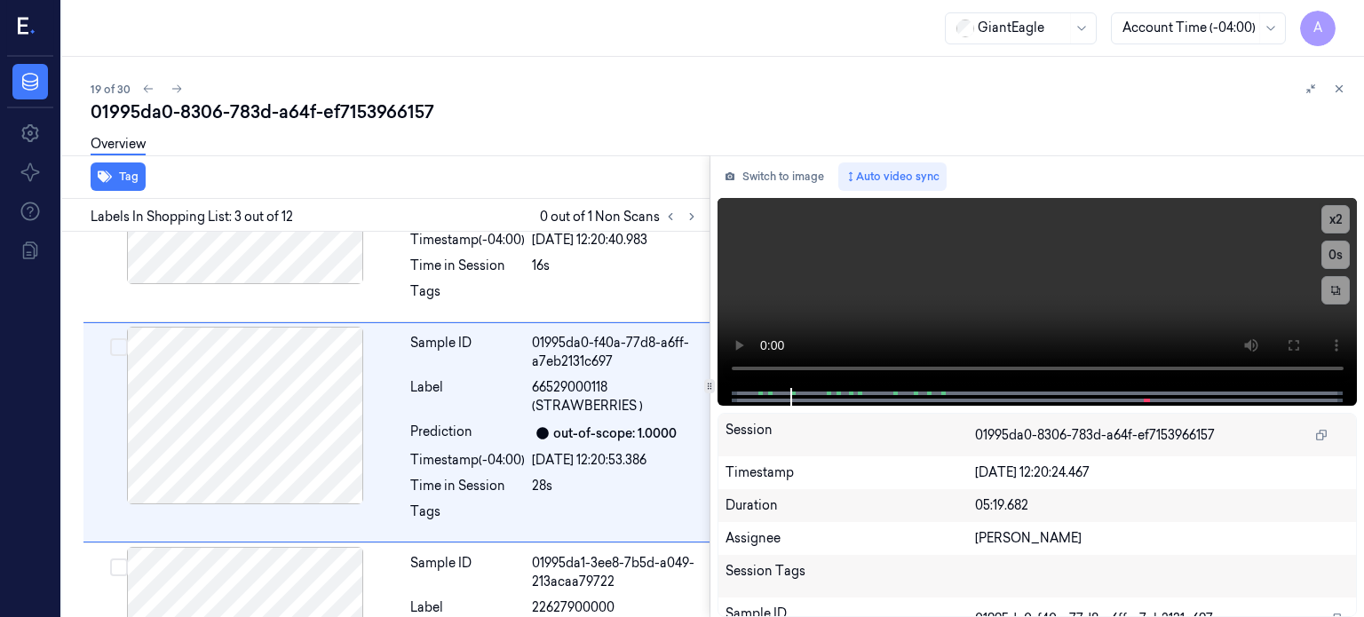
scroll to position [355, 0]
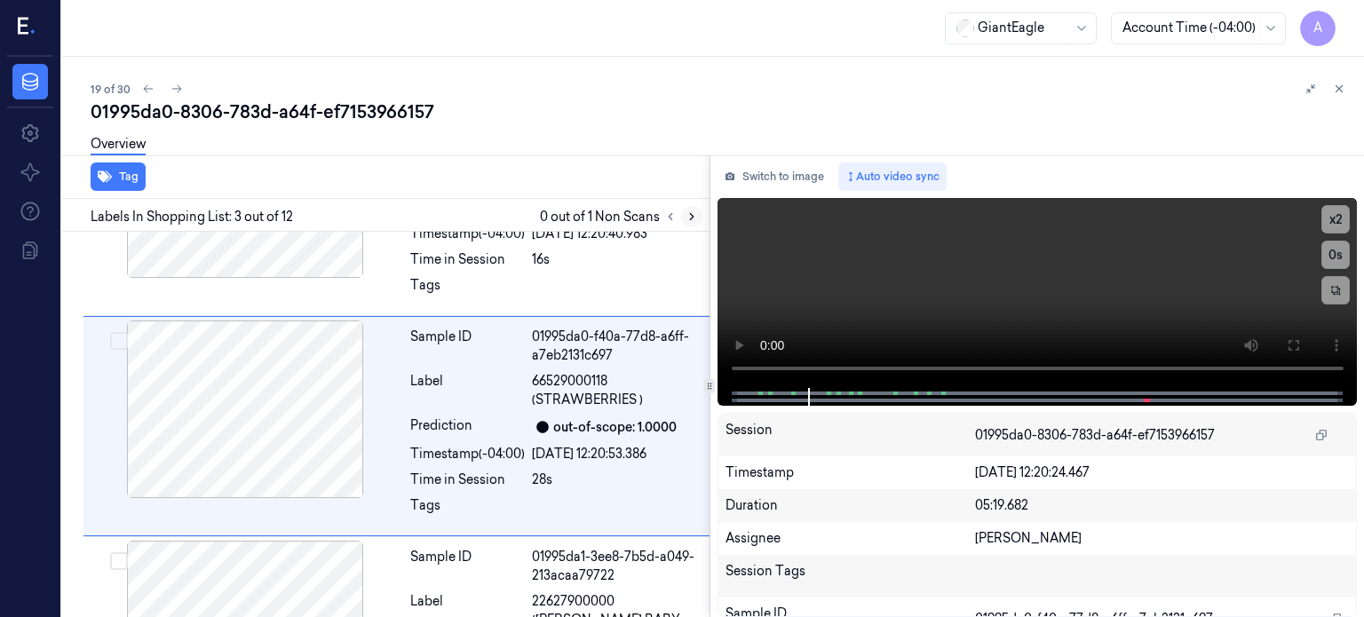
click at [696, 220] on icon at bounding box center [691, 216] width 12 height 12
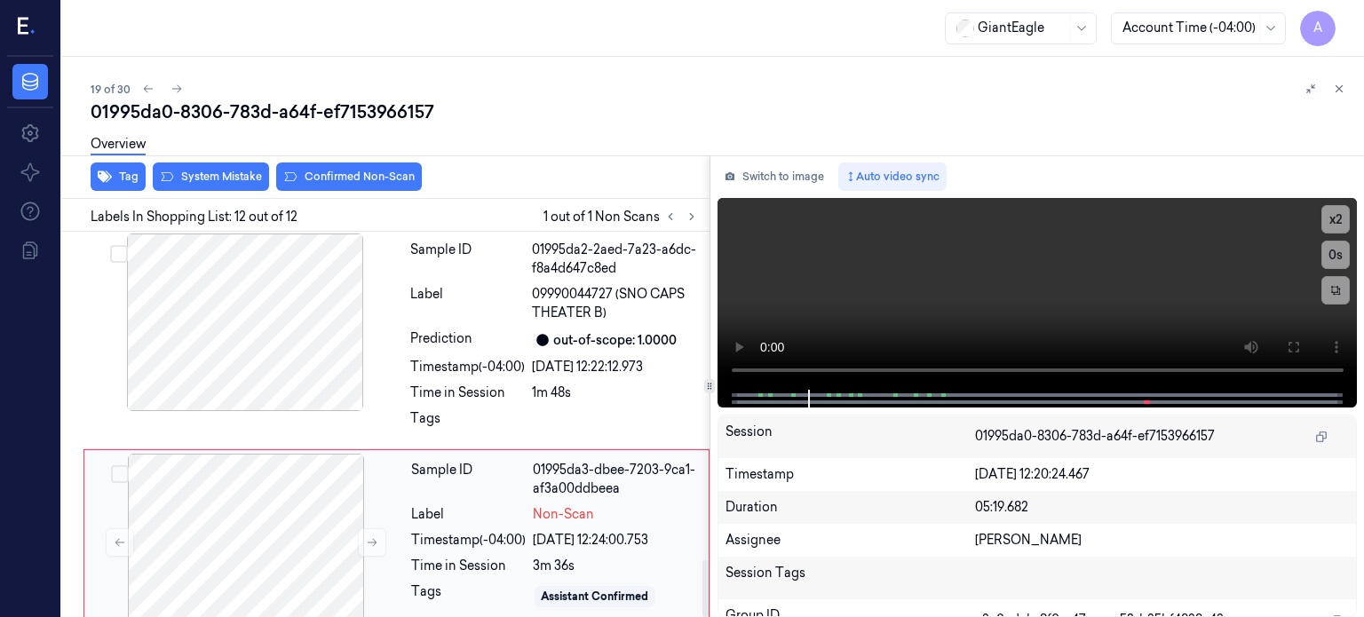
scroll to position [2223, 0]
click at [514, 530] on div "Timestamp (-04:00)" at bounding box center [468, 539] width 115 height 19
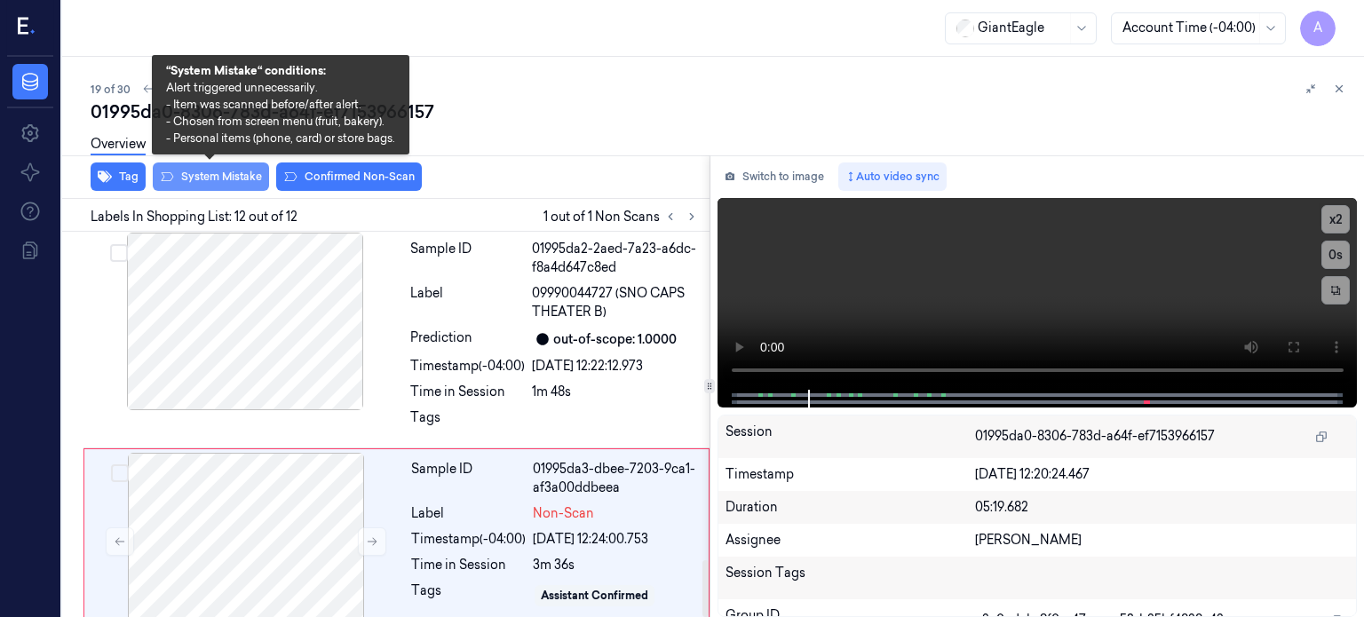
click at [227, 180] on button "System Mistake" at bounding box center [211, 176] width 116 height 28
click at [224, 178] on button "System Mistake" at bounding box center [211, 176] width 116 height 28
click at [225, 177] on button "System Mistake" at bounding box center [211, 176] width 116 height 28
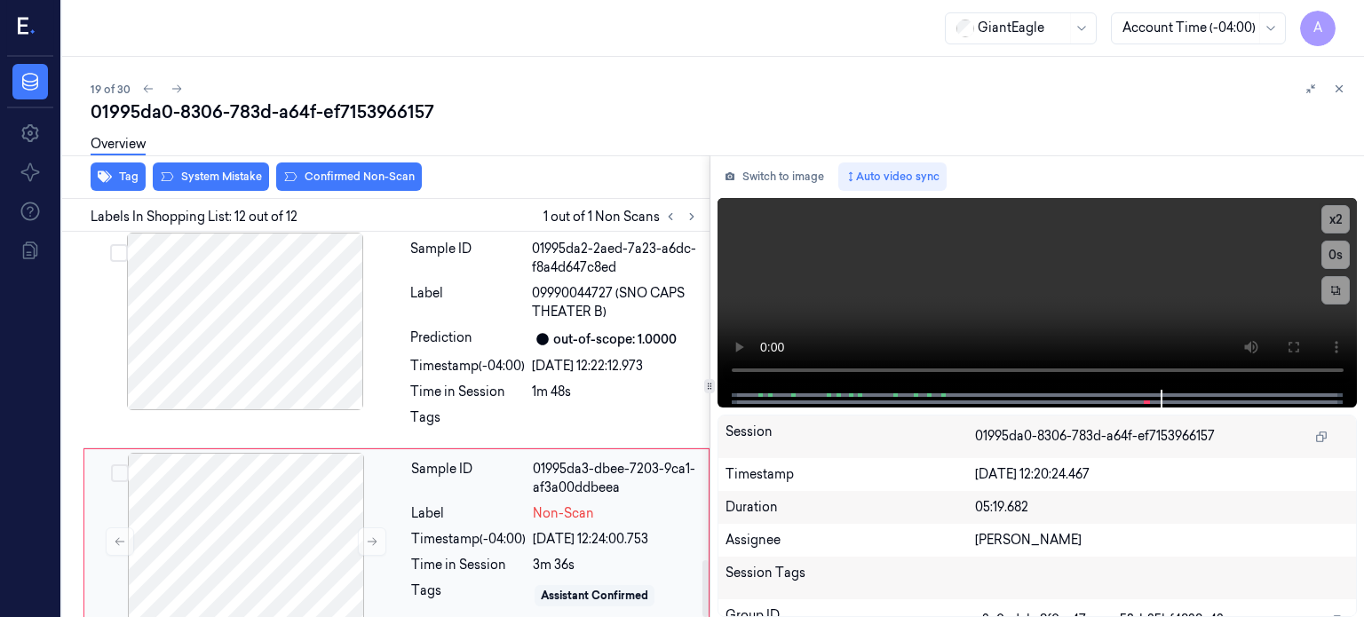
click at [490, 529] on div "Sample ID 01995da3-dbee-7203-9ca1-af3a00ddbeea Label Non-Scan Timestamp (-04:00…" at bounding box center [554, 542] width 301 height 178
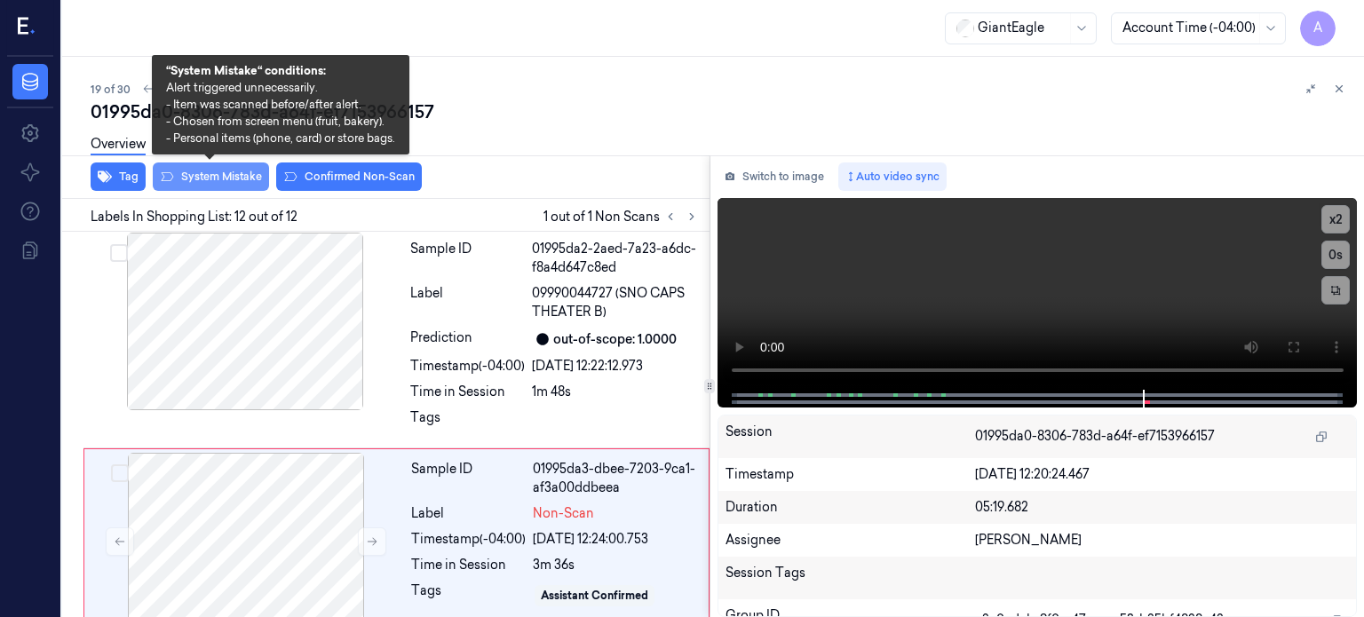
click at [213, 173] on button "System Mistake" at bounding box center [211, 176] width 116 height 28
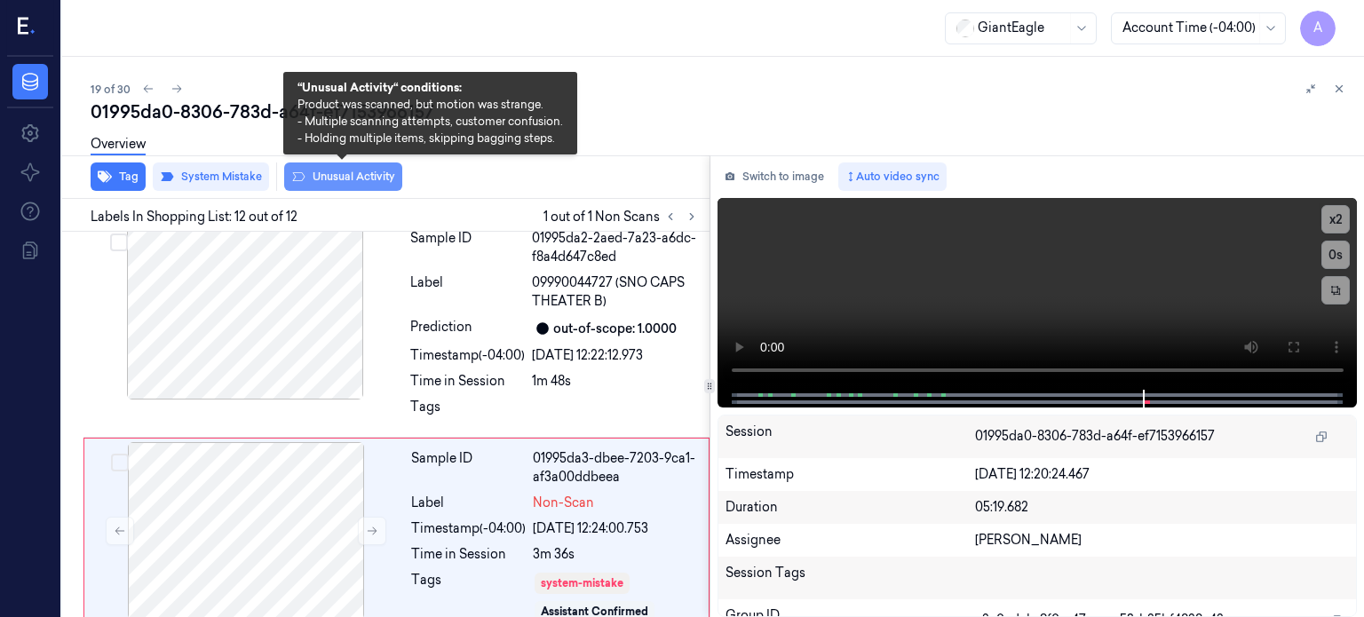
click at [359, 174] on button "Unusual Activity" at bounding box center [343, 176] width 118 height 28
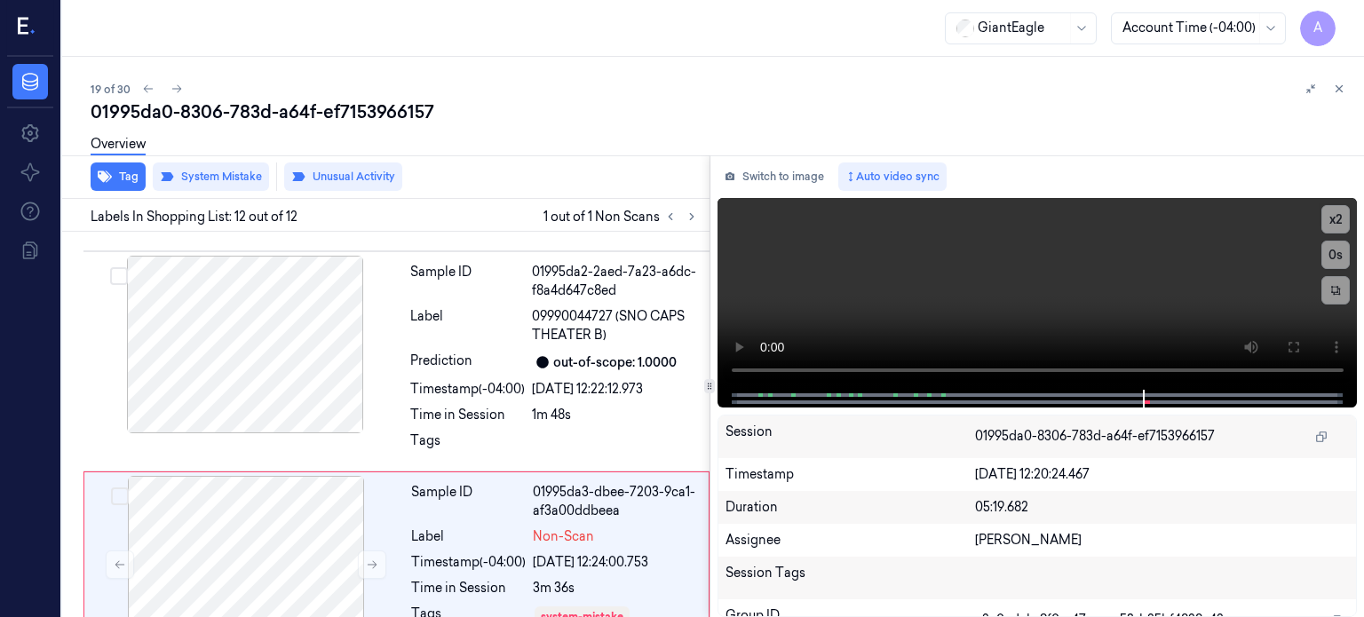
scroll to position [2256, 0]
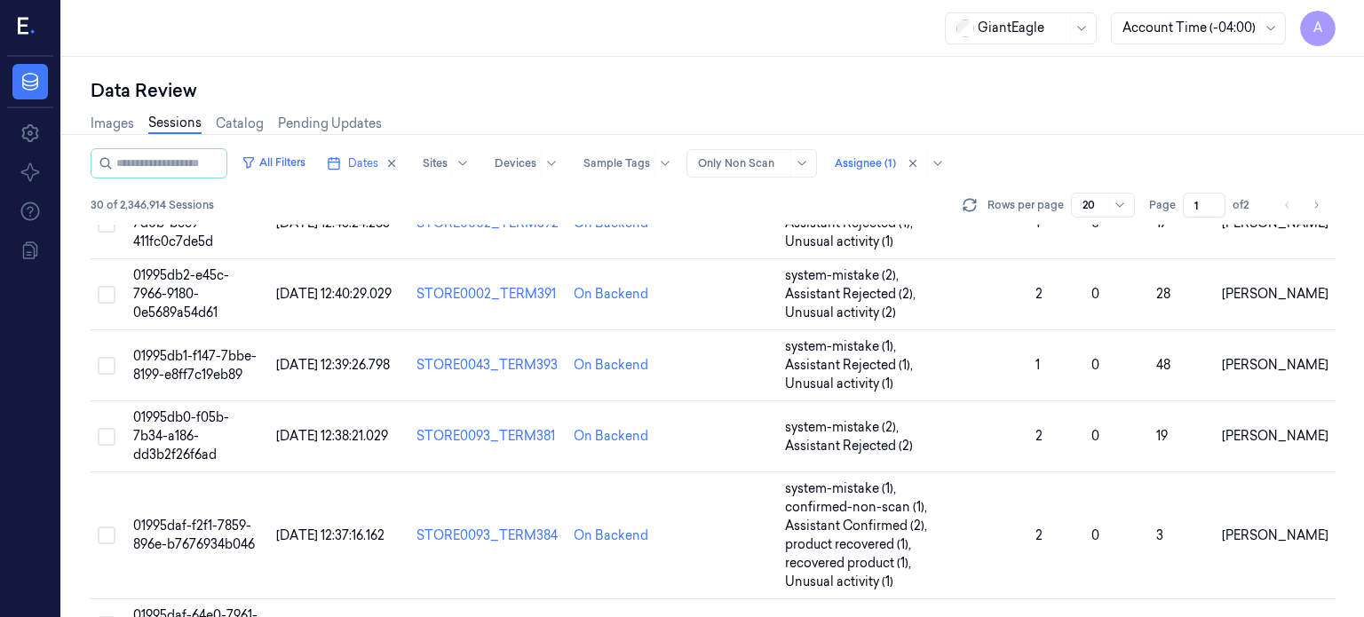
scroll to position [983, 0]
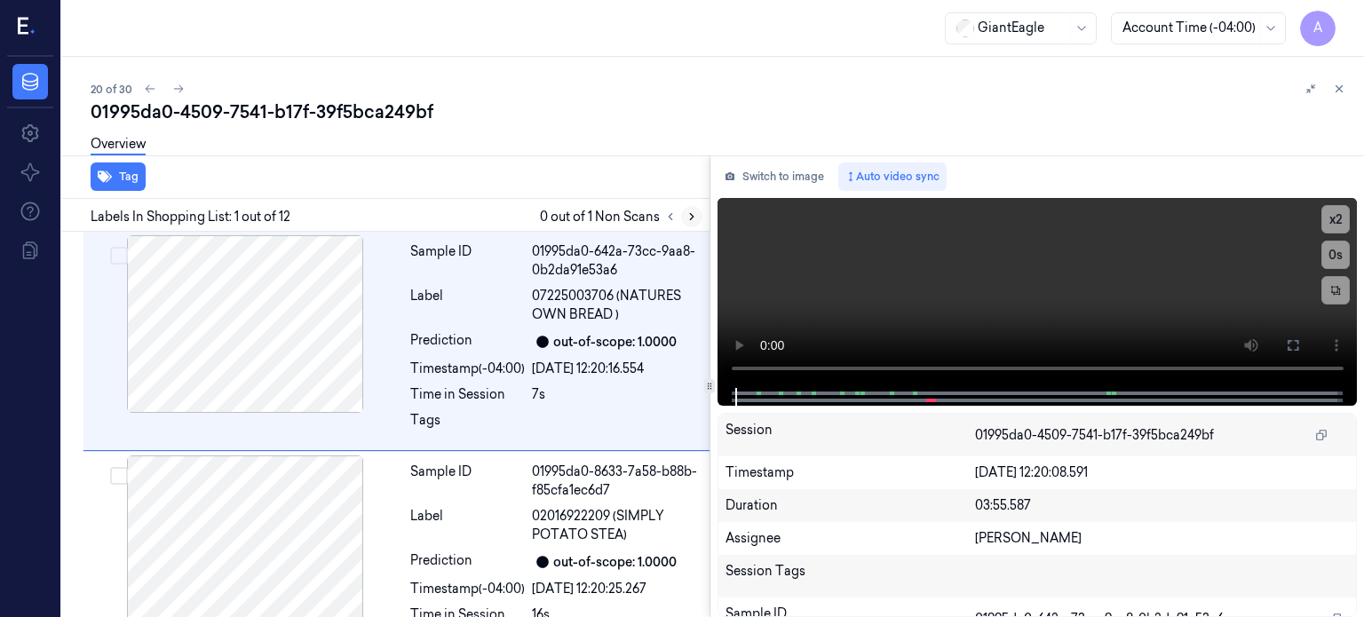
click at [687, 217] on icon at bounding box center [691, 216] width 12 height 12
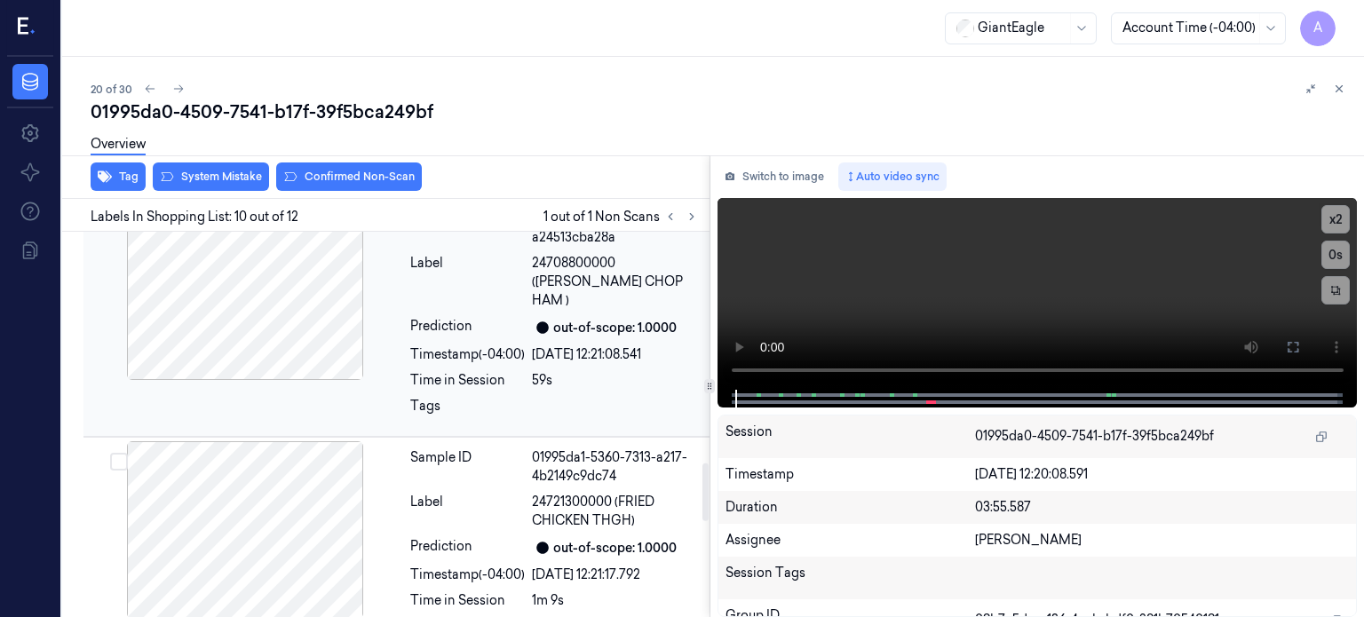
scroll to position [1554, 0]
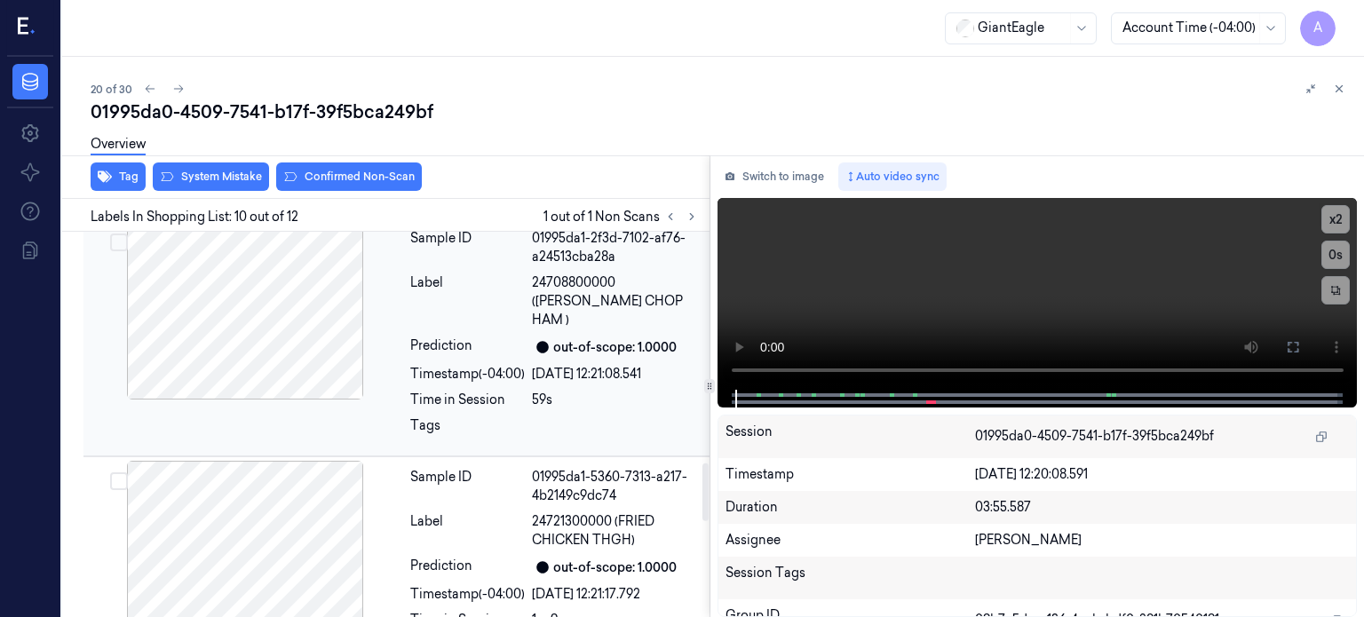
click at [534, 294] on span "24708800000 (ISALY CHOP HAM )" at bounding box center [615, 301] width 167 height 56
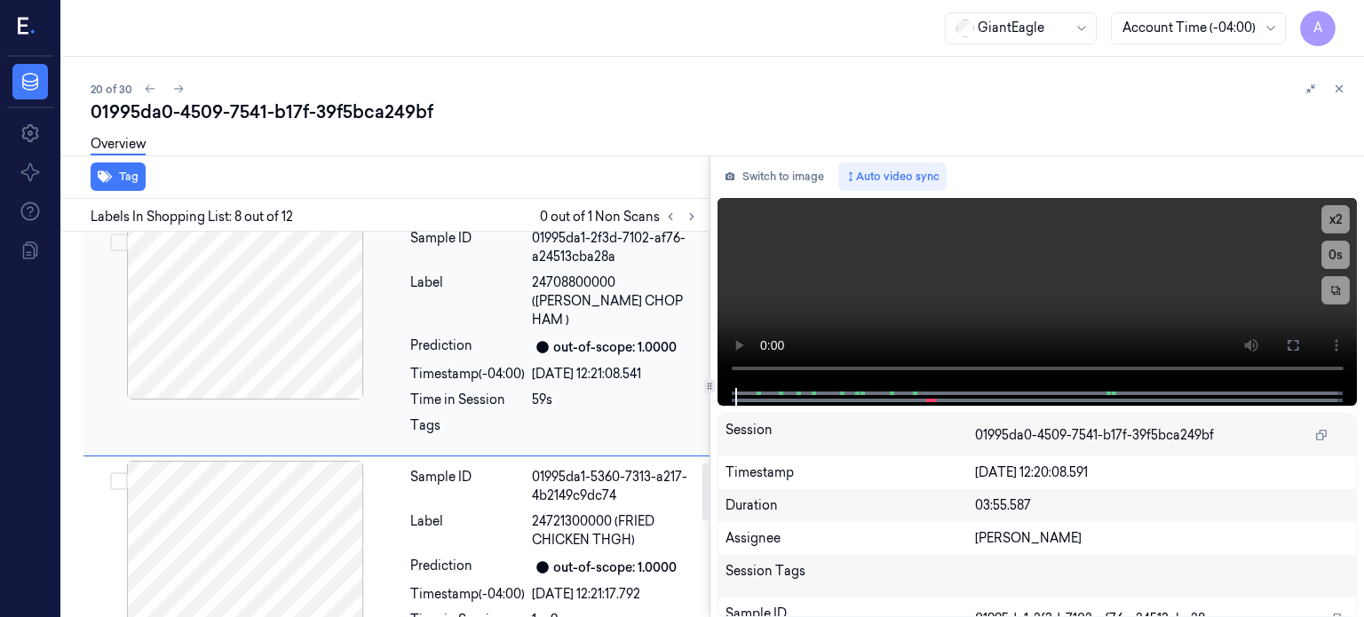
scroll to position [1454, 0]
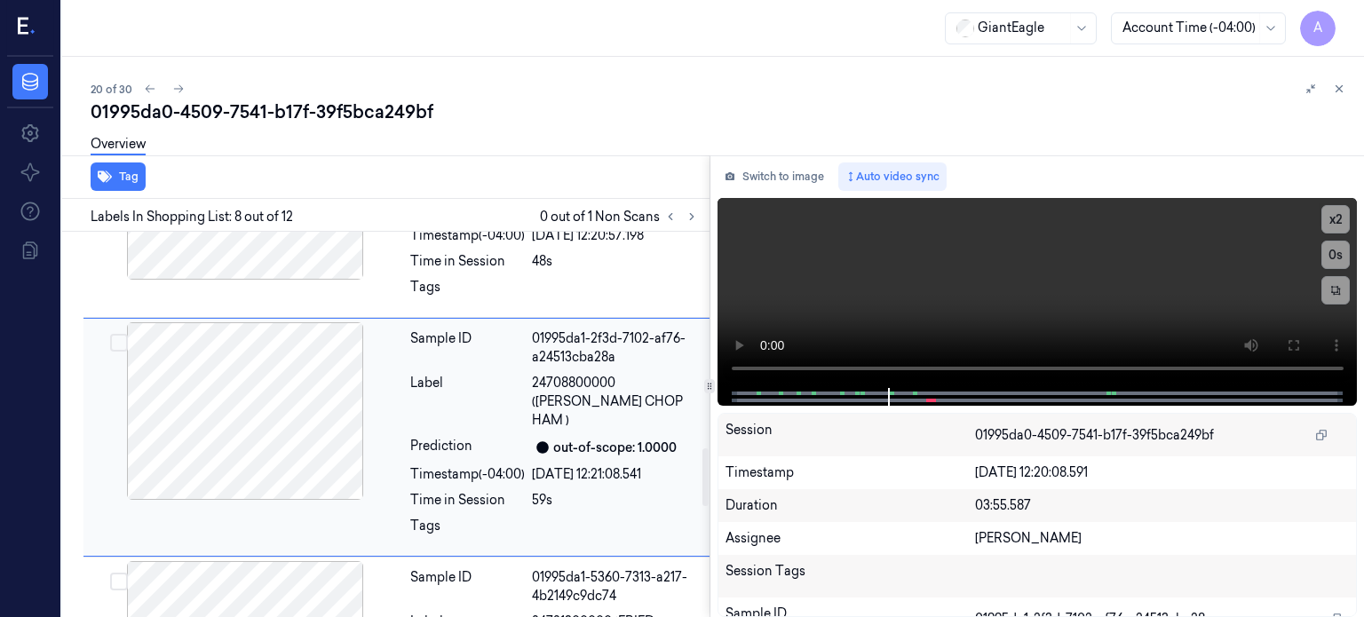
click at [214, 408] on div at bounding box center [245, 411] width 316 height 178
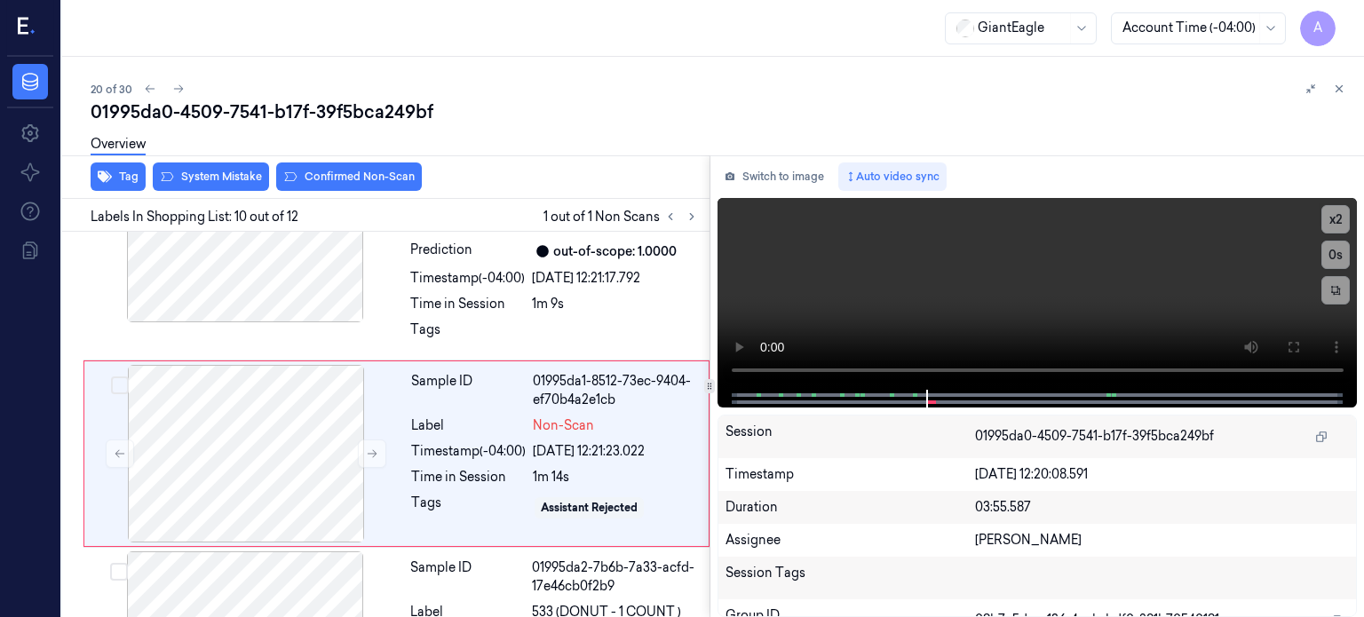
scroll to position [1878, 0]
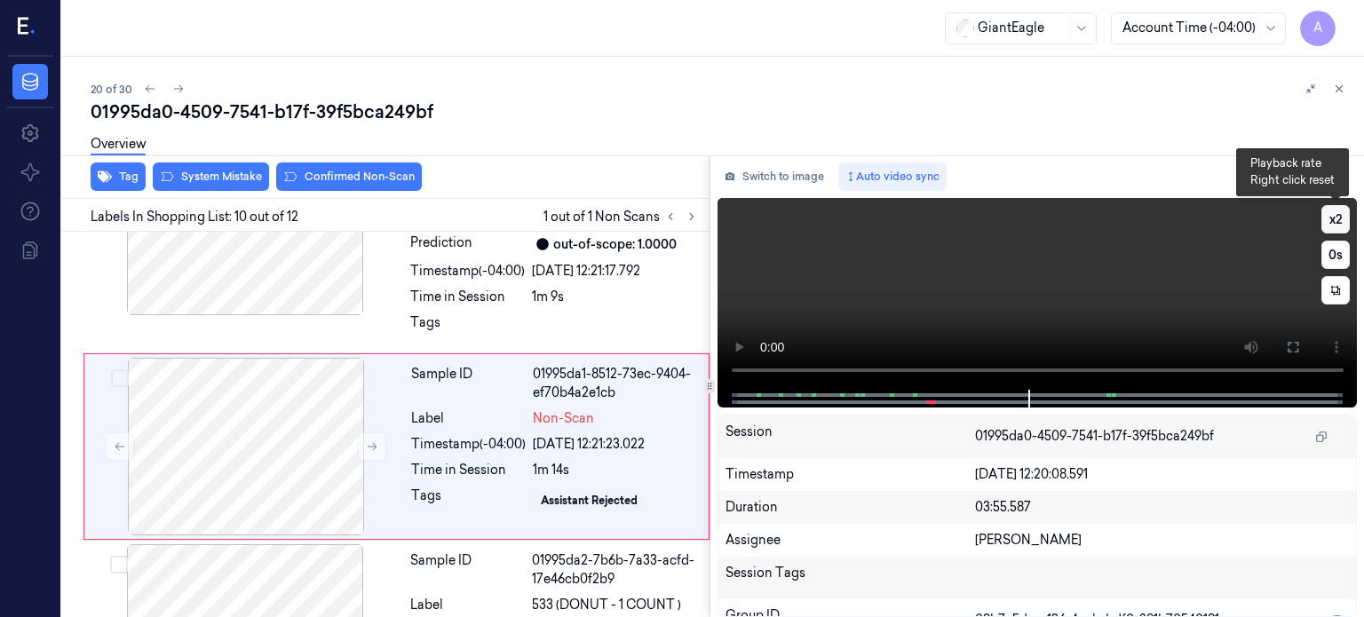
click at [1334, 212] on button "x 2" at bounding box center [1335, 219] width 28 height 28
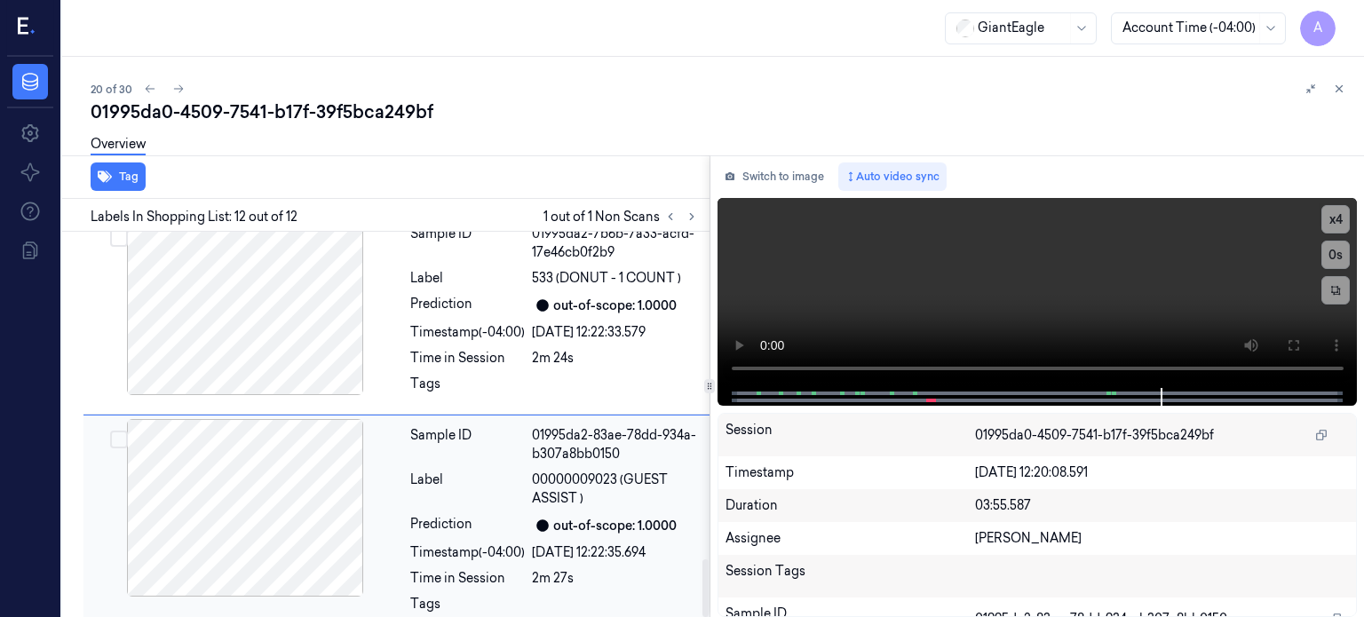
scroll to position [1908, 0]
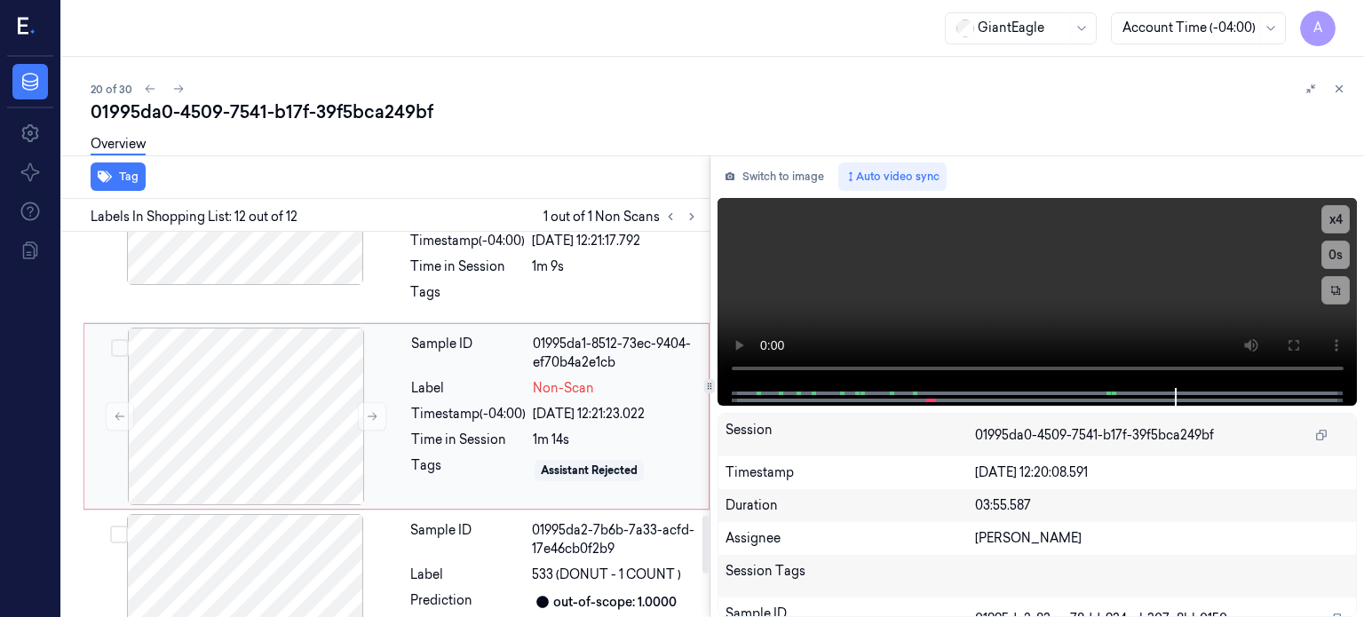
click at [455, 431] on div "Time in Session" at bounding box center [468, 440] width 115 height 19
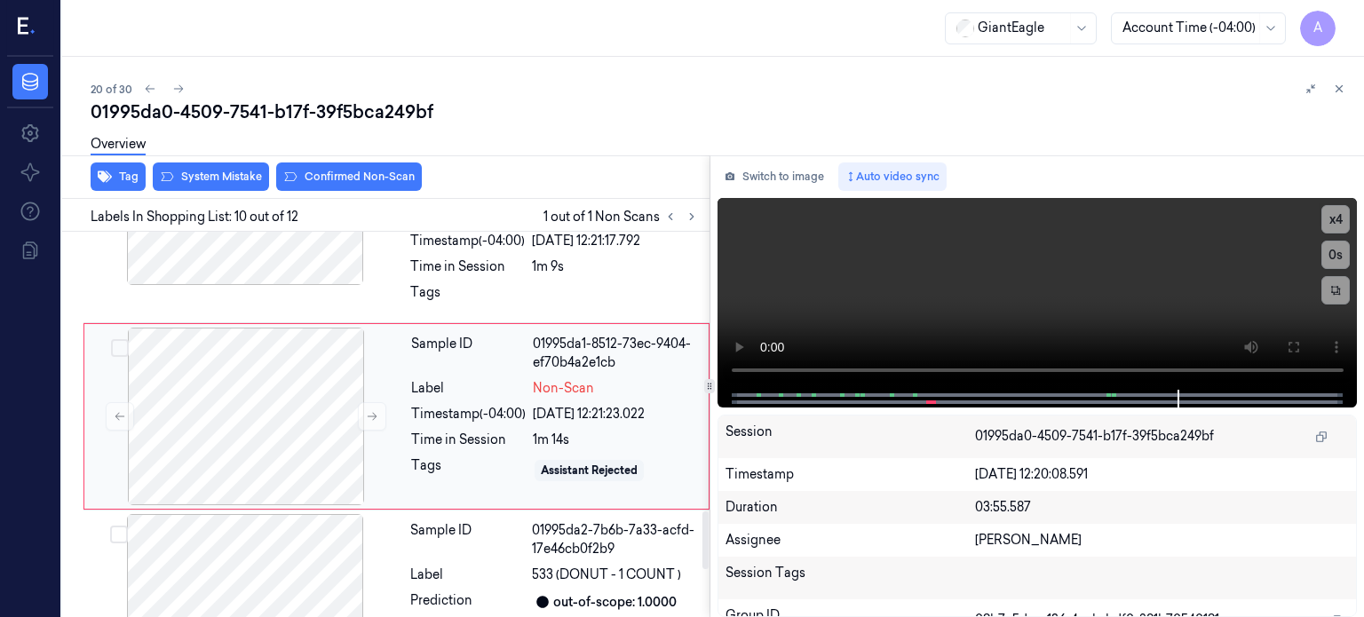
scroll to position [1878, 0]
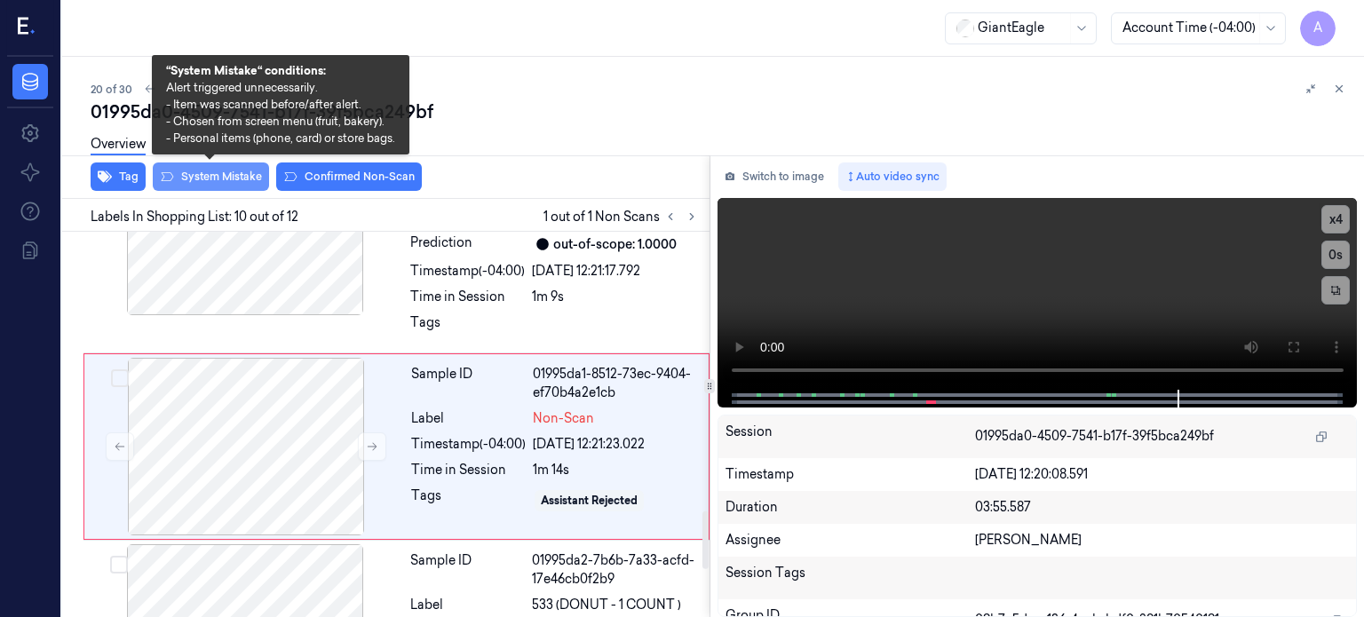
click at [206, 179] on button "System Mistake" at bounding box center [211, 176] width 116 height 28
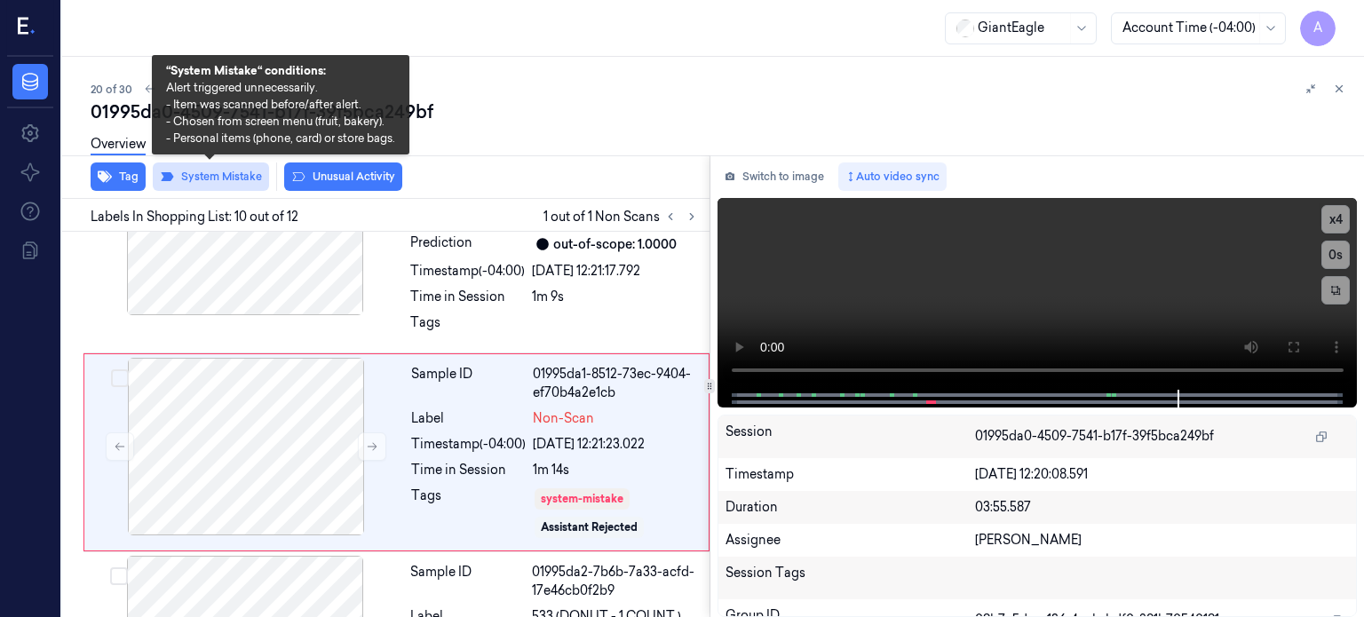
scroll to position [1882, 0]
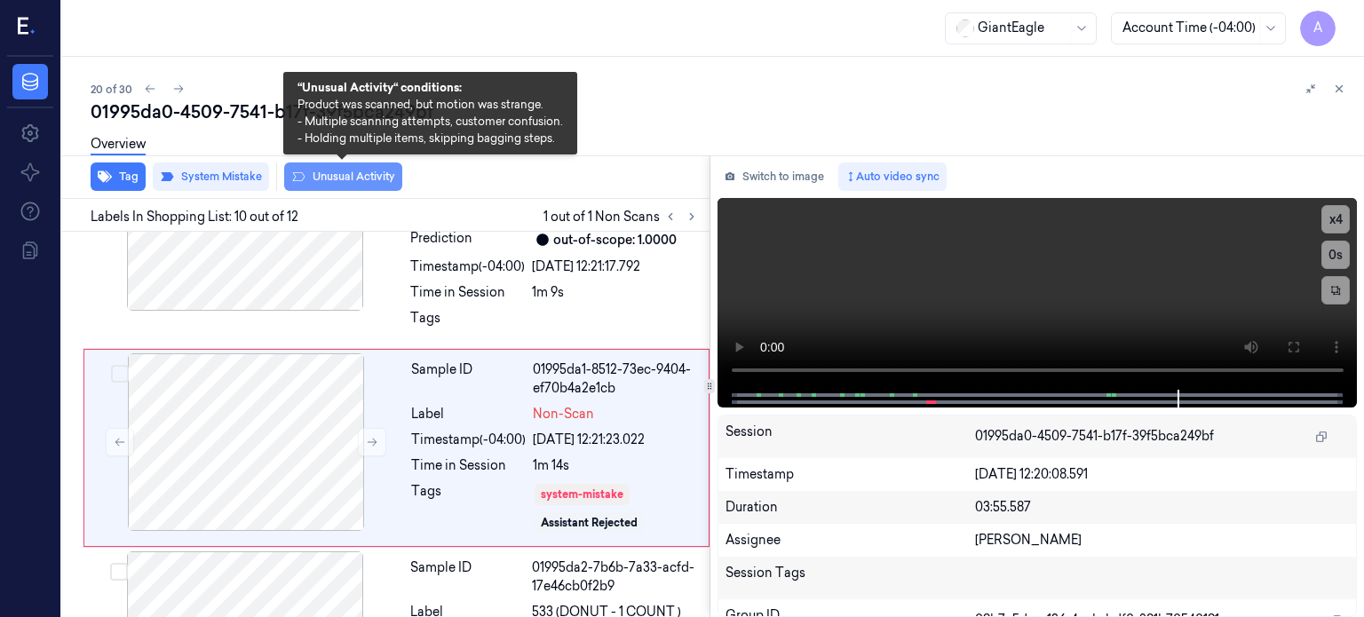
click at [328, 173] on button "Unusual Activity" at bounding box center [343, 176] width 118 height 28
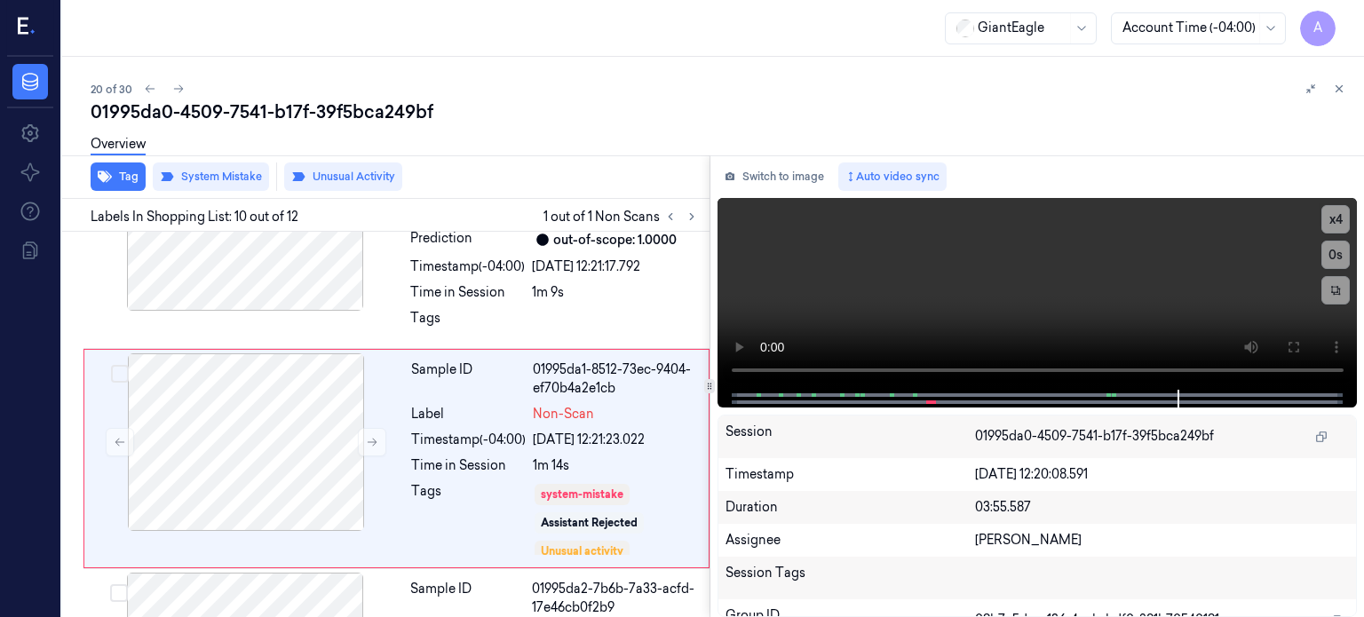
scroll to position [1894, 0]
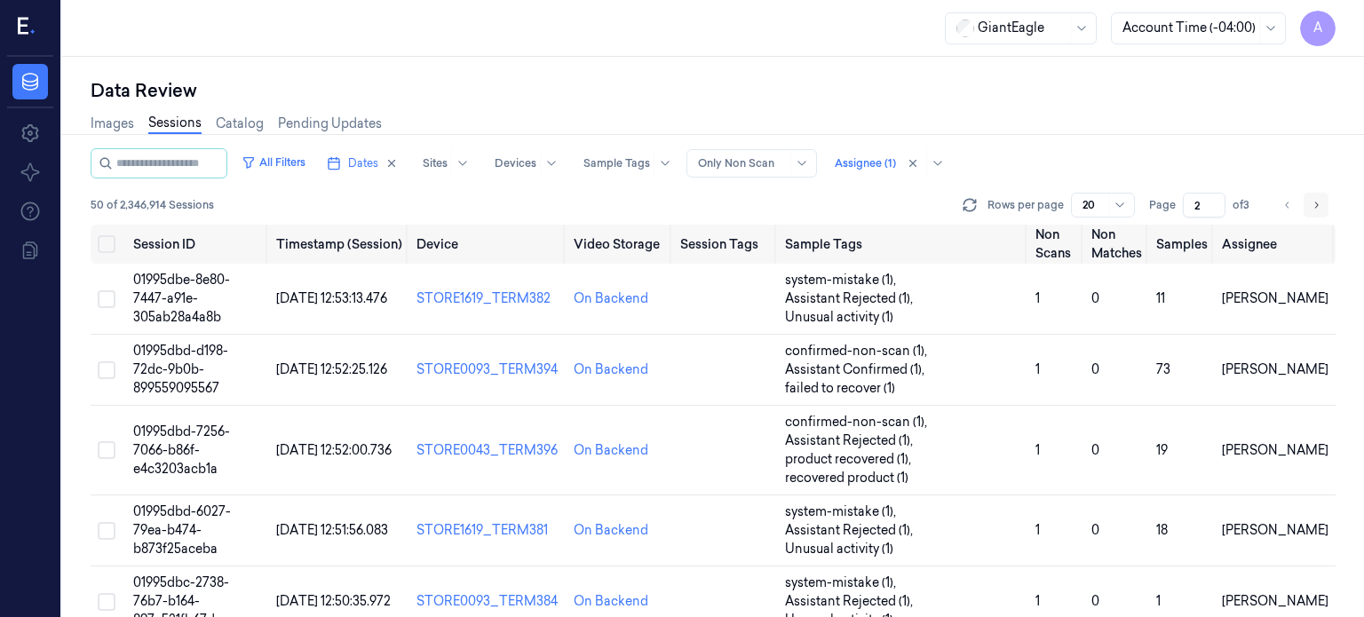
click at [1317, 209] on icon "Go to next page" at bounding box center [1315, 205] width 11 height 14
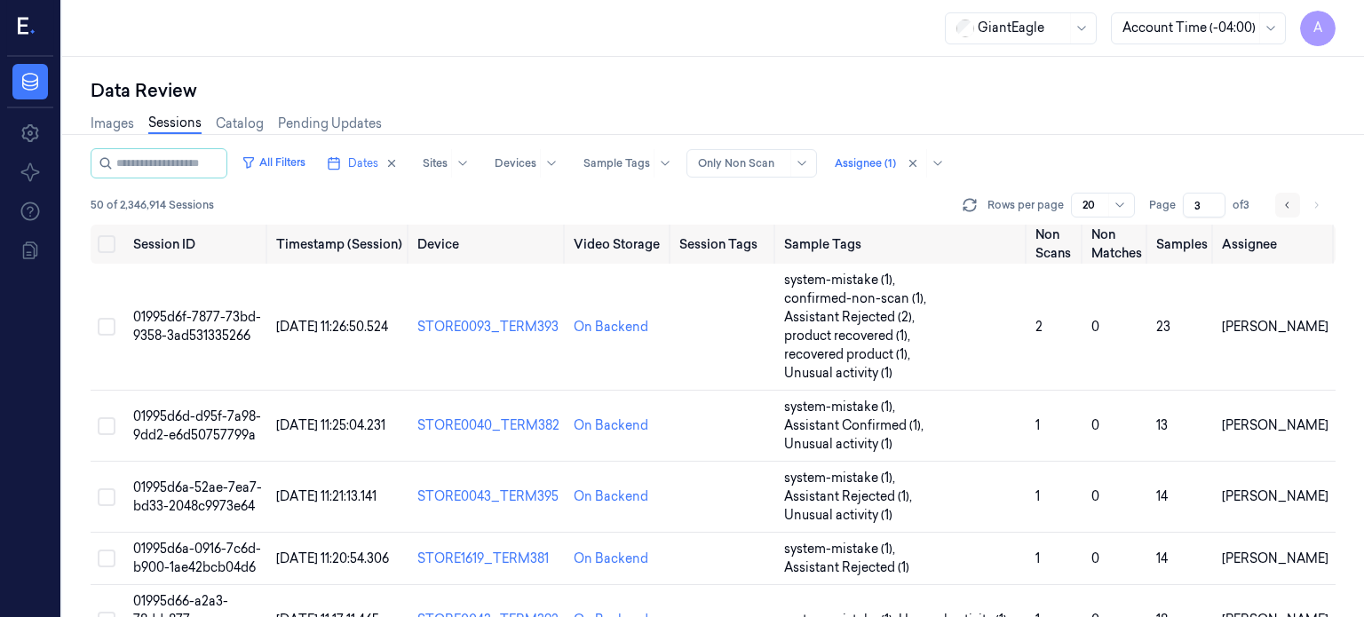
click at [1288, 209] on icon "Go to previous page" at bounding box center [1287, 205] width 11 height 14
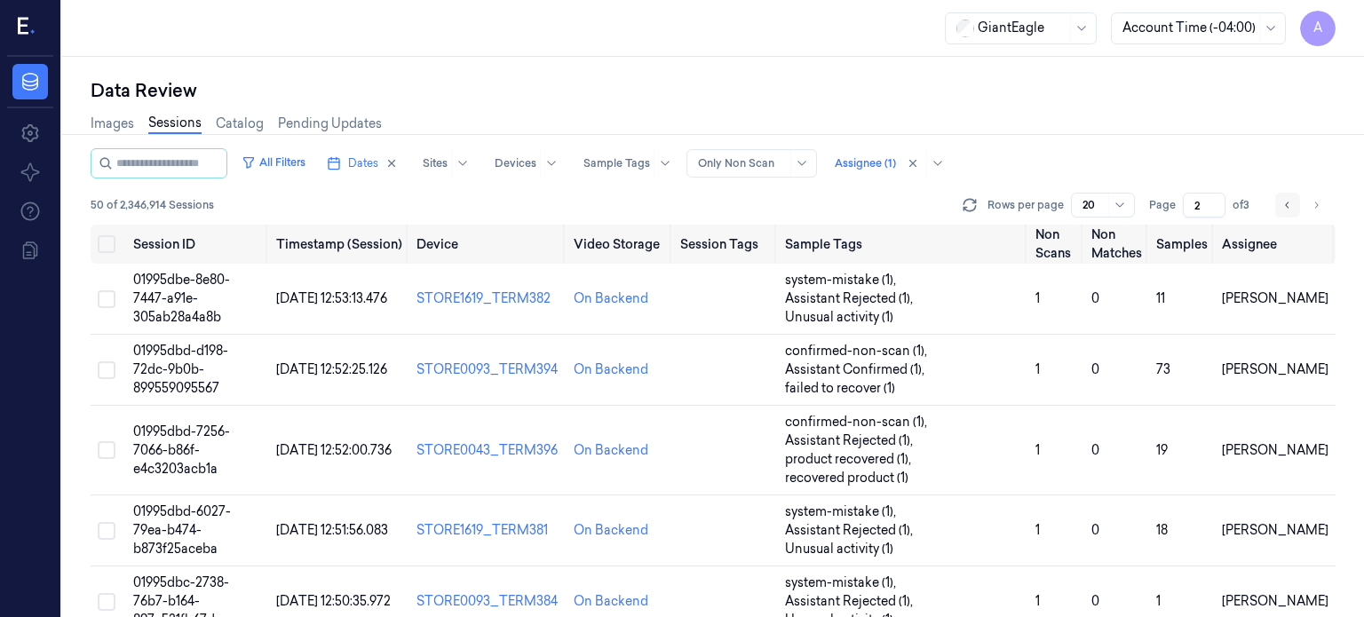
click at [1288, 209] on icon "Go to previous page" at bounding box center [1287, 205] width 11 height 14
type input "1"
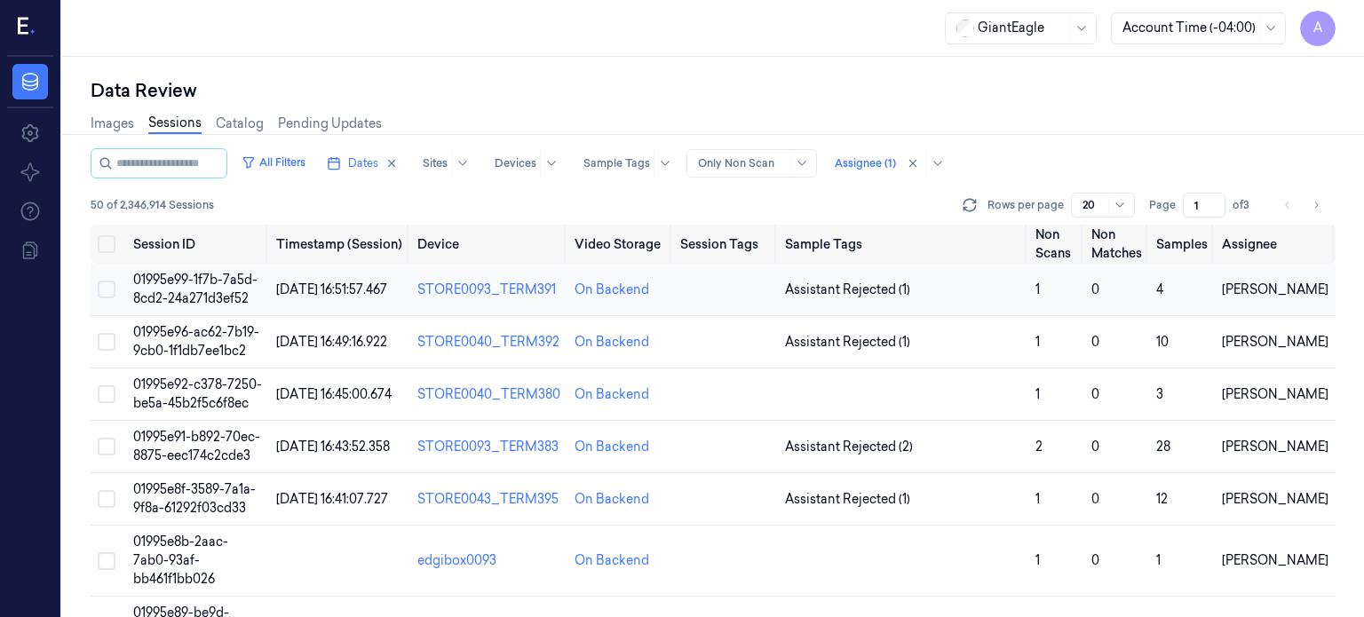
click at [185, 301] on span "01995e99-1f7b-7a5d-8cd2-24a271d3ef52" at bounding box center [195, 289] width 124 height 35
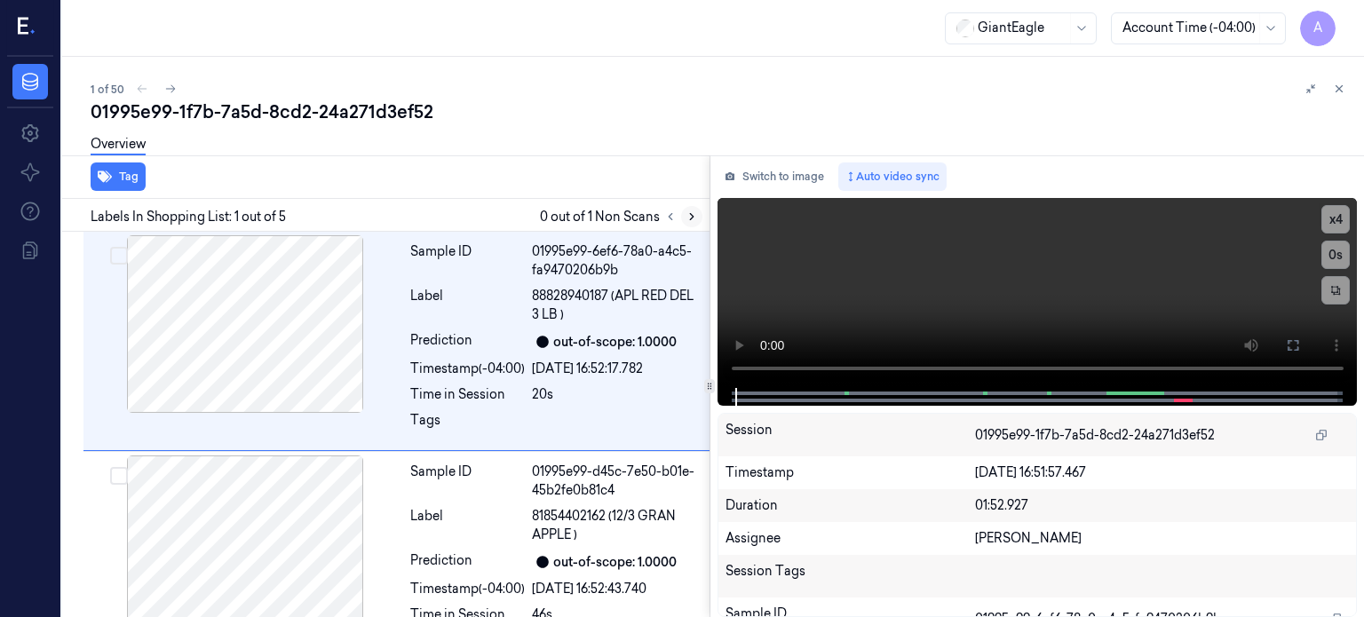
click at [688, 218] on icon at bounding box center [691, 216] width 12 height 12
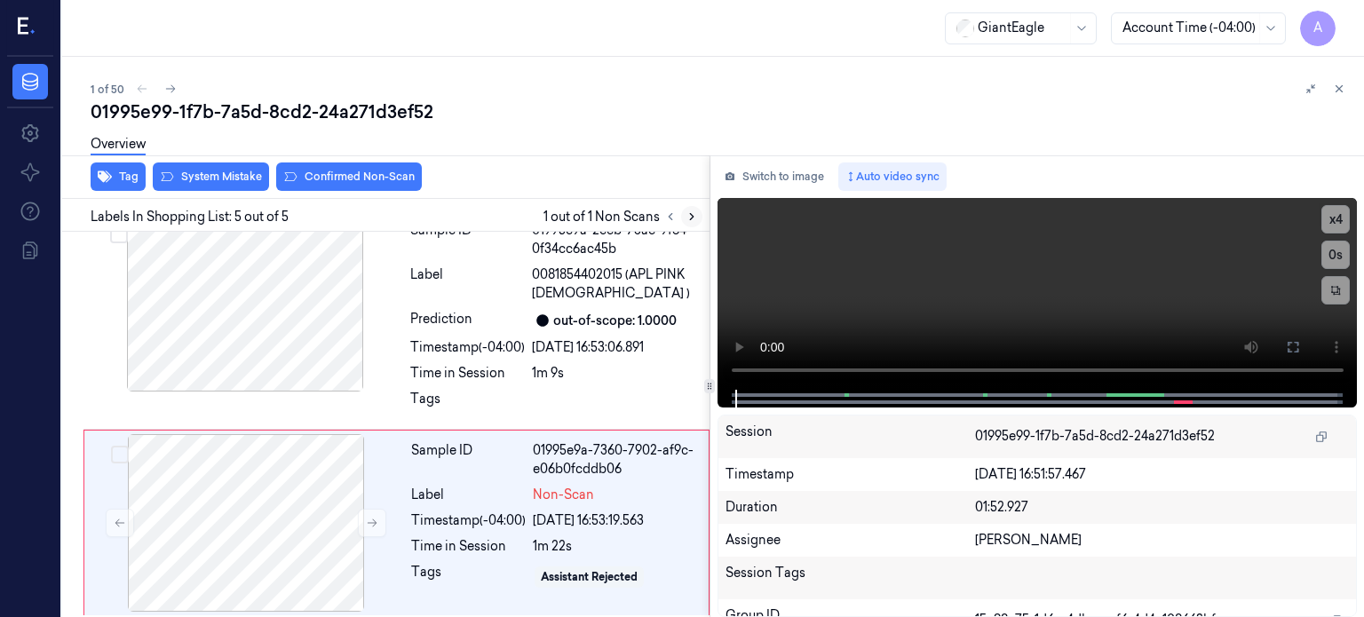
scroll to position [684, 0]
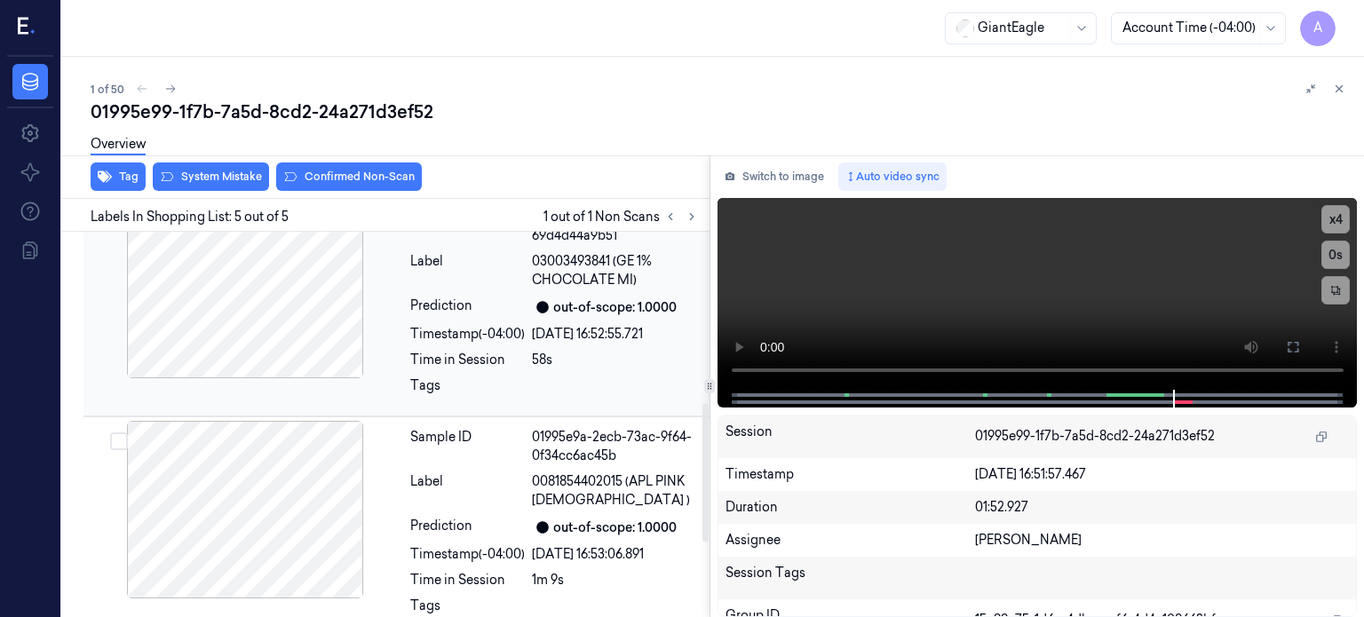
click at [522, 290] on div "Sample ID 01995e9a-0329-733d-83ae-69d4d44a9b51 Label 03003493841 (GE 1% CHOCOLA…" at bounding box center [554, 306] width 303 height 211
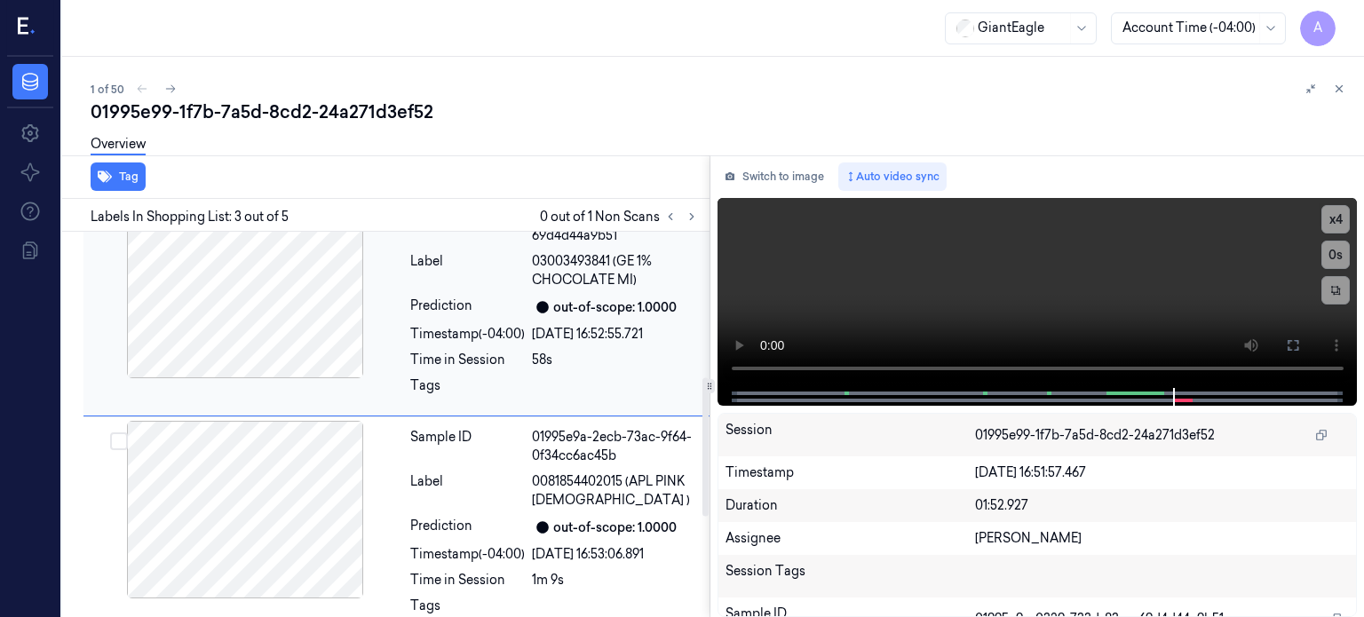
scroll to position [355, 0]
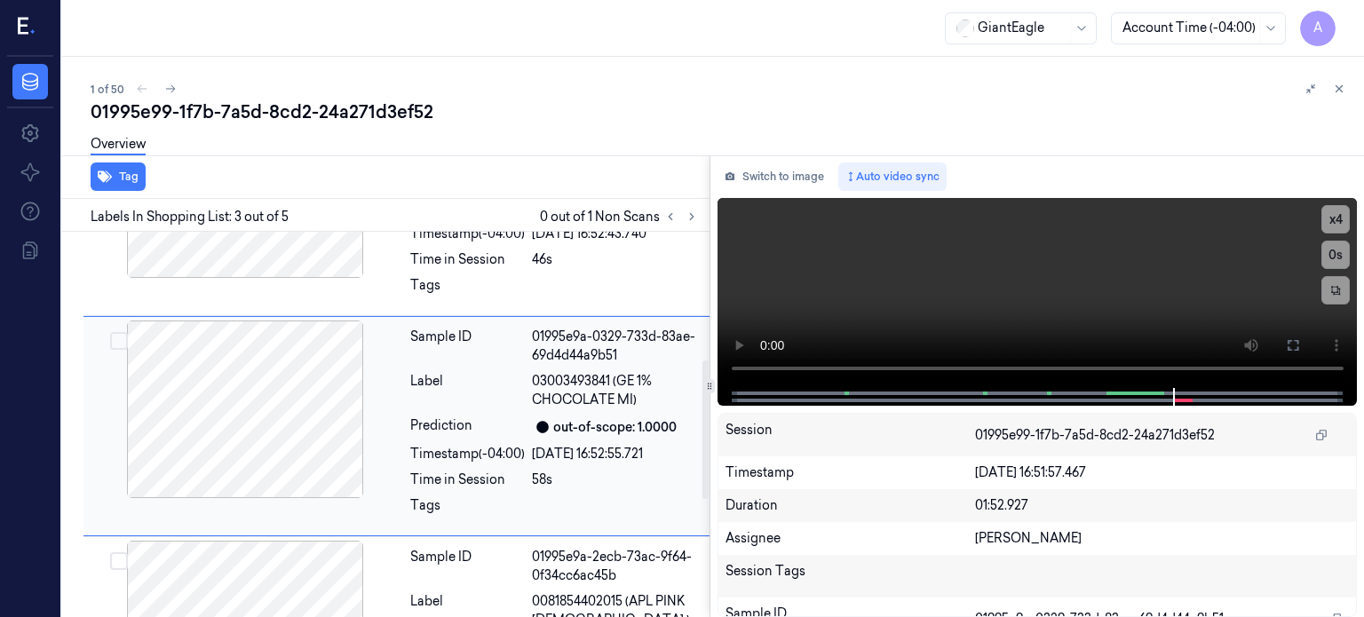
click at [163, 376] on div at bounding box center [245, 409] width 316 height 178
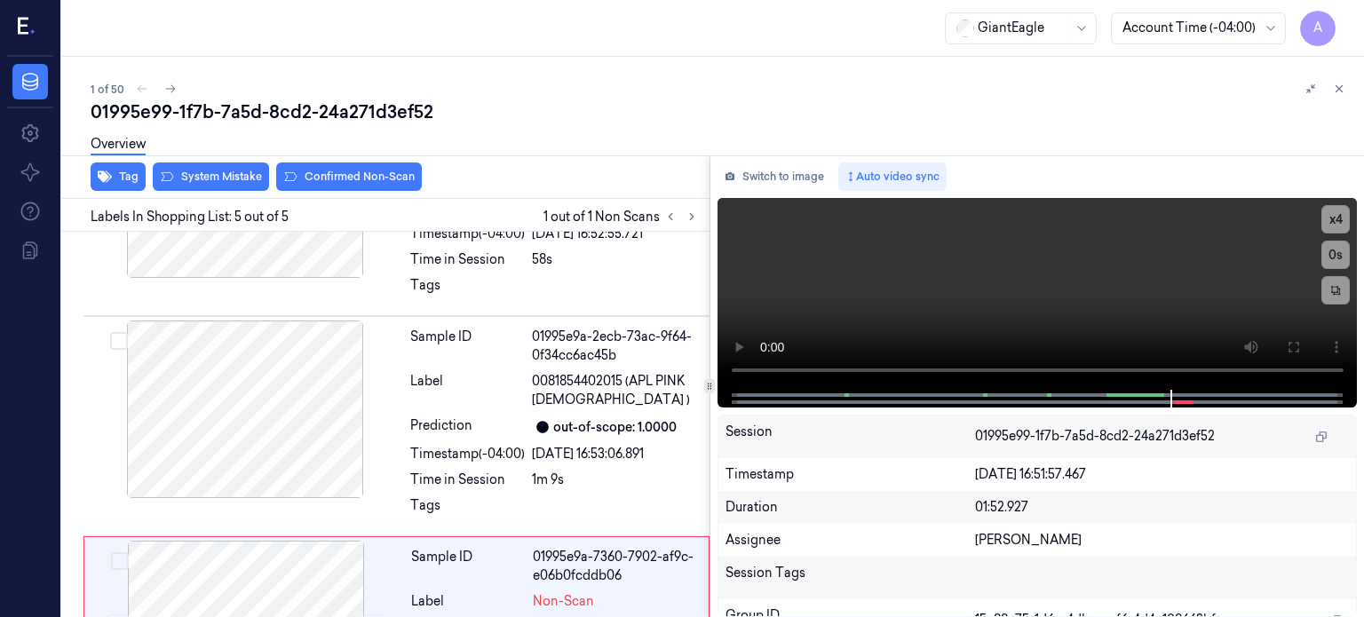
scroll to position [684, 0]
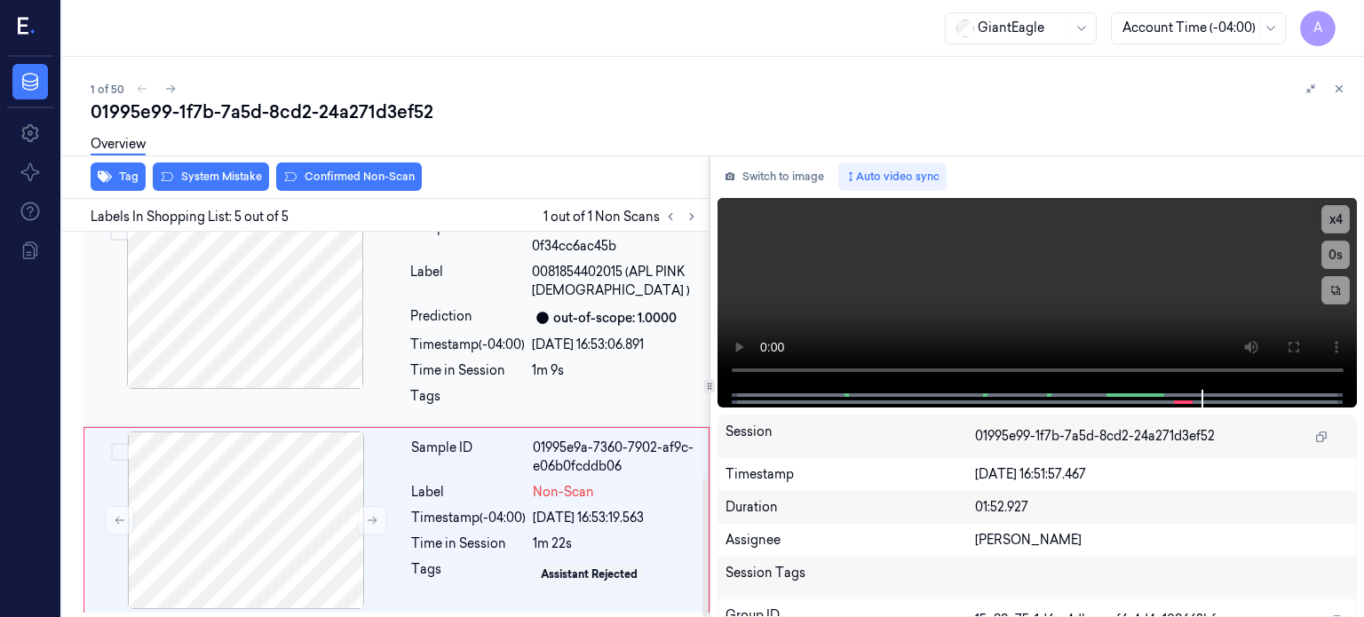
click at [272, 323] on div at bounding box center [245, 300] width 316 height 178
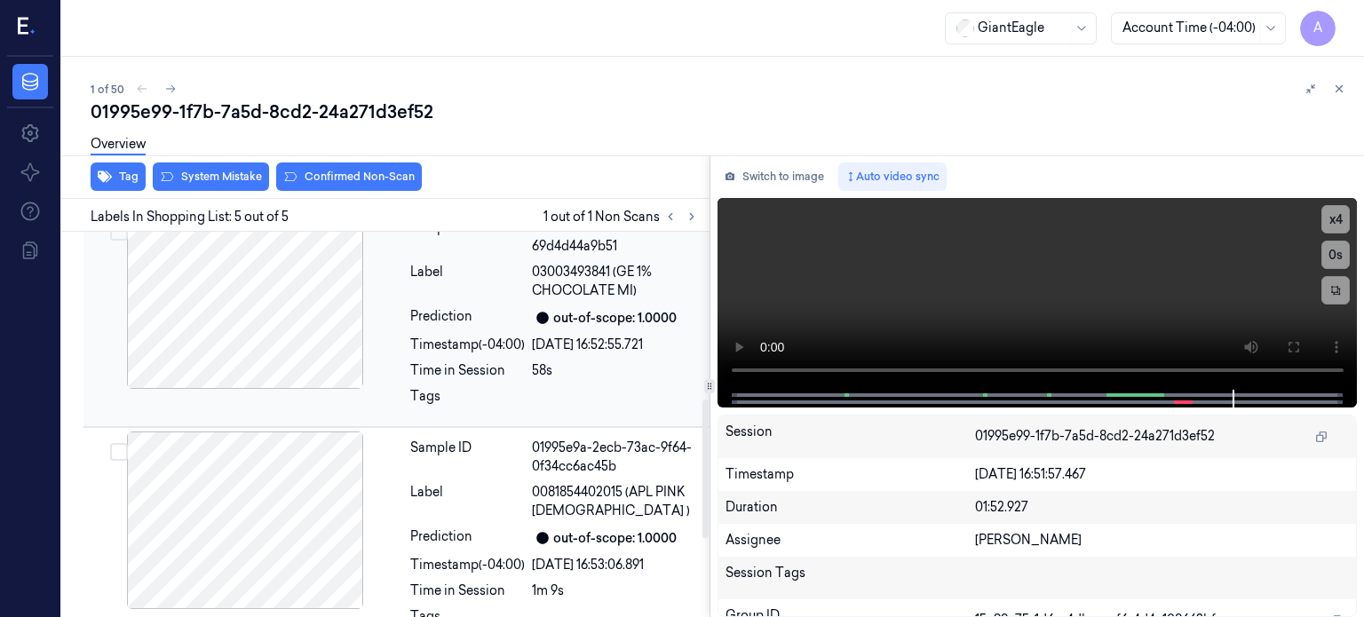
scroll to position [465, 0]
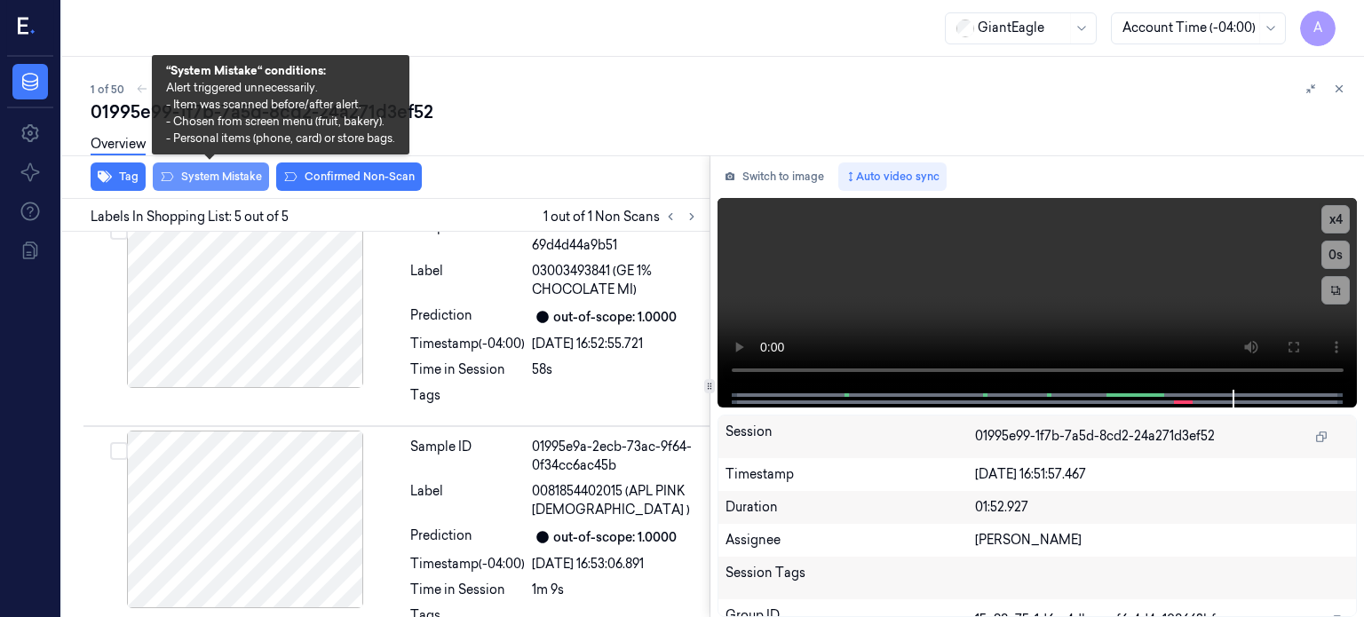
click at [227, 171] on button "System Mistake" at bounding box center [211, 176] width 116 height 28
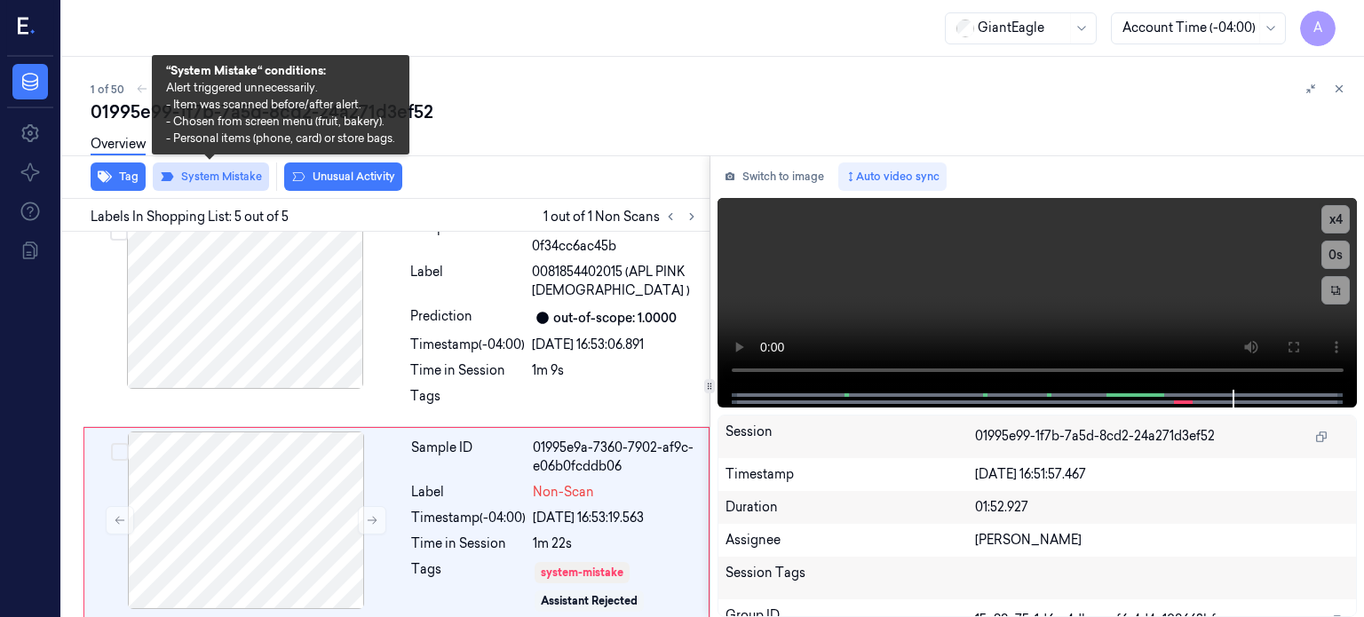
scroll to position [695, 0]
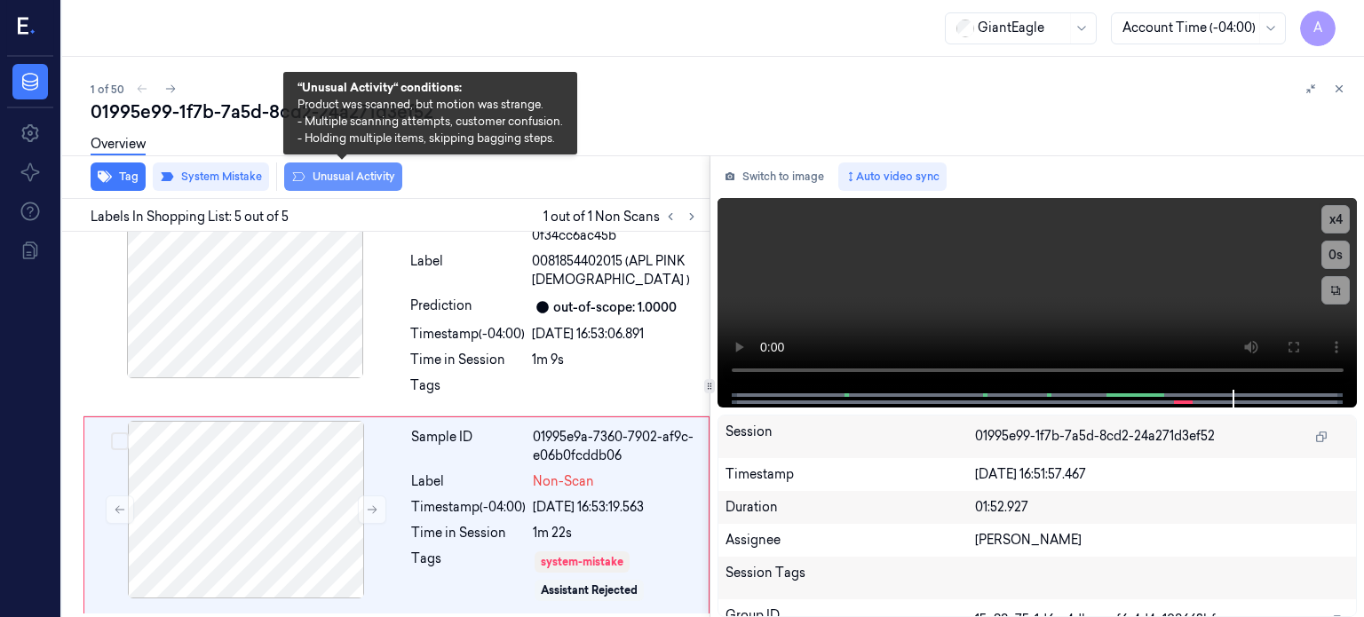
click at [359, 177] on button "Unusual Activity" at bounding box center [343, 176] width 118 height 28
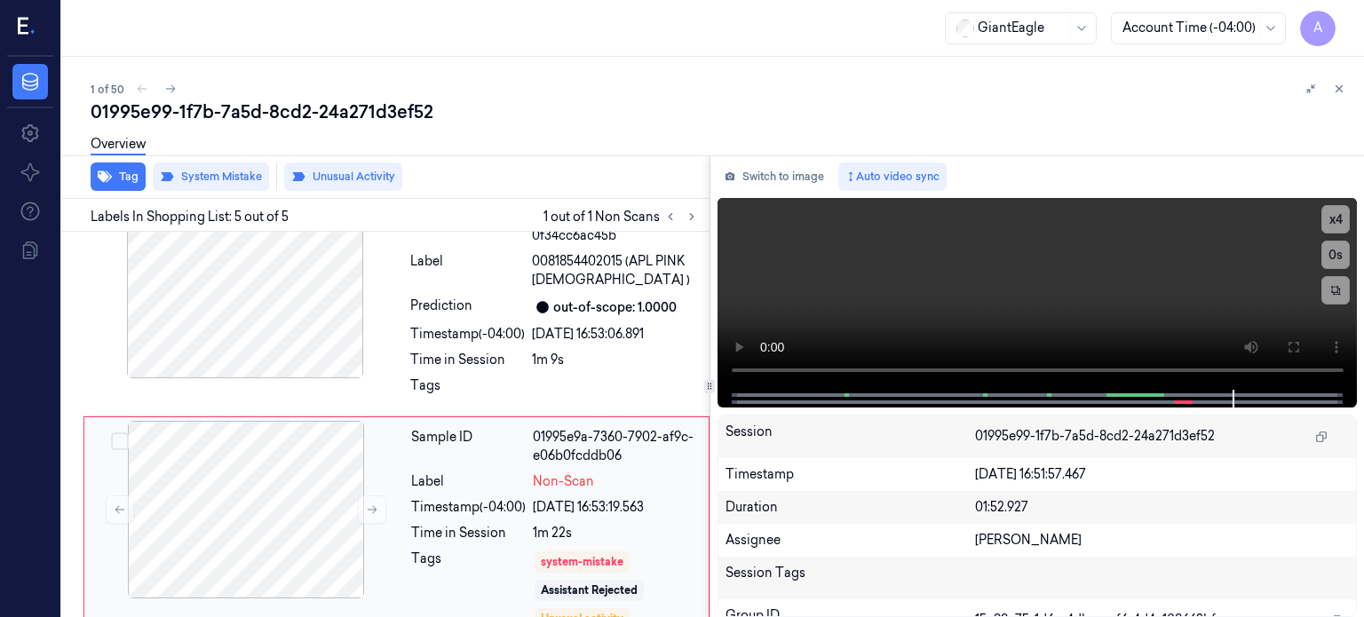
scroll to position [717, 0]
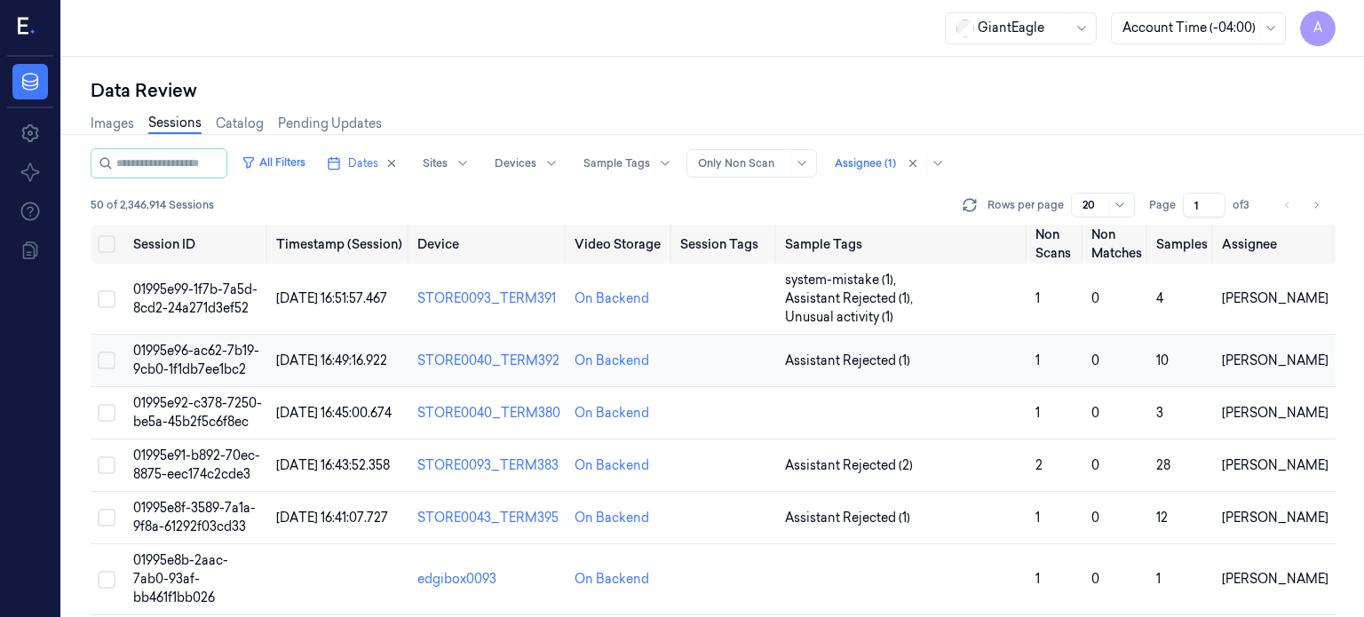
click at [185, 343] on span "01995e96-ac62-7b19-9cb0-1f1db7ee1bc2" at bounding box center [196, 360] width 126 height 35
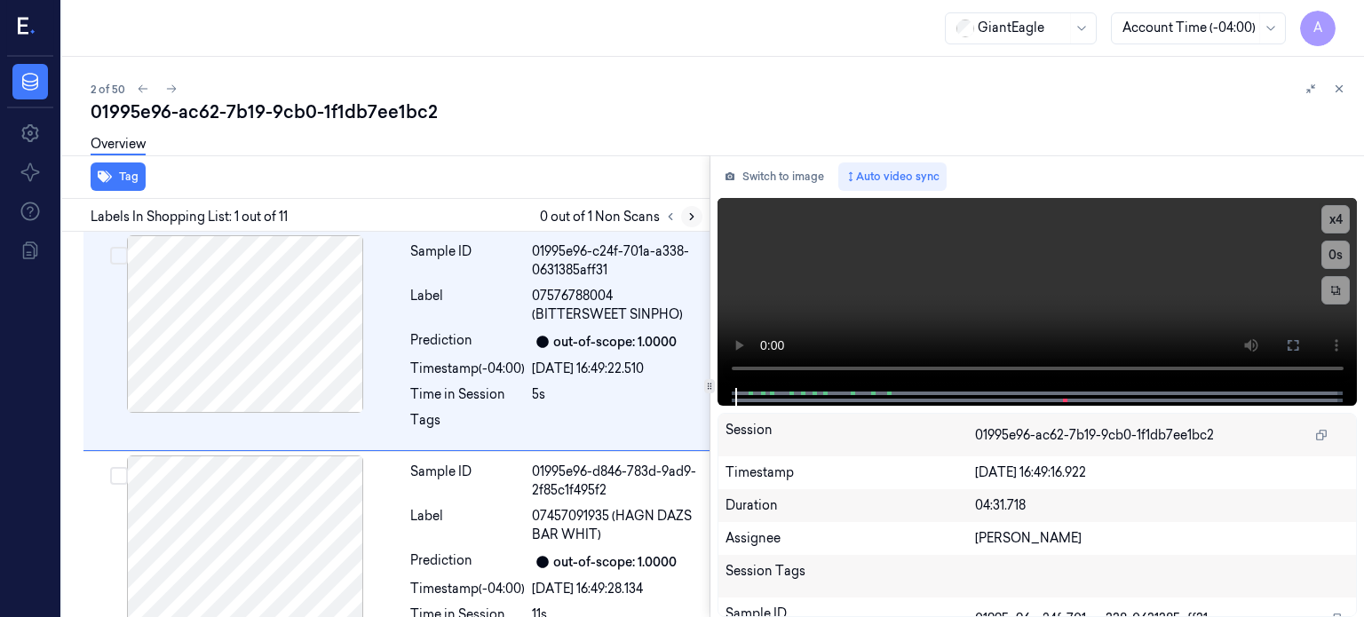
click at [692, 217] on icon at bounding box center [691, 216] width 12 height 12
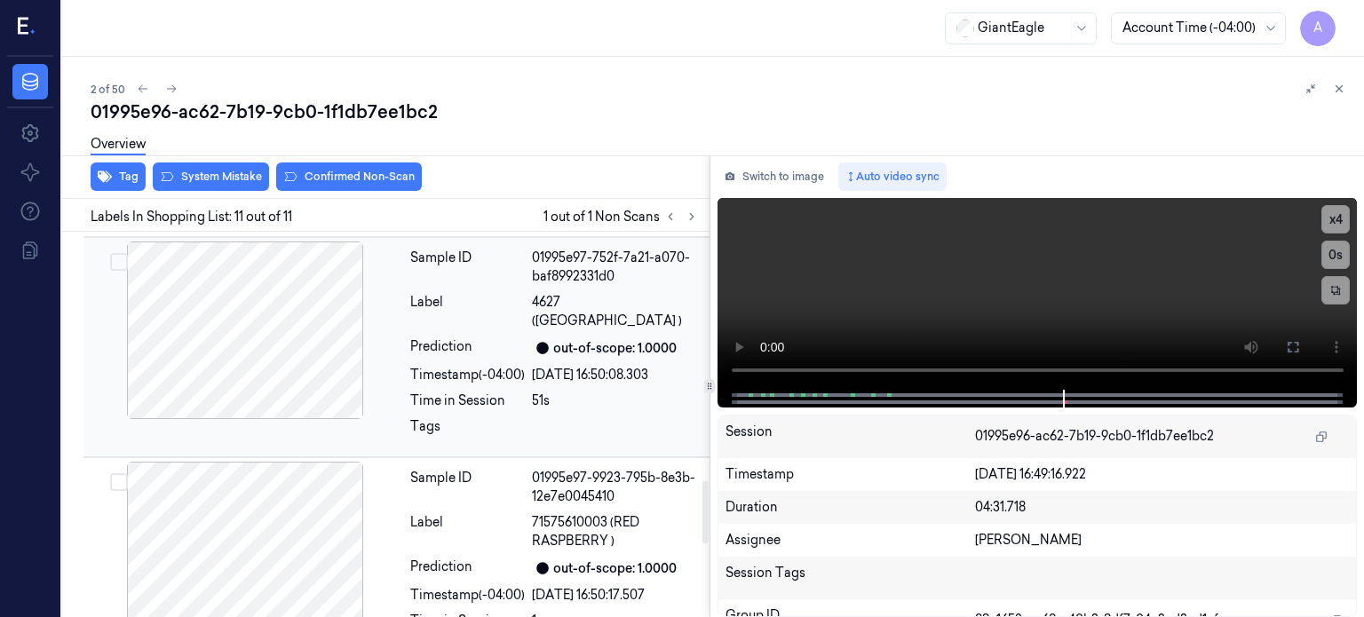
scroll to position [1515, 0]
click at [222, 325] on div at bounding box center [245, 331] width 316 height 178
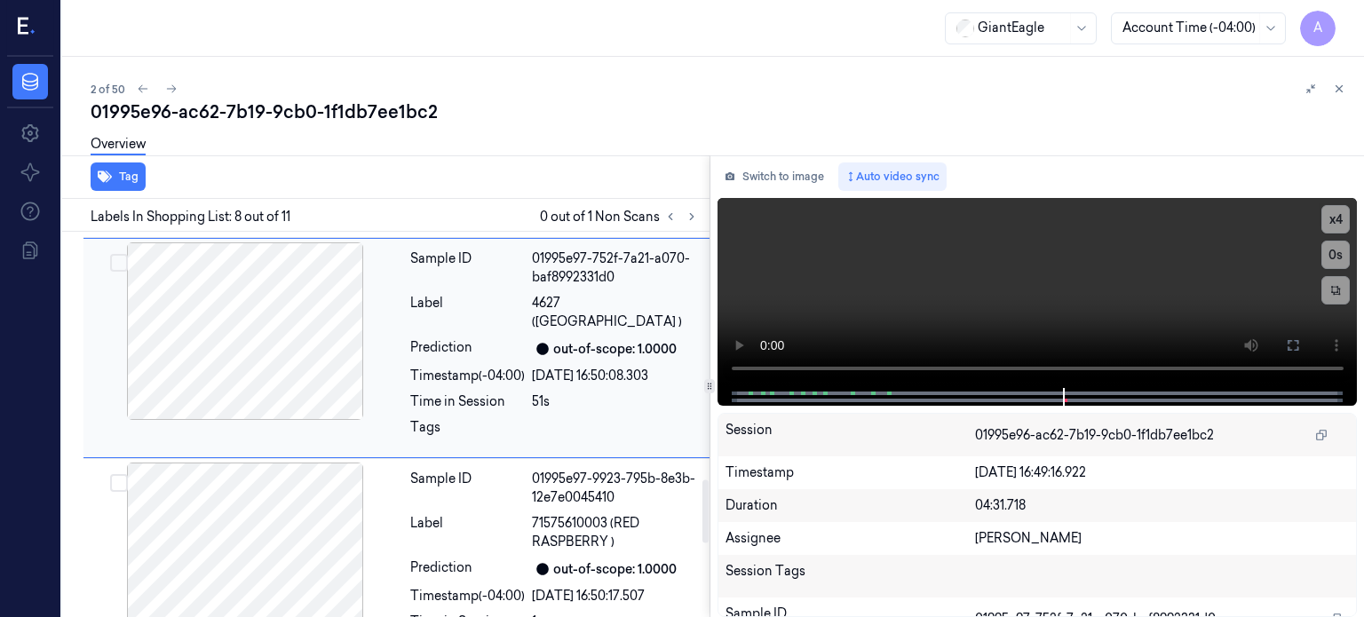
scroll to position [1427, 0]
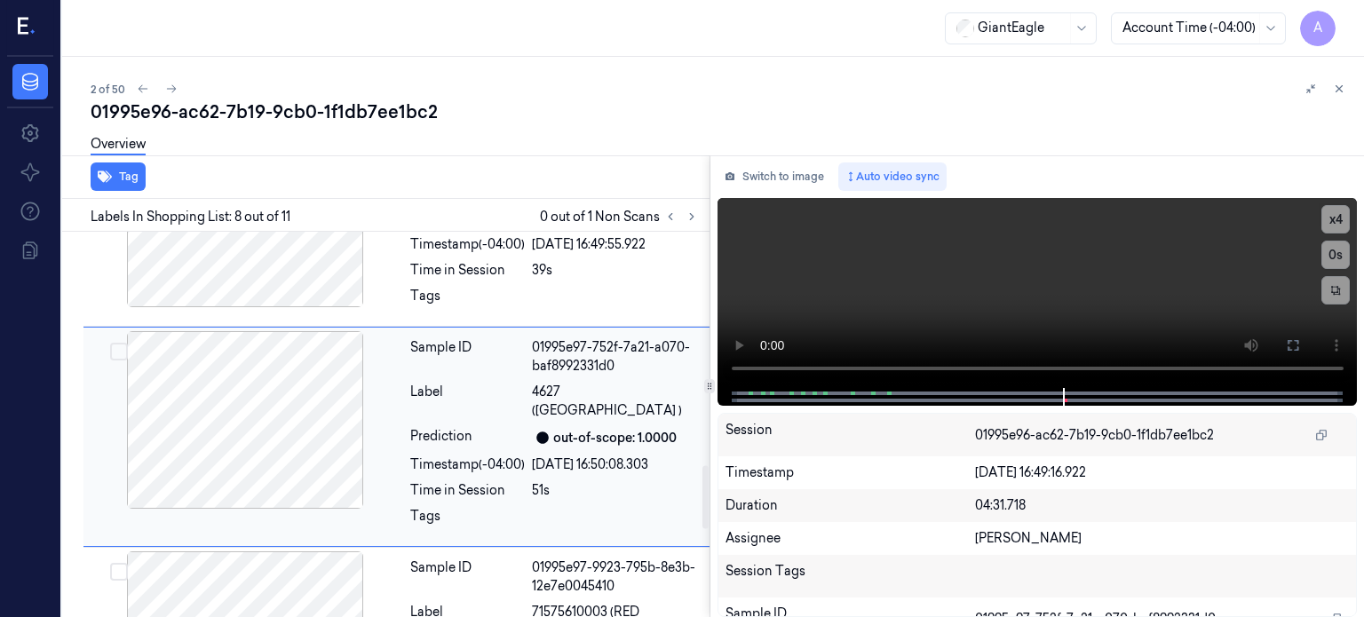
click at [216, 436] on div at bounding box center [245, 420] width 316 height 178
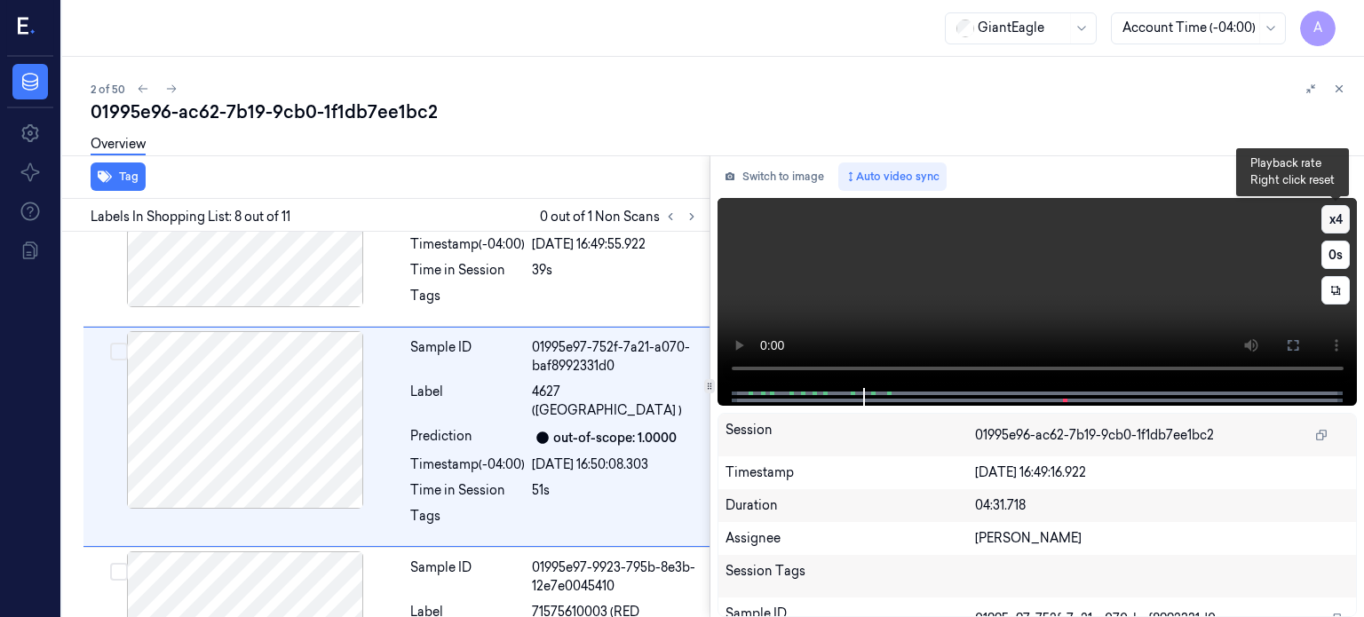
click at [1335, 221] on button "x 4" at bounding box center [1335, 219] width 28 height 28
click at [1335, 221] on button "x 1" at bounding box center [1335, 219] width 28 height 28
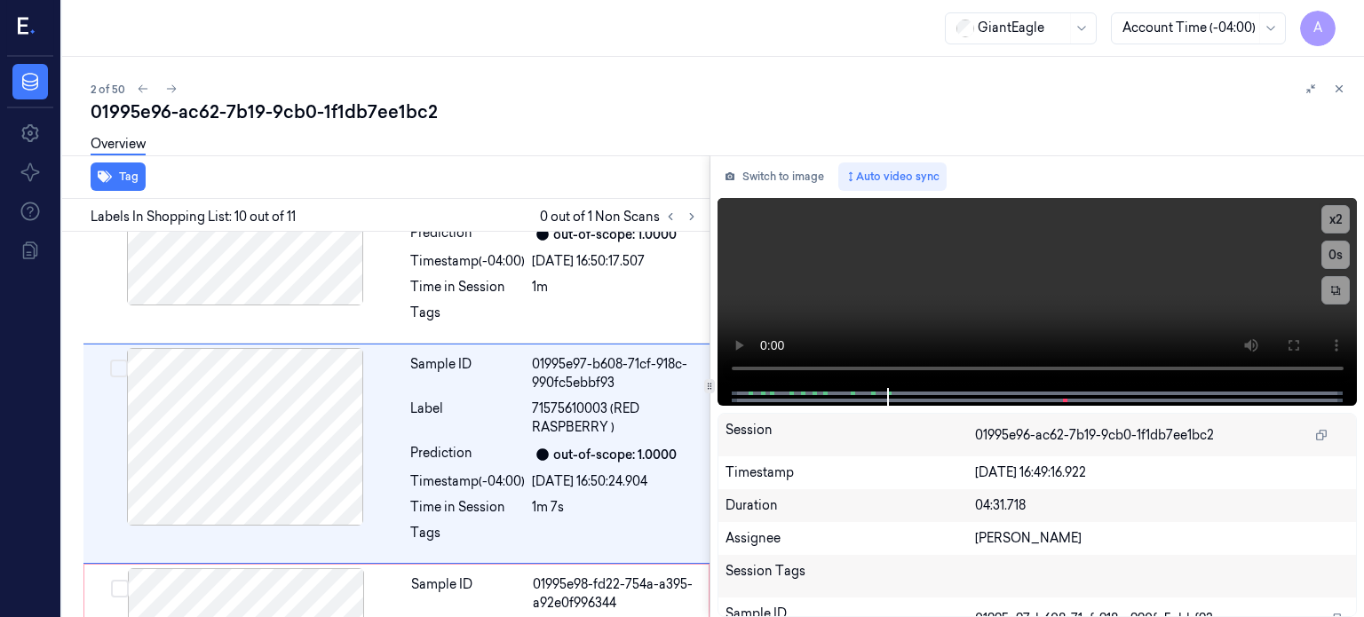
scroll to position [1857, 0]
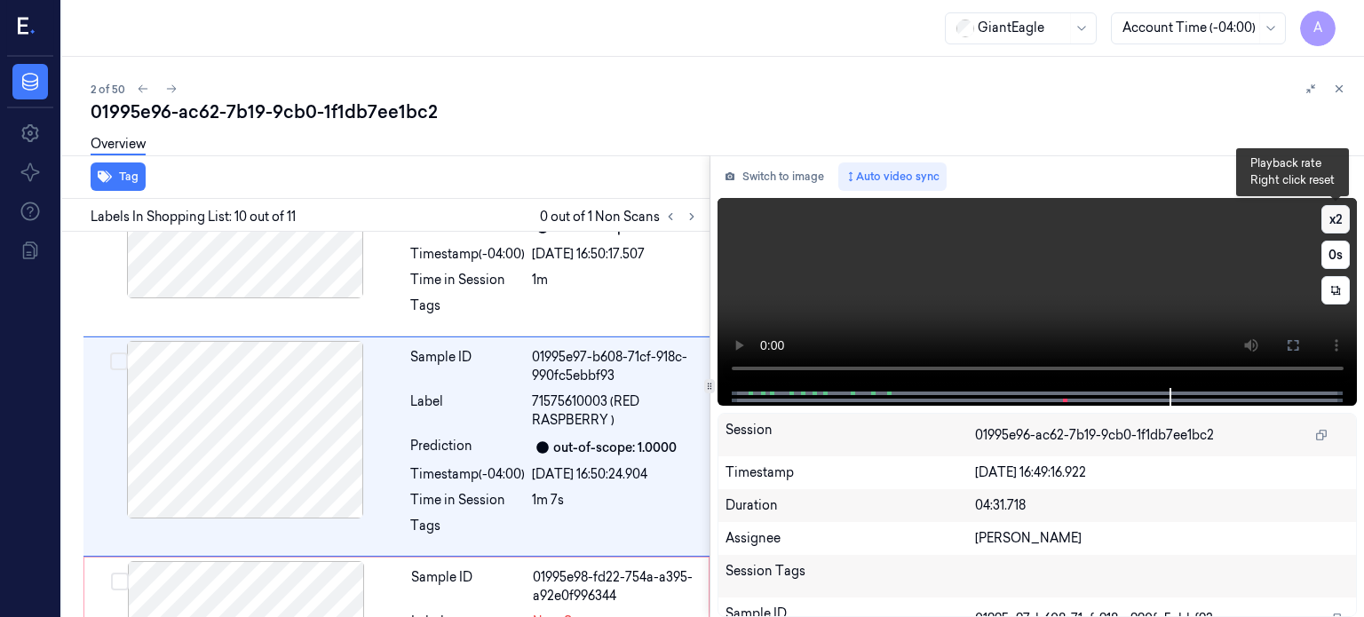
click at [1334, 217] on button "x 2" at bounding box center [1335, 219] width 28 height 28
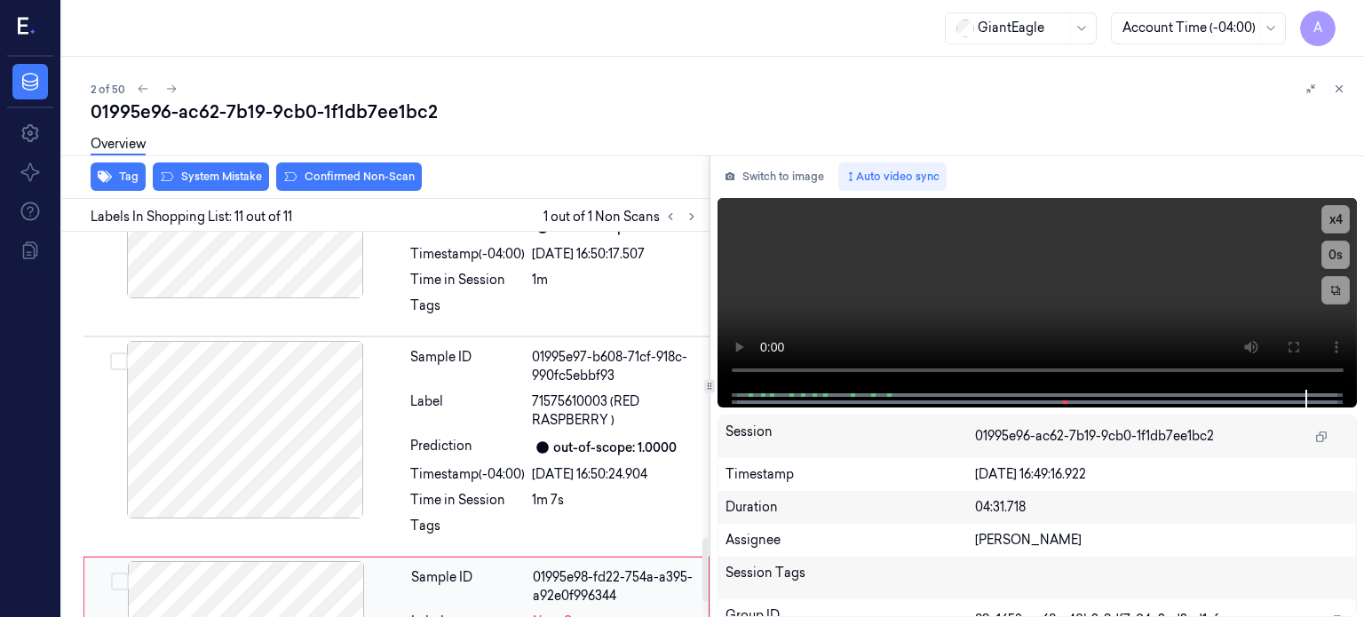
scroll to position [1966, 0]
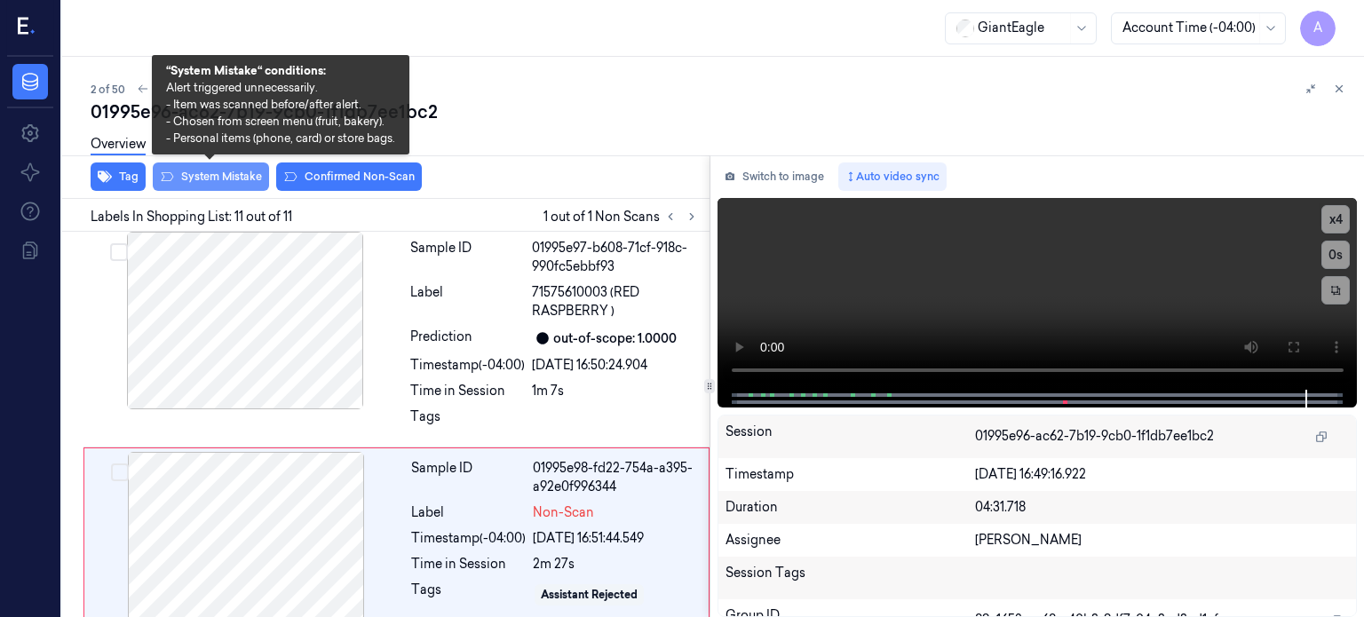
click at [203, 170] on button "System Mistake" at bounding box center [211, 176] width 116 height 28
click at [206, 174] on button "System Mistake" at bounding box center [211, 176] width 116 height 28
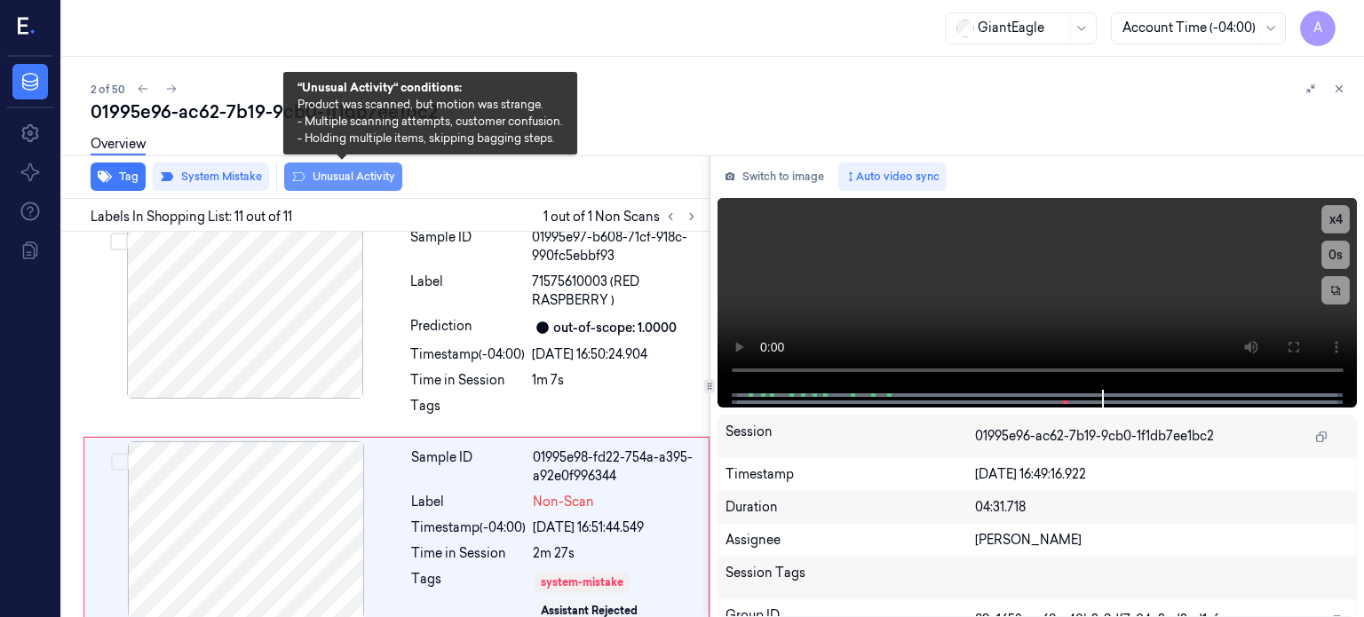
click at [352, 177] on button "Unusual Activity" at bounding box center [343, 176] width 118 height 28
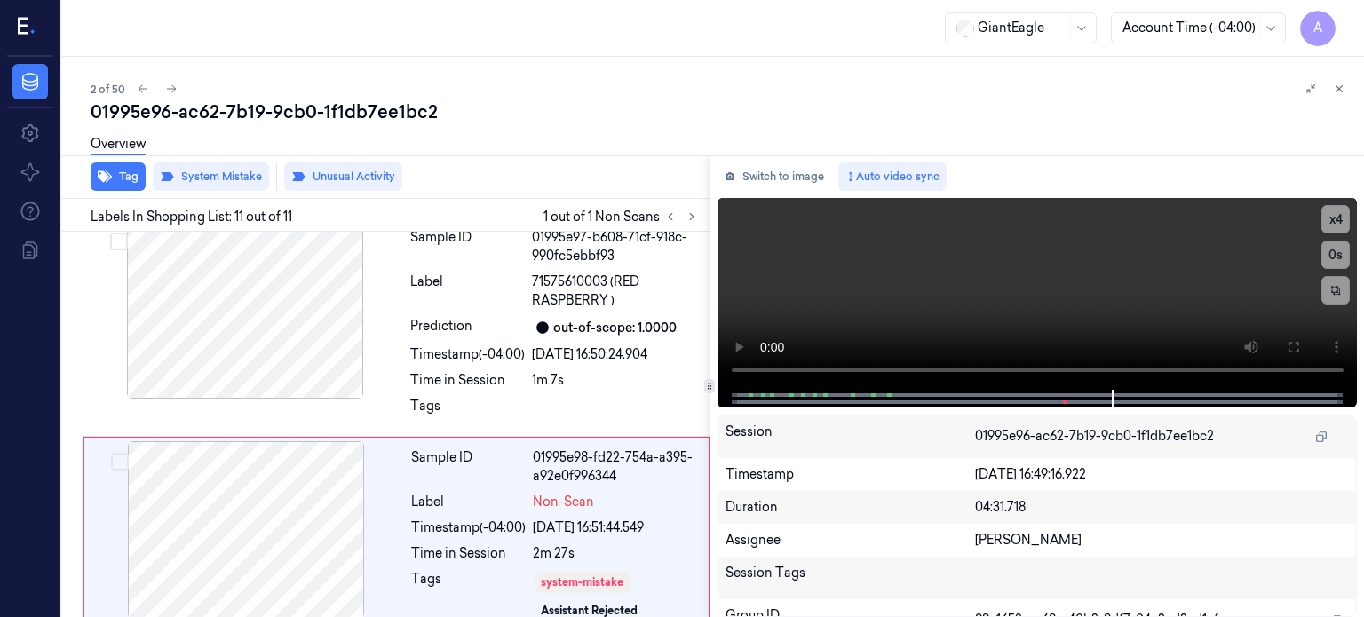
scroll to position [1999, 0]
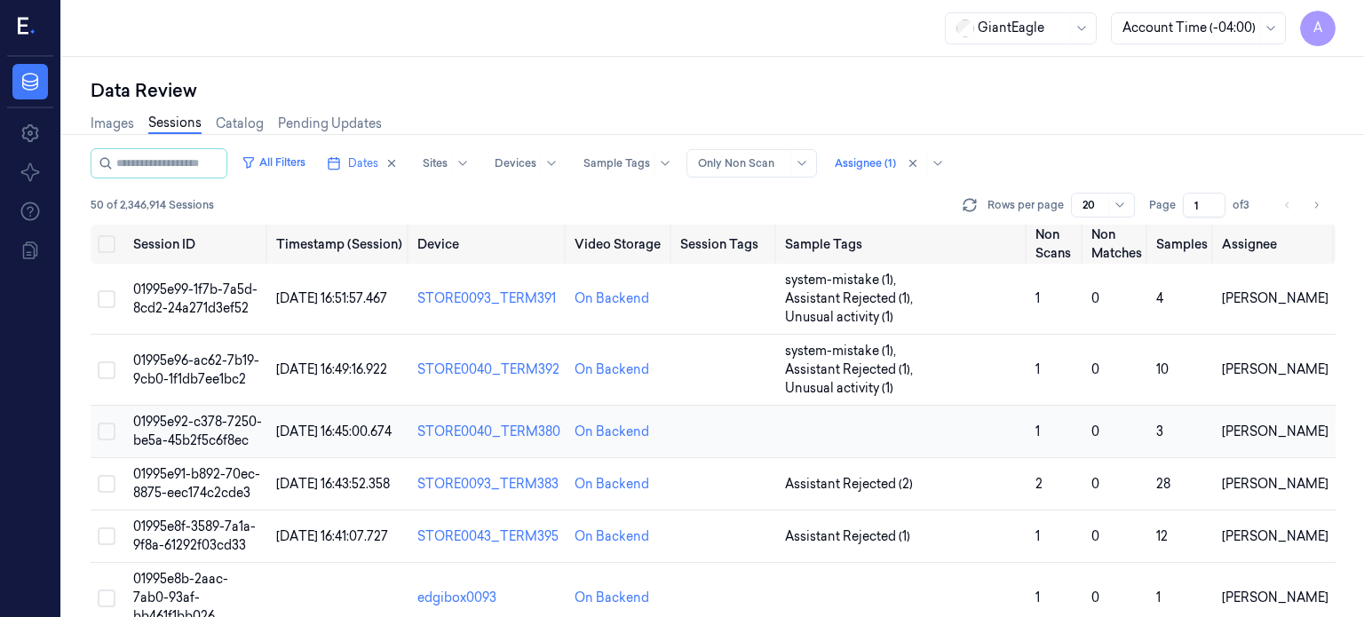
click at [224, 414] on span "01995e92-c378-7250-be5a-45b2f5c6f8ec" at bounding box center [197, 431] width 129 height 35
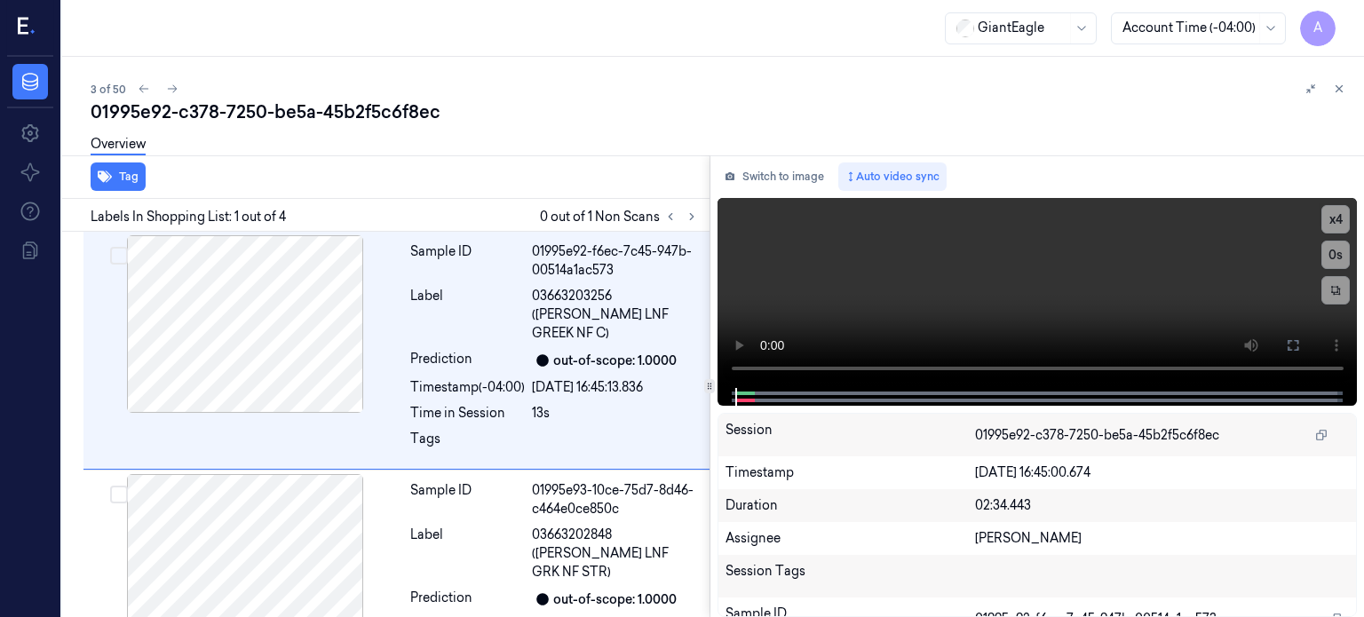
drag, startPoint x: 417, startPoint y: 6, endPoint x: 354, endPoint y: 36, distance: 69.9
click at [347, 43] on div "GiantEagle Account Time (-04:00) A" at bounding box center [712, 28] width 1301 height 57
click at [691, 220] on icon at bounding box center [691, 216] width 12 height 12
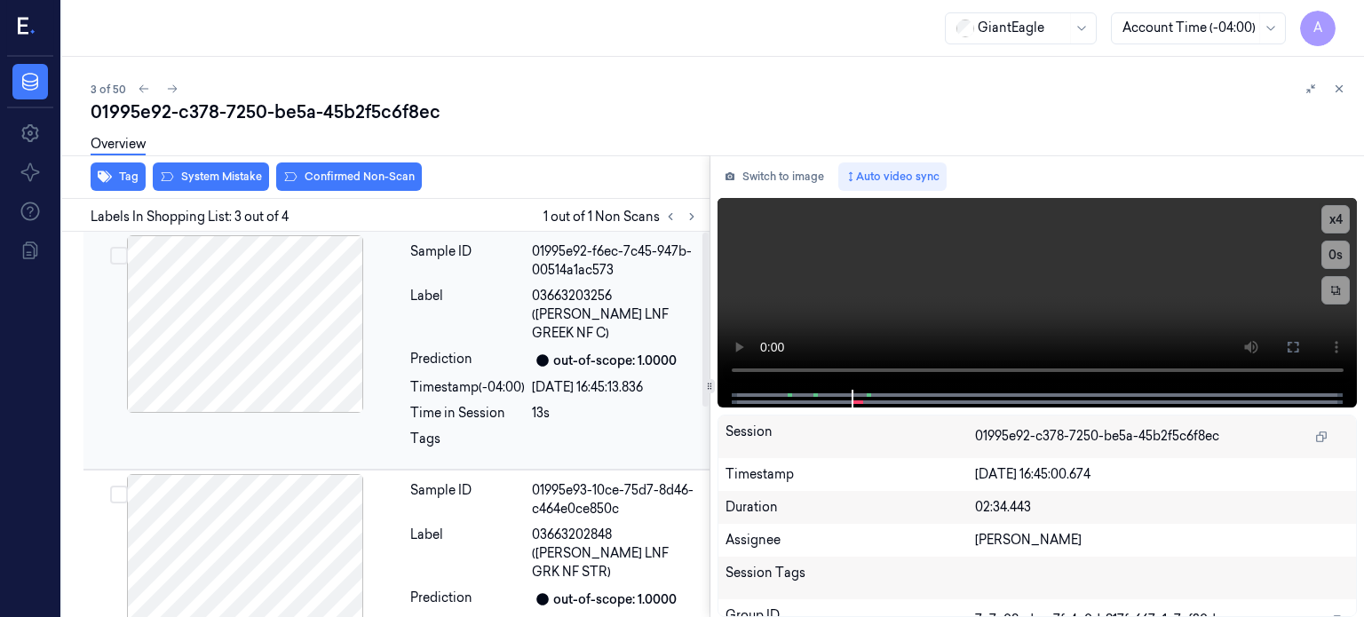
click at [246, 325] on div at bounding box center [245, 324] width 316 height 178
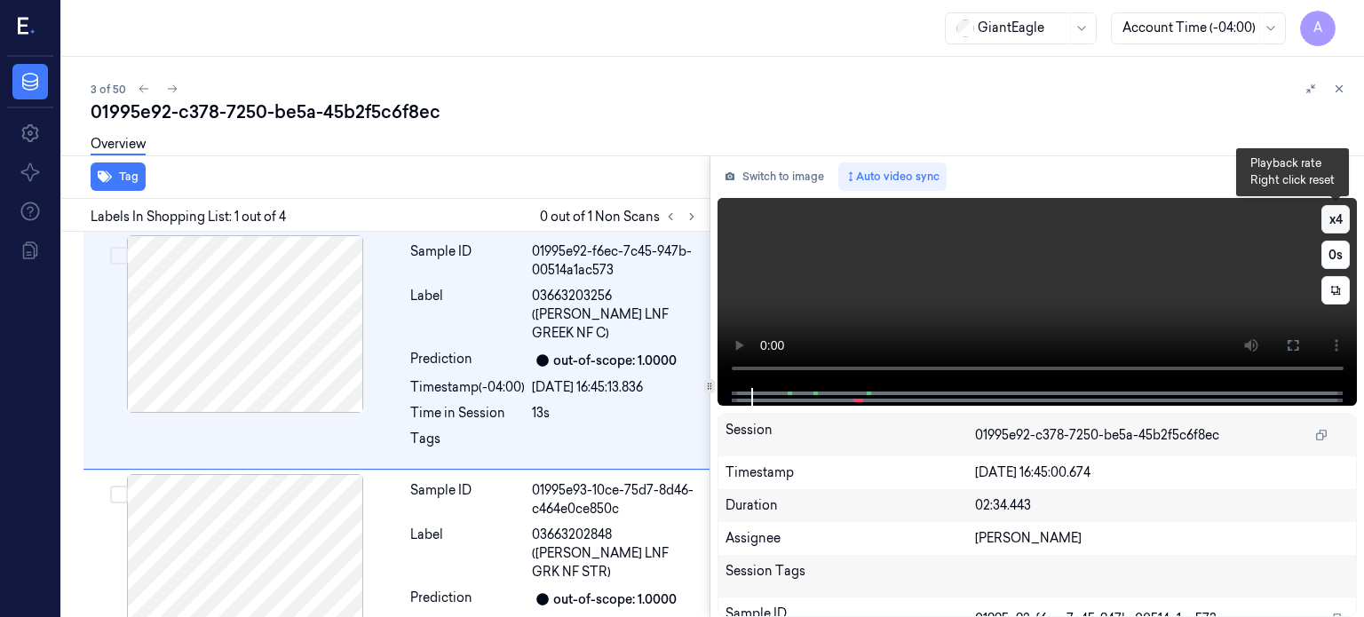
click at [1338, 221] on button "x 4" at bounding box center [1335, 219] width 28 height 28
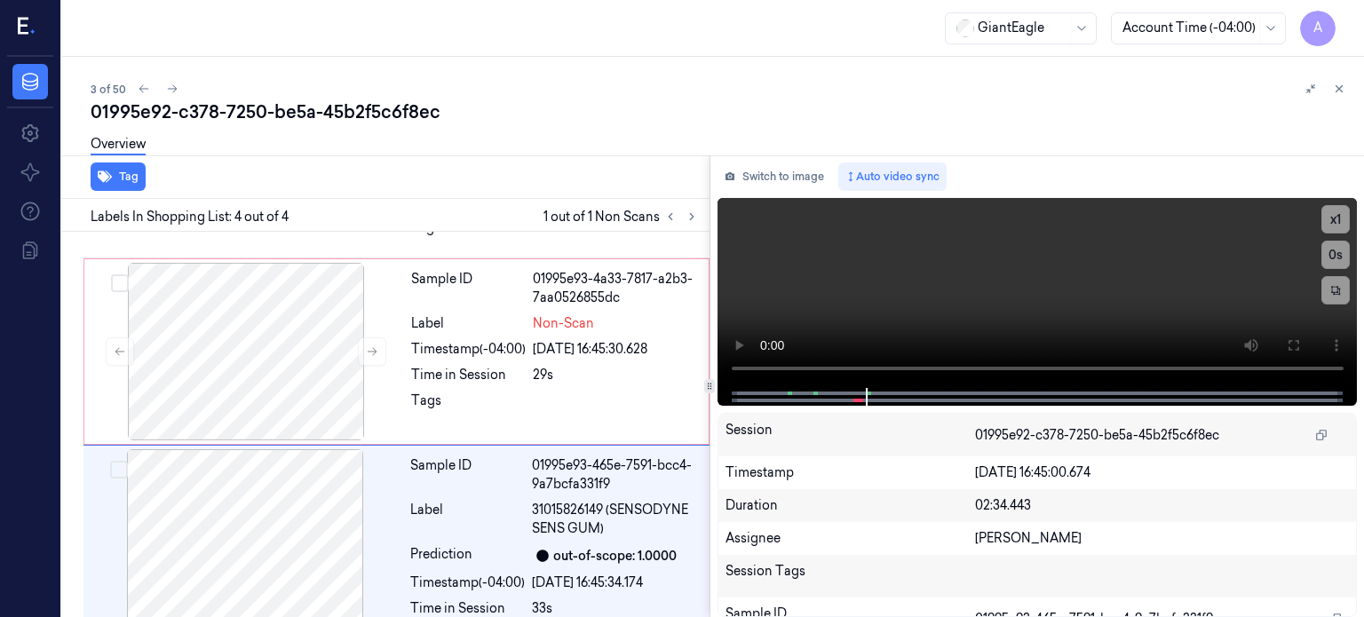
scroll to position [465, 0]
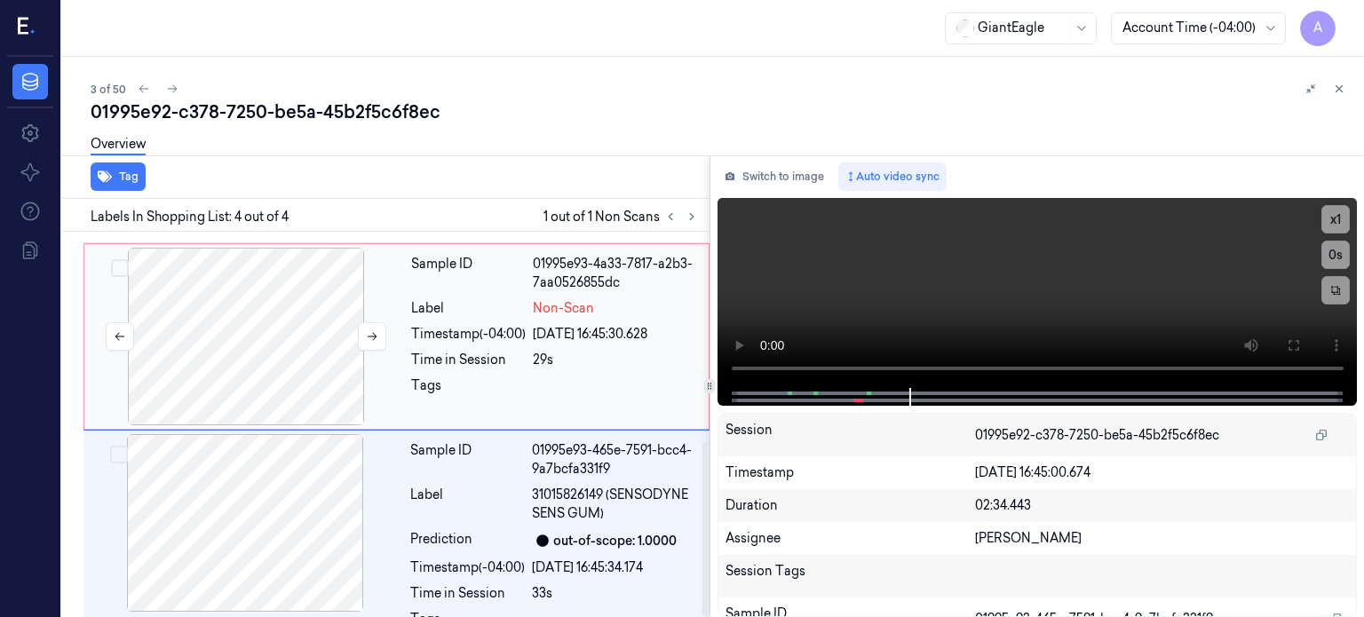
click at [237, 277] on div at bounding box center [246, 337] width 316 height 178
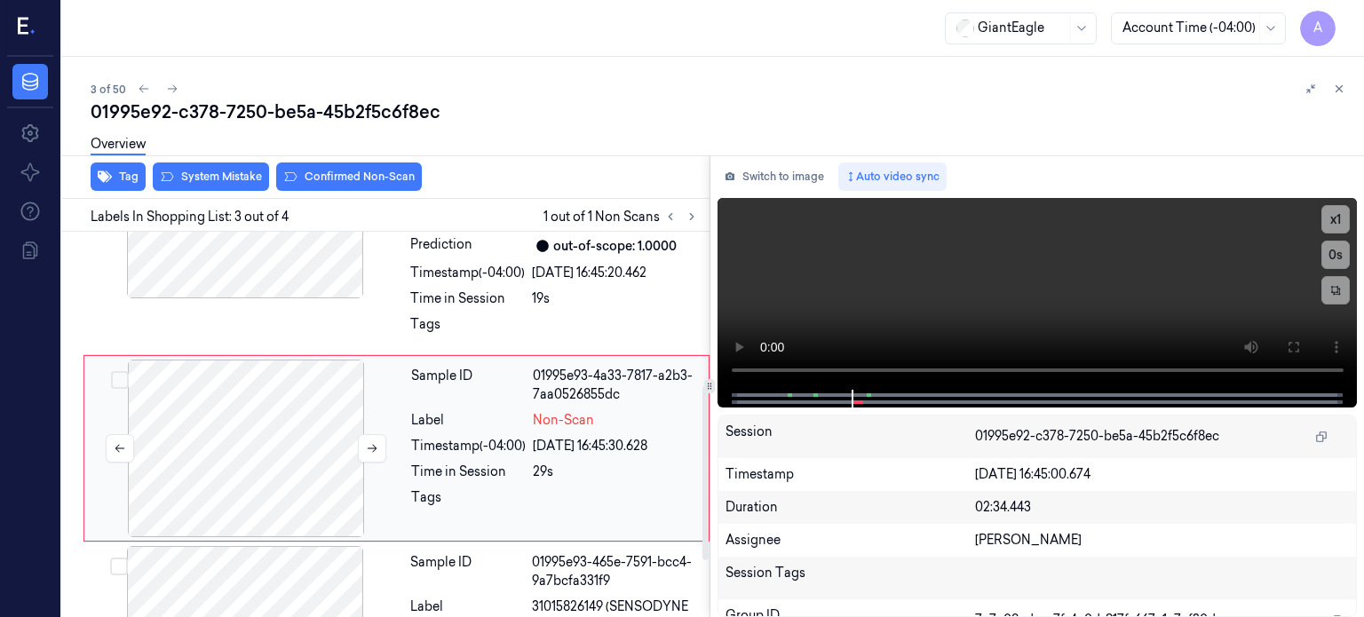
scroll to position [338, 0]
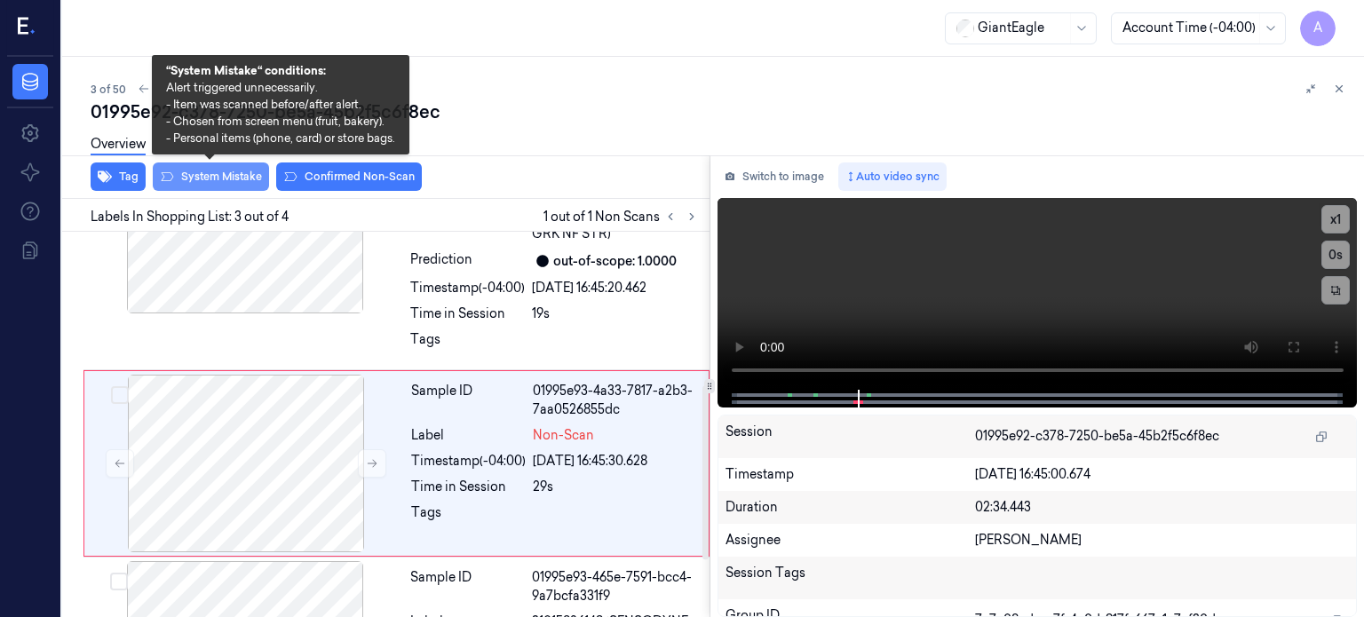
click at [218, 175] on button "System Mistake" at bounding box center [211, 176] width 116 height 28
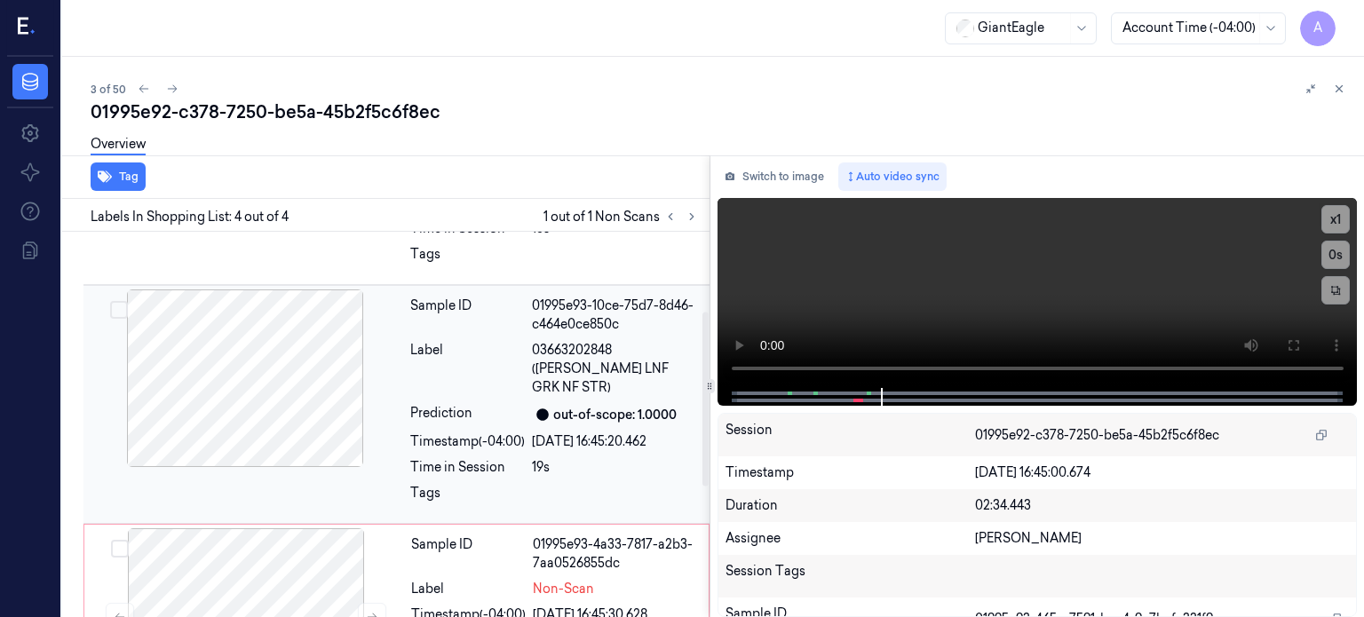
scroll to position [174, 0]
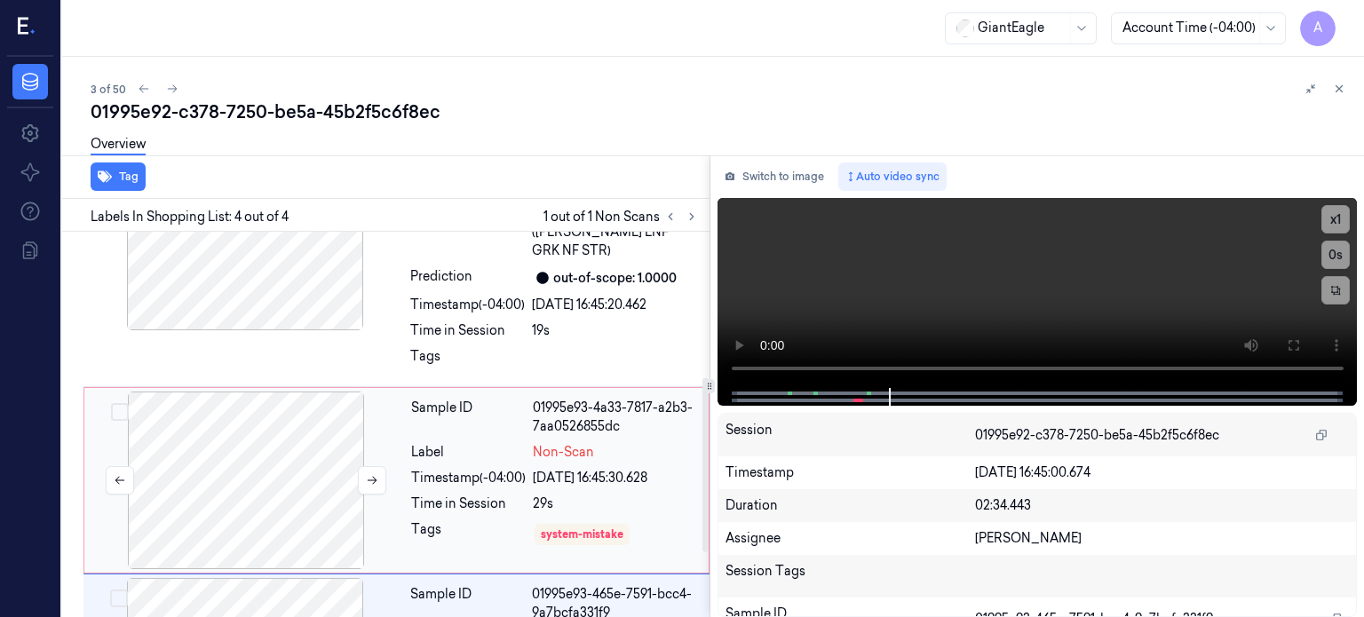
click at [216, 451] on div at bounding box center [246, 480] width 316 height 178
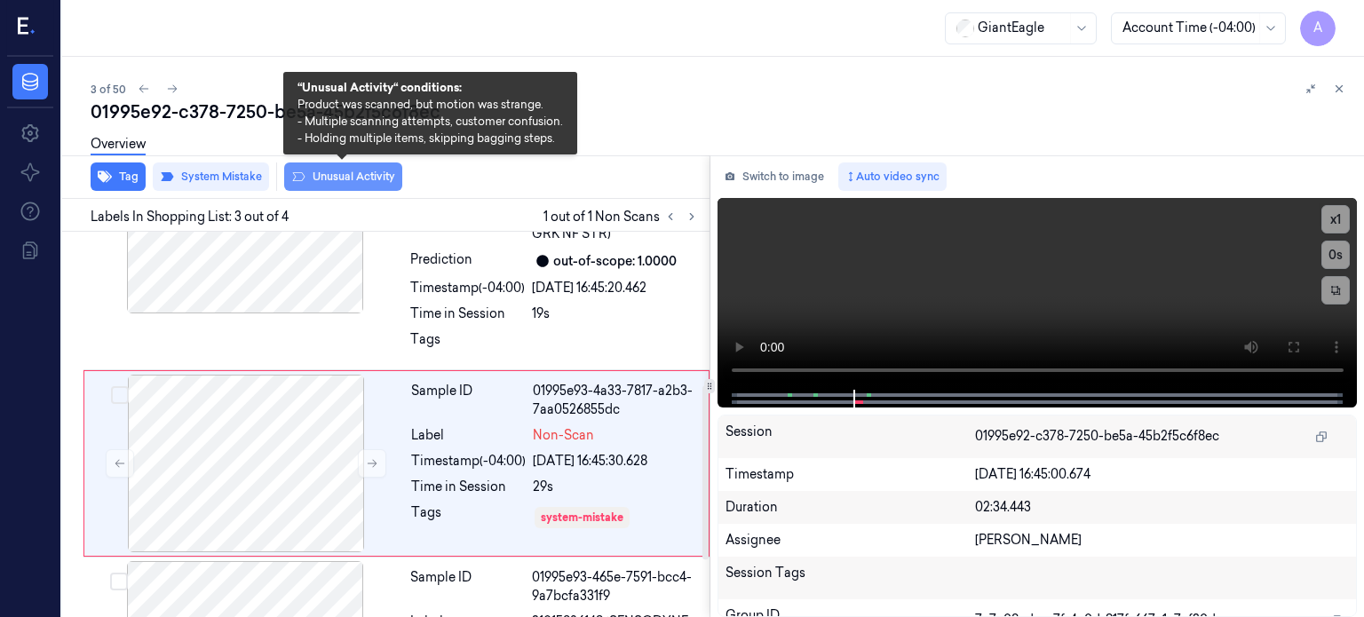
click at [344, 170] on button "Unusual Activity" at bounding box center [343, 176] width 118 height 28
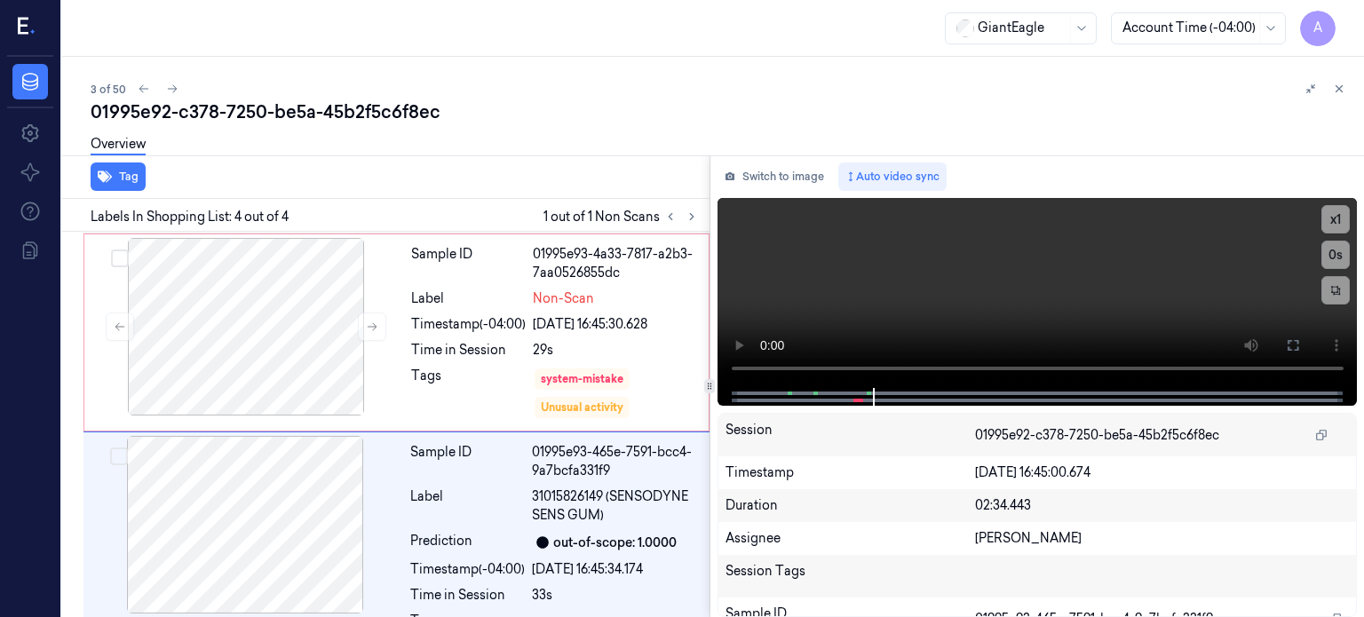
scroll to position [476, 0]
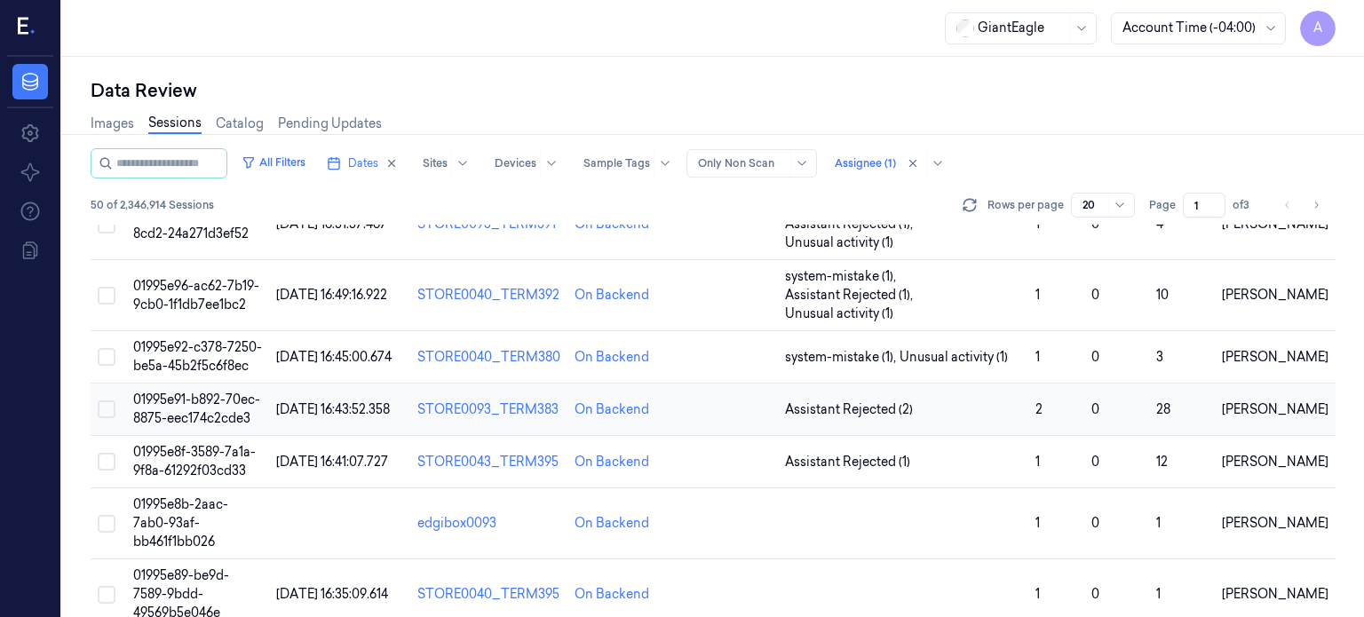
scroll to position [71, 0]
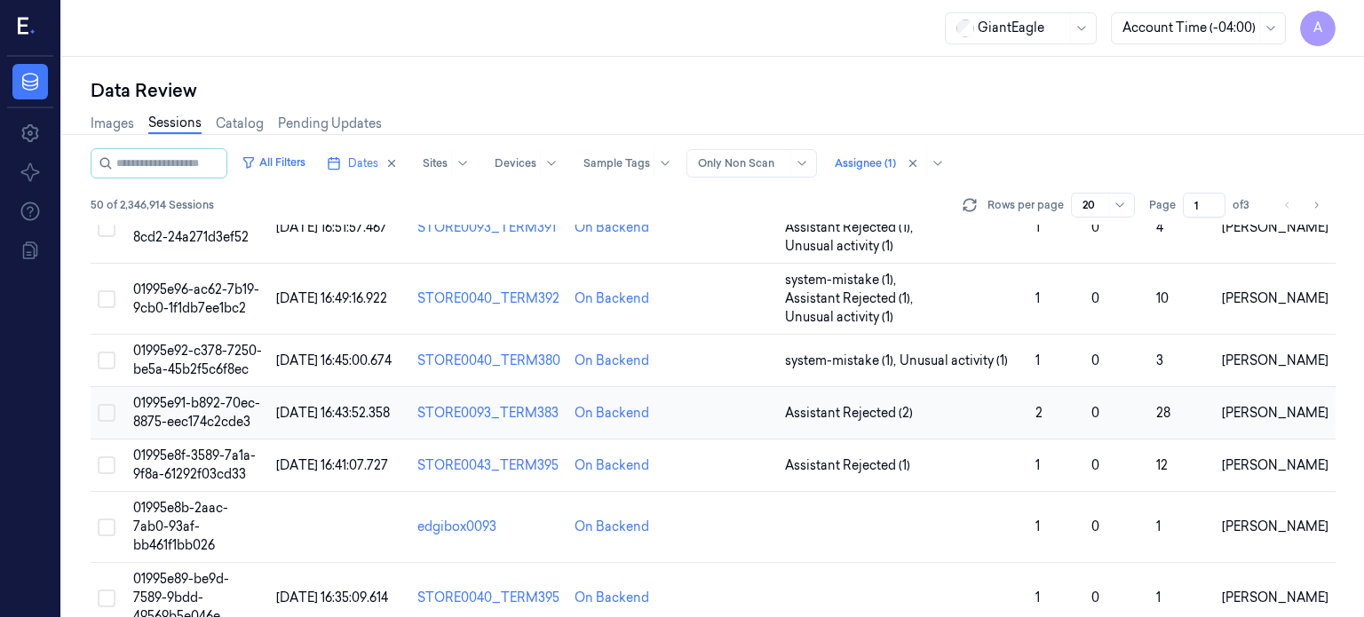
click at [178, 395] on span "01995e91-b892-70ec-8875-eec174c2cde3" at bounding box center [196, 412] width 127 height 35
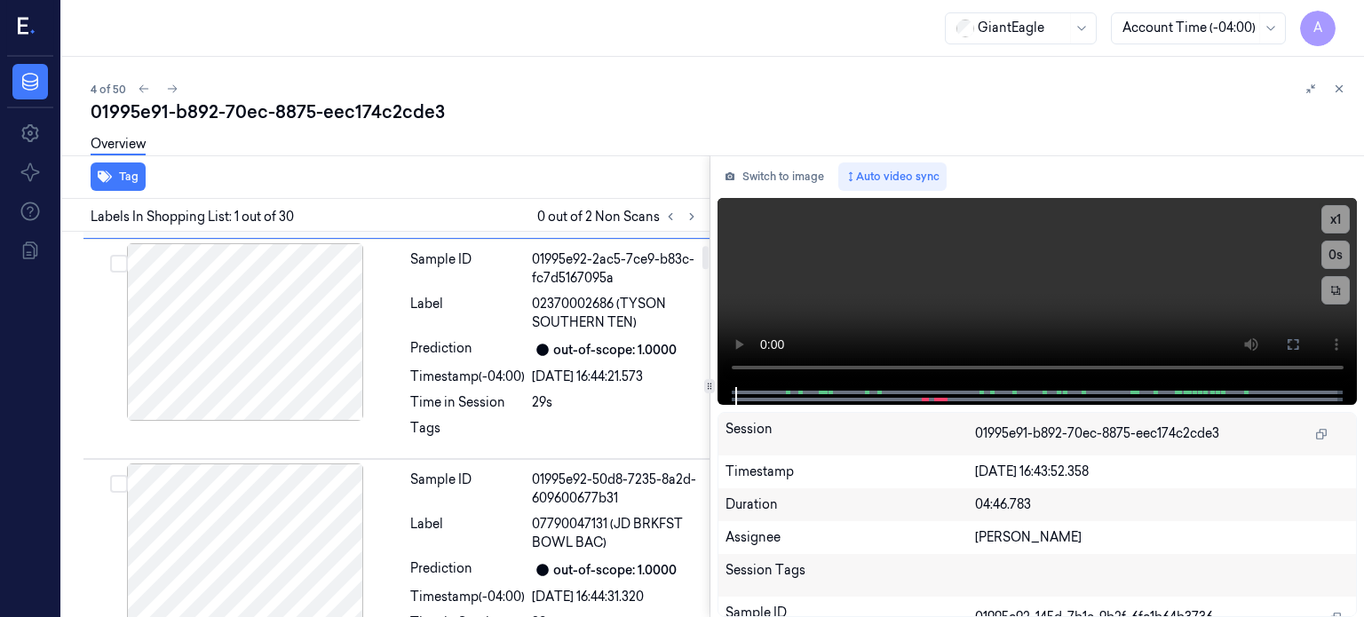
scroll to position [254, 0]
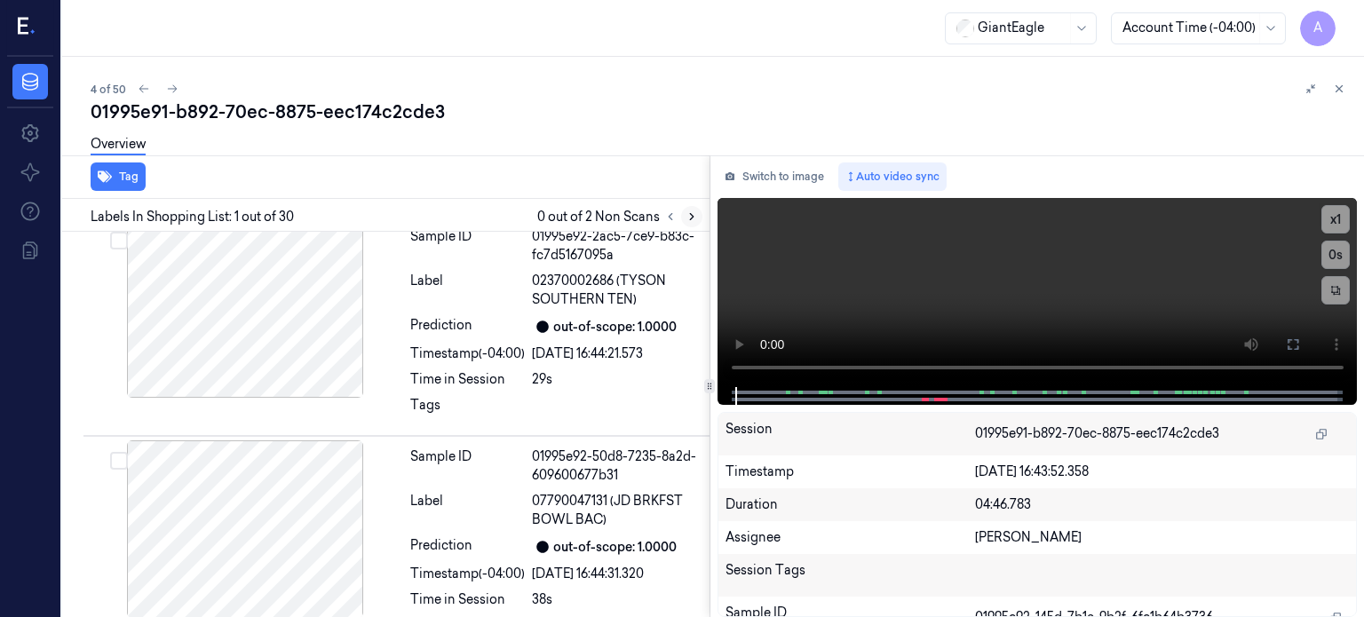
click at [688, 215] on icon at bounding box center [691, 216] width 12 height 12
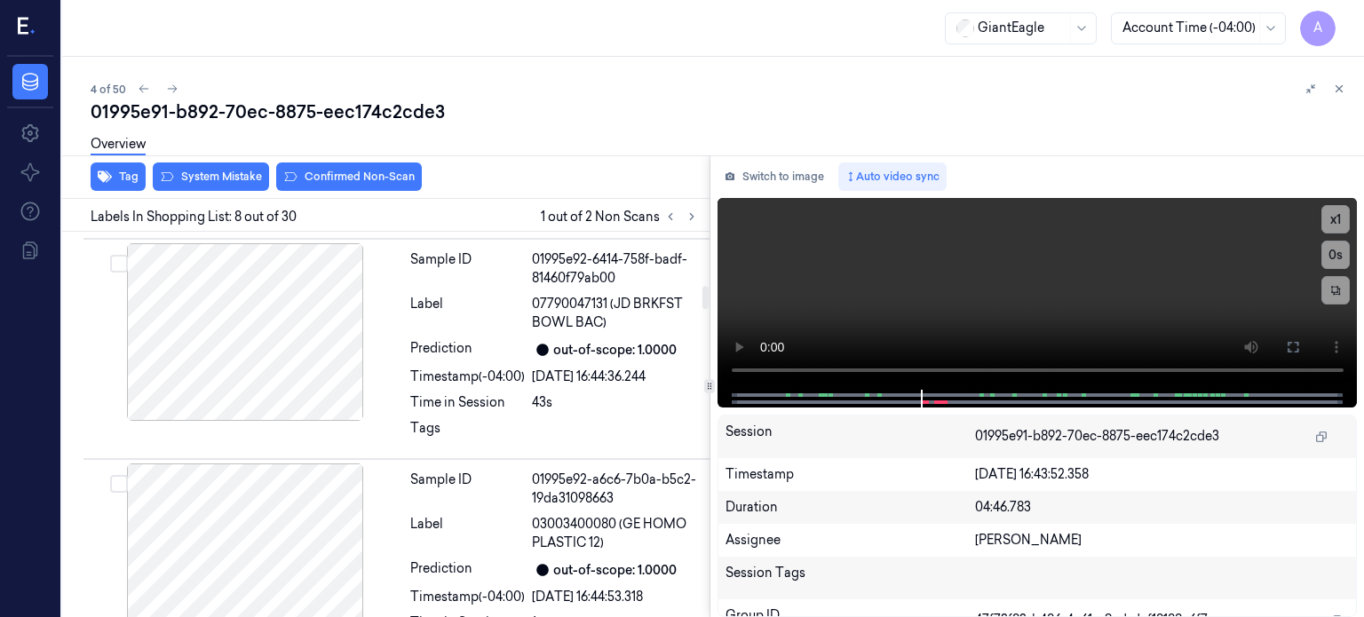
scroll to position [891, 0]
click at [247, 318] on div at bounding box center [245, 332] width 316 height 178
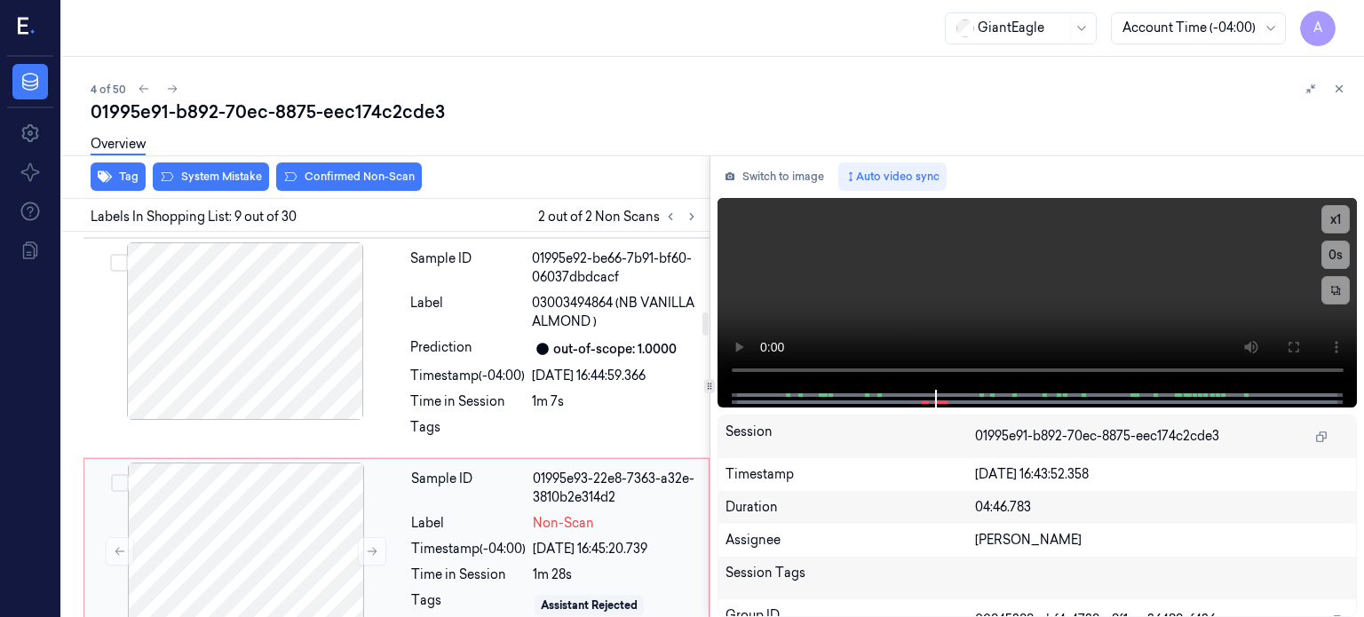
scroll to position [1321, 0]
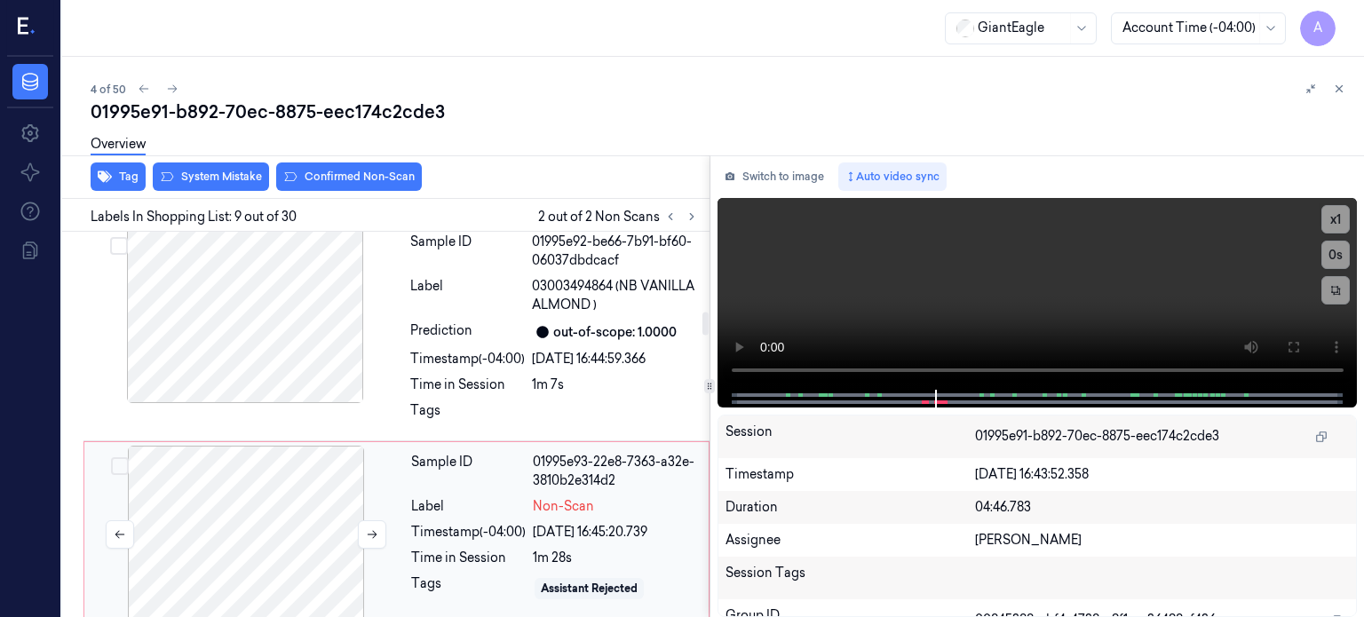
click at [241, 525] on div at bounding box center [246, 535] width 316 height 178
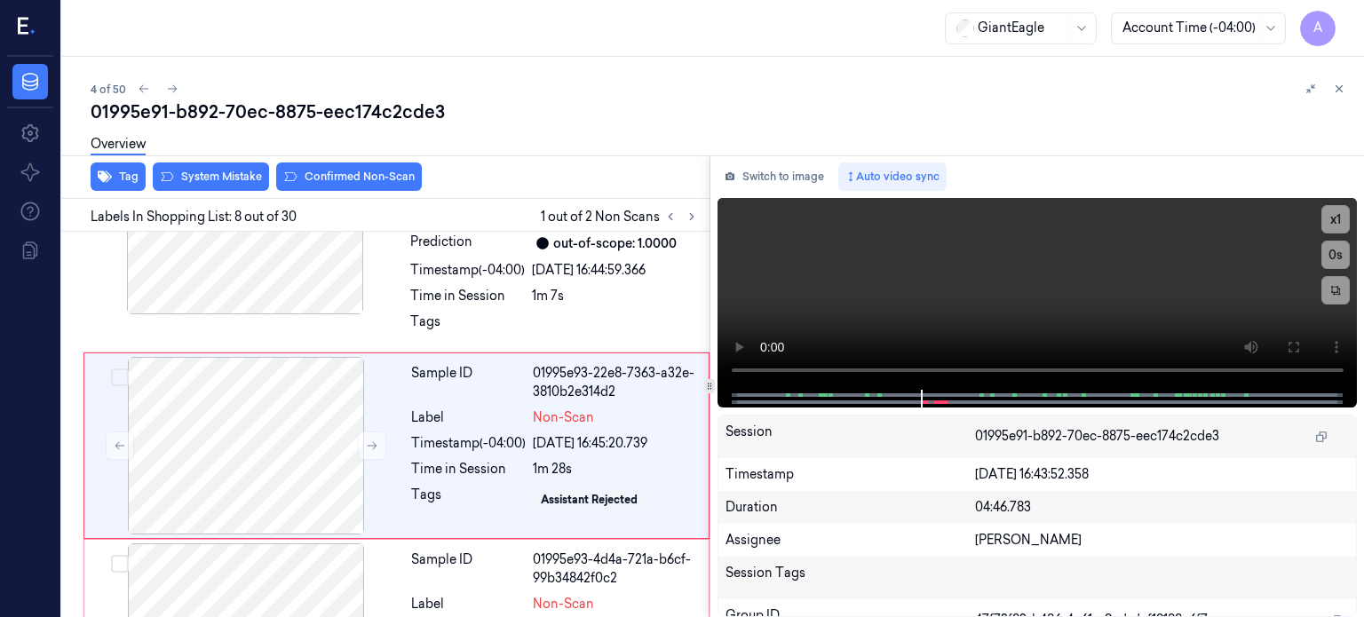
click at [903, 564] on div "Session Tags" at bounding box center [849, 578] width 249 height 28
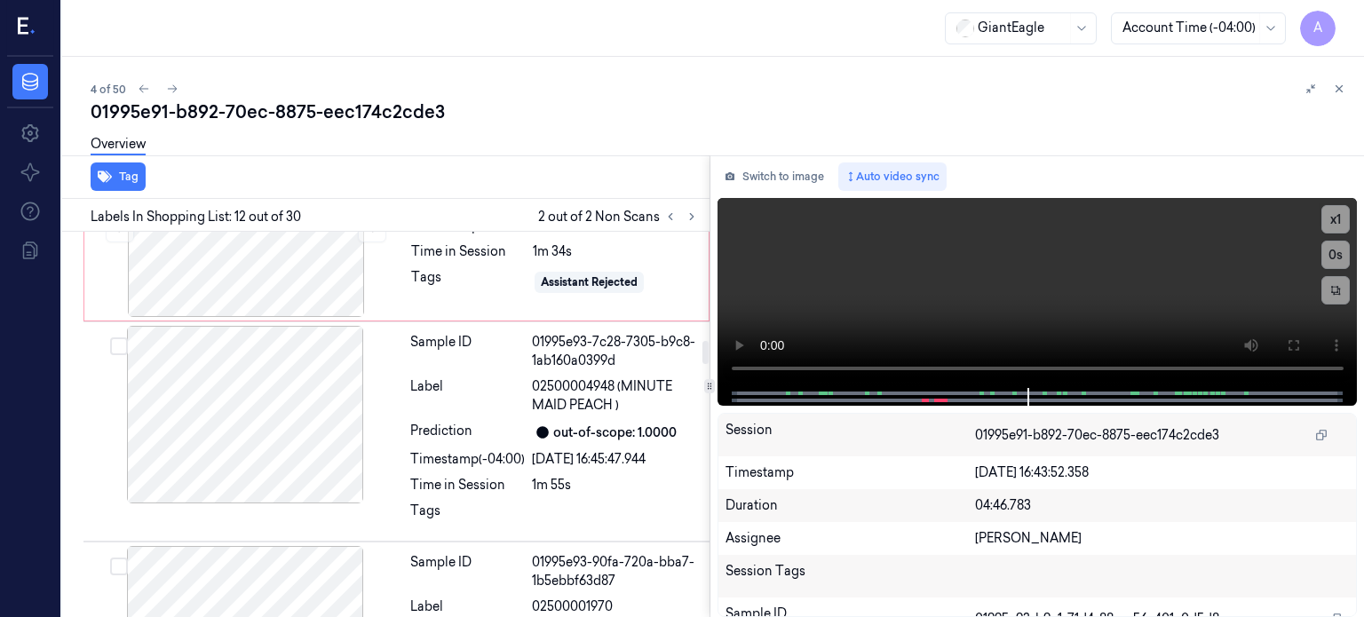
scroll to position [1840, 0]
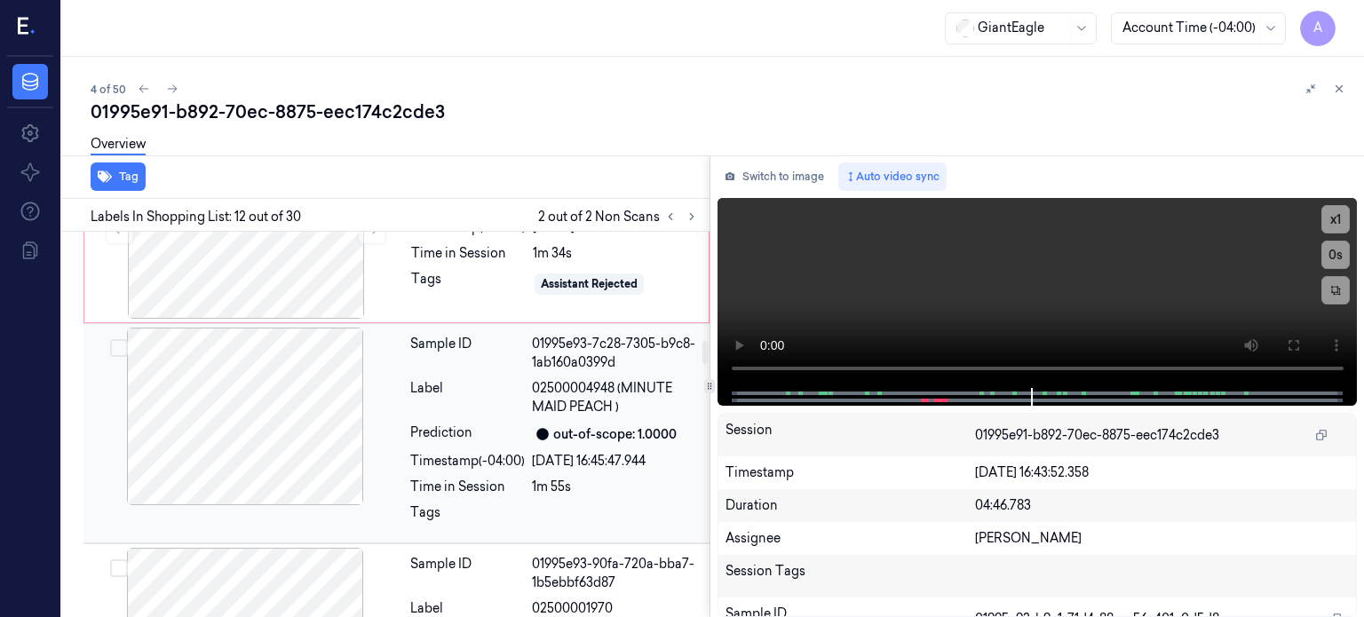
click at [190, 404] on div at bounding box center [245, 417] width 316 height 178
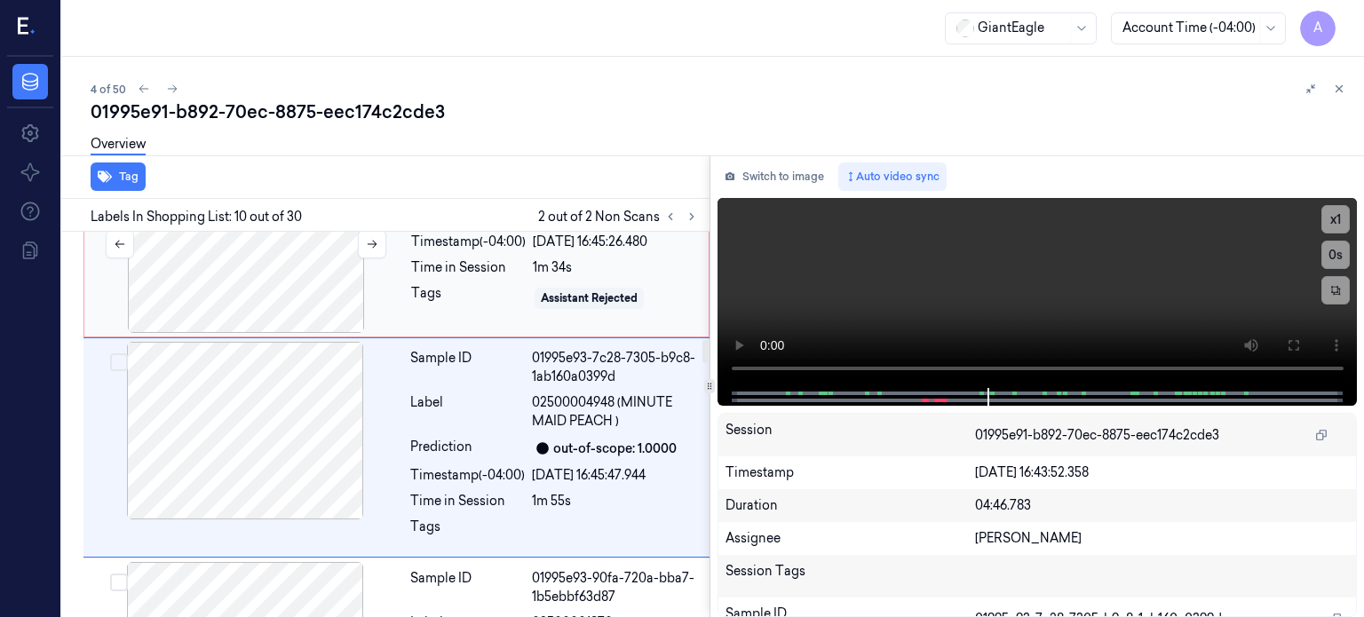
click at [263, 257] on div at bounding box center [246, 244] width 316 height 178
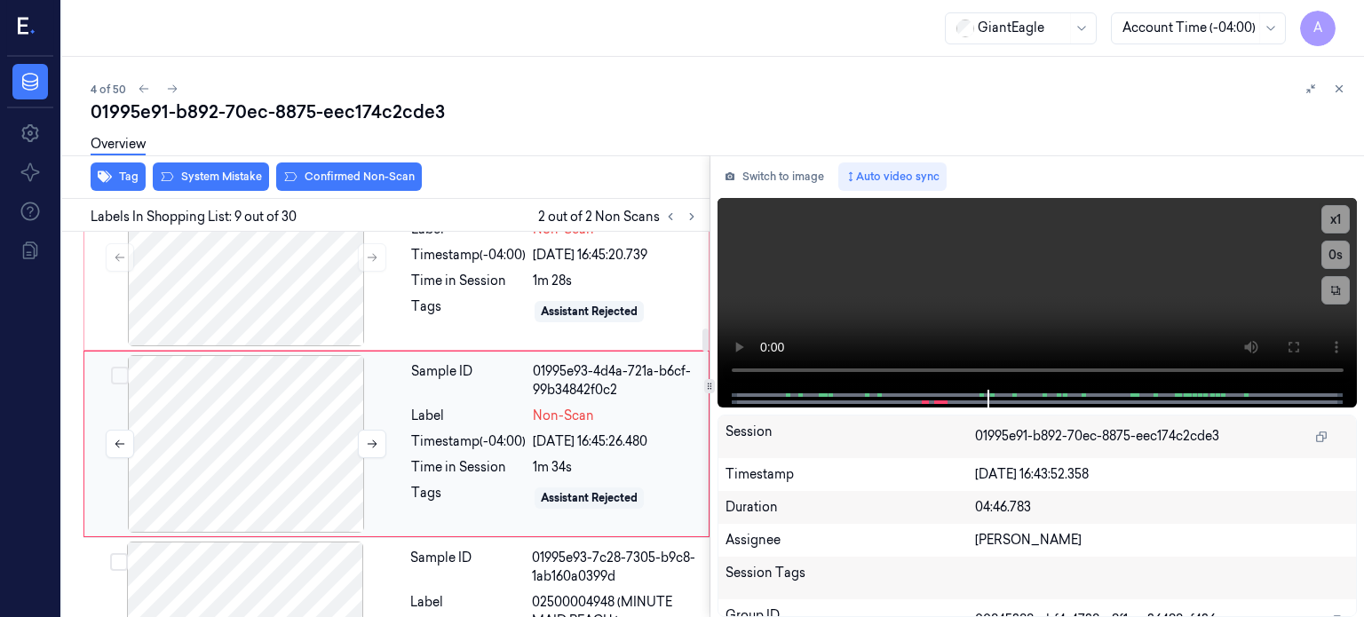
scroll to position [1624, 0]
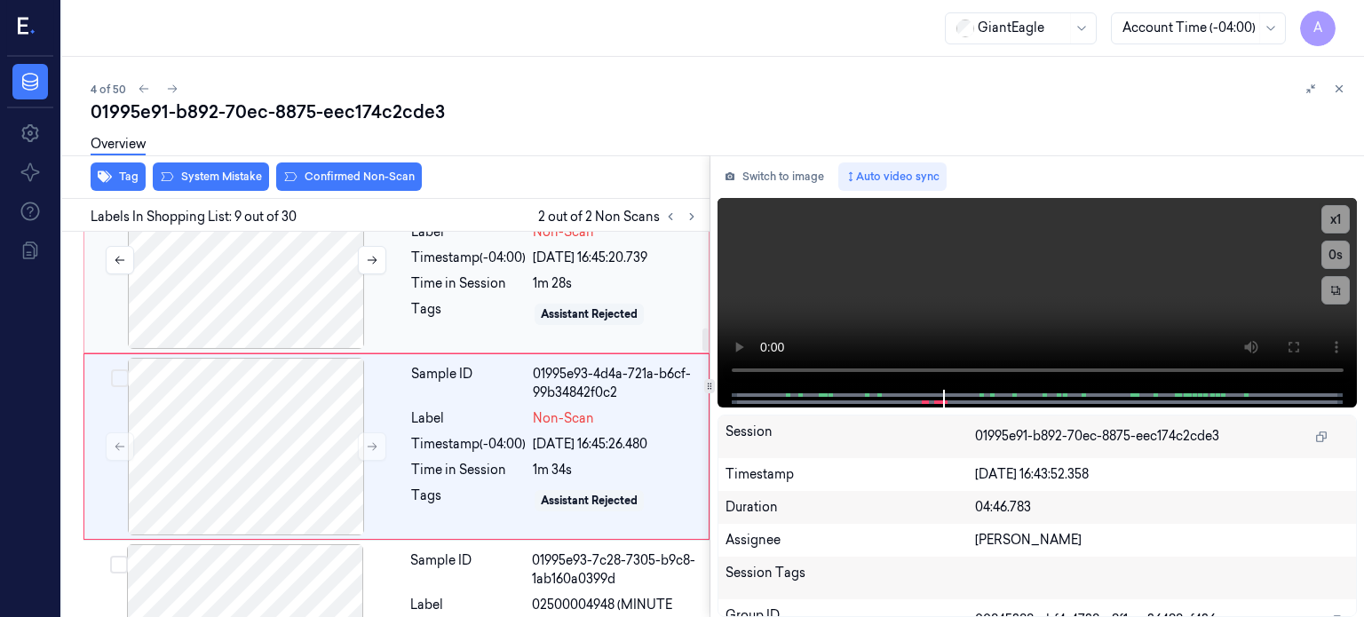
click at [304, 269] on div at bounding box center [246, 260] width 316 height 178
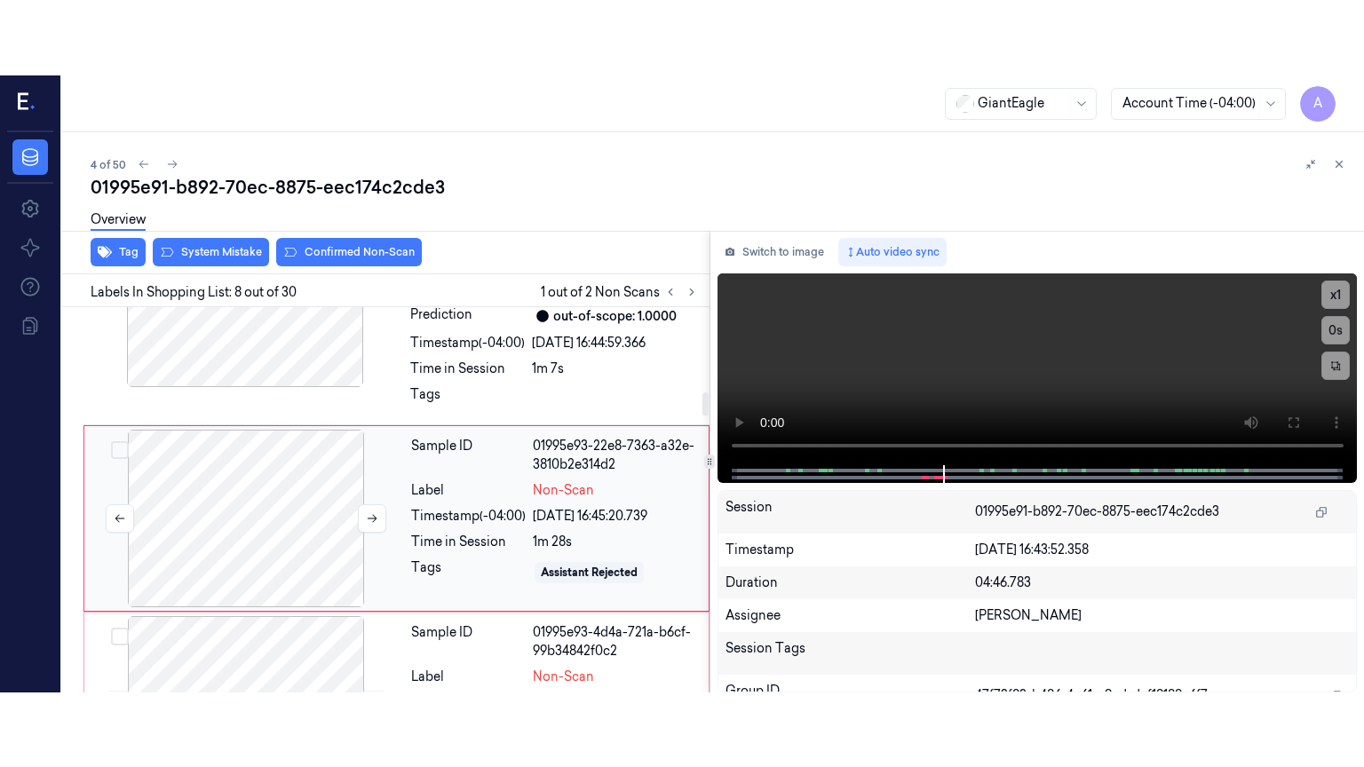
scroll to position [1438, 0]
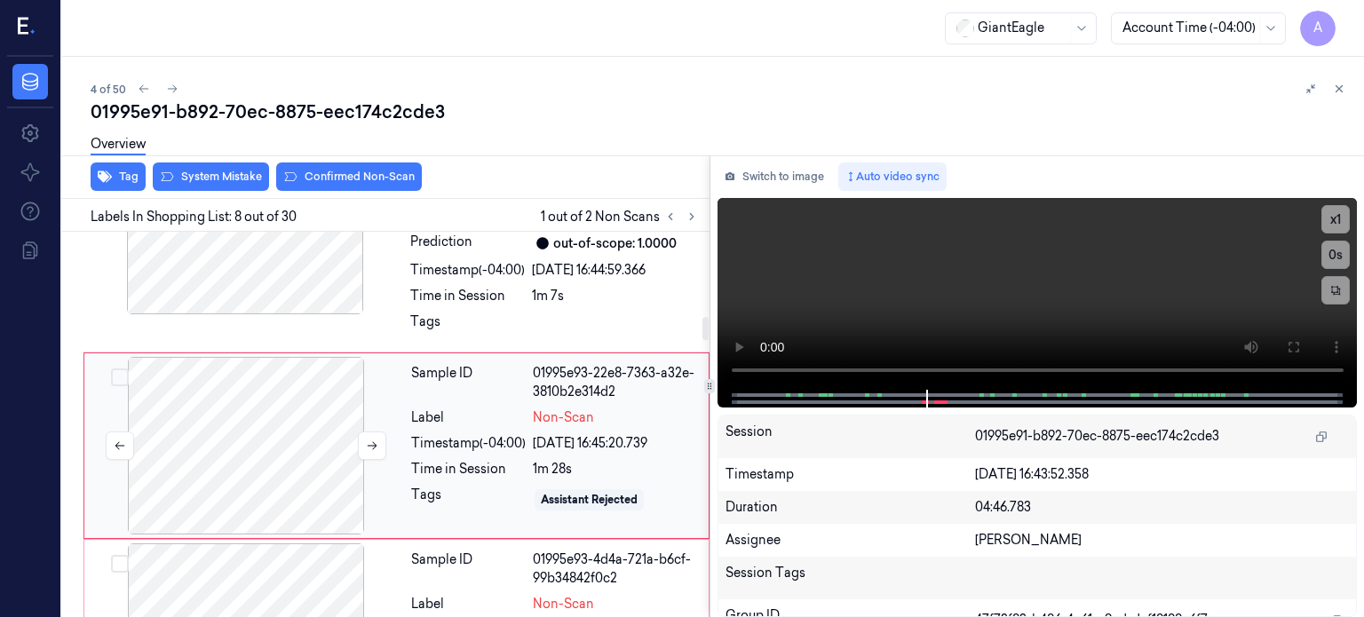
click at [252, 417] on div at bounding box center [246, 446] width 316 height 178
click at [1295, 345] on icon at bounding box center [1292, 347] width 14 height 14
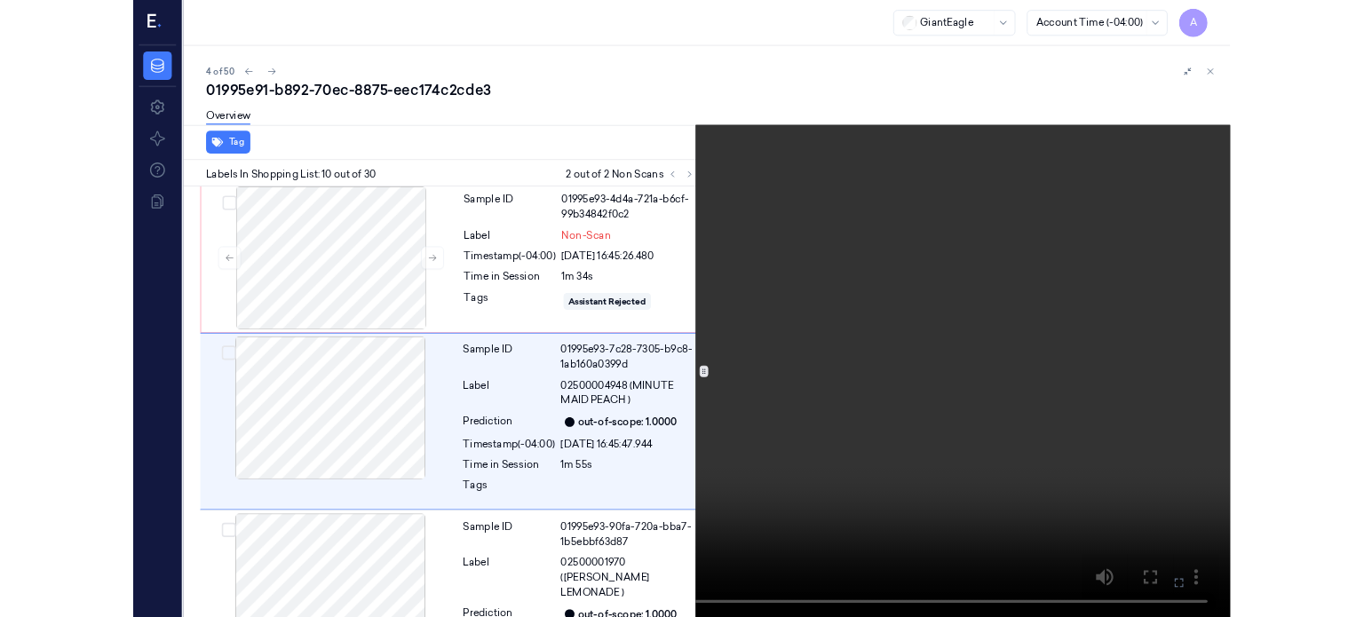
scroll to position [1751, 0]
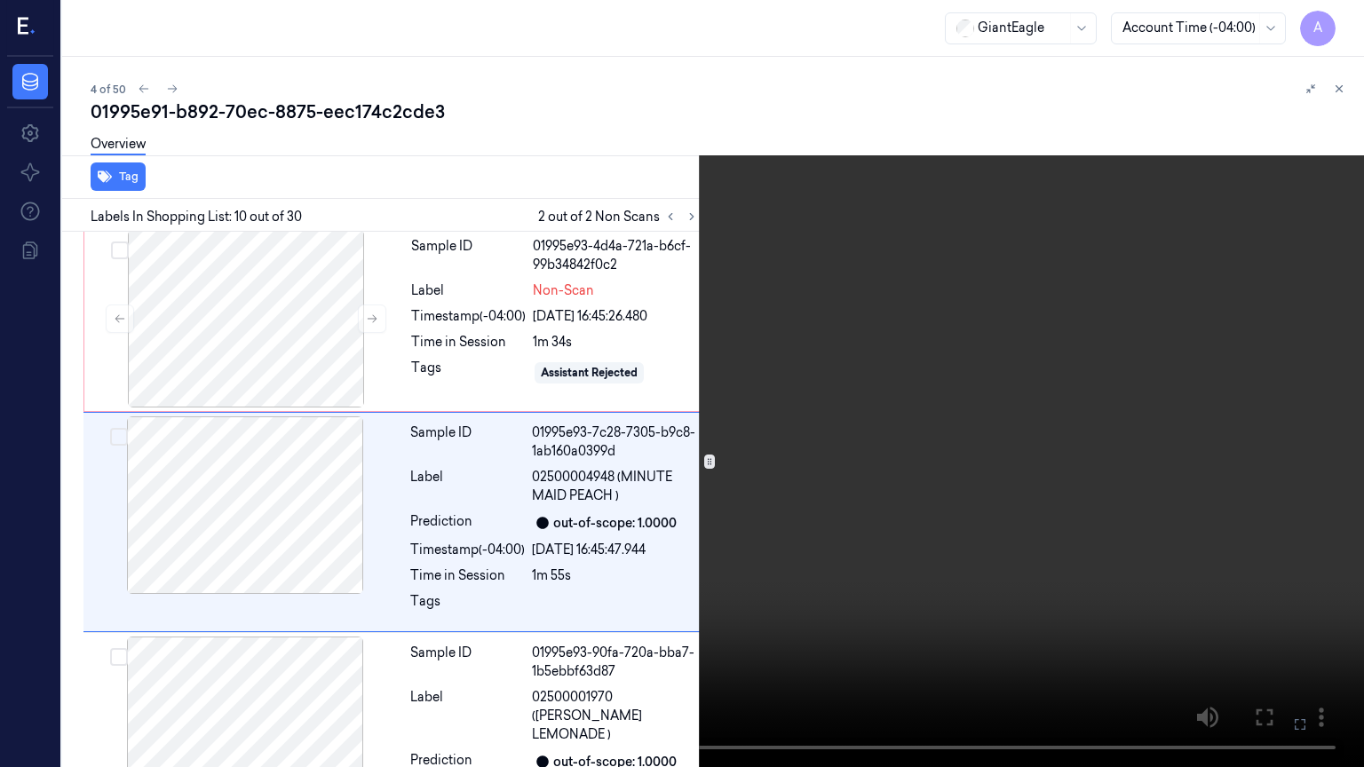
click at [0, 0] on icon at bounding box center [0, 0] width 0 height 0
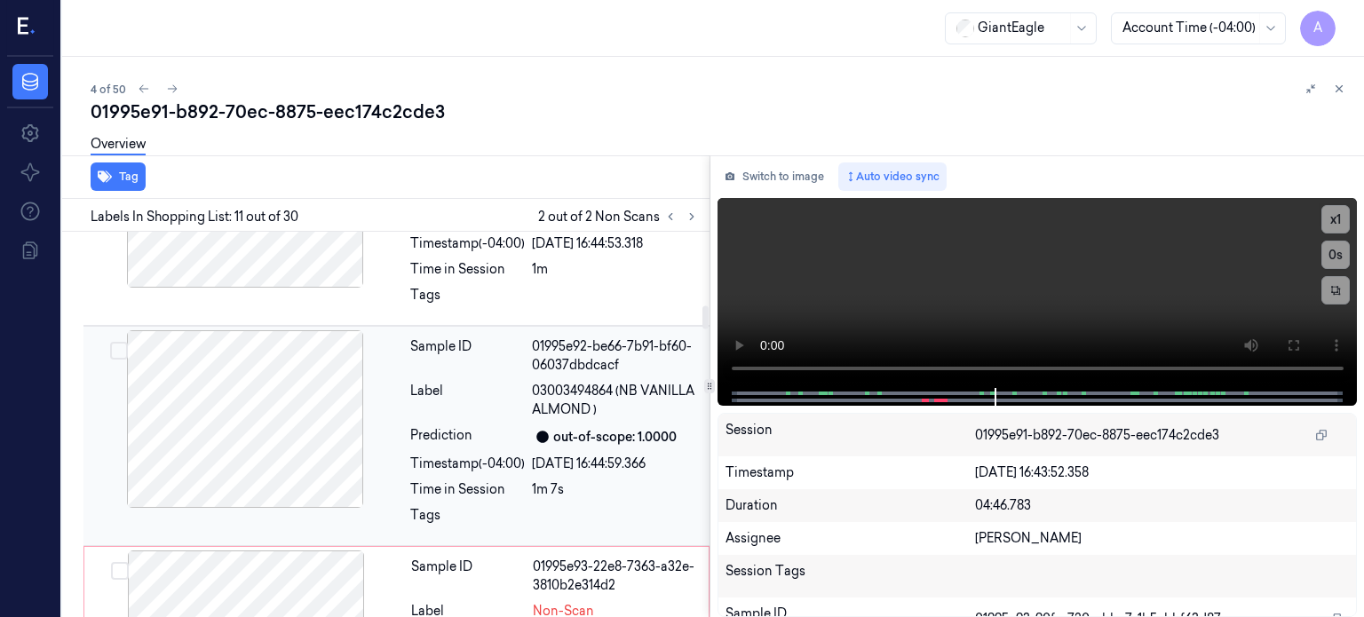
scroll to position [1243, 0]
click at [272, 401] on div at bounding box center [245, 421] width 316 height 178
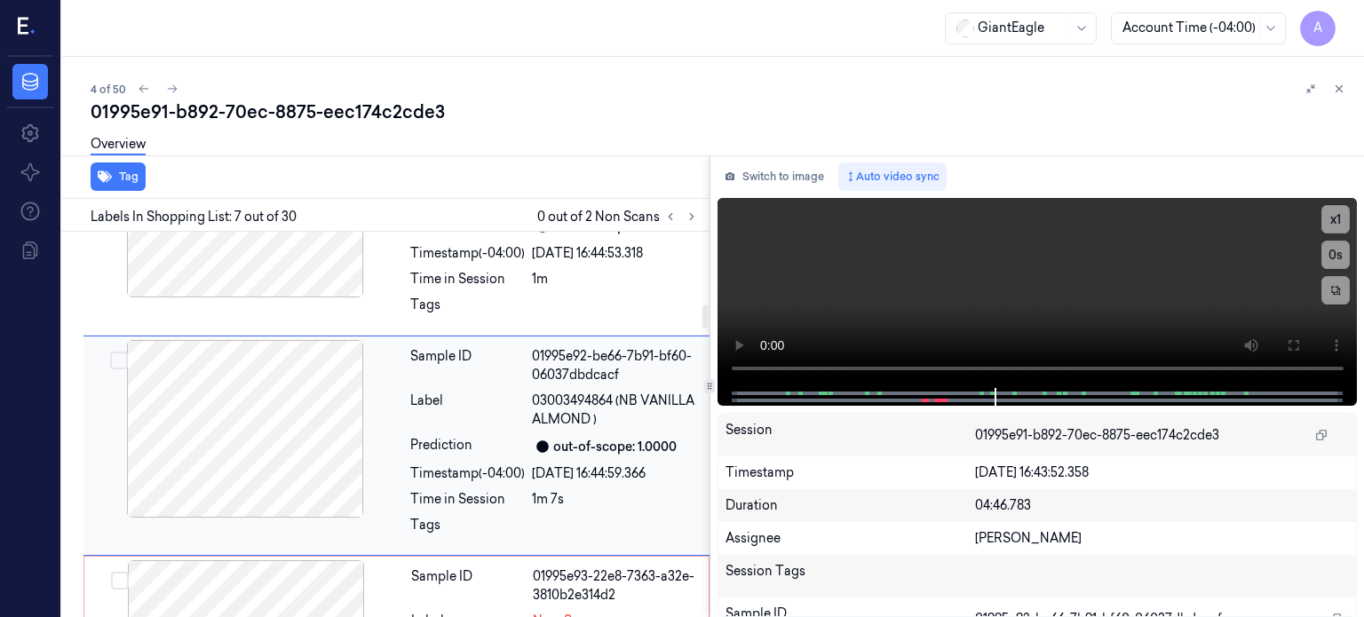
click at [272, 401] on div at bounding box center [245, 429] width 316 height 178
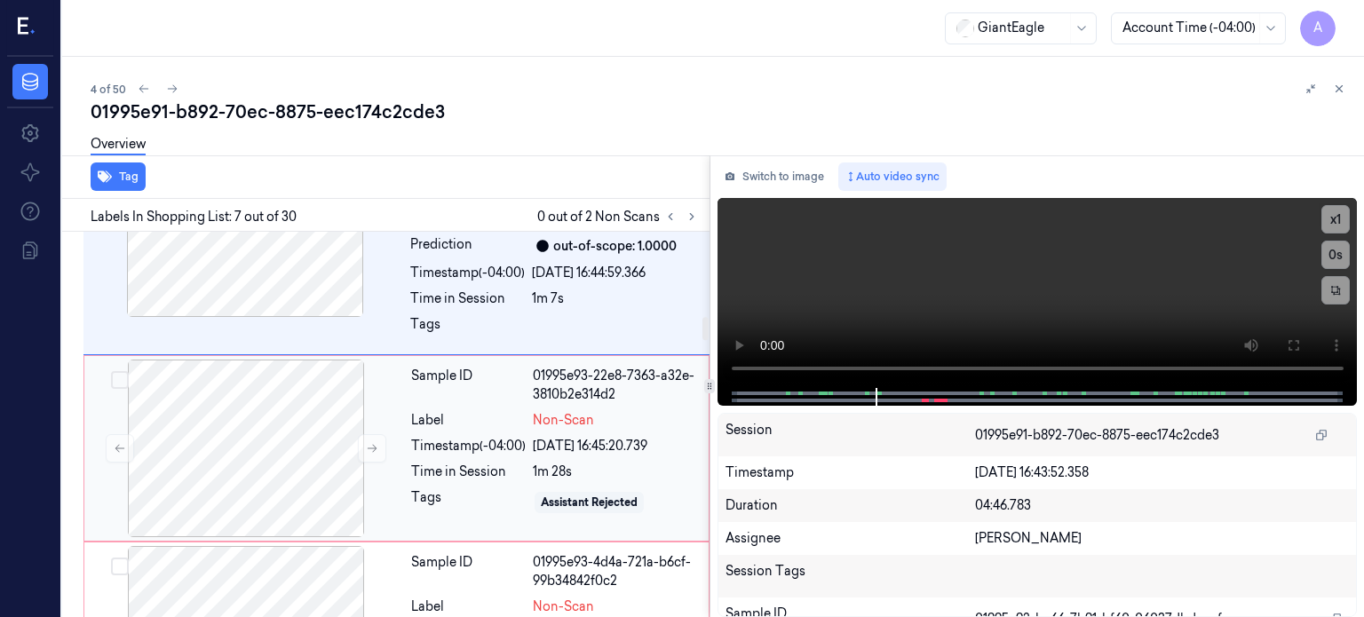
click at [473, 463] on div "Time in Session" at bounding box center [468, 472] width 115 height 19
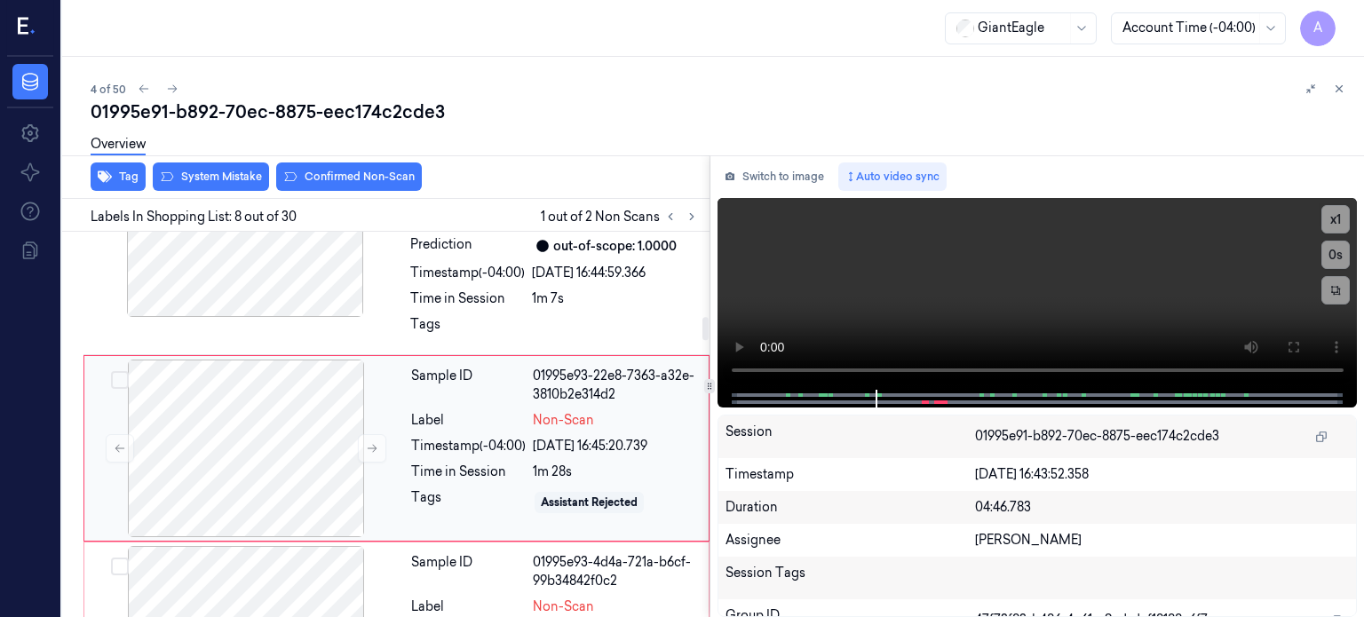
scroll to position [1438, 0]
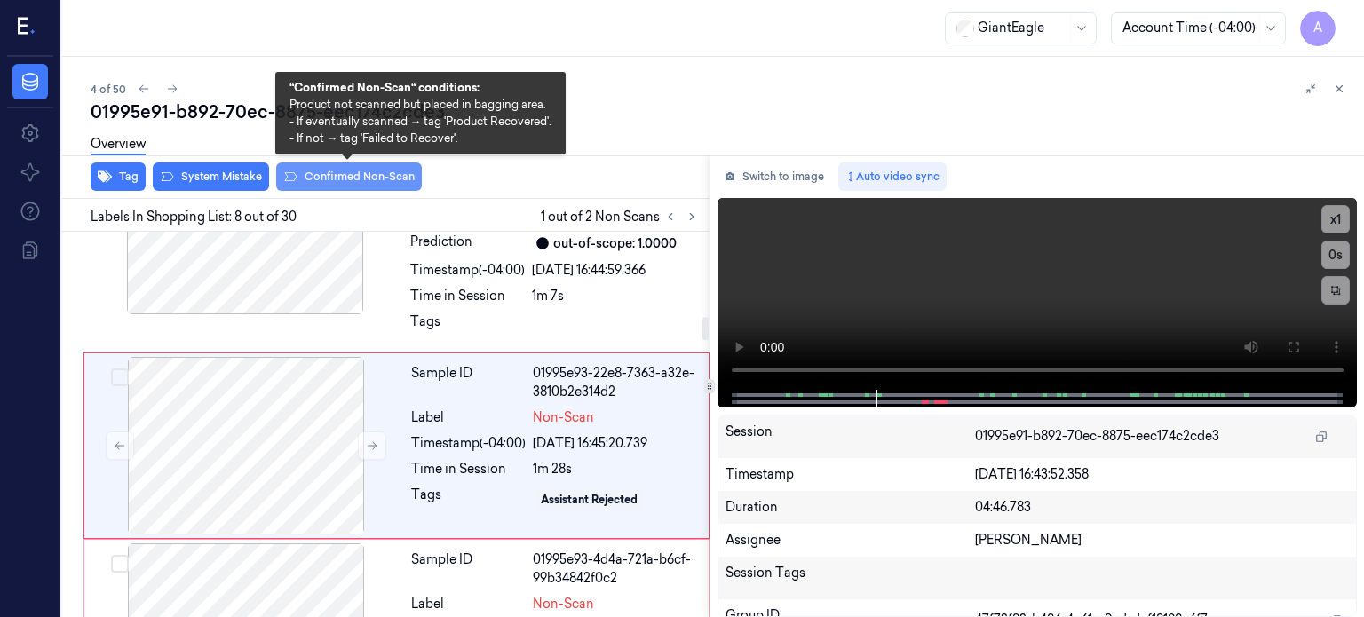
click at [369, 184] on button "Confirmed Non-Scan" at bounding box center [349, 176] width 146 height 28
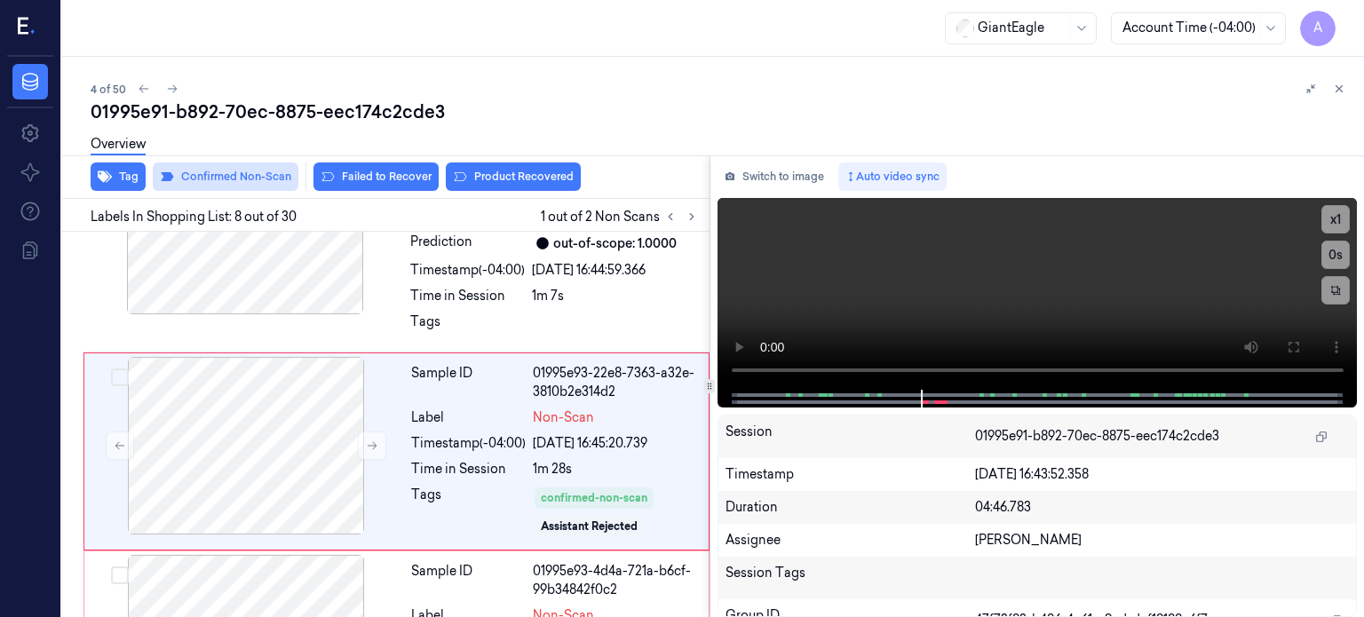
scroll to position [1443, 0]
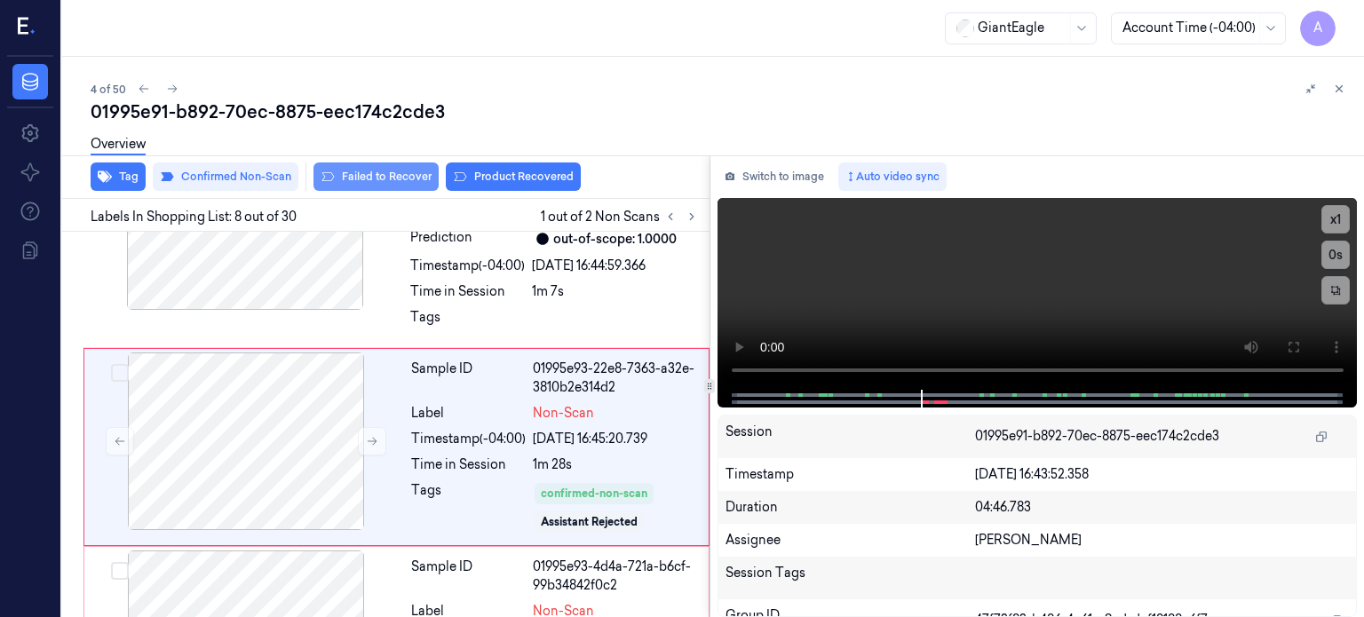
click at [397, 170] on button "Failed to Recover" at bounding box center [375, 176] width 125 height 28
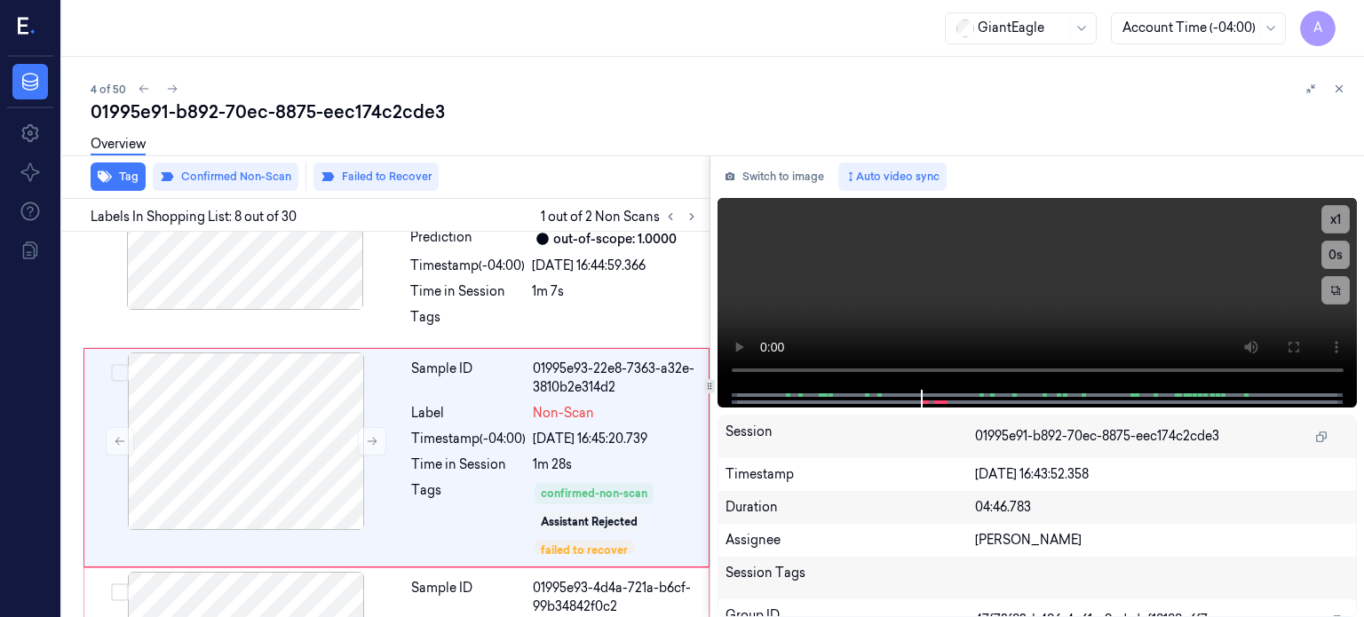
scroll to position [1454, 0]
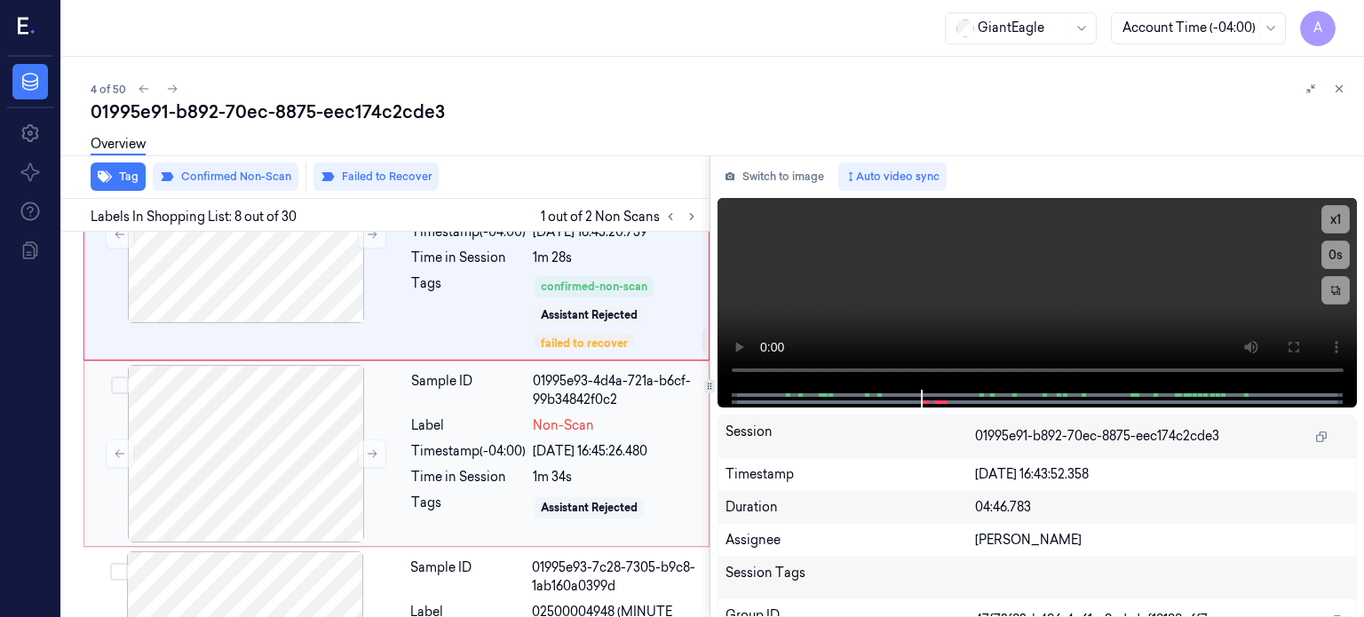
click at [487, 442] on div "Timestamp (-04:00)" at bounding box center [468, 451] width 115 height 19
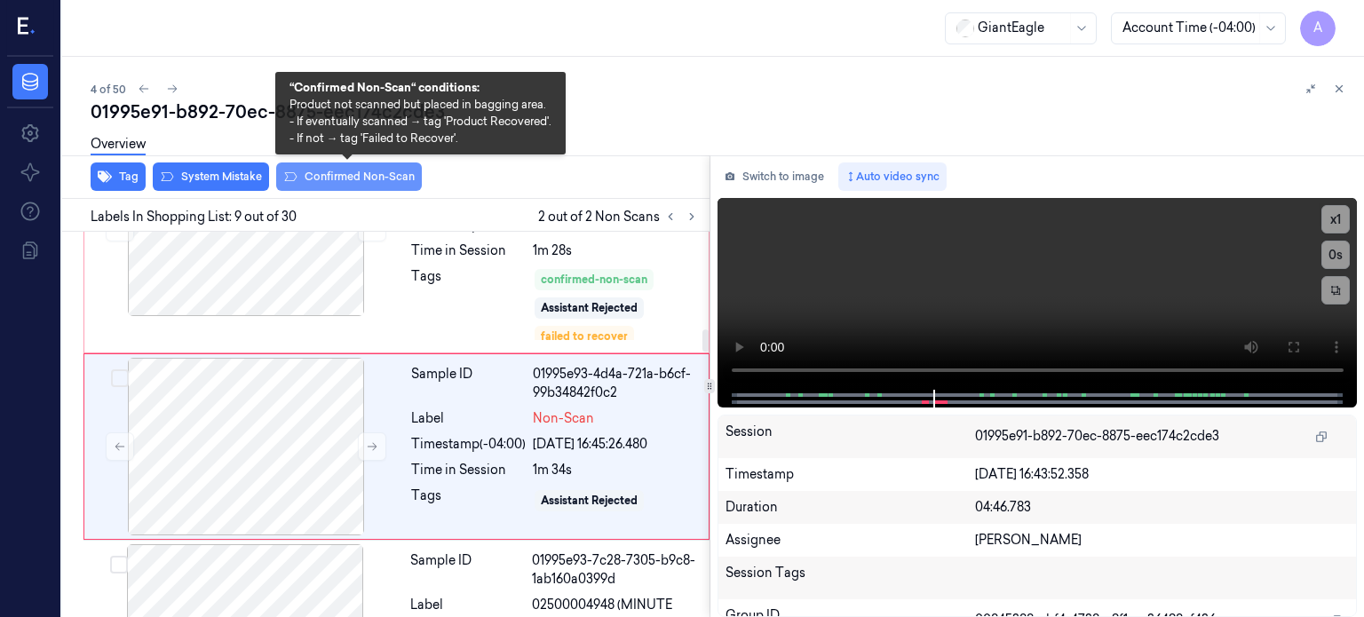
click at [359, 170] on button "Confirmed Non-Scan" at bounding box center [349, 176] width 146 height 28
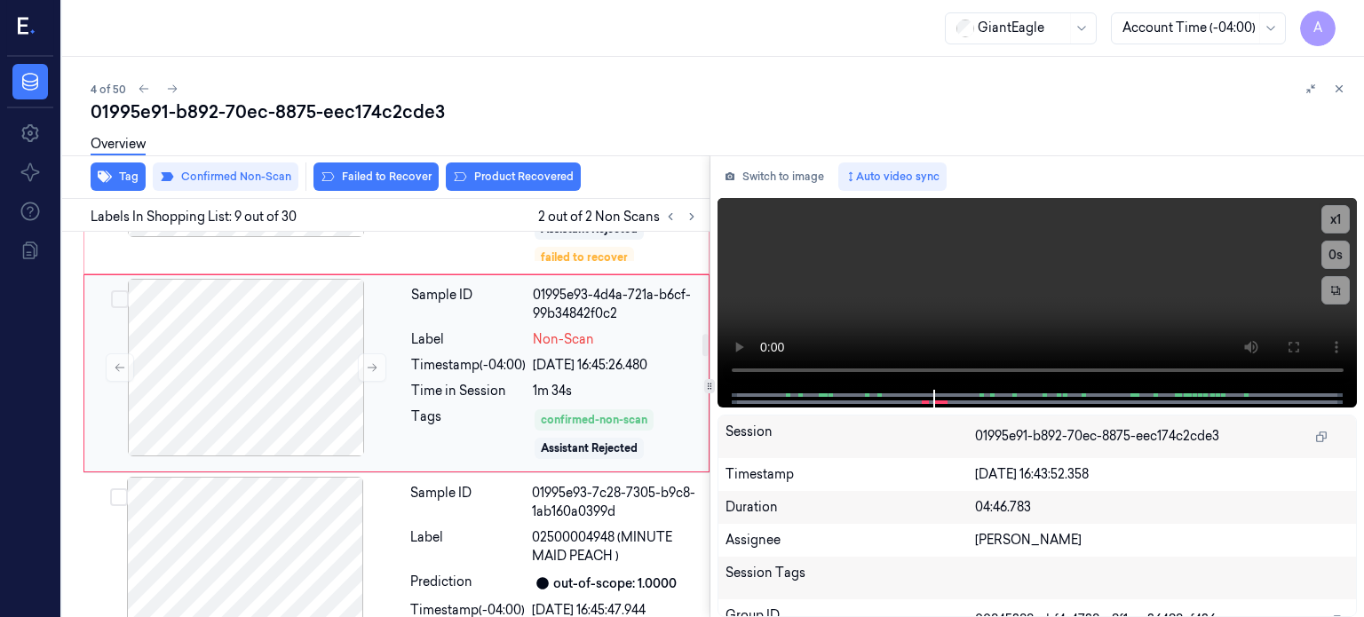
scroll to position [1786, 0]
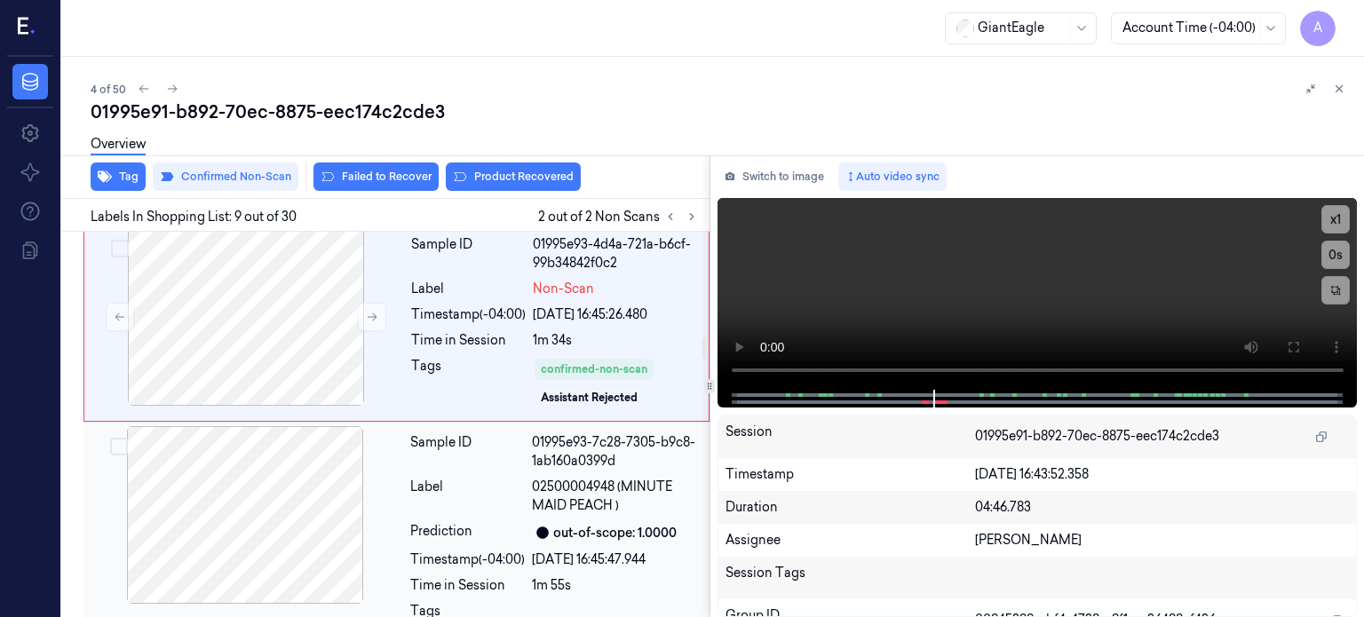
click at [550, 482] on span "02500004948 (MINUTE MAID PEACH )" at bounding box center [615, 496] width 167 height 37
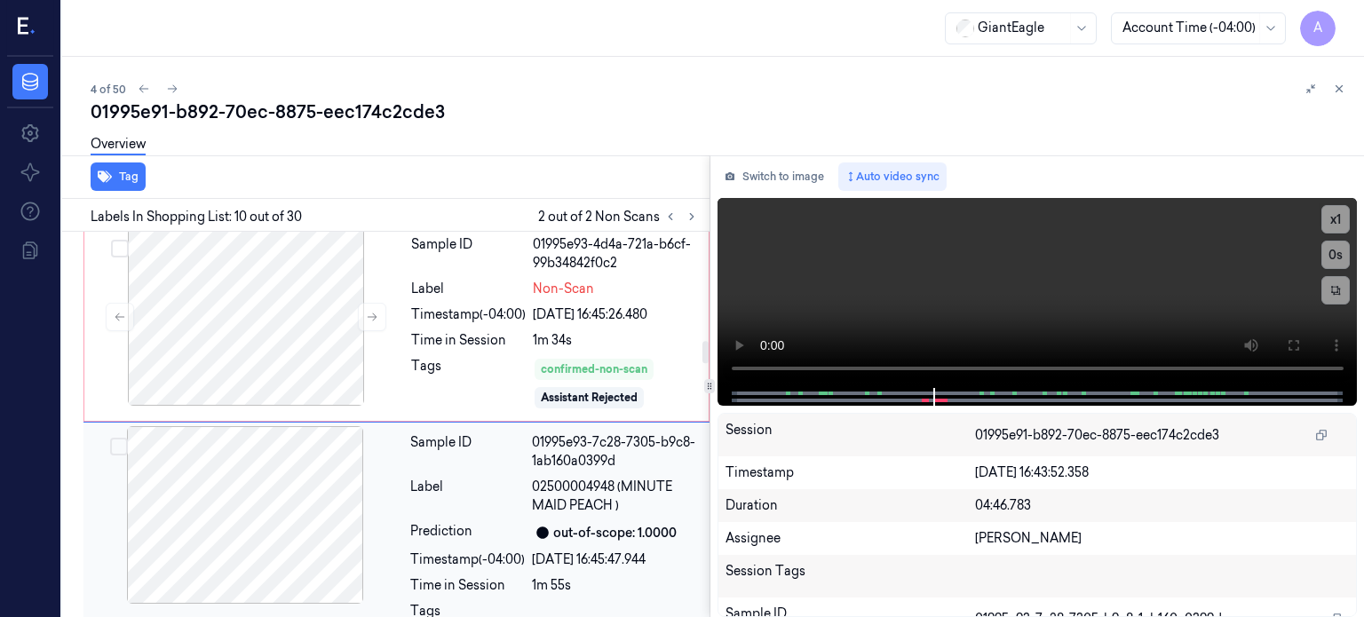
scroll to position [1870, 0]
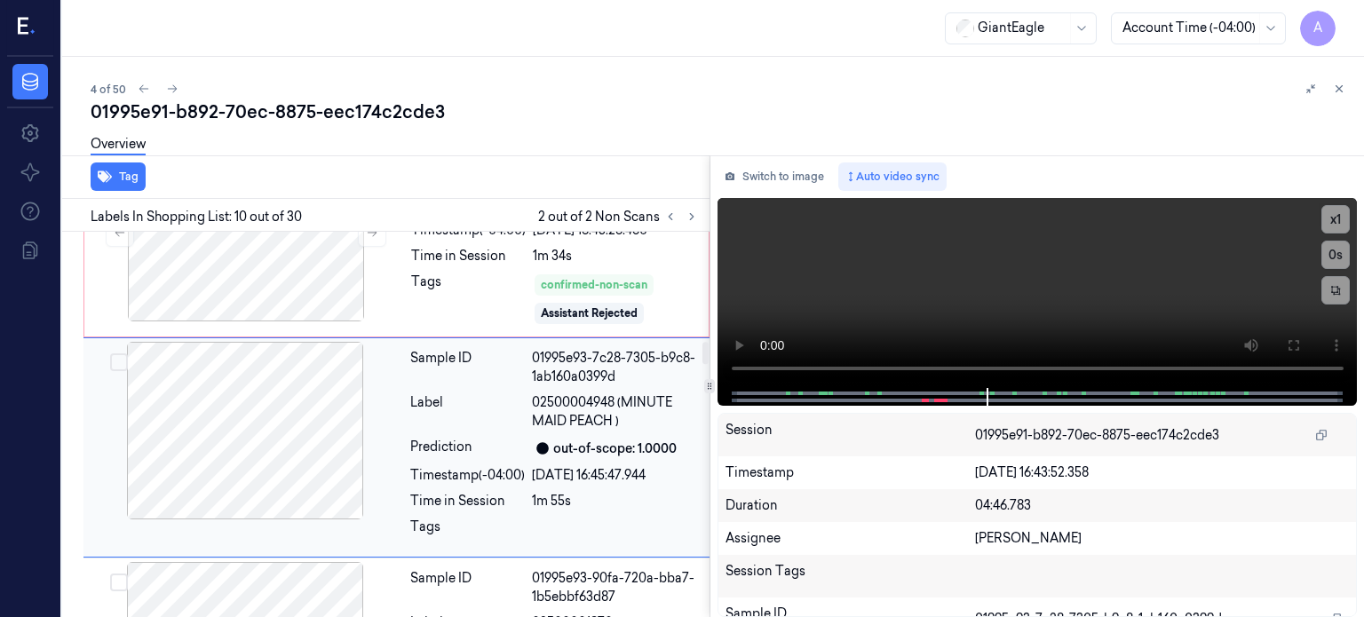
click at [591, 402] on span "02500004948 (MINUTE MAID PEACH )" at bounding box center [615, 411] width 167 height 37
click at [559, 395] on span "02500004948 (MINUTE MAID PEACH )" at bounding box center [615, 411] width 167 height 37
click at [513, 273] on div "Tags" at bounding box center [468, 299] width 115 height 53
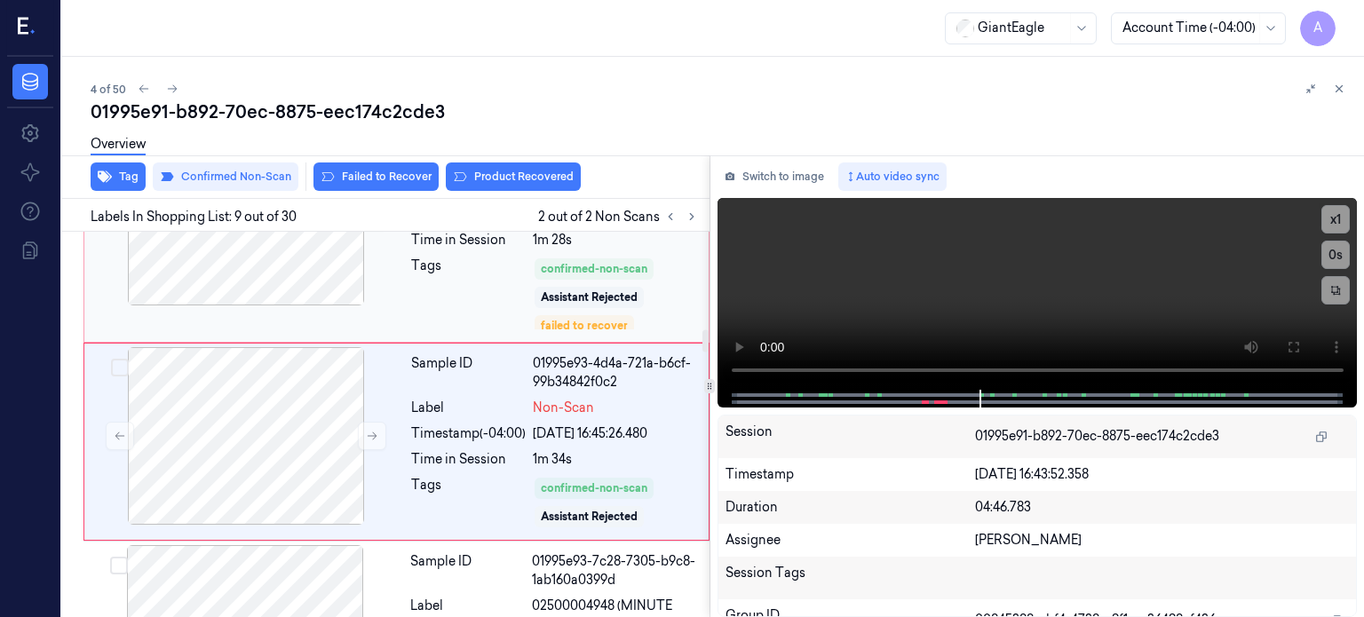
scroll to position [1662, 0]
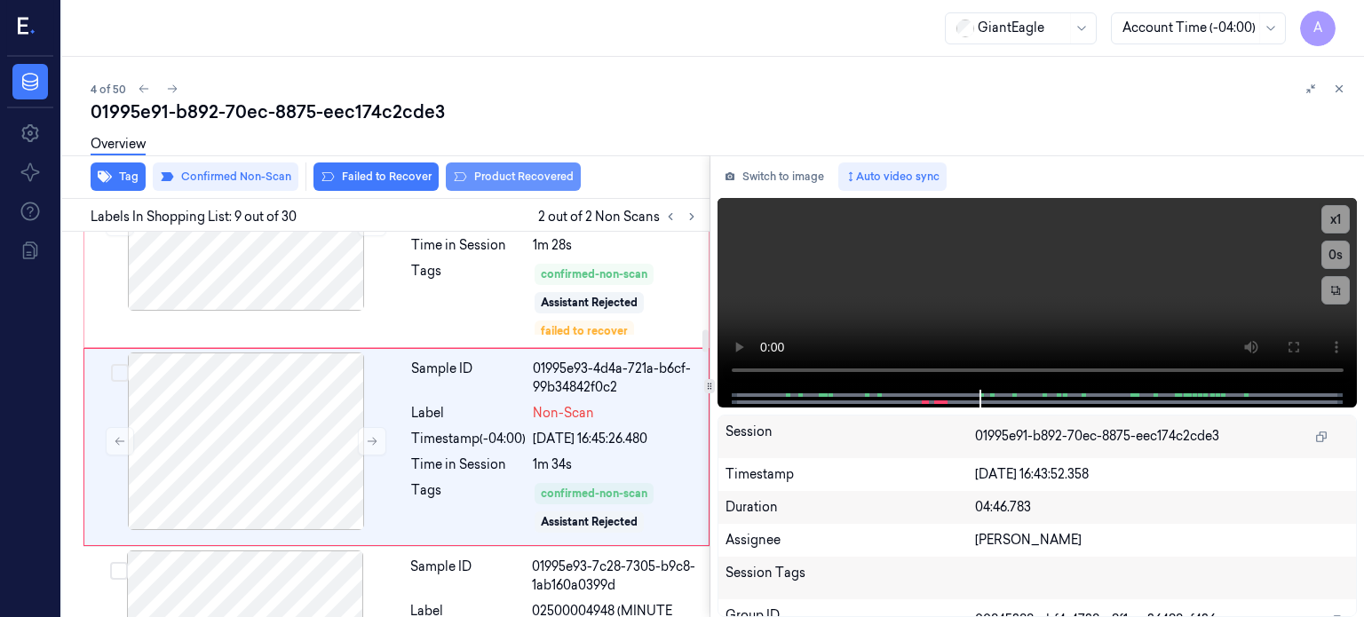
click at [504, 171] on button "Product Recovered" at bounding box center [513, 176] width 135 height 28
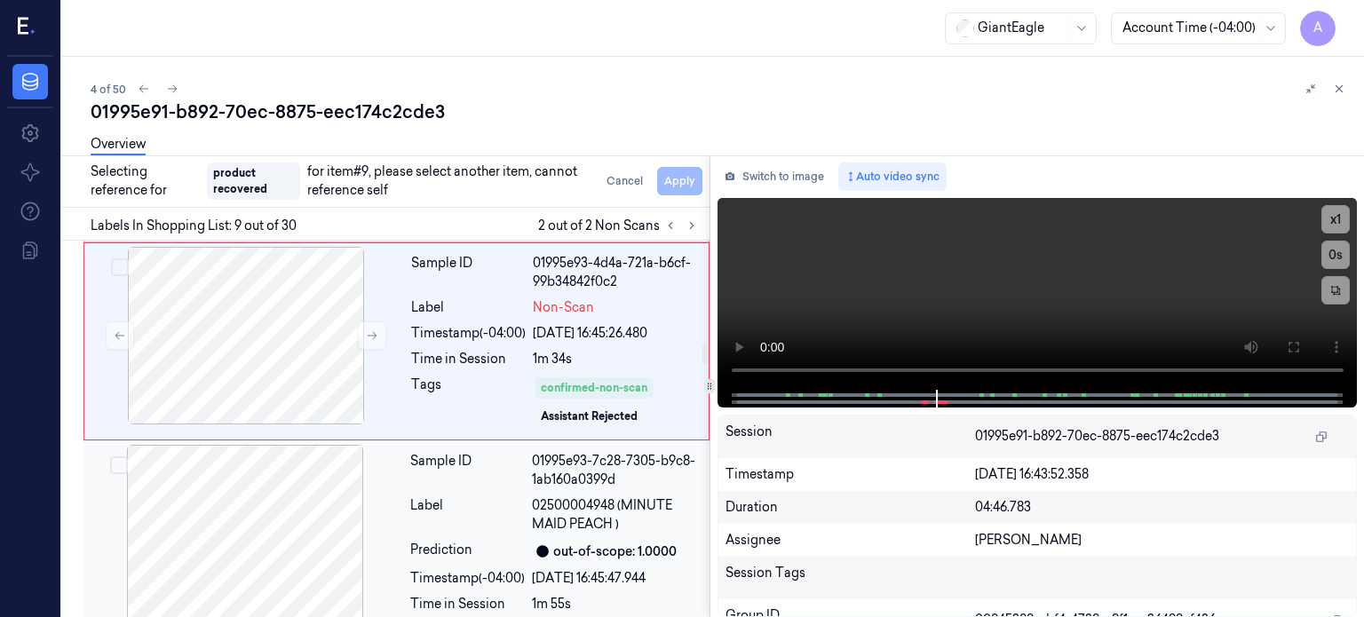
click at [515, 541] on div "Prediction" at bounding box center [467, 551] width 115 height 21
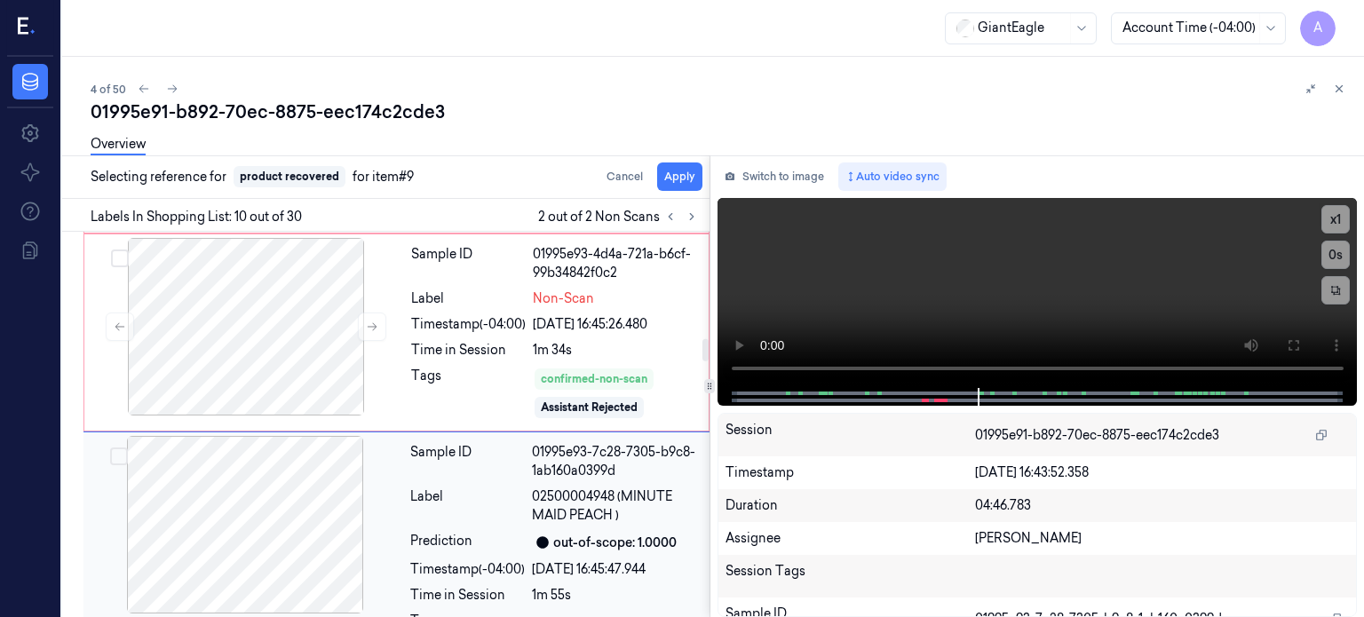
scroll to position [1870, 0]
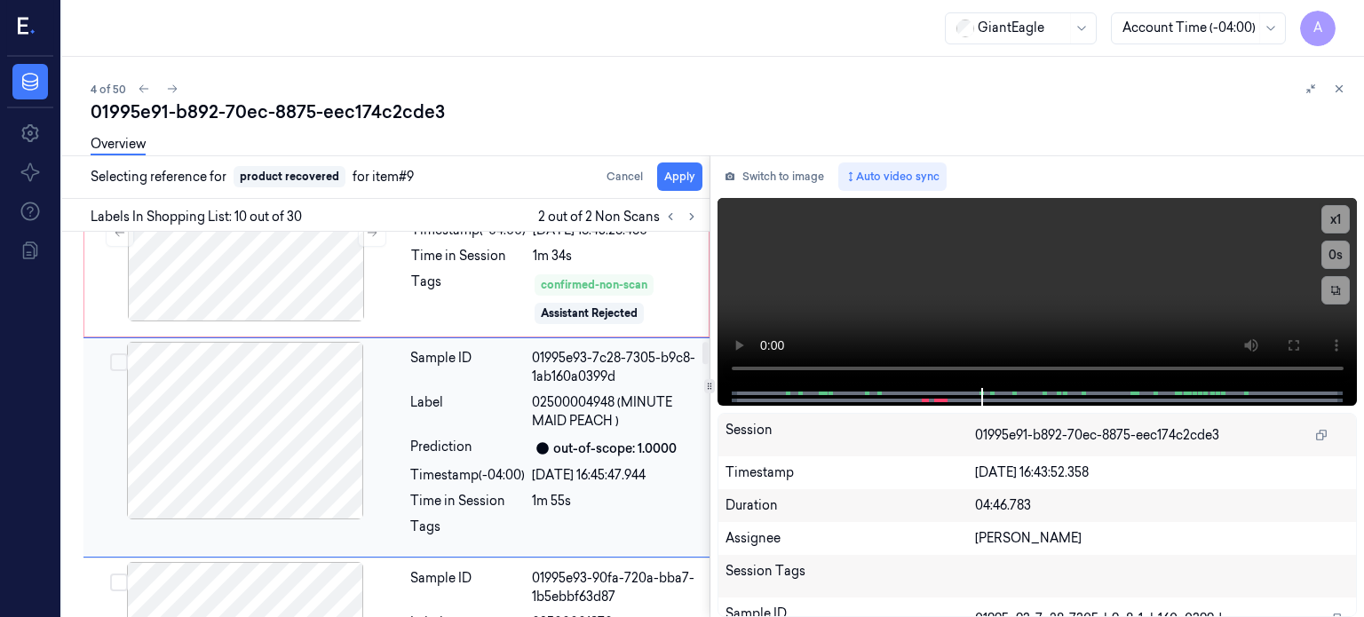
click at [116, 353] on button "Select row" at bounding box center [119, 362] width 18 height 18
click at [674, 181] on button "Apply" at bounding box center [679, 176] width 45 height 28
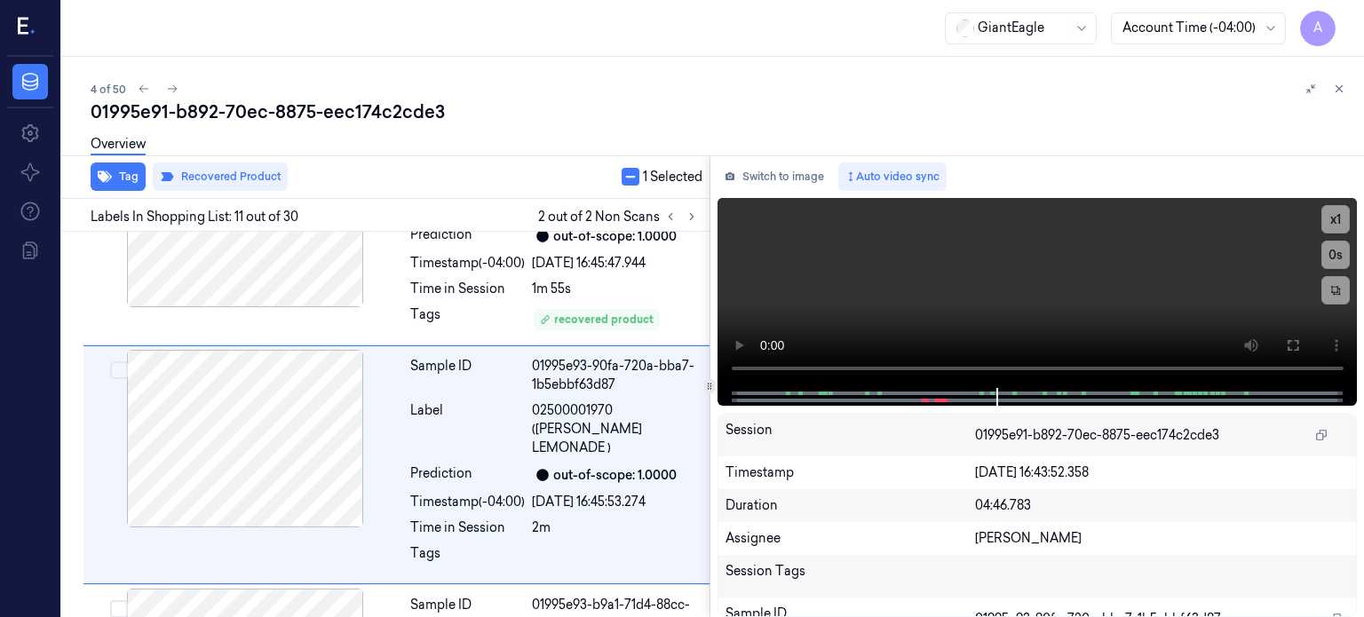
scroll to position [2112, 0]
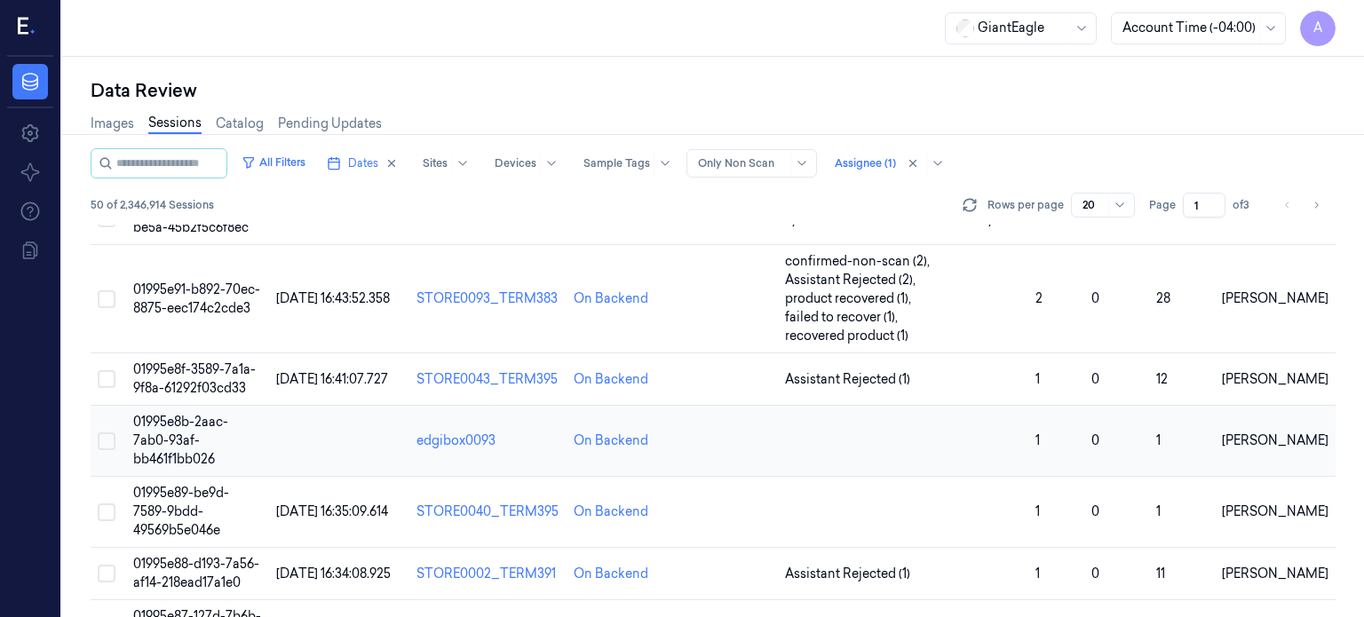
scroll to position [215, 0]
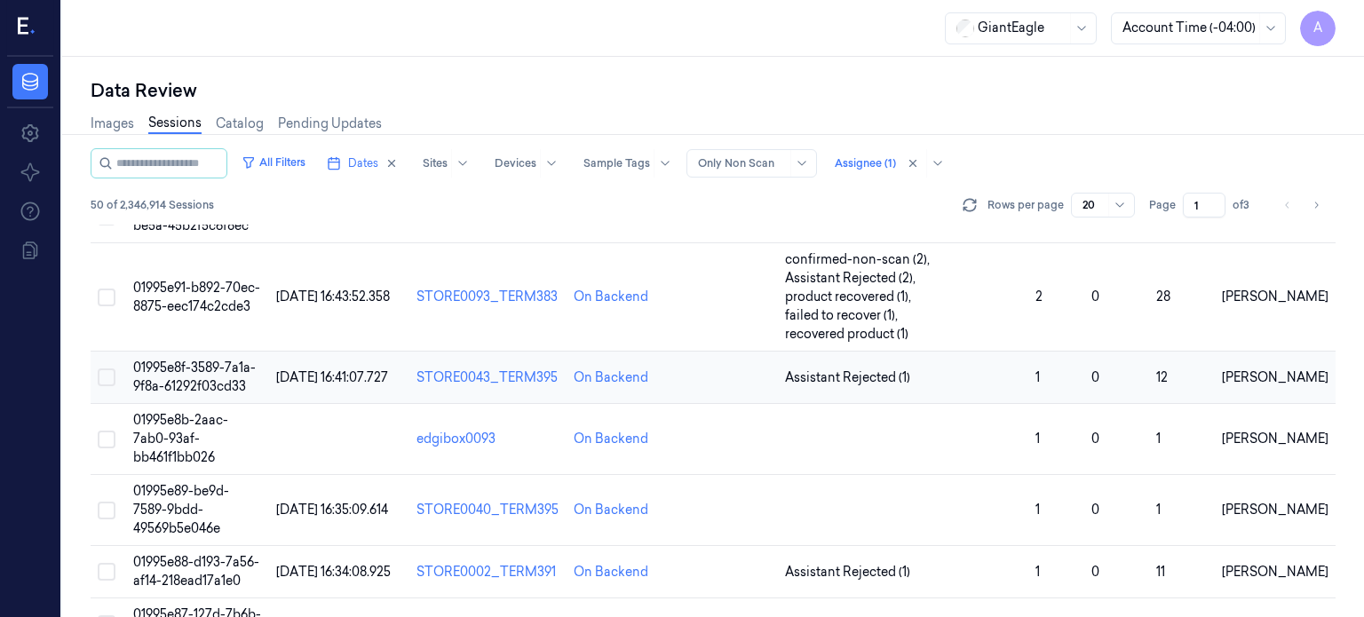
click at [182, 360] on span "01995e8f-3589-7a1a-9f8a-61292f03cd33" at bounding box center [194, 377] width 123 height 35
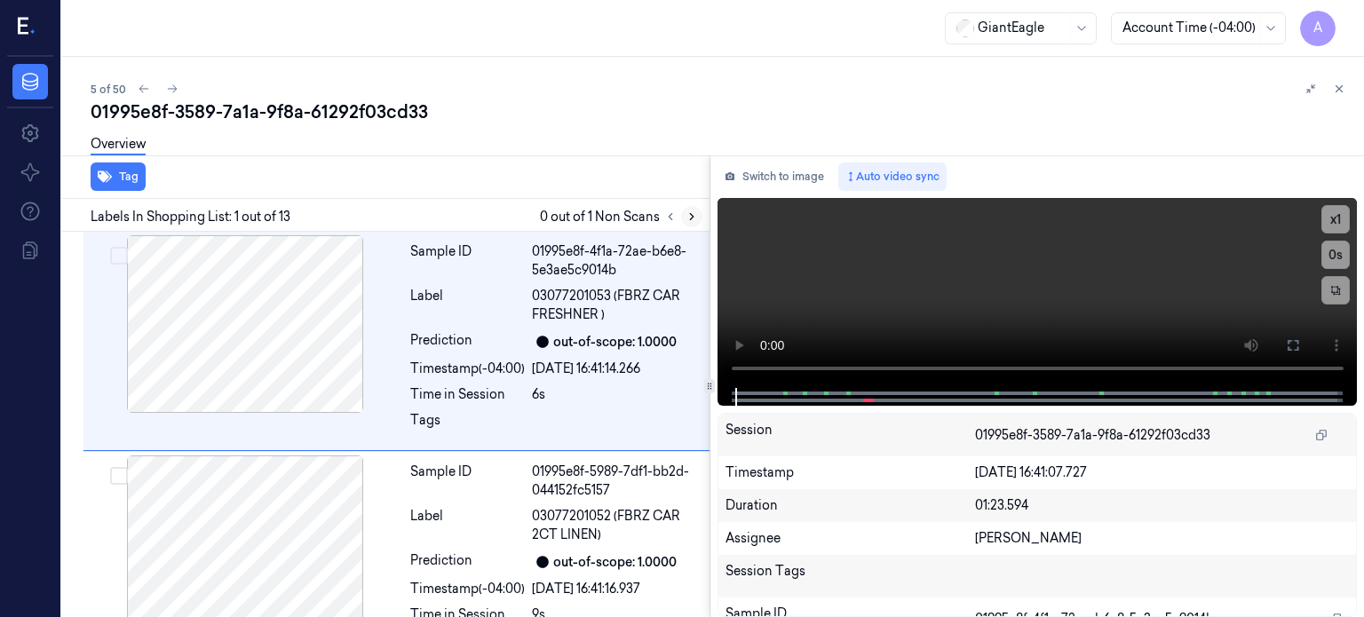
click at [692, 212] on icon at bounding box center [691, 216] width 12 height 12
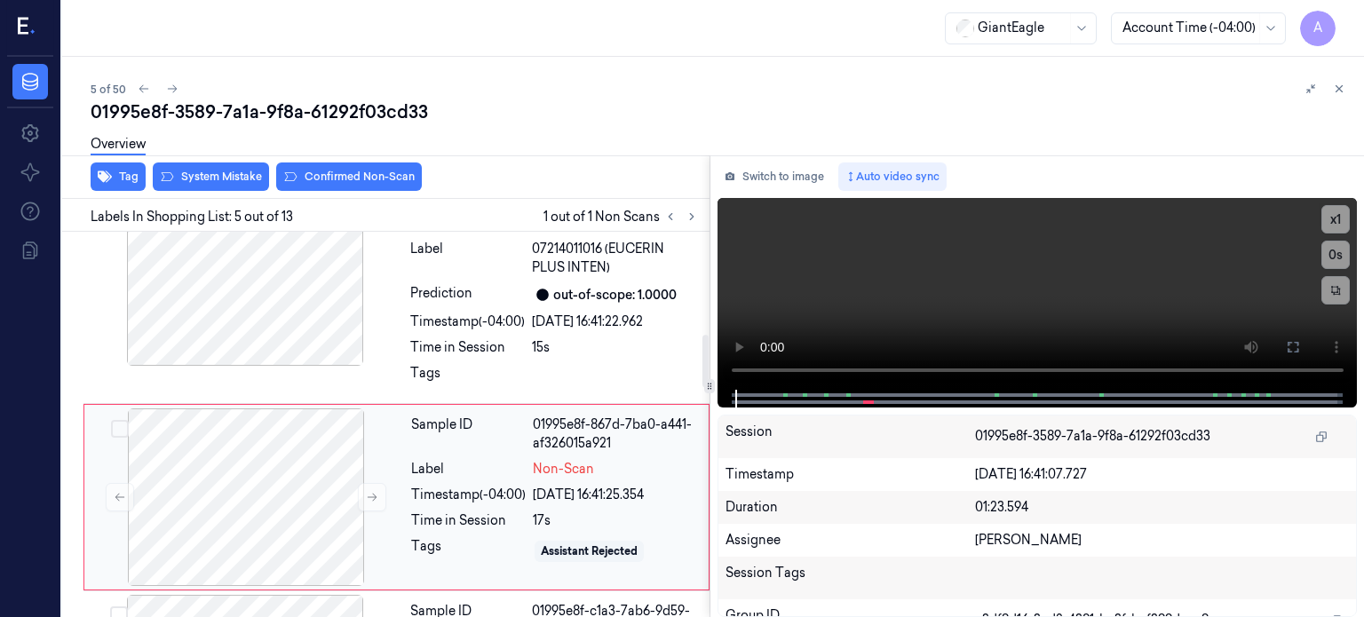
scroll to position [778, 0]
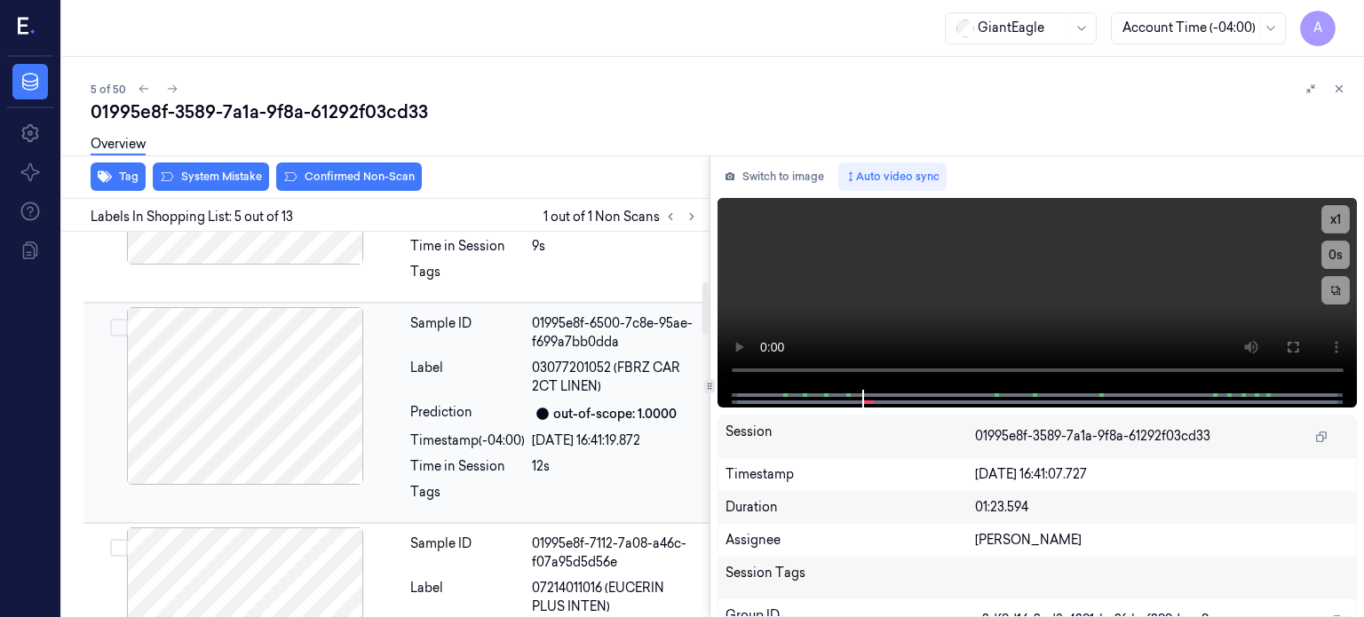
click at [232, 392] on div at bounding box center [245, 396] width 316 height 178
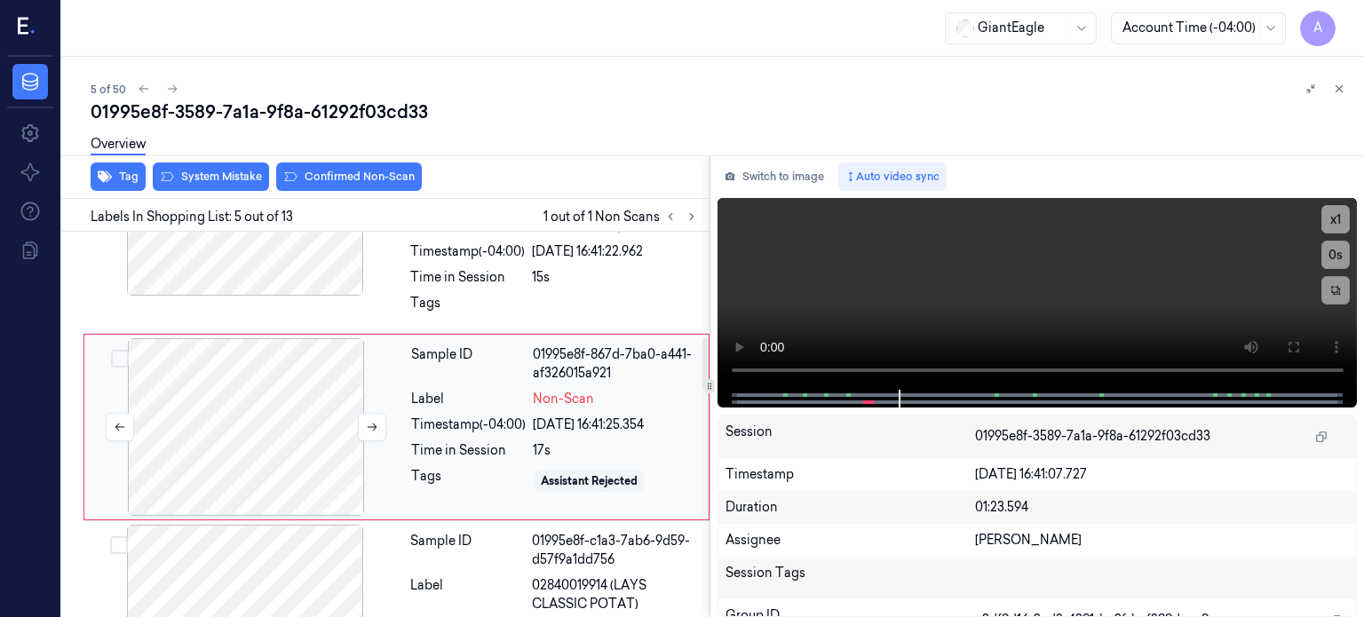
click at [224, 419] on div at bounding box center [246, 427] width 316 height 178
click at [785, 178] on button "Switch to image" at bounding box center [774, 176] width 114 height 28
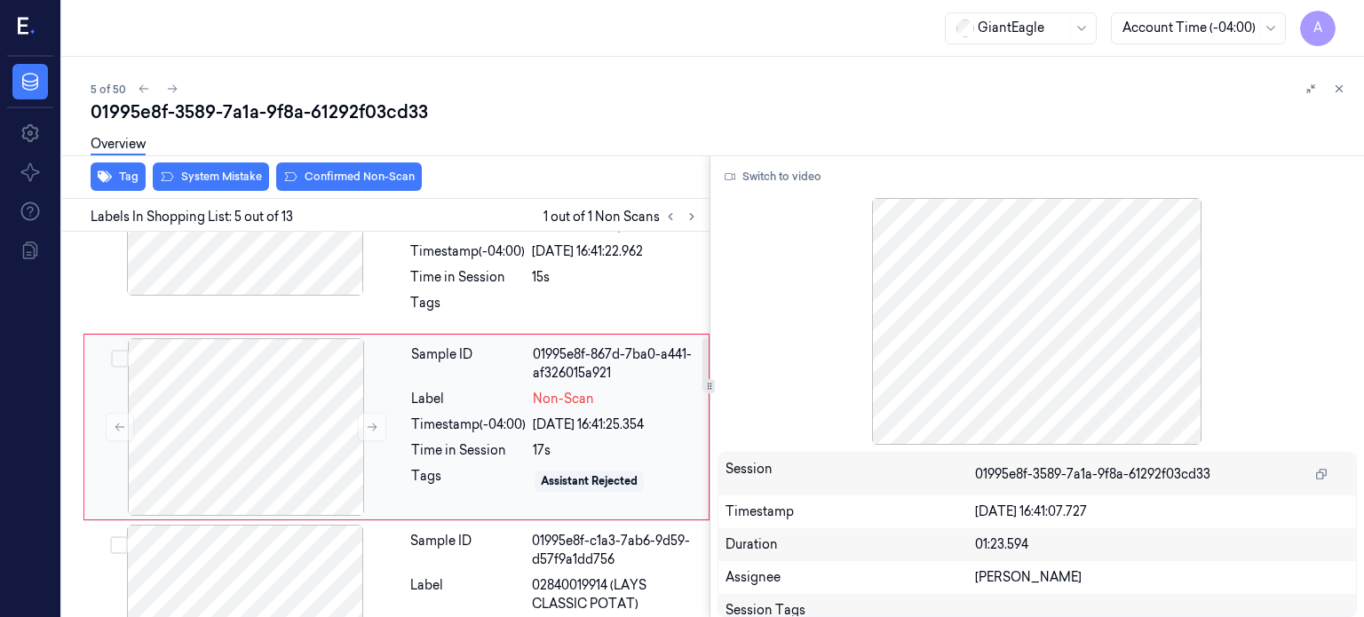
click at [508, 441] on div "Time in Session" at bounding box center [468, 450] width 115 height 19
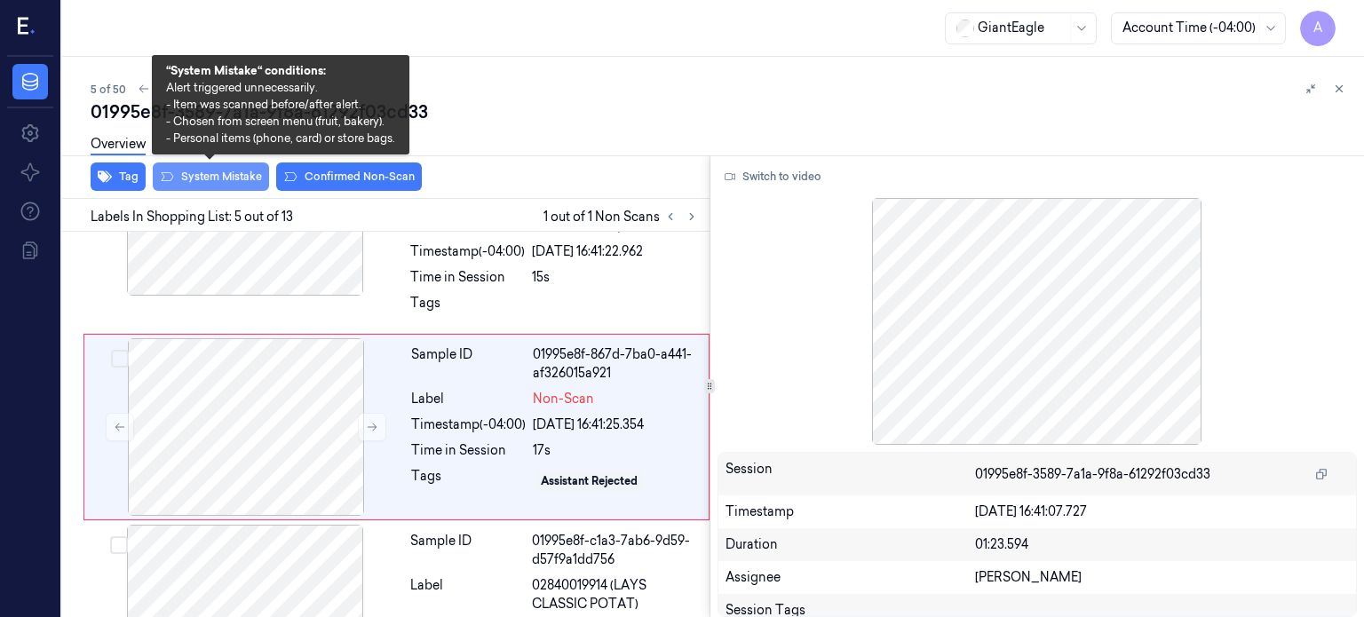
click at [196, 173] on button "System Mistake" at bounding box center [211, 176] width 116 height 28
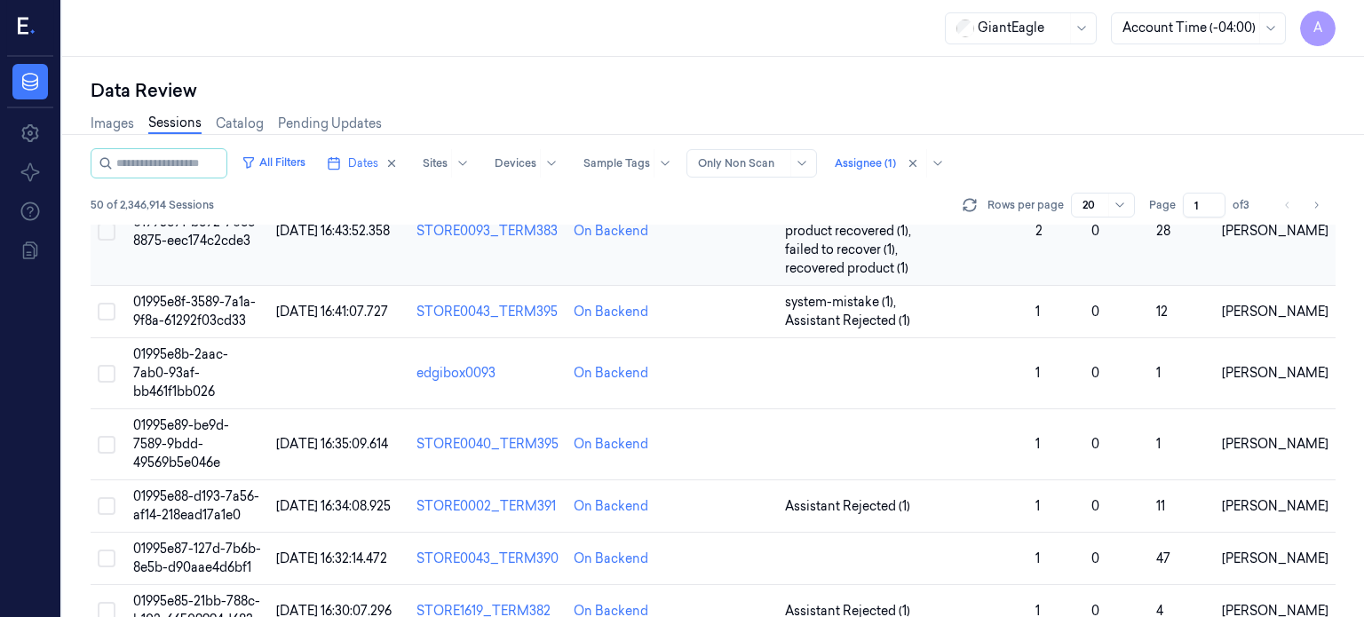
scroll to position [302, 0]
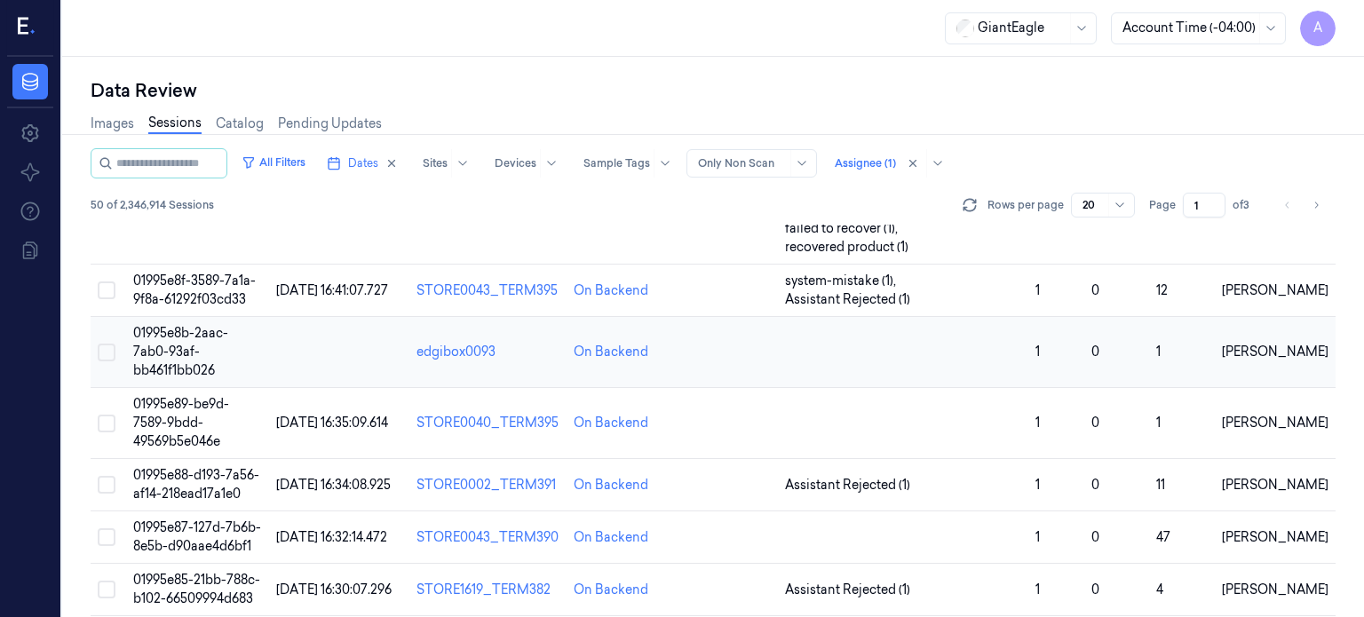
click at [193, 325] on span "01995e8b-2aac-7ab0-93af-bb461f1bb026" at bounding box center [180, 351] width 95 height 53
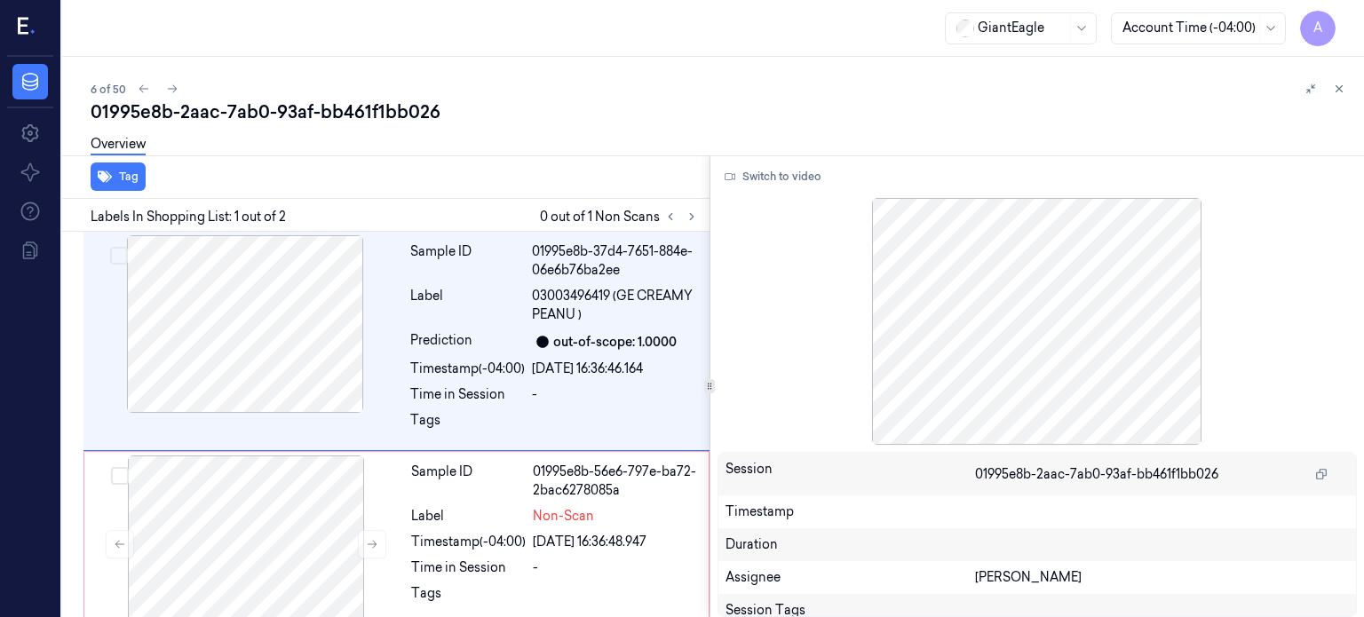
drag, startPoint x: 353, startPoint y: 3, endPoint x: 289, endPoint y: 73, distance: 95.5
click at [289, 73] on div "6 of 50 01995e8b-2aac-7ab0-93af-bb461f1bb026 Overview Tag Labels In Shopping Li…" at bounding box center [712, 337] width 1301 height 560
click at [434, 315] on div "Label" at bounding box center [467, 305] width 115 height 37
click at [778, 177] on button "Switch to video" at bounding box center [772, 176] width 111 height 28
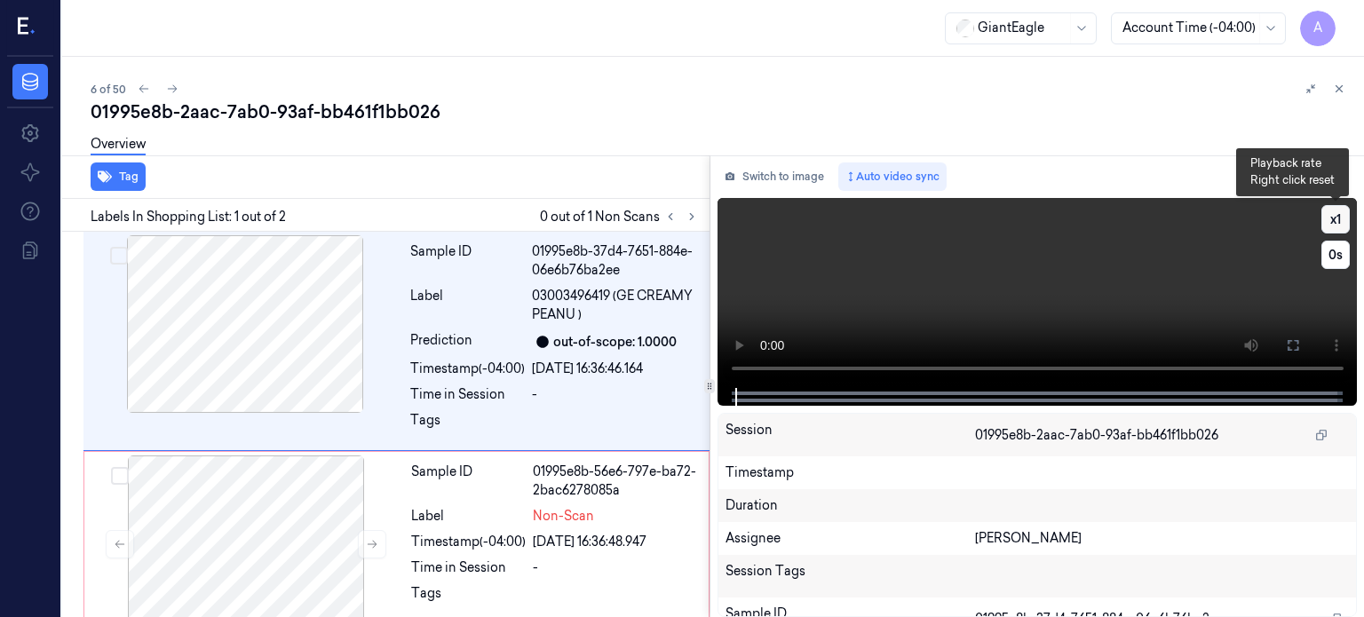
click at [1340, 217] on button "x 1" at bounding box center [1335, 219] width 28 height 28
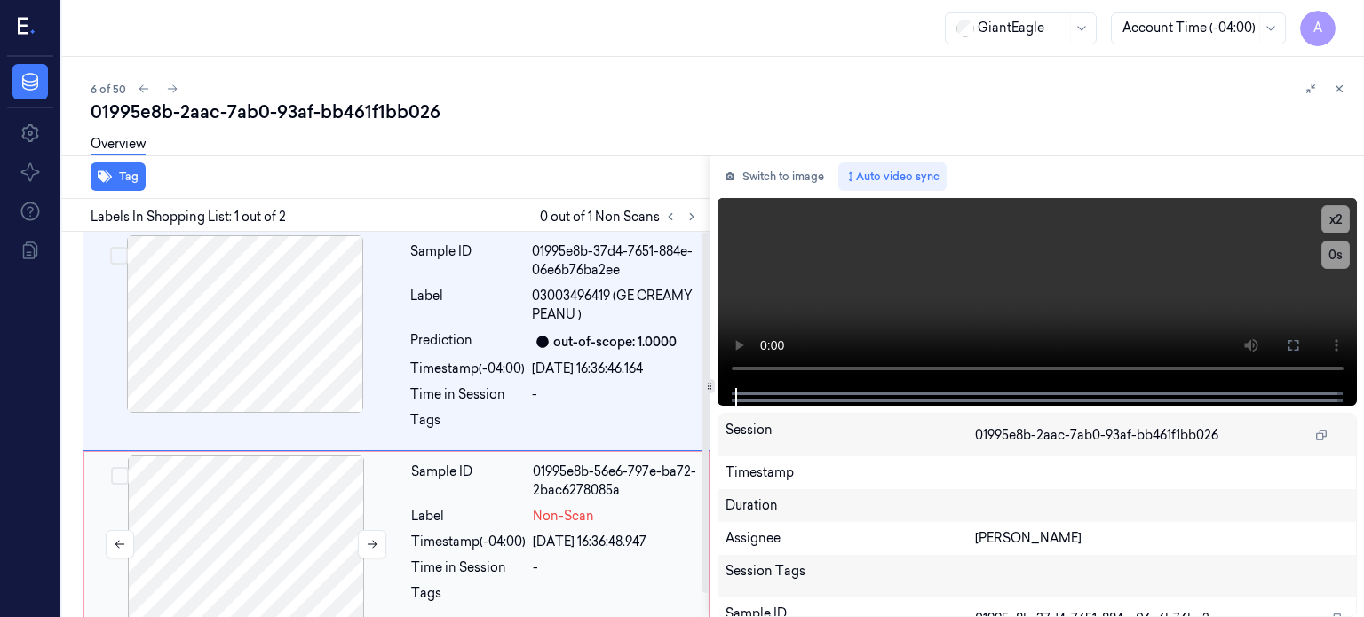
click at [249, 581] on div at bounding box center [246, 544] width 316 height 178
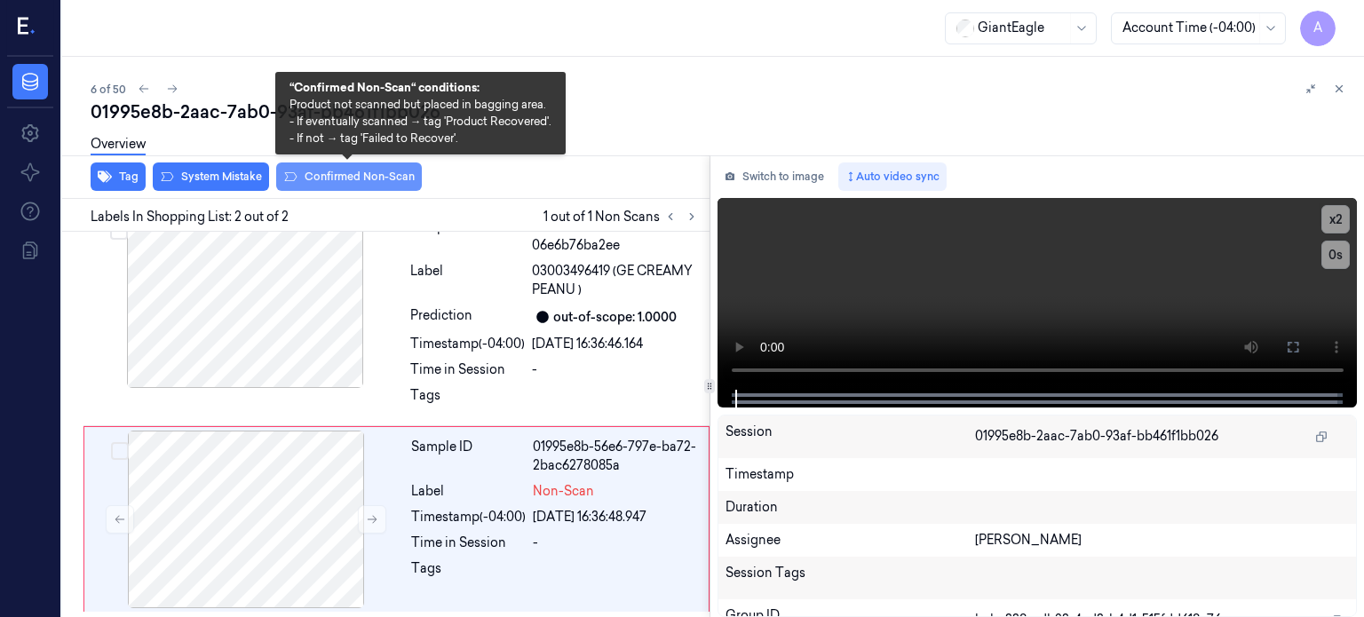
click at [348, 179] on button "Confirmed Non-Scan" at bounding box center [349, 176] width 146 height 28
click at [339, 175] on button "Confirmed Non-Scan" at bounding box center [349, 176] width 146 height 28
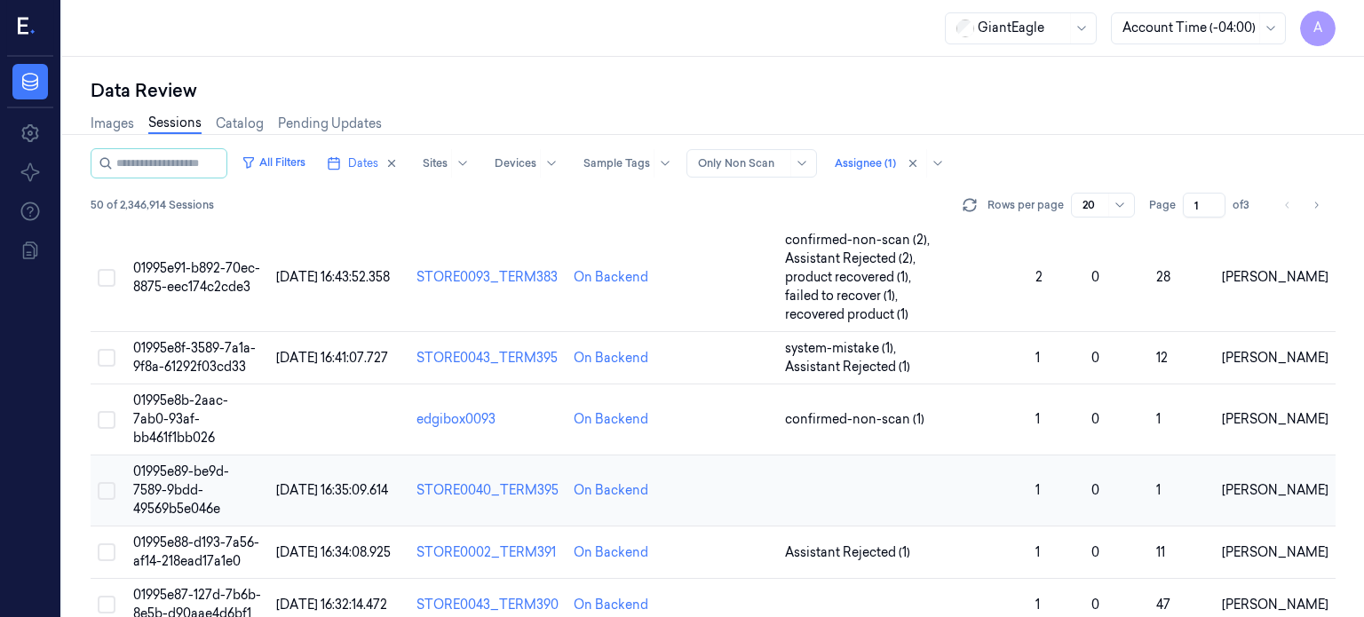
scroll to position [234, 0]
click at [154, 463] on span "01995e89-be9d-7589-9bdd-49569b5e046e" at bounding box center [181, 489] width 96 height 53
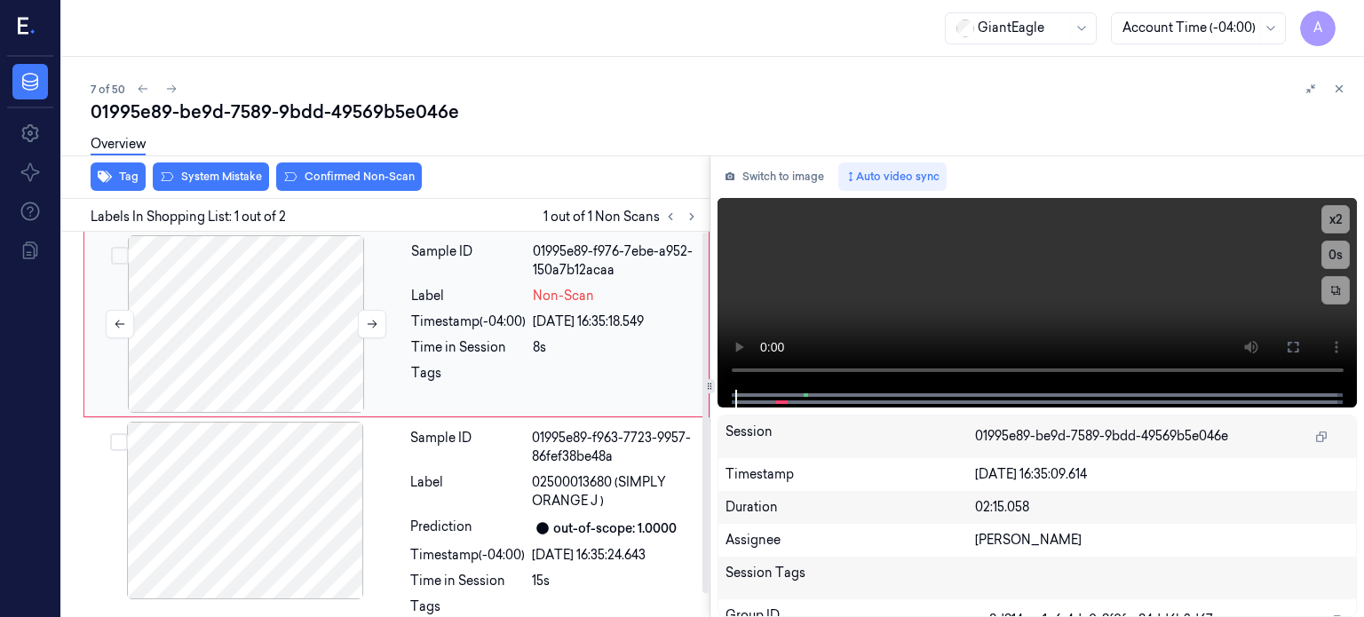
click at [238, 336] on div at bounding box center [246, 324] width 316 height 178
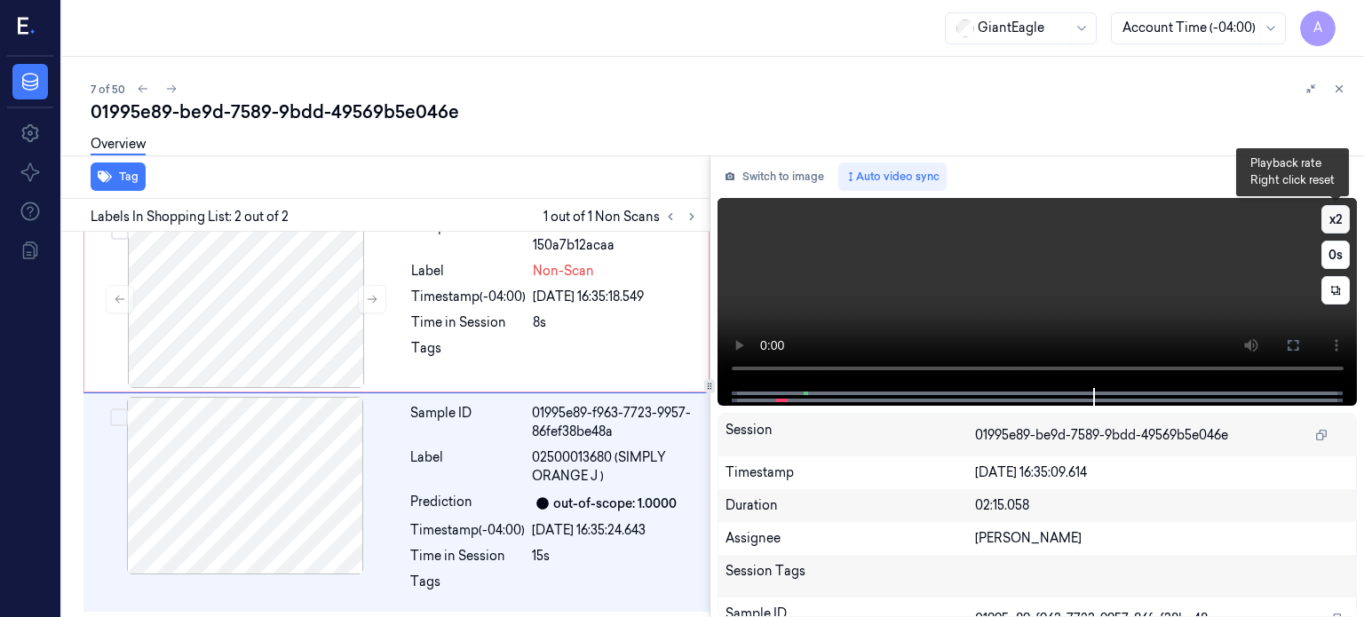
click at [1332, 217] on button "x 2" at bounding box center [1335, 219] width 28 height 28
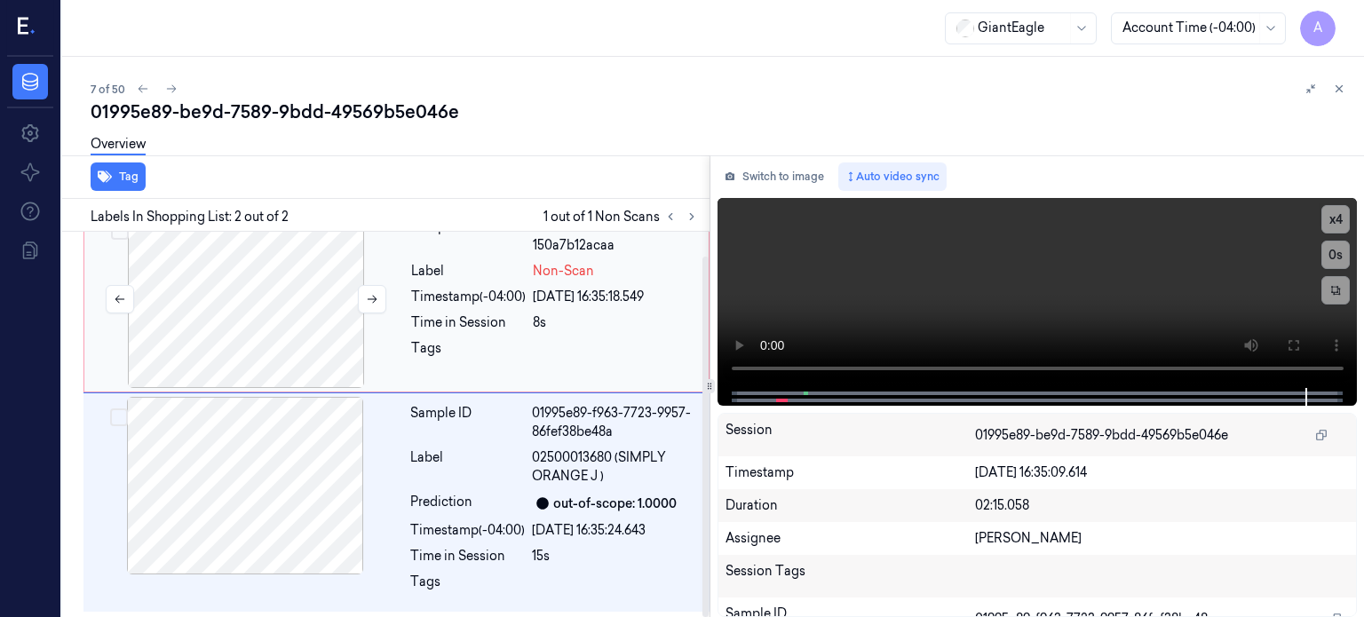
click at [217, 316] on div at bounding box center [246, 299] width 316 height 178
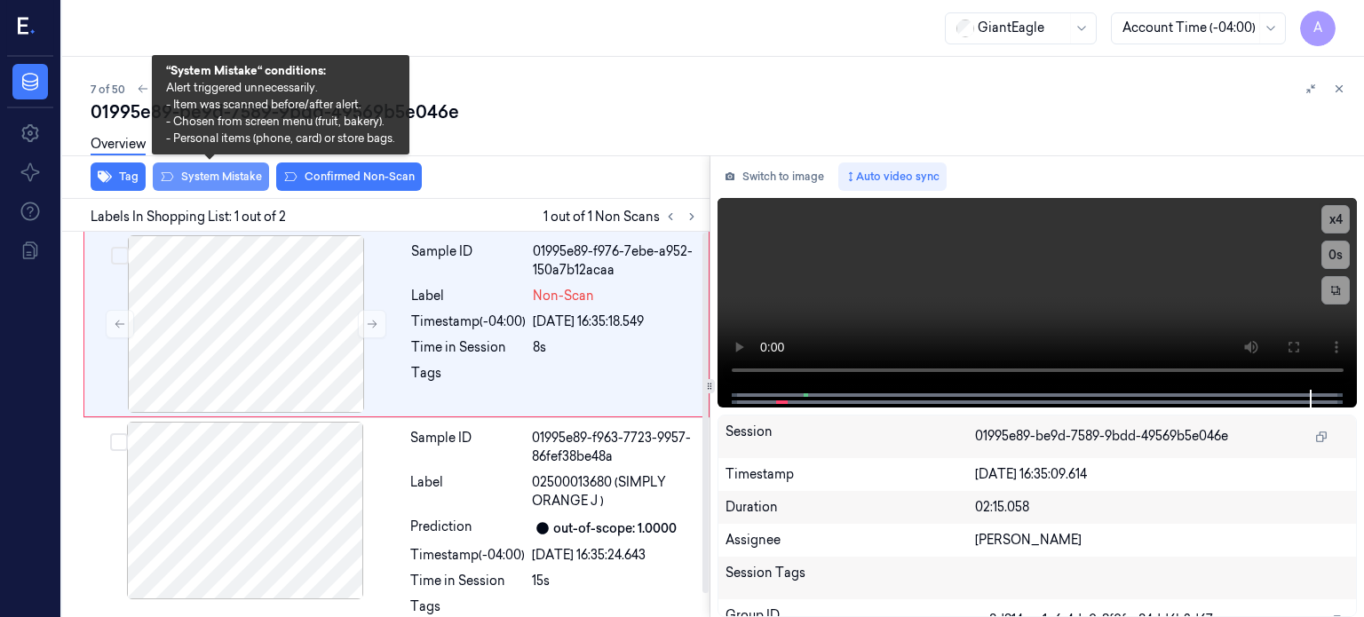
click at [213, 175] on button "System Mistake" at bounding box center [211, 176] width 116 height 28
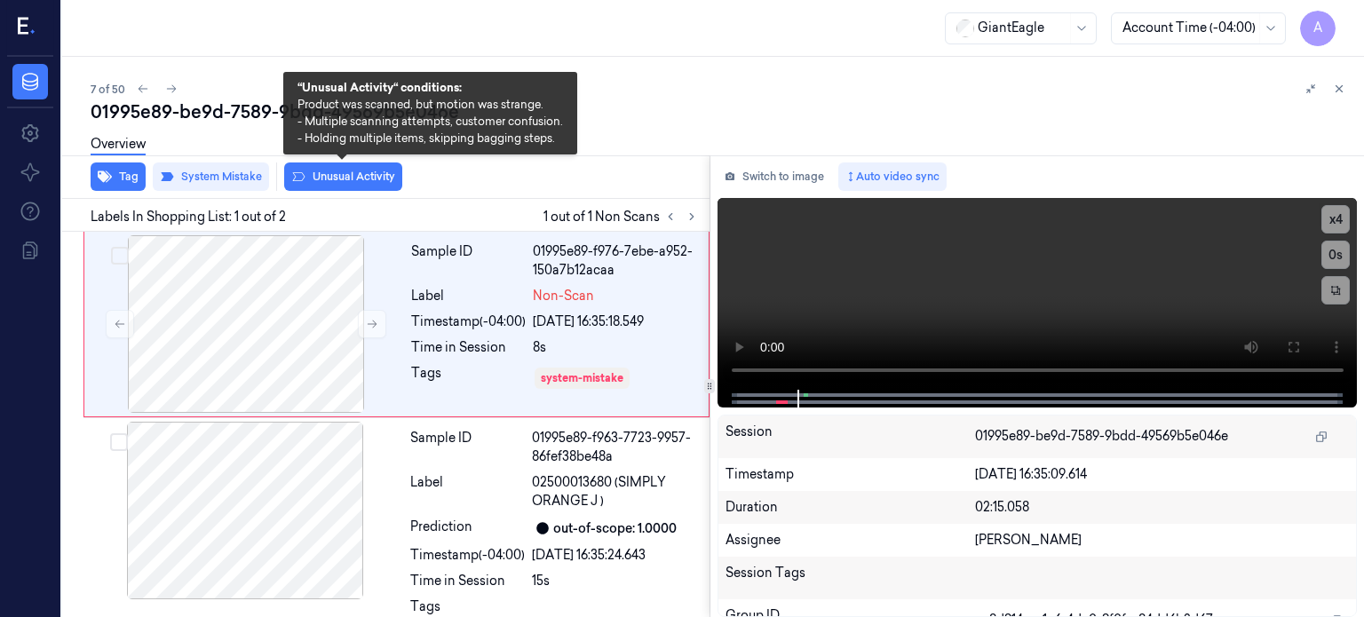
scroll to position [25, 0]
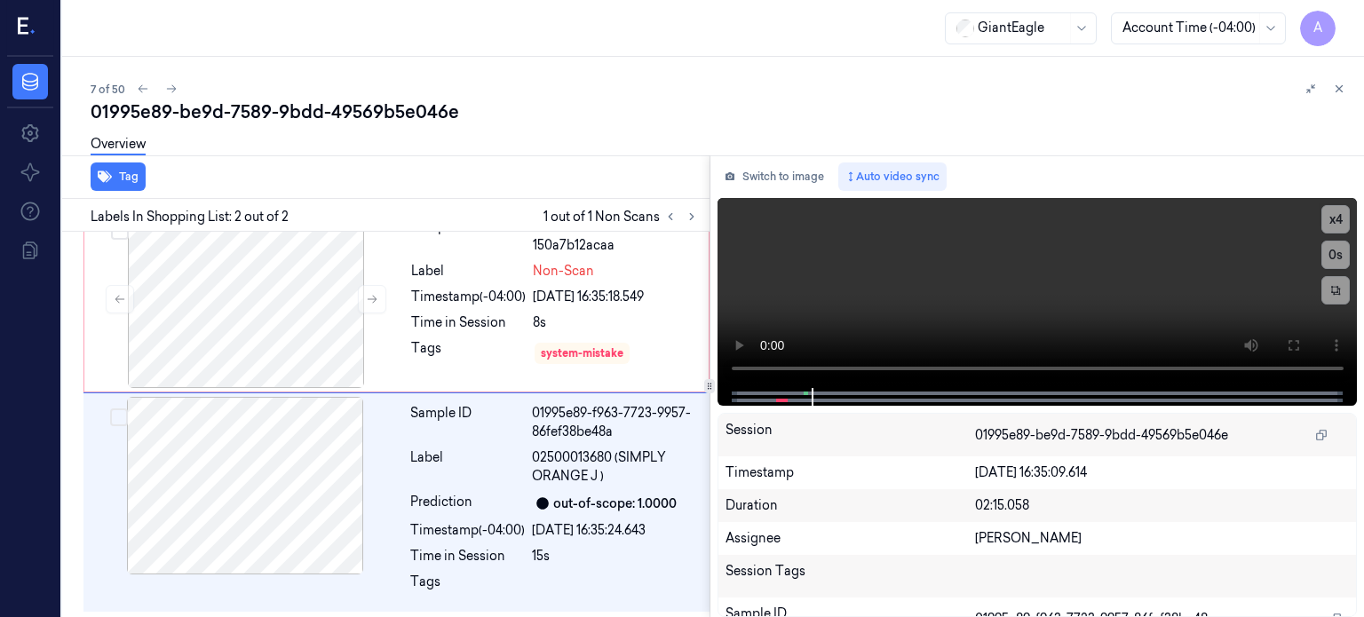
click at [352, 173] on div "Tag" at bounding box center [382, 176] width 654 height 43
click at [289, 304] on div at bounding box center [246, 299] width 316 height 178
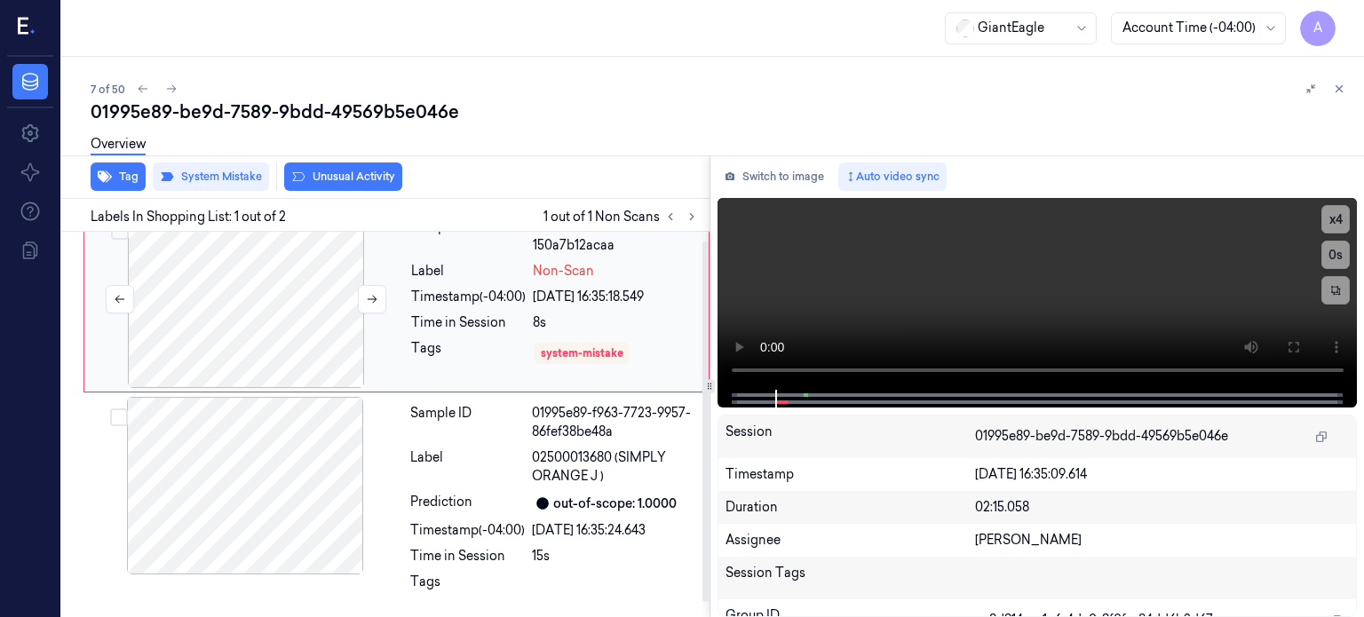
scroll to position [0, 0]
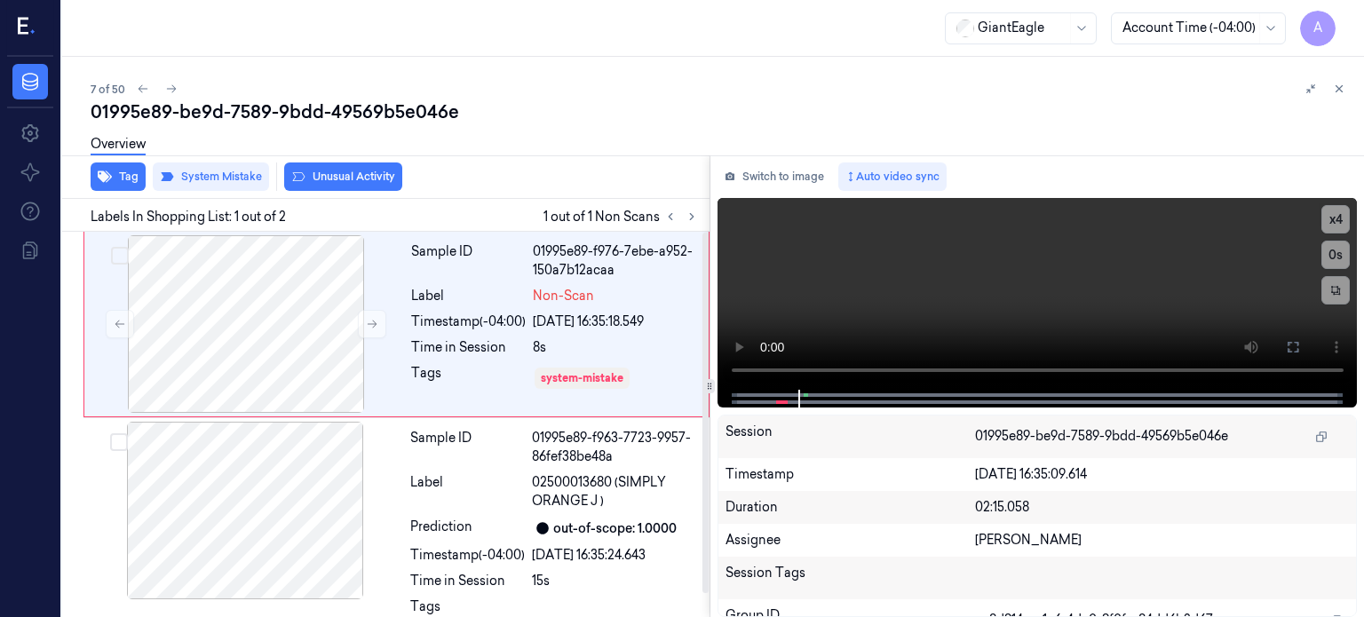
click at [322, 165] on div "Overview" at bounding box center [720, 146] width 1259 height 45
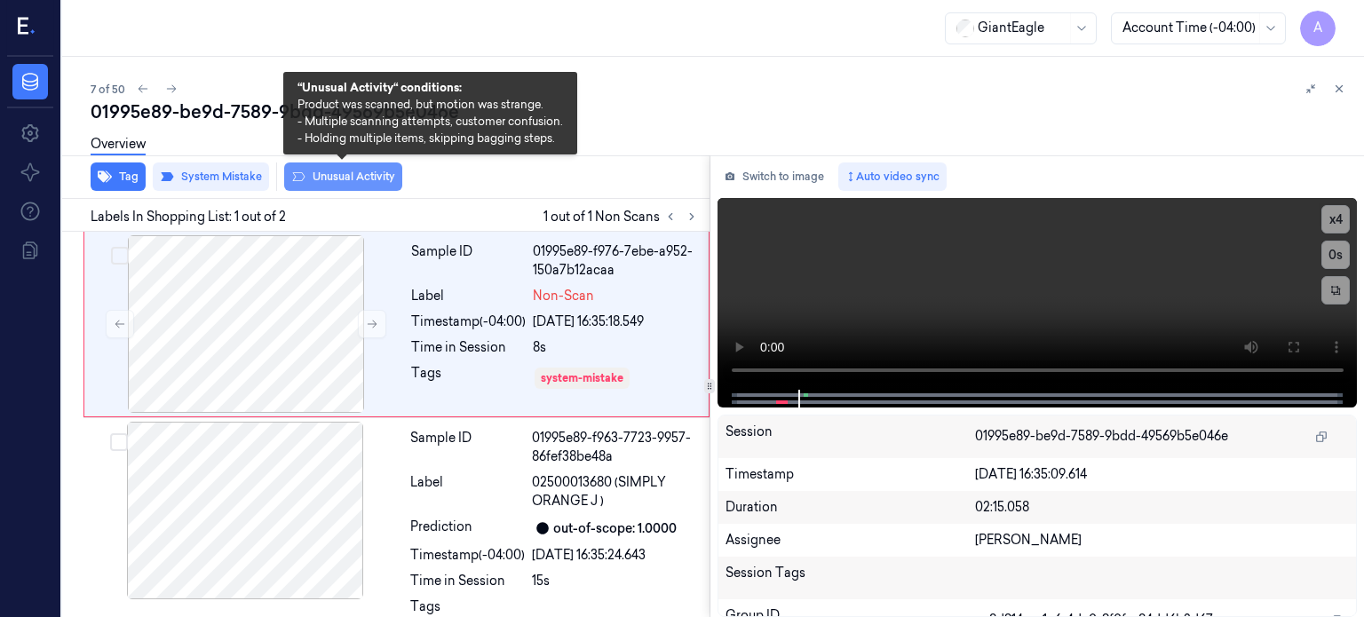
click at [347, 173] on button "Unusual Activity" at bounding box center [343, 176] width 118 height 28
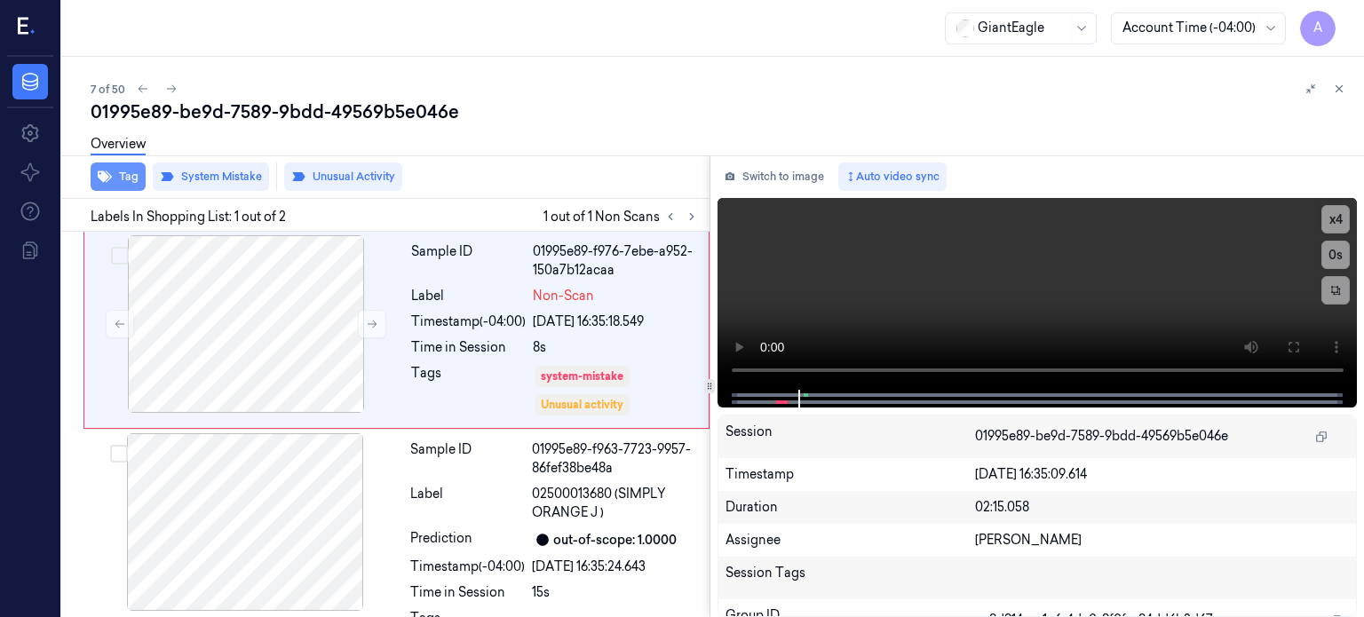
click at [130, 172] on button "Tag" at bounding box center [118, 176] width 55 height 28
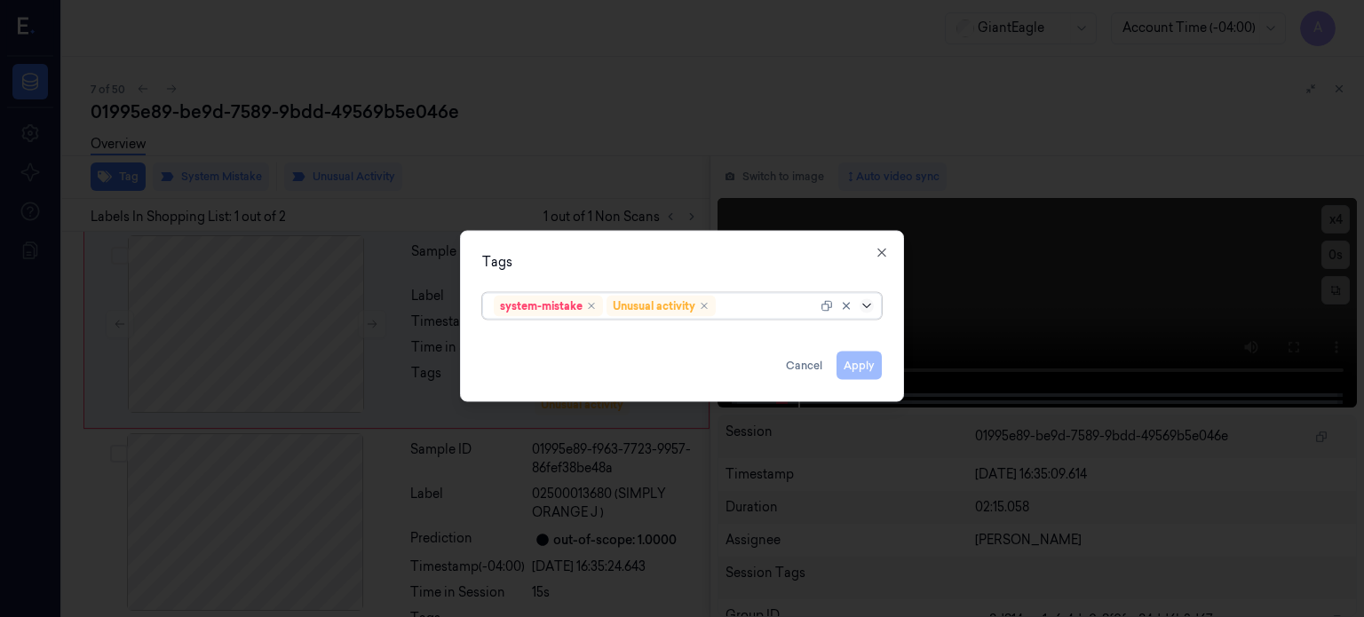
click at [865, 304] on icon at bounding box center [866, 305] width 14 height 14
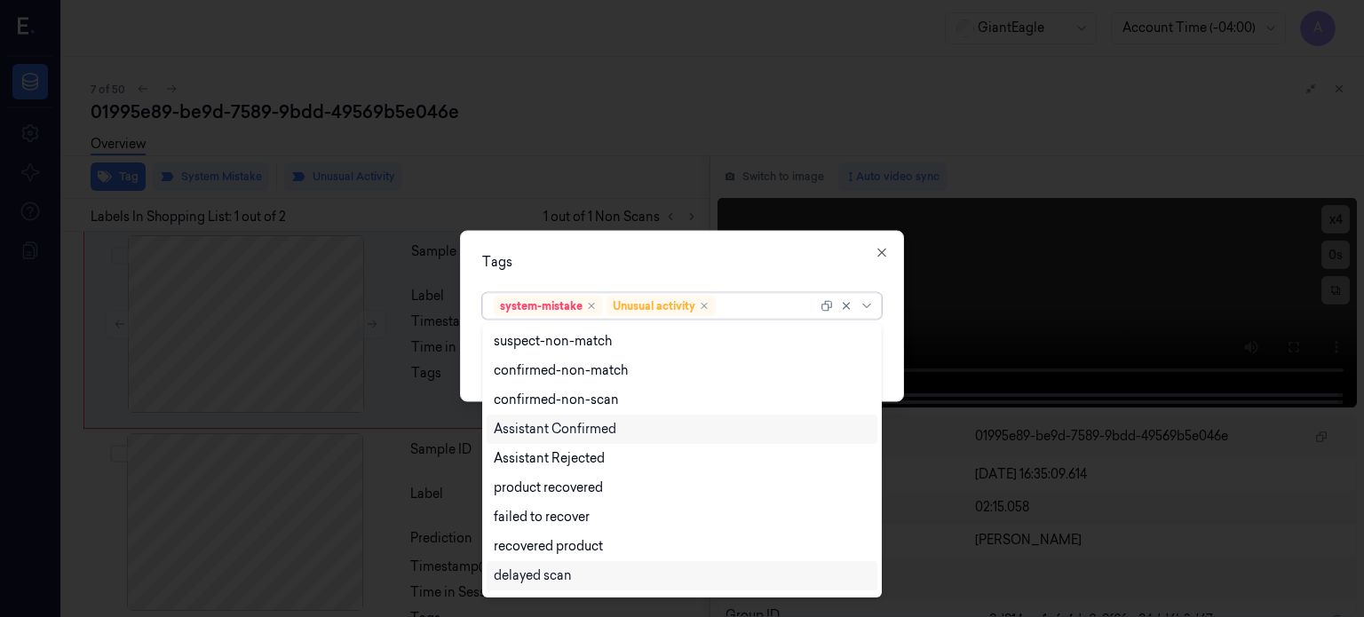
scroll to position [144, 0]
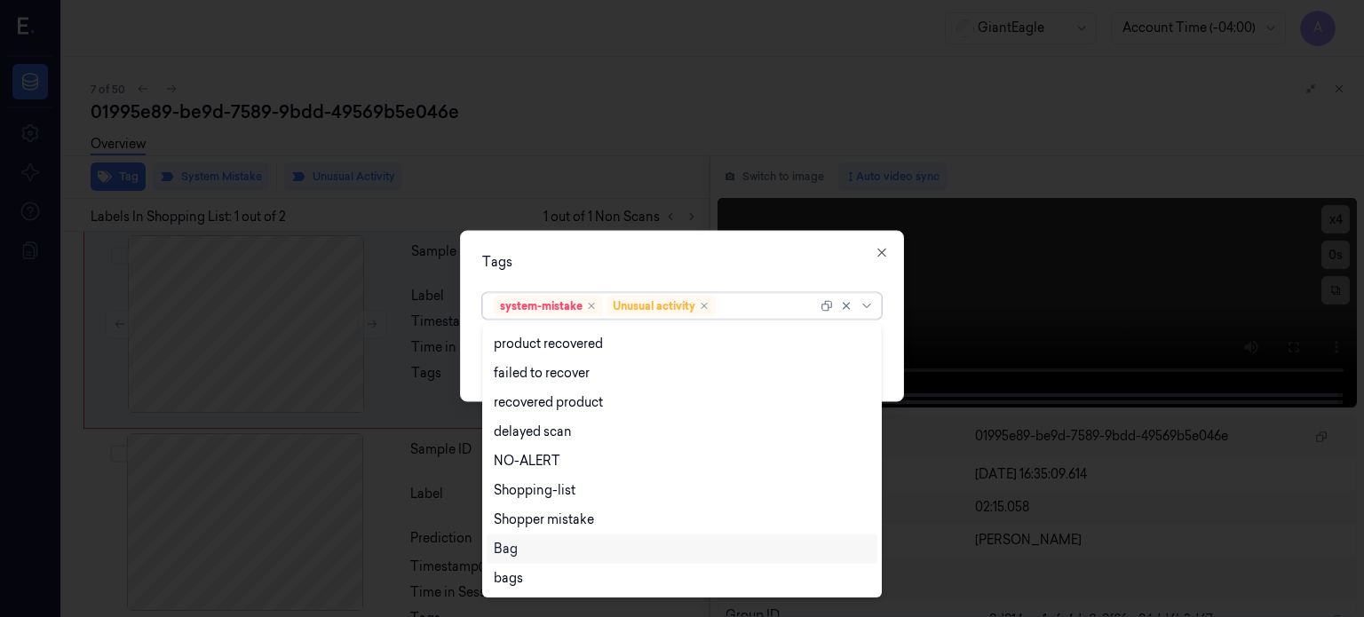
click at [506, 549] on div "Bag" at bounding box center [506, 549] width 24 height 19
click at [829, 262] on div "Tags" at bounding box center [681, 261] width 399 height 19
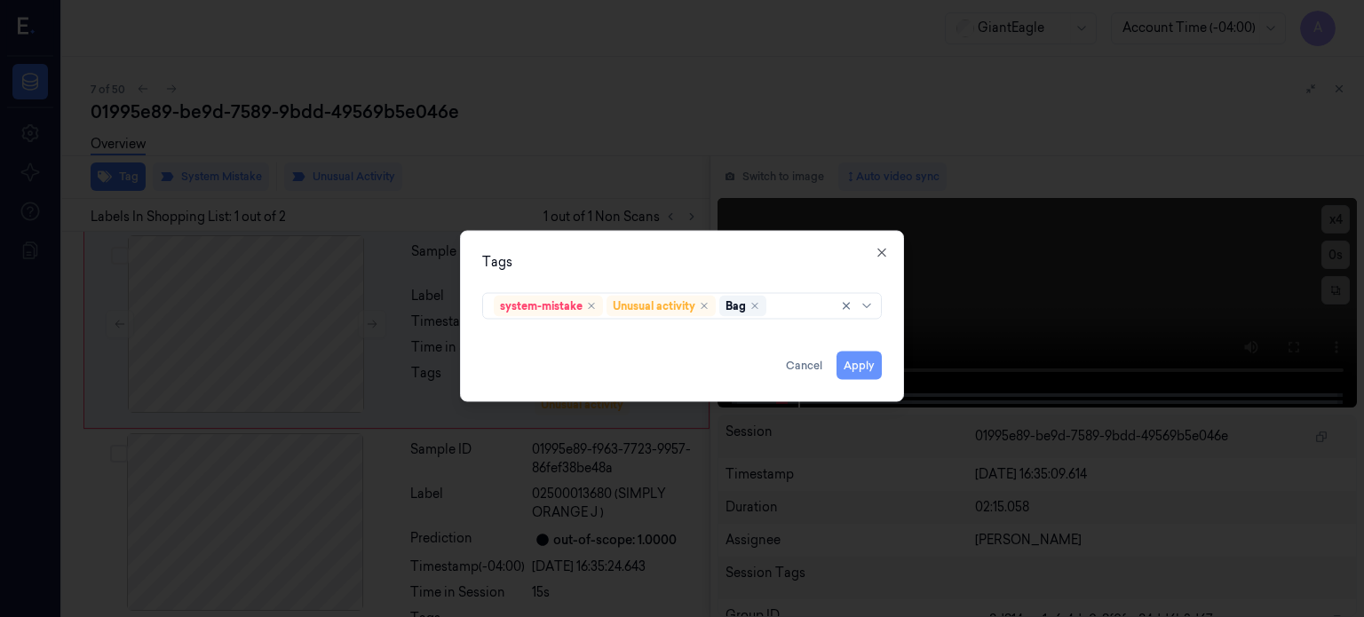
click at [859, 362] on button "Apply" at bounding box center [858, 365] width 45 height 28
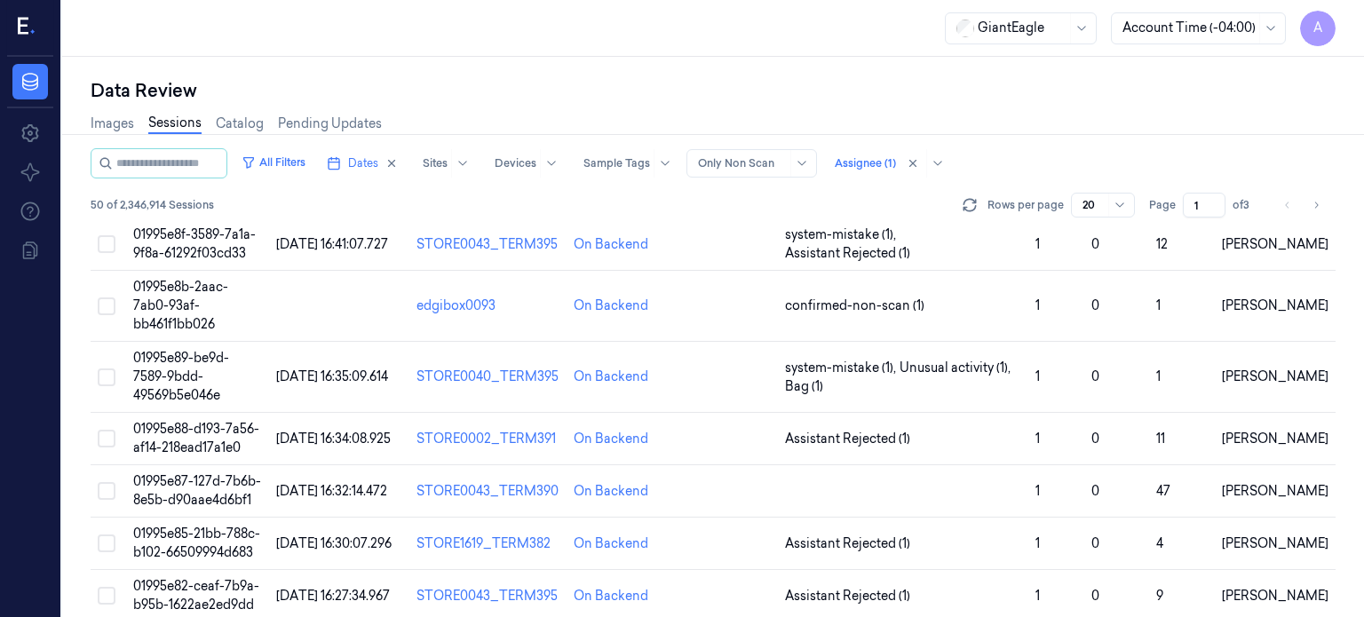
scroll to position [353, 0]
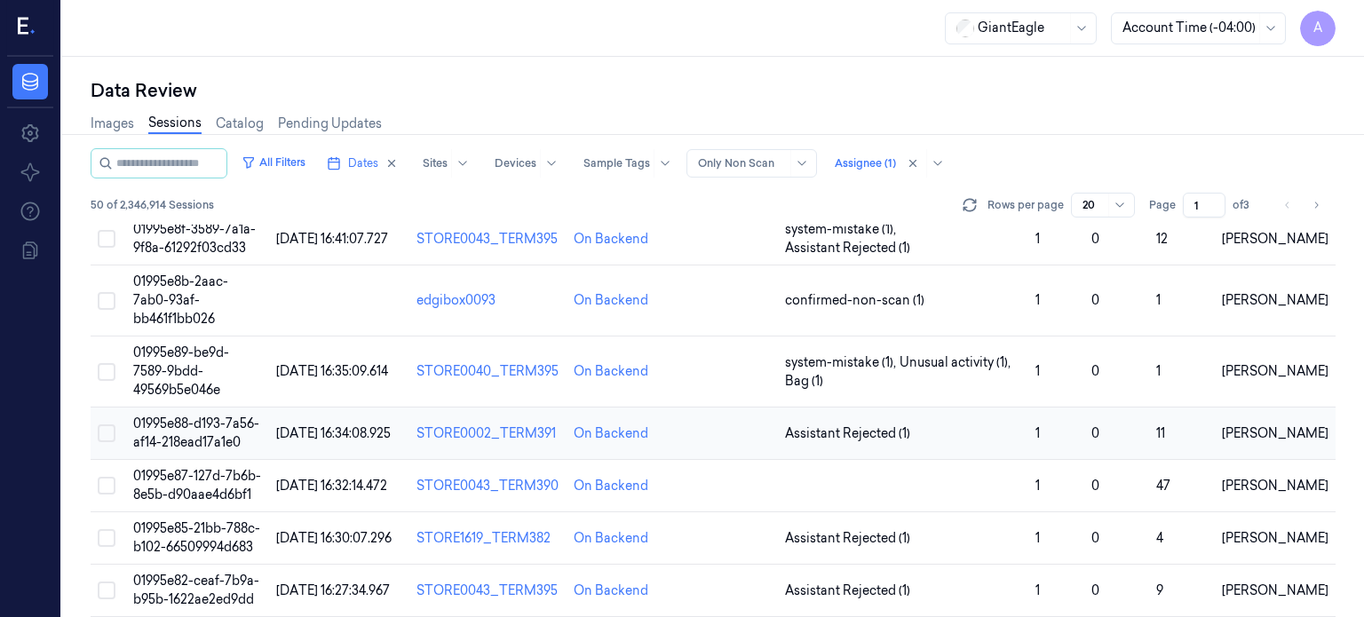
click at [203, 415] on span "01995e88-d193-7a56-af14-218ead17a1e0" at bounding box center [196, 432] width 126 height 35
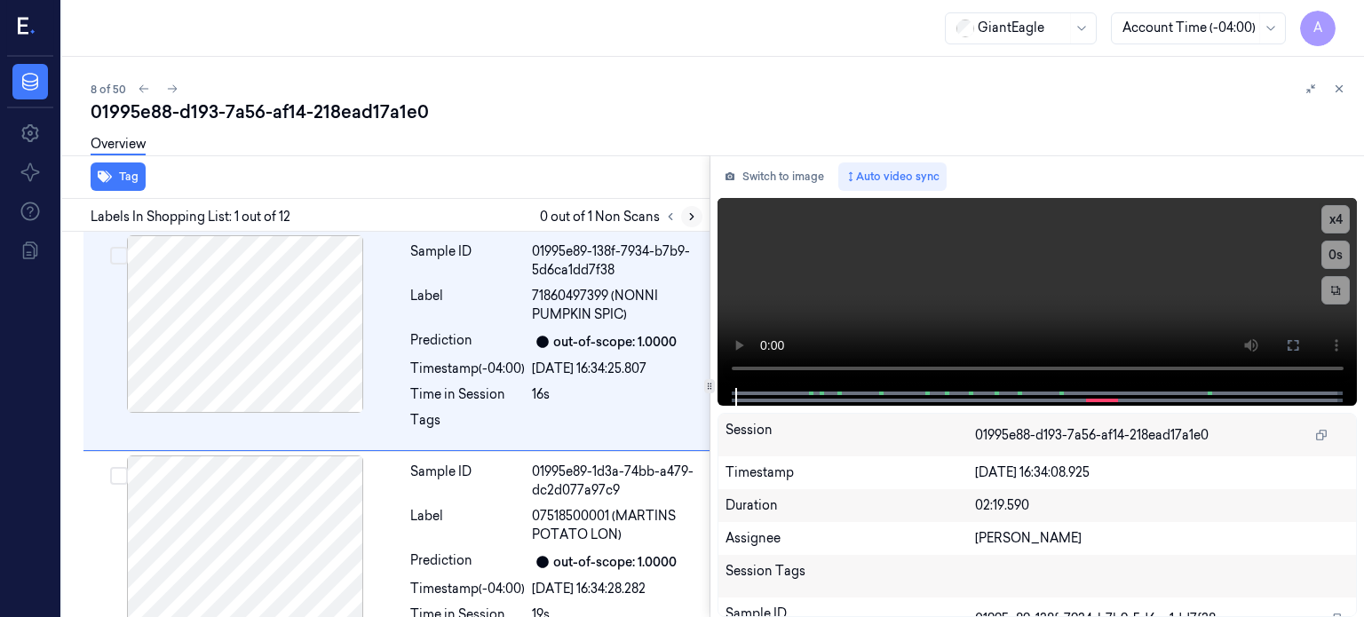
click at [692, 219] on icon at bounding box center [691, 216] width 12 height 12
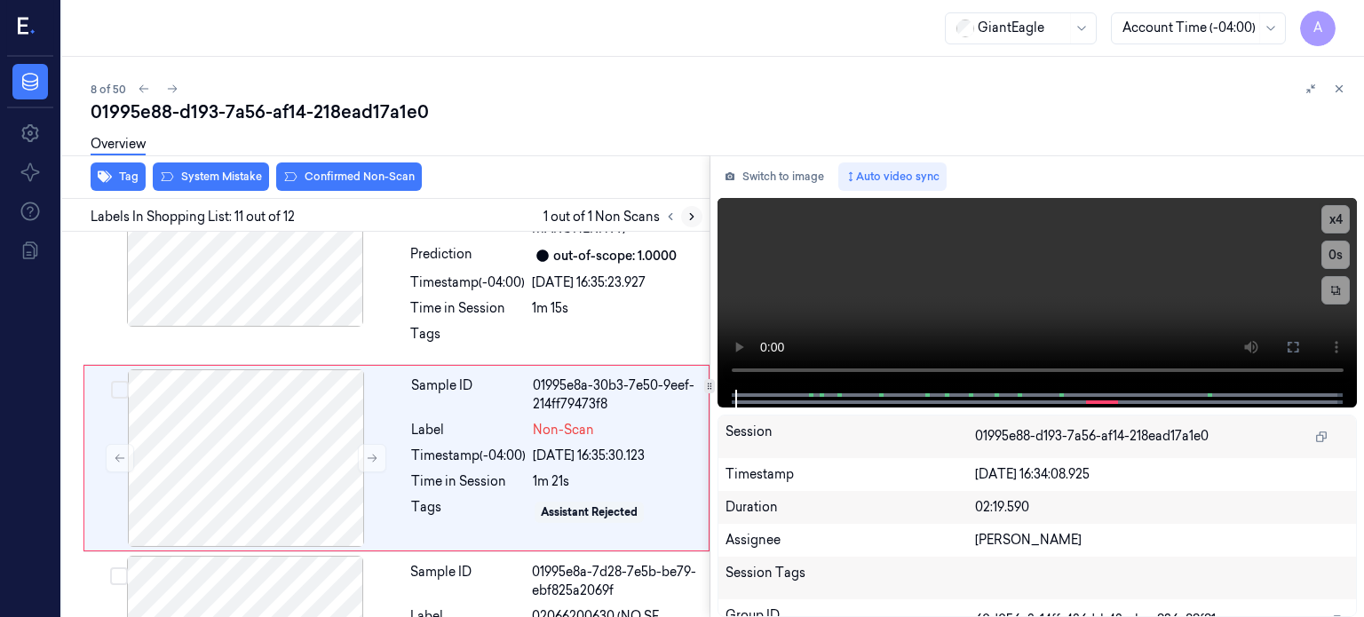
scroll to position [2097, 0]
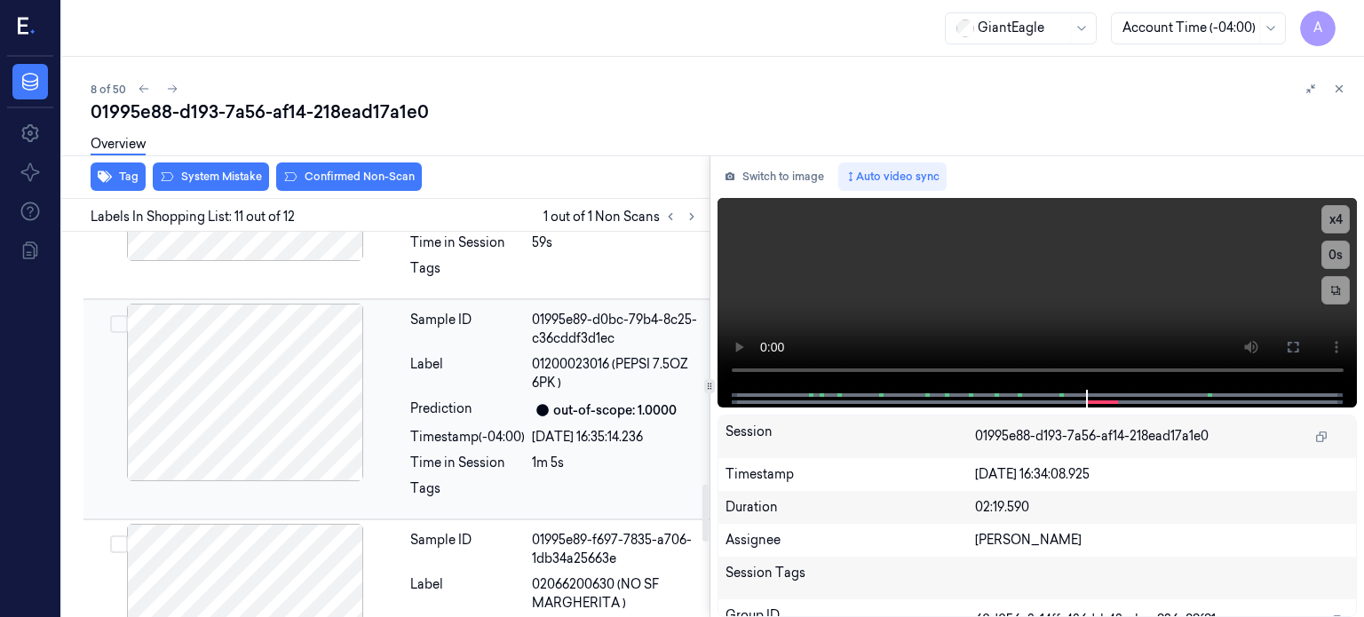
click at [232, 385] on div at bounding box center [245, 393] width 316 height 178
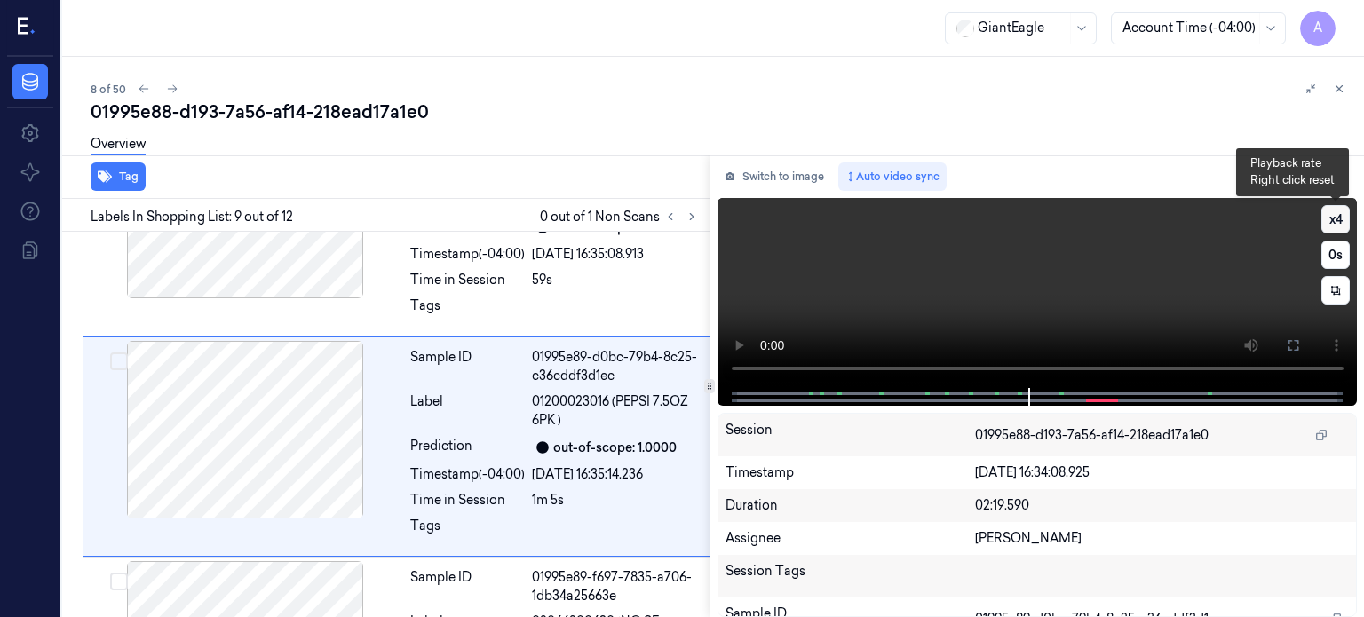
click at [1338, 227] on button "x 4" at bounding box center [1335, 219] width 28 height 28
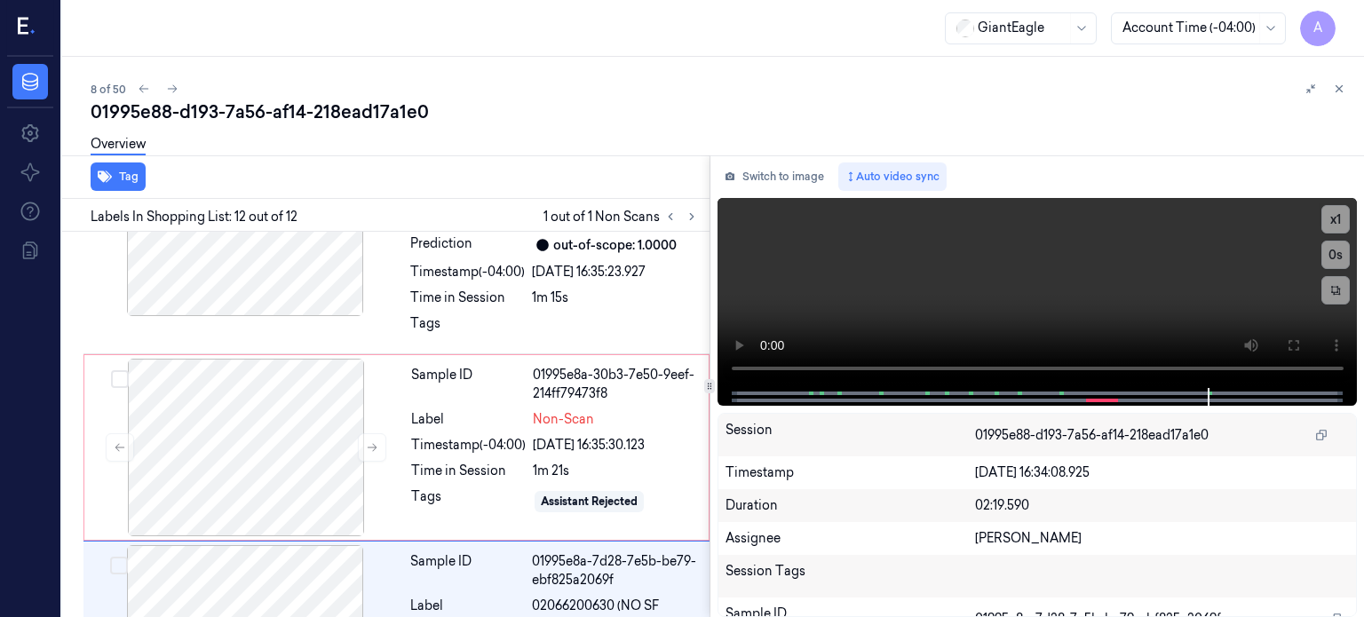
scroll to position [2223, 0]
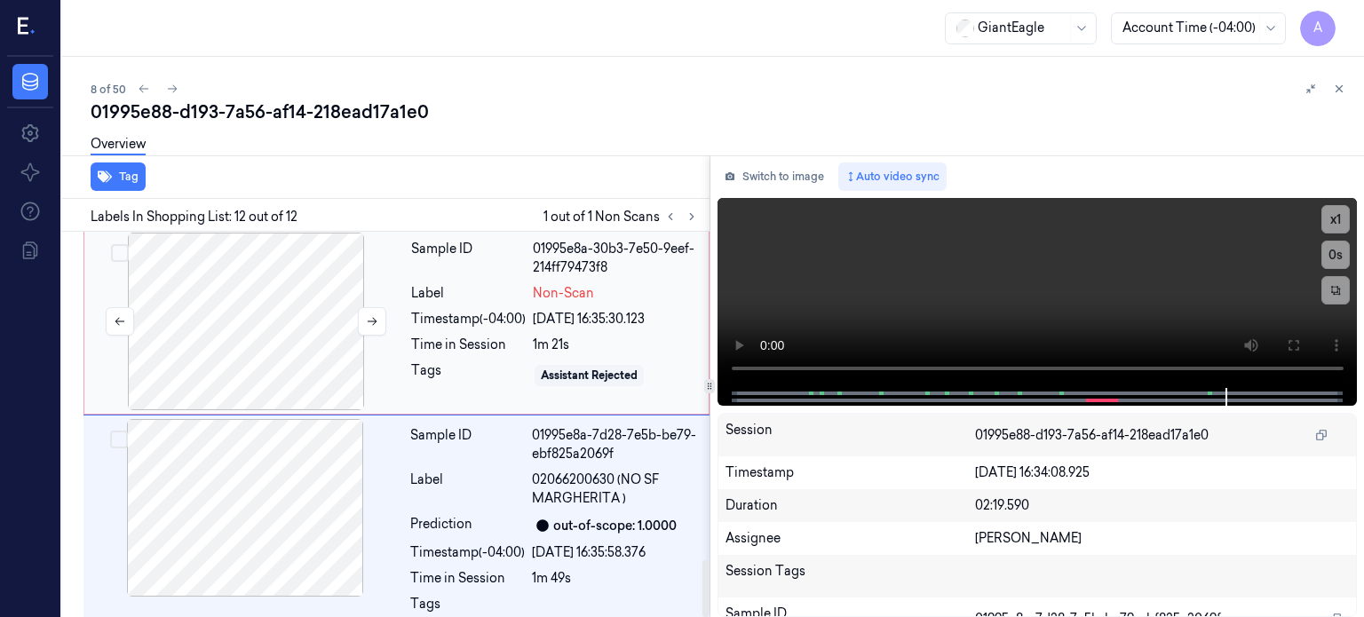
click at [304, 304] on div at bounding box center [246, 322] width 316 height 178
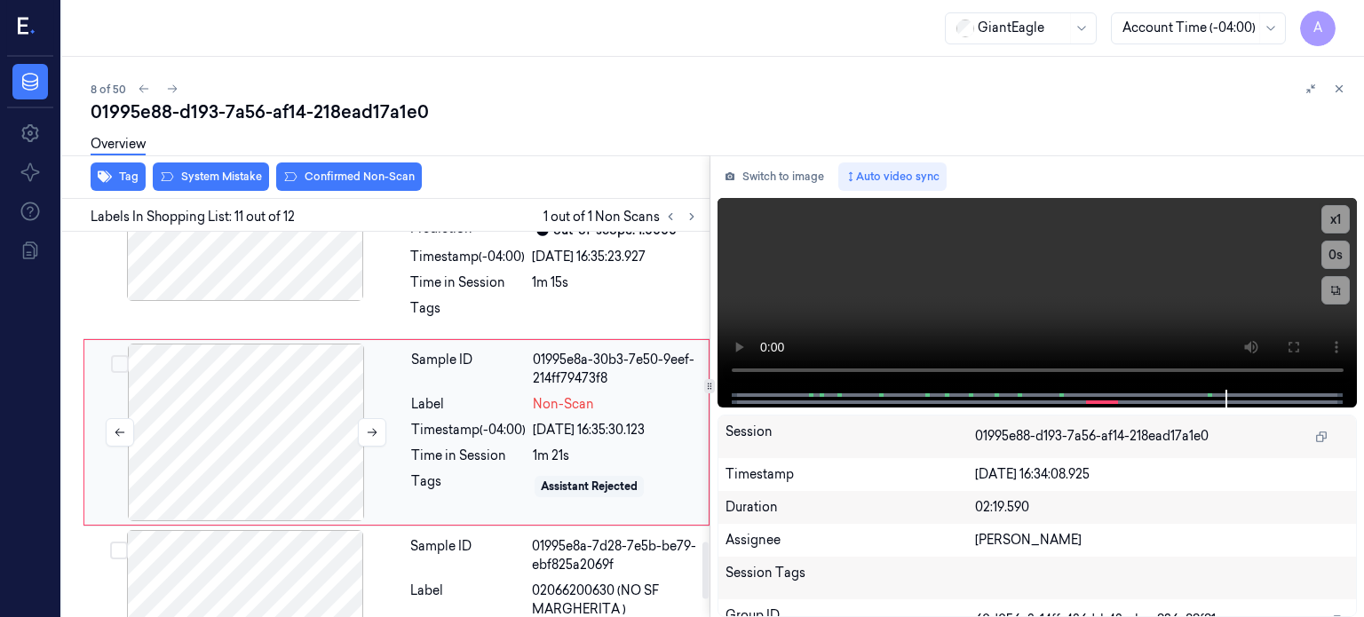
scroll to position [2097, 0]
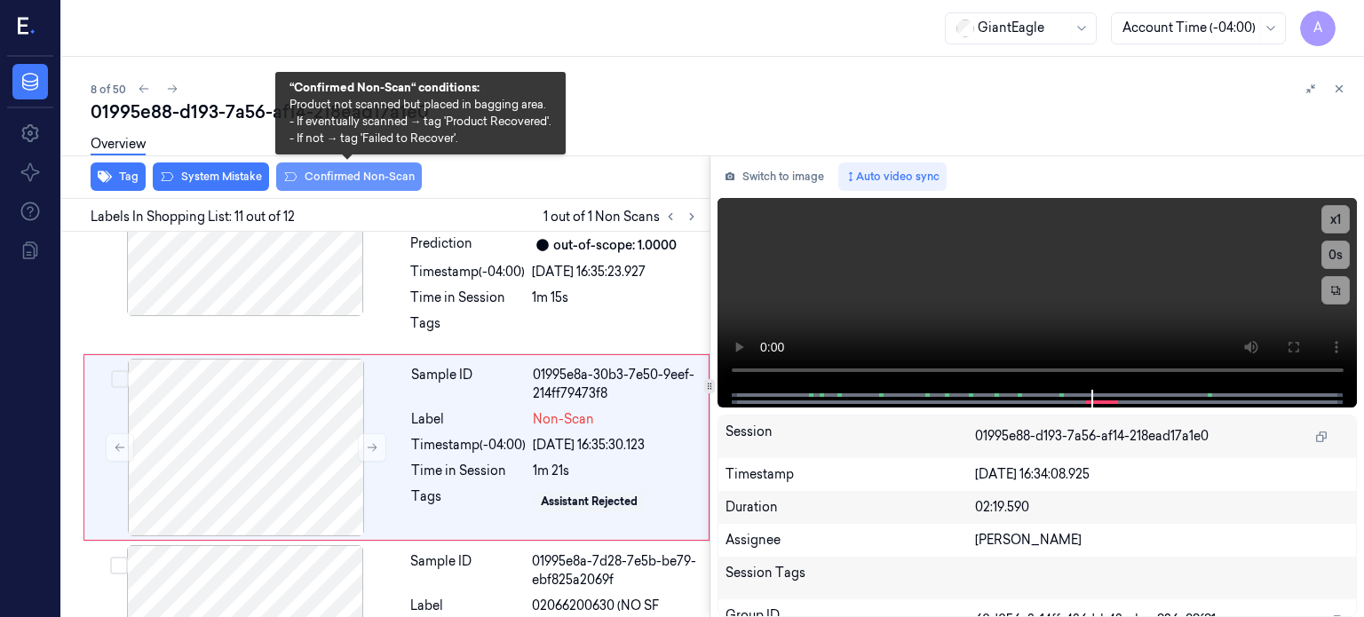
click at [336, 180] on button "Confirmed Non-Scan" at bounding box center [349, 176] width 146 height 28
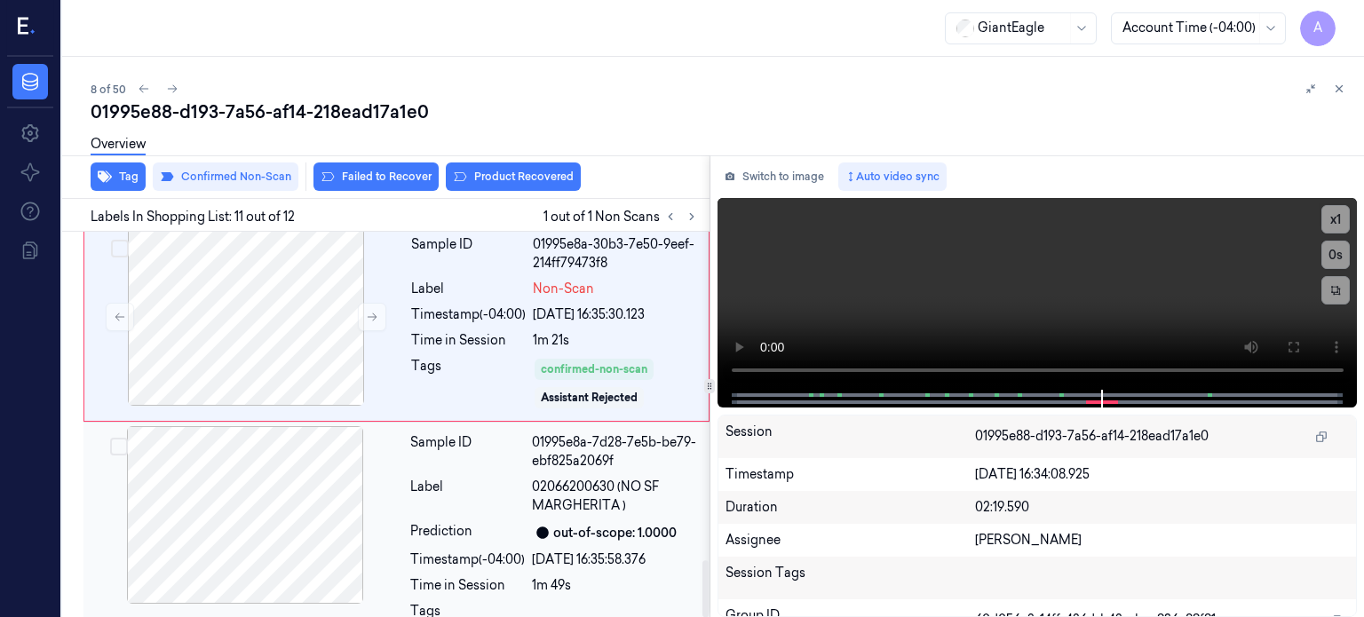
scroll to position [2234, 0]
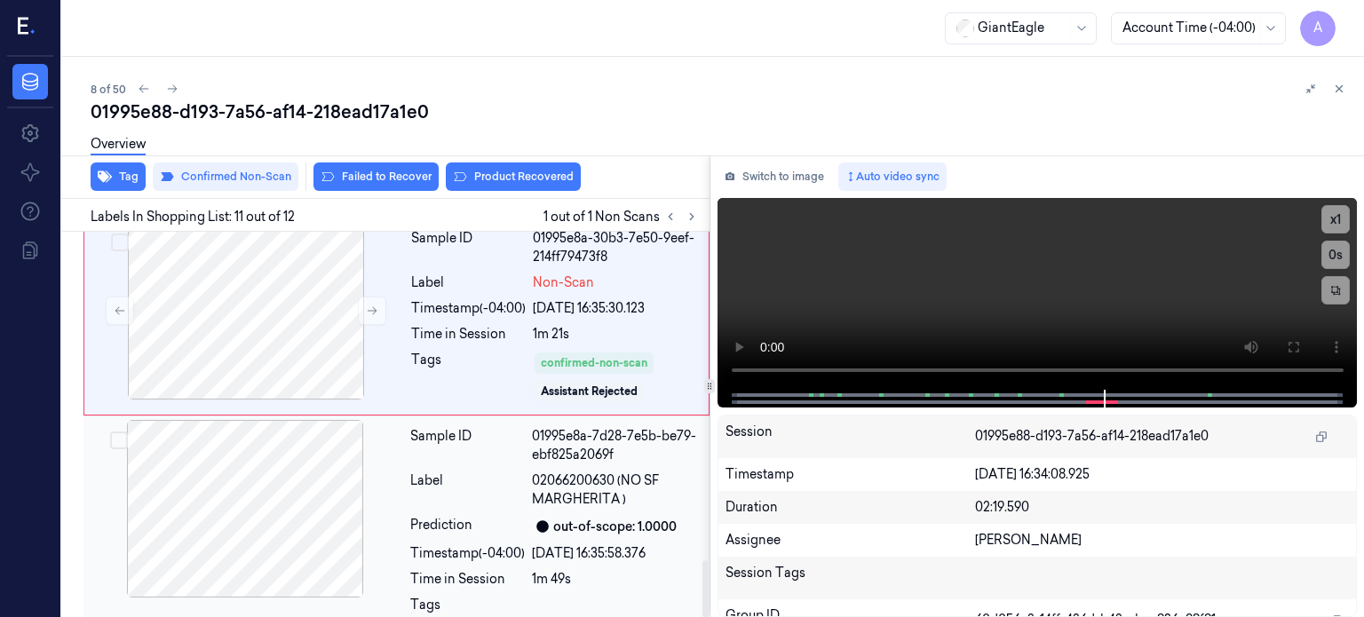
click at [478, 482] on div "Label" at bounding box center [467, 489] width 115 height 37
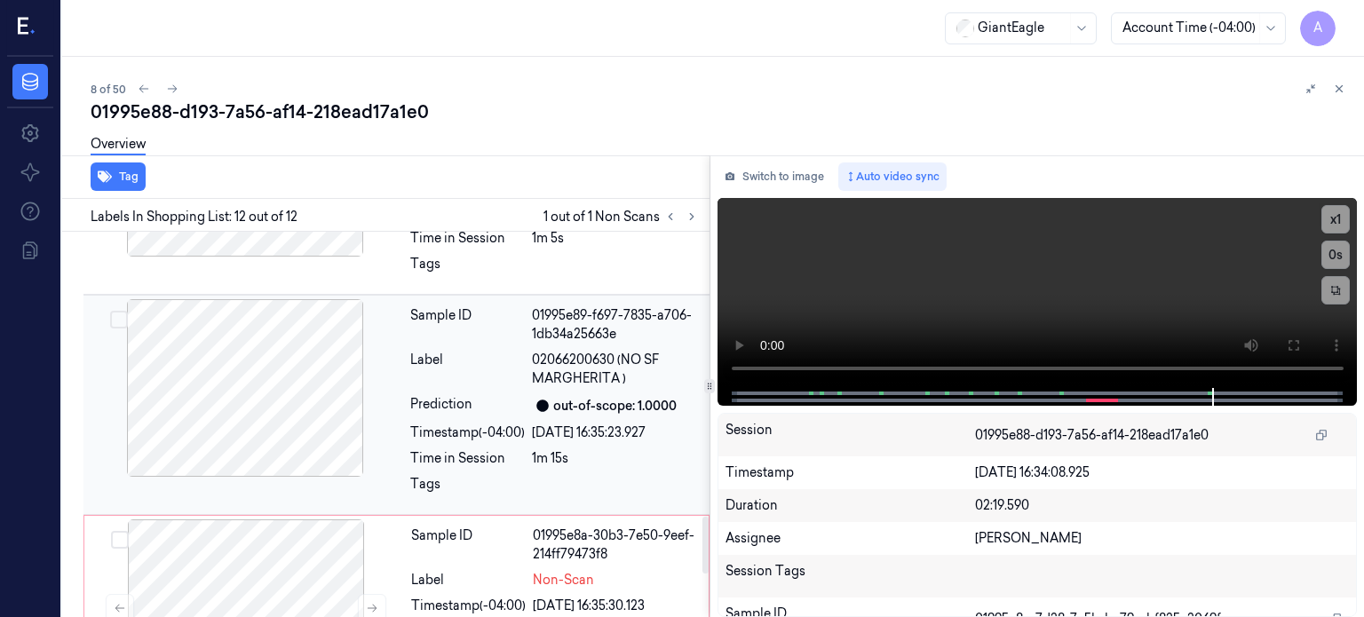
scroll to position [1935, 0]
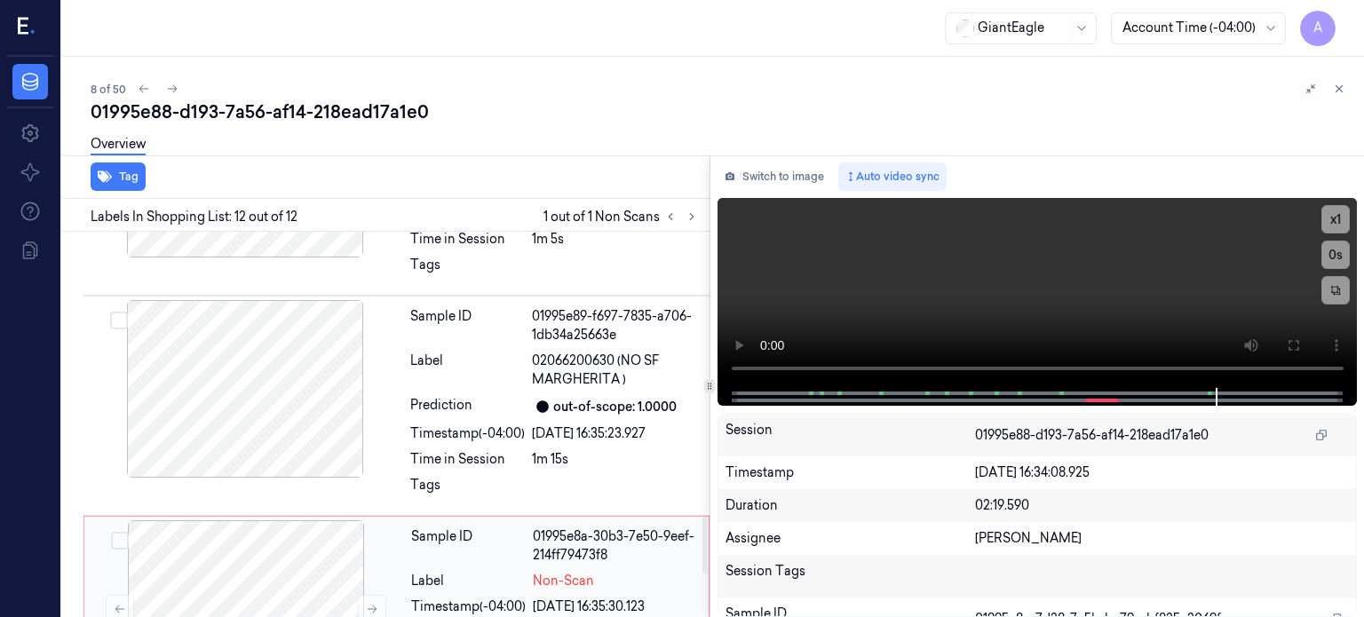
click at [486, 597] on div "Timestamp (-04:00)" at bounding box center [468, 606] width 115 height 19
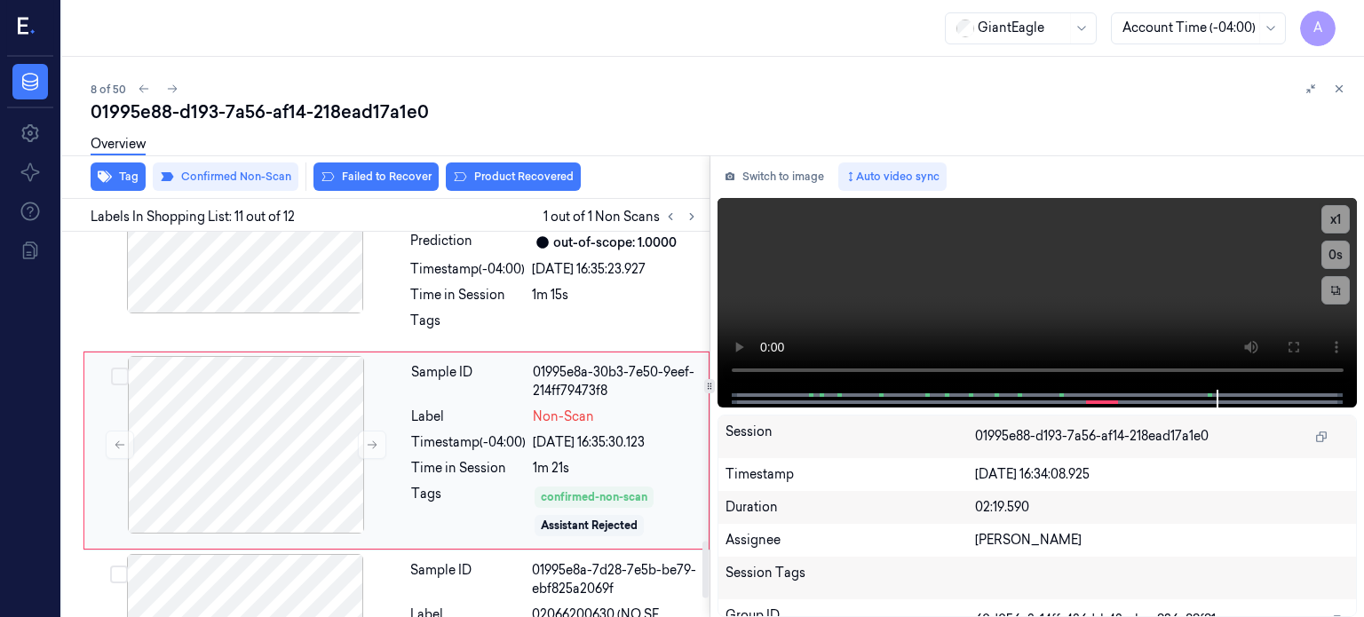
scroll to position [2102, 0]
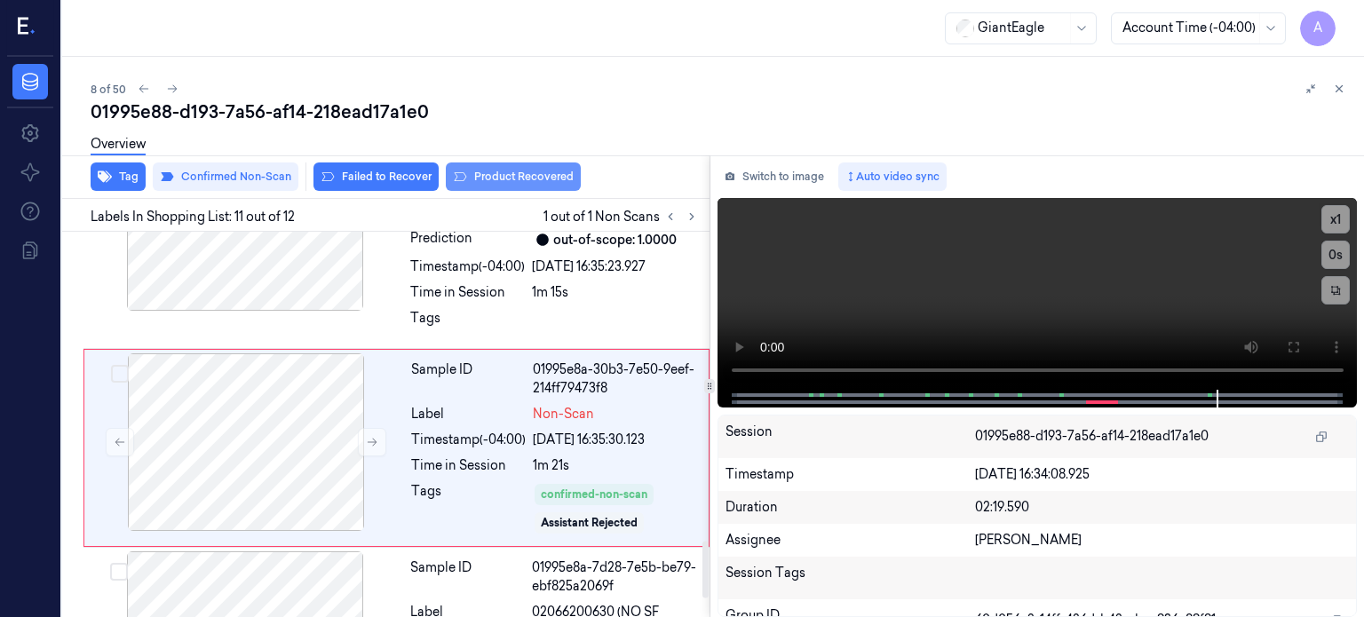
click at [504, 171] on button "Product Recovered" at bounding box center [513, 176] width 135 height 28
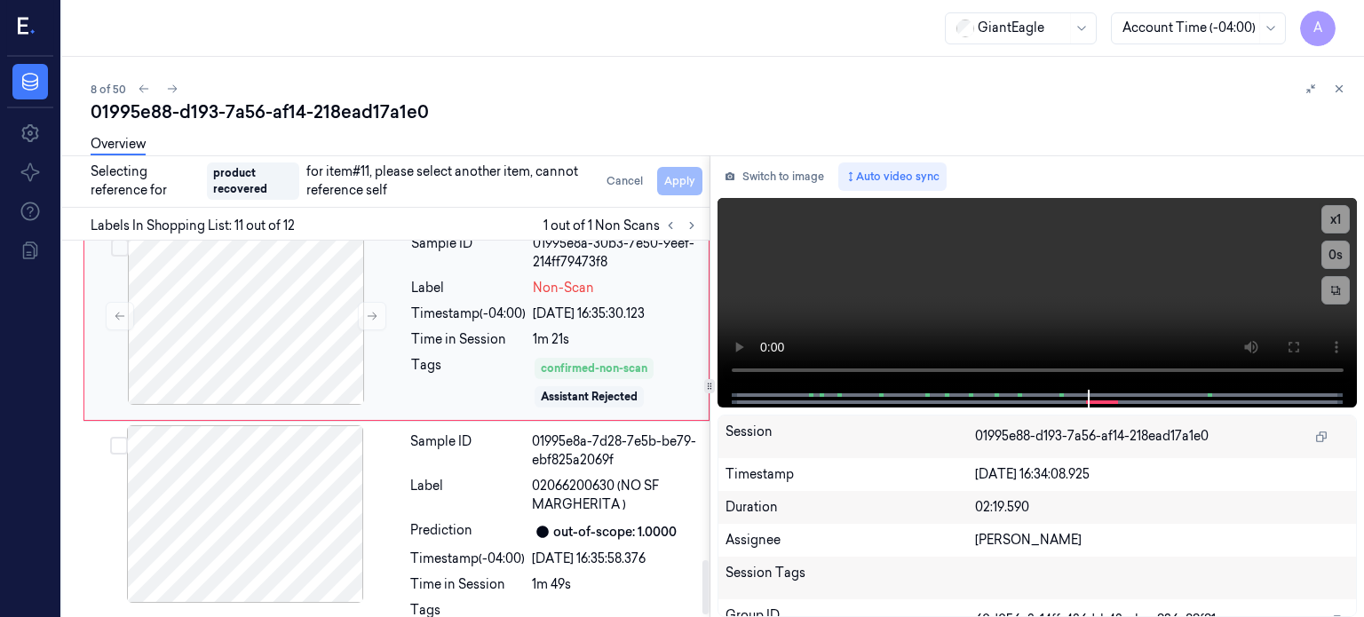
scroll to position [2243, 0]
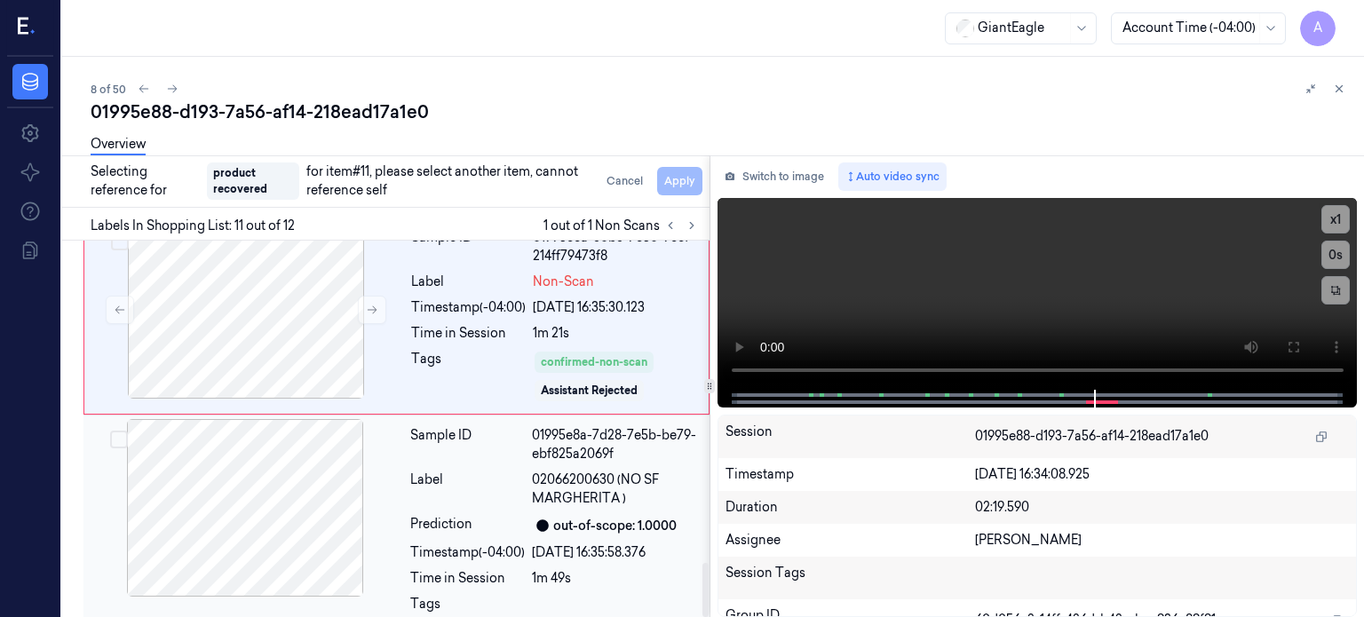
click at [502, 470] on div "Label" at bounding box center [467, 488] width 115 height 37
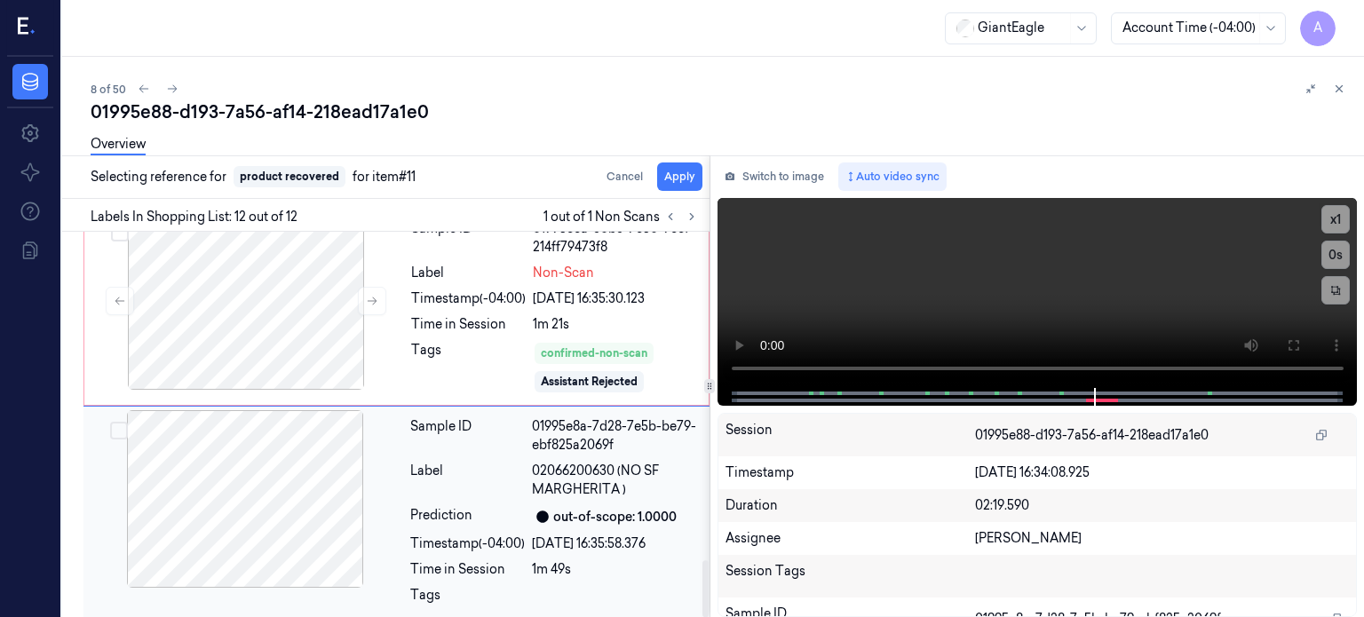
scroll to position [2234, 0]
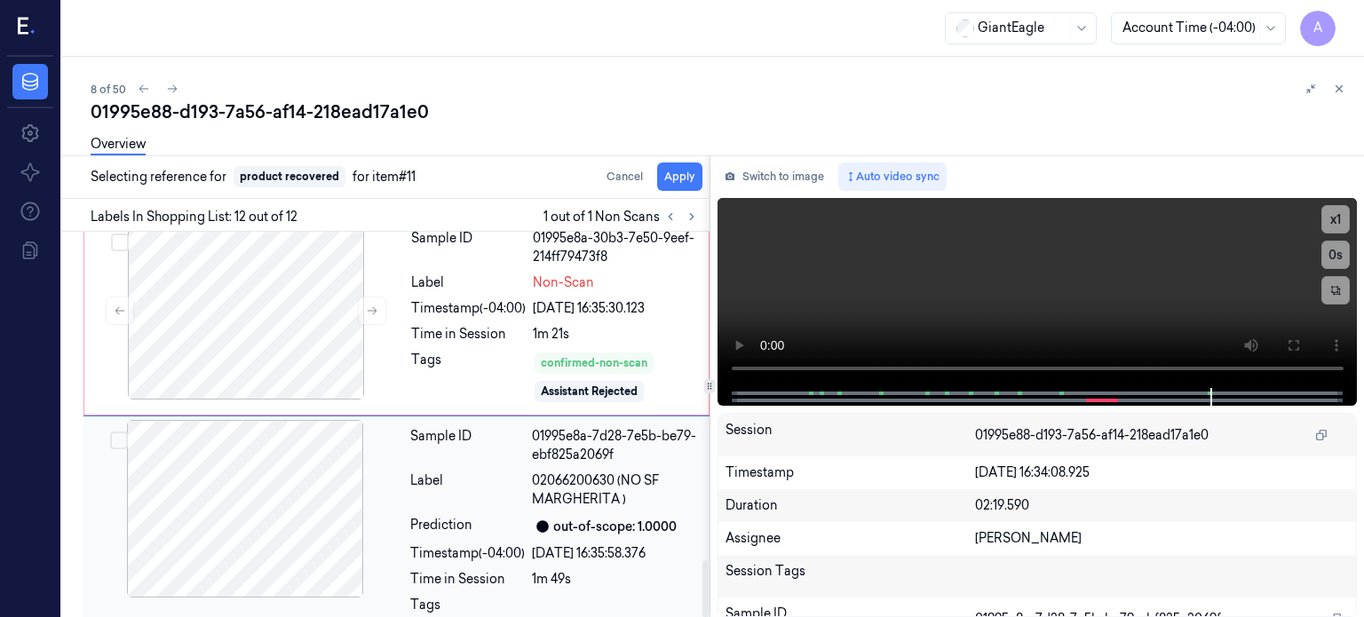
click at [123, 431] on button "Select row" at bounding box center [119, 440] width 18 height 18
click at [689, 180] on button "Apply" at bounding box center [679, 176] width 45 height 28
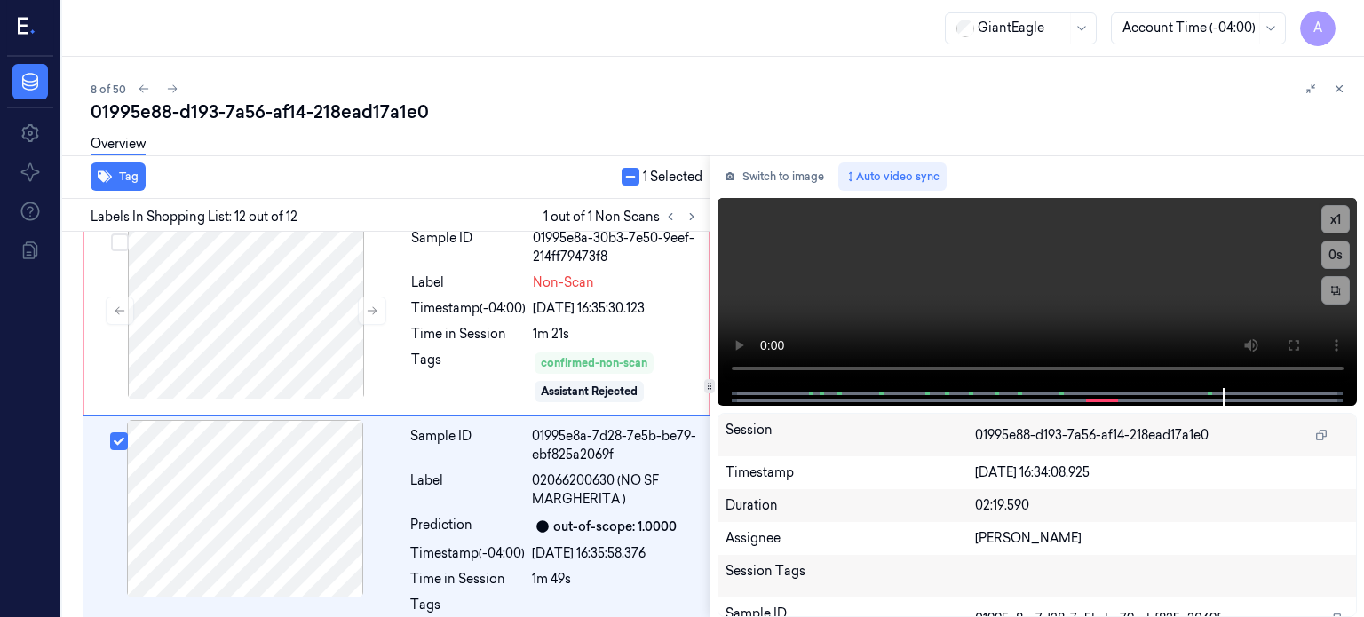
scroll to position [2256, 0]
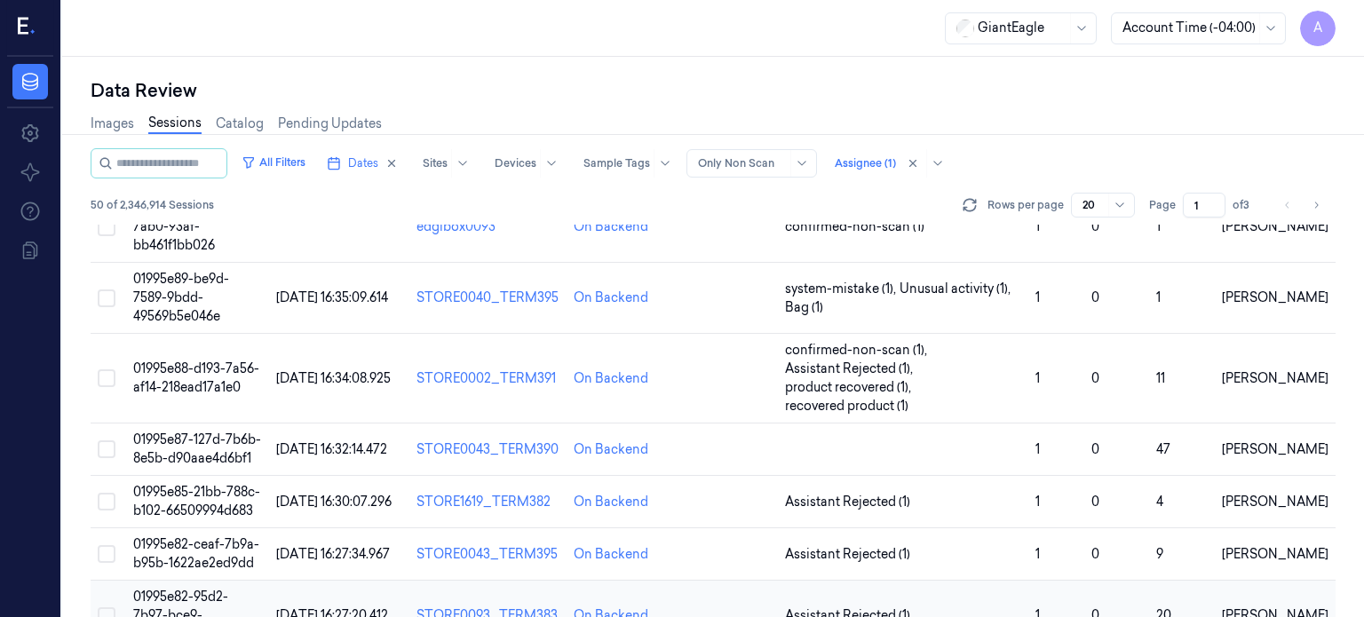
scroll to position [426, 0]
click at [200, 432] on span "01995e87-127d-7b6b-8e5b-d90aae4d6bf1" at bounding box center [197, 449] width 128 height 35
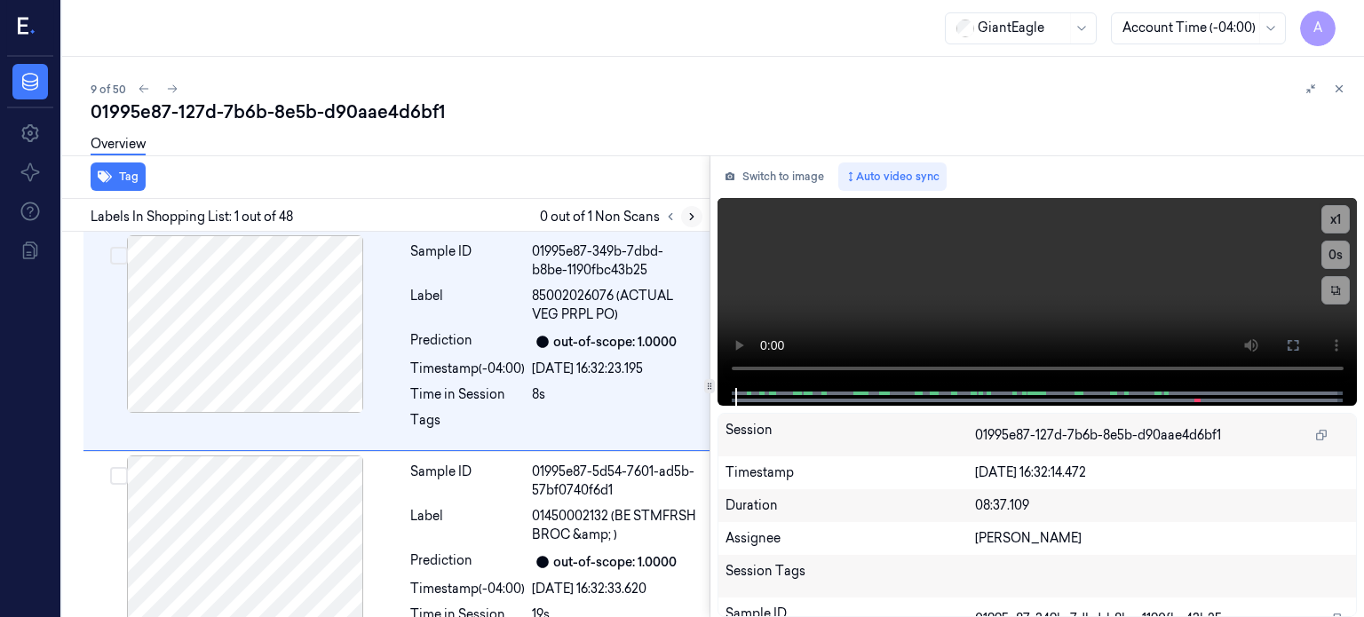
click at [689, 217] on icon at bounding box center [691, 216] width 12 height 12
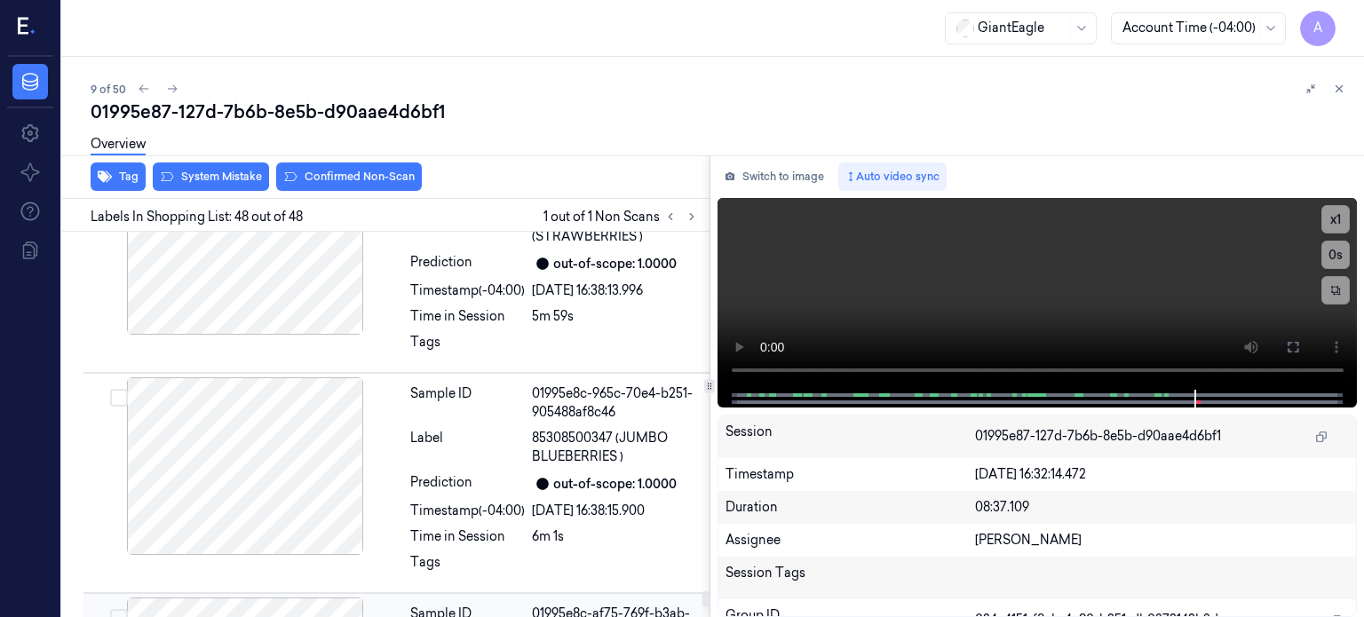
scroll to position [9853, 0]
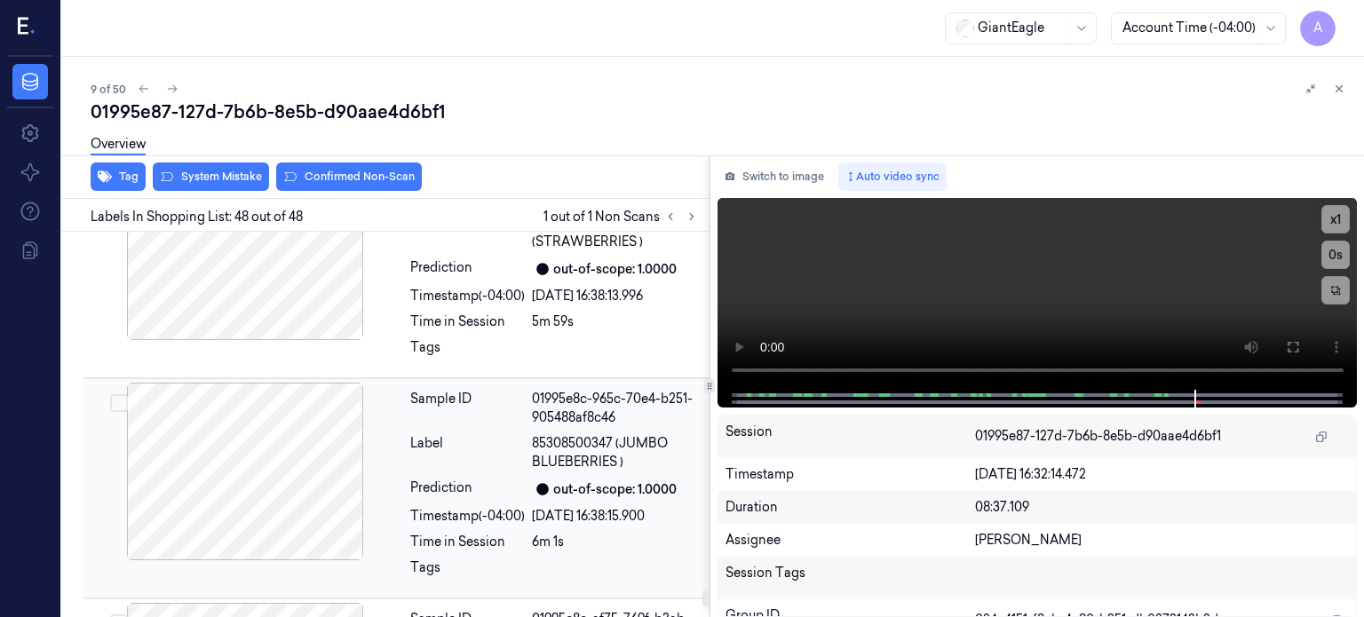
click at [249, 396] on div at bounding box center [245, 472] width 316 height 178
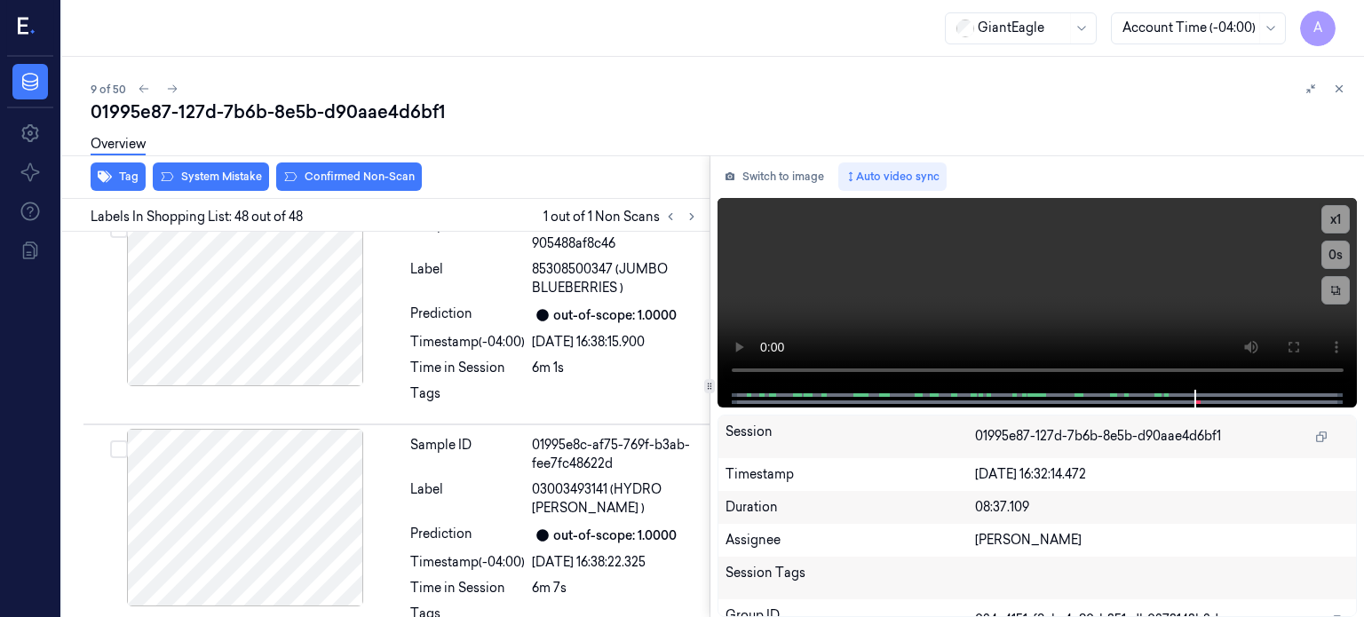
scroll to position [10136, 0]
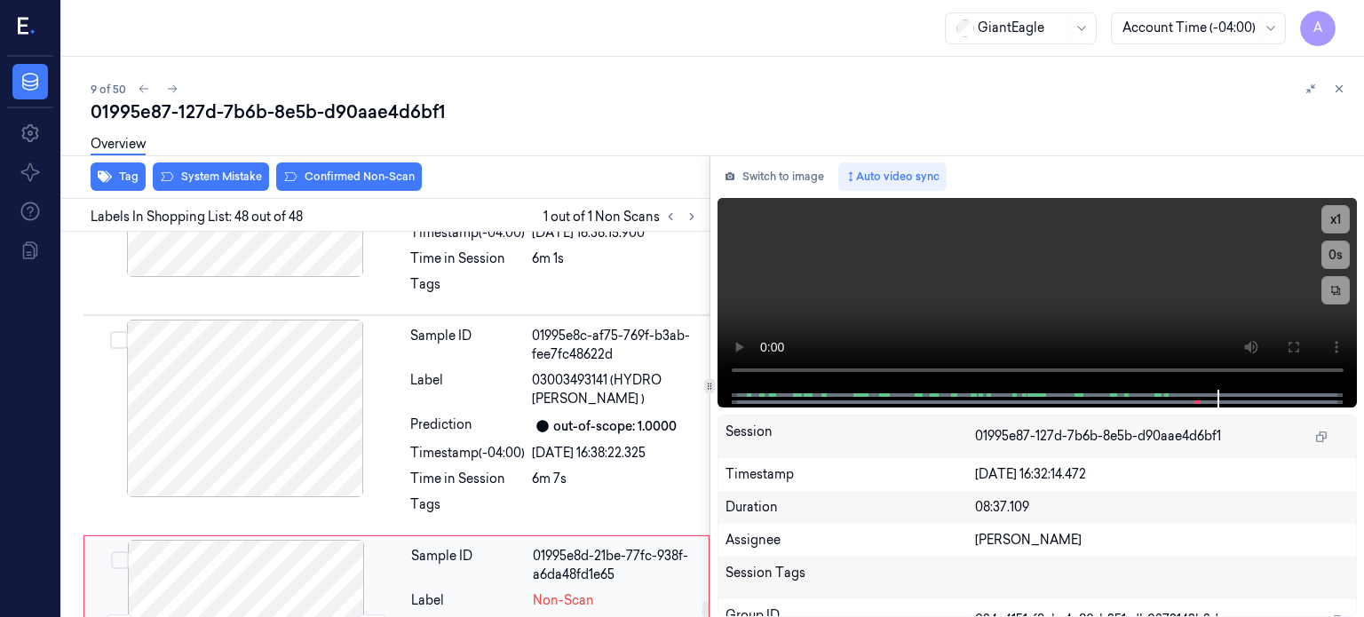
click at [309, 540] on div at bounding box center [246, 629] width 316 height 178
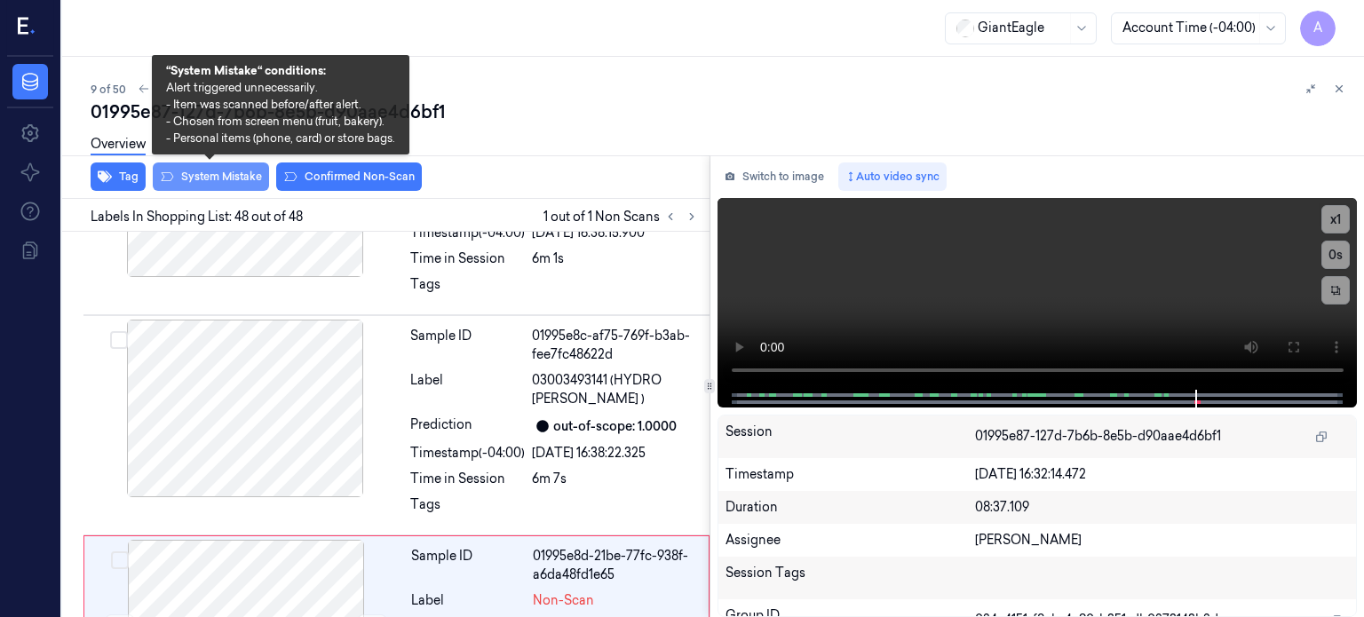
click at [246, 174] on button "System Mistake" at bounding box center [211, 176] width 116 height 28
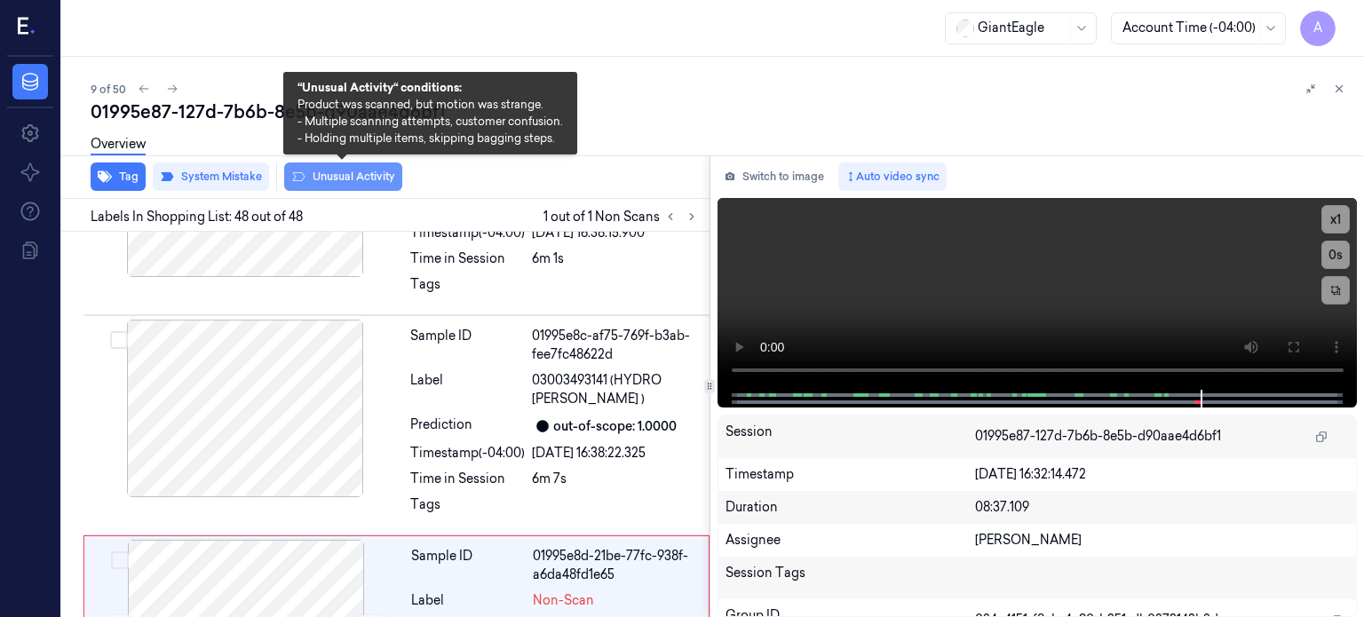
click at [343, 178] on button "Unusual Activity" at bounding box center [343, 176] width 118 height 28
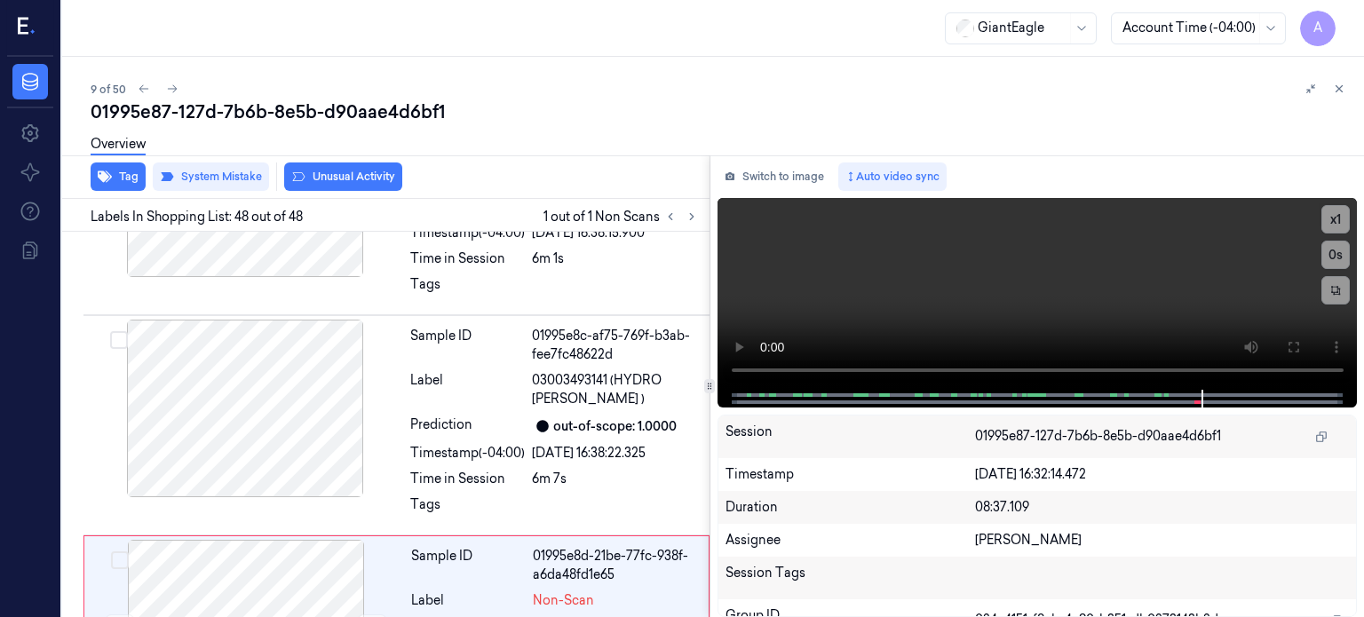
scroll to position [10147, 0]
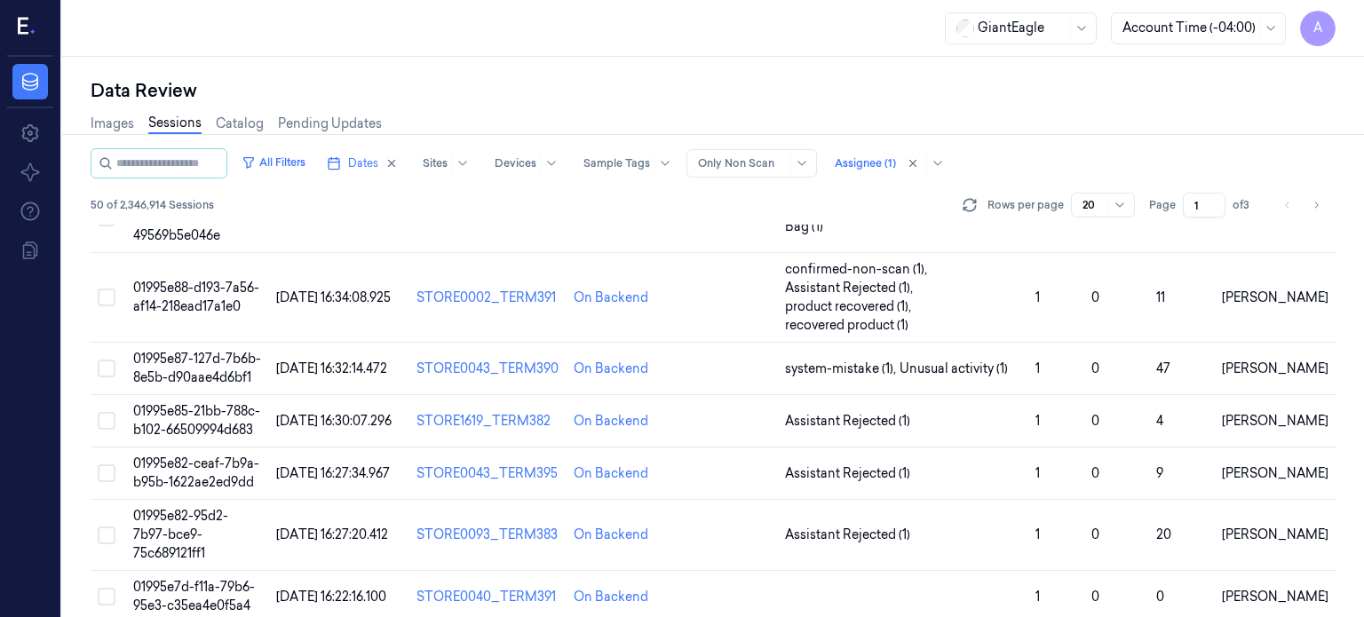
scroll to position [508, 0]
click at [189, 403] on span "01995e85-21bb-788c-b102-66509994d683" at bounding box center [196, 420] width 127 height 35
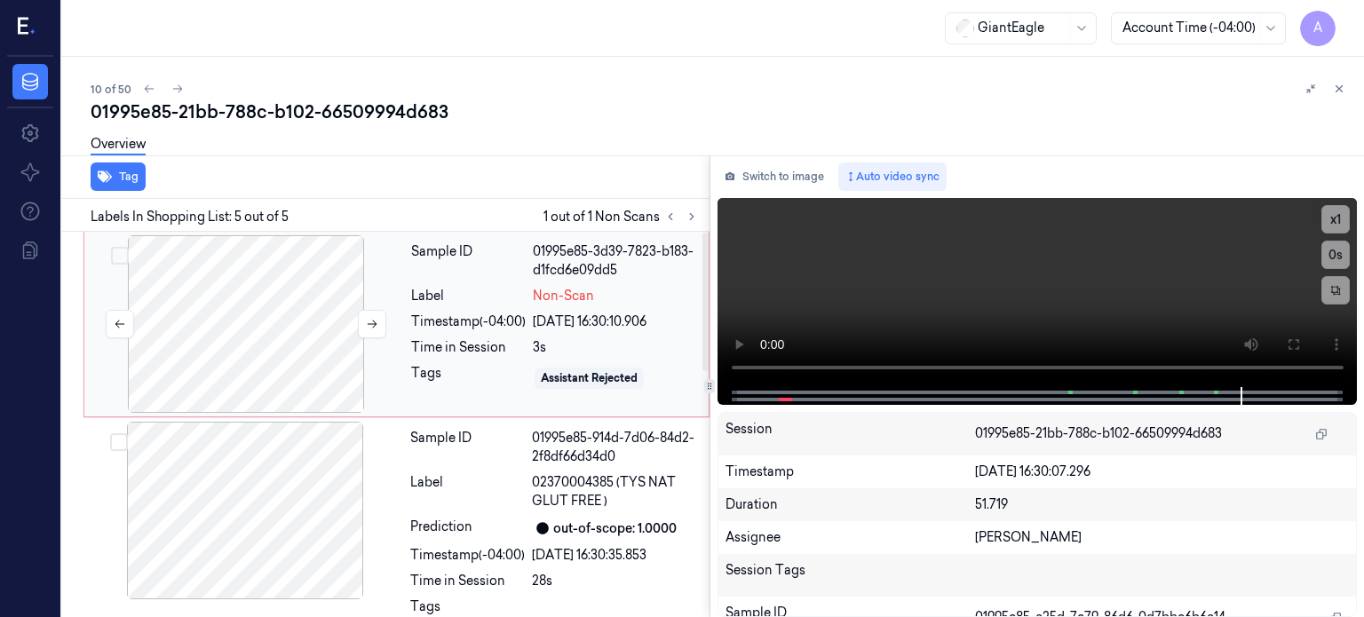
click at [278, 327] on div at bounding box center [246, 324] width 316 height 178
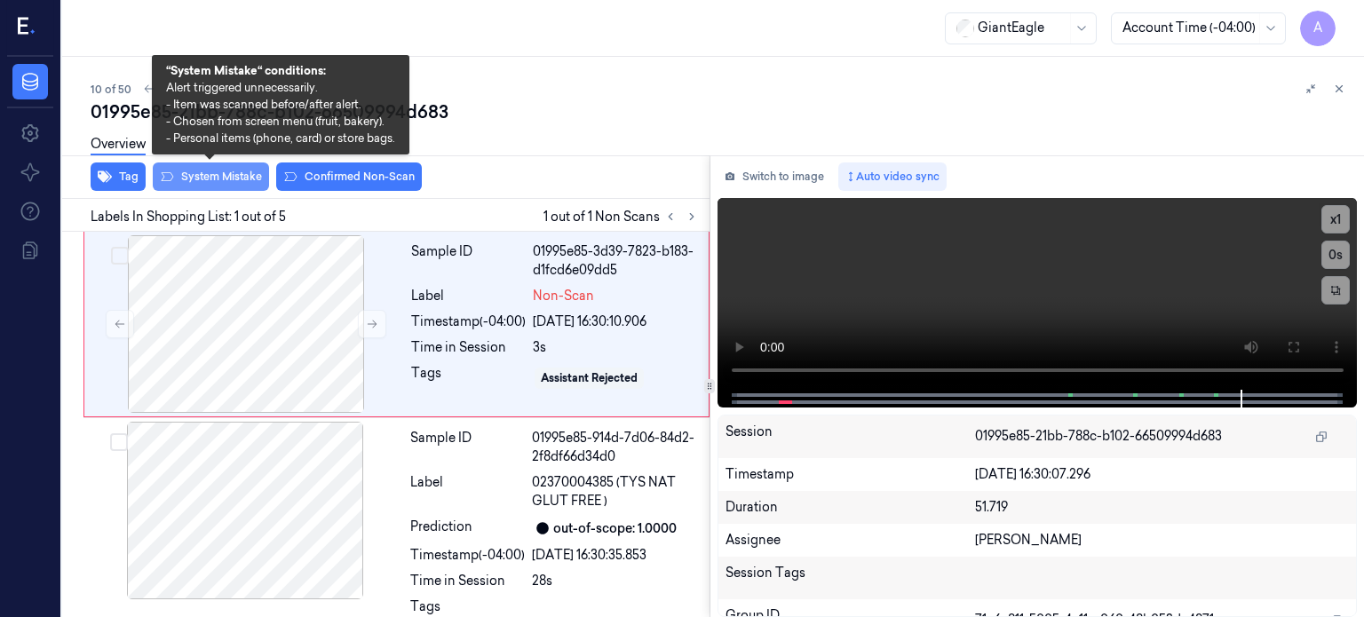
click at [213, 175] on button "System Mistake" at bounding box center [211, 176] width 116 height 28
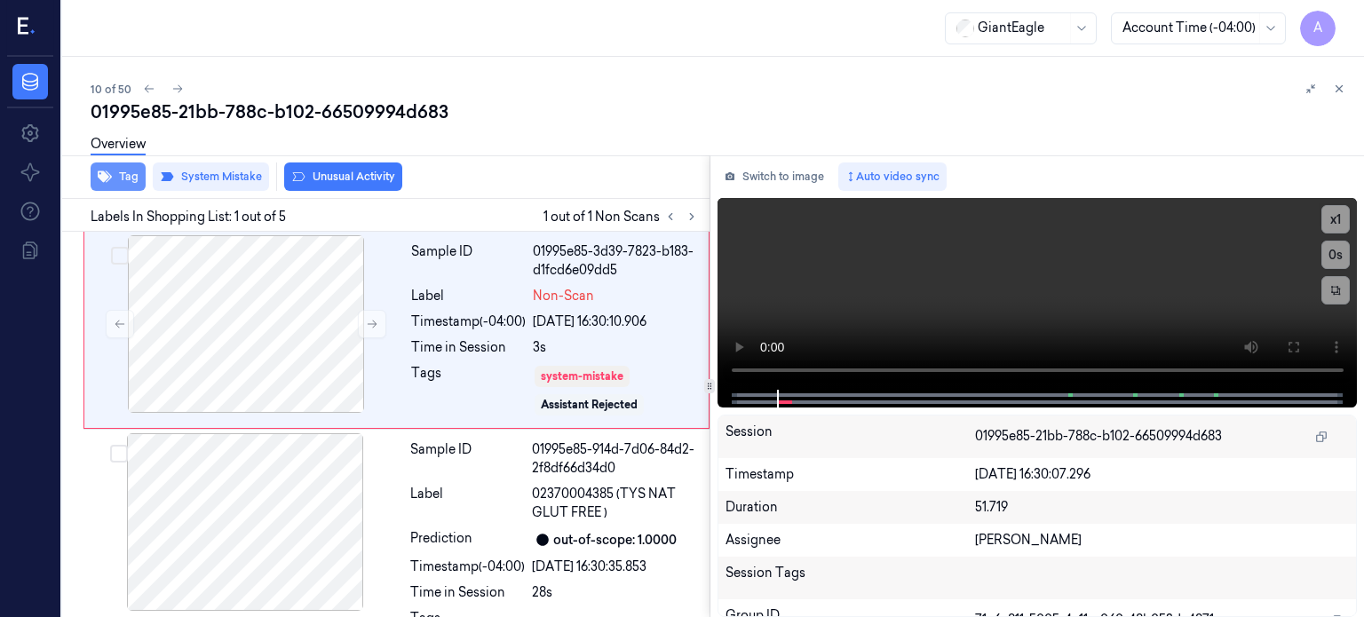
click at [127, 170] on button "Tag" at bounding box center [118, 176] width 55 height 28
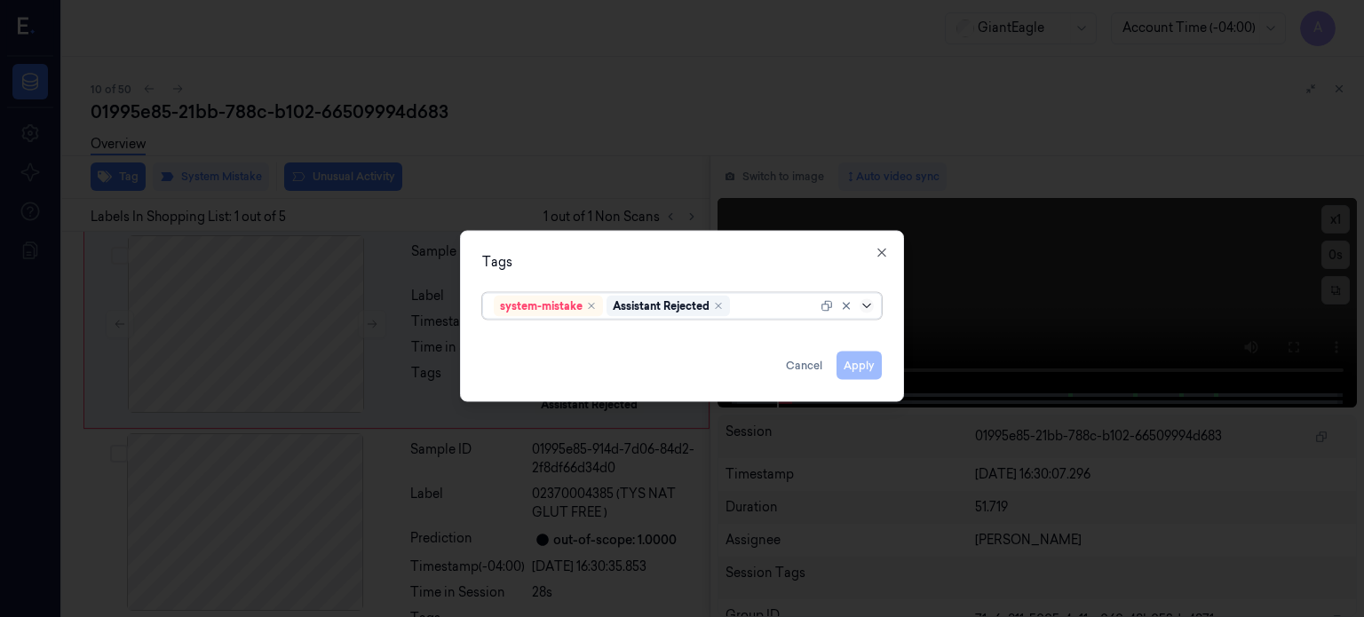
click at [863, 303] on icon at bounding box center [866, 305] width 14 height 14
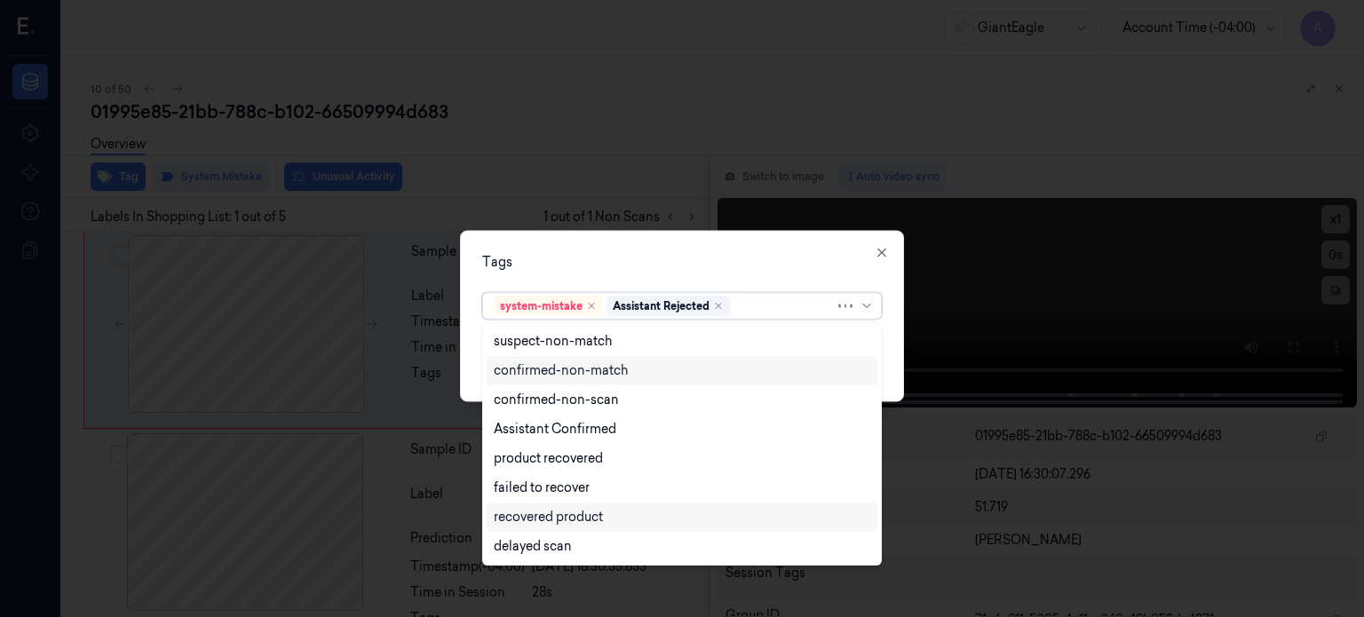
scroll to position [144, 0]
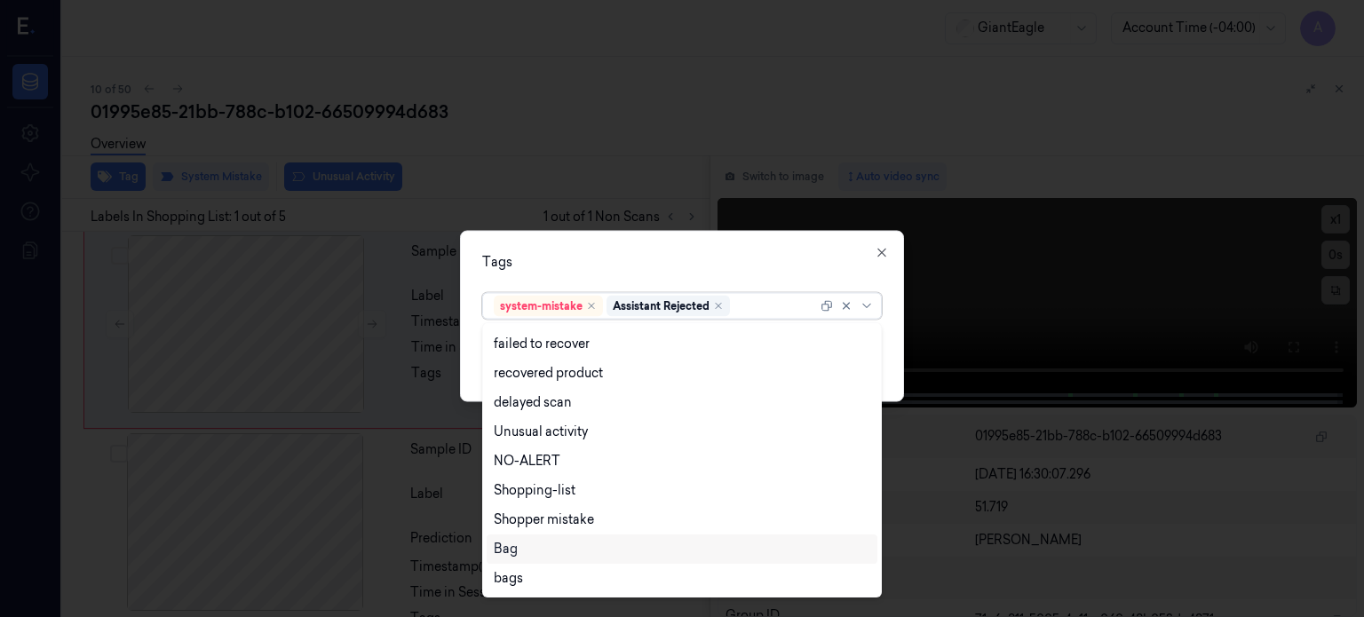
click at [510, 546] on div "Bag" at bounding box center [506, 549] width 24 height 19
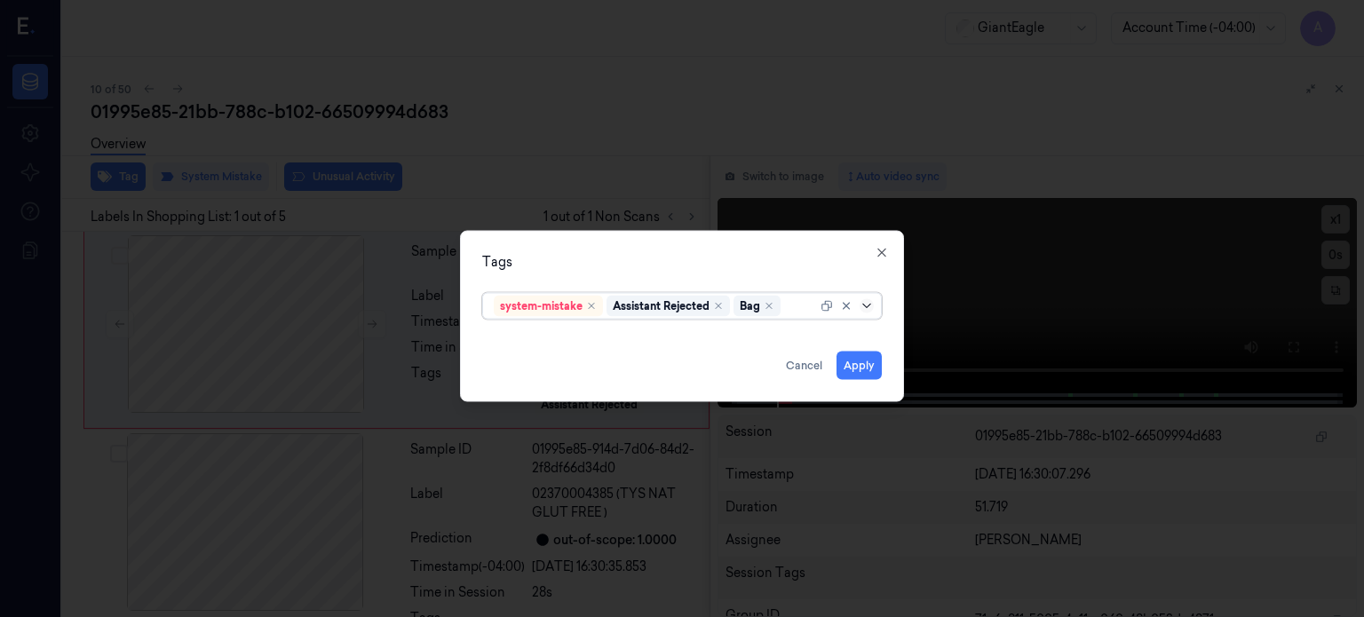
click at [865, 305] on icon at bounding box center [866, 305] width 8 height 4
click at [849, 364] on button "Apply" at bounding box center [858, 365] width 45 height 28
